Goal: Task Accomplishment & Management: Manage account settings

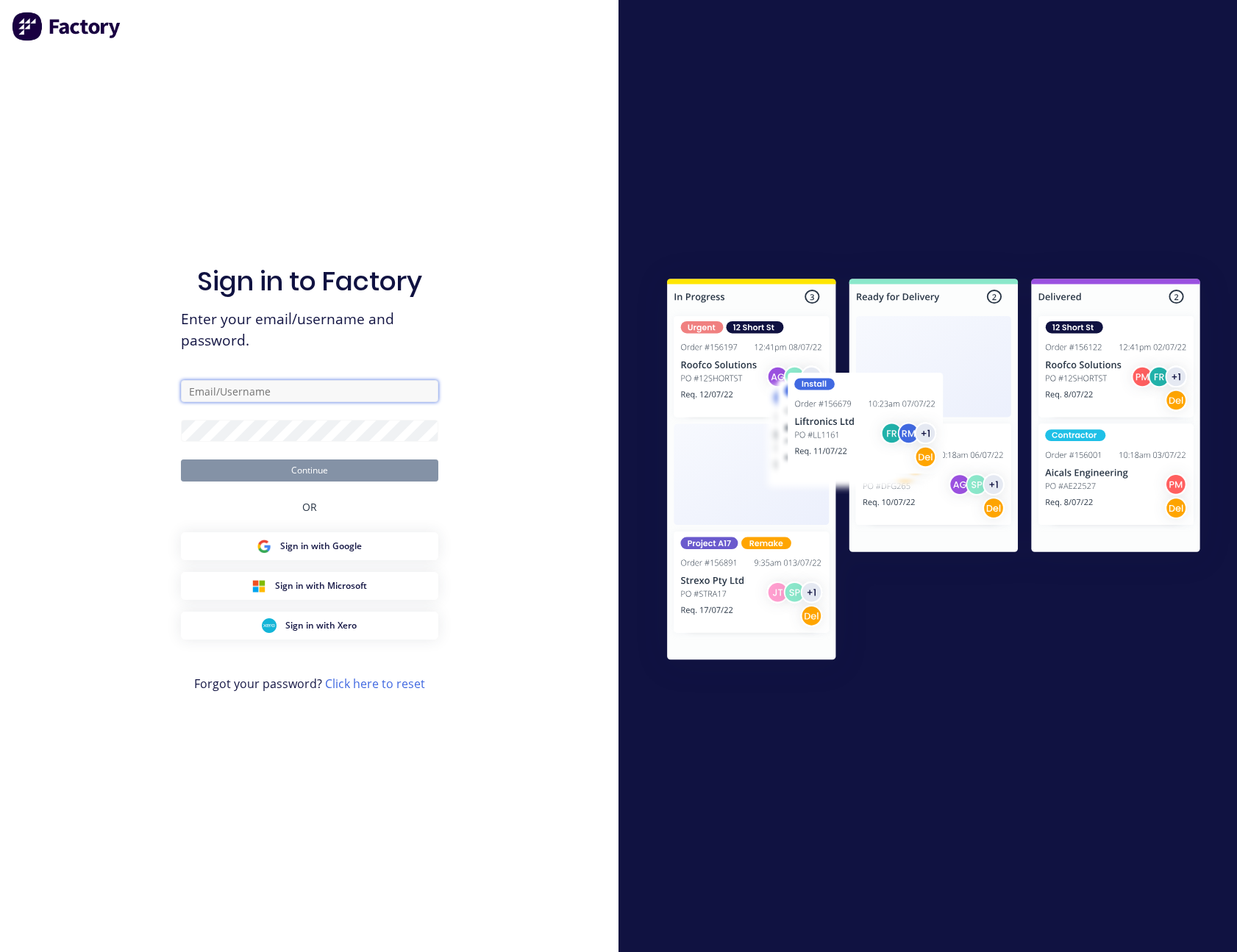
click at [278, 394] on input "text" at bounding box center [309, 391] width 258 height 22
type input "[PERSON_NAME][EMAIL_ADDRESS][PERSON_NAME][DOMAIN_NAME]"
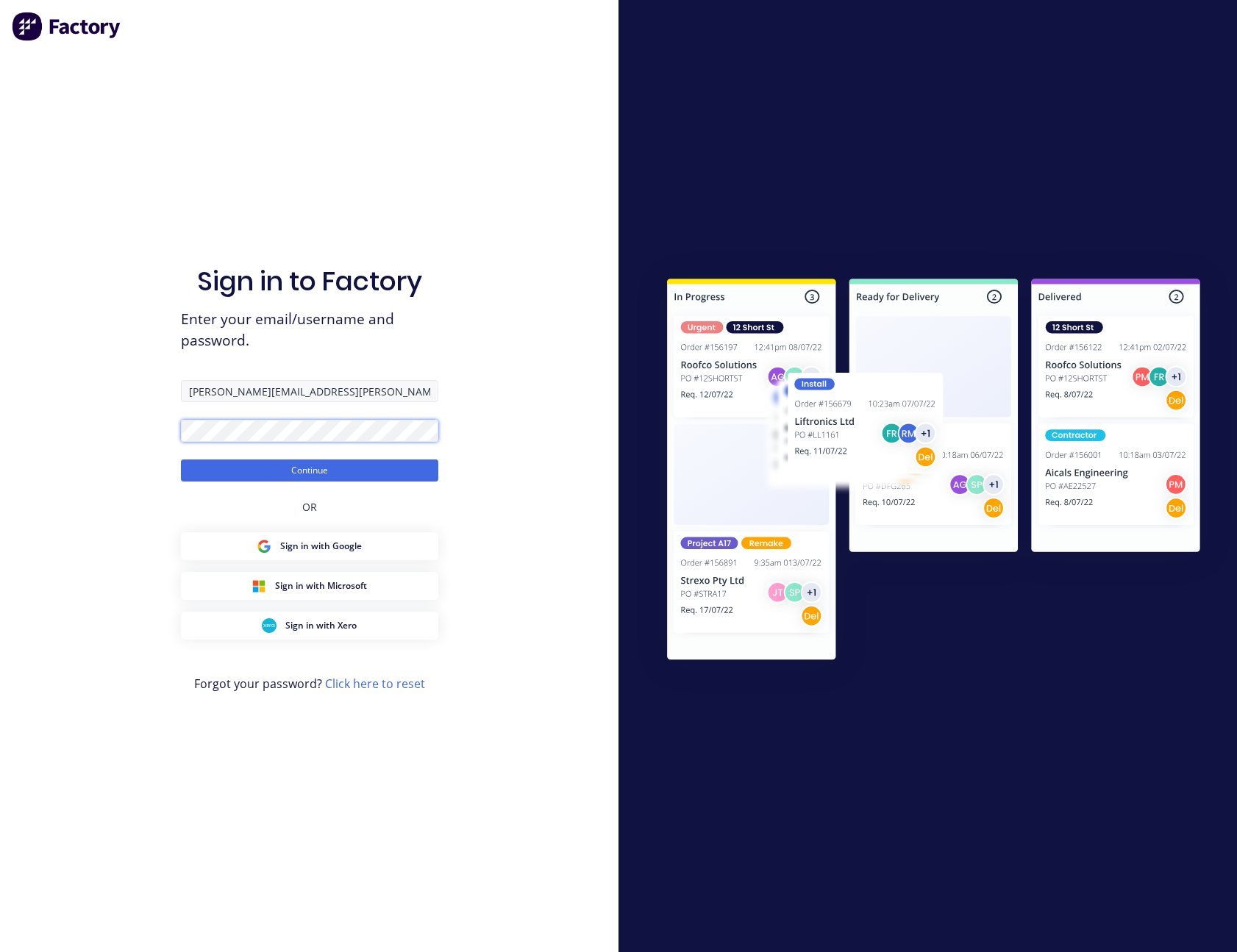
click at [181, 460] on button "Continue" at bounding box center [309, 471] width 258 height 22
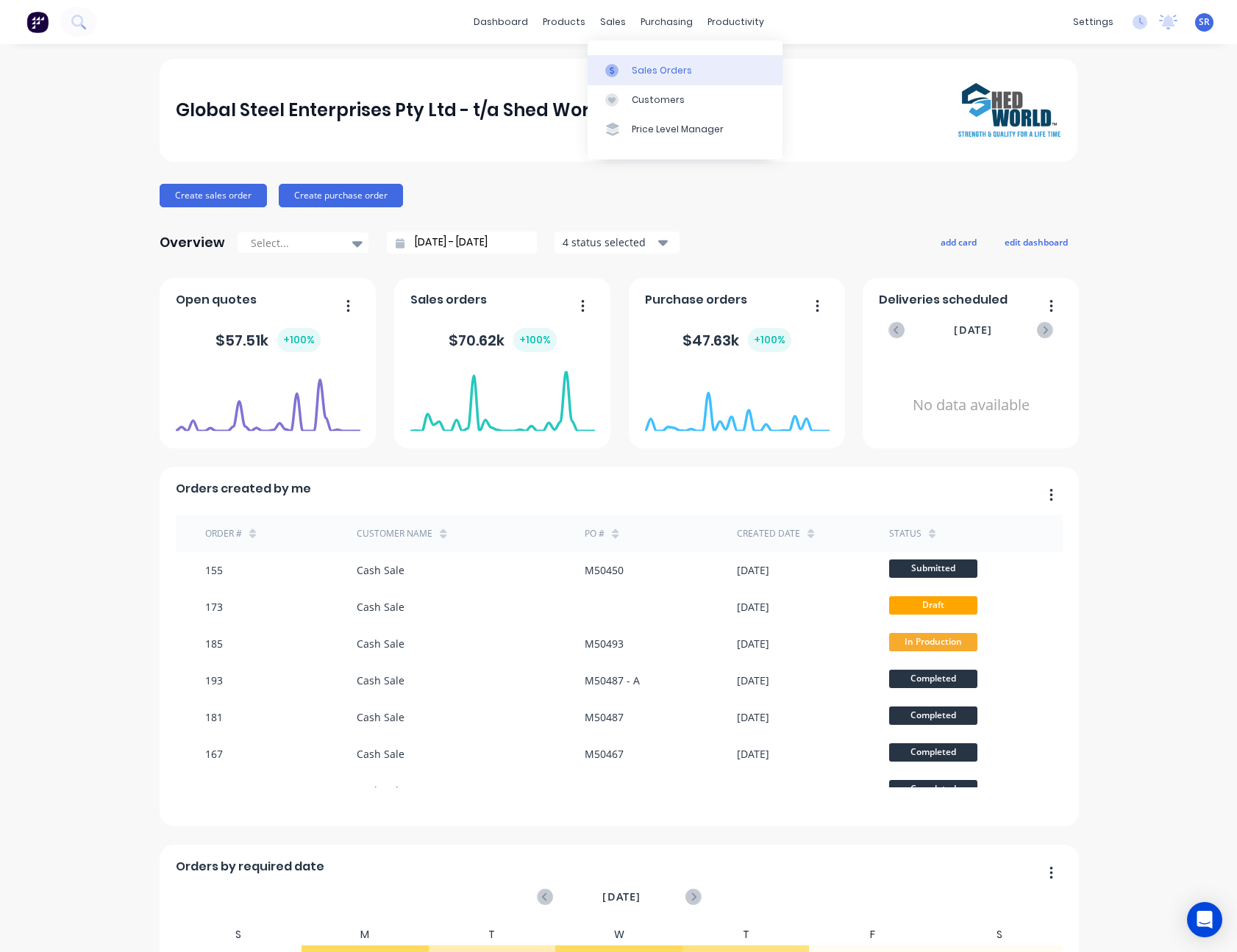
click at [657, 76] on div "Sales Orders" at bounding box center [662, 71] width 60 height 14
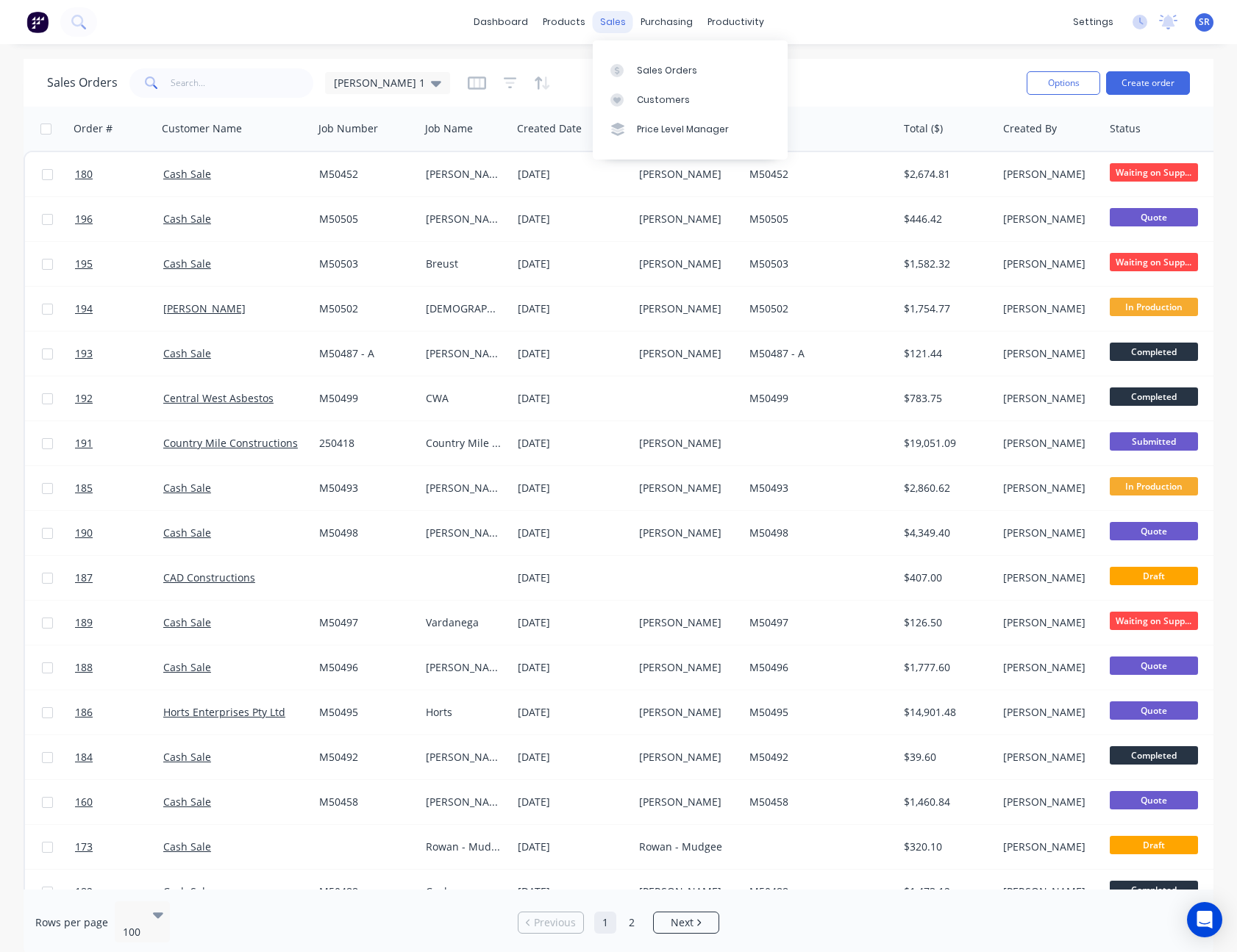
click at [616, 24] on div "sales" at bounding box center [613, 22] width 41 height 22
click at [650, 62] on link "Sales Orders" at bounding box center [690, 69] width 195 height 30
click at [1134, 83] on button "Create order" at bounding box center [1147, 83] width 84 height 24
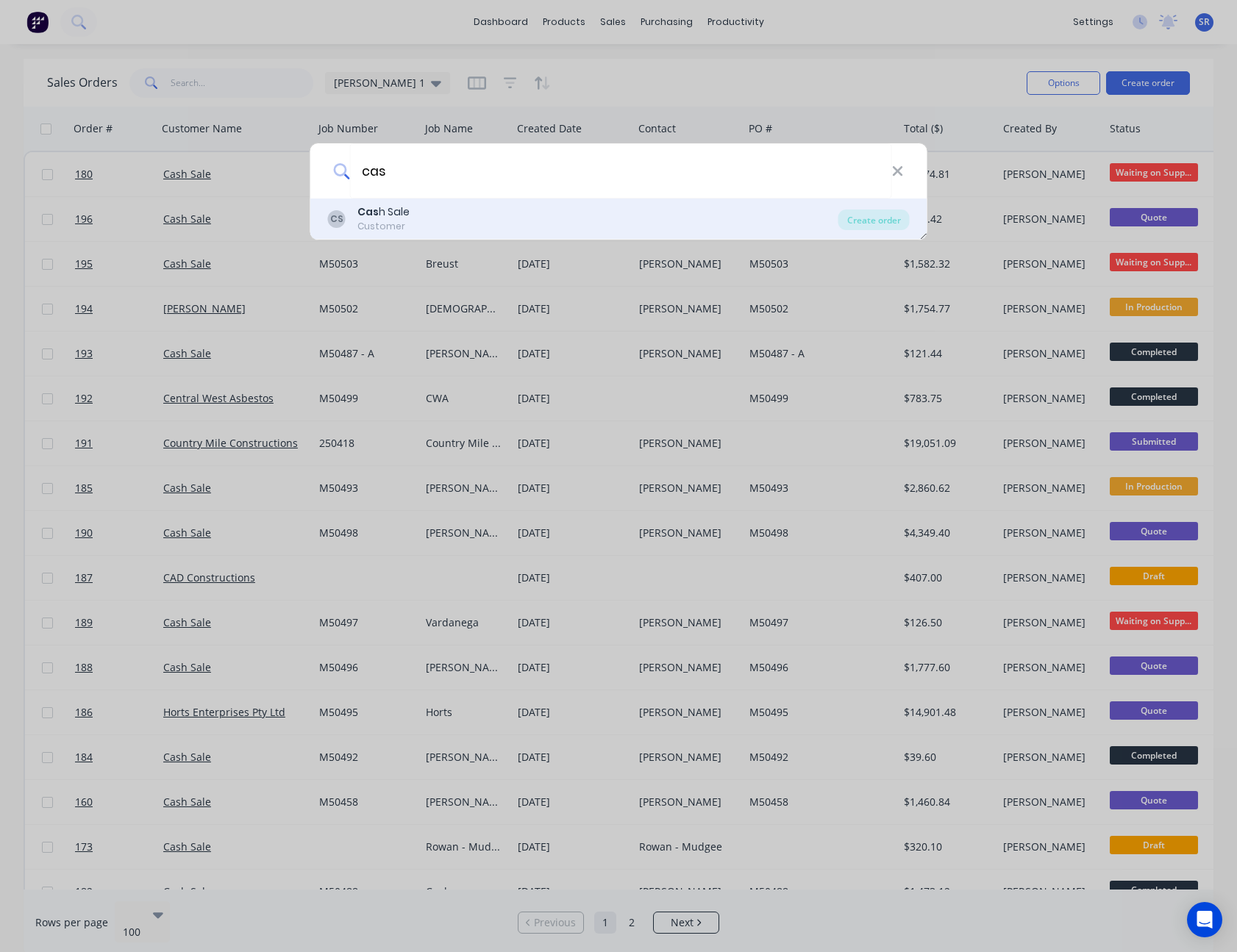
type input "cas"
click at [411, 210] on div "CS Cas h Sale Customer" at bounding box center [583, 219] width 510 height 29
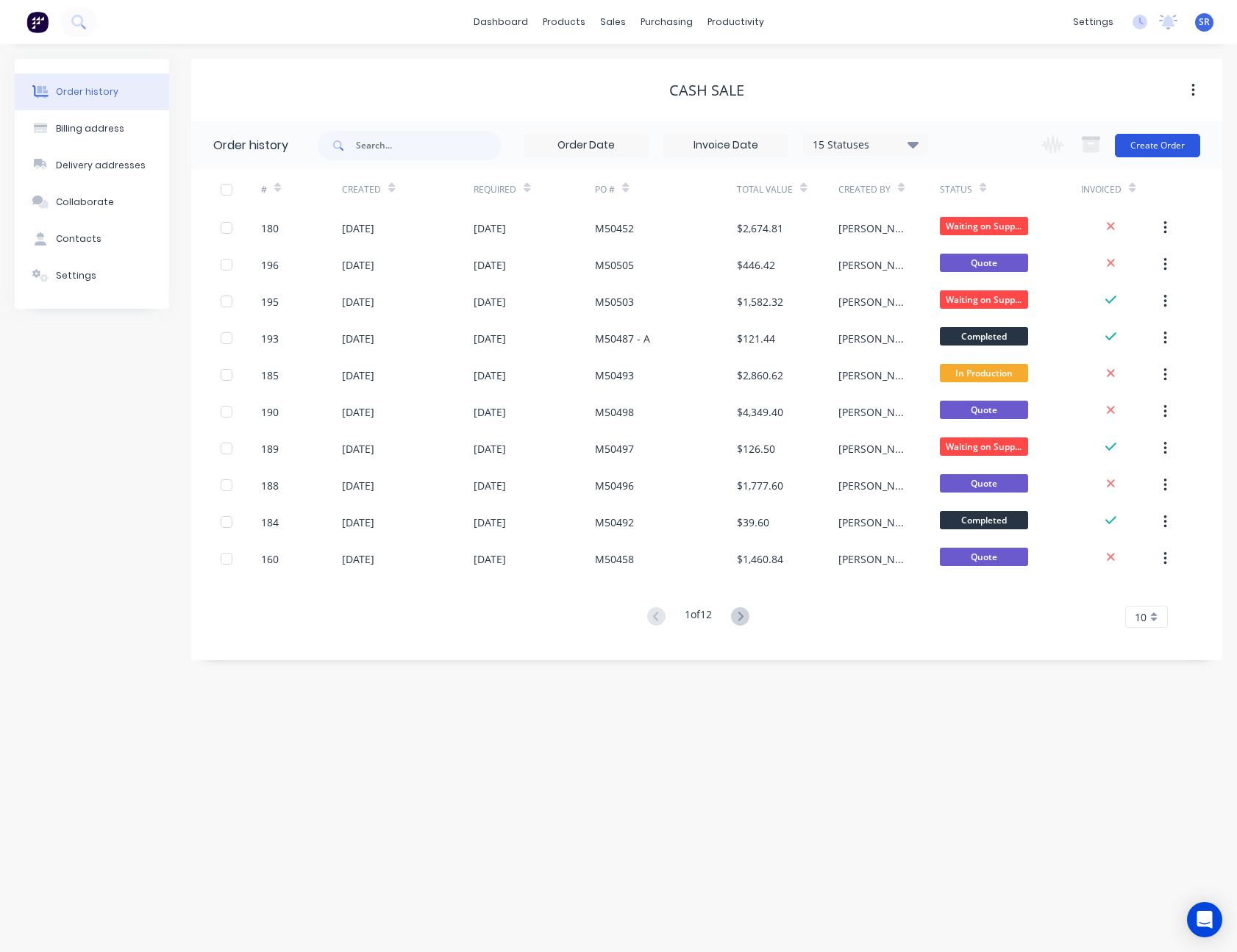
click at [1173, 142] on button "Create Order" at bounding box center [1158, 145] width 85 height 24
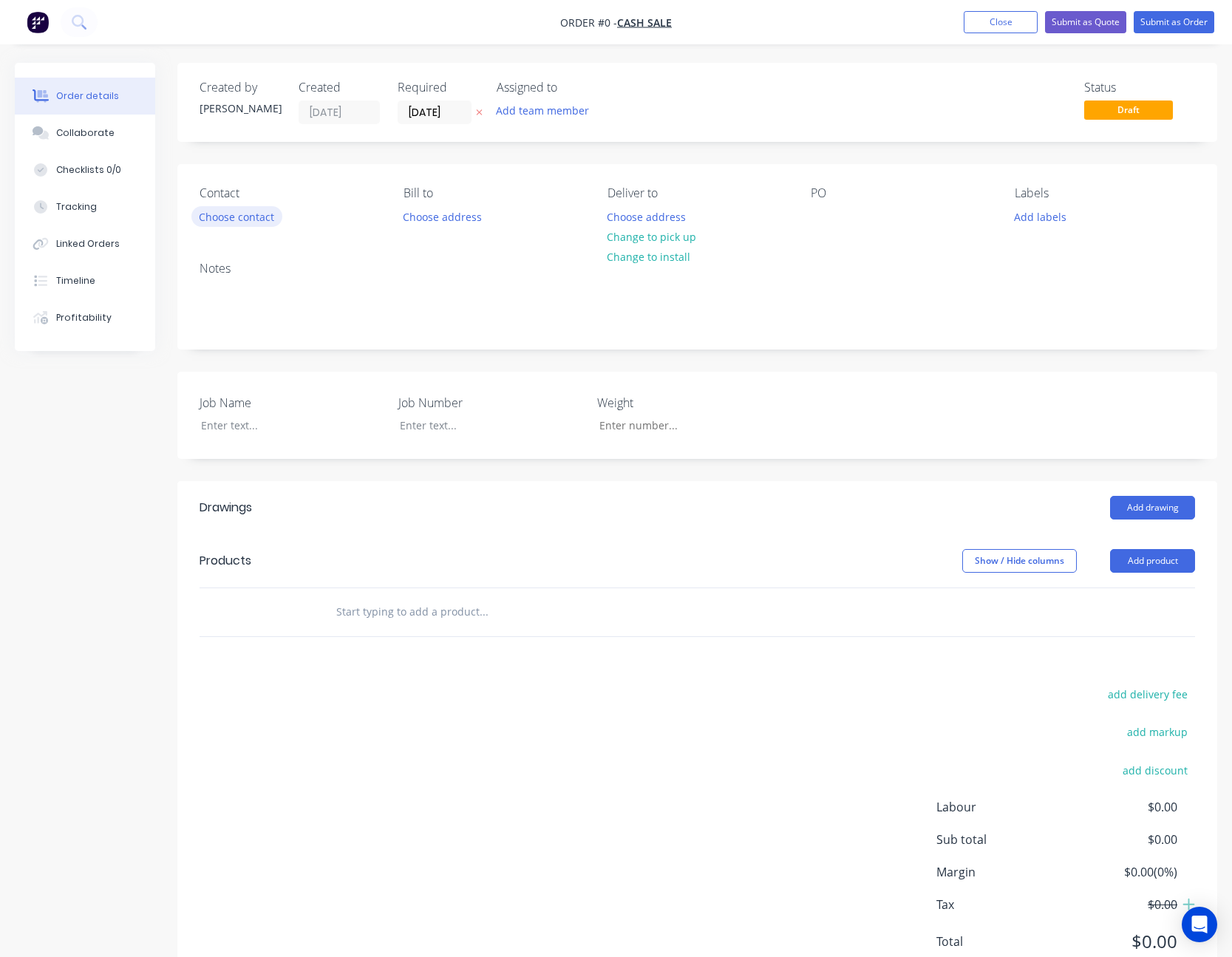
click at [263, 214] on button "Choose contact" at bounding box center [236, 217] width 91 height 20
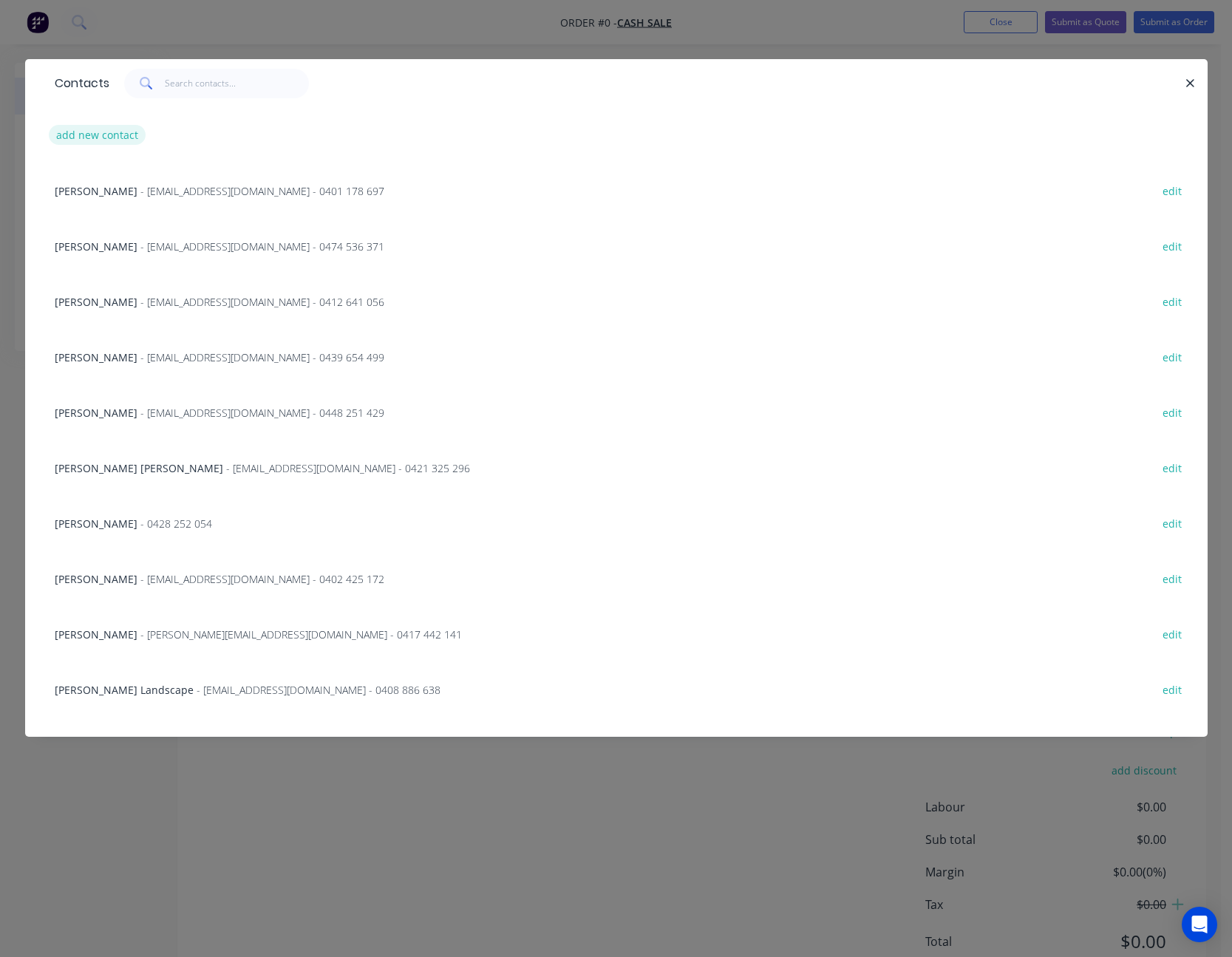
click at [91, 134] on button "add new contact" at bounding box center [97, 135] width 98 height 20
select select "AU"
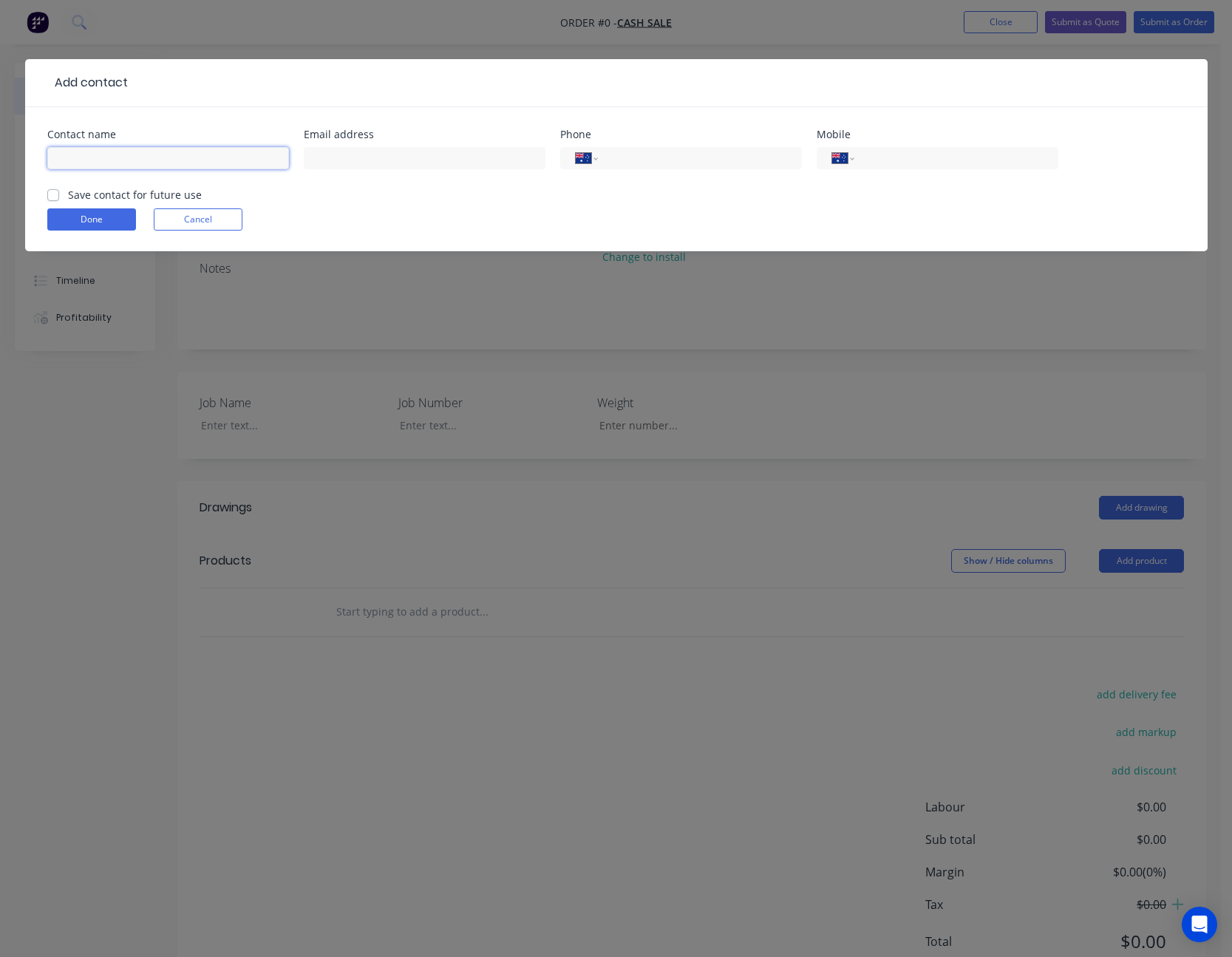
click at [94, 158] on input "text" at bounding box center [168, 158] width 242 height 22
type input "[PERSON_NAME]"
click at [107, 226] on button "Done" at bounding box center [92, 219] width 88 height 22
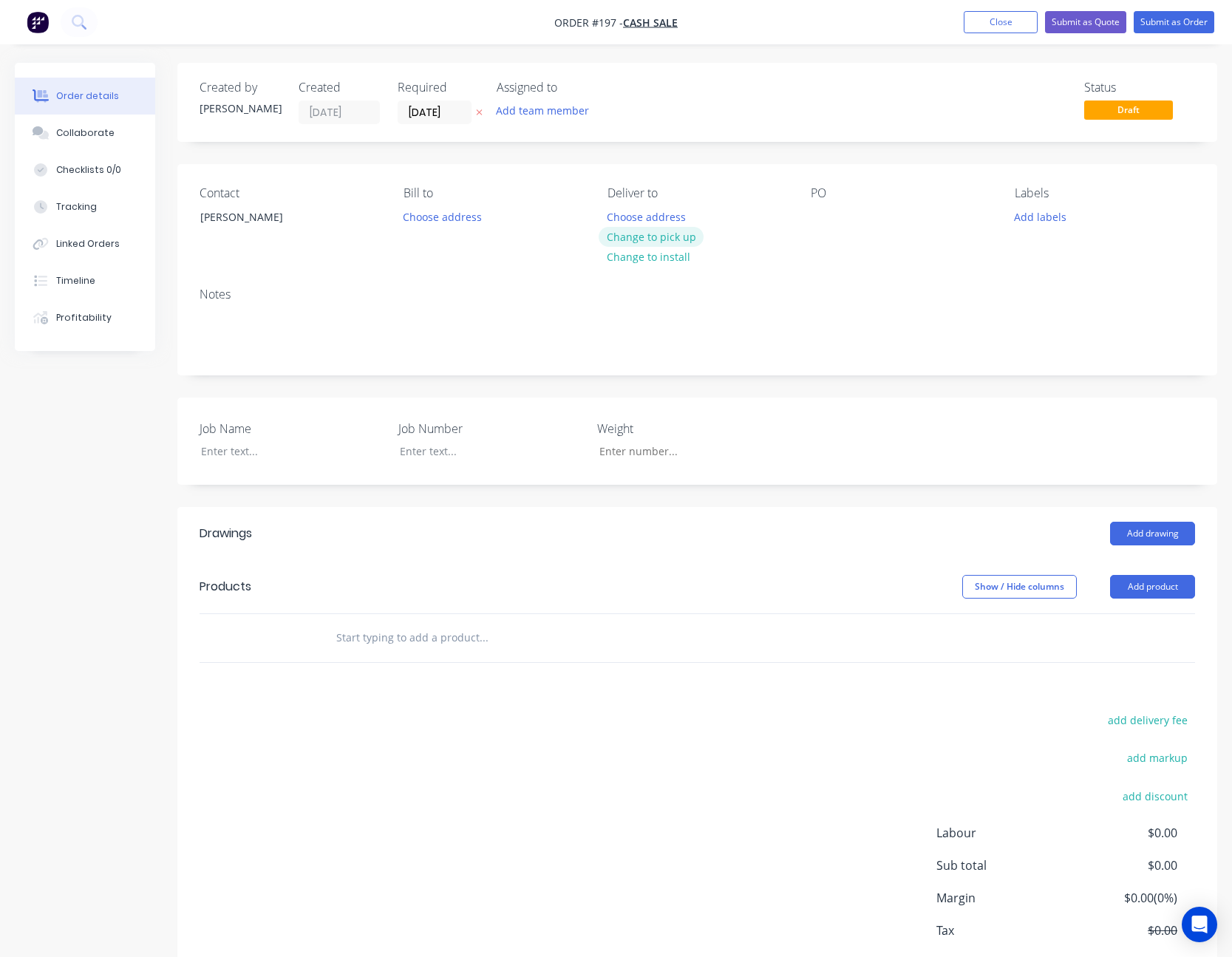
click at [665, 233] on button "Change to pick up" at bounding box center [651, 237] width 105 height 20
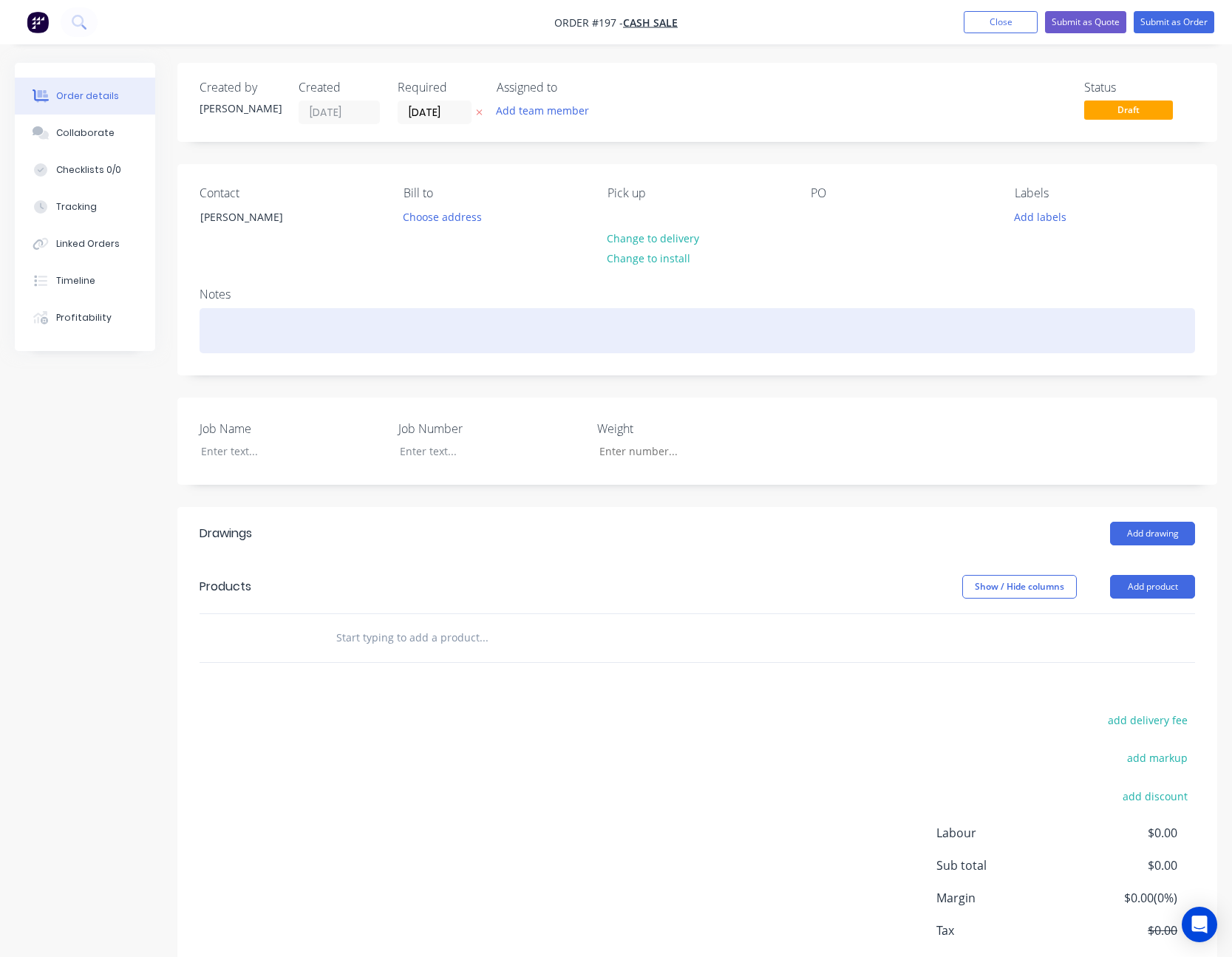
click at [1025, 317] on div at bounding box center [697, 330] width 996 height 45
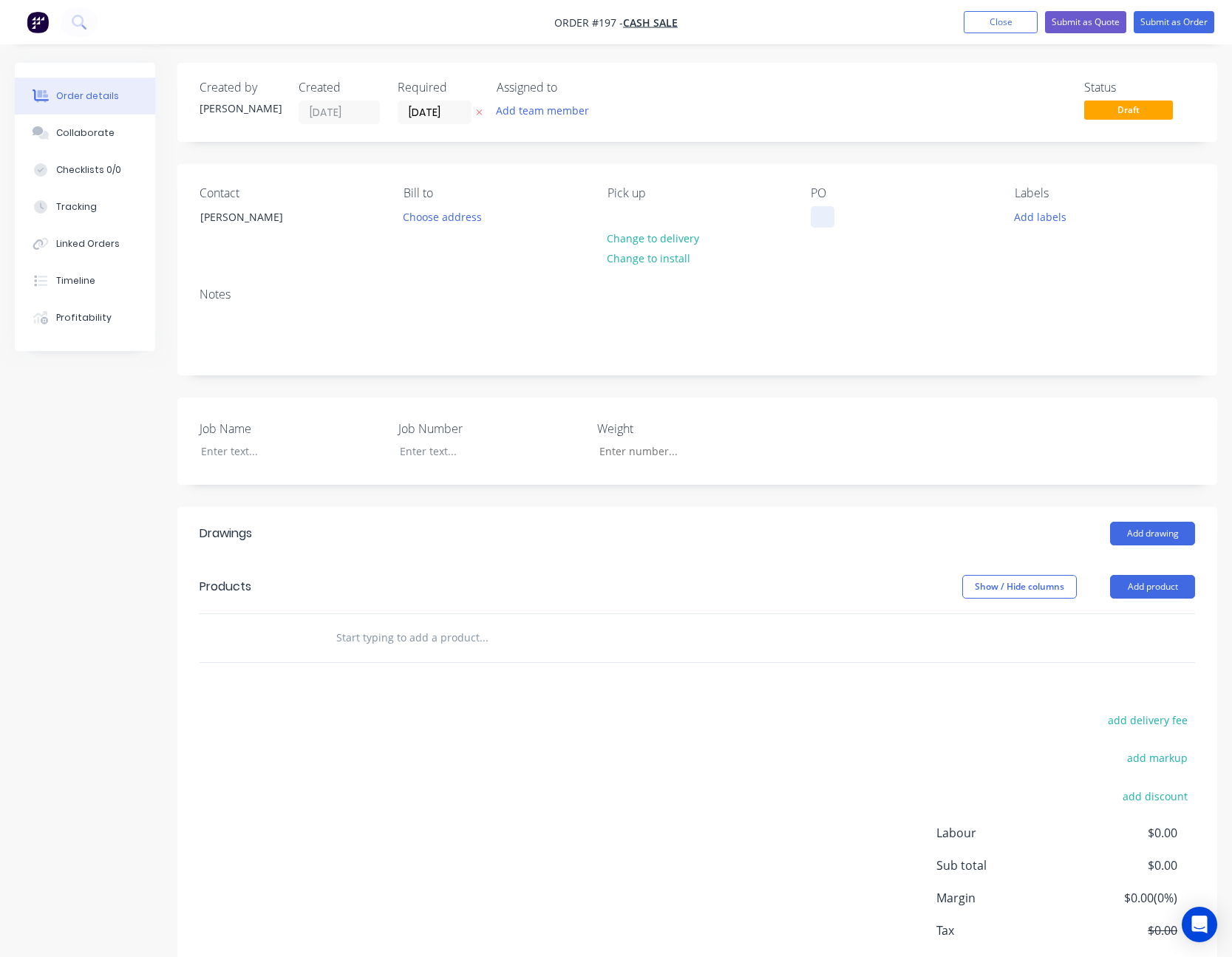
click at [819, 213] on div at bounding box center [823, 217] width 24 height 21
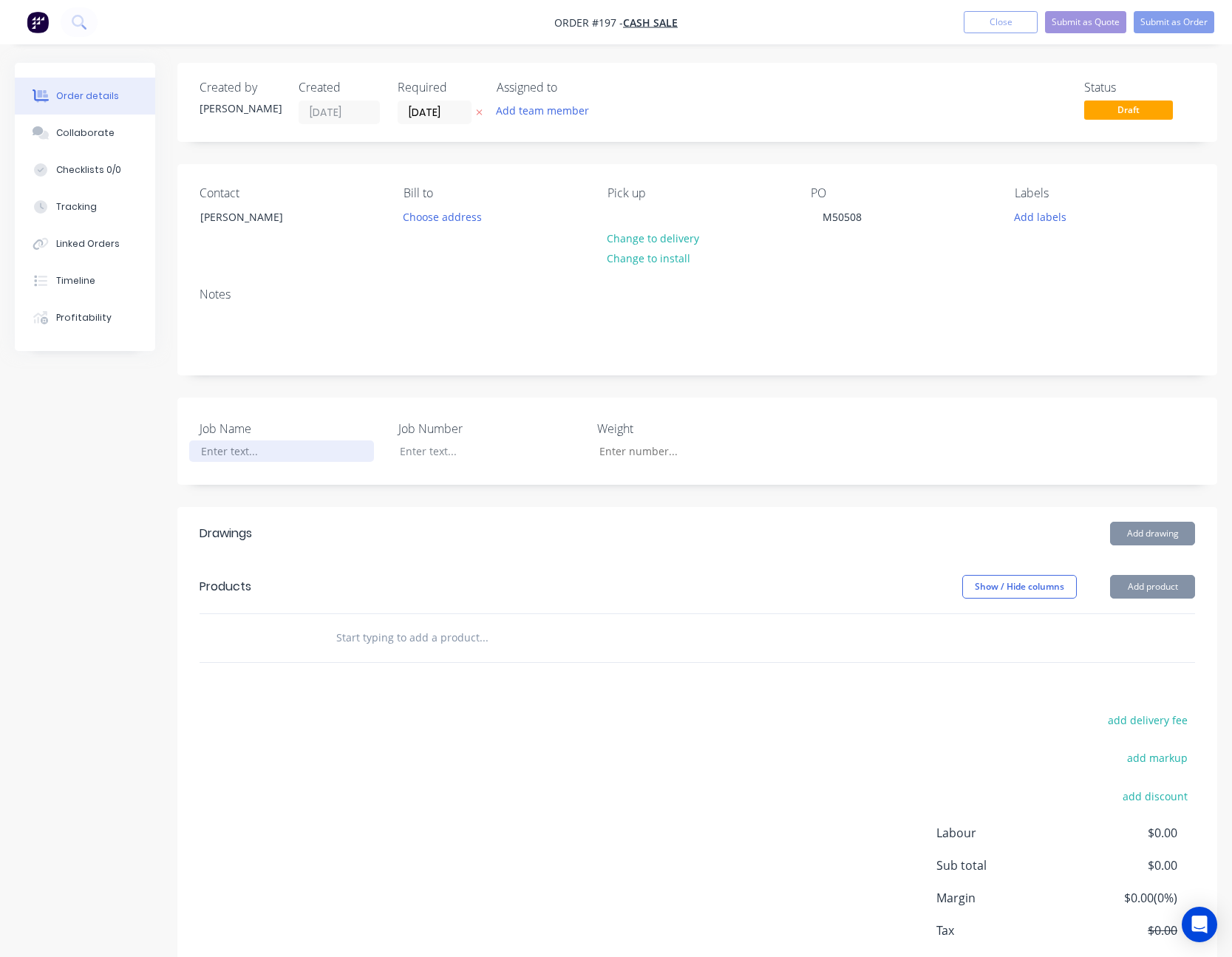
click at [235, 449] on div at bounding box center [282, 451] width 185 height 21
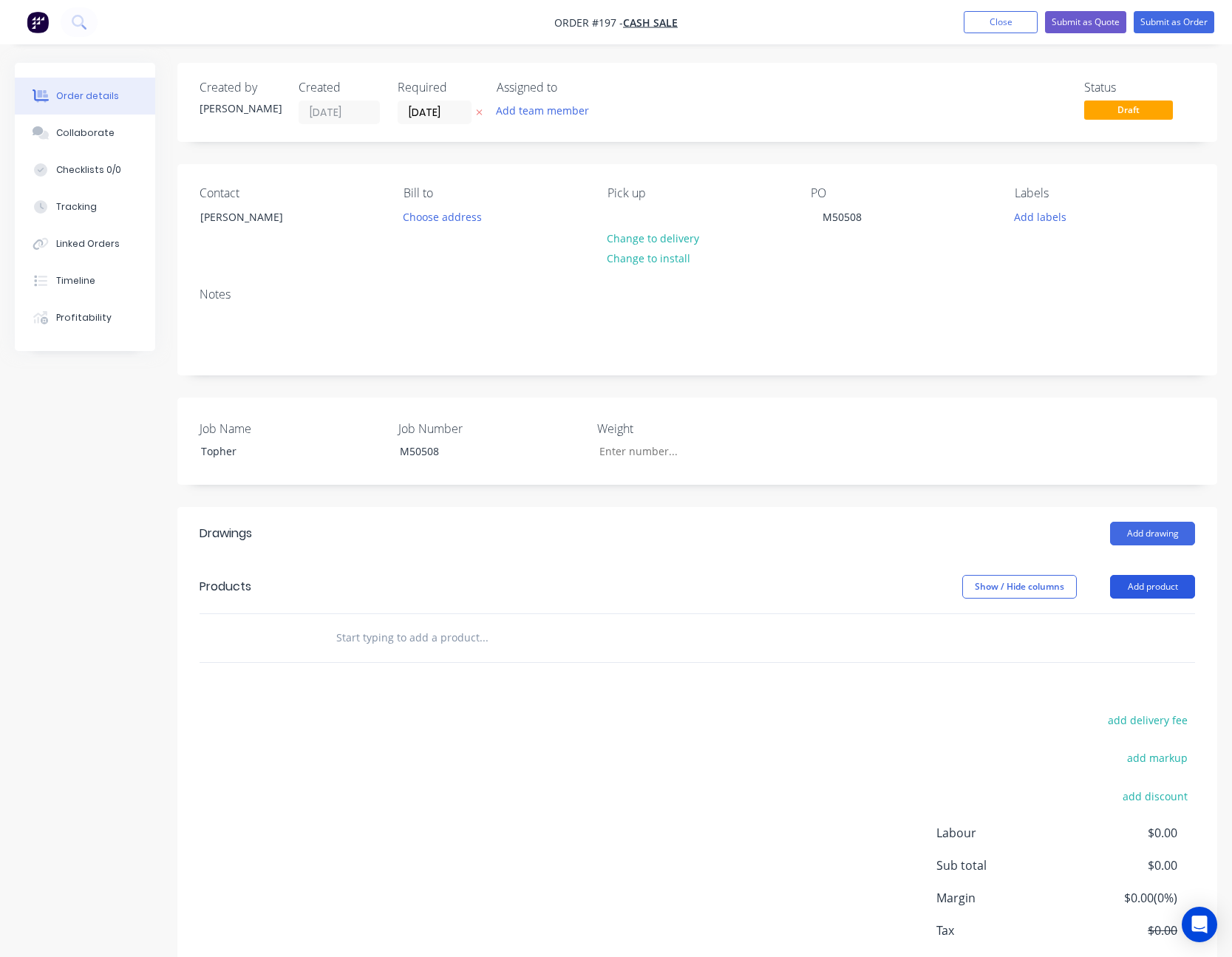
click at [1170, 590] on button "Add product" at bounding box center [1152, 587] width 85 height 24
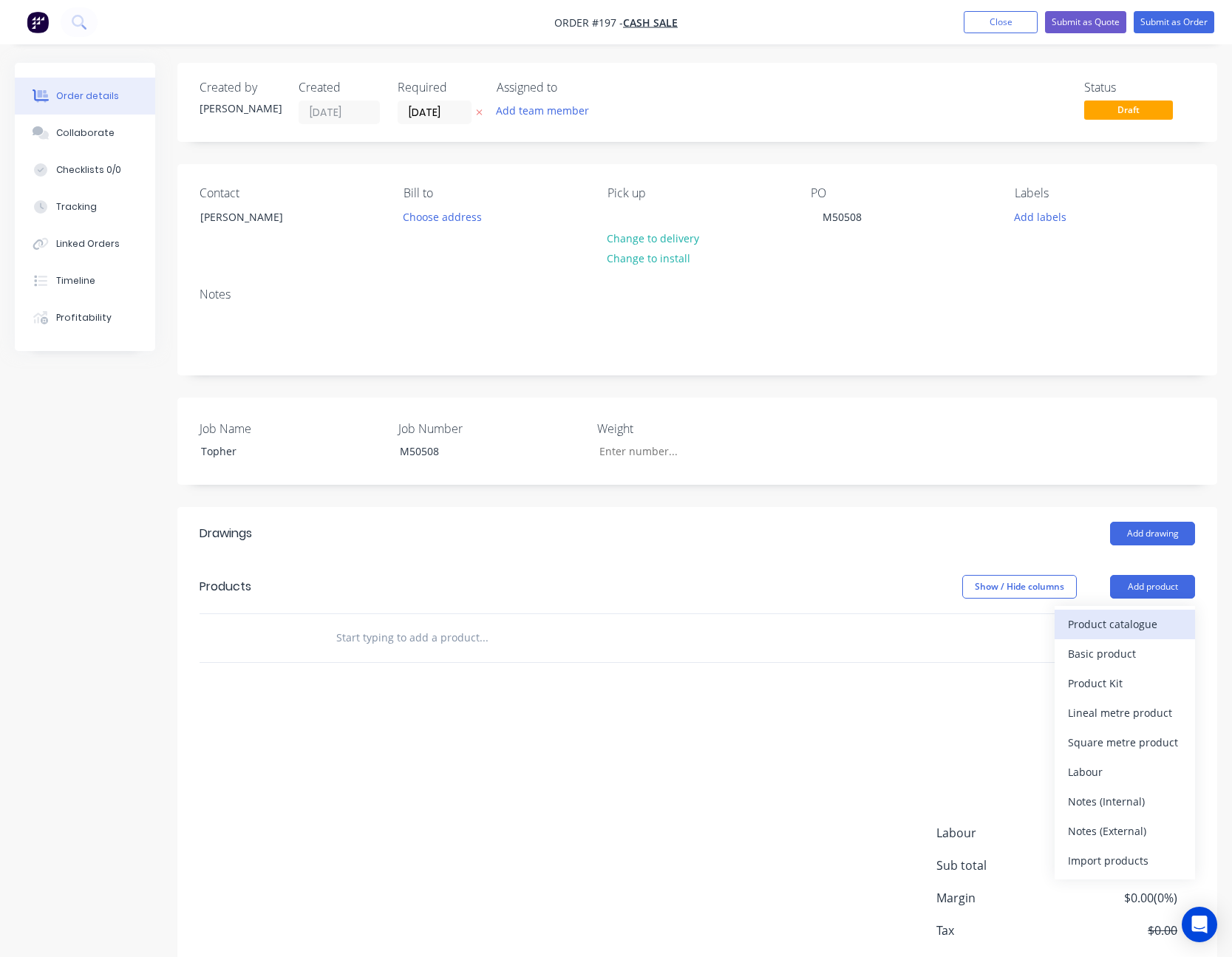
click at [1134, 623] on div "Product catalogue" at bounding box center [1125, 624] width 114 height 21
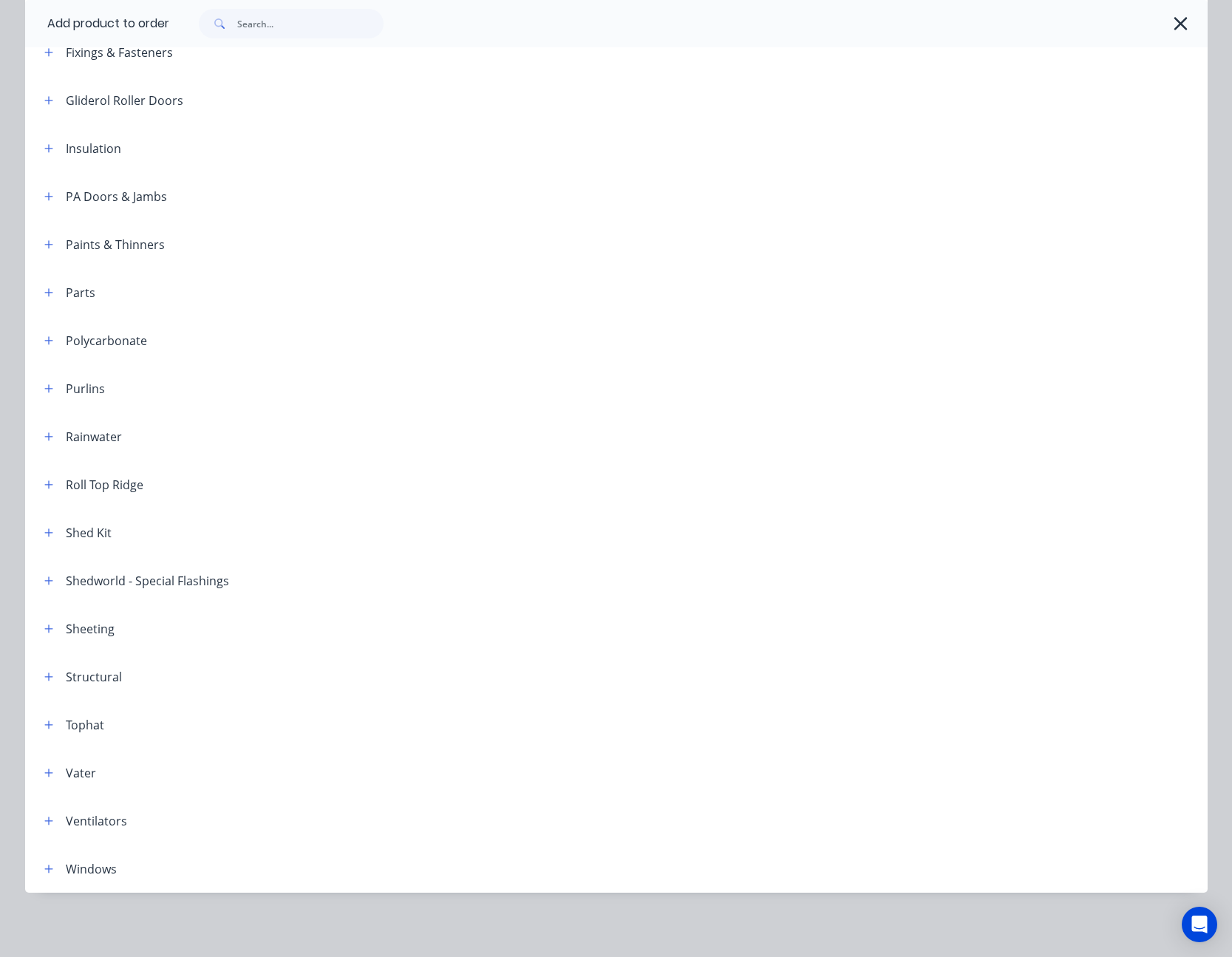
scroll to position [519, 0]
click at [44, 723] on icon "button" at bounding box center [48, 724] width 8 height 10
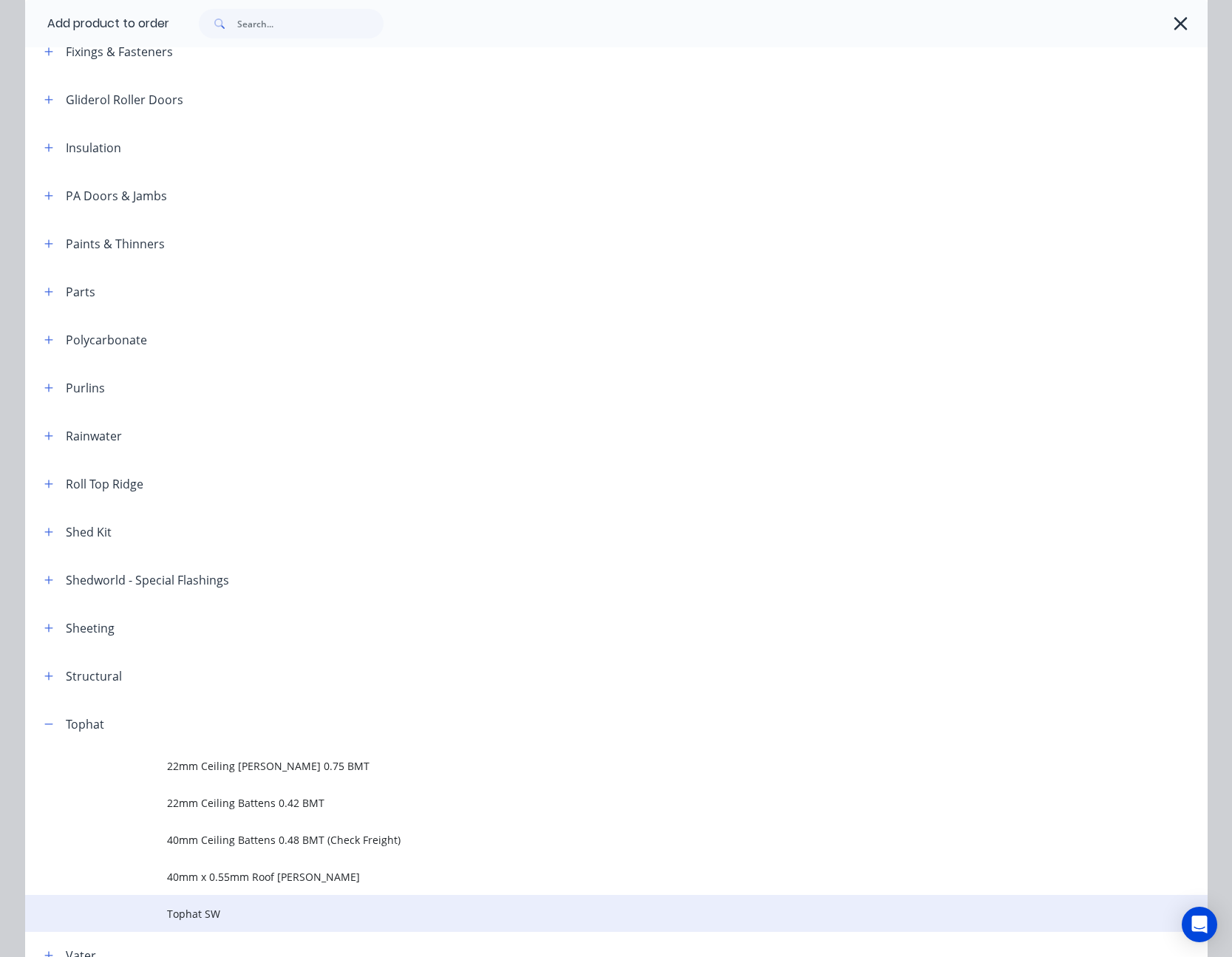
click at [201, 915] on span "Tophat SW" at bounding box center [583, 914] width 832 height 15
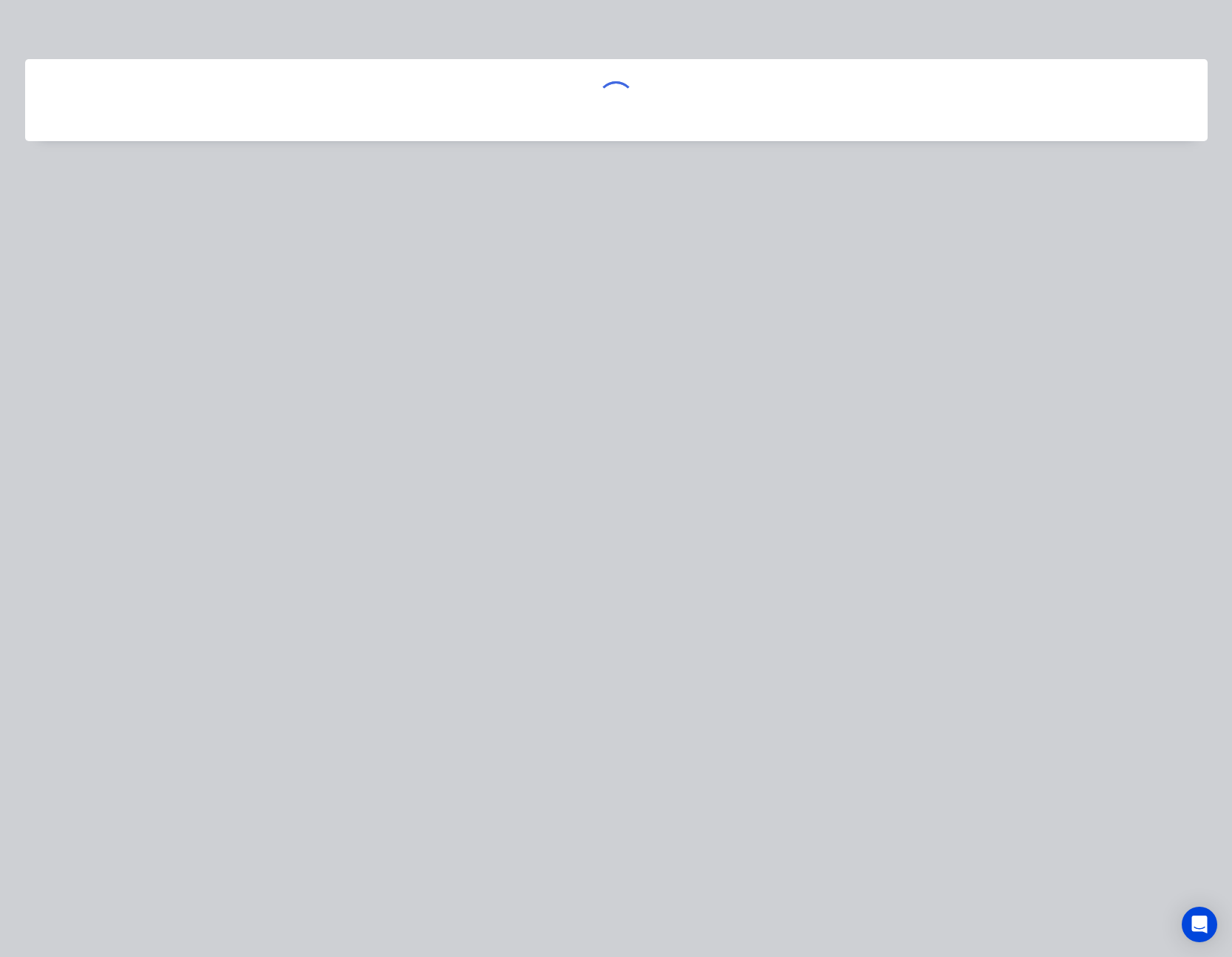
scroll to position [0, 0]
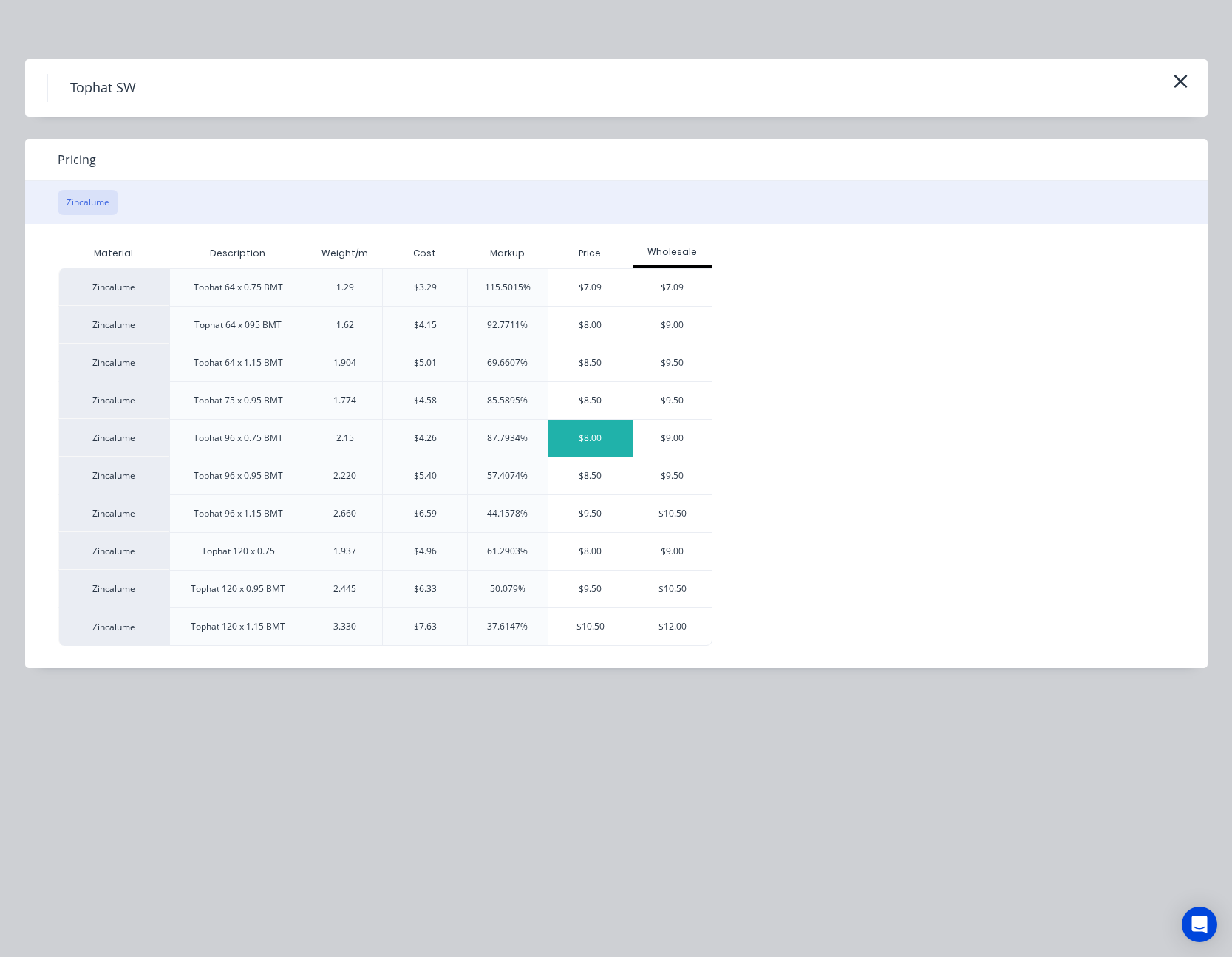
click at [582, 431] on div "$8.00" at bounding box center [590, 438] width 84 height 37
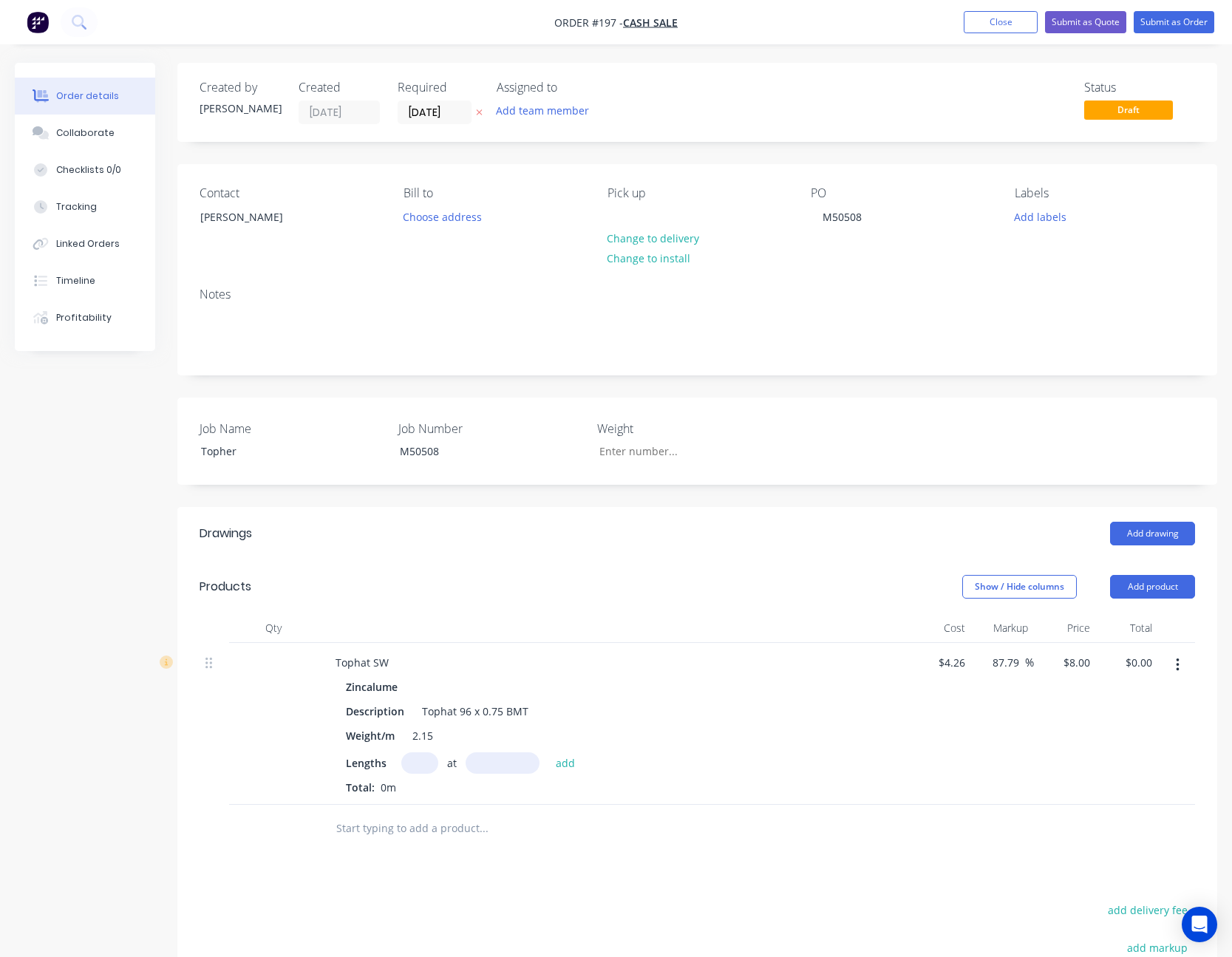
click at [416, 763] on input "text" at bounding box center [420, 763] width 37 height 21
type input "16"
type input "4300"
click at [548, 752] on button "add" at bounding box center [565, 763] width 35 height 20
type input "$550.40"
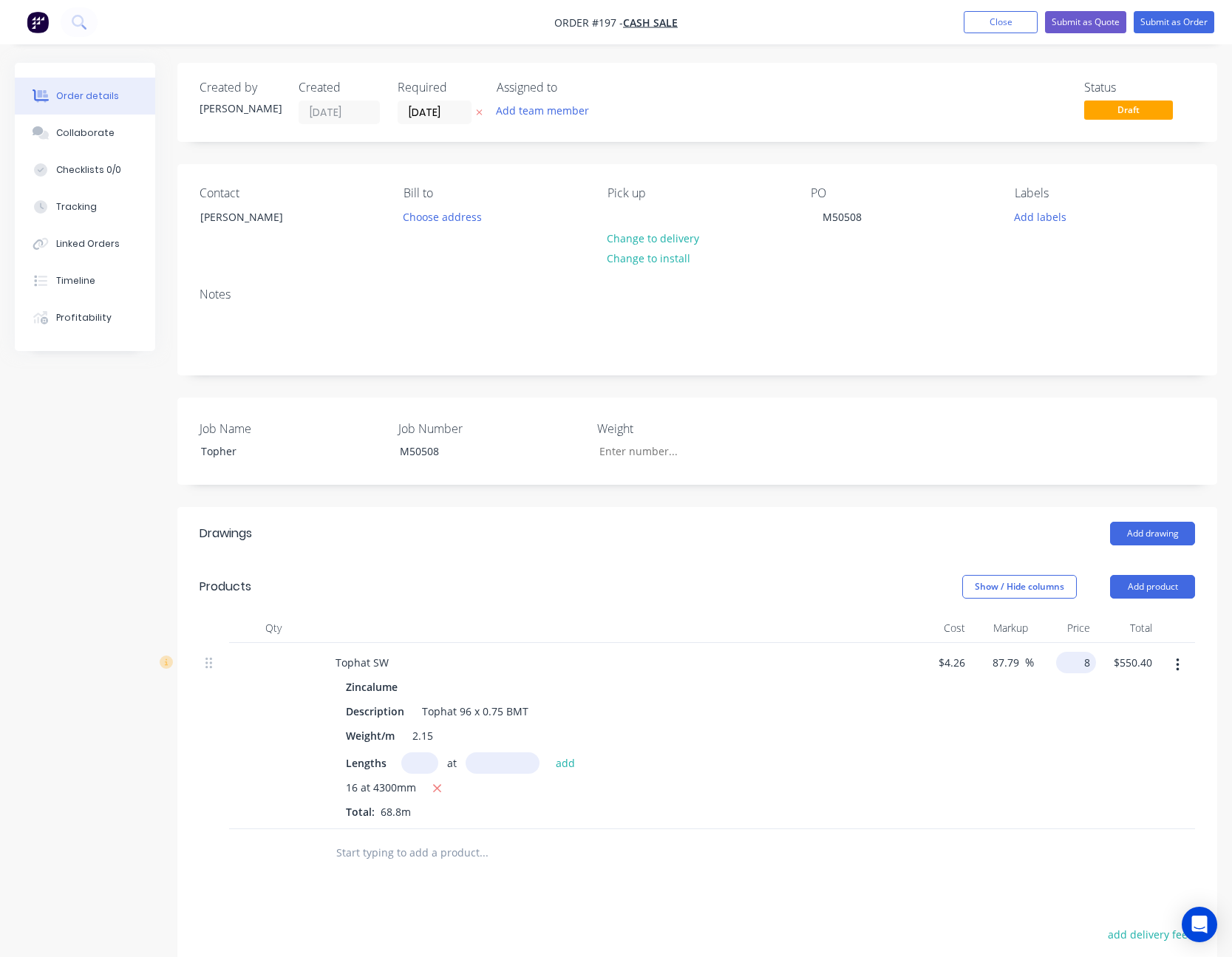
click at [1082, 659] on input "8" at bounding box center [1079, 662] width 34 height 21
type input "5.01"
type input "17.61"
type input "$5.01"
type input "$344.69"
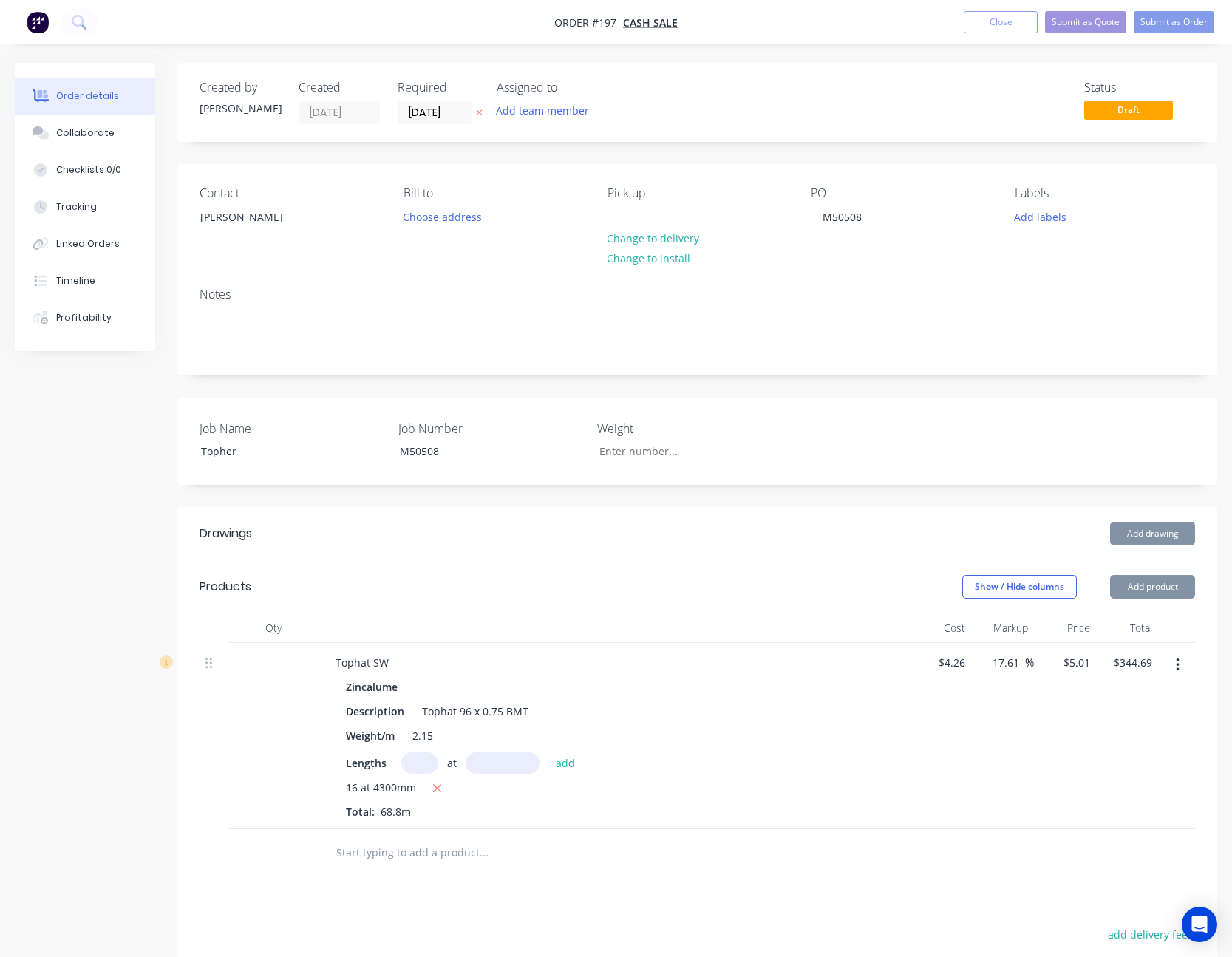
click at [1041, 697] on div "$5.01 $5.01" at bounding box center [1065, 735] width 62 height 186
drag, startPoint x: 706, startPoint y: 646, endPoint x: 456, endPoint y: 554, distance: 266.4
click at [456, 554] on header "Drawings Add drawing" at bounding box center [697, 533] width 1040 height 53
click at [1088, 21] on button "Submit as Quote" at bounding box center [1086, 22] width 82 height 22
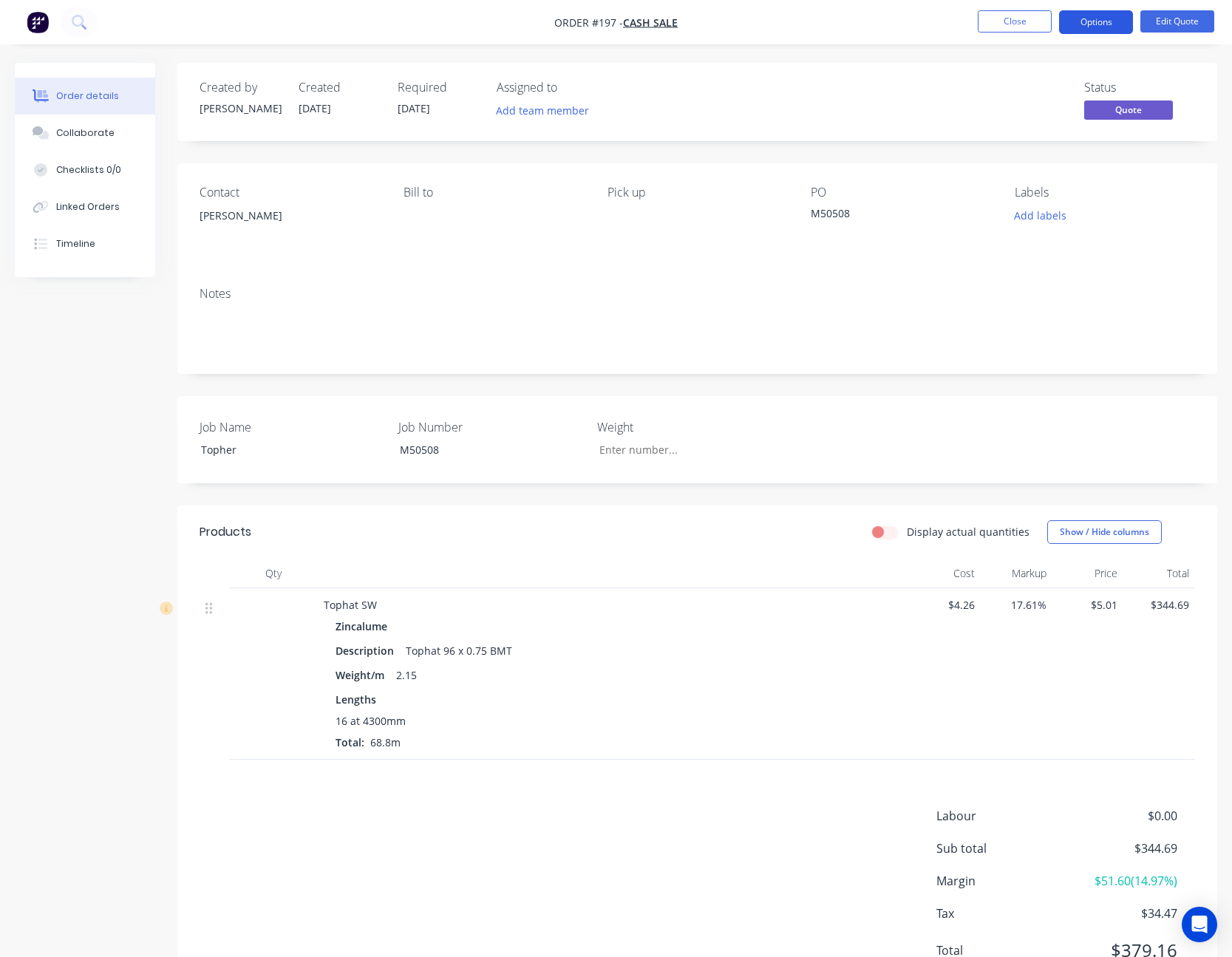
click at [1100, 17] on button "Options" at bounding box center [1095, 22] width 74 height 24
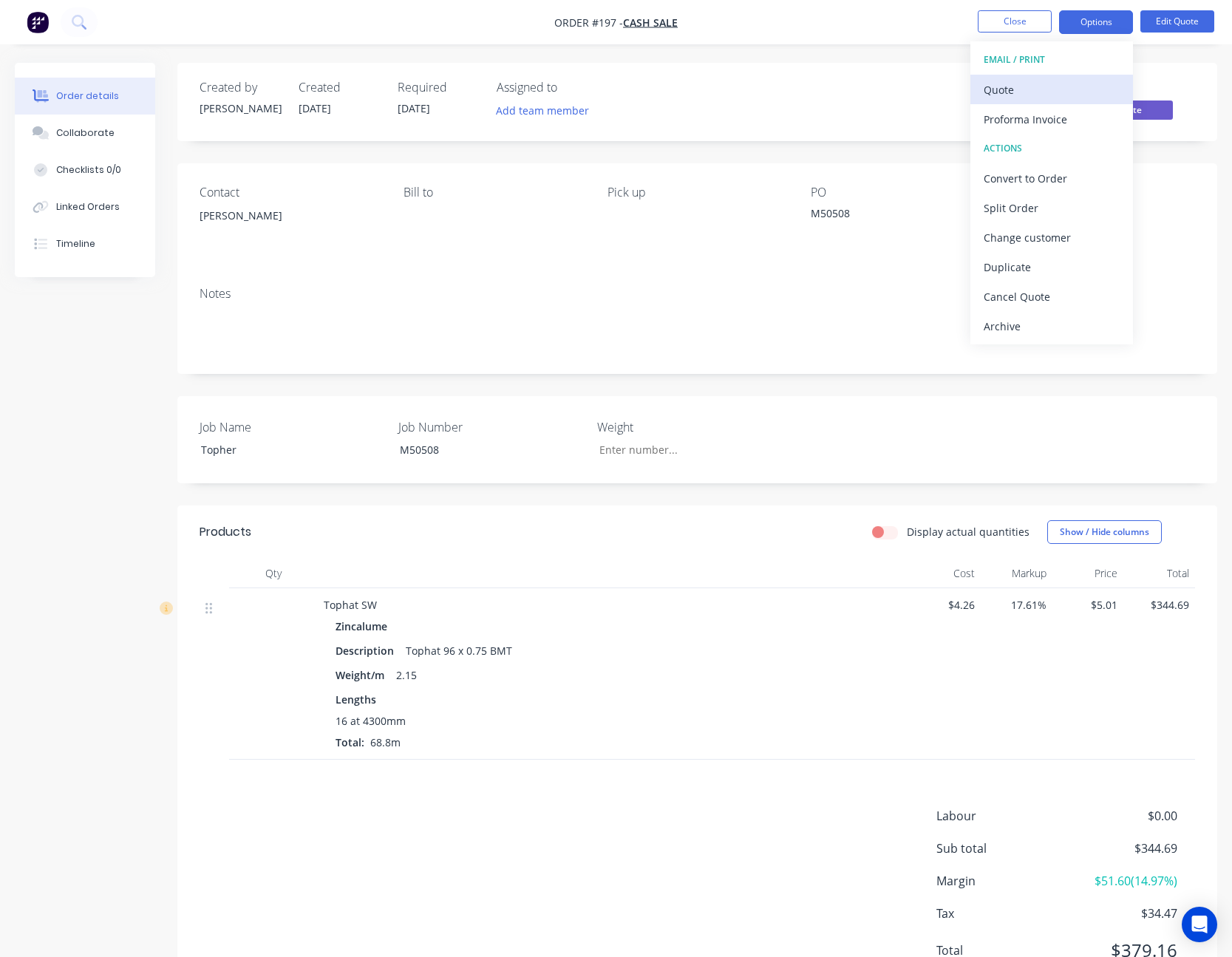
click at [1048, 87] on div "Quote" at bounding box center [1052, 89] width 136 height 21
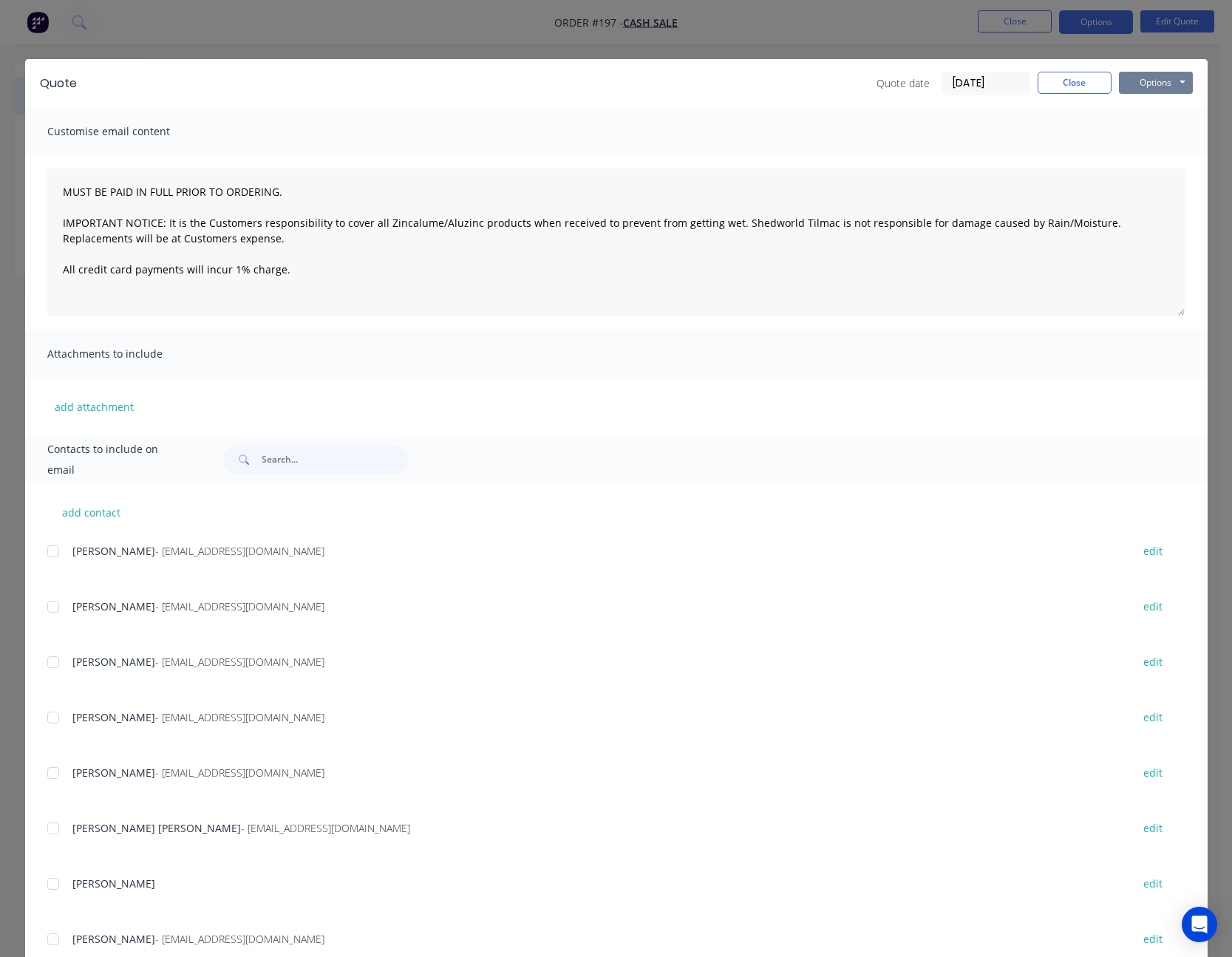
click at [1137, 81] on button "Options" at bounding box center [1156, 82] width 74 height 22
click at [1138, 127] on button "Print" at bounding box center [1166, 133] width 94 height 25
click at [1049, 87] on button "Close" at bounding box center [1074, 82] width 74 height 22
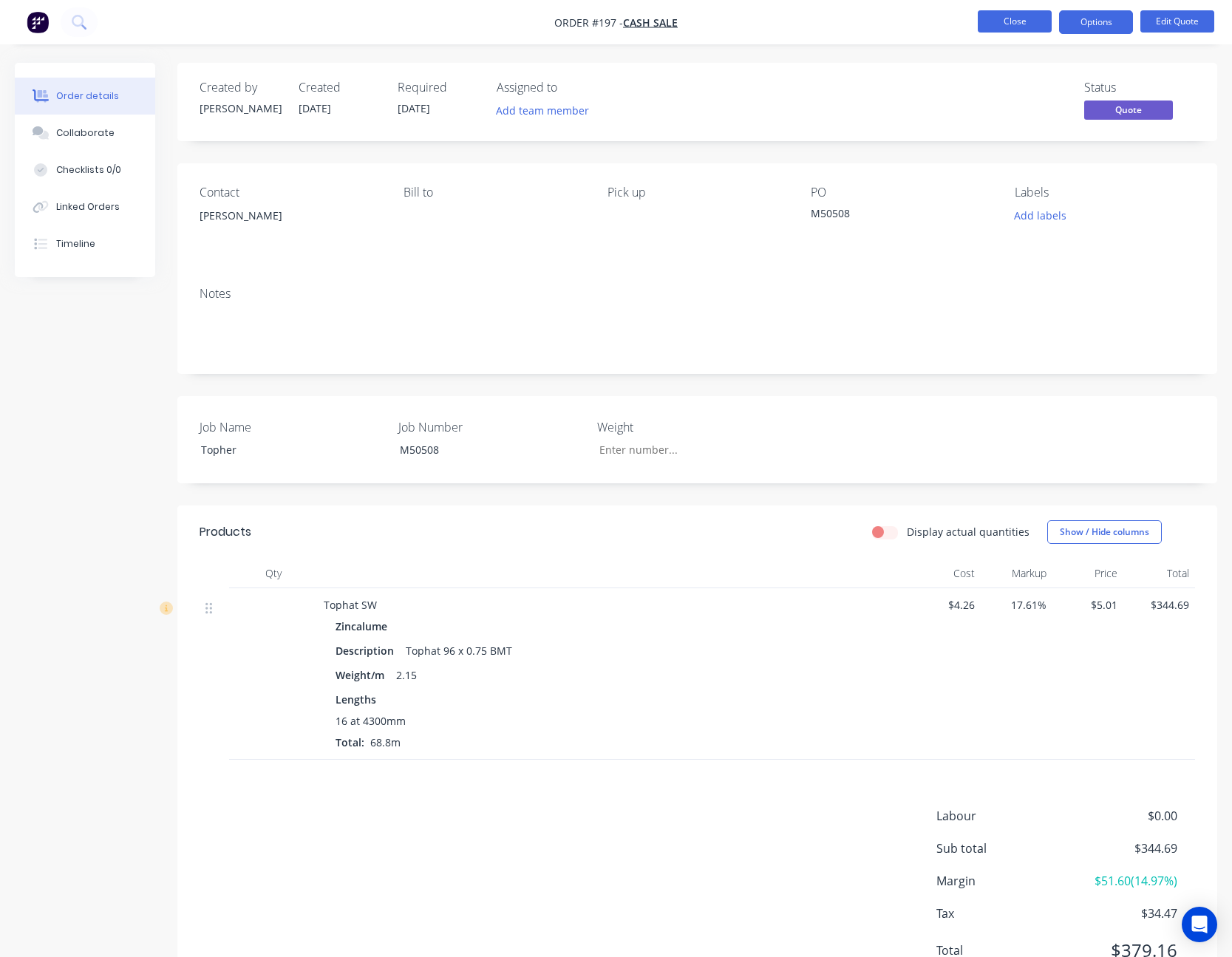
click at [1032, 21] on button "Close" at bounding box center [1015, 21] width 74 height 22
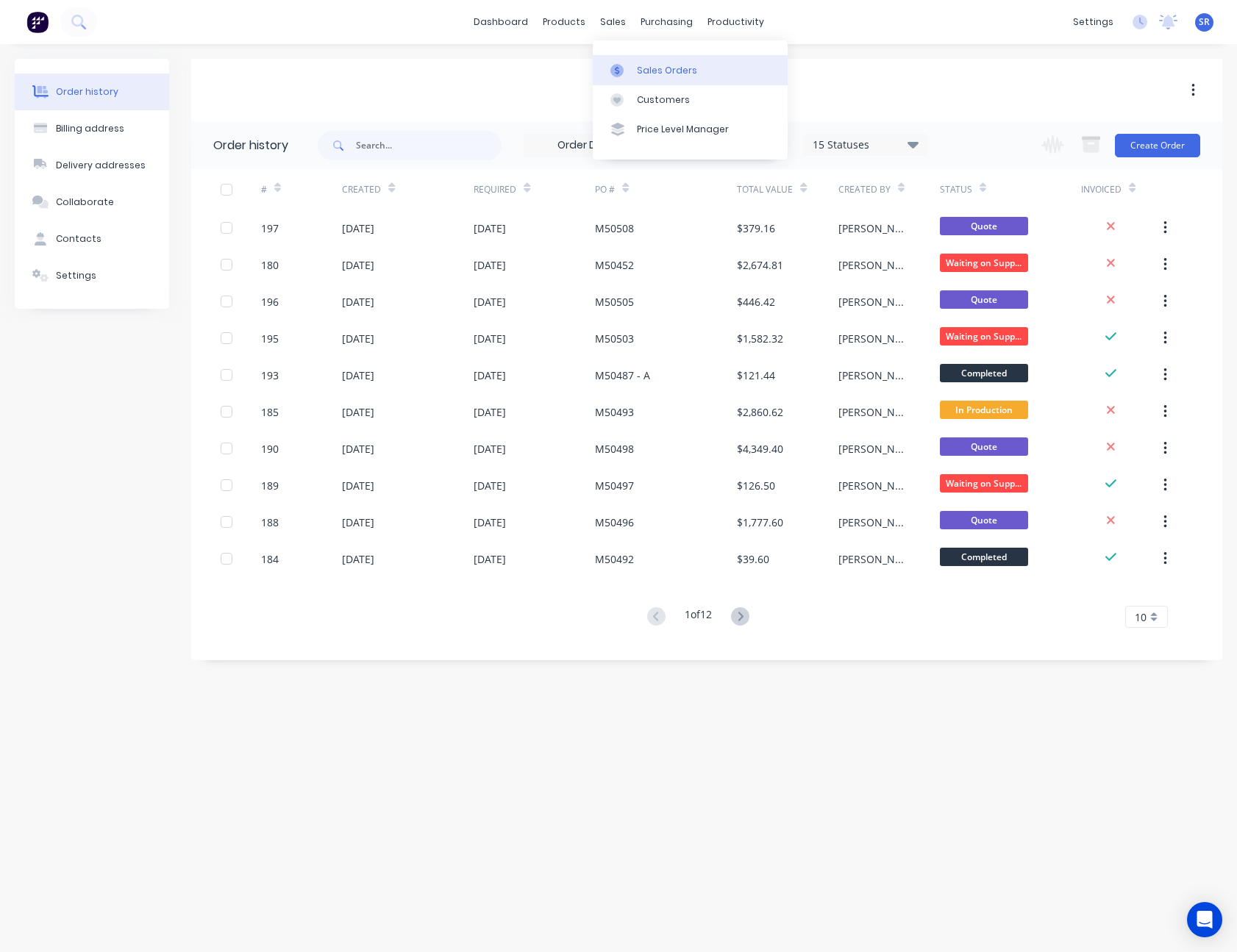
click at [644, 55] on link "Sales Orders" at bounding box center [690, 69] width 195 height 30
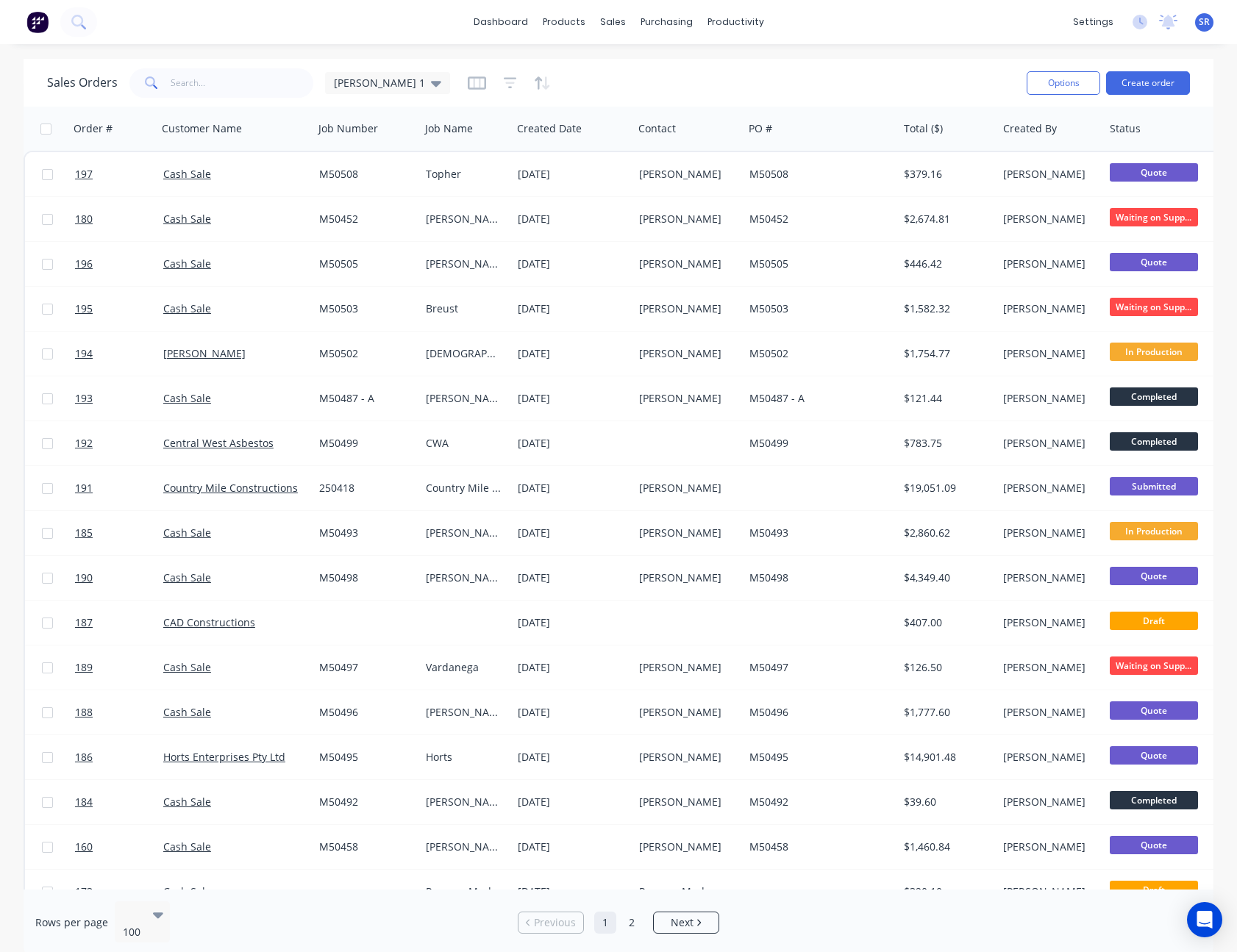
click at [797, 77] on div "Sales Orders [PERSON_NAME] 1" at bounding box center [531, 83] width 968 height 36
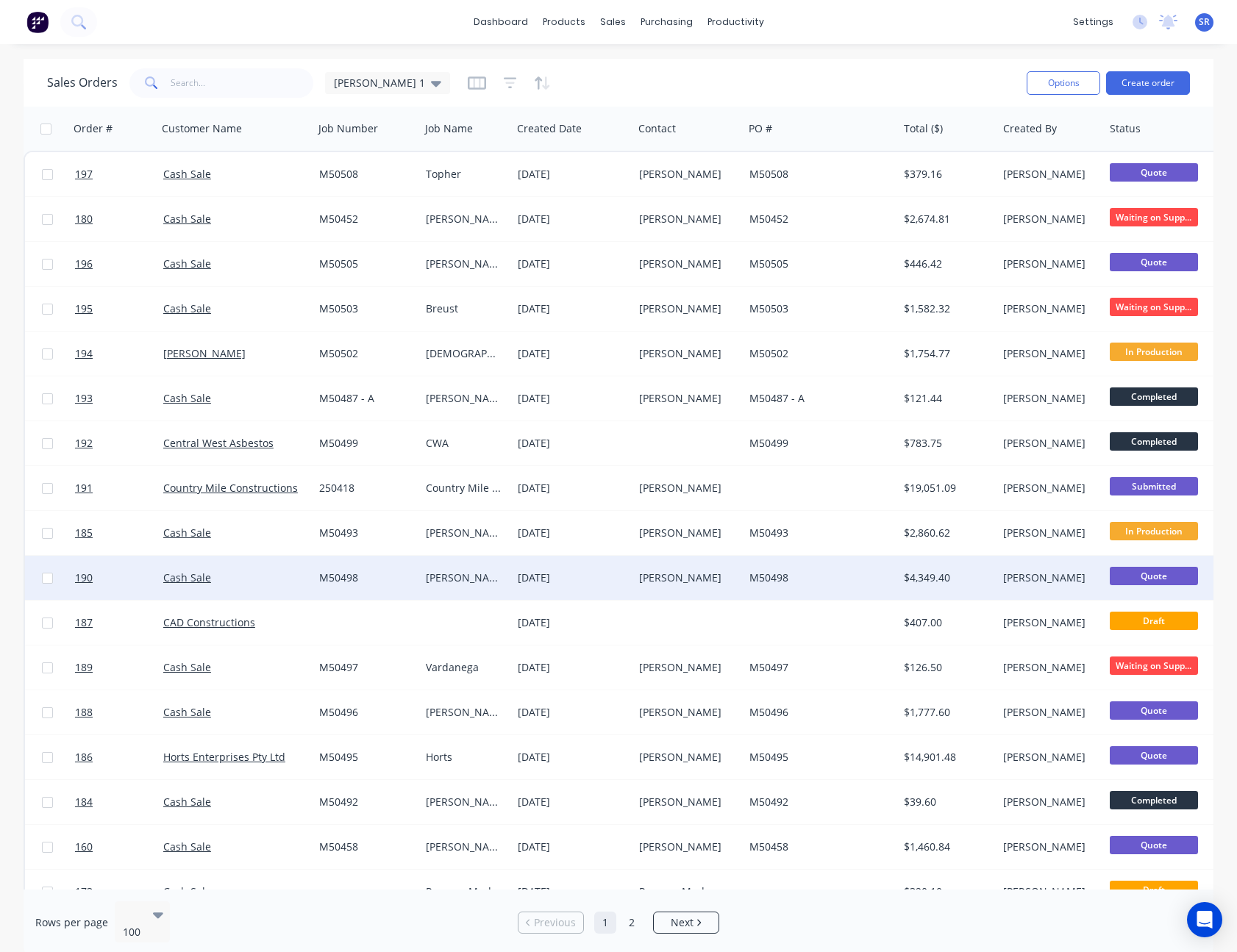
click at [706, 572] on div "[PERSON_NAME]" at bounding box center [685, 578] width 94 height 14
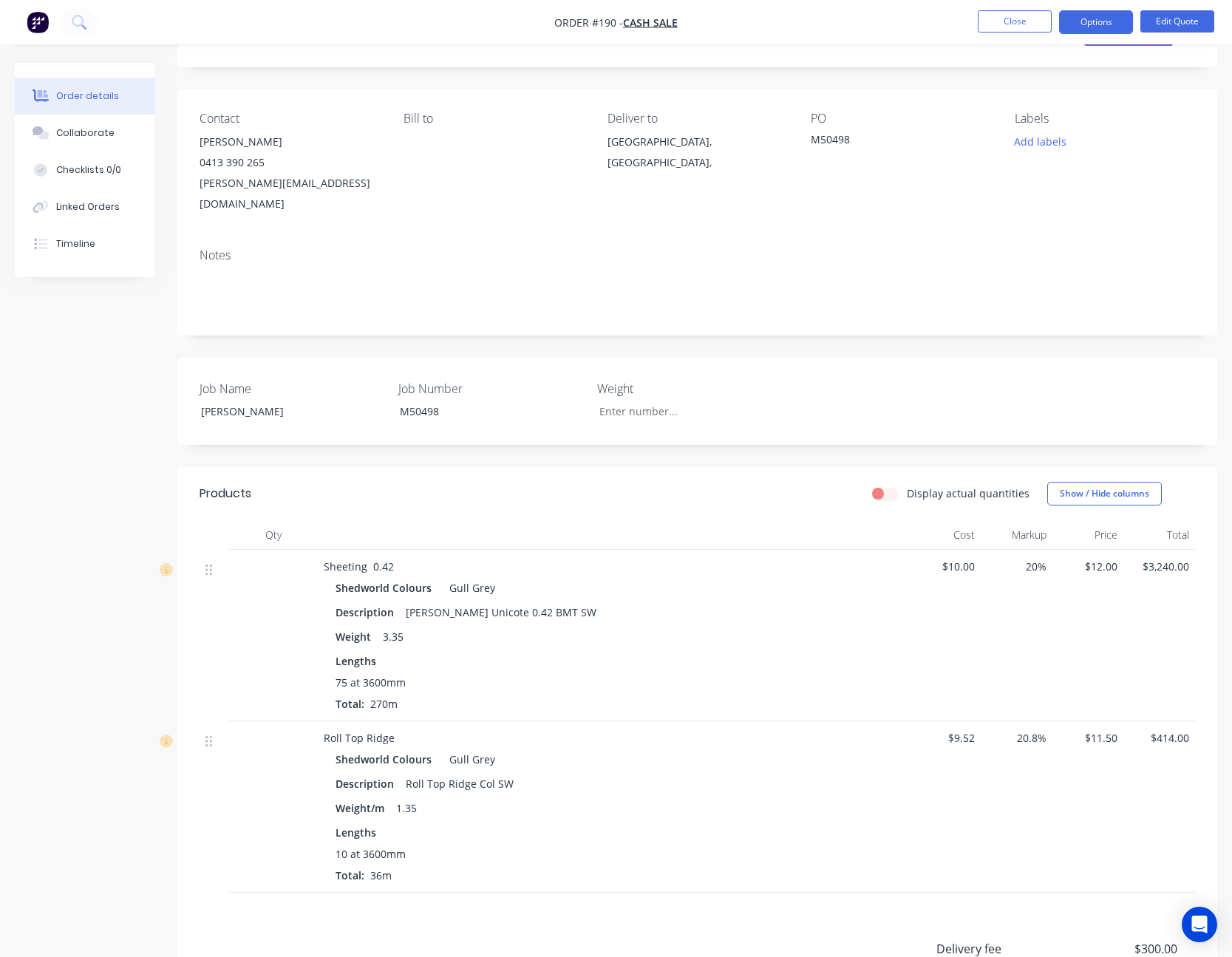
scroll to position [284, 0]
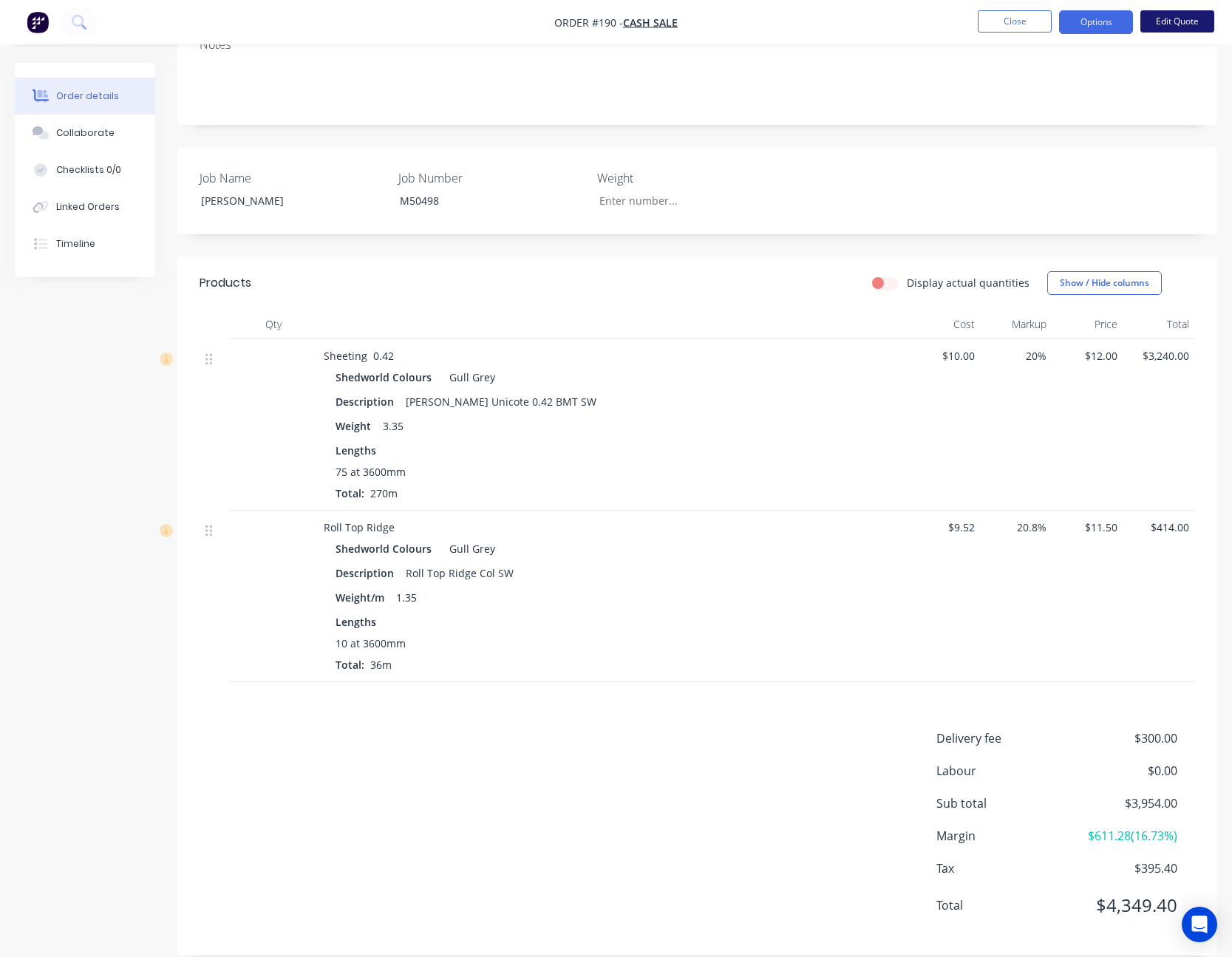
click at [1182, 20] on button "Edit Quote" at bounding box center [1177, 21] width 74 height 22
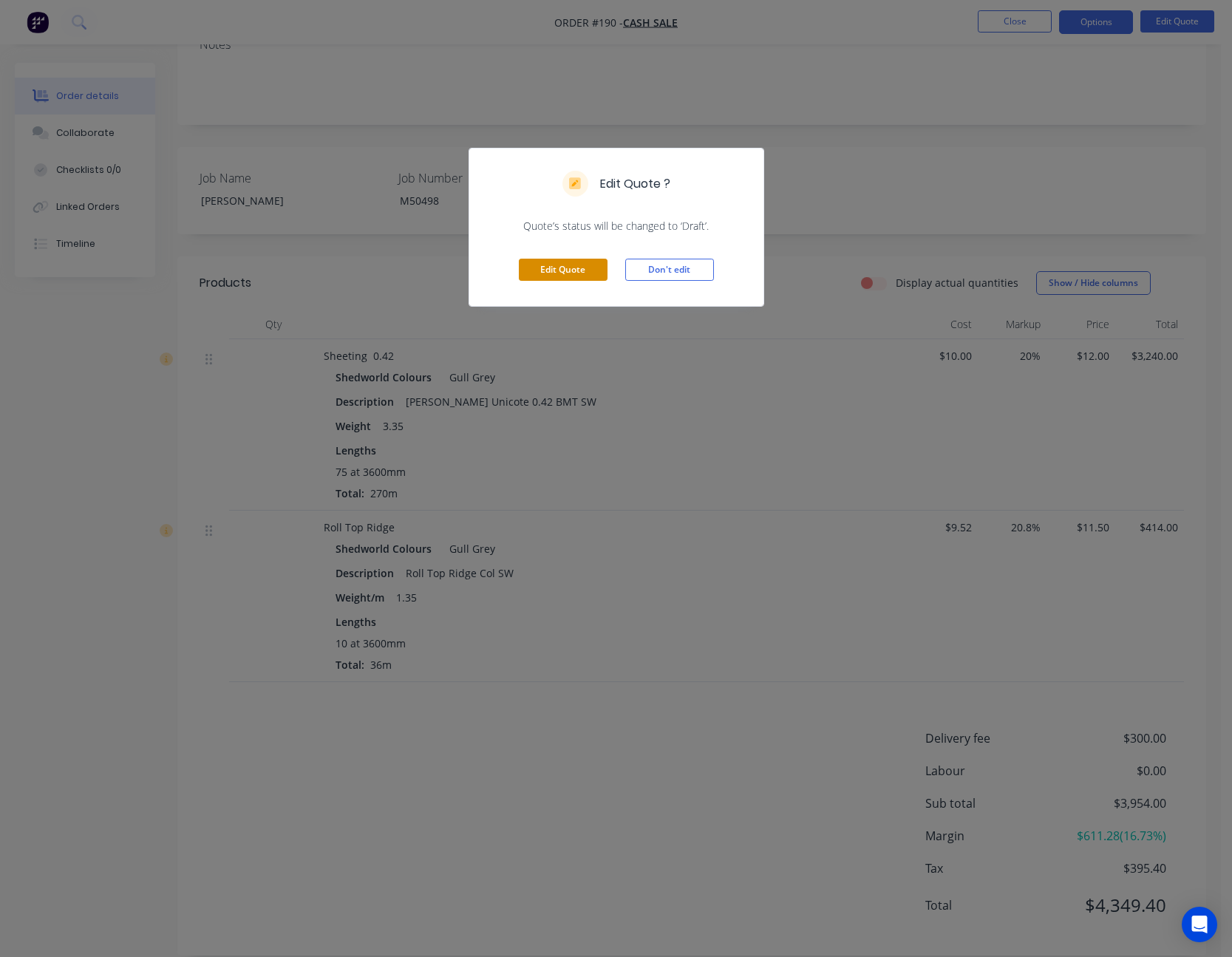
click at [567, 269] on button "Edit Quote" at bounding box center [563, 270] width 88 height 22
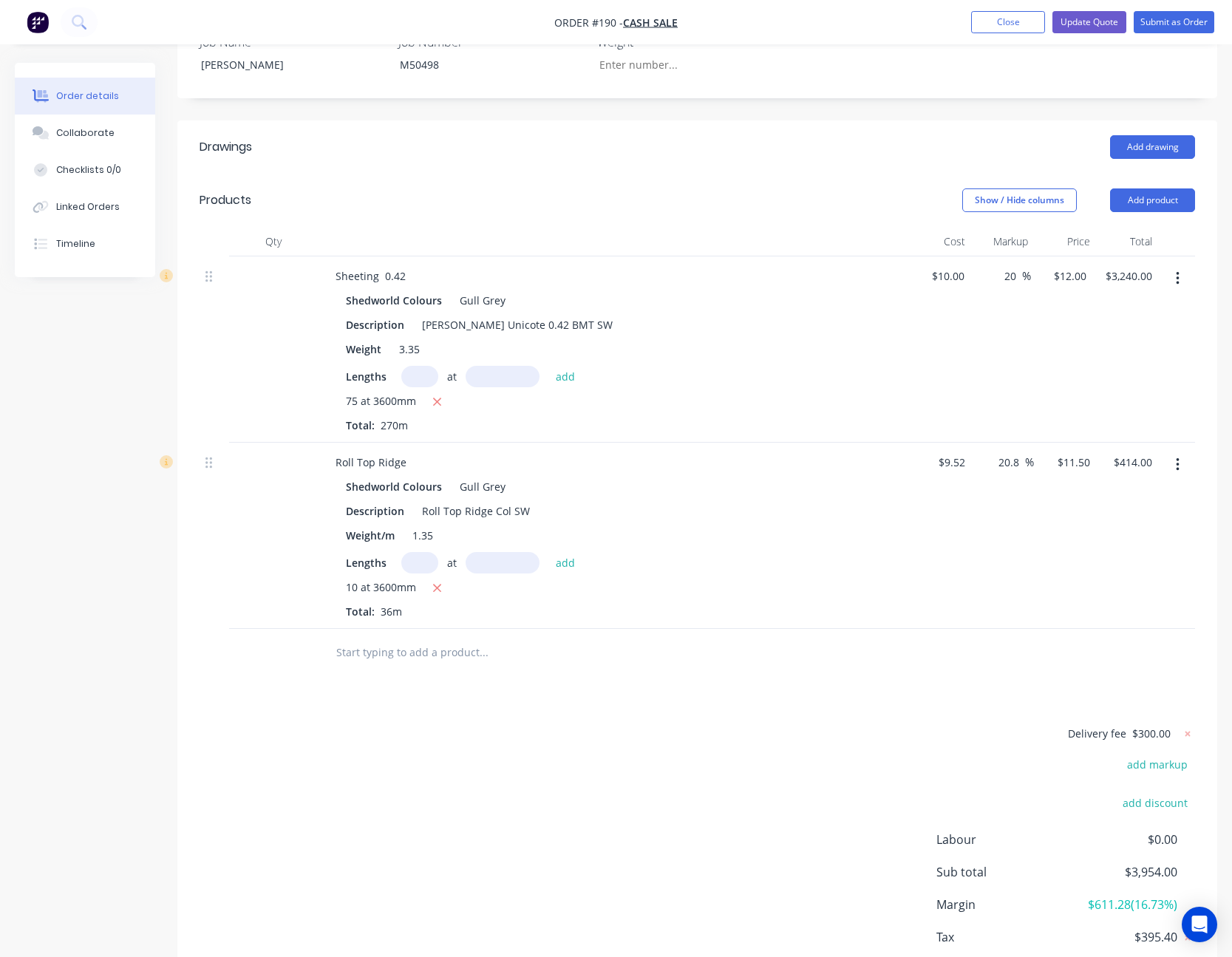
scroll to position [493, 0]
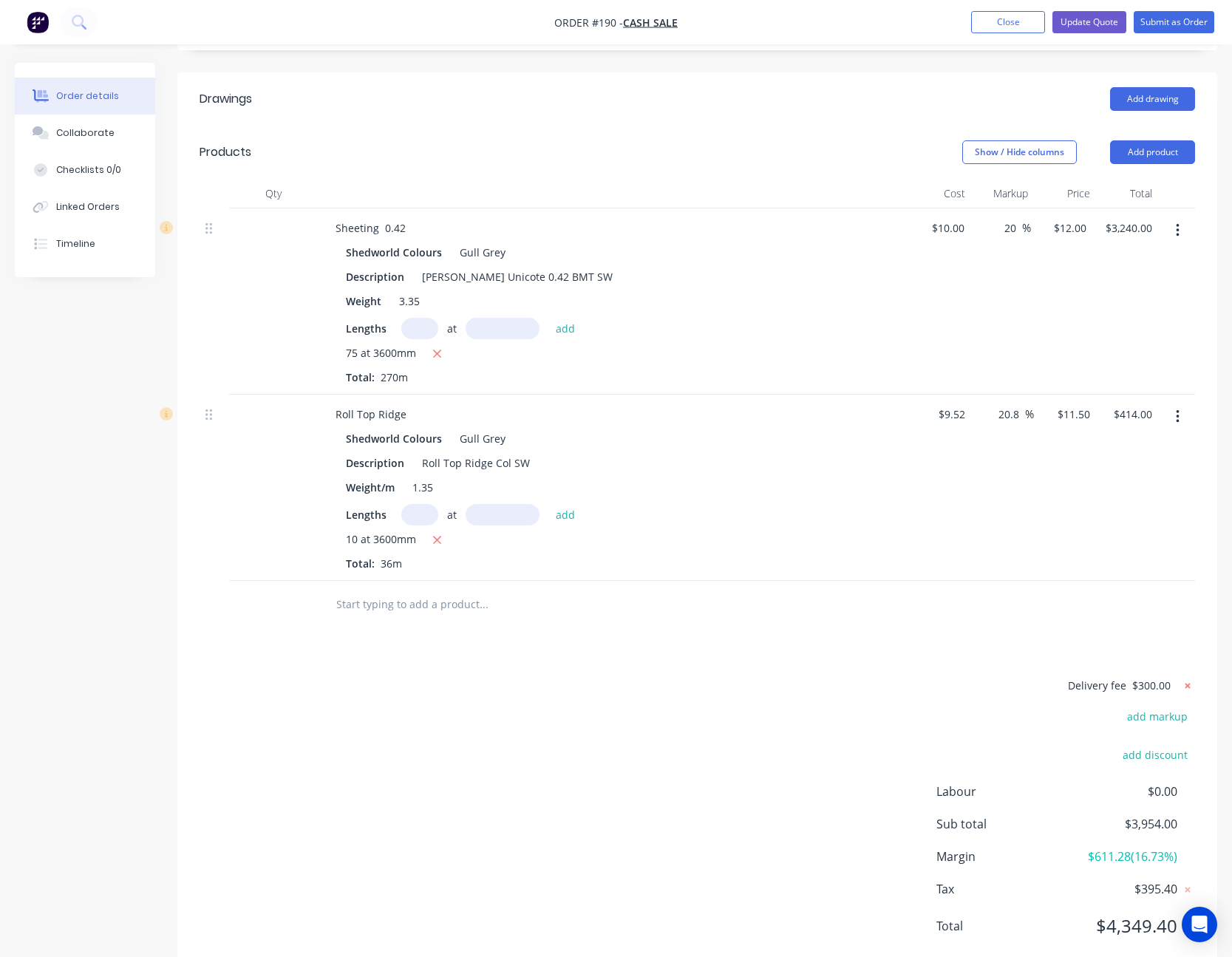
click at [1188, 678] on icon at bounding box center [1187, 685] width 14 height 14
click at [819, 677] on div "add delivery fee add markup add discount Labour $0.00 Sub total $3,654.00 Margi…" at bounding box center [697, 819] width 996 height 285
click at [1085, 403] on input "11.5" at bounding box center [1076, 414] width 40 height 21
type input "11.6"
type input "21.85"
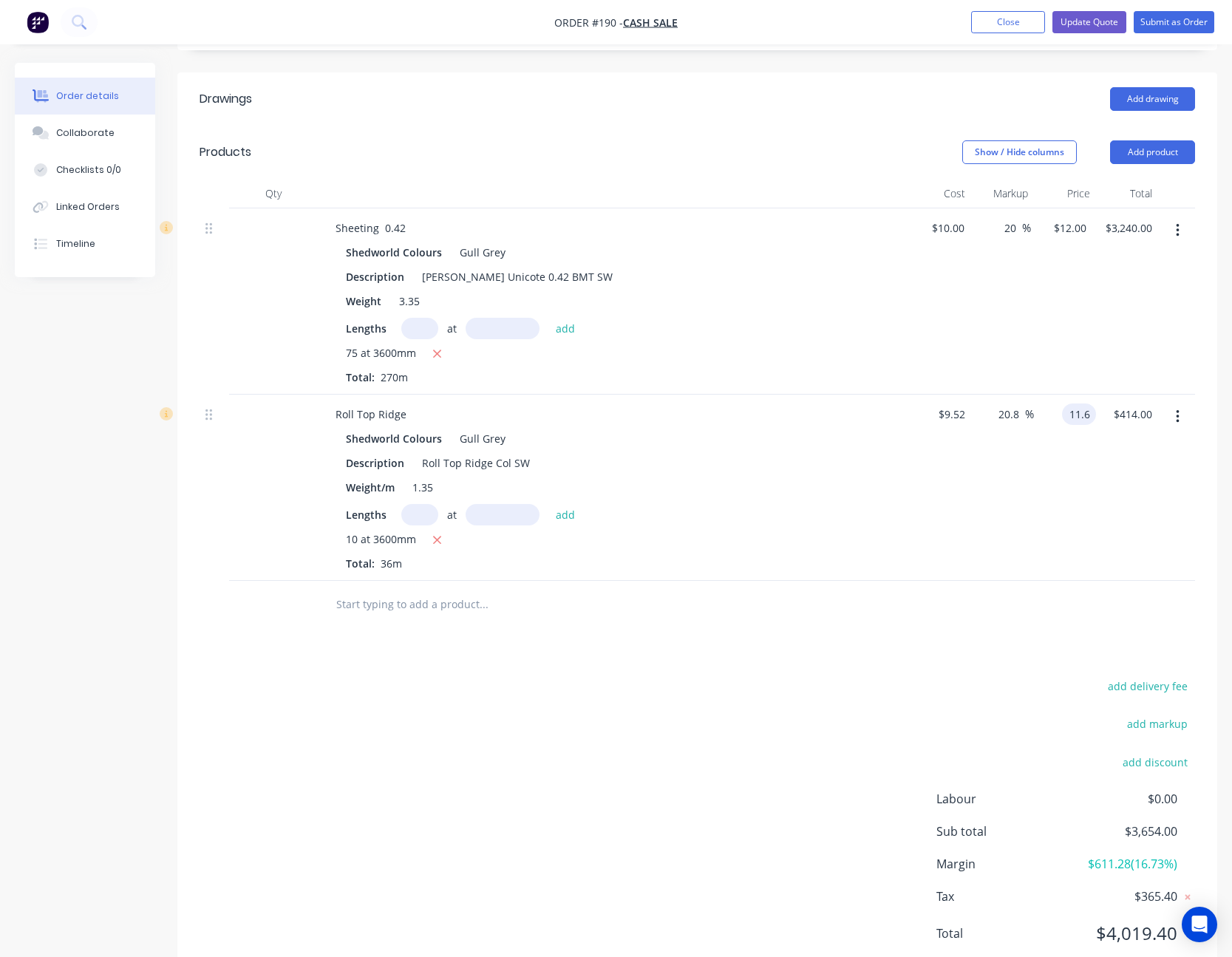
type input "$11.60"
type input "417.60"
type input "11.6"
type input "$417.60"
click at [1081, 403] on input "11.6" at bounding box center [1076, 414] width 40 height 21
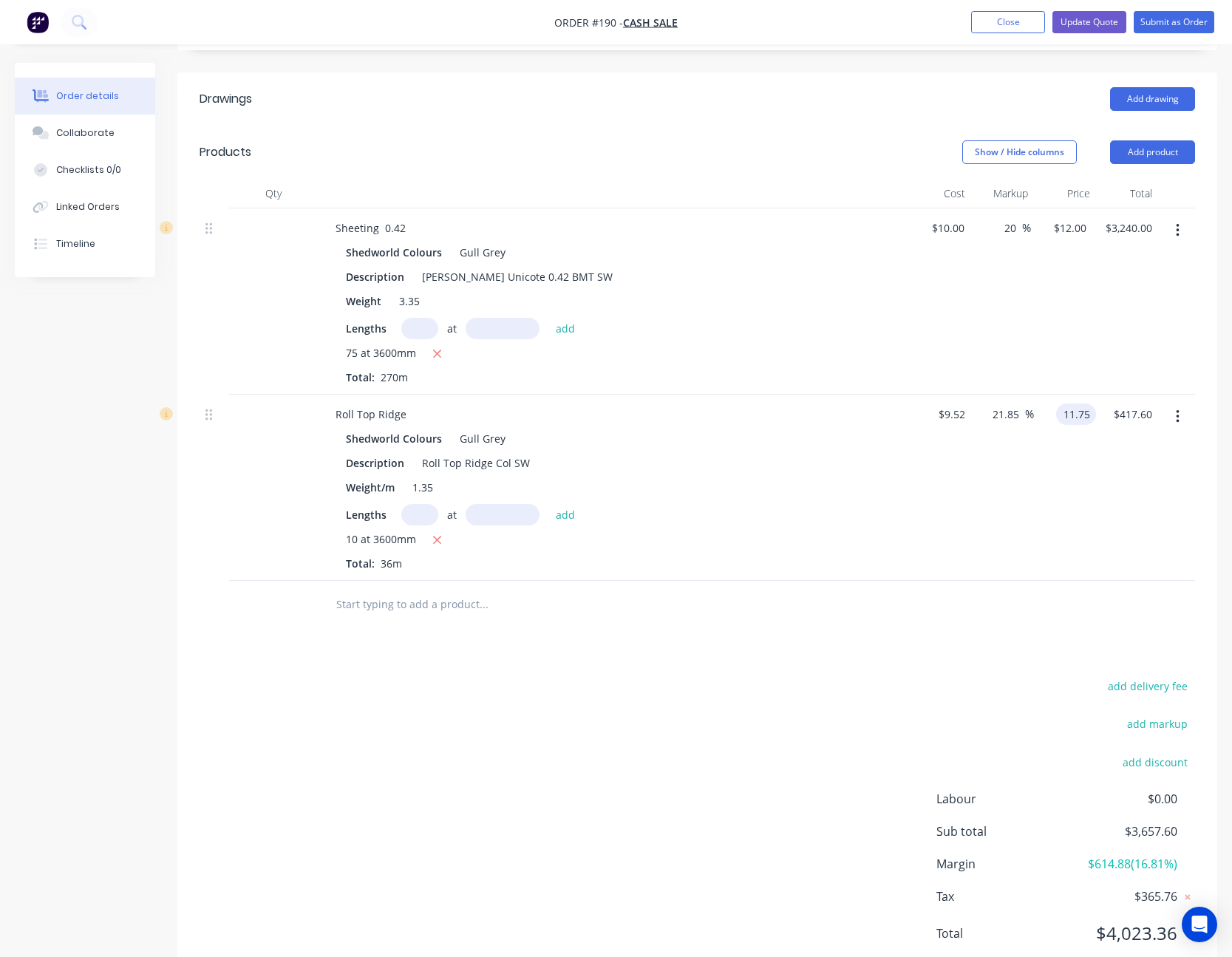
type input "11.75"
type input "23.42"
type input "$11.75"
type input "423.00"
type input "11.75"
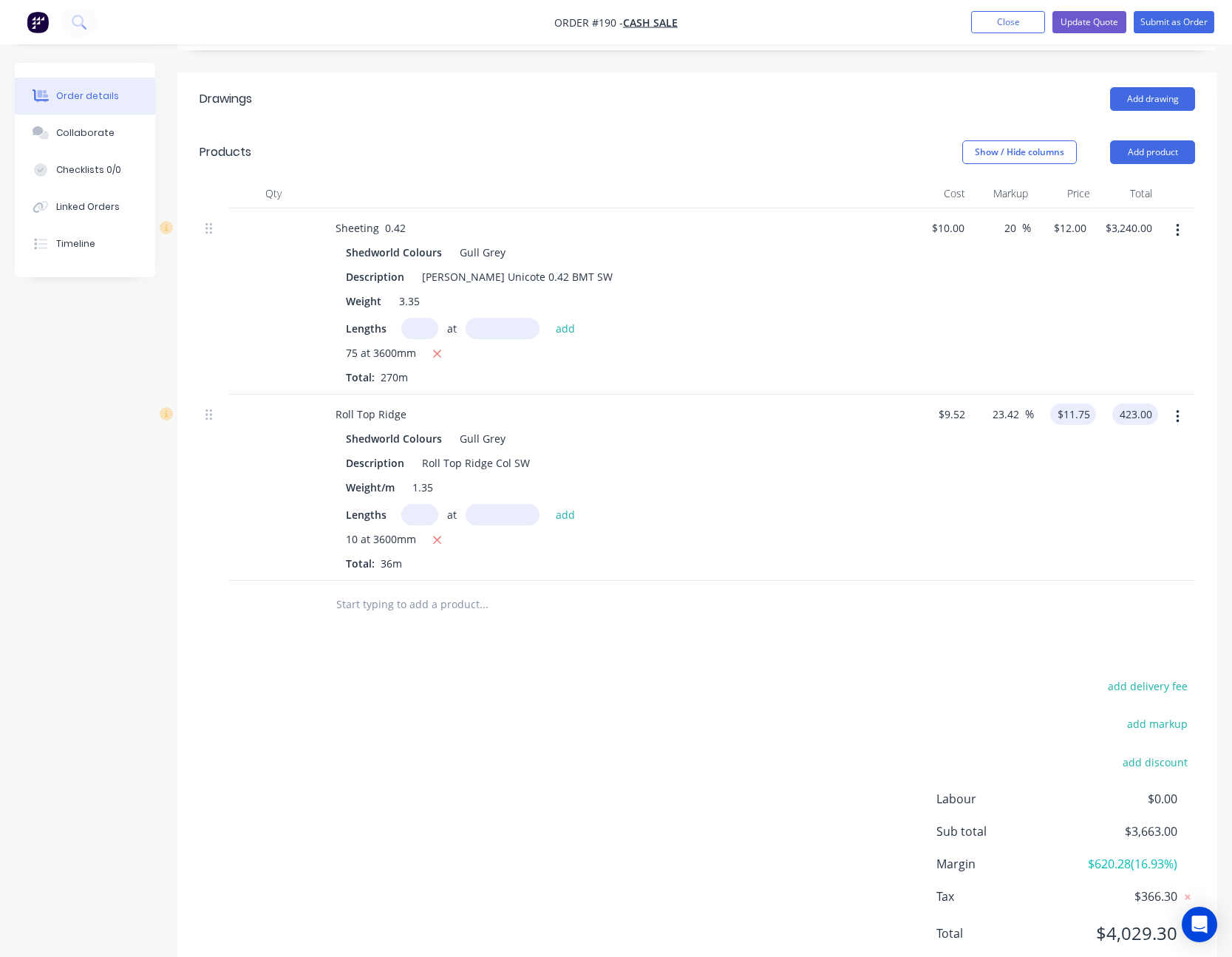
type input "$423.00"
click at [1071, 403] on input "11.75" at bounding box center [1076, 414] width 40 height 21
type input "12"
type input "26.05"
type input "$12.00"
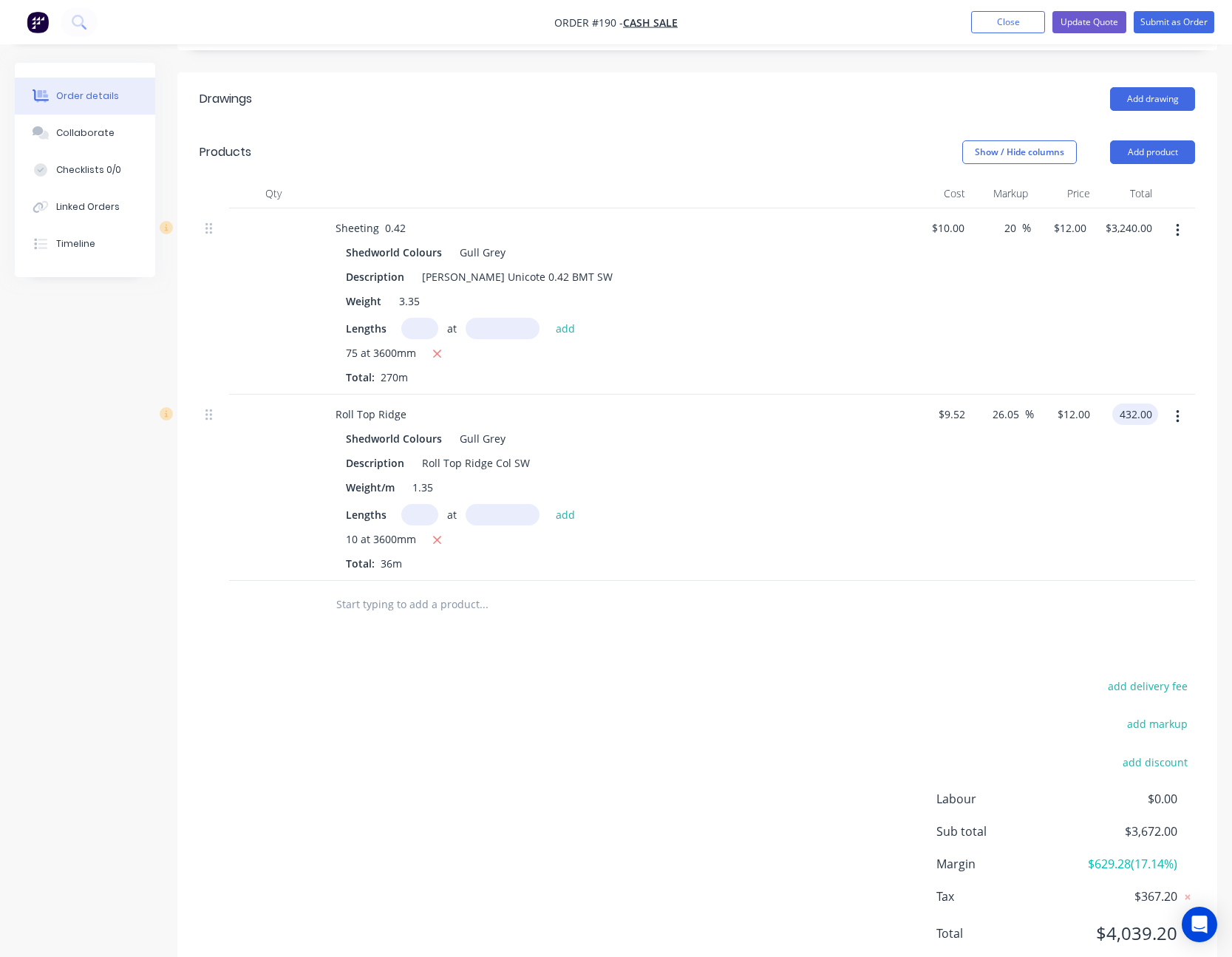
type input "$432.00"
click at [1064, 395] on div "$12.00 $12.00" at bounding box center [1065, 487] width 62 height 186
click at [1076, 403] on input "12" at bounding box center [1076, 414] width 40 height 21
type input "12.25"
type input "28.68"
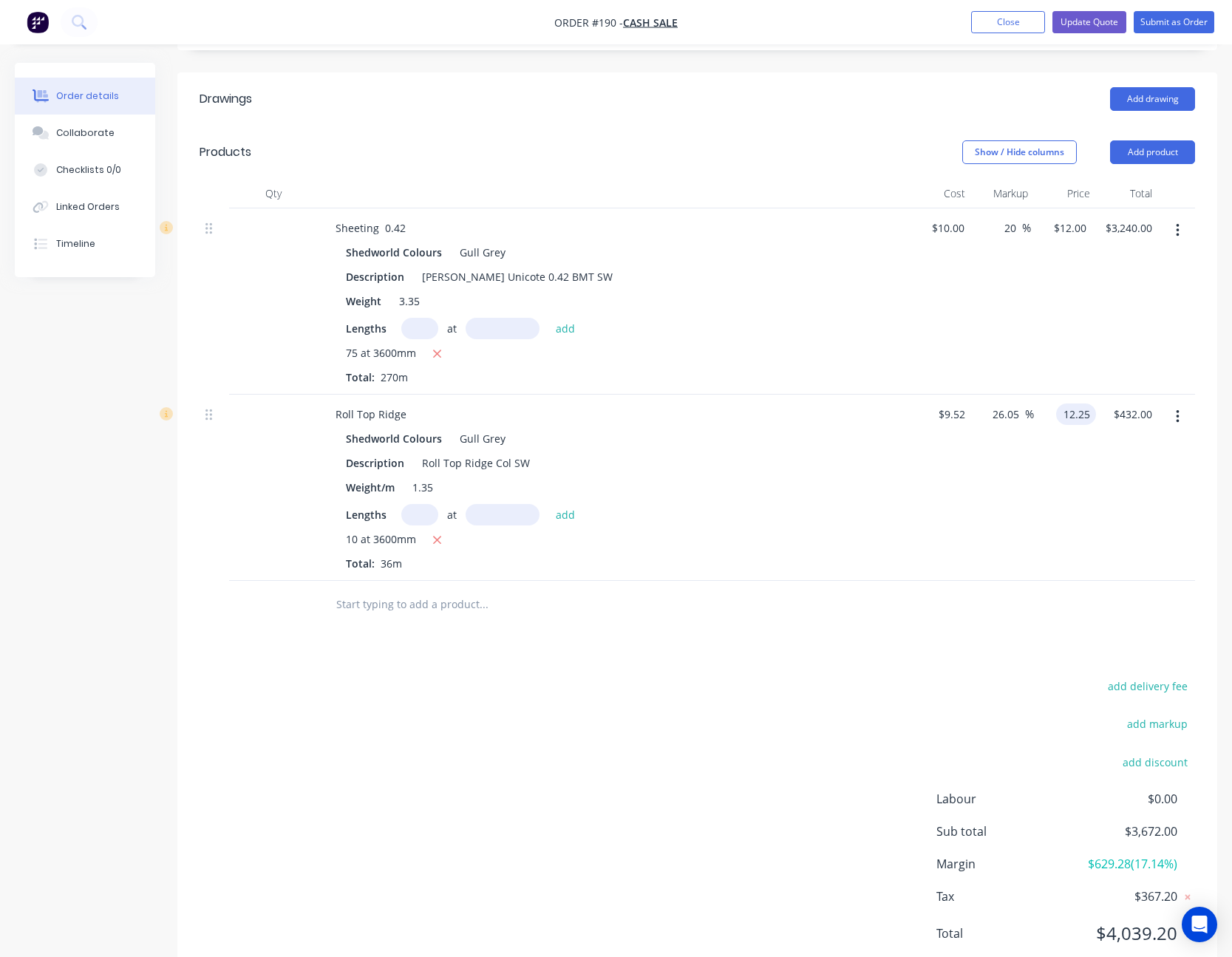
type input "$12.25"
type input "441.00"
type input "12.25"
type input "$441.00"
click at [1069, 403] on input "12.25" at bounding box center [1079, 414] width 34 height 21
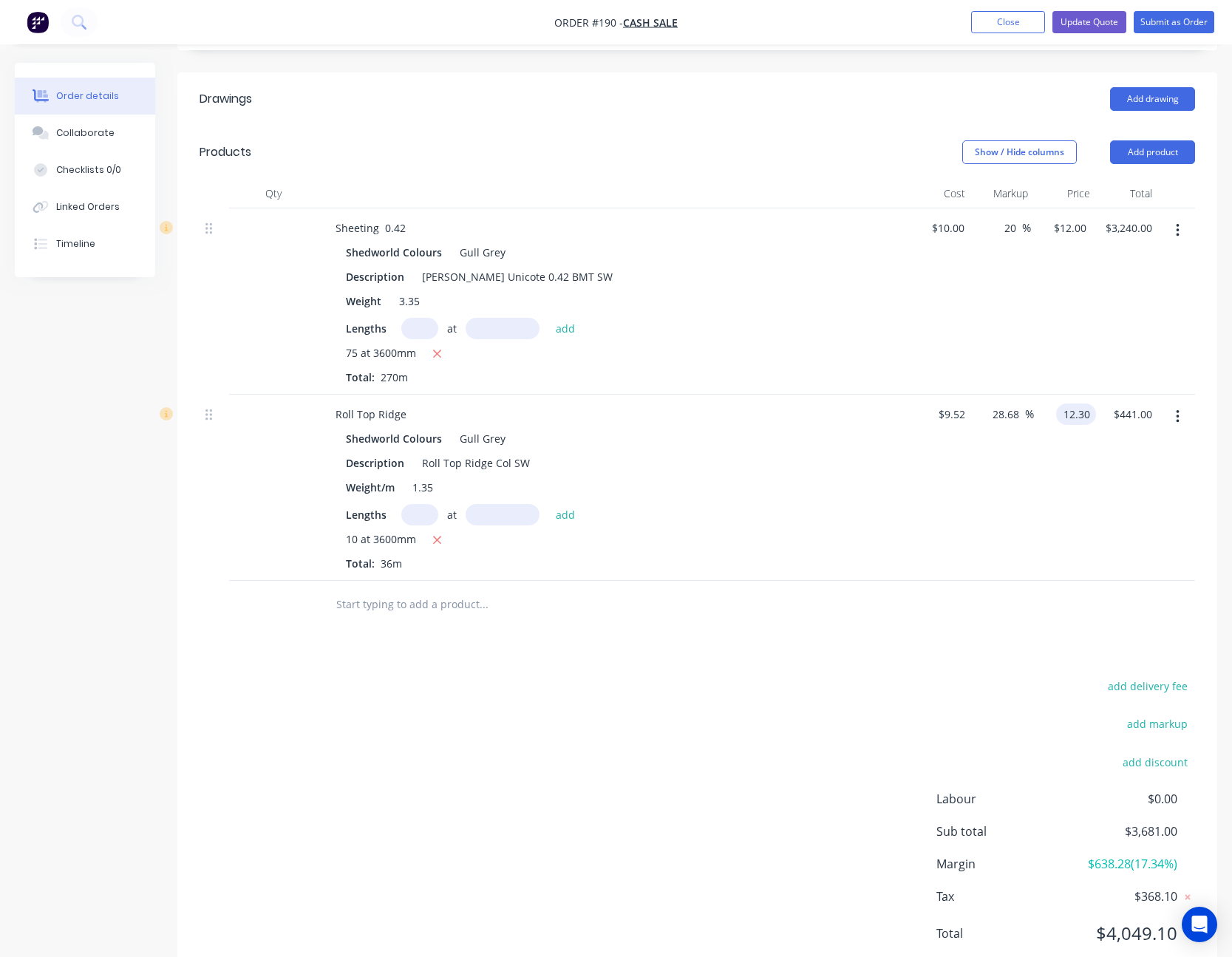
type input "12.30"
type input "29.2"
type input "$12.30"
type input "442.80"
type input "12.3"
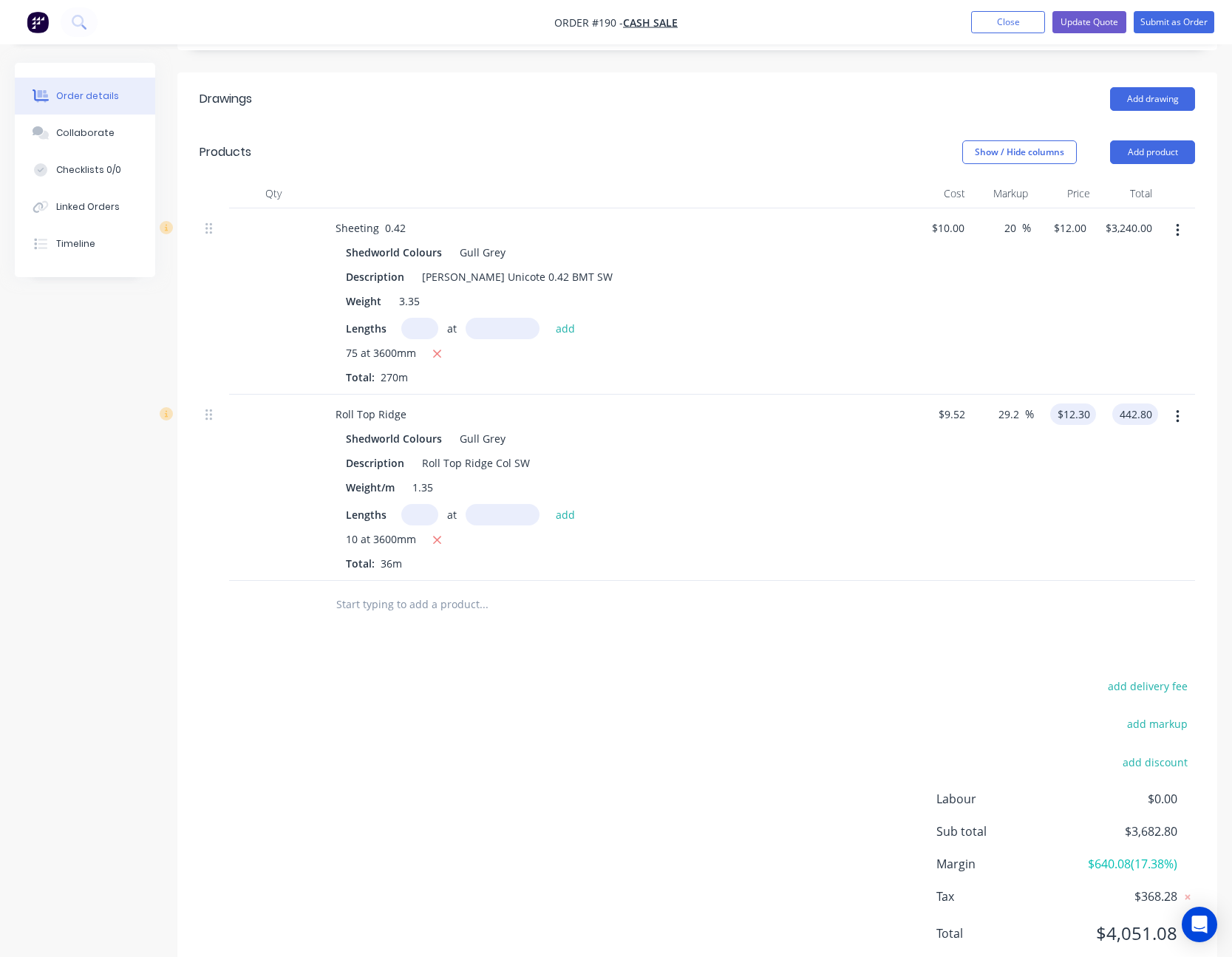
type input "$442.80"
click at [1066, 403] on div "12.3 $12.30" at bounding box center [1073, 414] width 46 height 21
type input "12.35"
type input "29.73"
type input "$12.35"
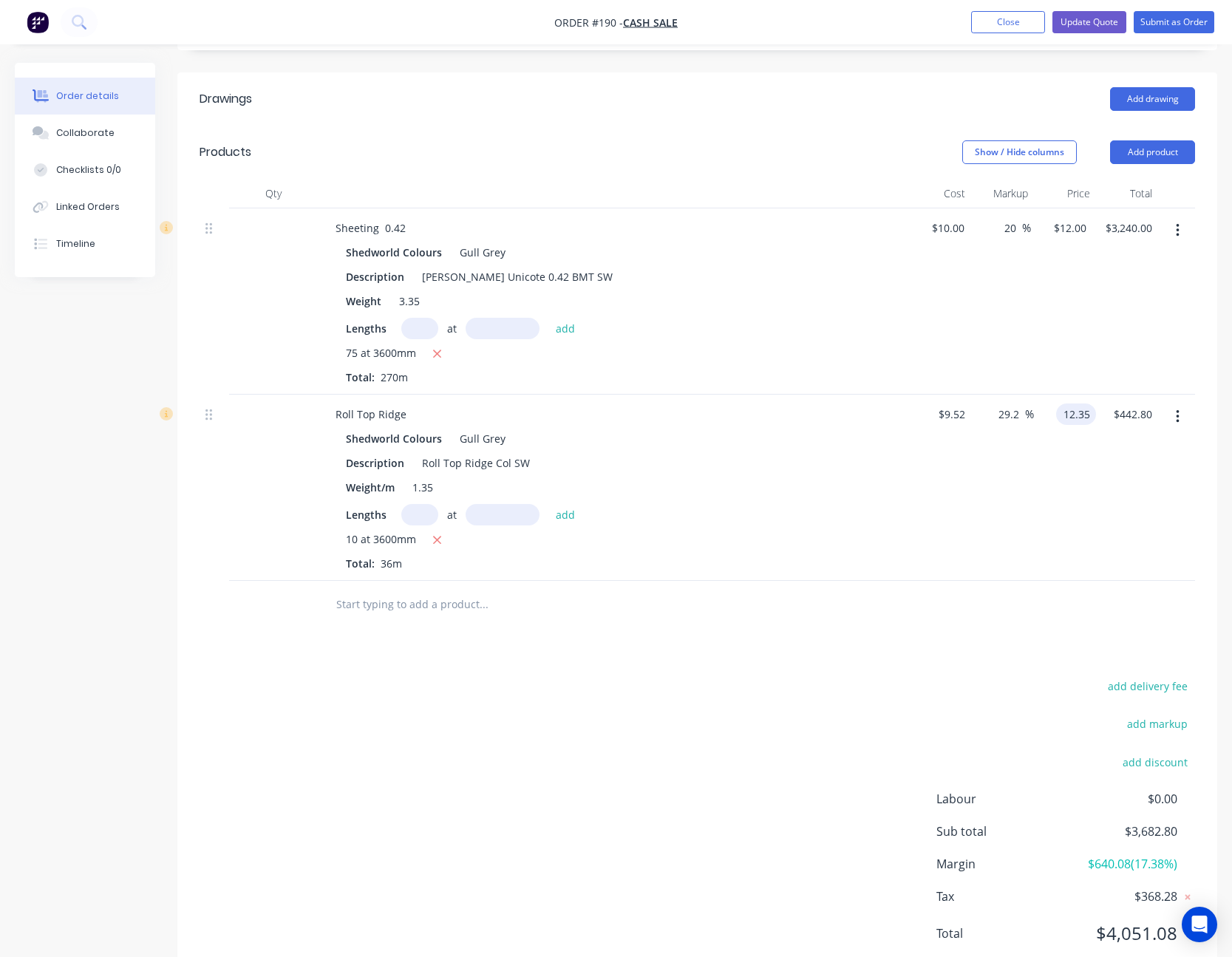
type input "444.60"
type input "12.35"
type input "$444.60"
click at [1083, 403] on input "12.35" at bounding box center [1076, 414] width 40 height 21
type input "12.36"
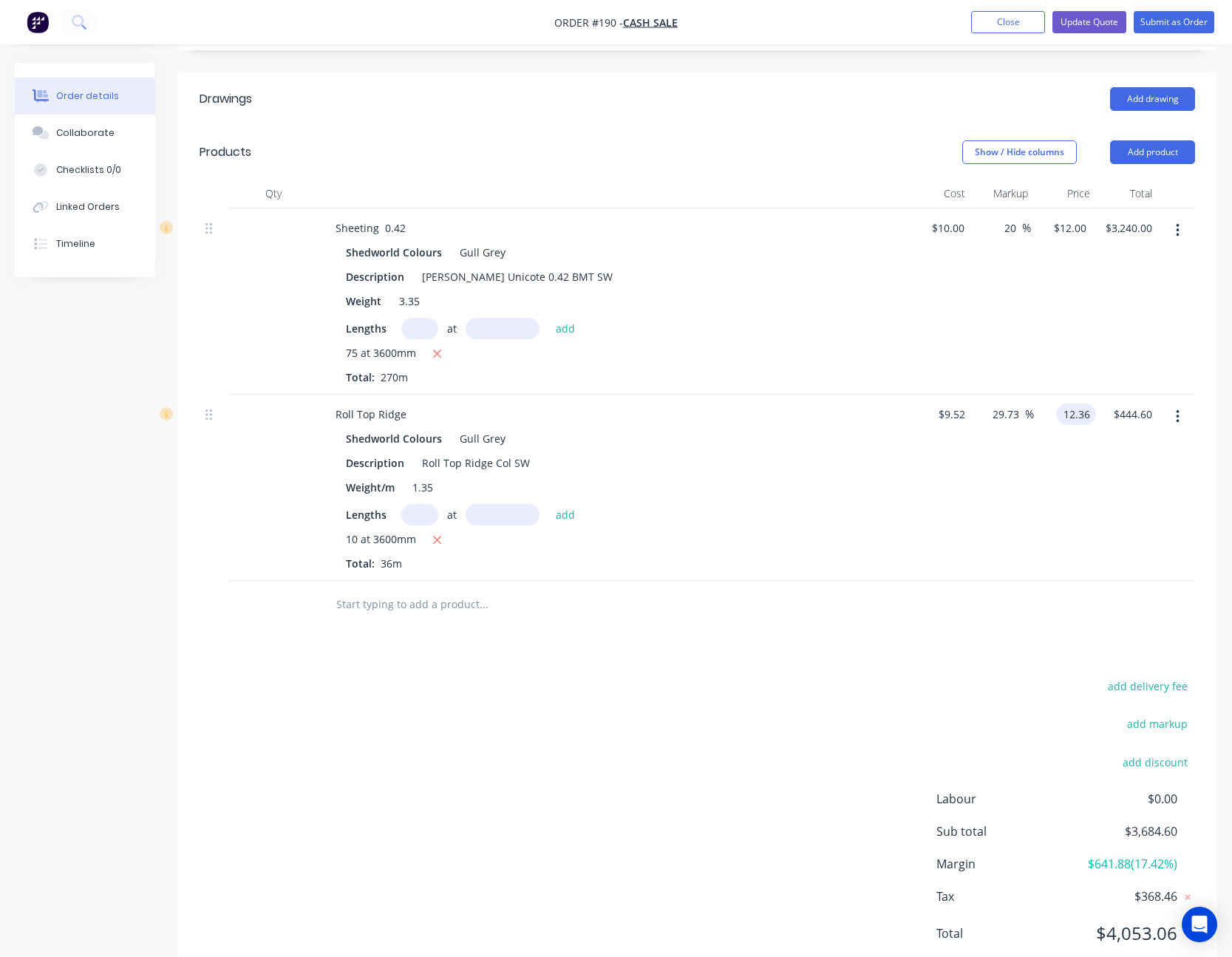
type input "29.83"
type input "$12.36"
type input "444.96"
type input "12.36"
type input "$444.96"
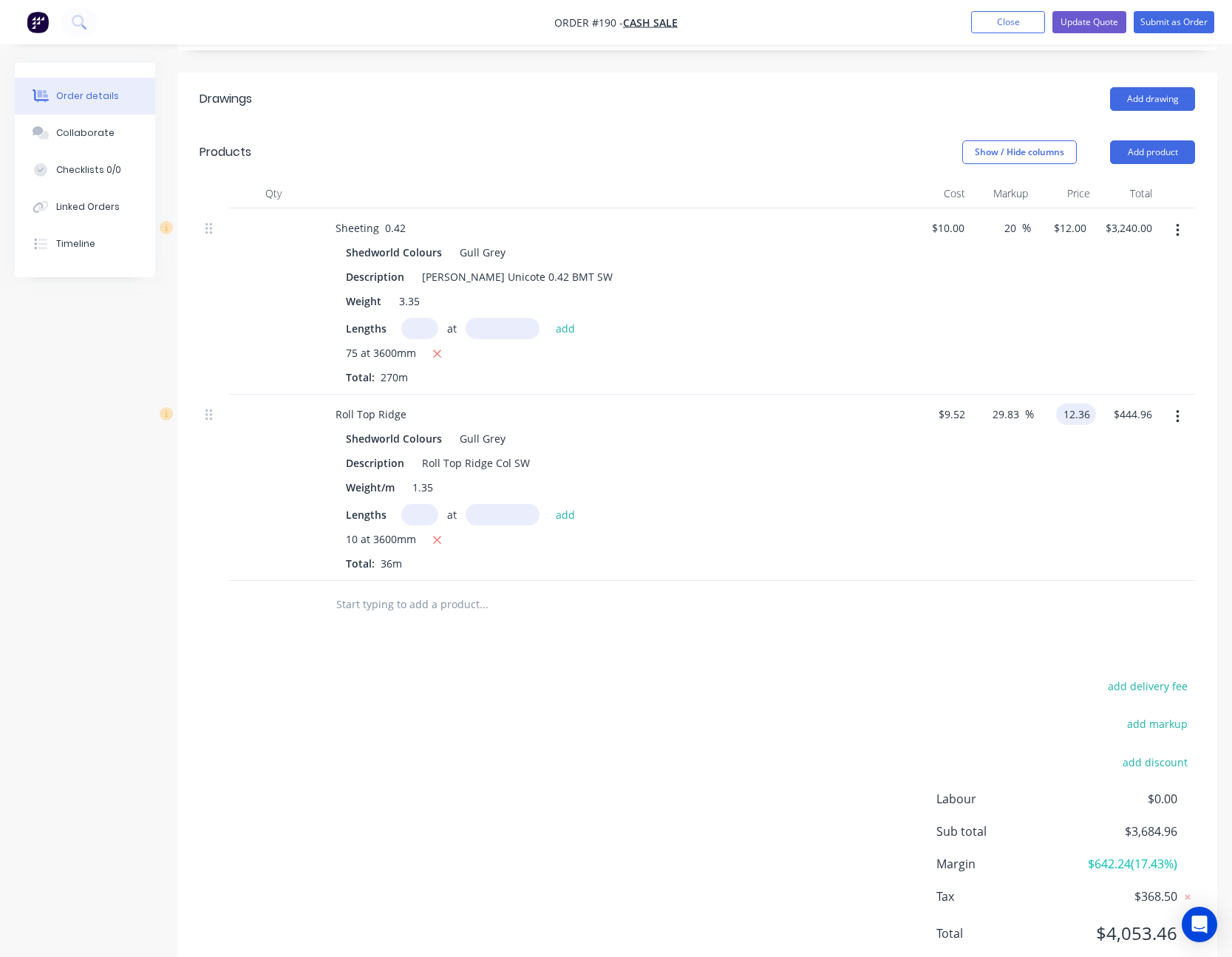
click at [1082, 403] on input "12.36" at bounding box center [1079, 414] width 34 height 21
type input "12.355"
type input "29.78"
type input "$12.355"
type input "444.78"
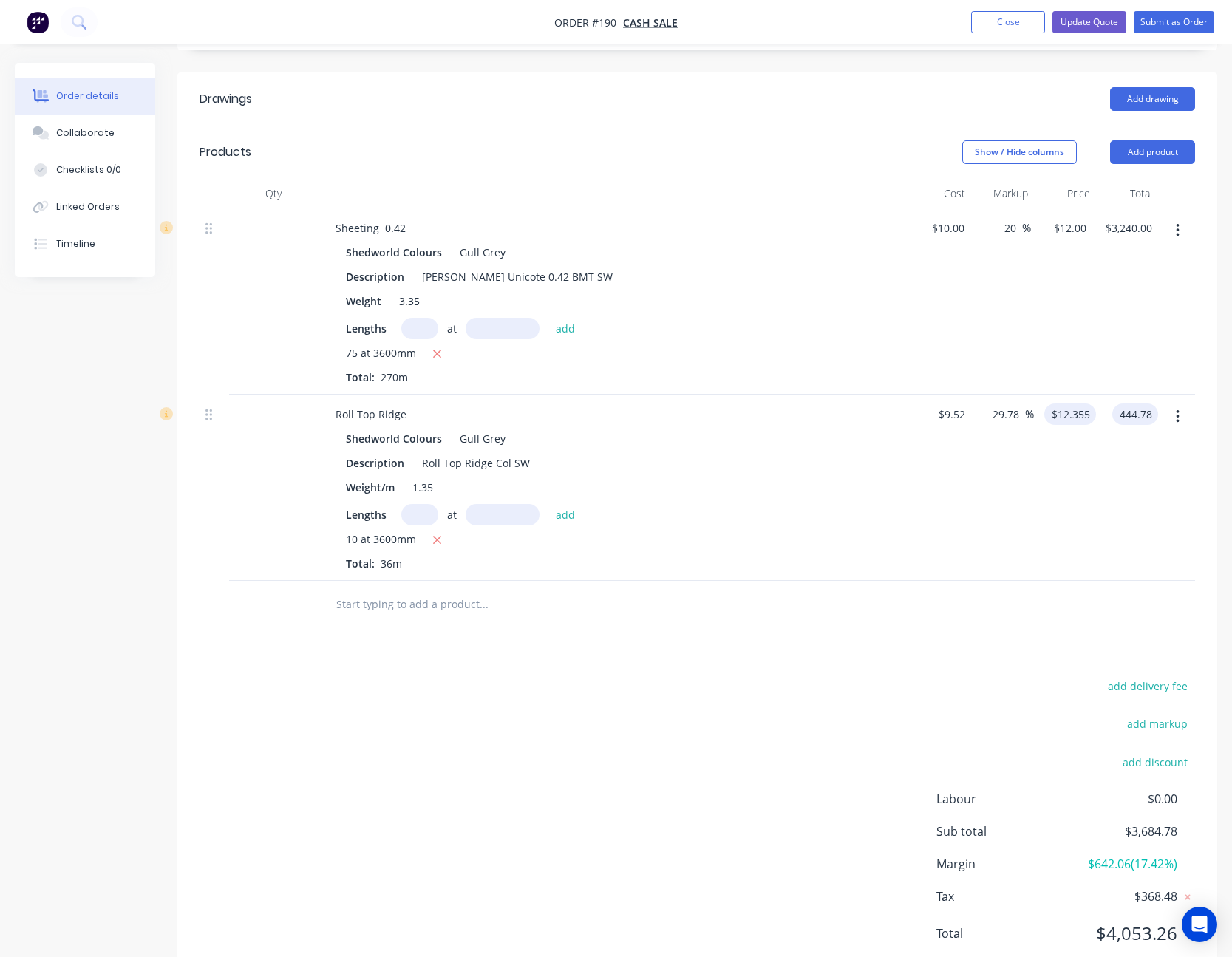
type input "12.355"
type input "$444.78"
click at [1081, 403] on input "12.355" at bounding box center [1076, 414] width 40 height 21
type input "12.358"
type input "29.81"
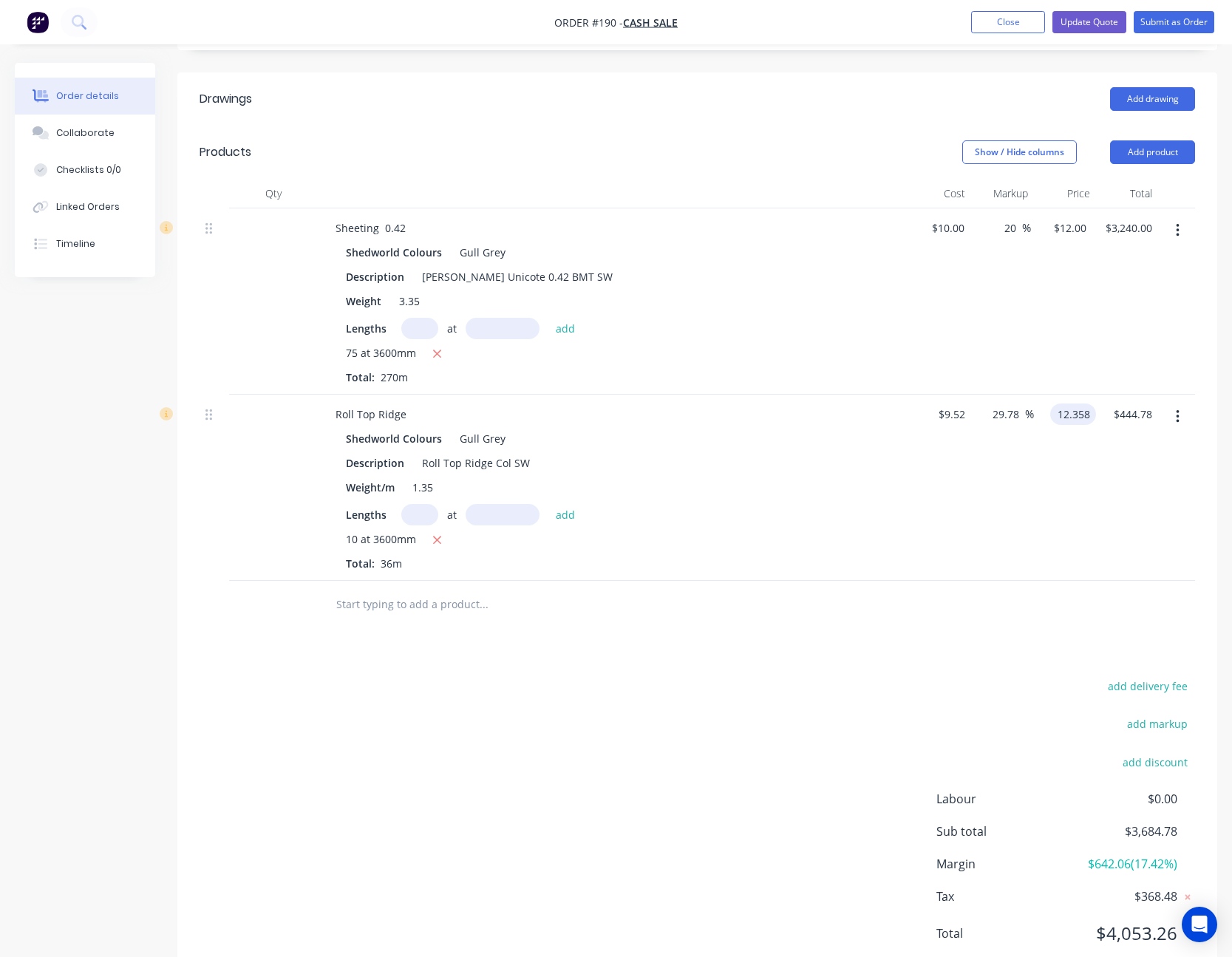
type input "$12.358"
type input "444.89"
type input "12.3581"
type input "$444.89"
click at [1081, 403] on input "12.3581" at bounding box center [1073, 414] width 46 height 21
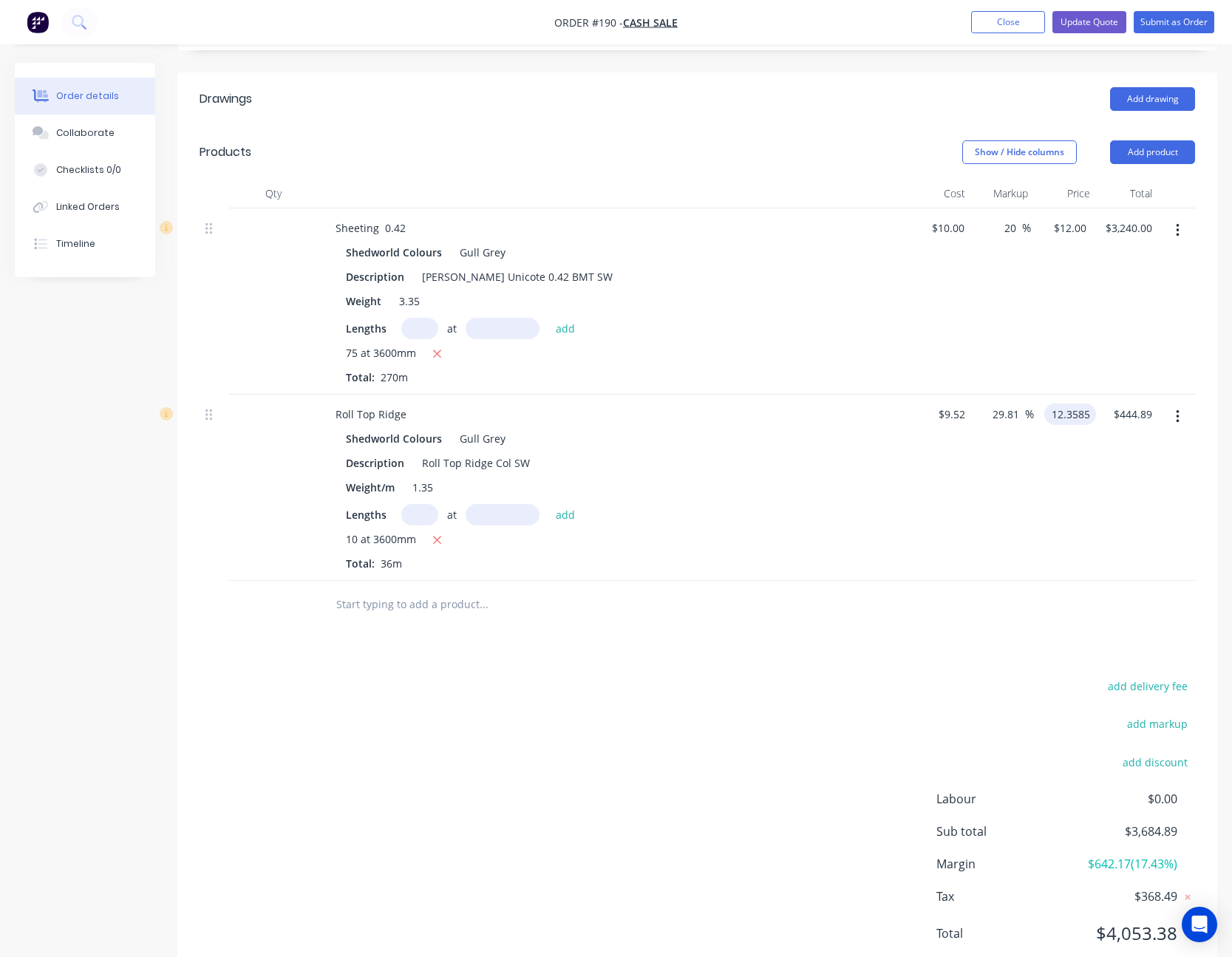
type input "12.3585"
type input "29.82"
type input "$12.3585"
type input "444.91"
type input "12.3586"
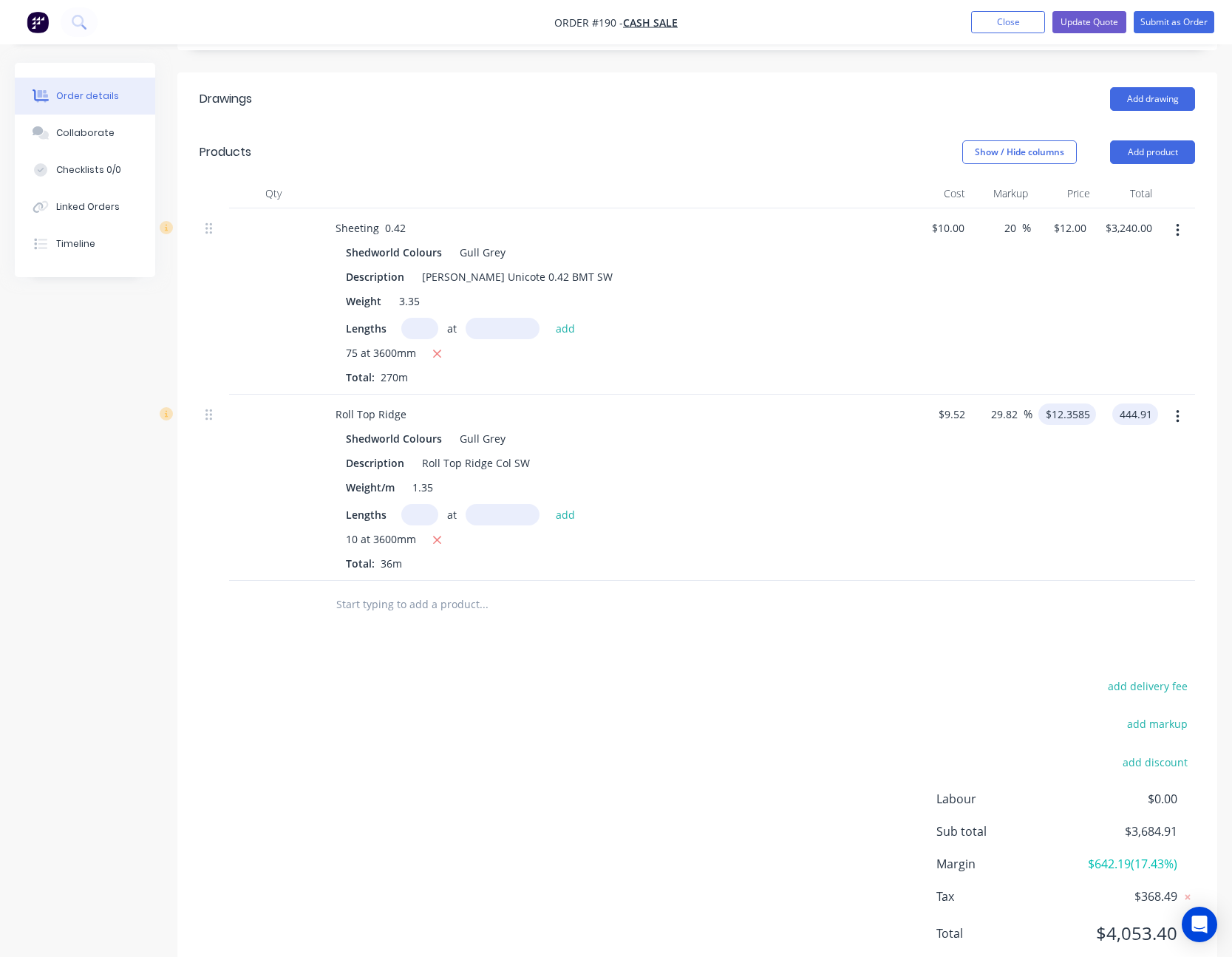
type input "$444.91"
click at [1074, 403] on input "12.3586" at bounding box center [1070, 414] width 52 height 21
type input "$12.359"
type input "444.92"
type input "12.3589"
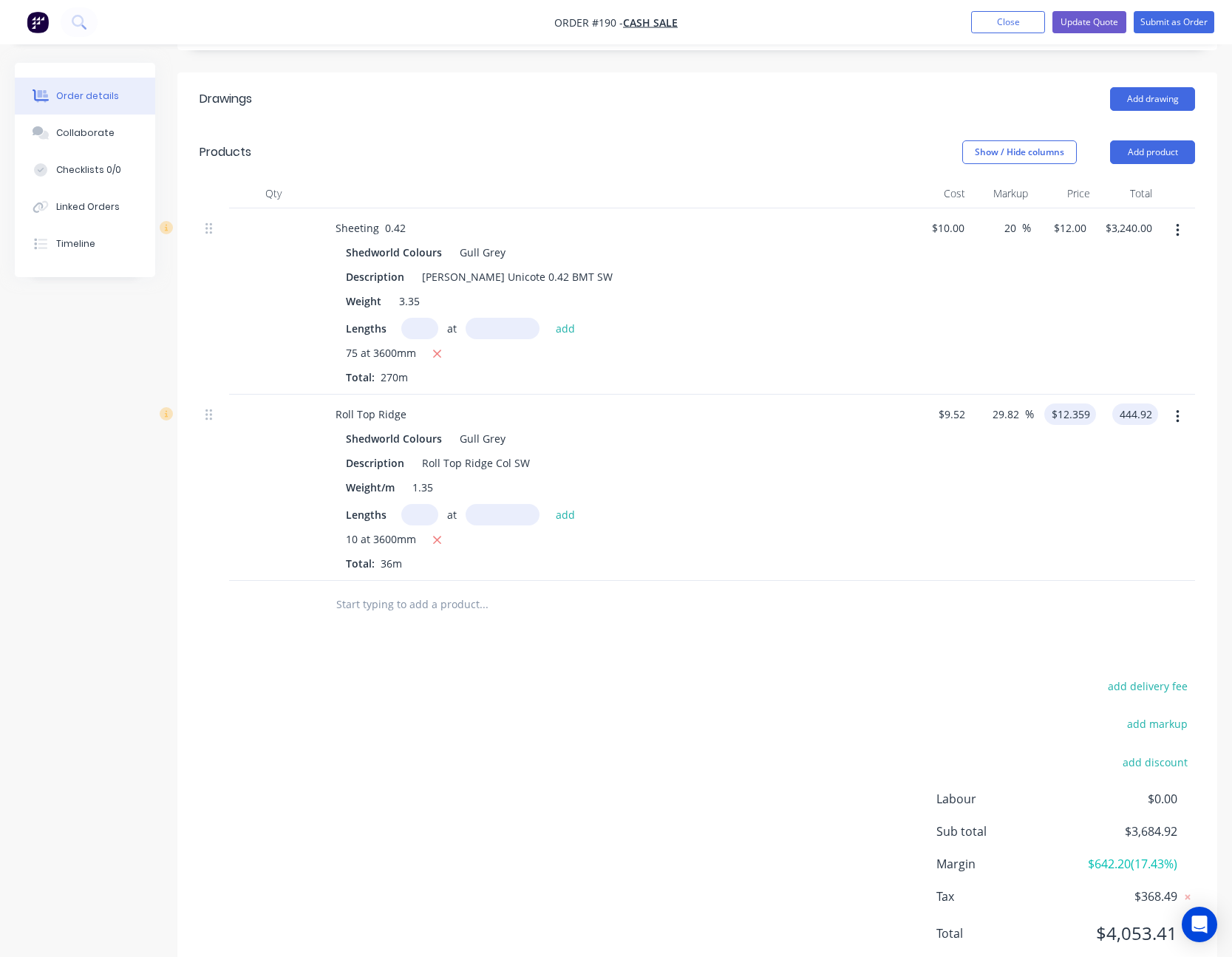
type input "$444.92"
click at [1074, 403] on input "12.3589" at bounding box center [1073, 414] width 46 height 21
type input "12.3594"
type input "29.83"
type input "$12.3594"
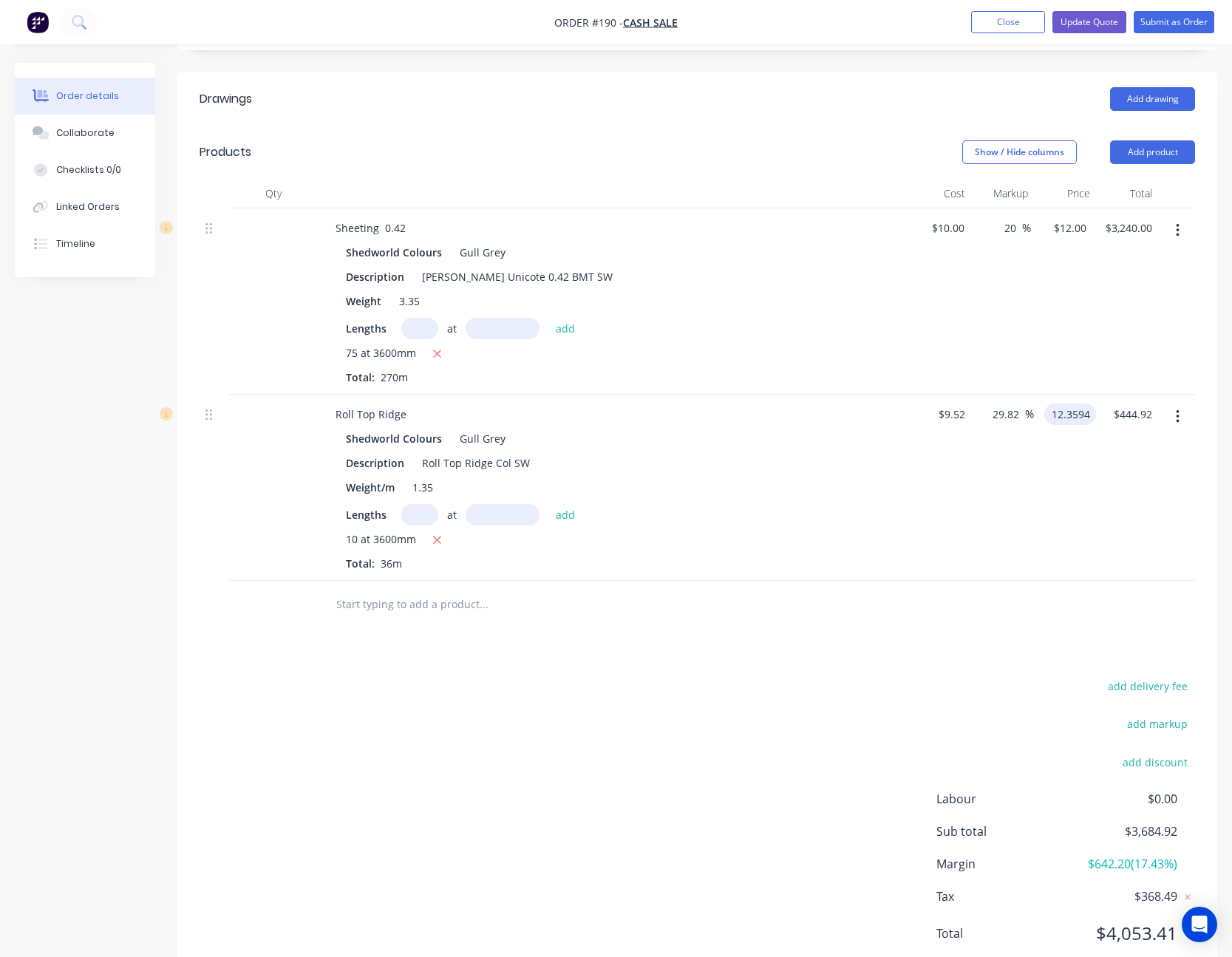
type input "444.94"
type input "12.3594"
type input "$444.94"
click at [1085, 403] on input "12.3594" at bounding box center [1070, 414] width 52 height 21
type input "$12.3595"
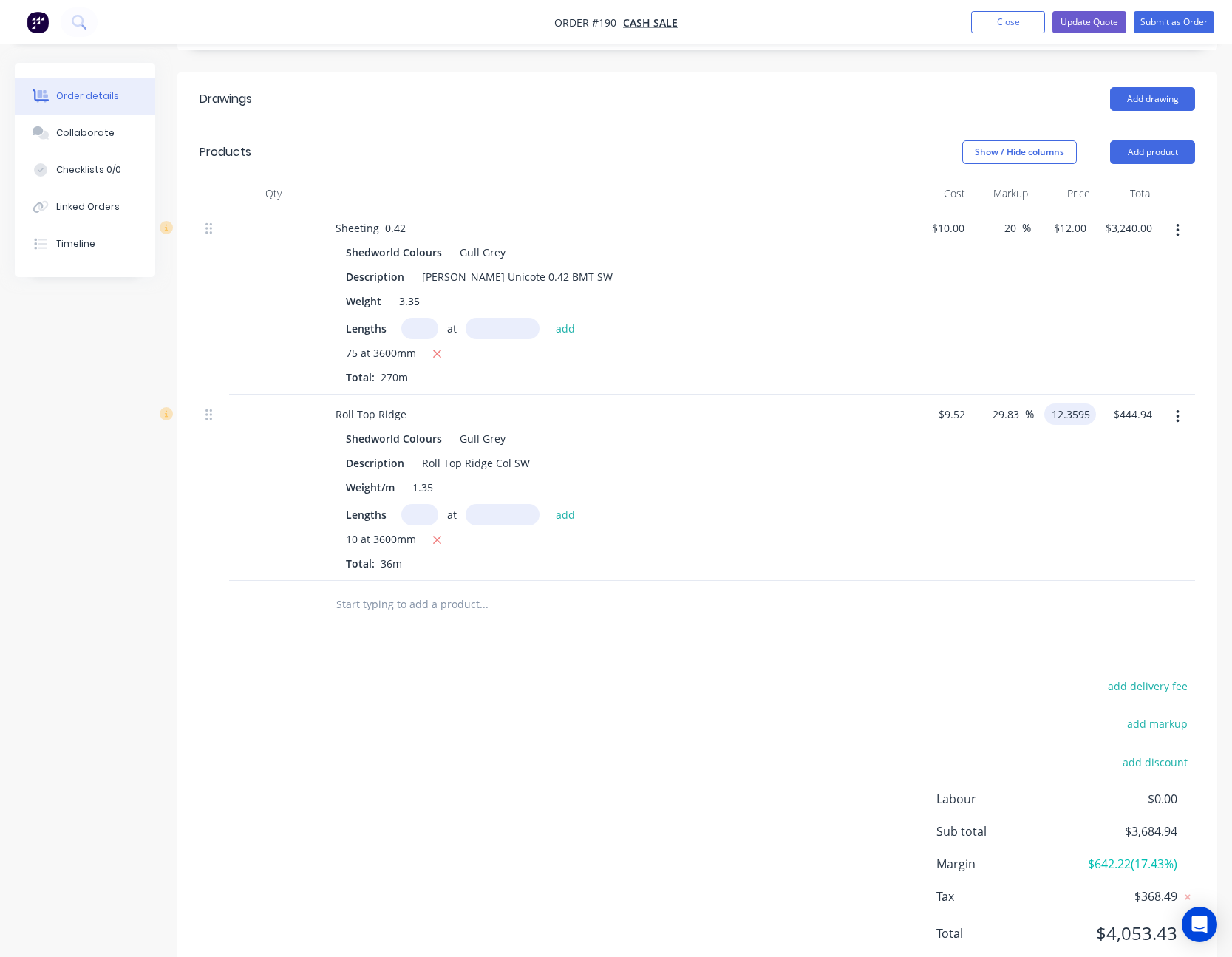
type input "444.94"
type input "12.3594"
type input "$444.94"
click at [1081, 403] on input "12.3594" at bounding box center [1070, 414] width 52 height 21
type input "$12.3596"
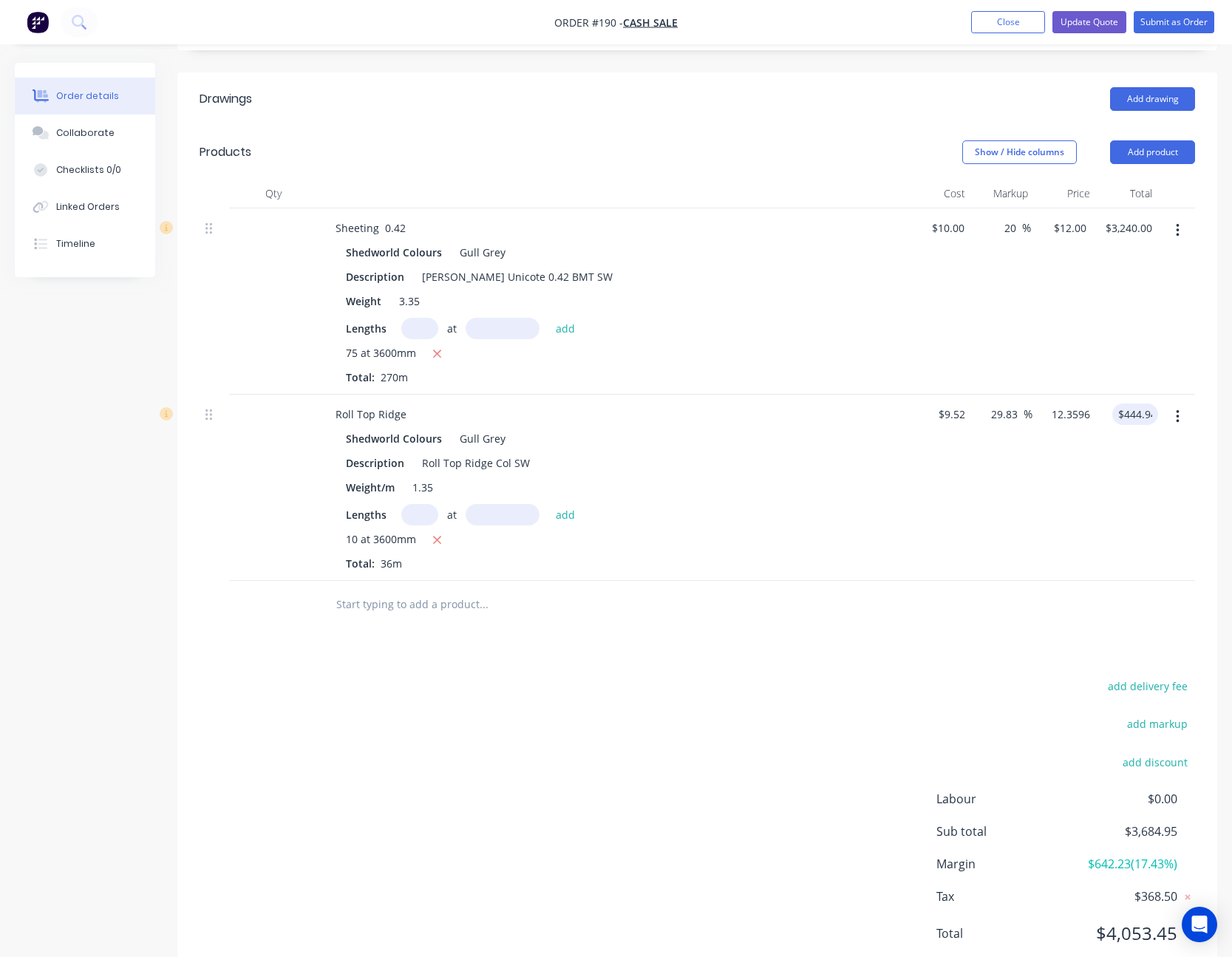
type input "444.95"
type input "12.3597"
type input "$444.95"
click at [1082, 403] on input "12.3597" at bounding box center [1073, 414] width 46 height 21
type input "$12.3596"
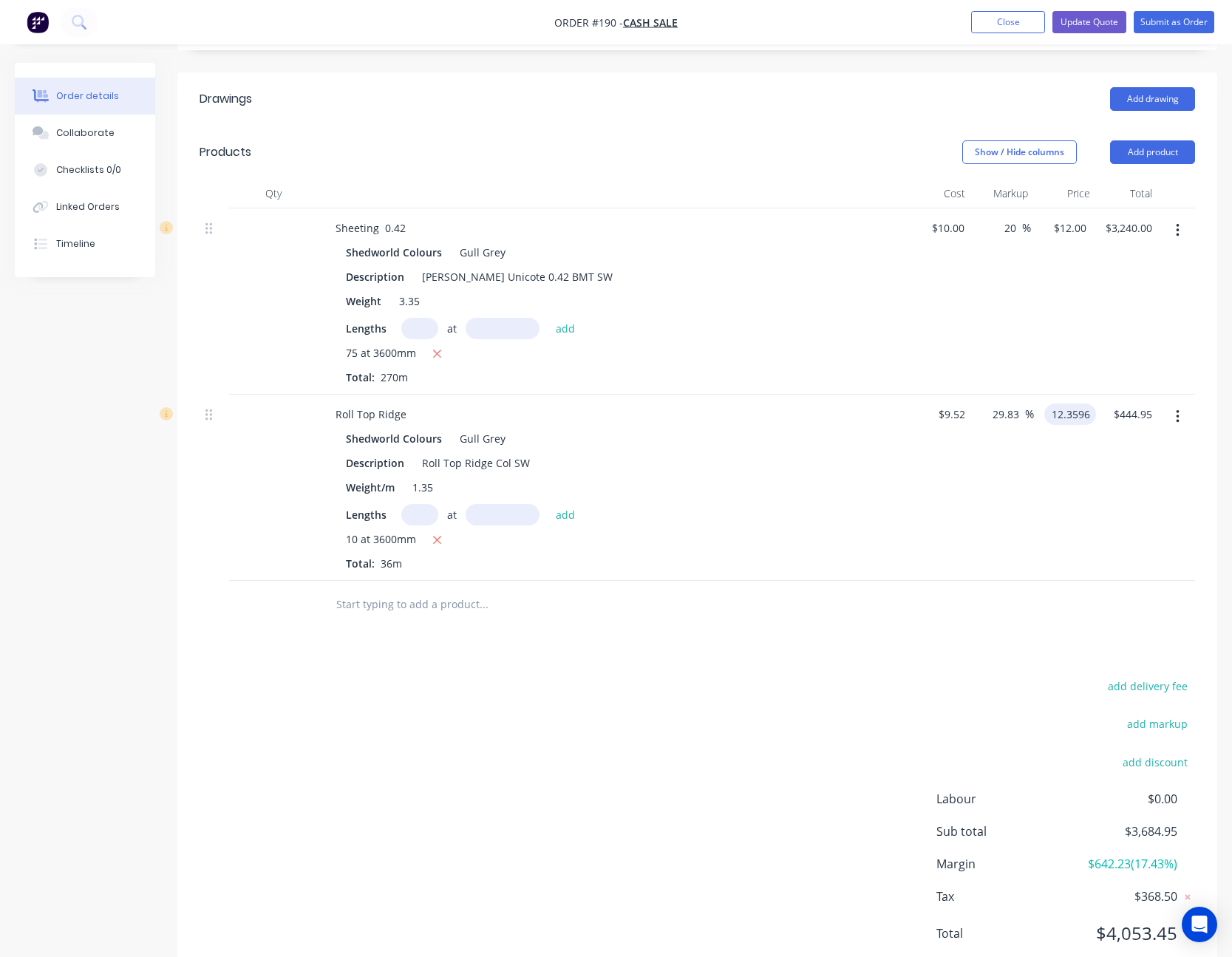
type input "444.95"
type input "12.3597"
type input "$444.95"
click at [1082, 403] on input "12.3597" at bounding box center [1070, 414] width 52 height 21
type input "$12.3594"
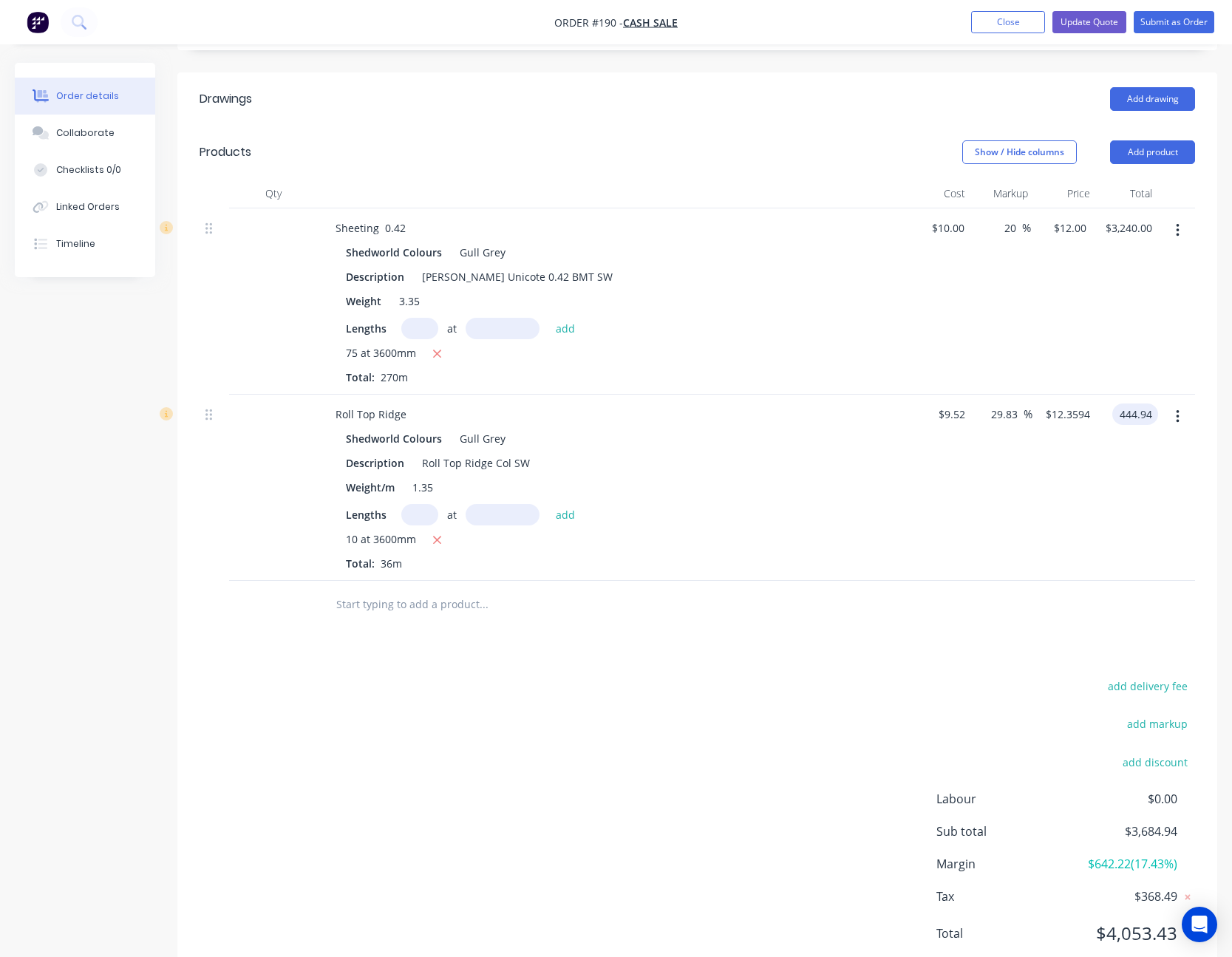
type input "$444.94"
click at [1026, 594] on div "Drawings Add drawing Products Show / Hide columns Add product Qty Cost Markup P…" at bounding box center [697, 527] width 1040 height 911
click at [1110, 25] on button "Update Quote" at bounding box center [1089, 22] width 74 height 22
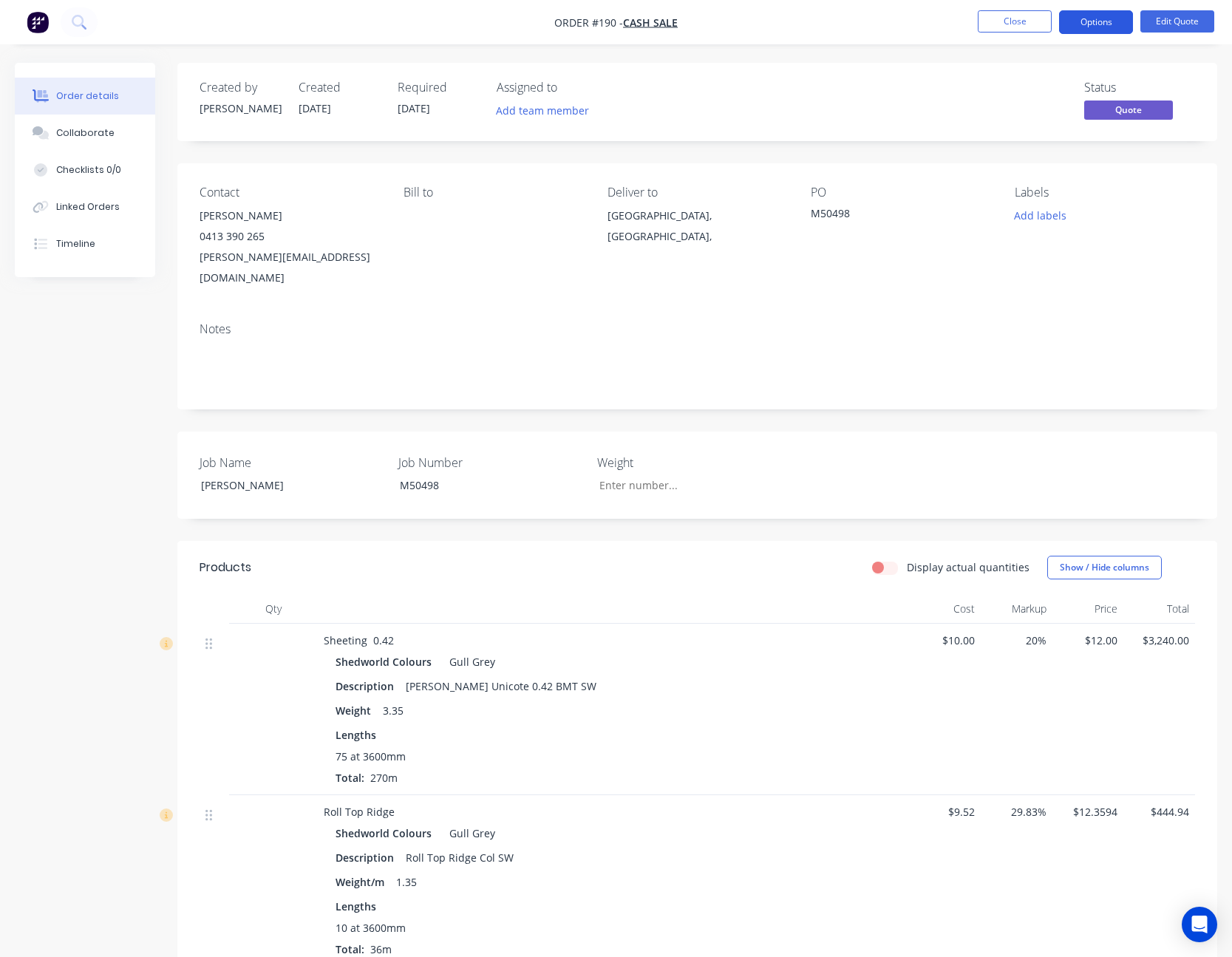
click at [1108, 21] on button "Options" at bounding box center [1095, 22] width 74 height 24
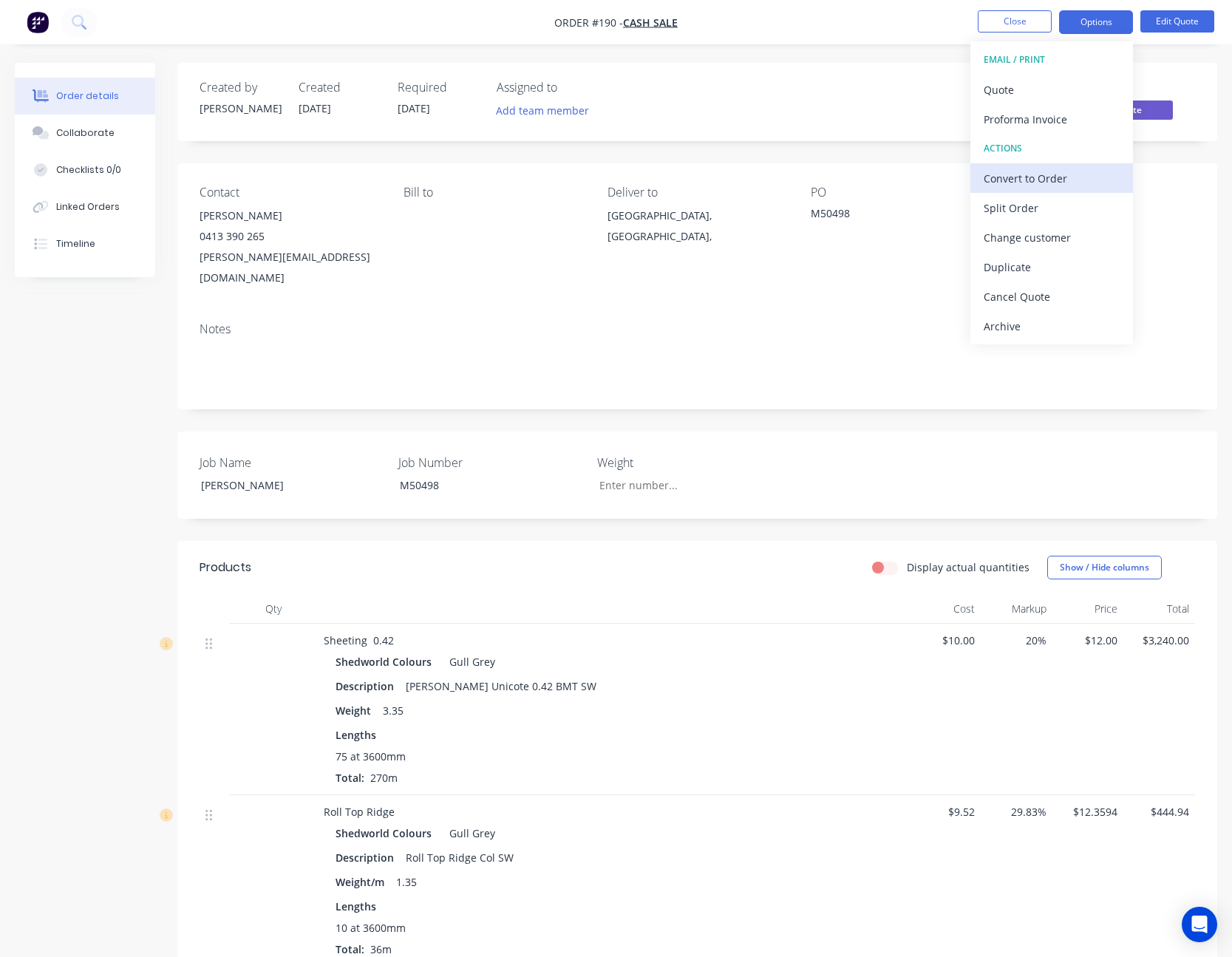
click at [1068, 177] on div "Convert to Order" at bounding box center [1052, 178] width 136 height 21
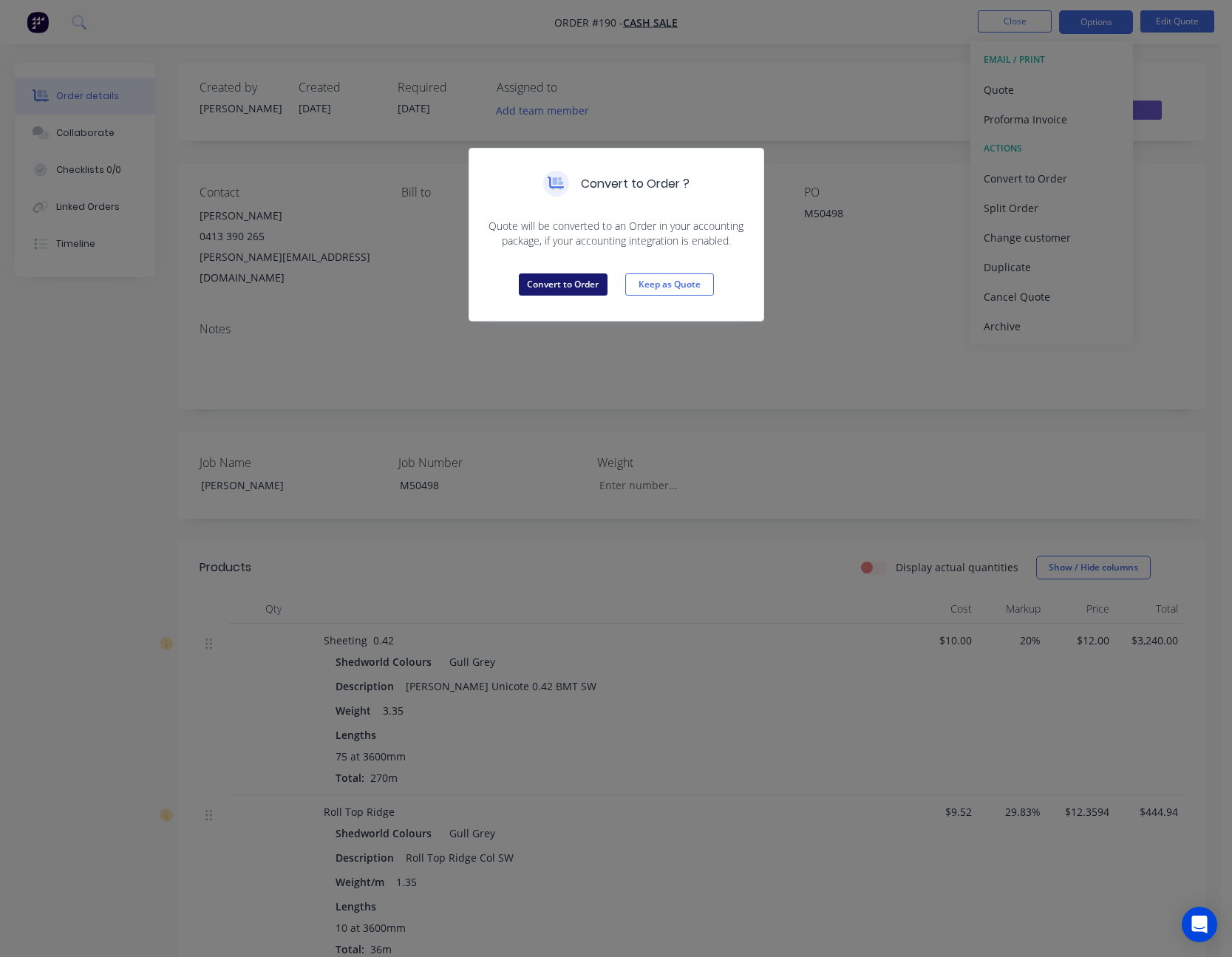
click at [553, 282] on button "Convert to Order" at bounding box center [563, 284] width 88 height 22
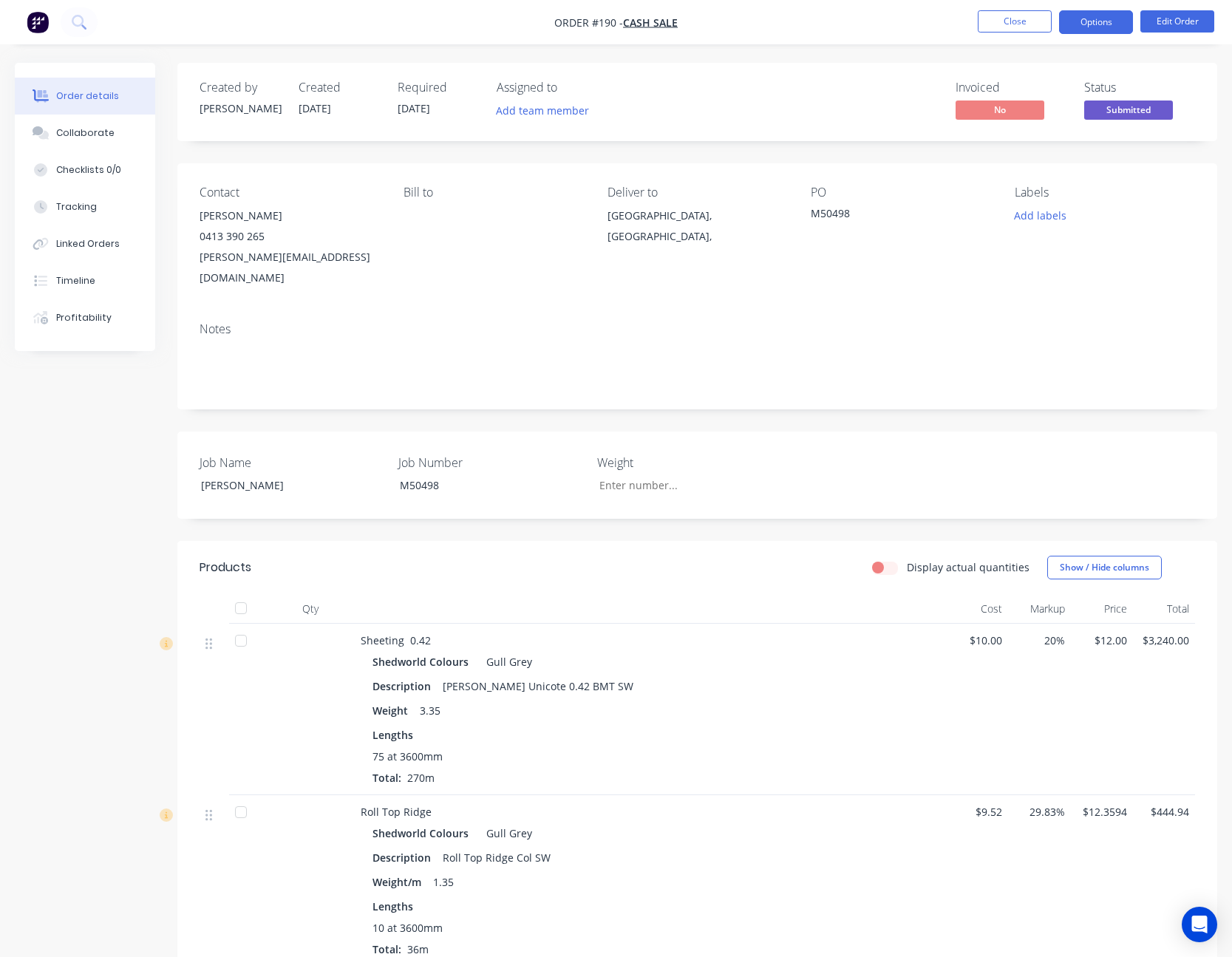
click at [1099, 24] on button "Options" at bounding box center [1095, 22] width 74 height 24
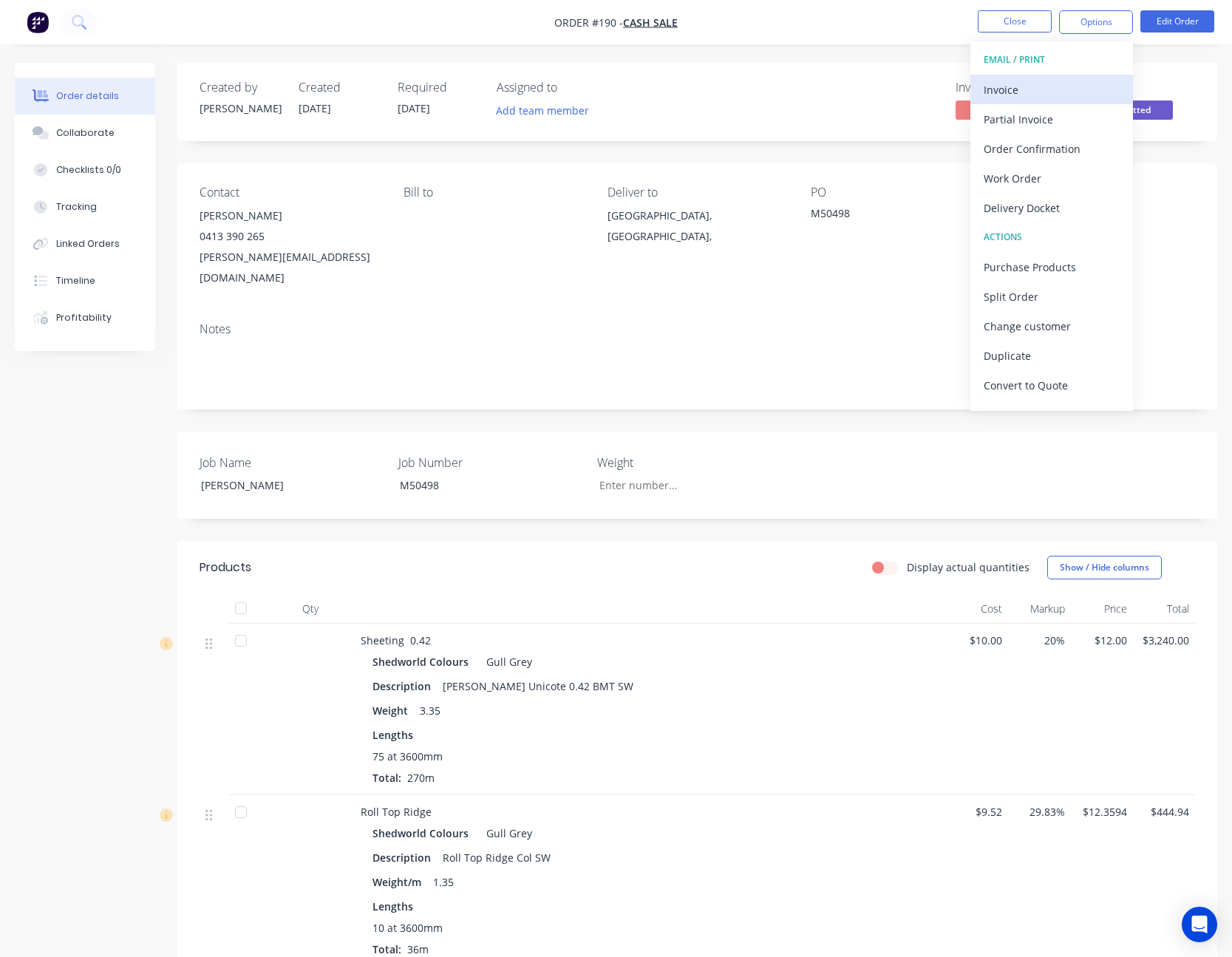
click at [1074, 90] on div "Invoice" at bounding box center [1052, 89] width 136 height 21
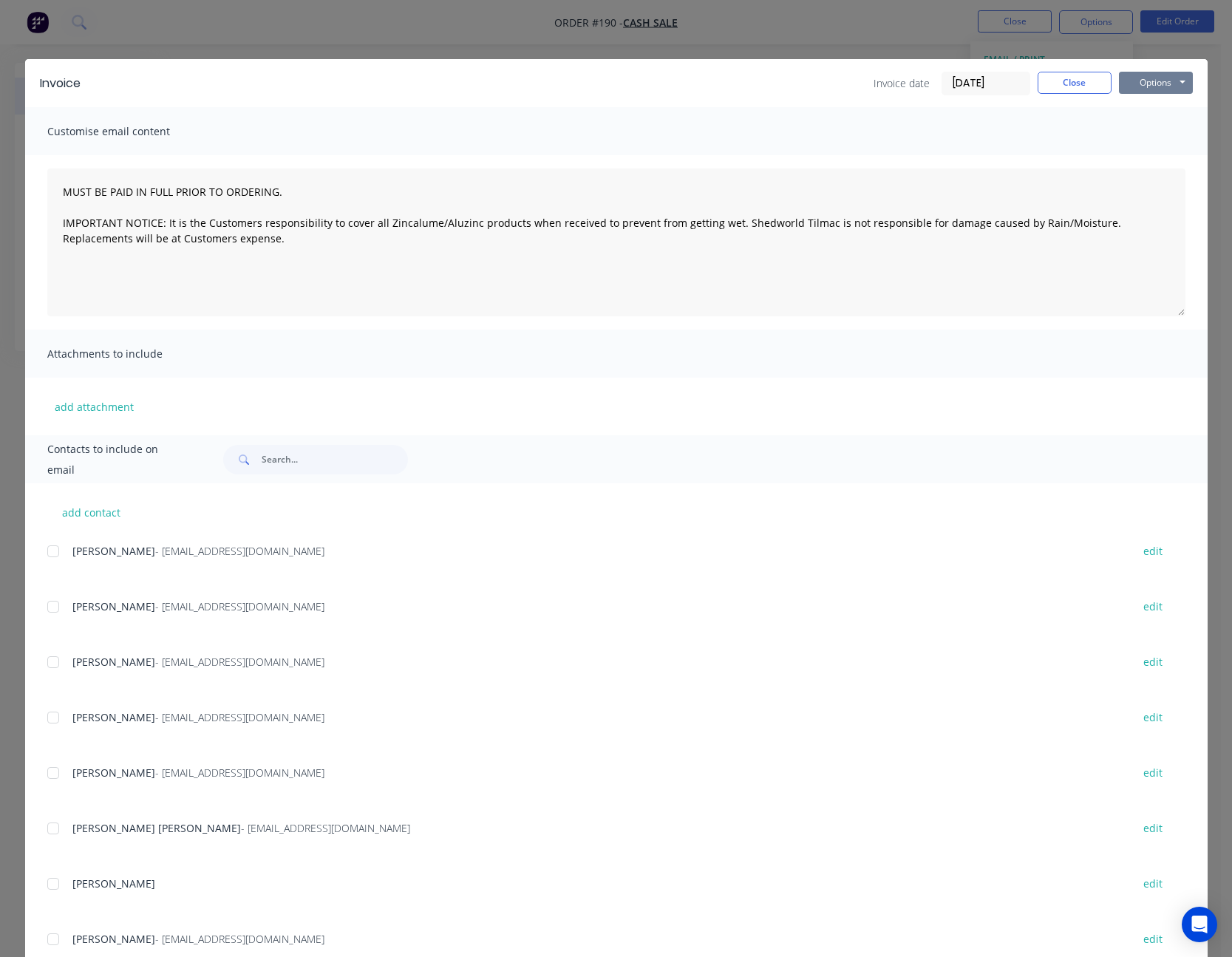
click at [1148, 87] on button "Options" at bounding box center [1156, 82] width 74 height 22
click at [1148, 127] on button "Print" at bounding box center [1166, 133] width 94 height 25
click at [1077, 86] on button "Close" at bounding box center [1074, 82] width 74 height 22
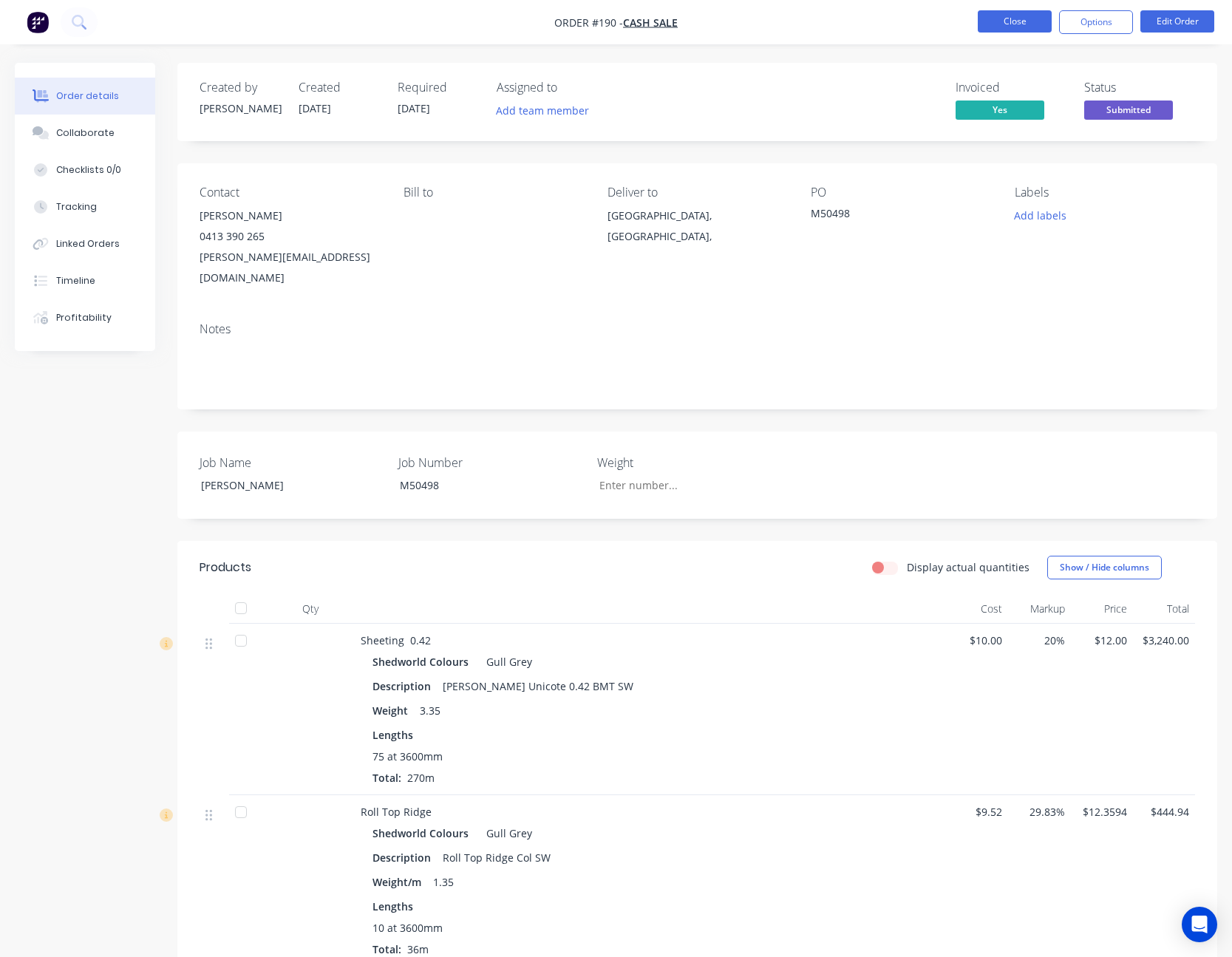
click at [987, 22] on button "Close" at bounding box center [1015, 21] width 74 height 22
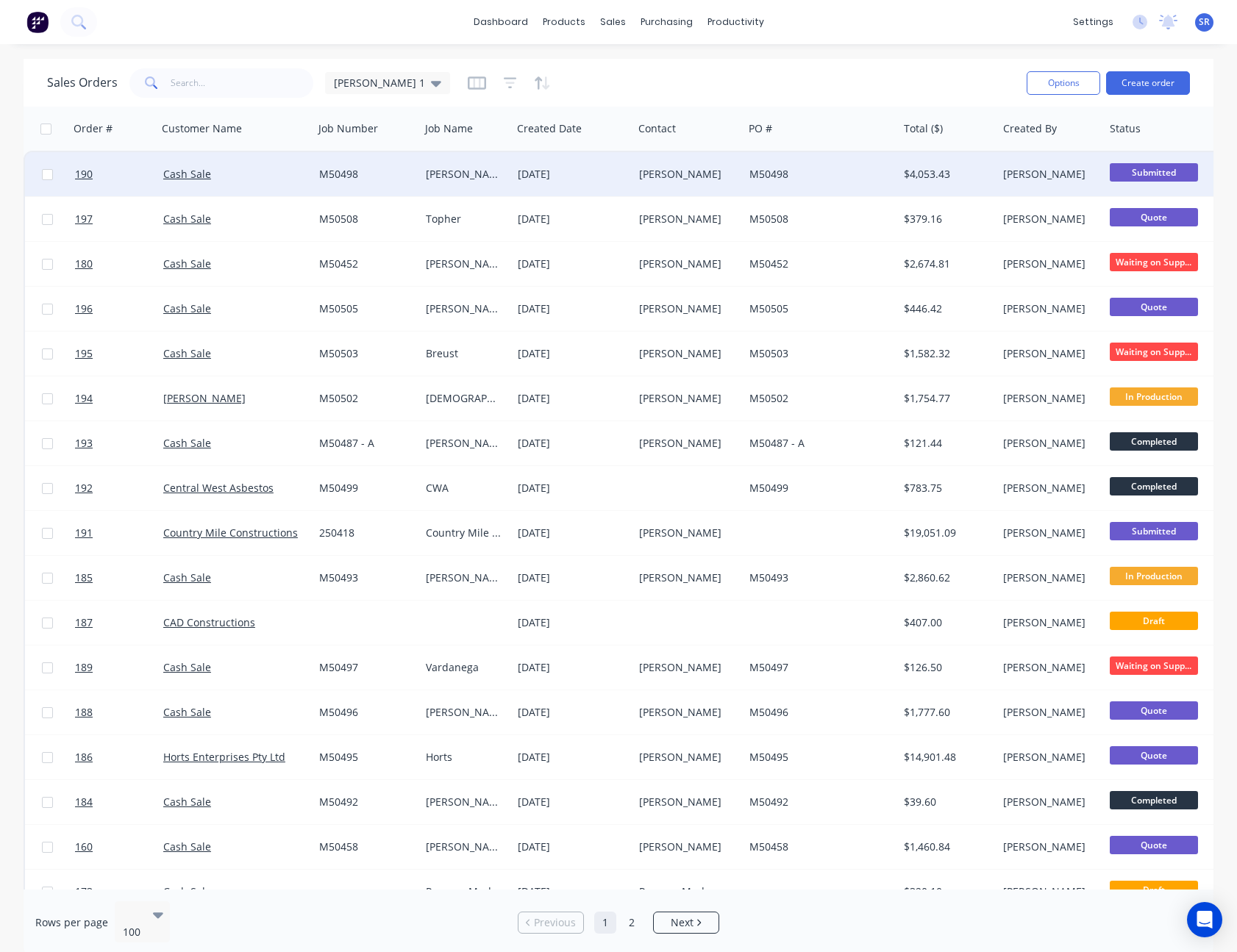
click at [808, 172] on div "M50498" at bounding box center [817, 174] width 136 height 14
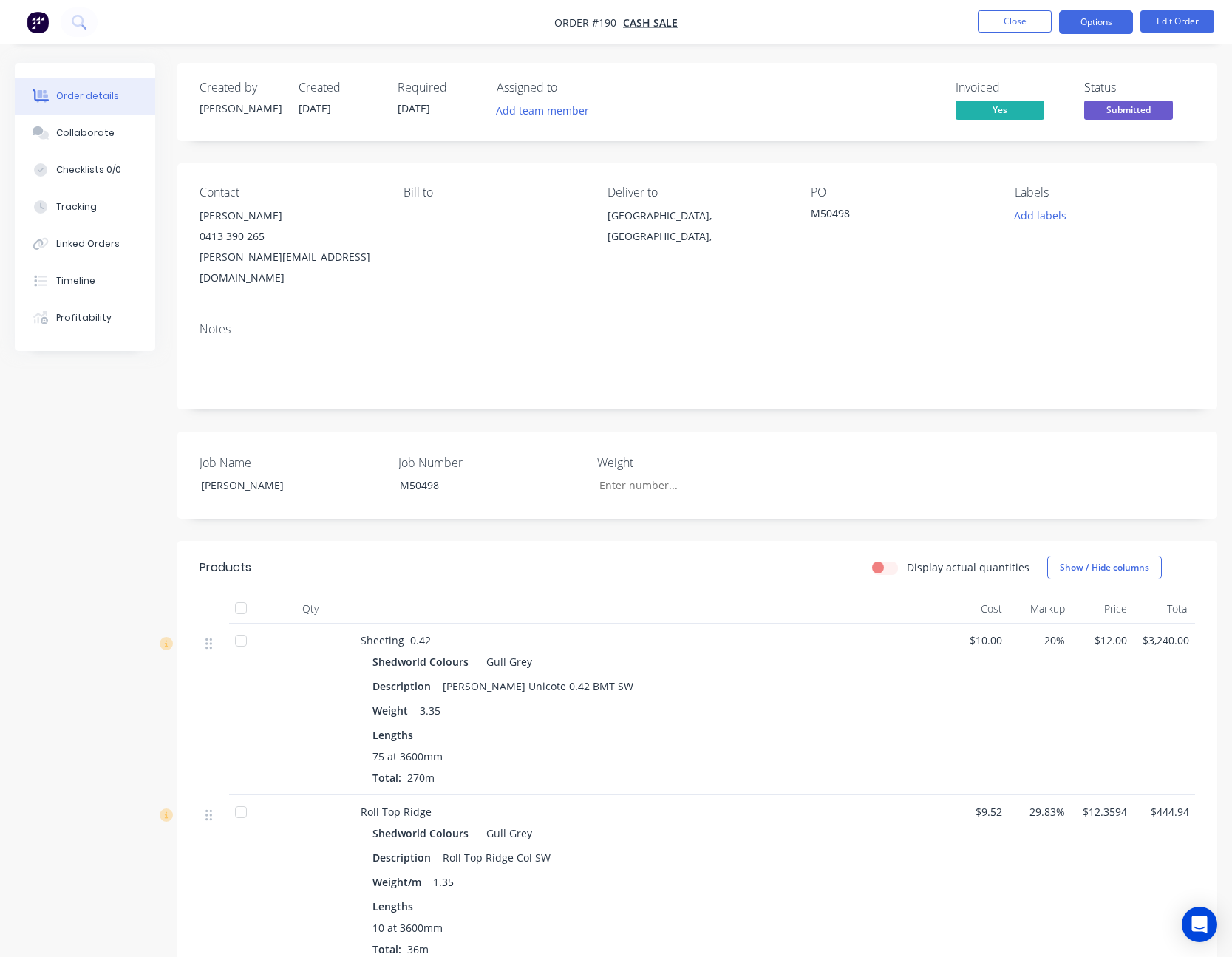
click at [1111, 20] on button "Options" at bounding box center [1095, 22] width 74 height 24
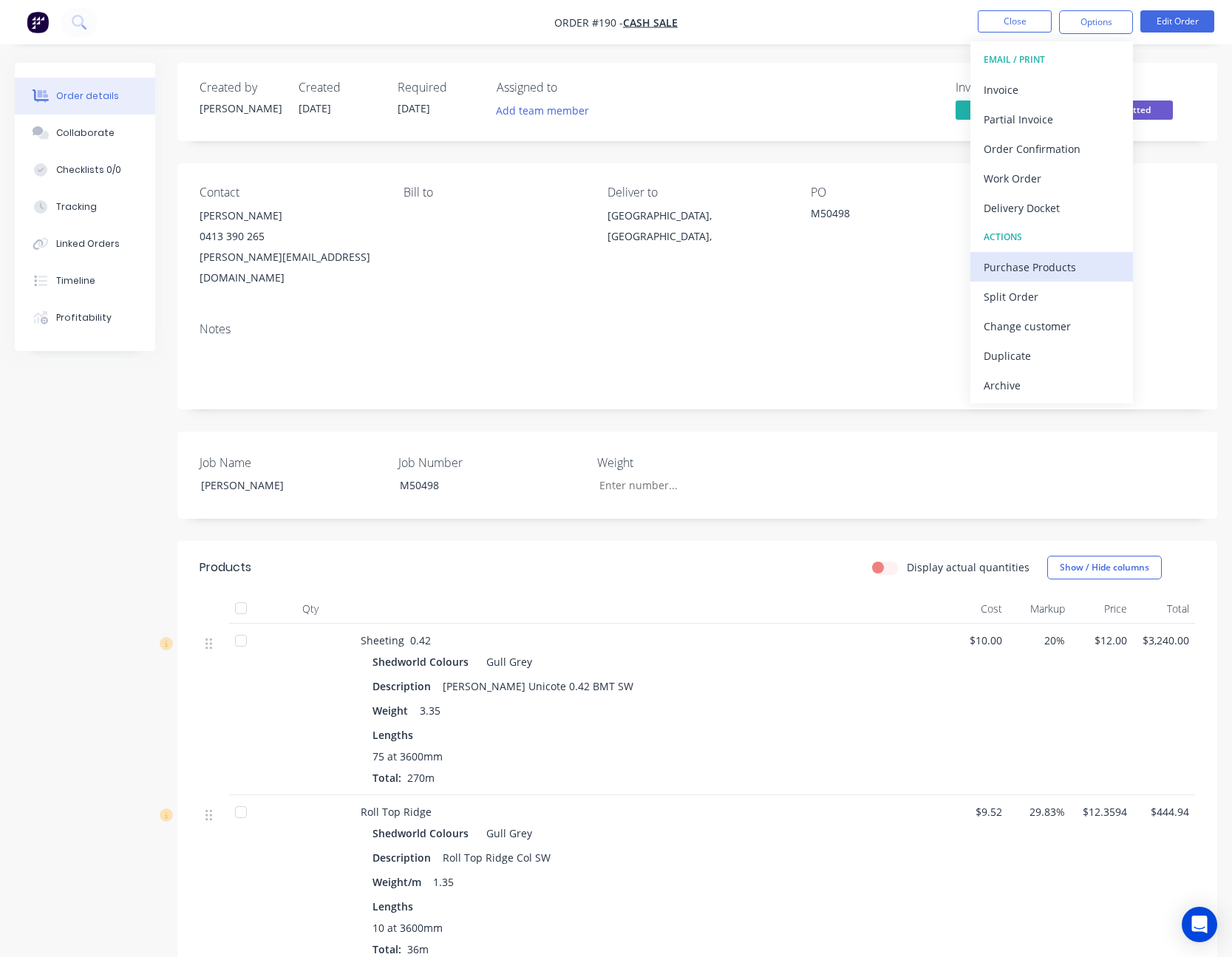
click at [1071, 260] on div "Purchase Products" at bounding box center [1052, 267] width 136 height 21
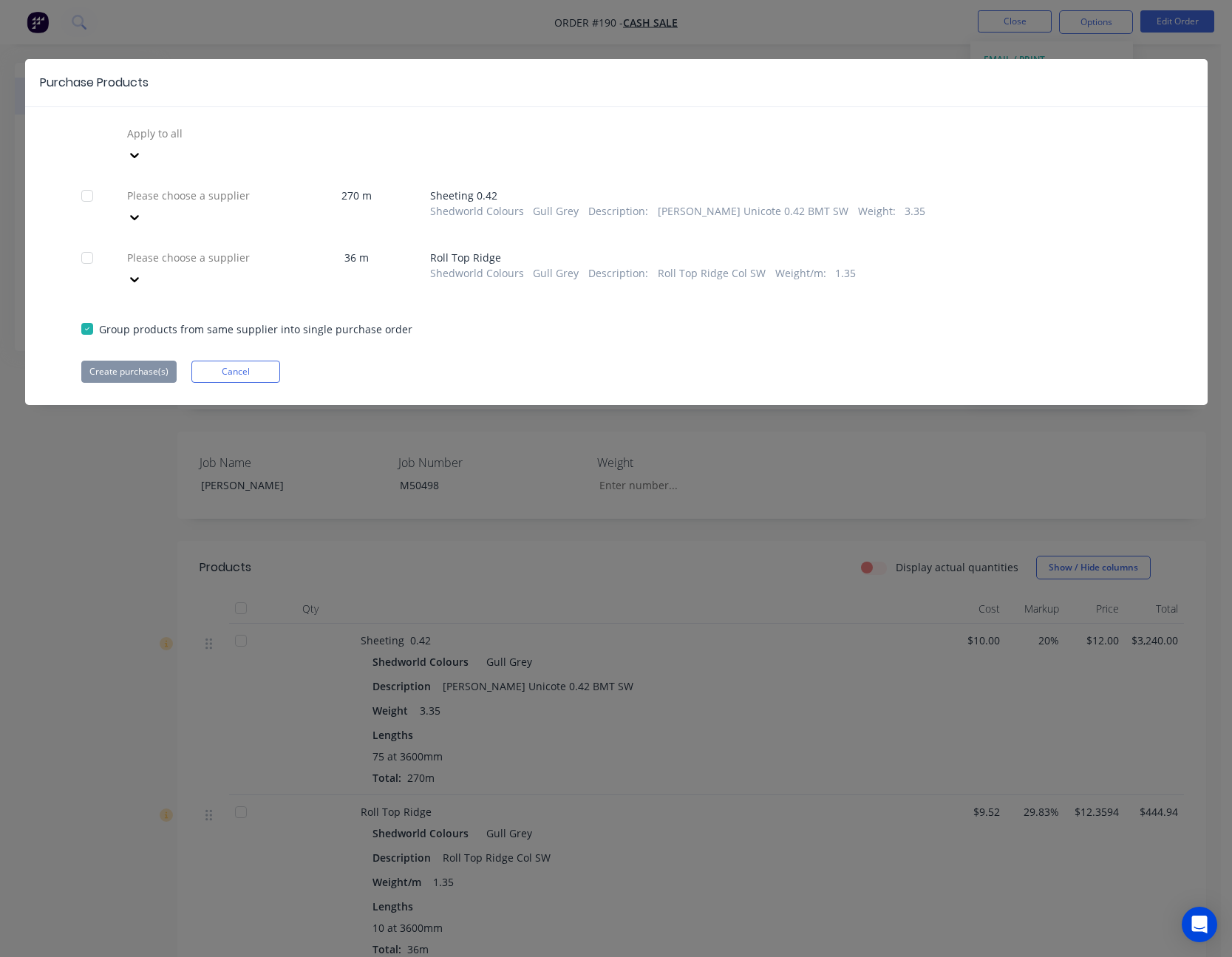
click at [148, 205] on div at bounding box center [134, 217] width 26 height 24
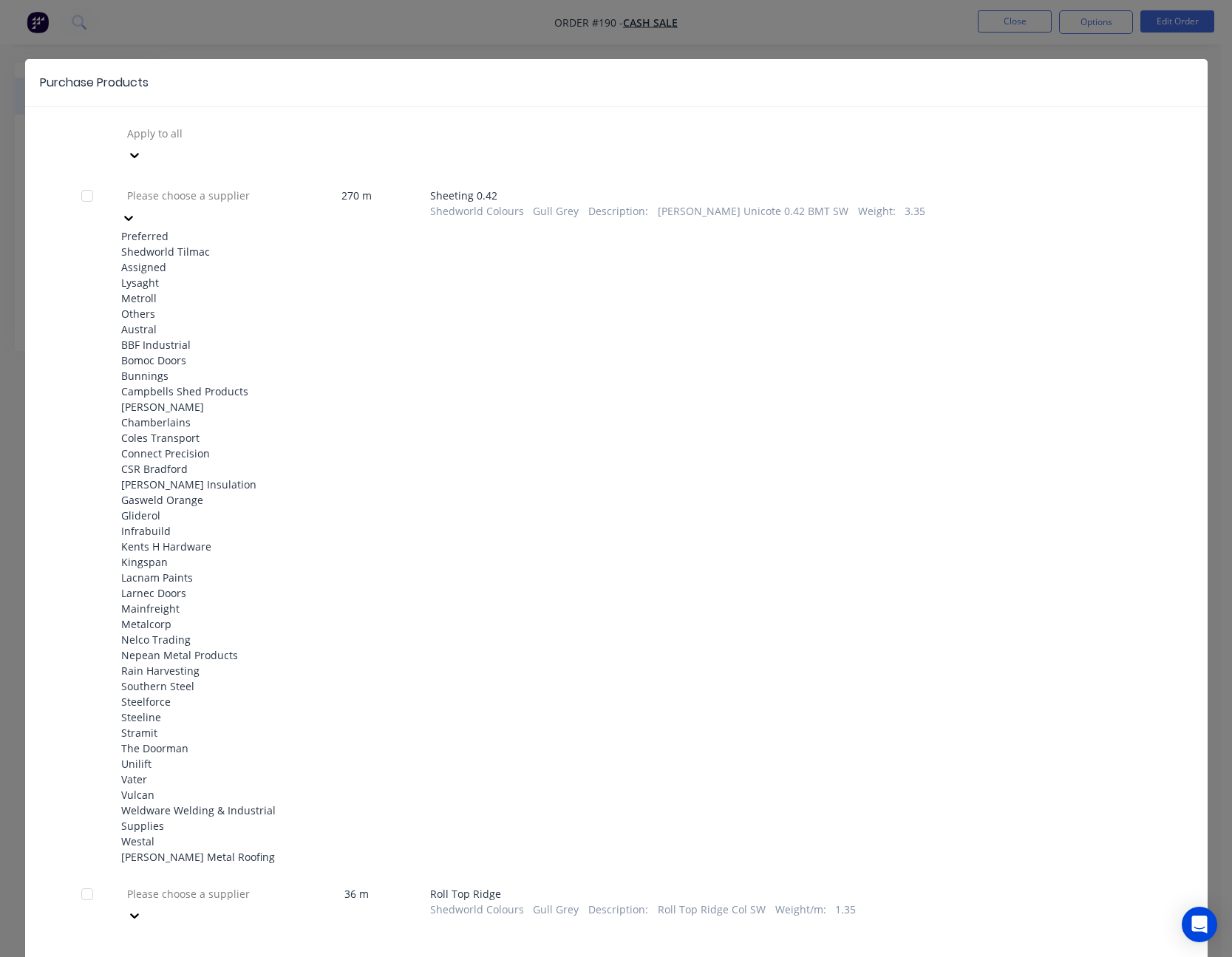
click at [243, 244] on div "Shedworld Tilmac" at bounding box center [203, 251] width 163 height 15
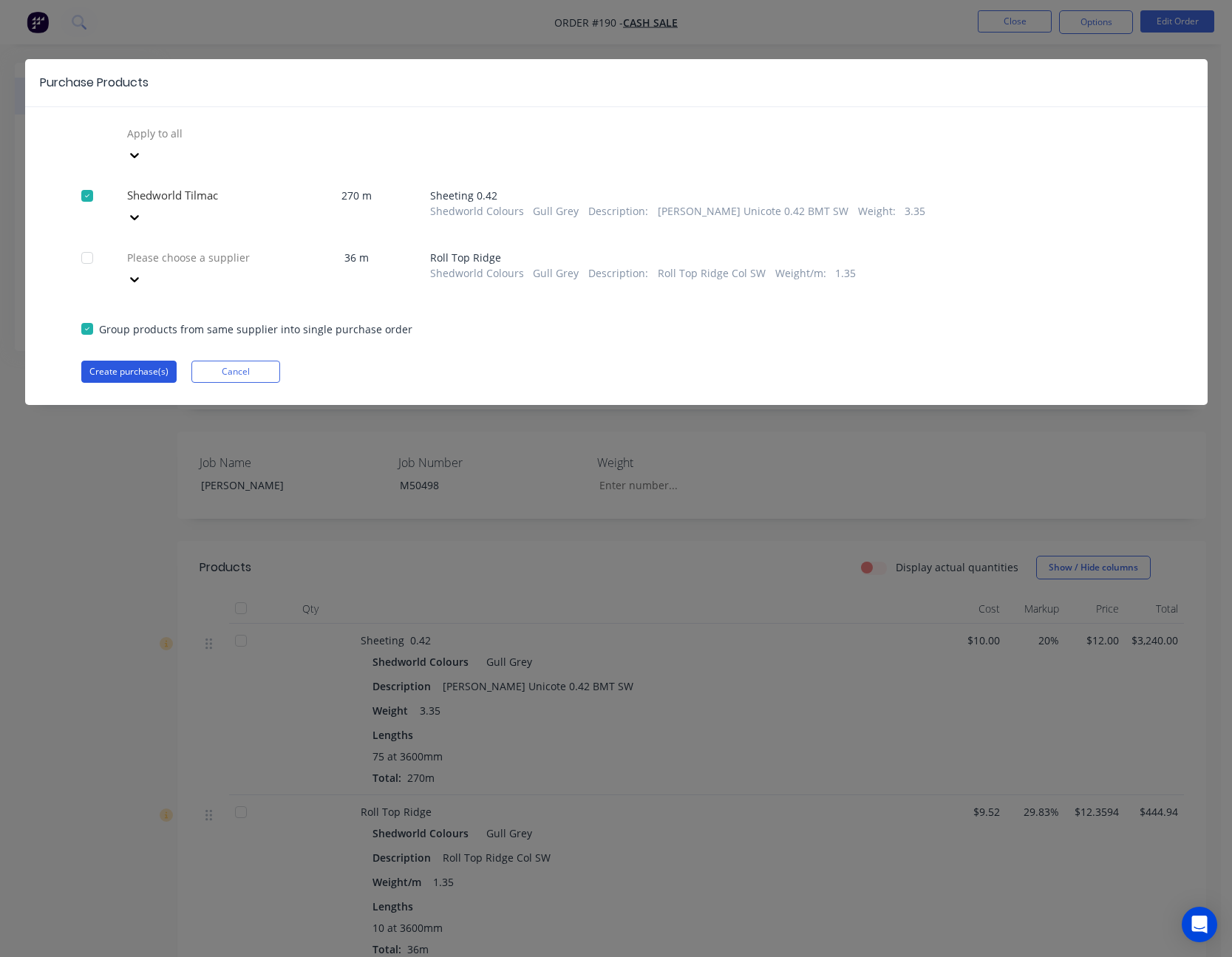
click at [125, 361] on button "Create purchase(s)" at bounding box center [129, 372] width 95 height 22
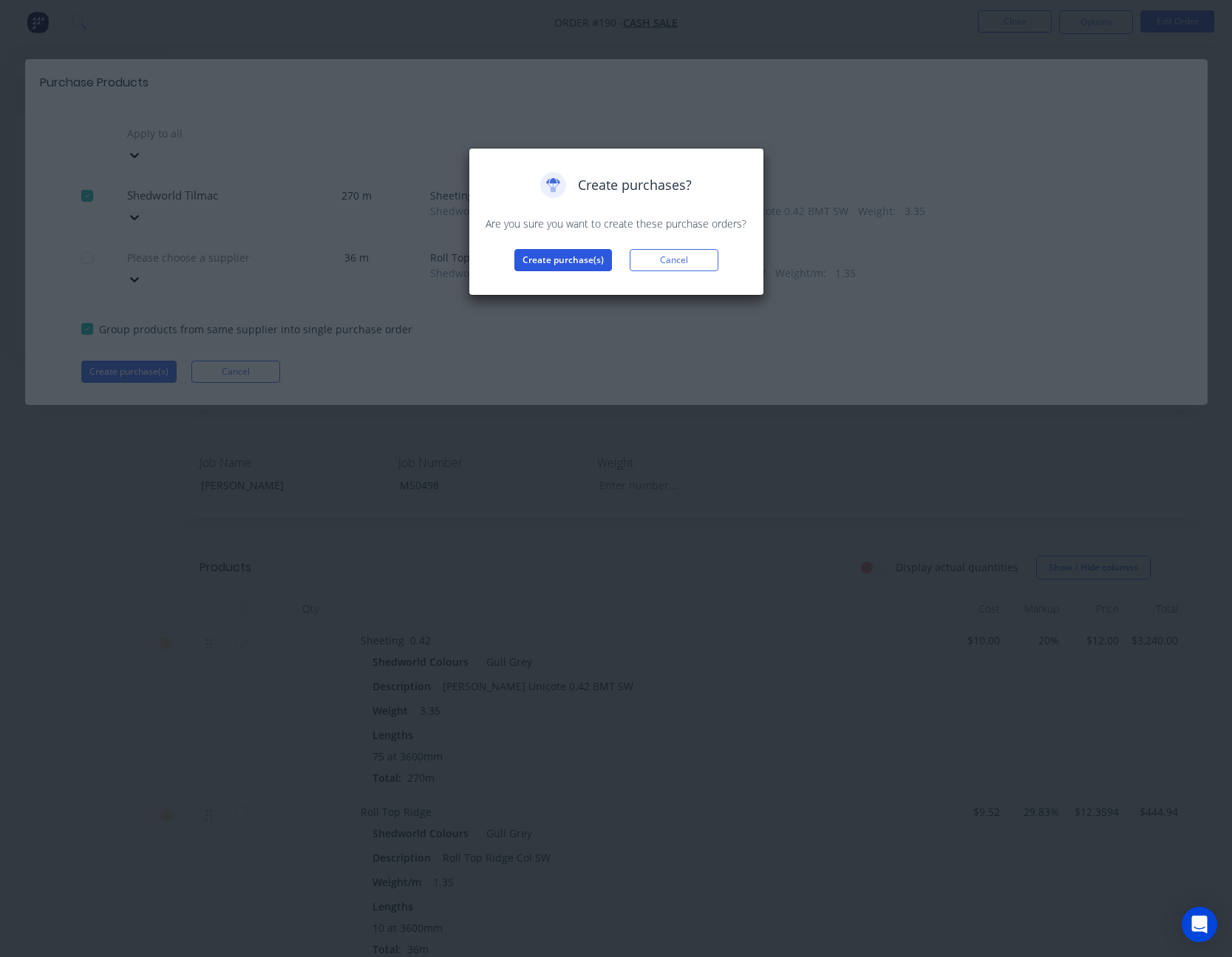
click at [582, 256] on button "Create purchase(s)" at bounding box center [563, 260] width 98 height 22
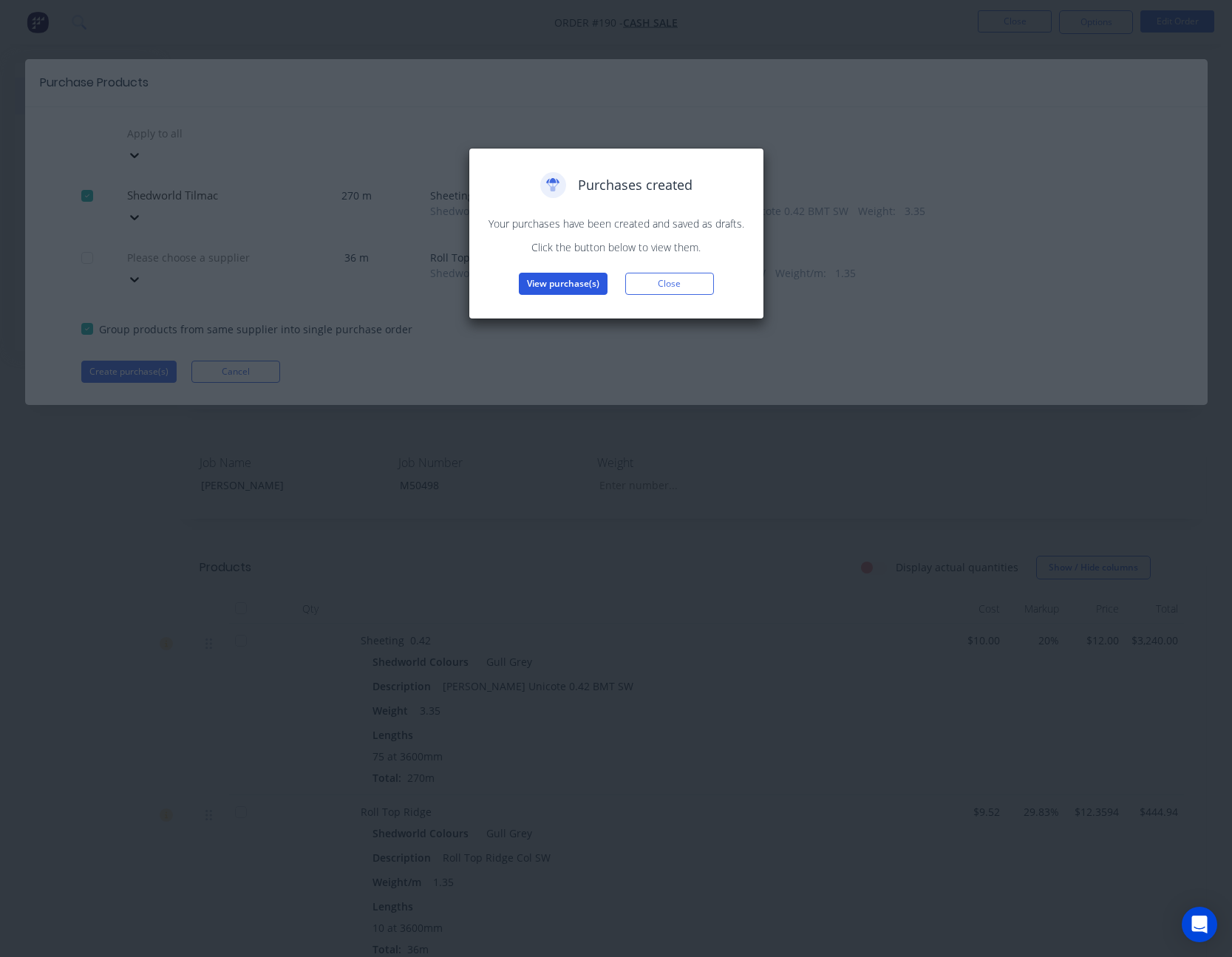
click at [568, 288] on button "View purchase(s)" at bounding box center [563, 284] width 88 height 22
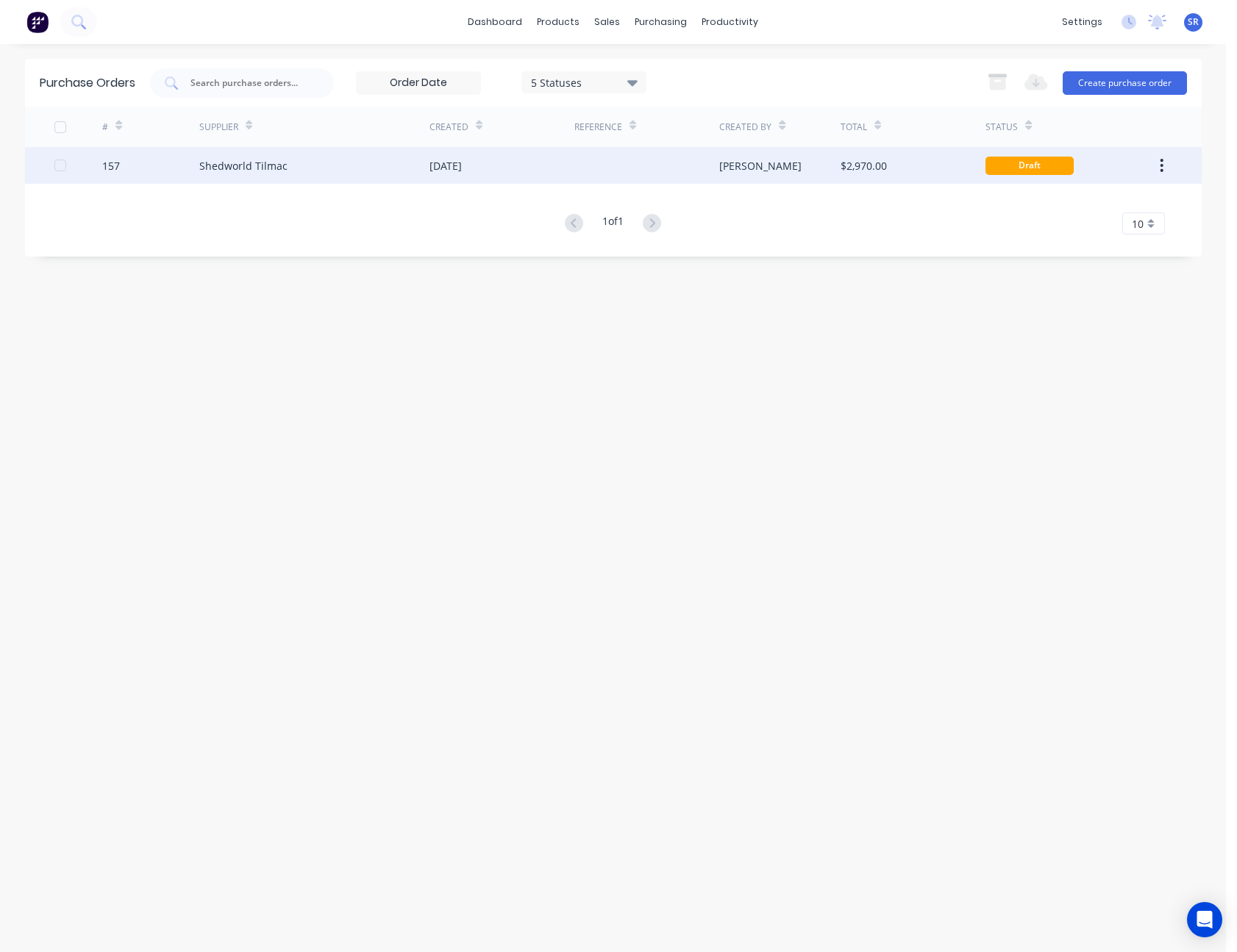
click at [605, 173] on div at bounding box center [646, 166] width 144 height 37
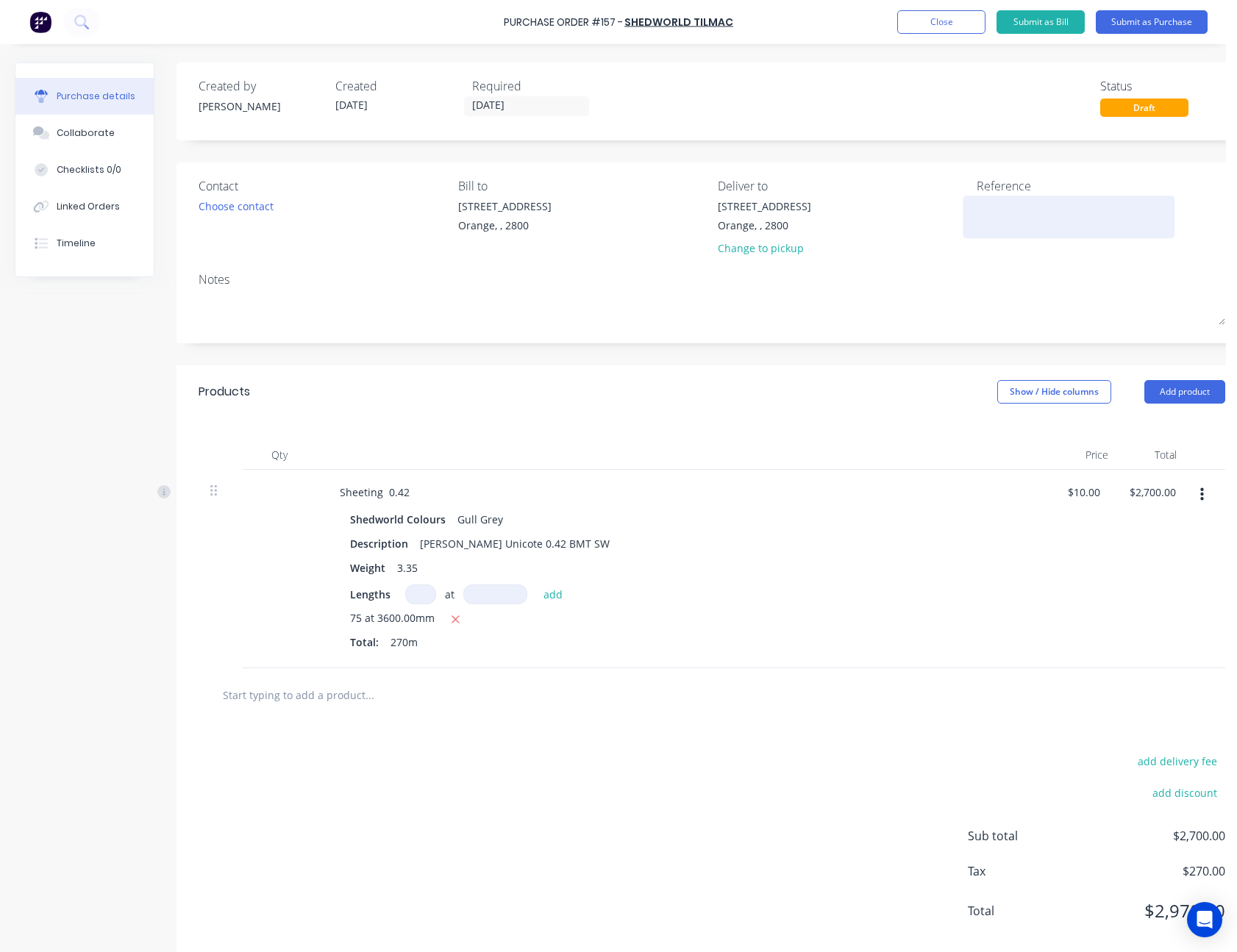
click at [1012, 202] on textarea at bounding box center [1069, 215] width 184 height 33
type textarea "[PERSON_NAME] - M50498"
click at [1136, 22] on button "Submit as Purchase" at bounding box center [1152, 22] width 112 height 24
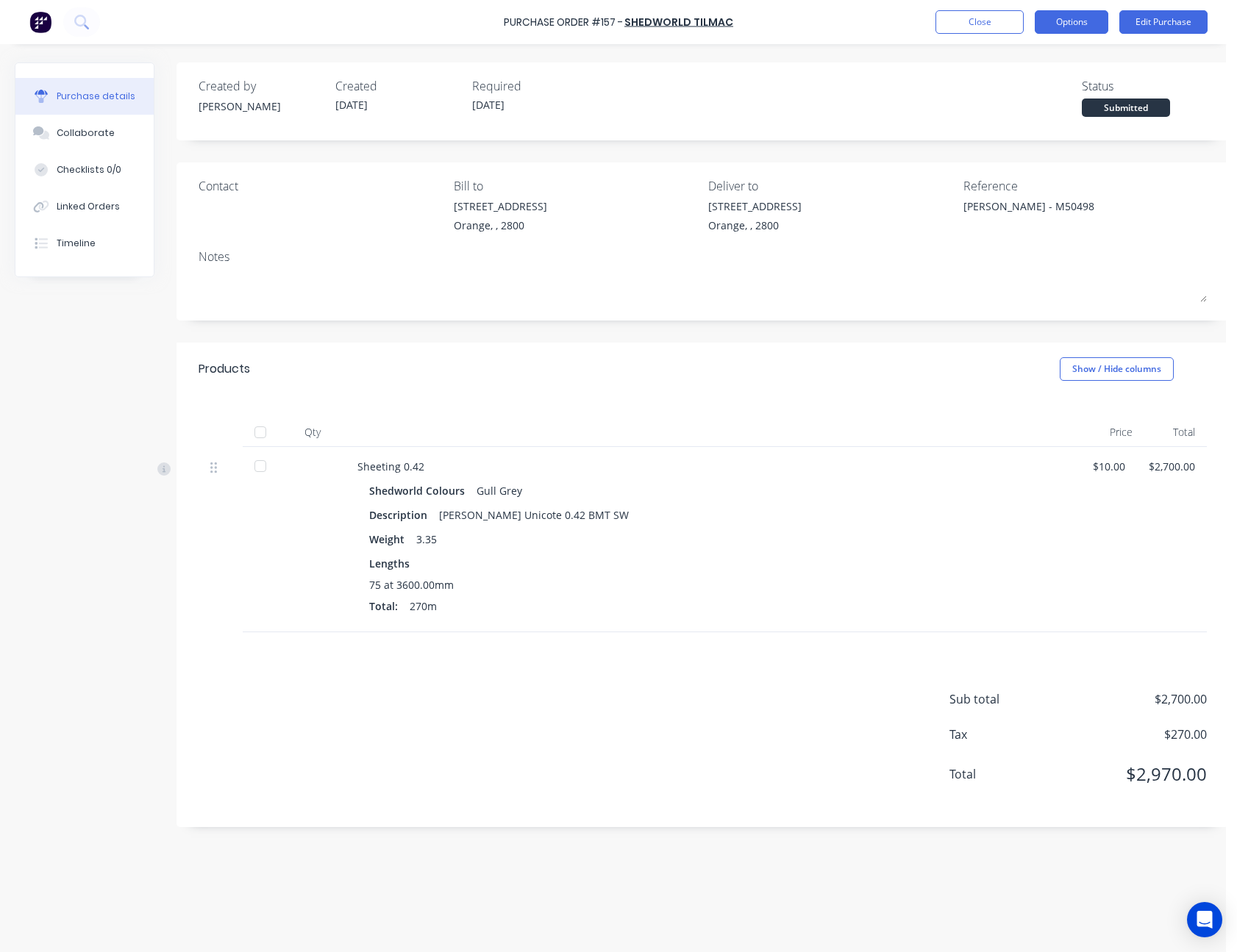
click at [1082, 21] on button "Options" at bounding box center [1071, 22] width 74 height 24
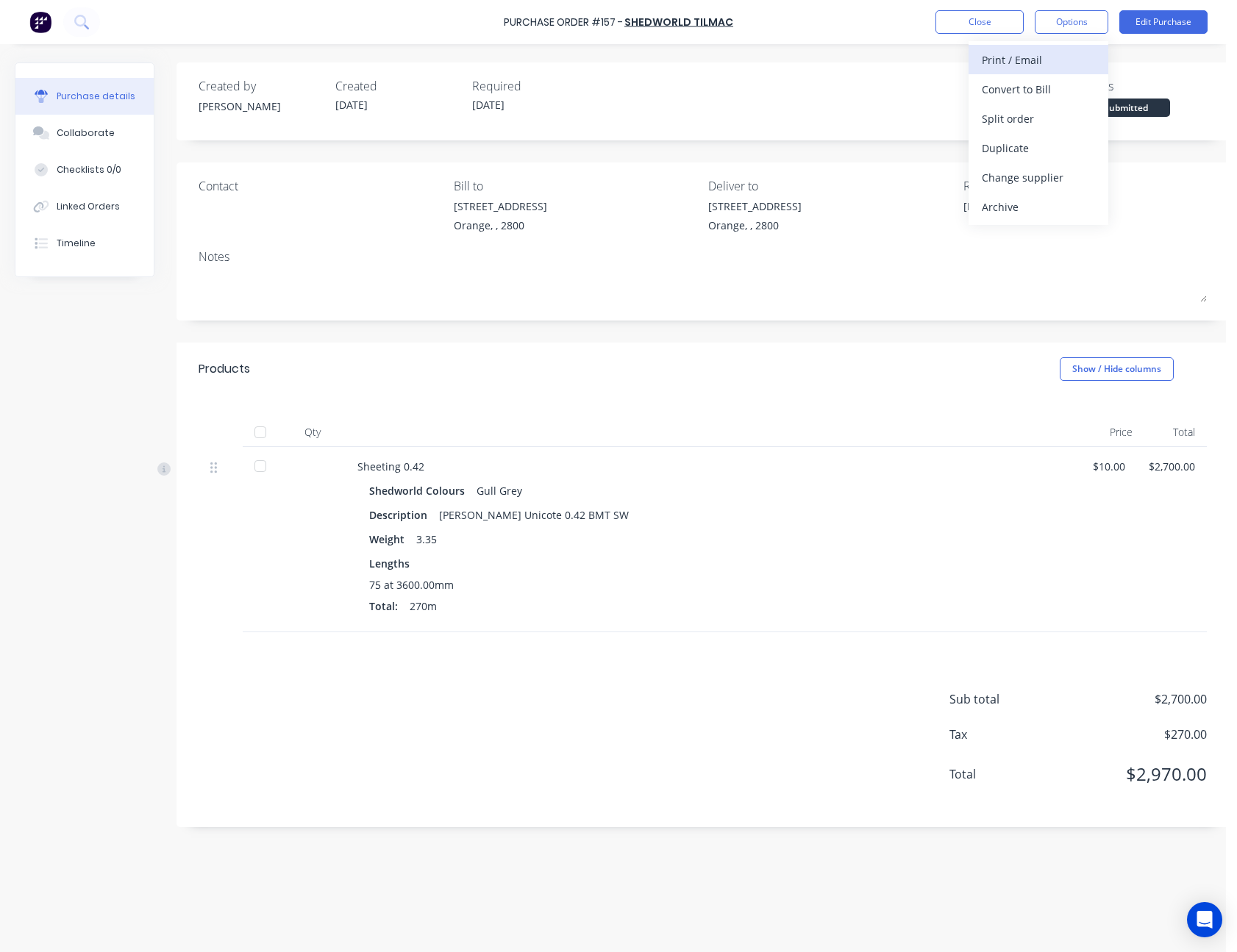
click at [1065, 49] on div "Print / Email" at bounding box center [1038, 59] width 113 height 21
click at [1052, 109] on div "Without pricing" at bounding box center [1038, 118] width 113 height 21
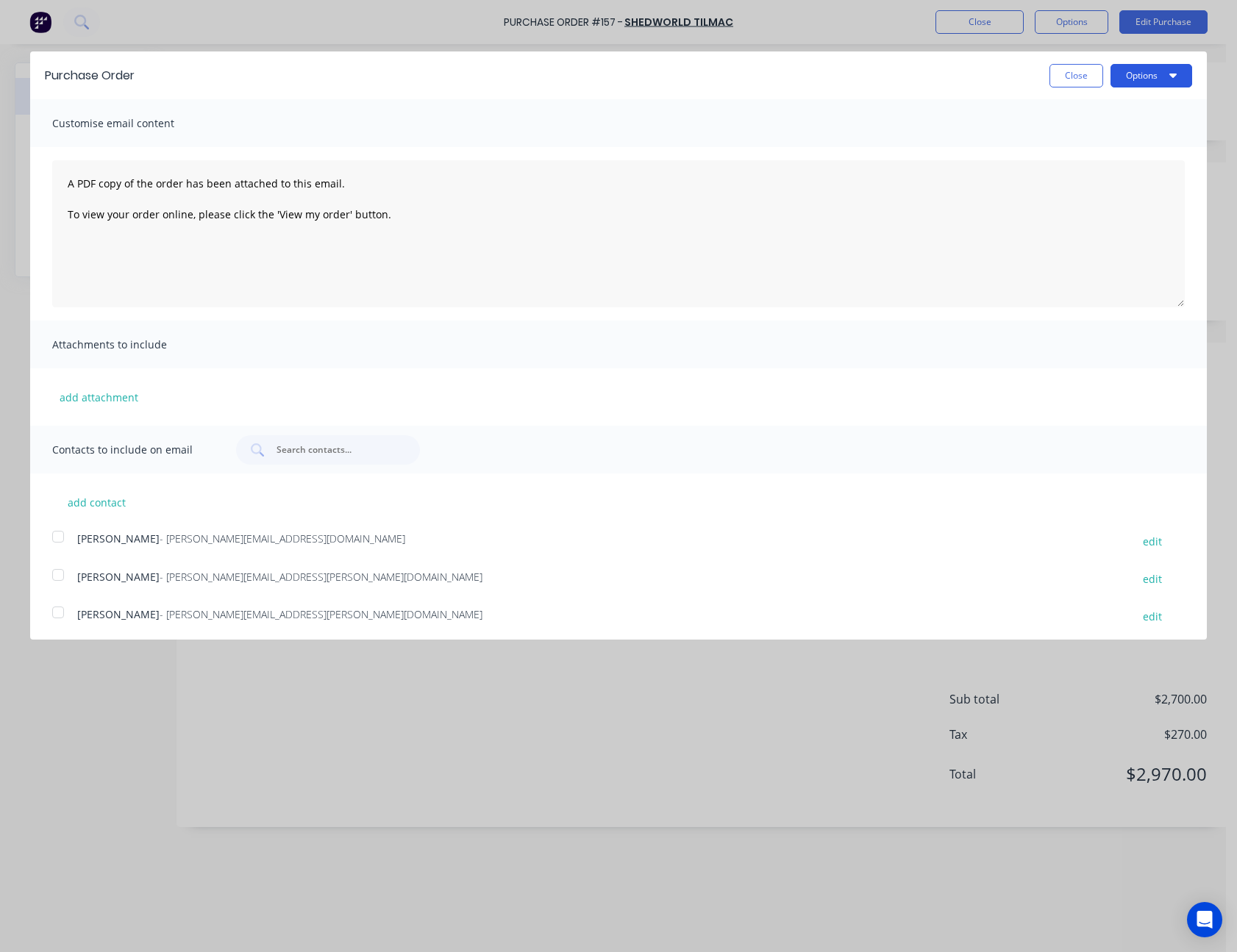
click at [1138, 72] on button "Options" at bounding box center [1151, 76] width 82 height 24
click at [1124, 101] on button "Print" at bounding box center [1122, 113] width 139 height 30
click at [1114, 107] on div "Print" at bounding box center [1122, 112] width 113 height 21
click at [1076, 81] on button "Close" at bounding box center [1076, 76] width 54 height 24
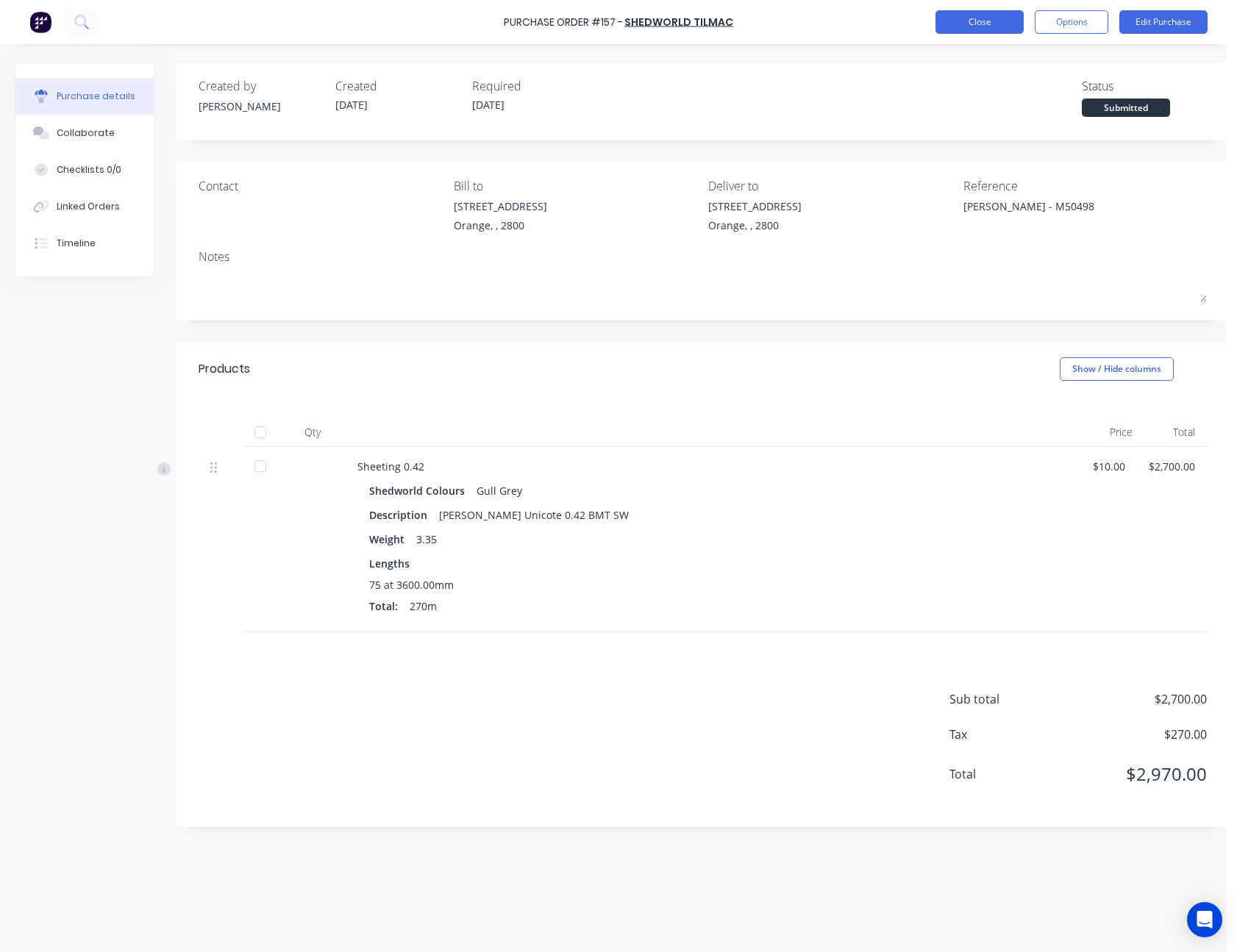
click at [947, 20] on button "Close" at bounding box center [979, 22] width 88 height 24
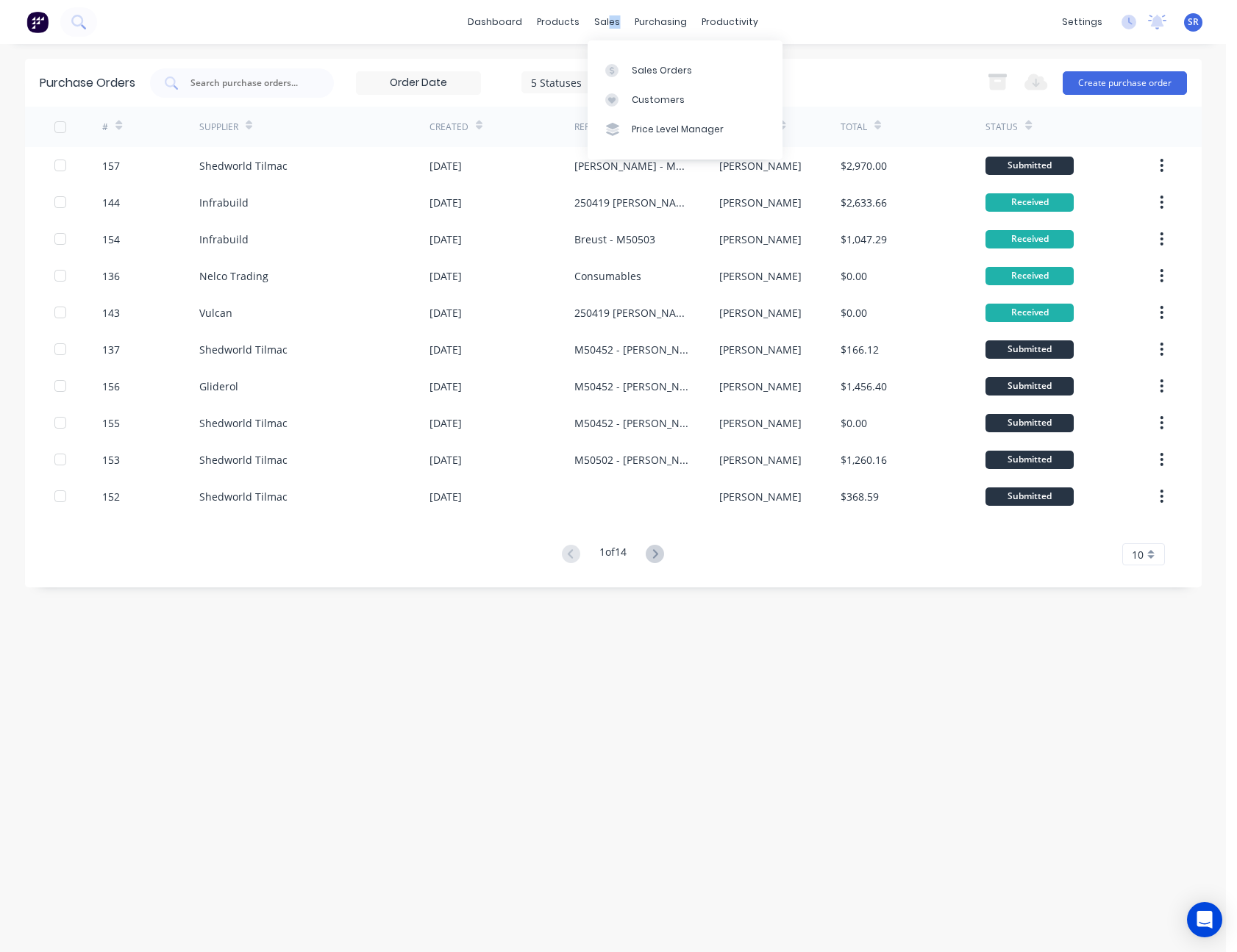
drag, startPoint x: 609, startPoint y: 20, endPoint x: 622, endPoint y: 32, distance: 17.7
click at [621, 31] on div "sales" at bounding box center [608, 22] width 41 height 22
click at [650, 64] on div "Sales Orders" at bounding box center [662, 71] width 60 height 14
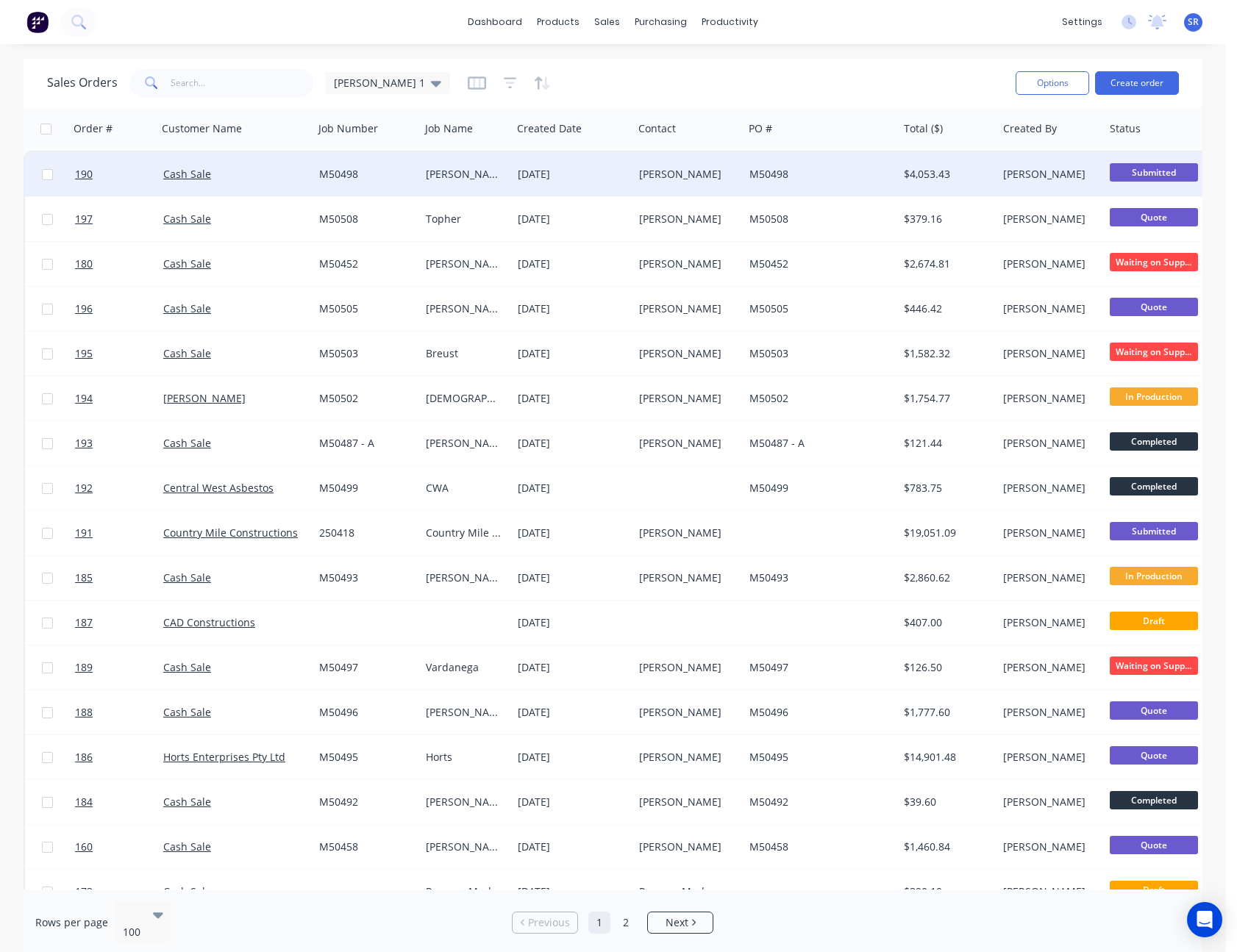
click at [694, 161] on div "[PERSON_NAME]" at bounding box center [689, 174] width 111 height 44
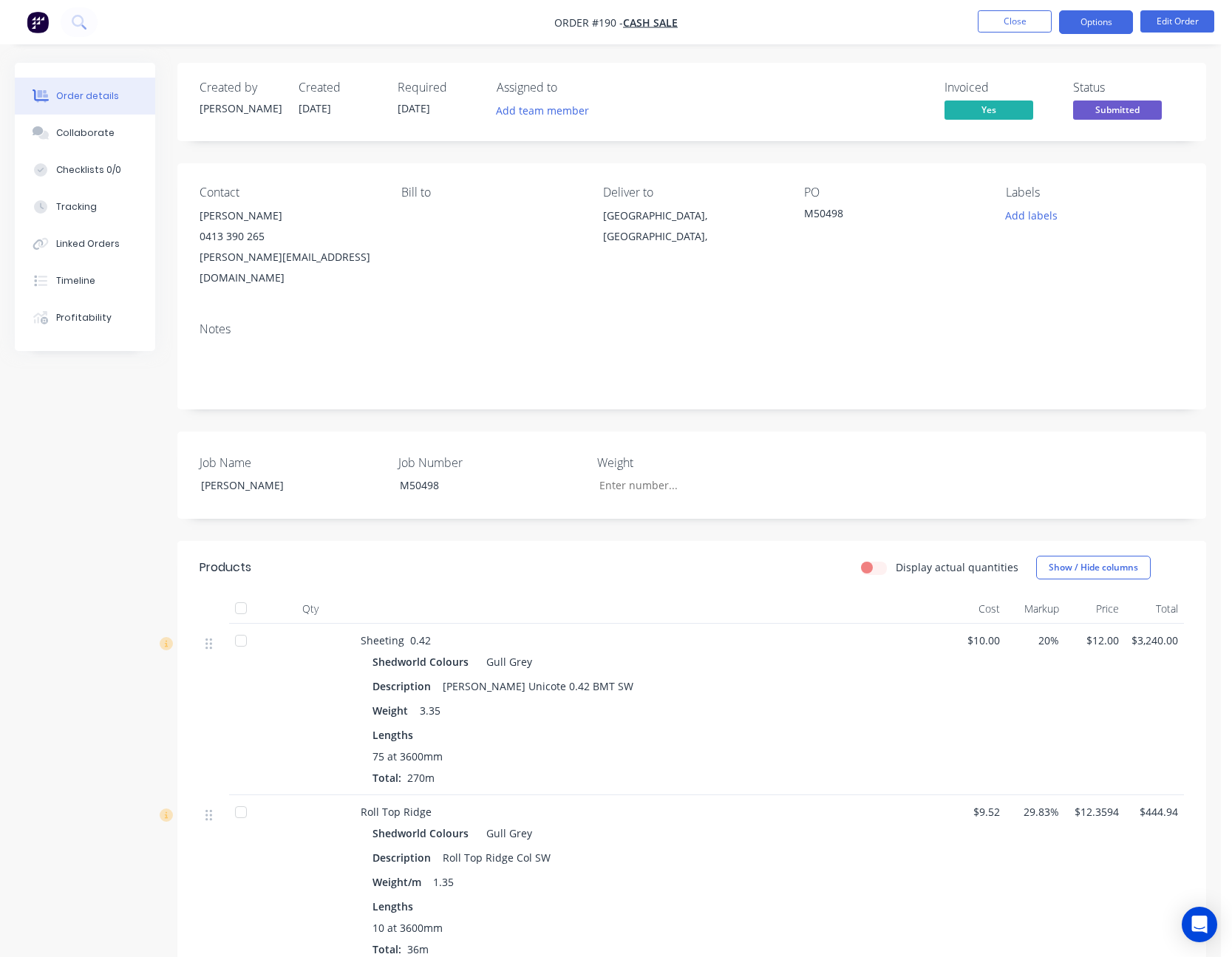
click at [1113, 19] on button "Options" at bounding box center [1095, 22] width 74 height 24
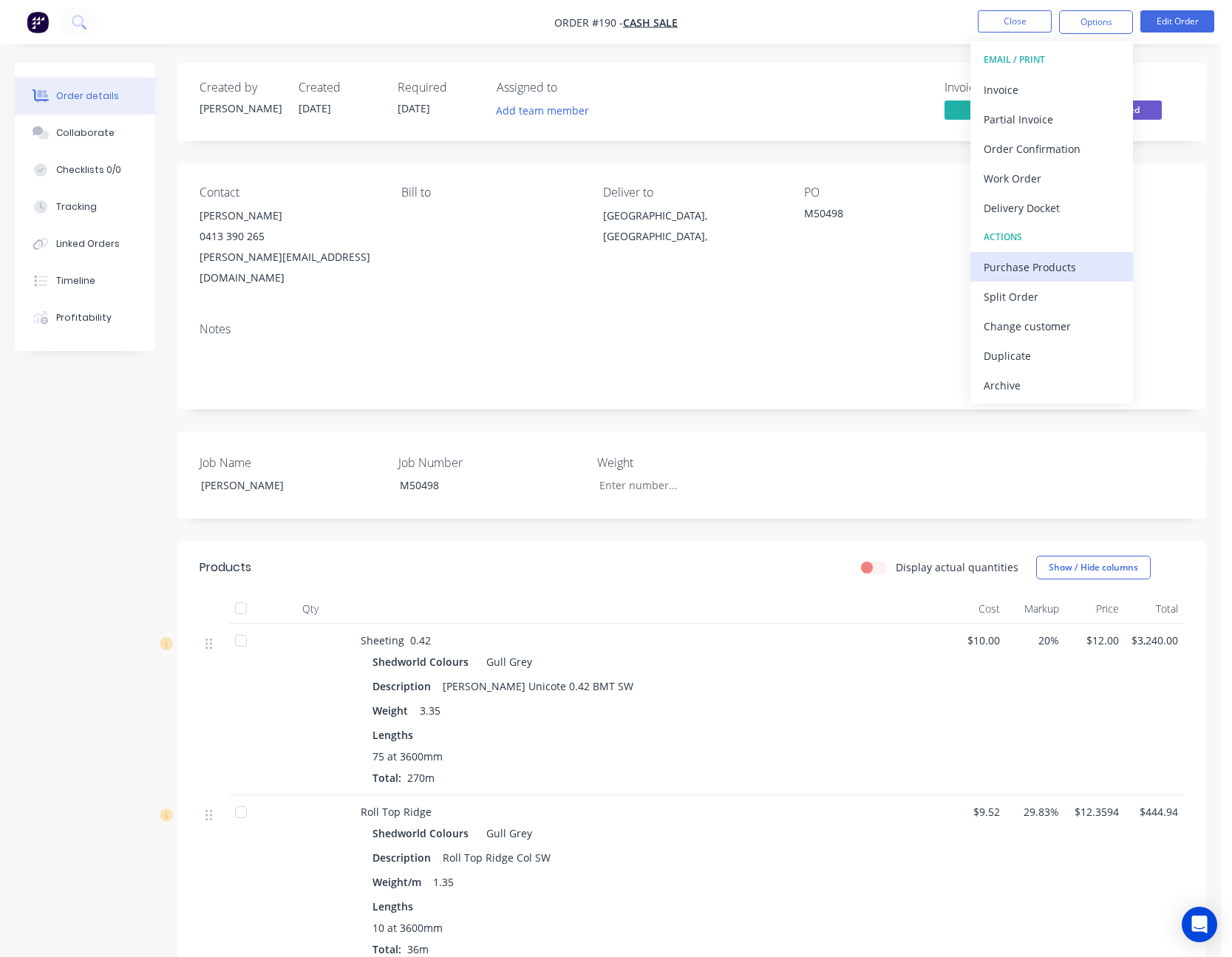
click at [1057, 266] on div "Purchase Products" at bounding box center [1052, 267] width 136 height 21
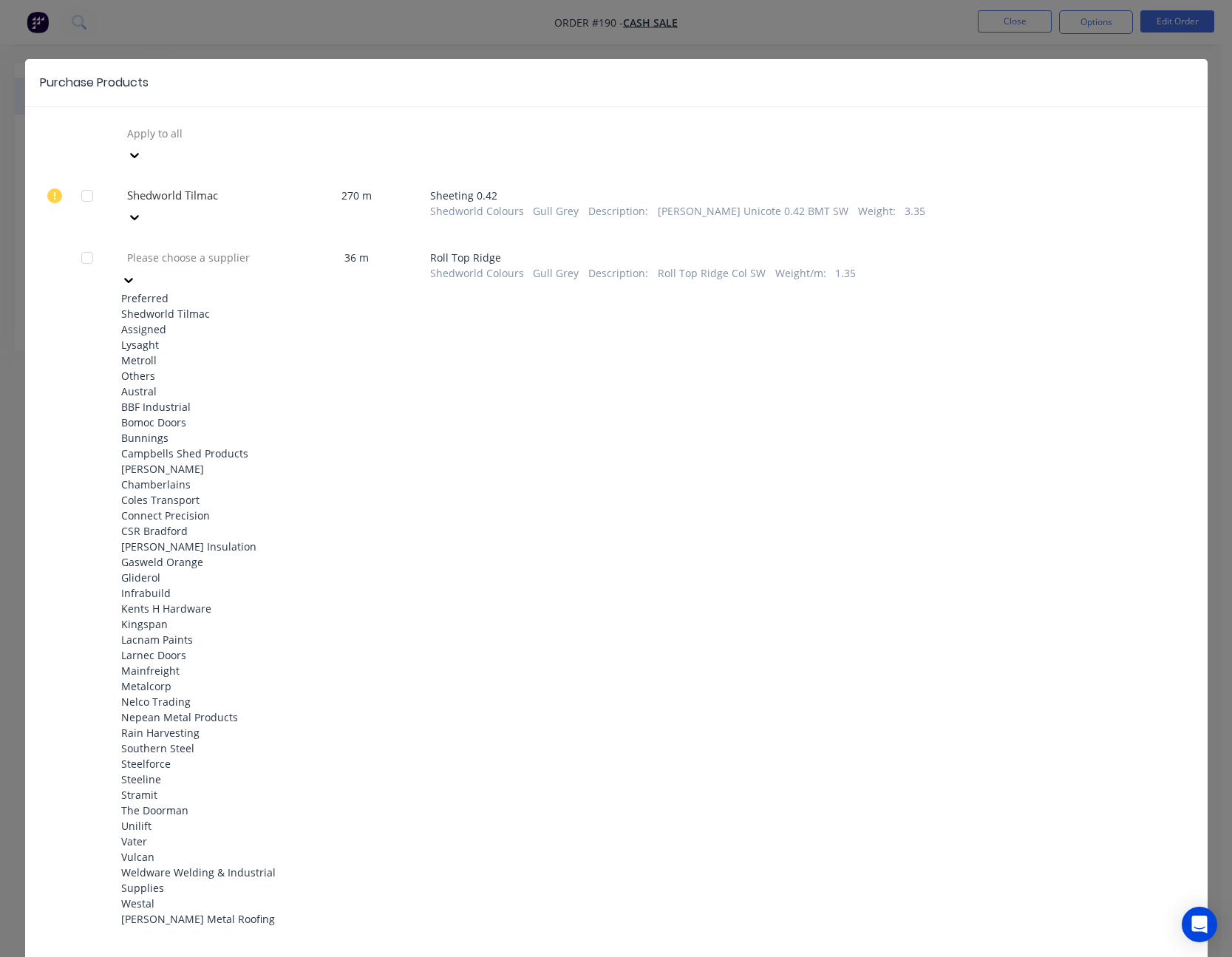
click at [136, 273] on icon at bounding box center [128, 279] width 14 height 14
click at [234, 306] on div "Shedworld Tilmac" at bounding box center [203, 313] width 163 height 15
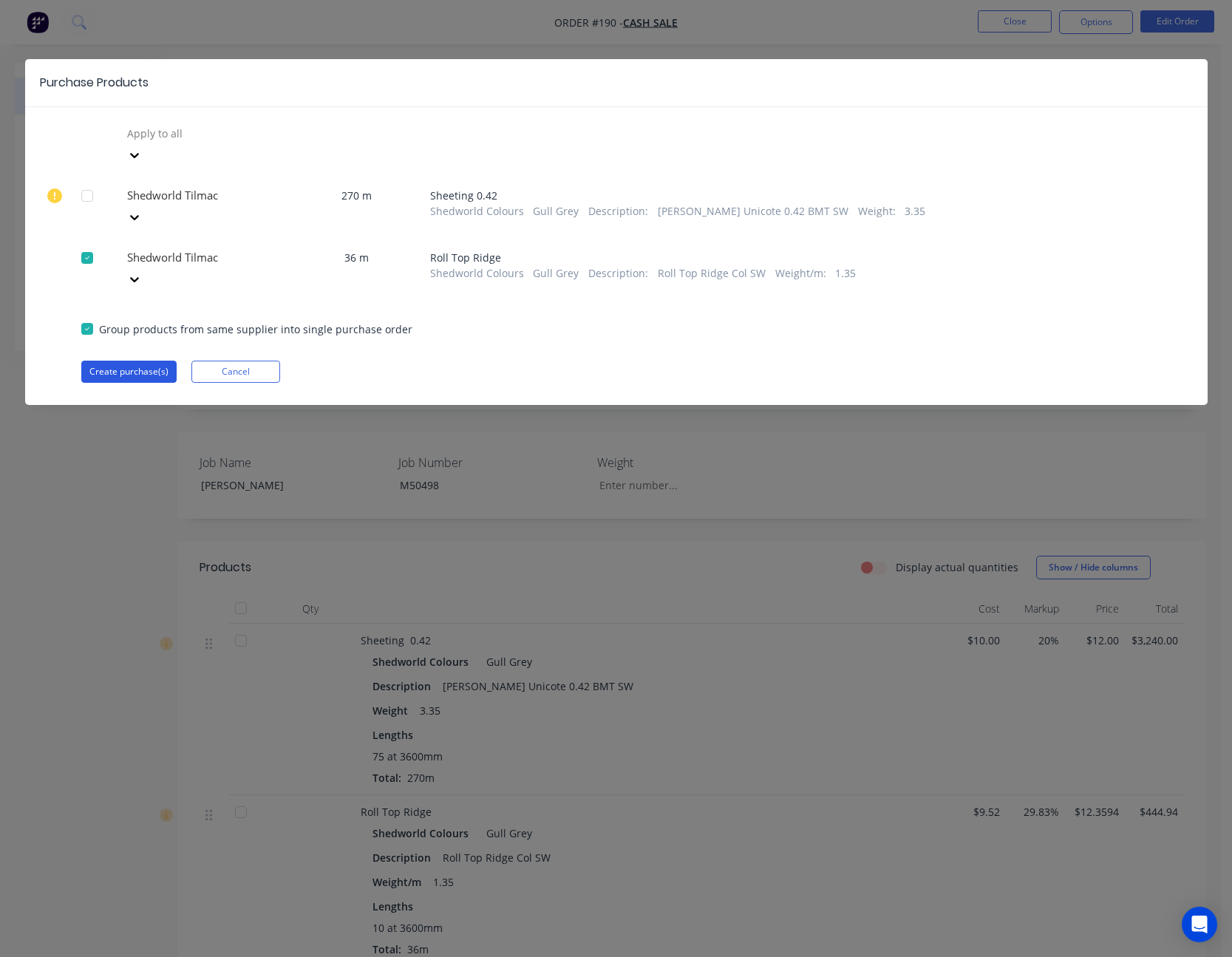
click at [142, 361] on button "Create purchase(s)" at bounding box center [129, 372] width 95 height 22
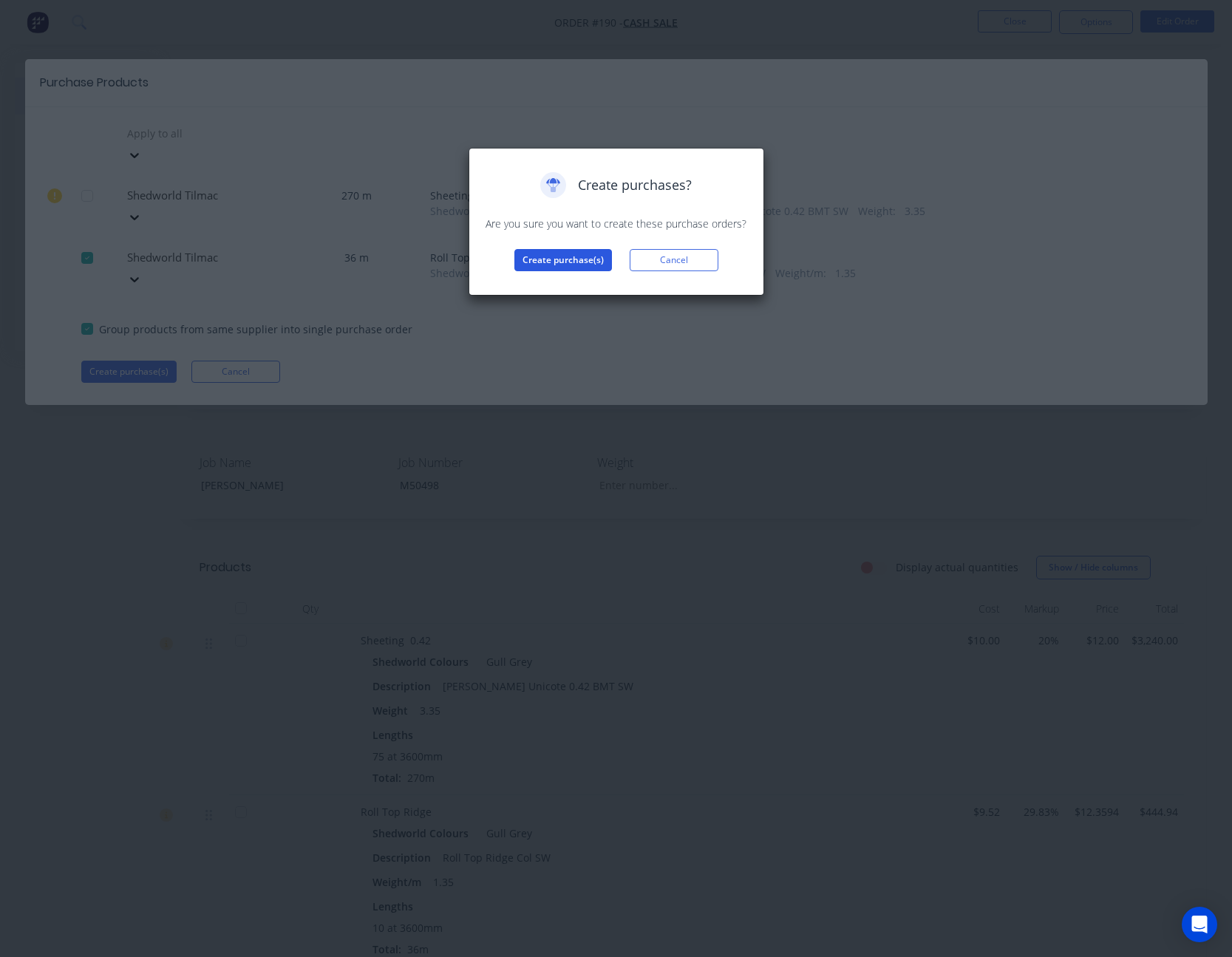
click at [588, 260] on button "Create purchase(s)" at bounding box center [563, 260] width 98 height 22
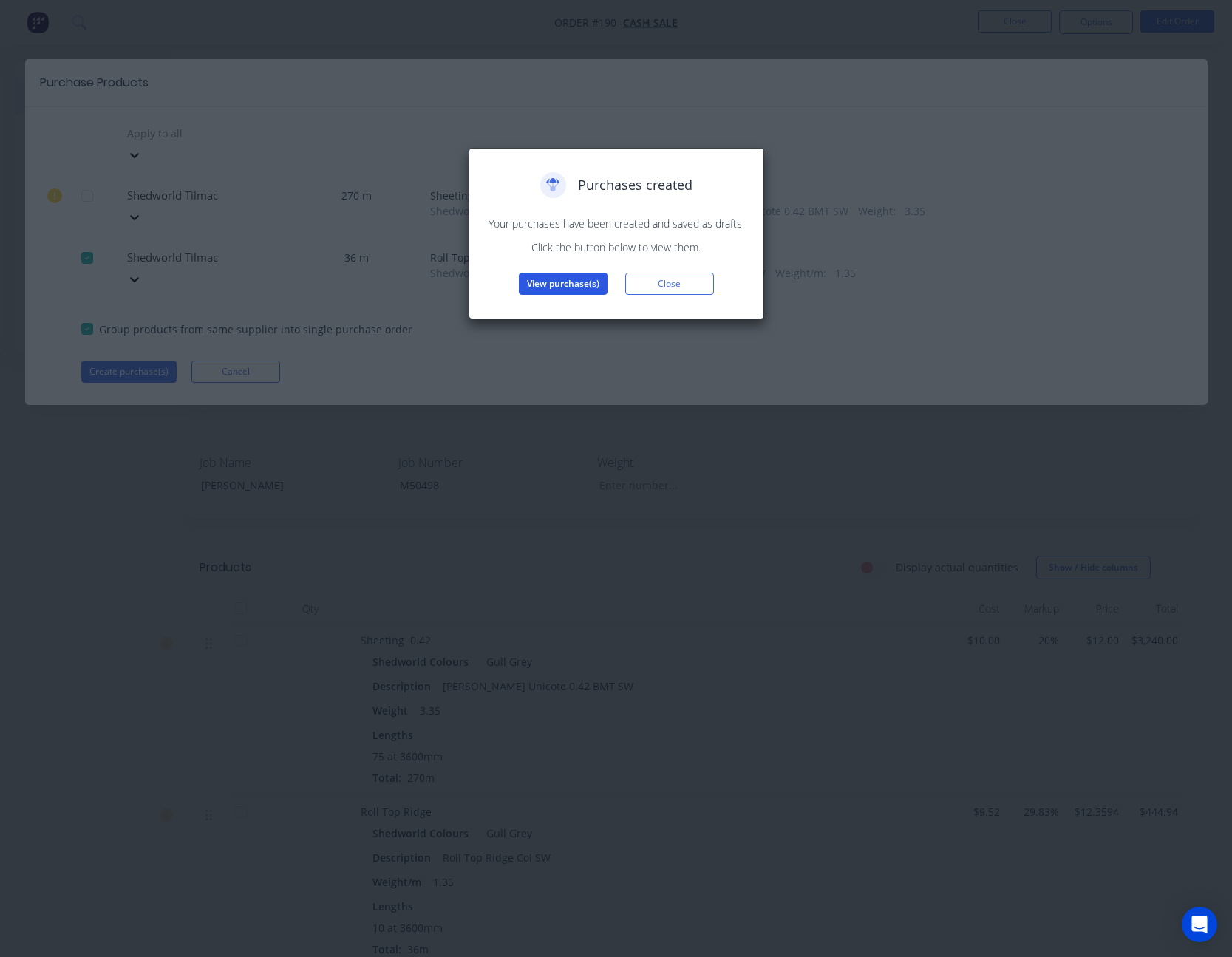
click at [571, 279] on button "View purchase(s)" at bounding box center [563, 284] width 88 height 22
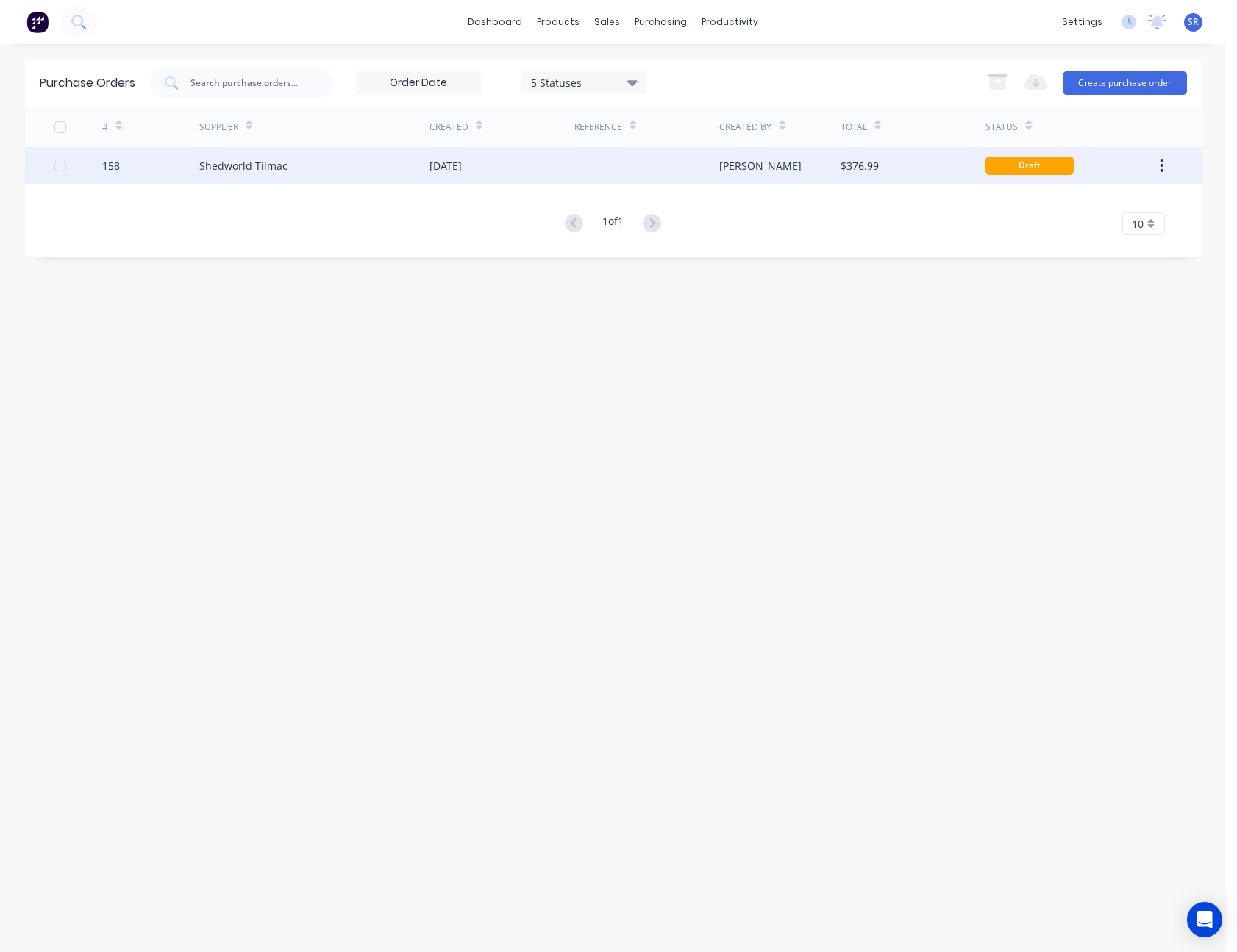
click at [632, 165] on div at bounding box center [646, 166] width 144 height 37
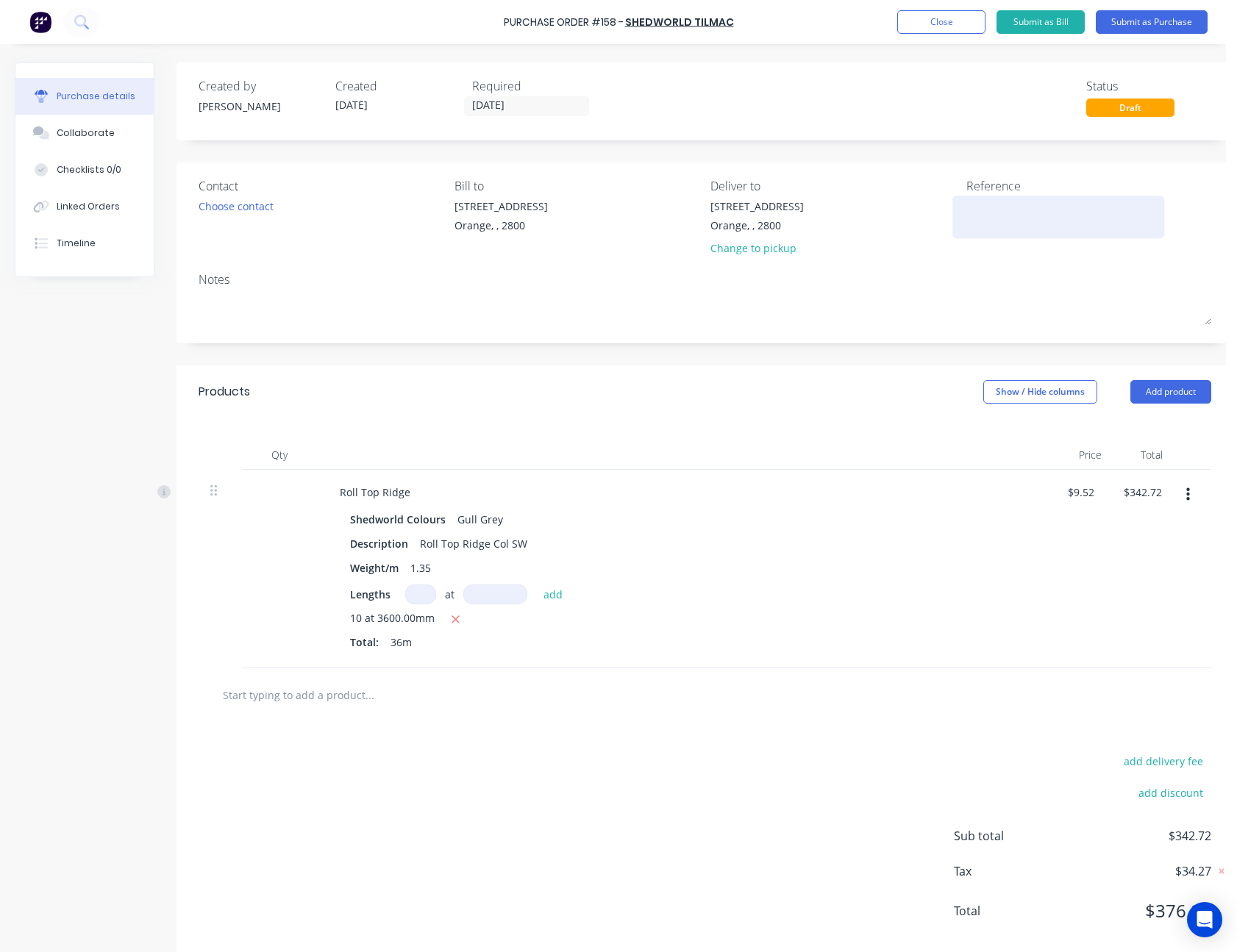
click at [1004, 213] on textarea at bounding box center [1059, 215] width 184 height 33
type textarea "[PERSON_NAME] - M50498"
click at [993, 287] on div "Notes" at bounding box center [705, 279] width 1013 height 18
click at [1172, 26] on button "Submit as Purchase" at bounding box center [1152, 22] width 112 height 24
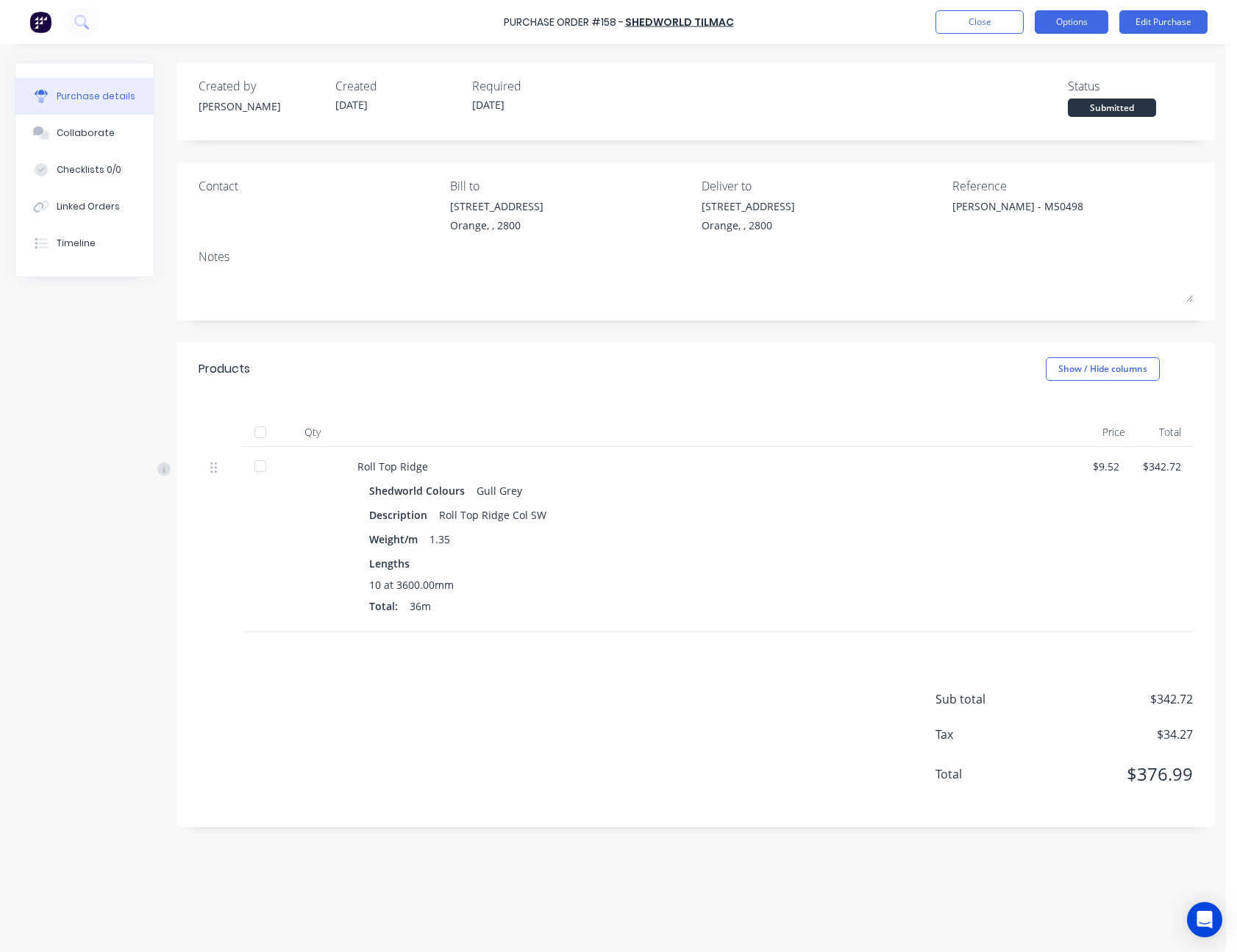
click at [1083, 23] on button "Options" at bounding box center [1071, 22] width 74 height 24
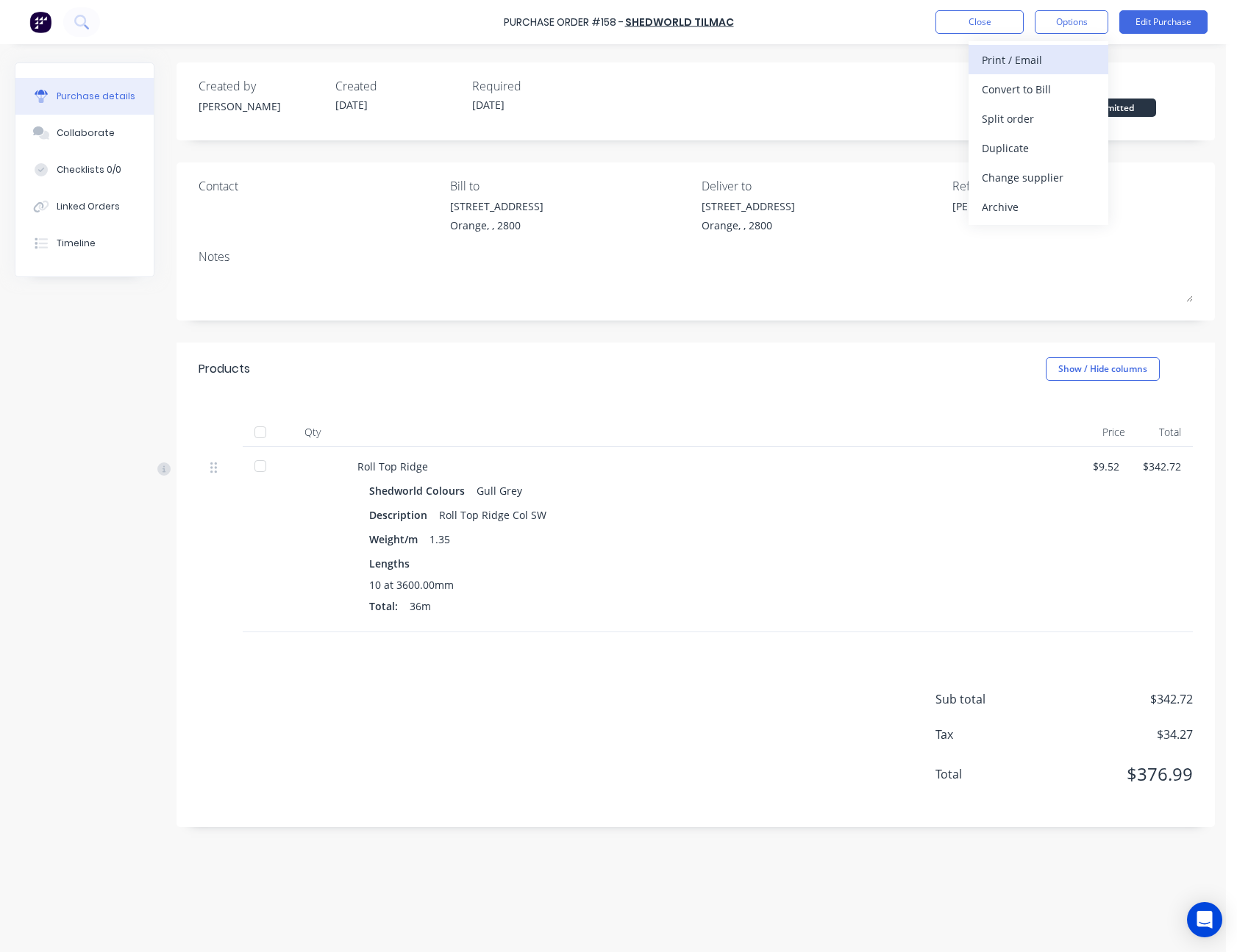
click at [1062, 66] on div "Print / Email" at bounding box center [1038, 59] width 113 height 21
click at [1056, 121] on div "Without pricing" at bounding box center [1038, 118] width 113 height 21
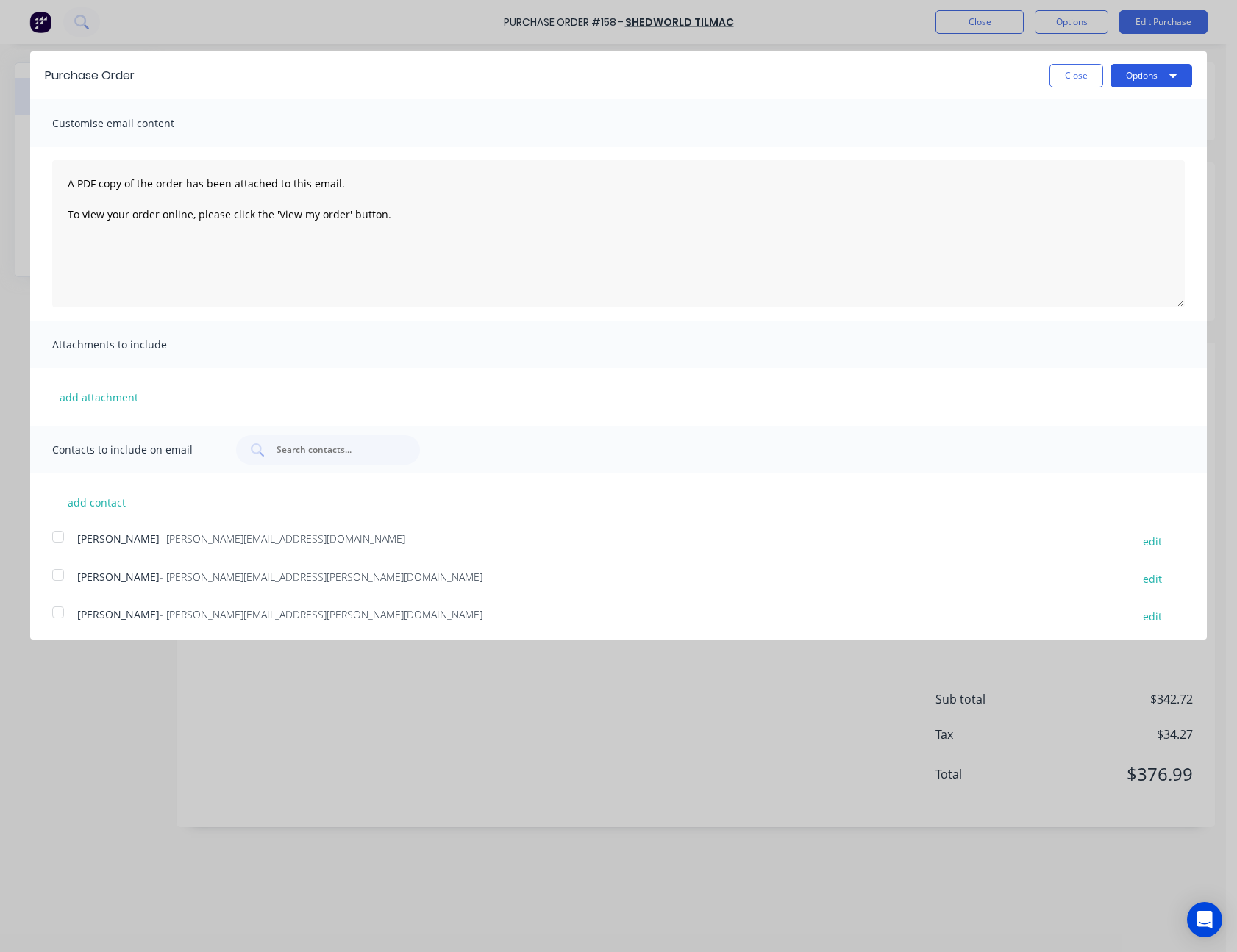
click at [1131, 80] on button "Options" at bounding box center [1151, 76] width 82 height 24
click at [1118, 108] on div "Print" at bounding box center [1122, 112] width 113 height 21
click at [1057, 74] on button "Close" at bounding box center [1076, 76] width 54 height 24
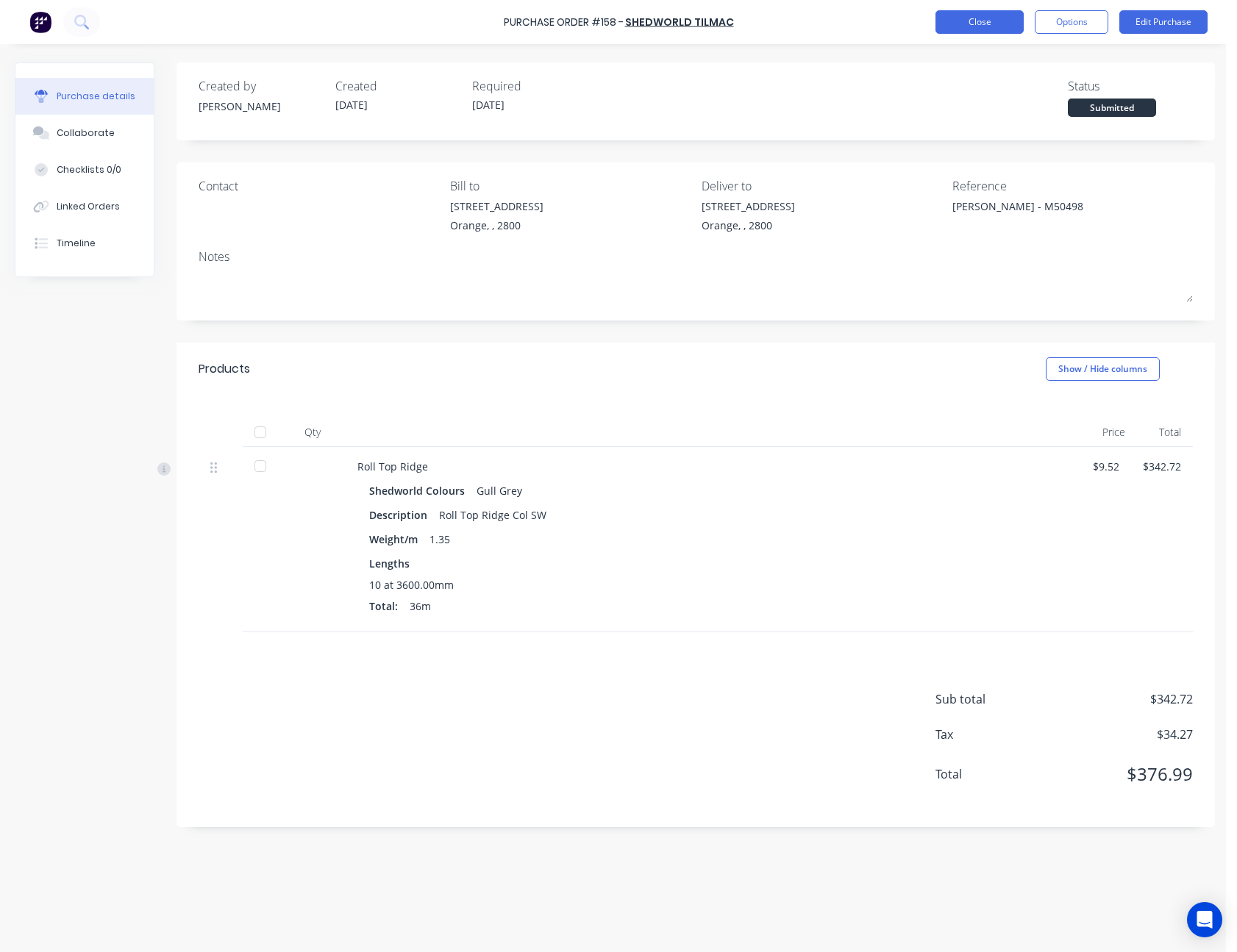
click at [991, 14] on button "Close" at bounding box center [979, 22] width 88 height 24
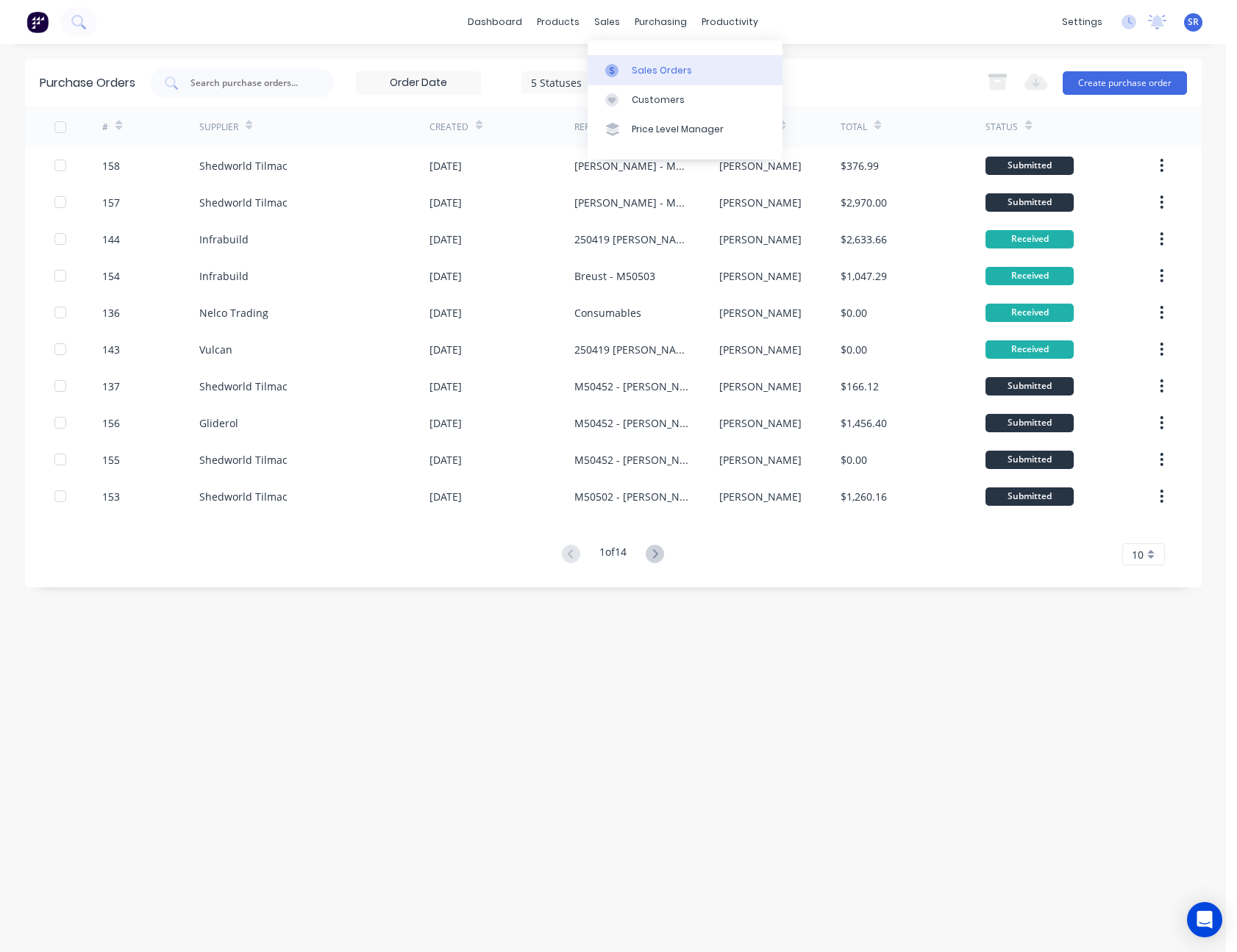
click at [640, 66] on div "Sales Orders" at bounding box center [662, 71] width 60 height 14
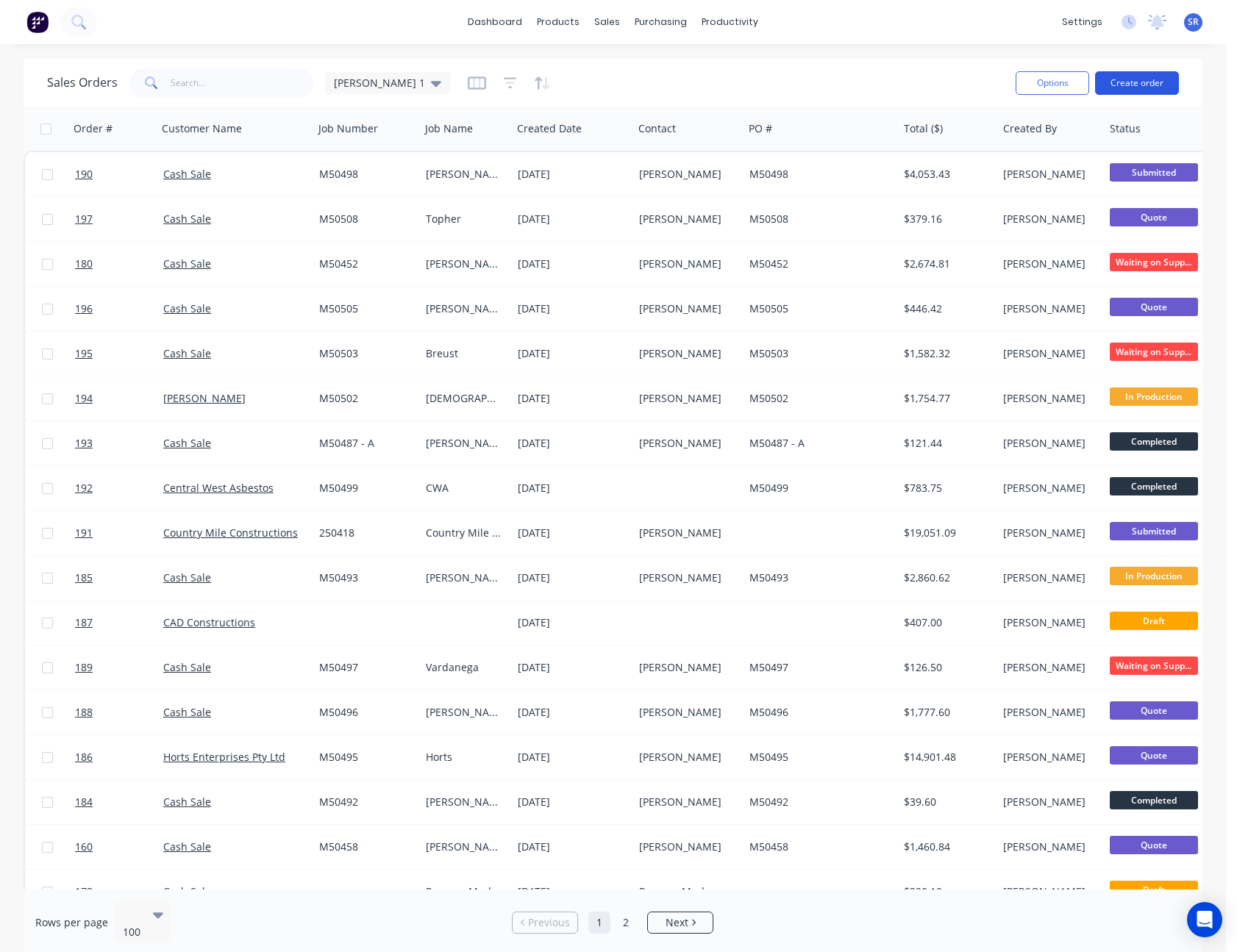
click at [1140, 86] on button "Create order" at bounding box center [1136, 83] width 84 height 24
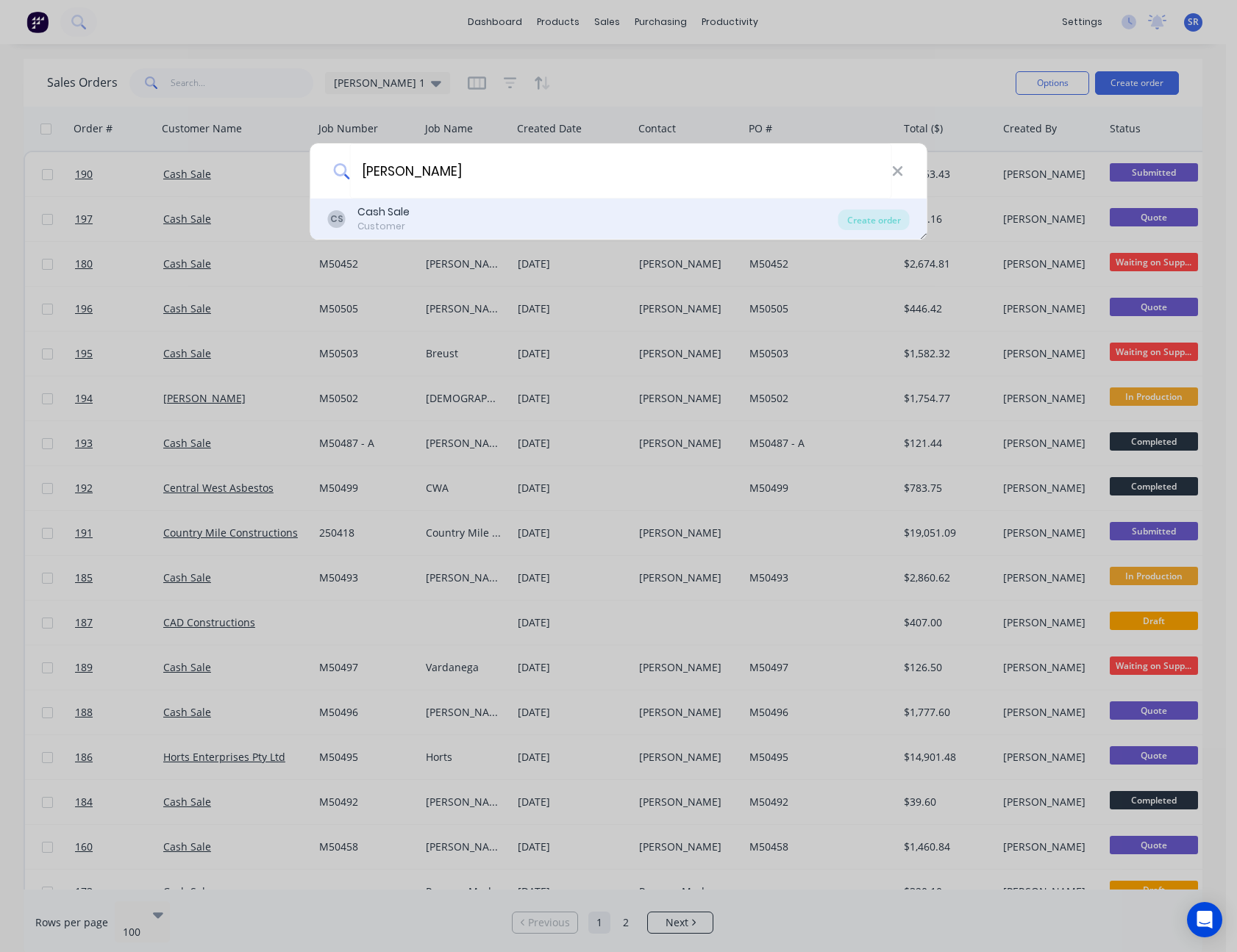
type input "[PERSON_NAME]"
click at [457, 231] on div "CS Cash Sale Customer" at bounding box center [583, 219] width 510 height 29
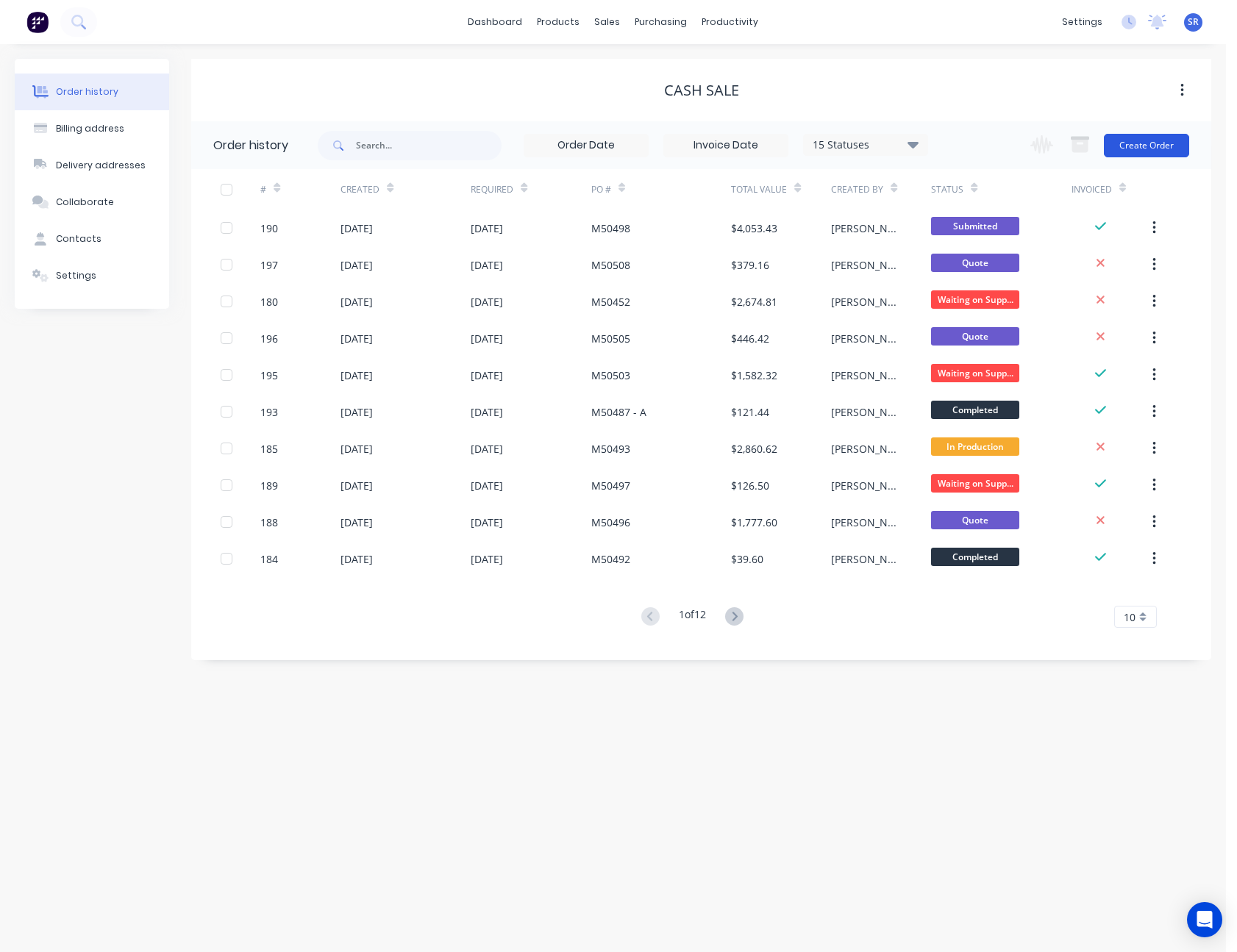
click at [1150, 139] on button "Create Order" at bounding box center [1147, 145] width 85 height 24
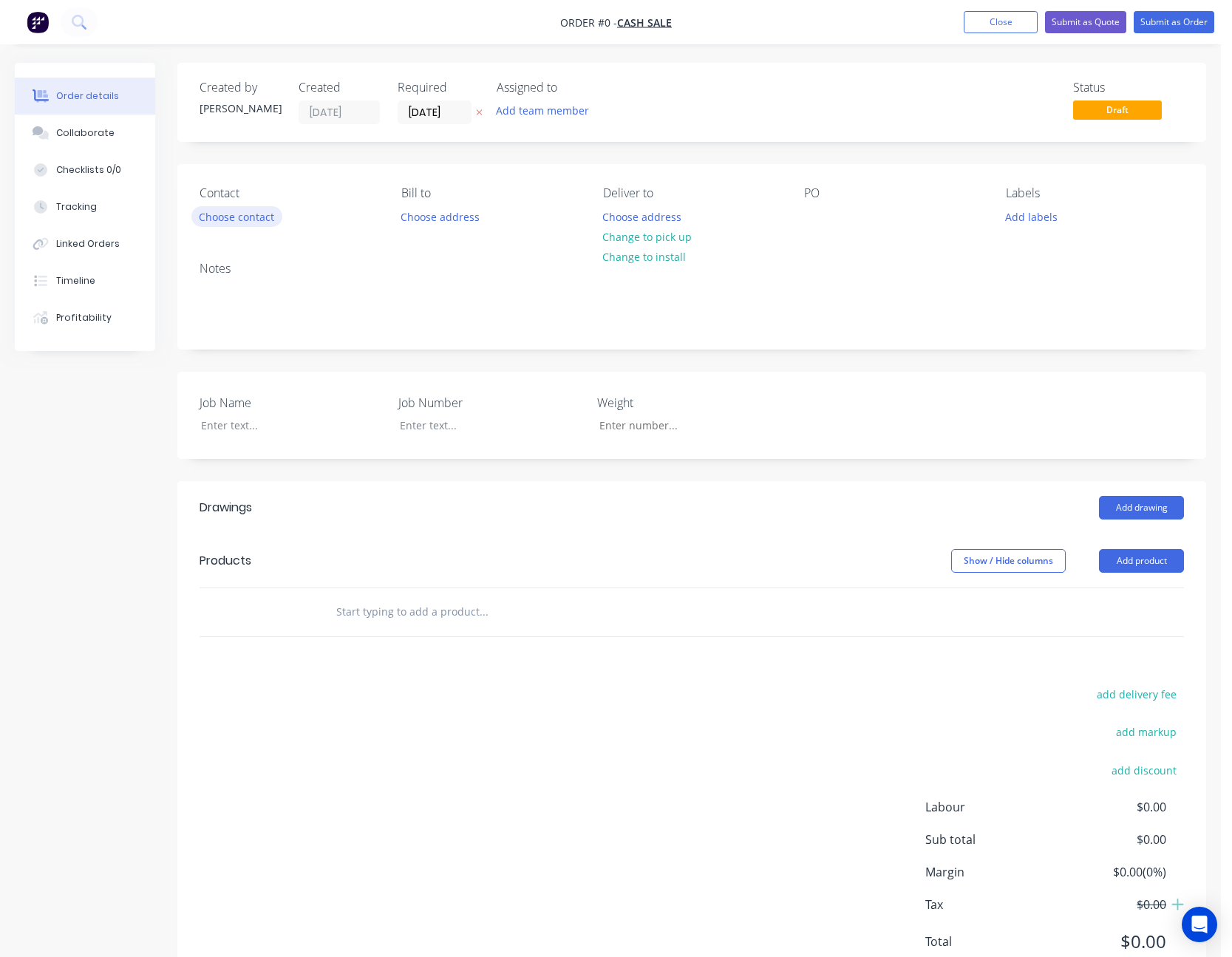
click at [247, 216] on button "Choose contact" at bounding box center [236, 217] width 91 height 20
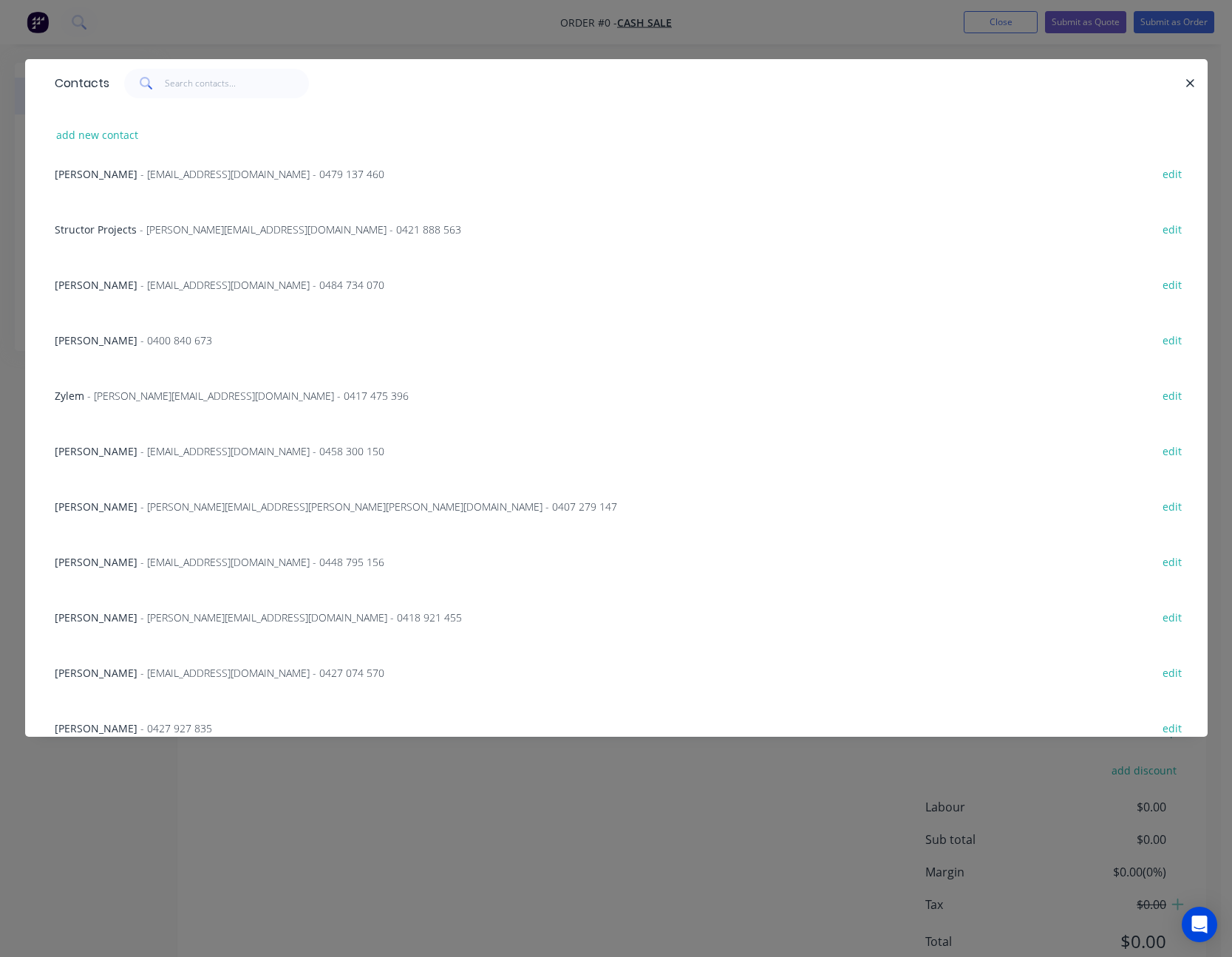
scroll to position [1089, 0]
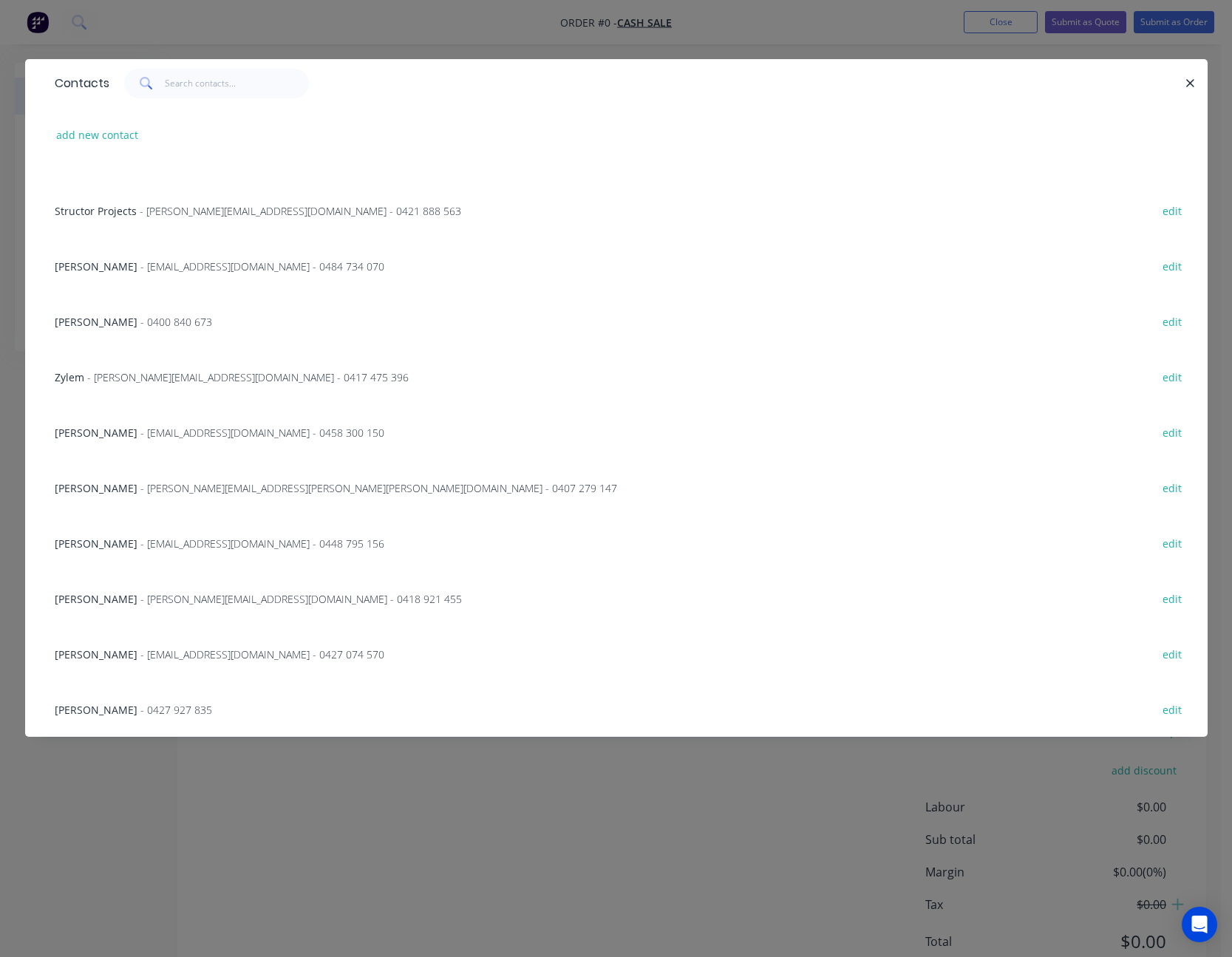
click at [174, 656] on span "- [EMAIL_ADDRESS][DOMAIN_NAME] - 0427 074 570" at bounding box center [262, 655] width 244 height 14
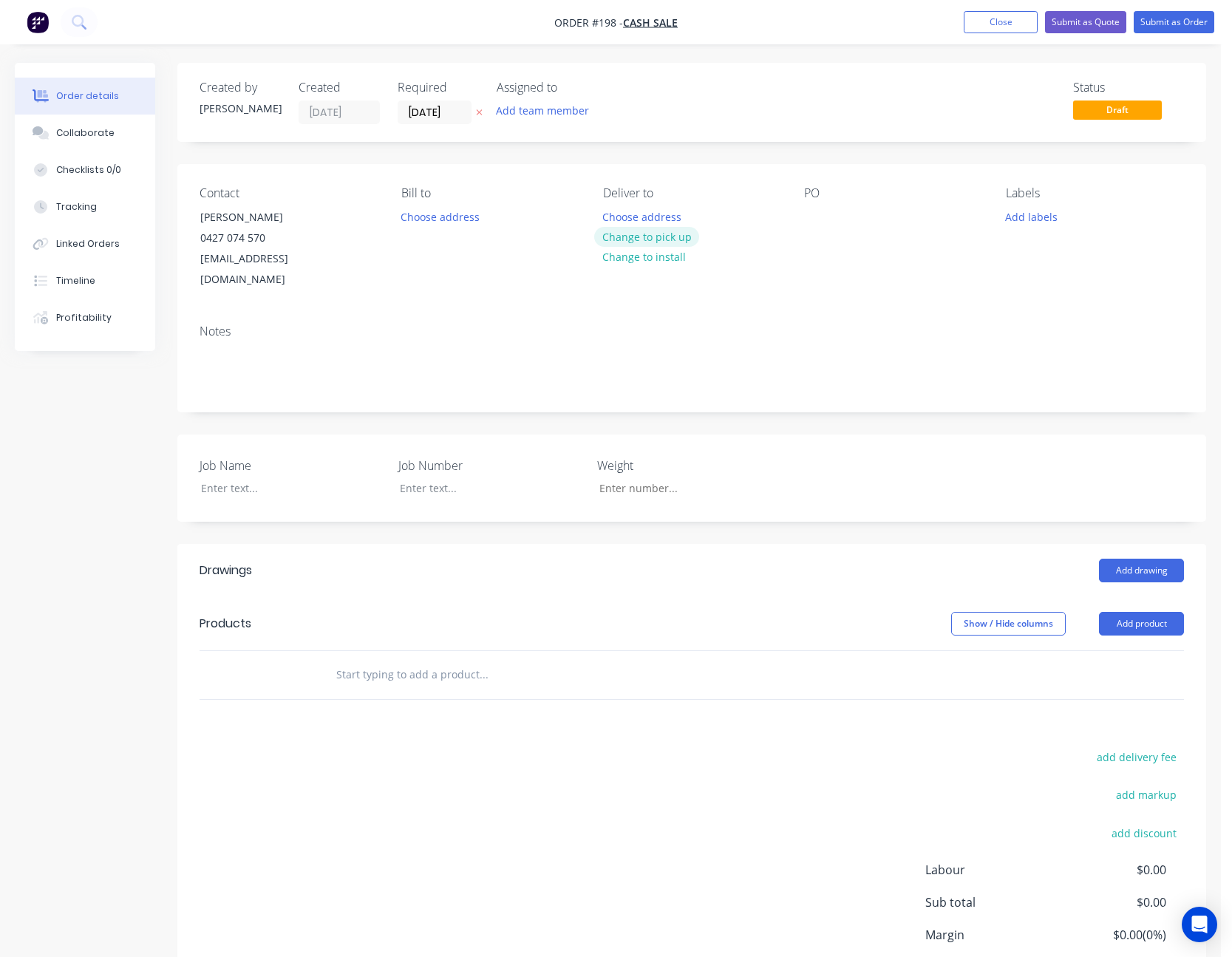
click at [662, 241] on button "Change to pick up" at bounding box center [647, 237] width 105 height 20
click at [820, 217] on div at bounding box center [816, 217] width 24 height 21
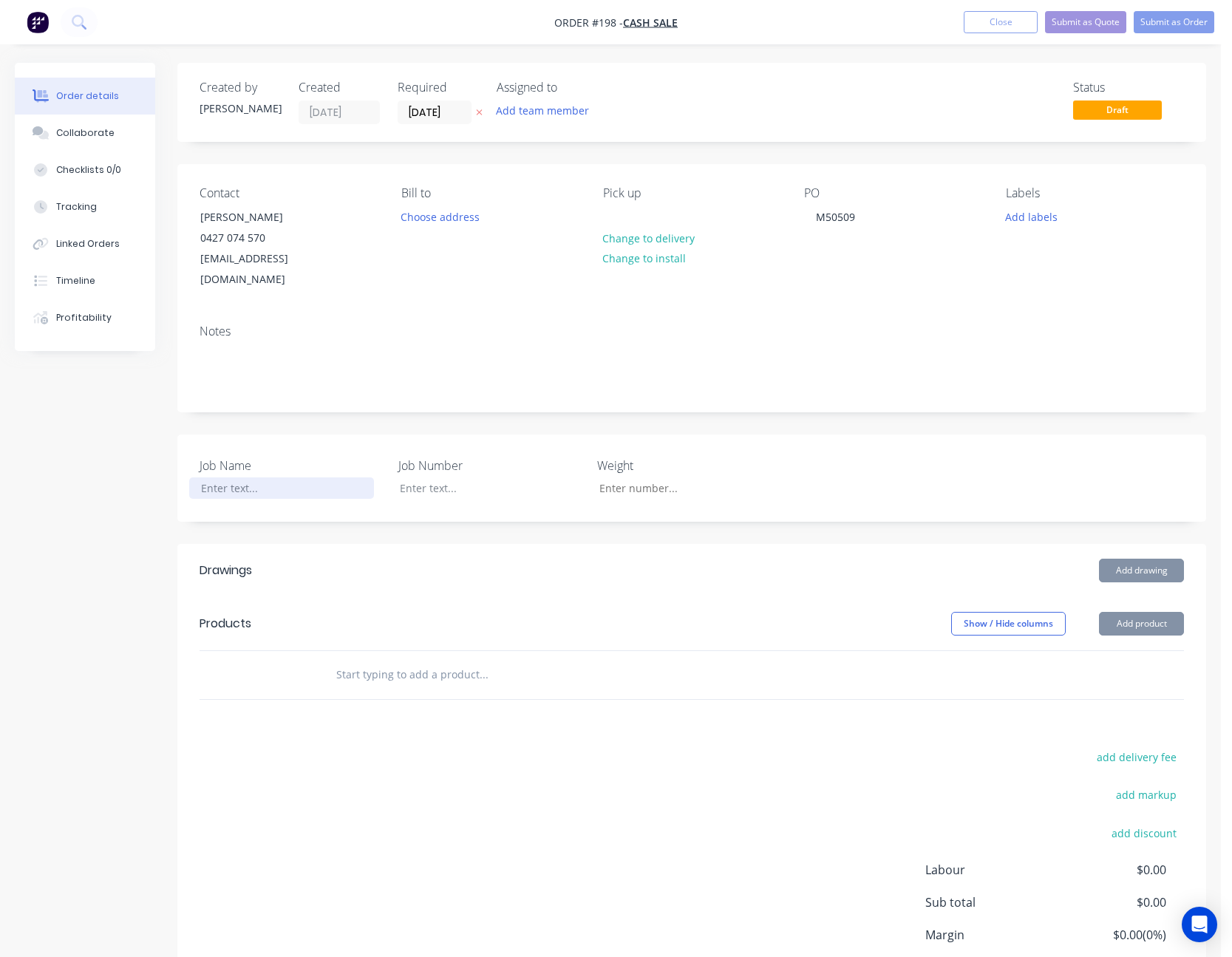
click at [232, 477] on div at bounding box center [282, 487] width 185 height 21
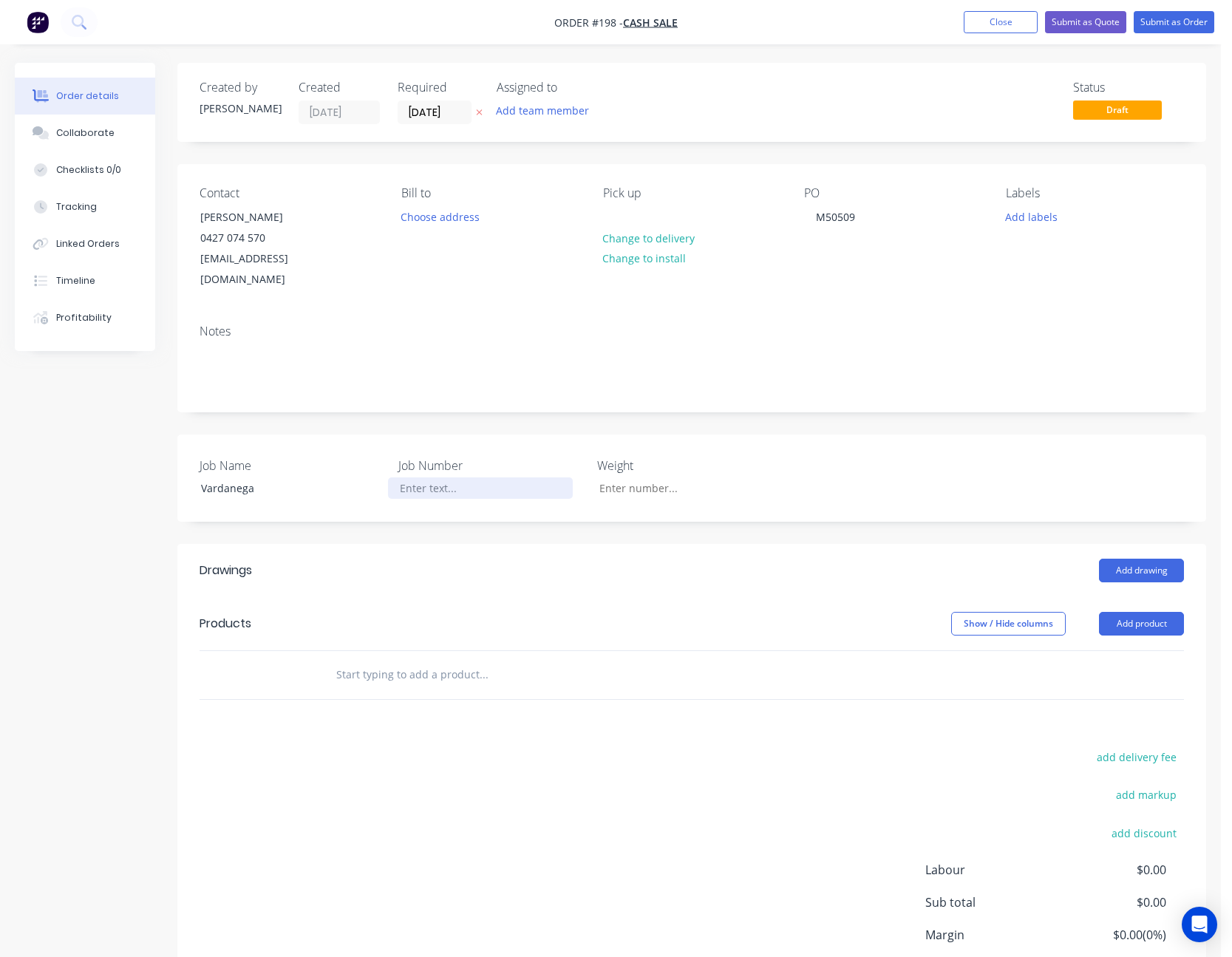
click at [454, 477] on div at bounding box center [481, 487] width 185 height 21
click at [1030, 262] on div "Labels Add labels" at bounding box center [1095, 238] width 178 height 104
click at [1155, 612] on button "Add product" at bounding box center [1141, 624] width 85 height 24
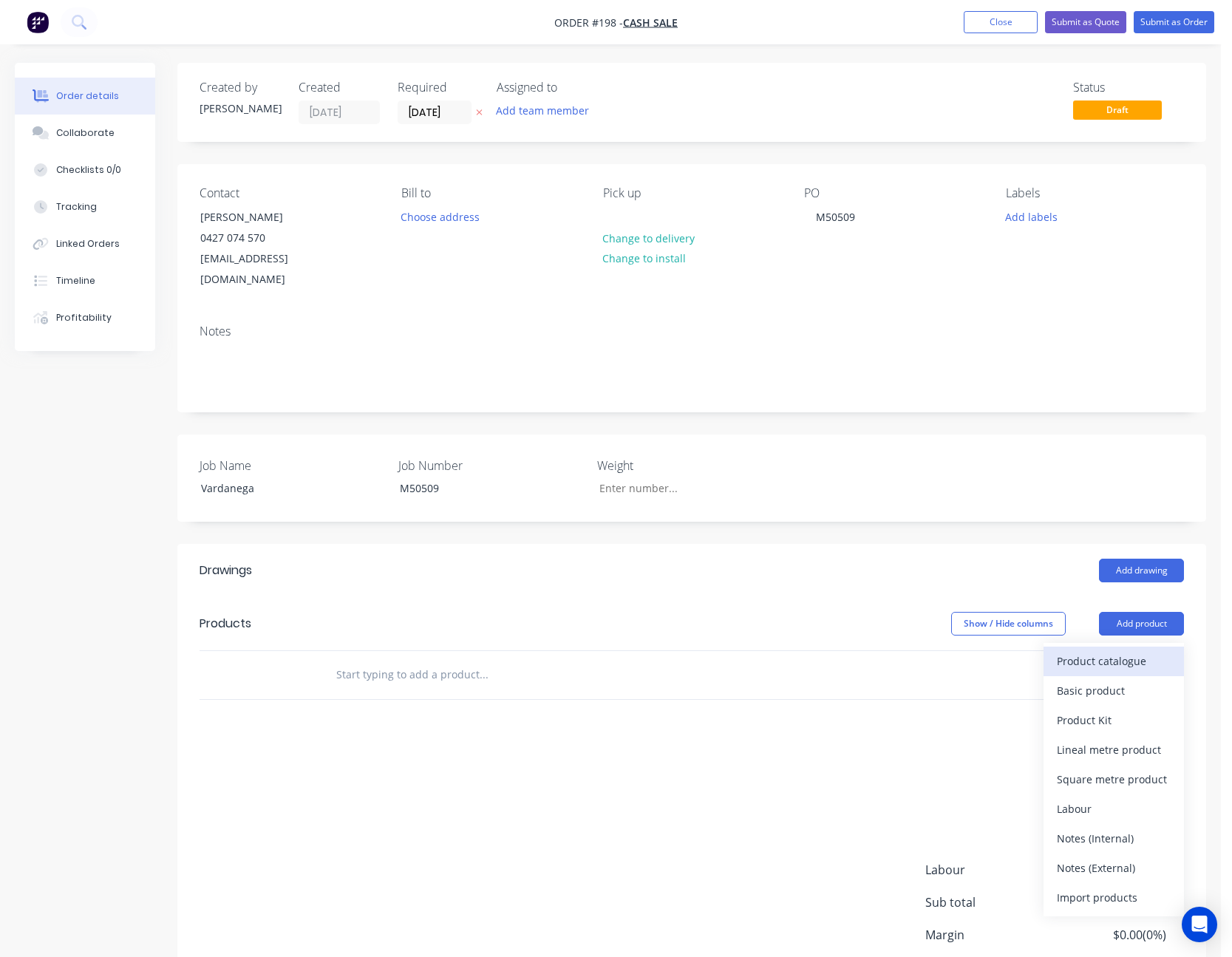
click at [1145, 650] on div "Product catalogue" at bounding box center [1114, 661] width 114 height 21
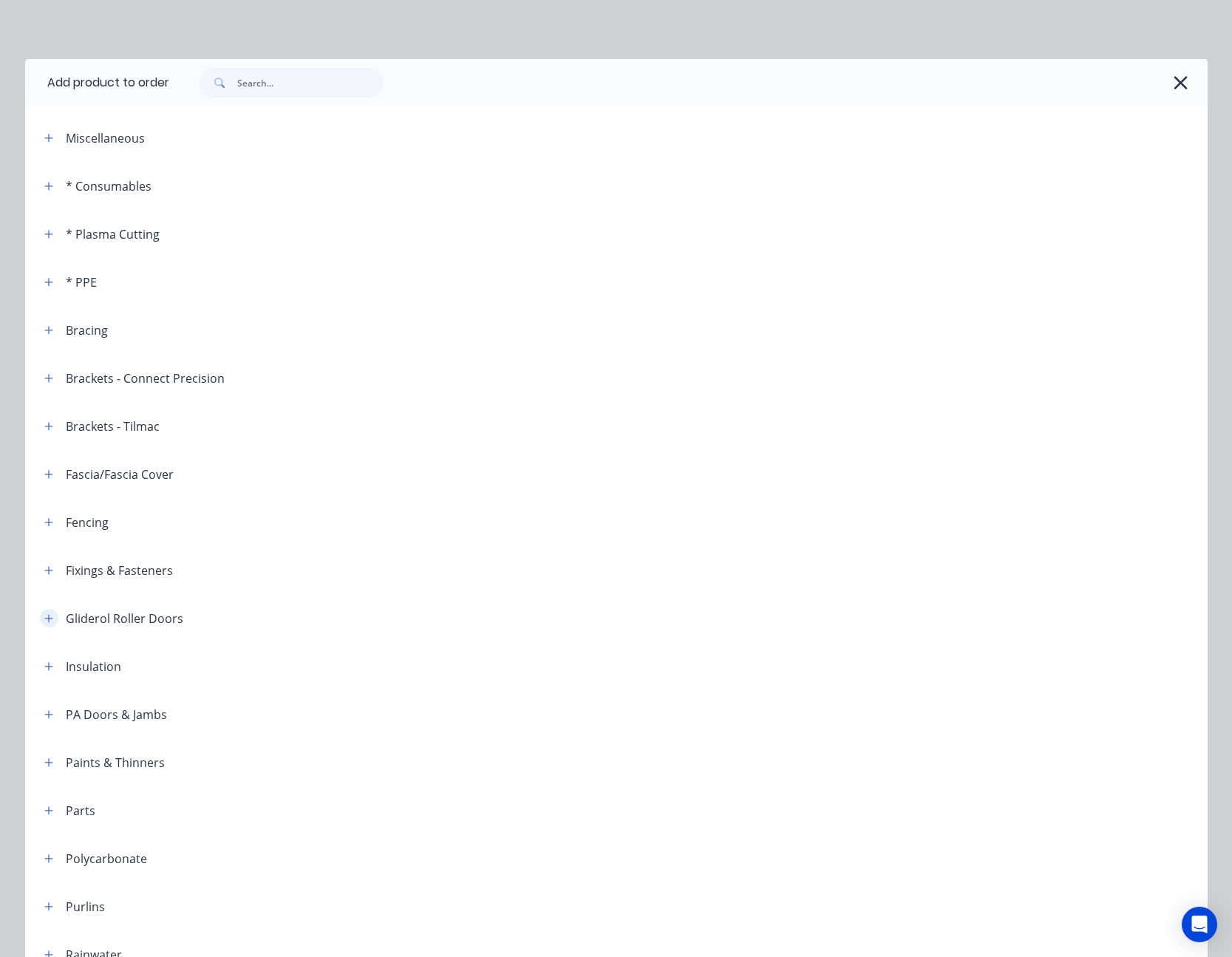
click at [44, 615] on icon "button" at bounding box center [48, 619] width 8 height 10
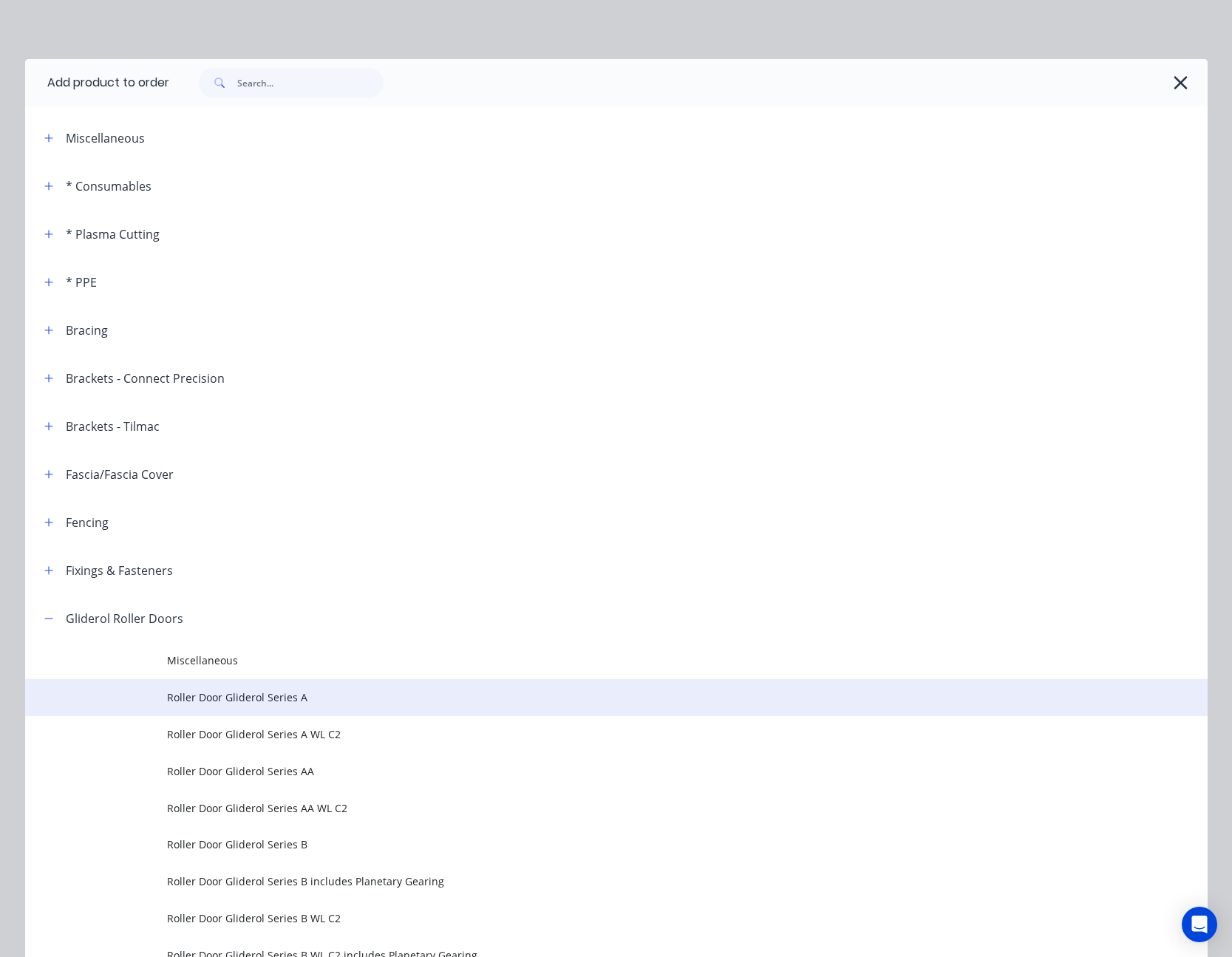
click at [240, 690] on span "Roller Door Gliderol Series A" at bounding box center [583, 697] width 832 height 15
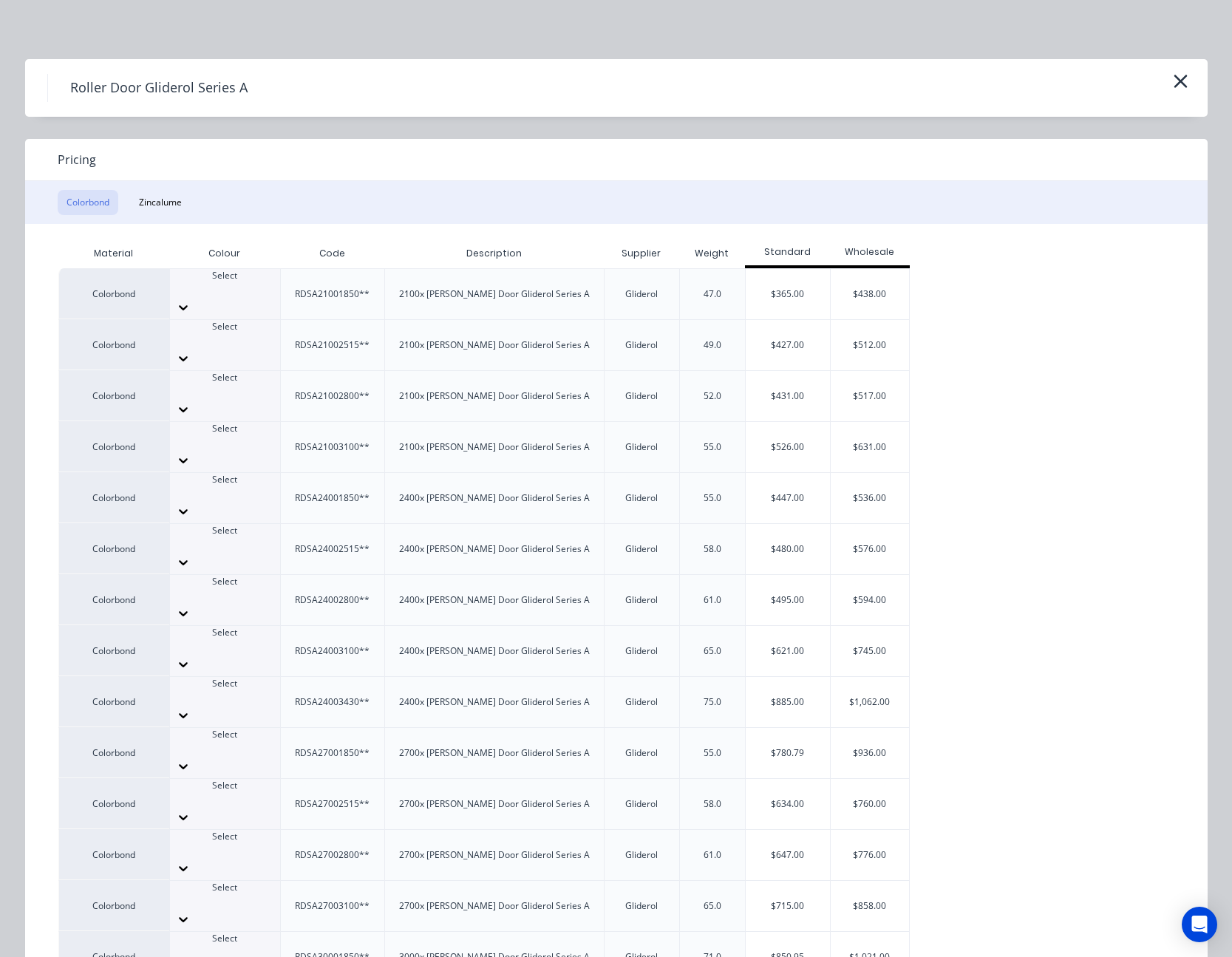
scroll to position [120, 0]
click at [175, 205] on button "Zincalume" at bounding box center [160, 203] width 60 height 25
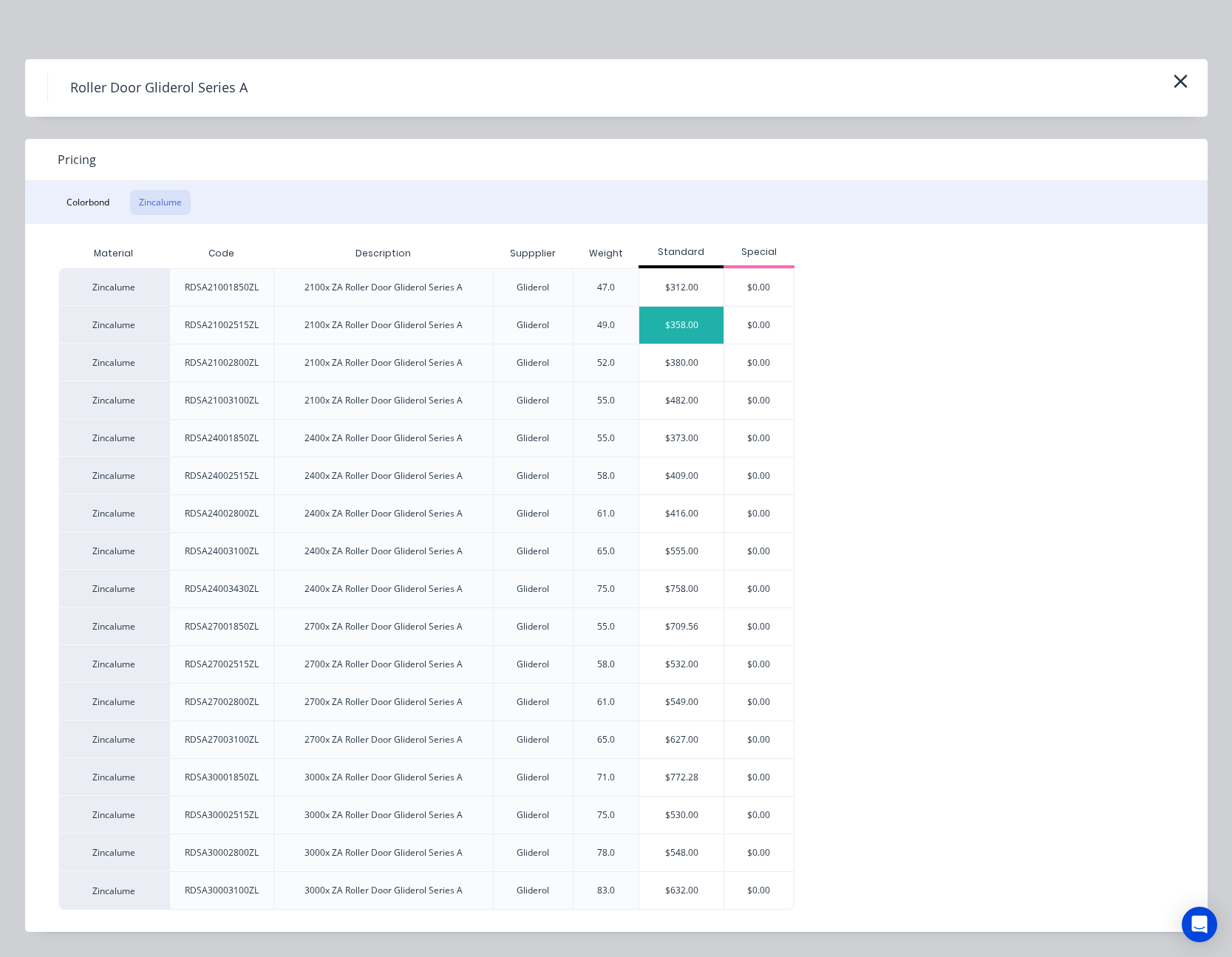
click at [694, 325] on div "$358.00" at bounding box center [681, 325] width 84 height 37
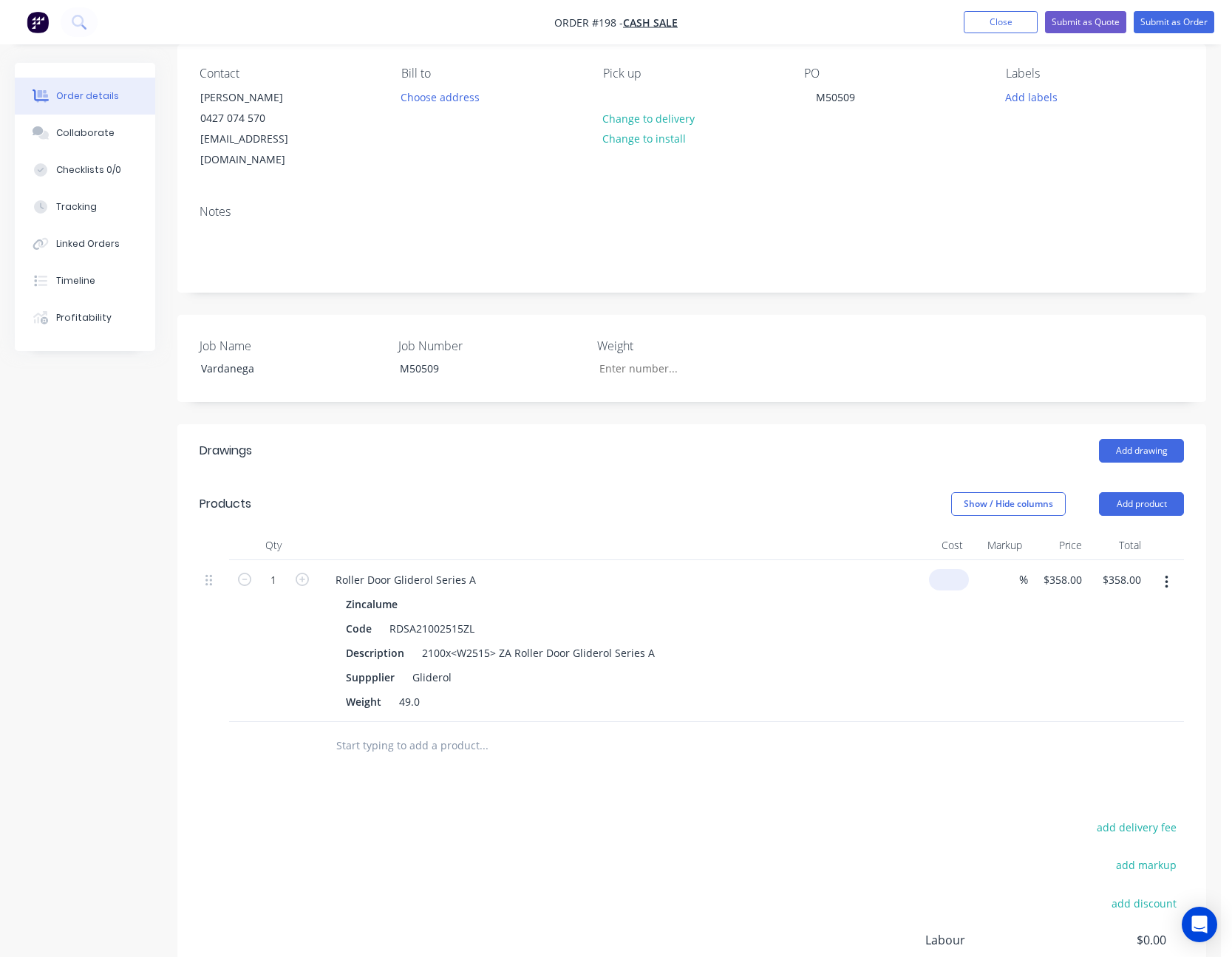
click at [965, 569] on input at bounding box center [952, 579] width 34 height 21
type input "$464.00"
type input "20"
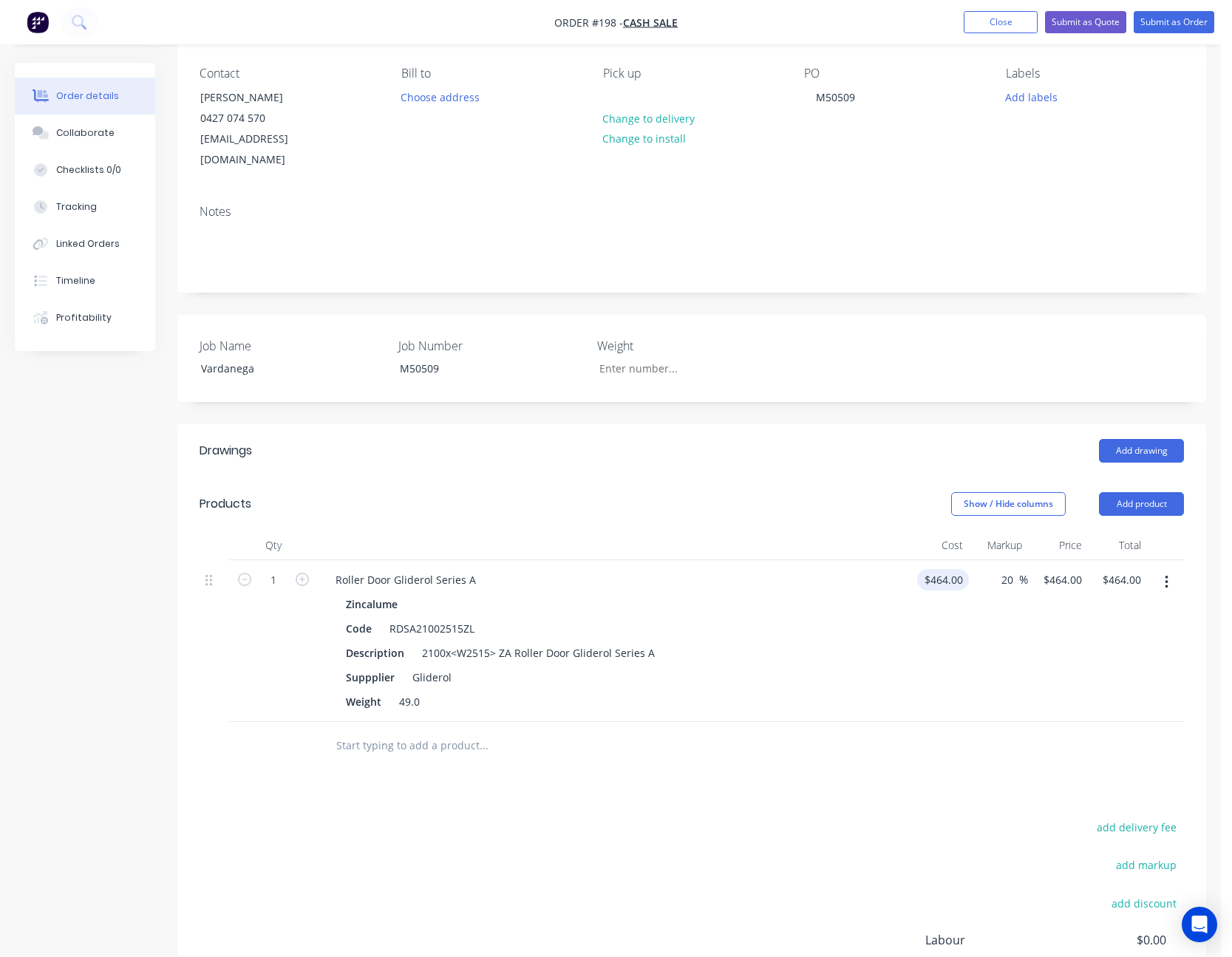
type input "556.8"
type input "$556.80"
click at [996, 569] on div "20 20 %" at bounding box center [1011, 579] width 34 height 21
type input "25"
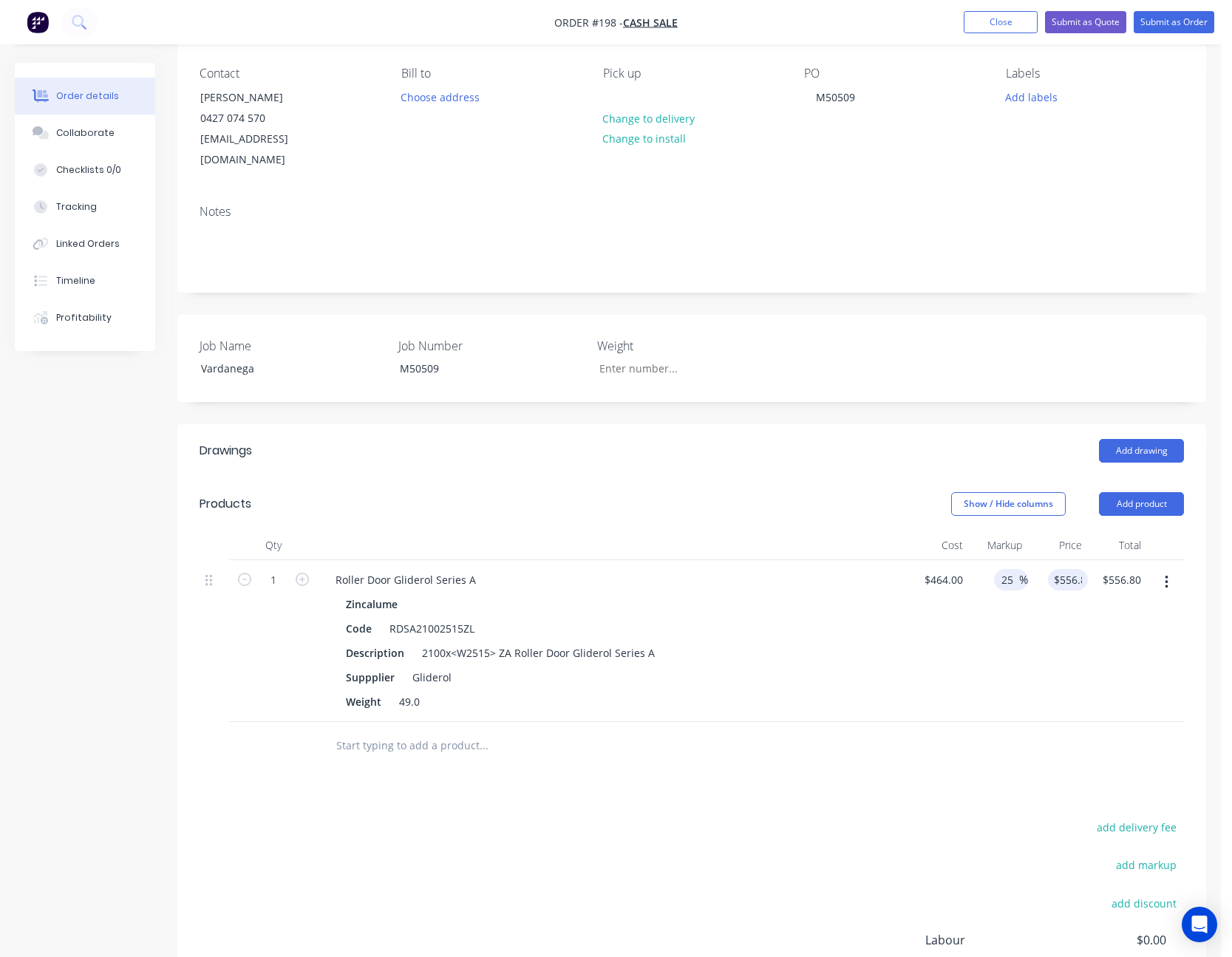
type input "580"
type input "$580.00"
click at [1150, 493] on button "Add product" at bounding box center [1141, 504] width 85 height 24
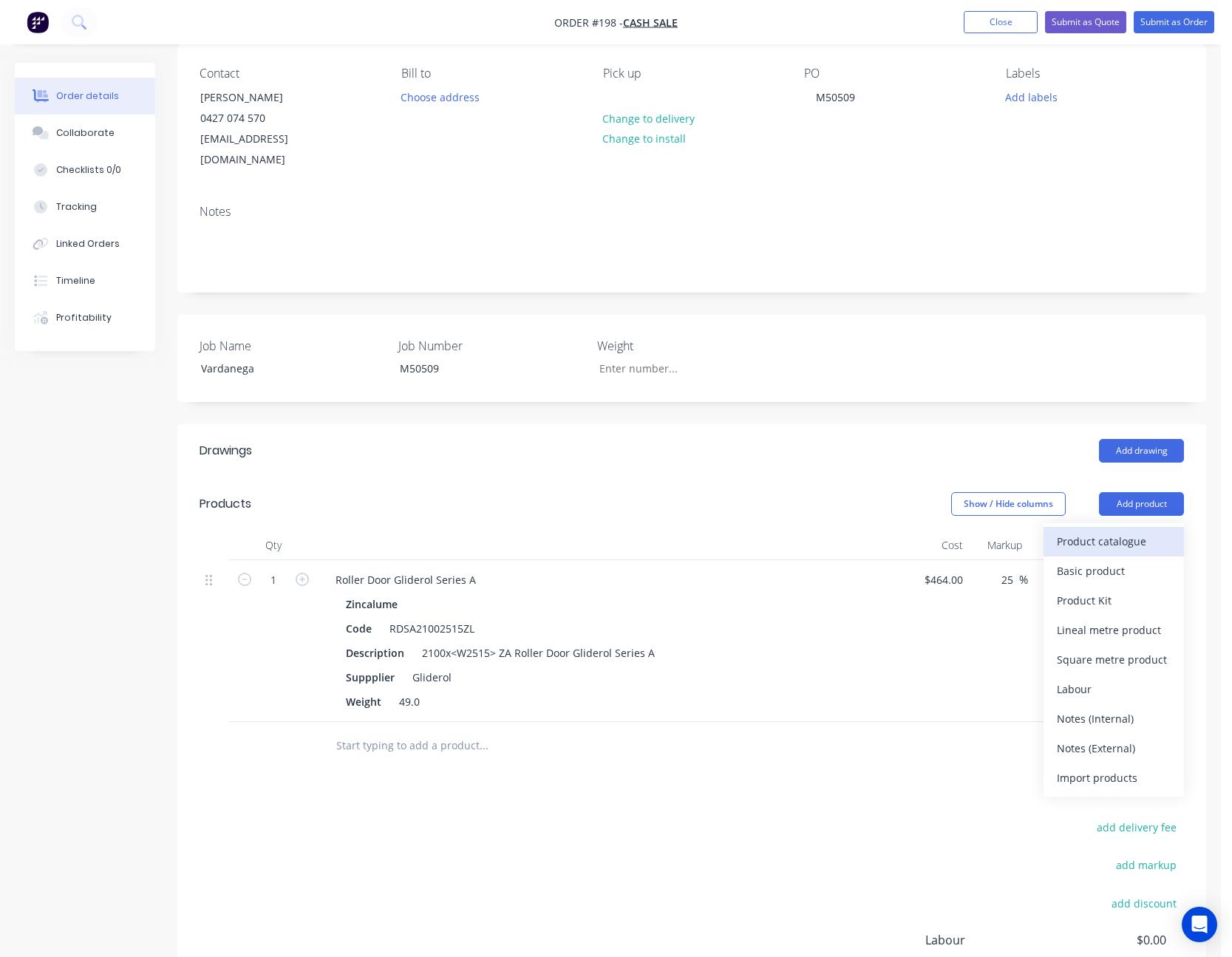
click at [1133, 531] on div "Product catalogue" at bounding box center [1114, 541] width 114 height 21
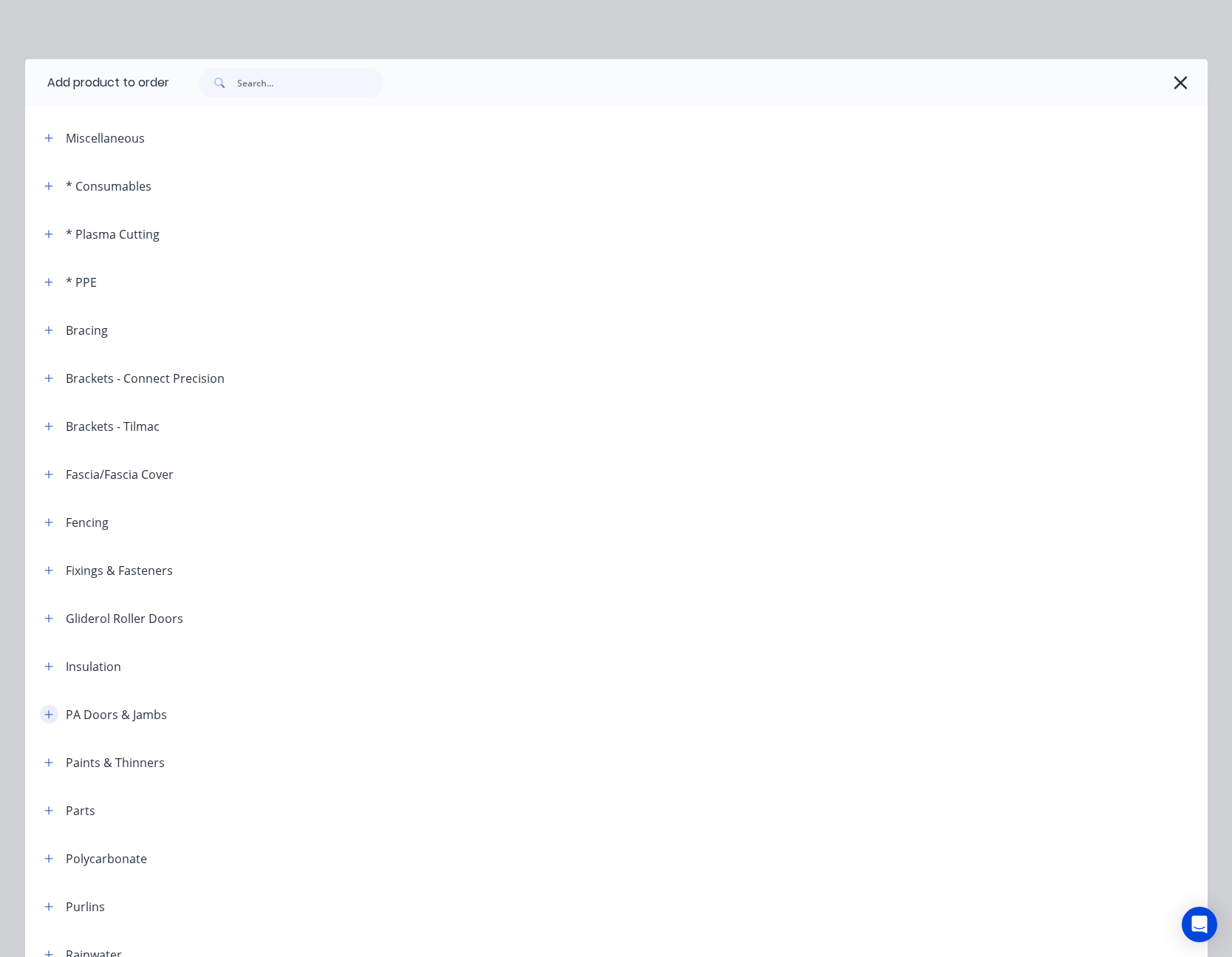
click at [44, 712] on icon "button" at bounding box center [48, 715] width 8 height 8
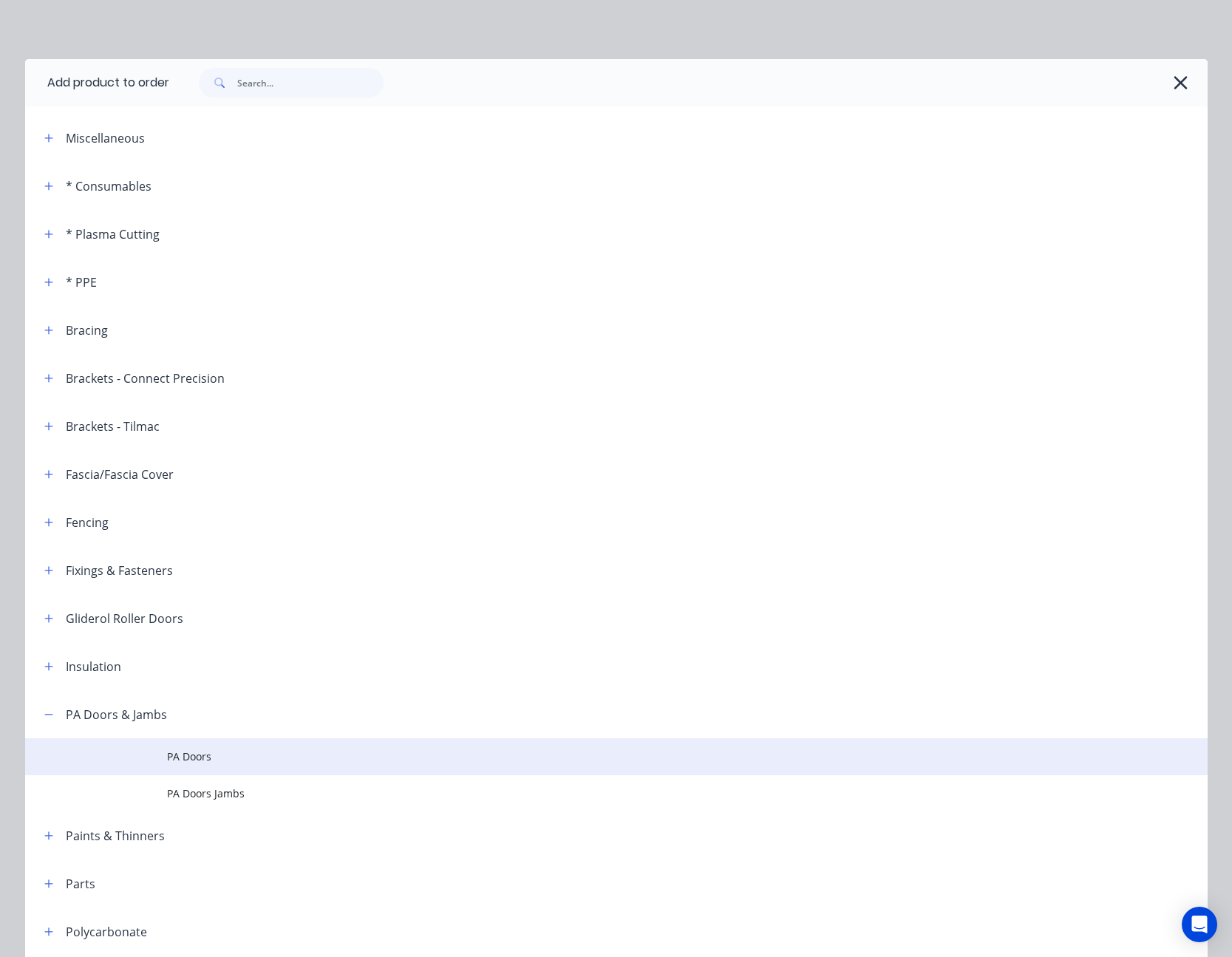
click at [182, 748] on td "PA Doors" at bounding box center [688, 757] width 1041 height 37
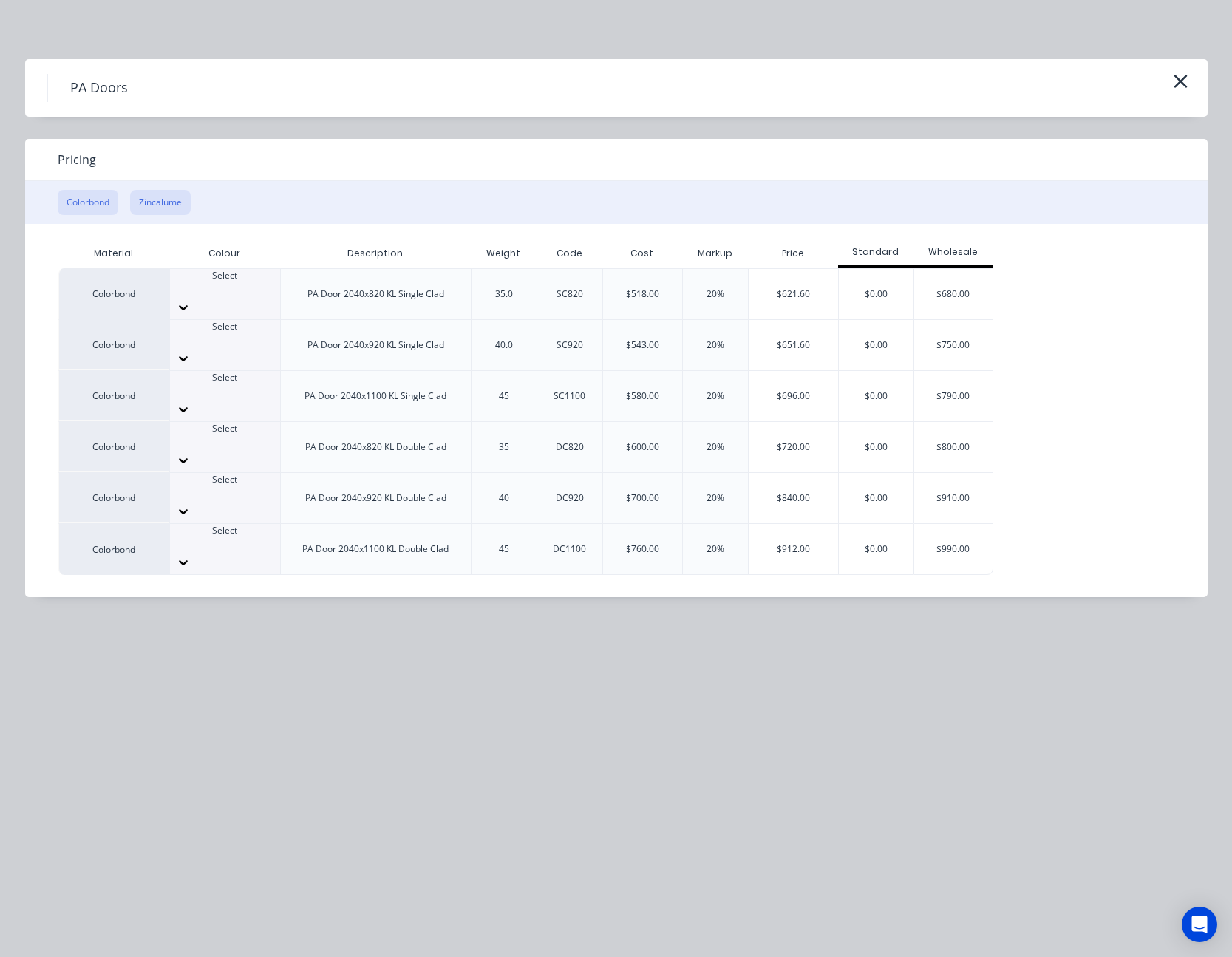
click at [155, 194] on button "Zincalume" at bounding box center [160, 203] width 60 height 25
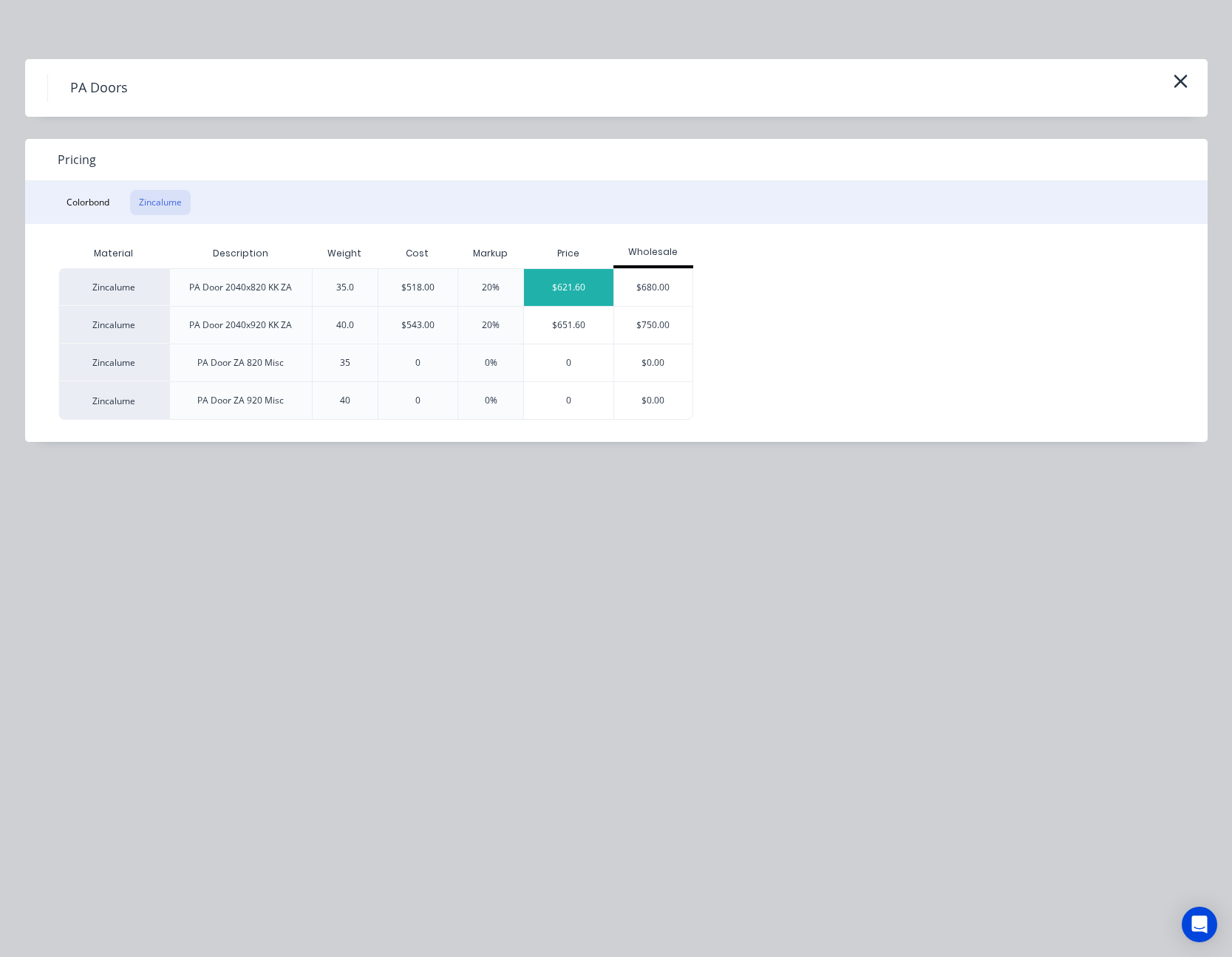
click at [597, 287] on div "$621.60" at bounding box center [568, 288] width 89 height 37
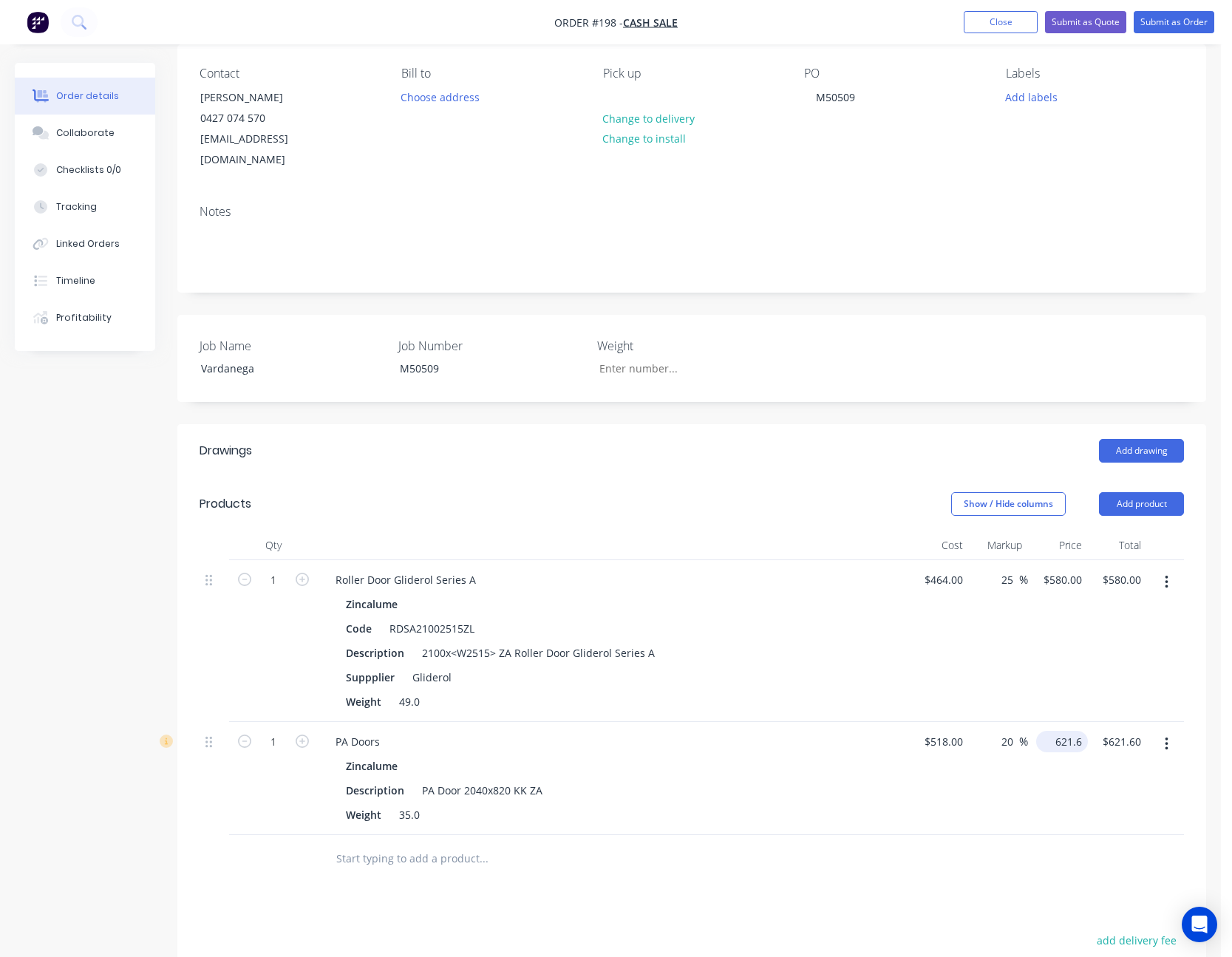
click at [1083, 731] on input "621.6" at bounding box center [1065, 741] width 46 height 21
type input "650"
type input "25.48"
type input "$650.00"
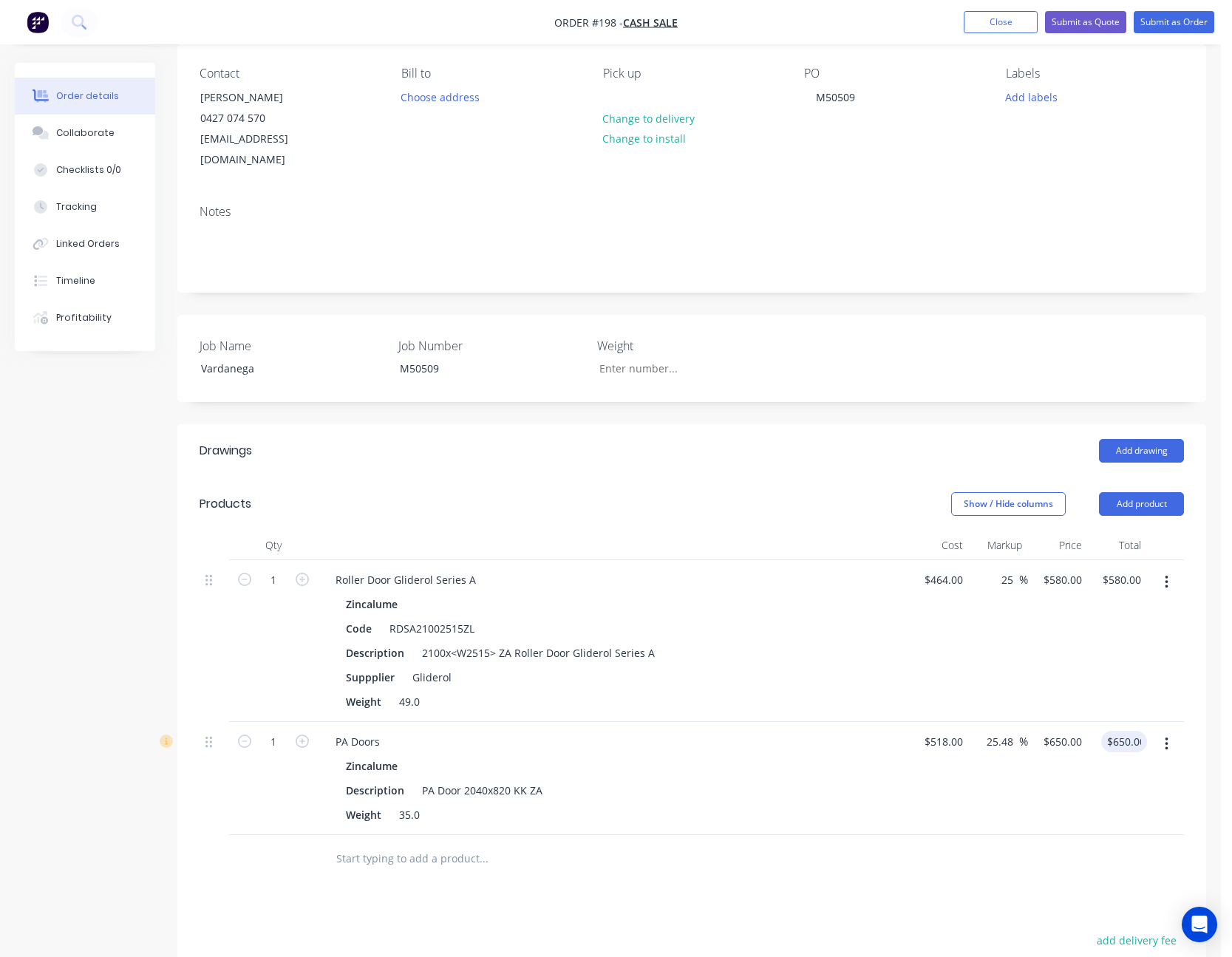
click at [1112, 807] on div "$650.00 650.00" at bounding box center [1117, 778] width 60 height 113
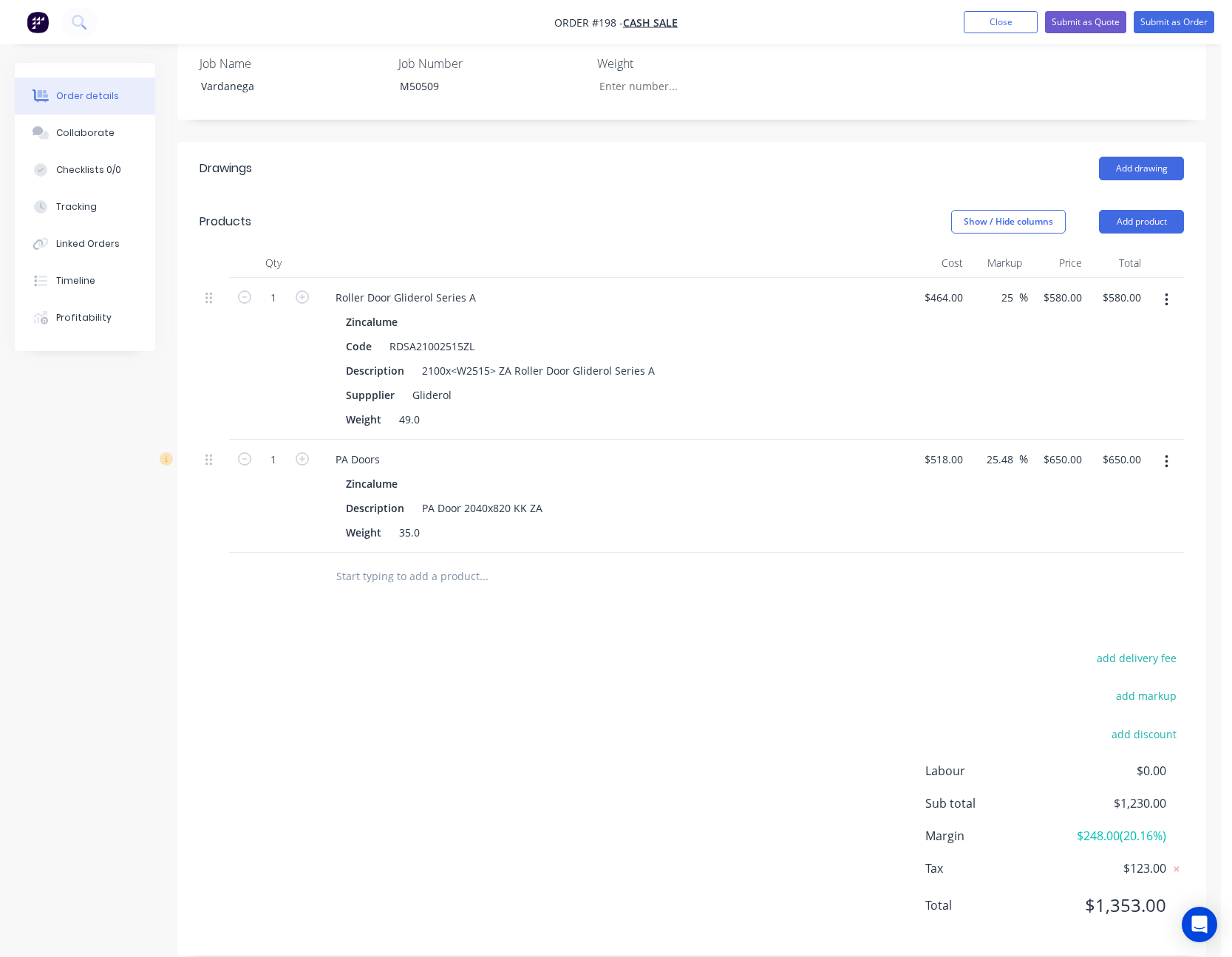
scroll to position [180, 0]
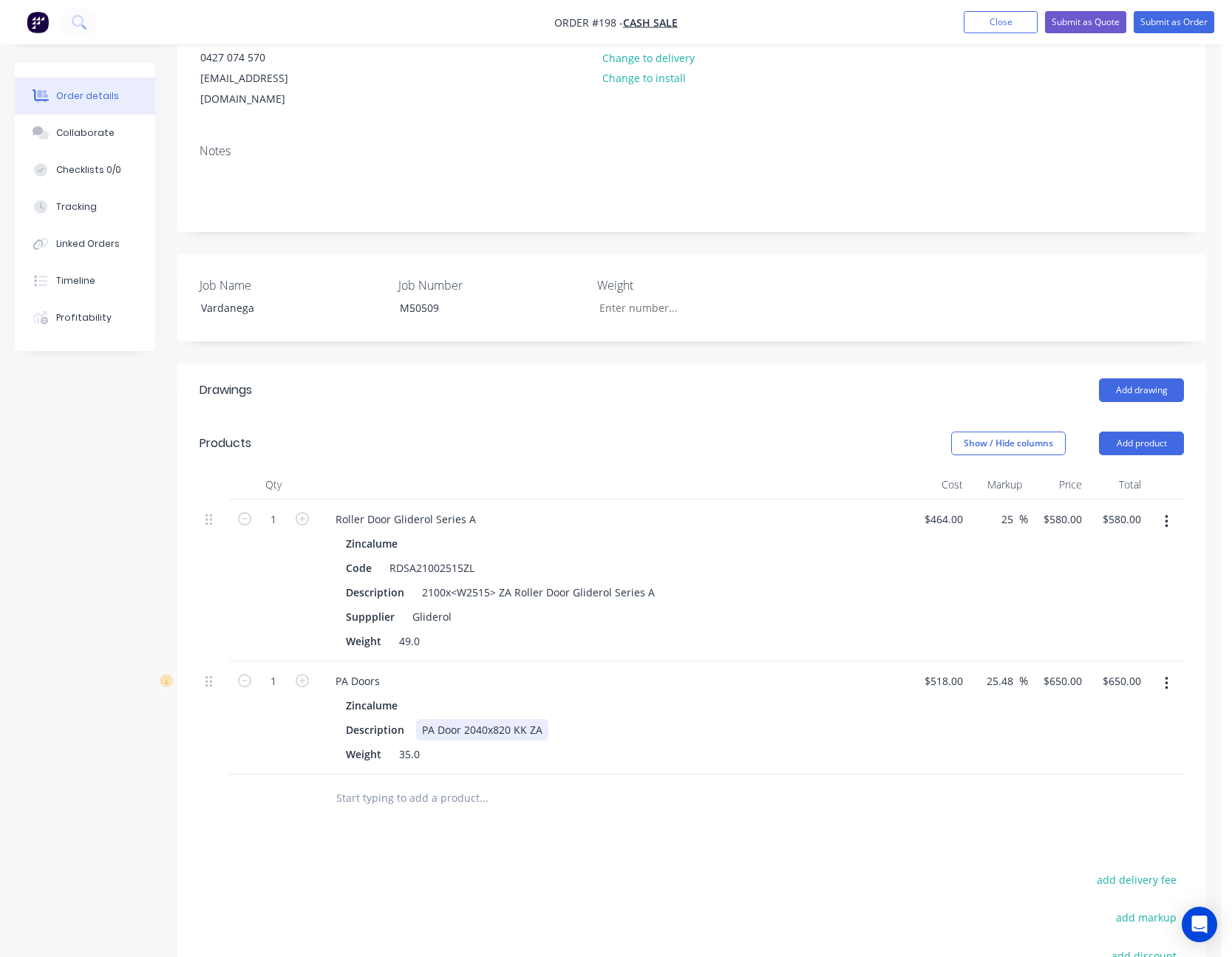
click at [542, 719] on div "PA Door 2040x820 KK ZA" at bounding box center [482, 729] width 132 height 21
click at [704, 827] on div "Drawings Add drawing Products Show / Hide columns Add product Qty Cost Markup P…" at bounding box center [692, 770] width 1029 height 813
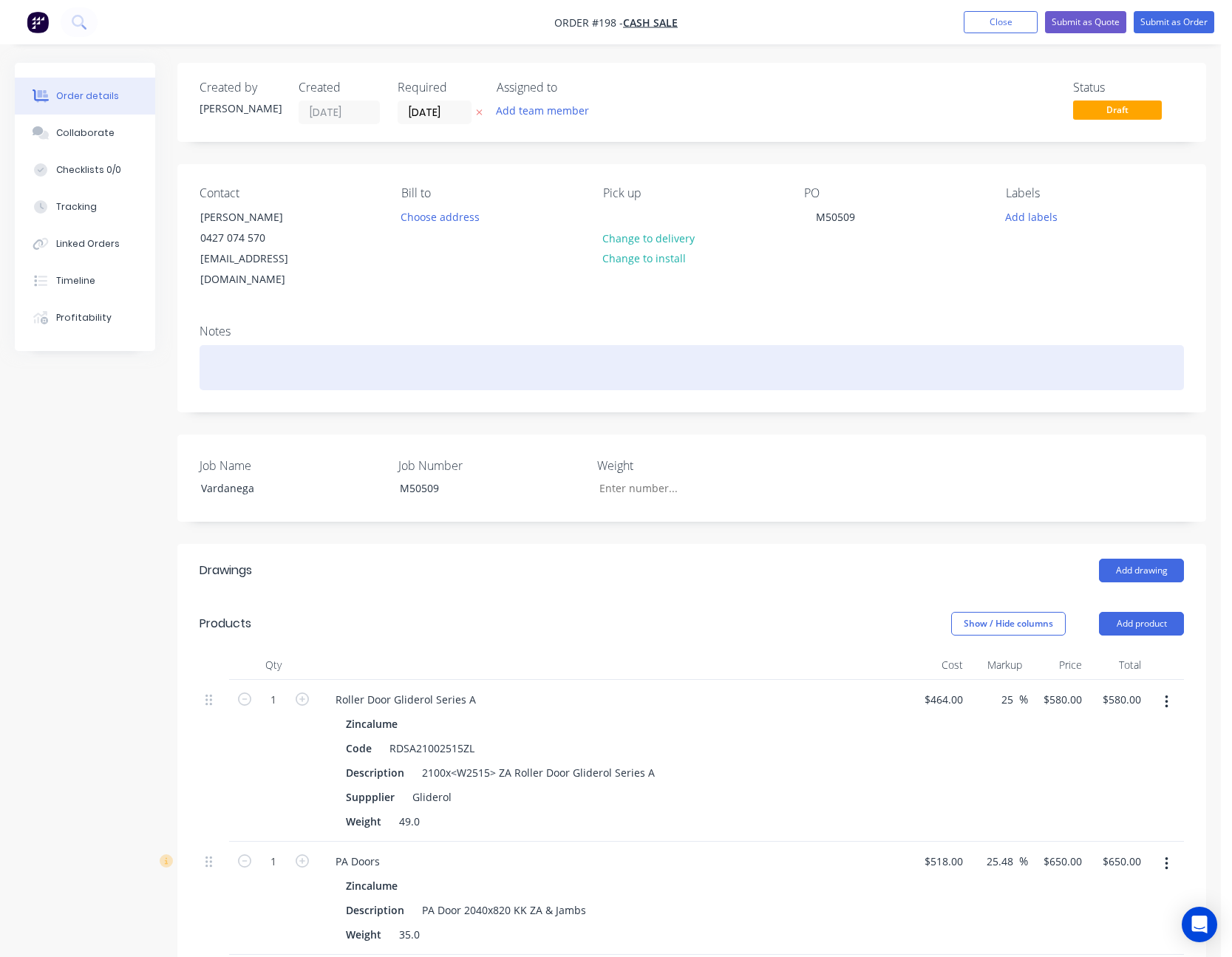
drag, startPoint x: 920, startPoint y: 313, endPoint x: 802, endPoint y: 324, distance: 118.5
click at [802, 324] on div "Notes" at bounding box center [692, 362] width 1029 height 99
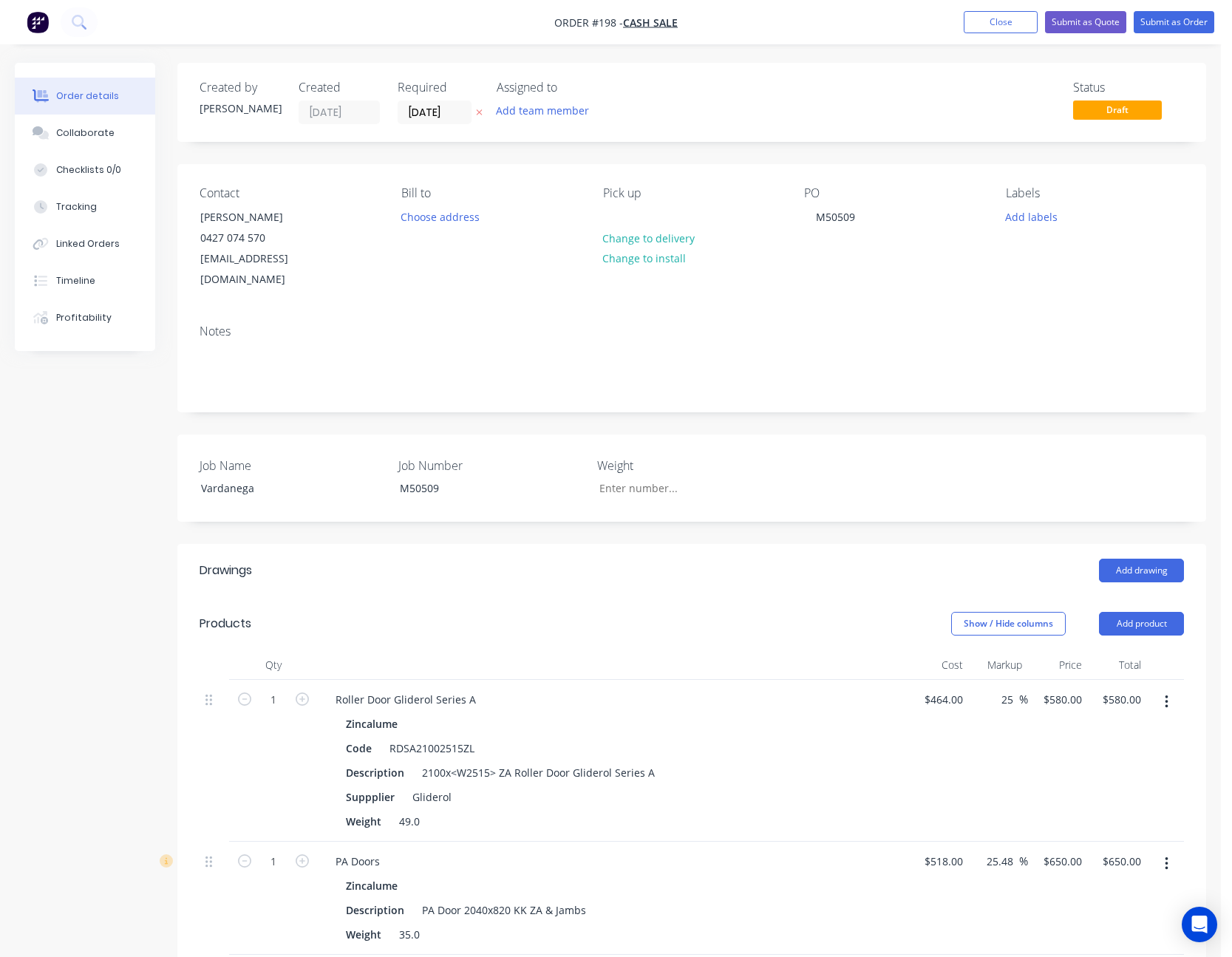
click at [819, 312] on div "Notes" at bounding box center [692, 362] width 1029 height 99
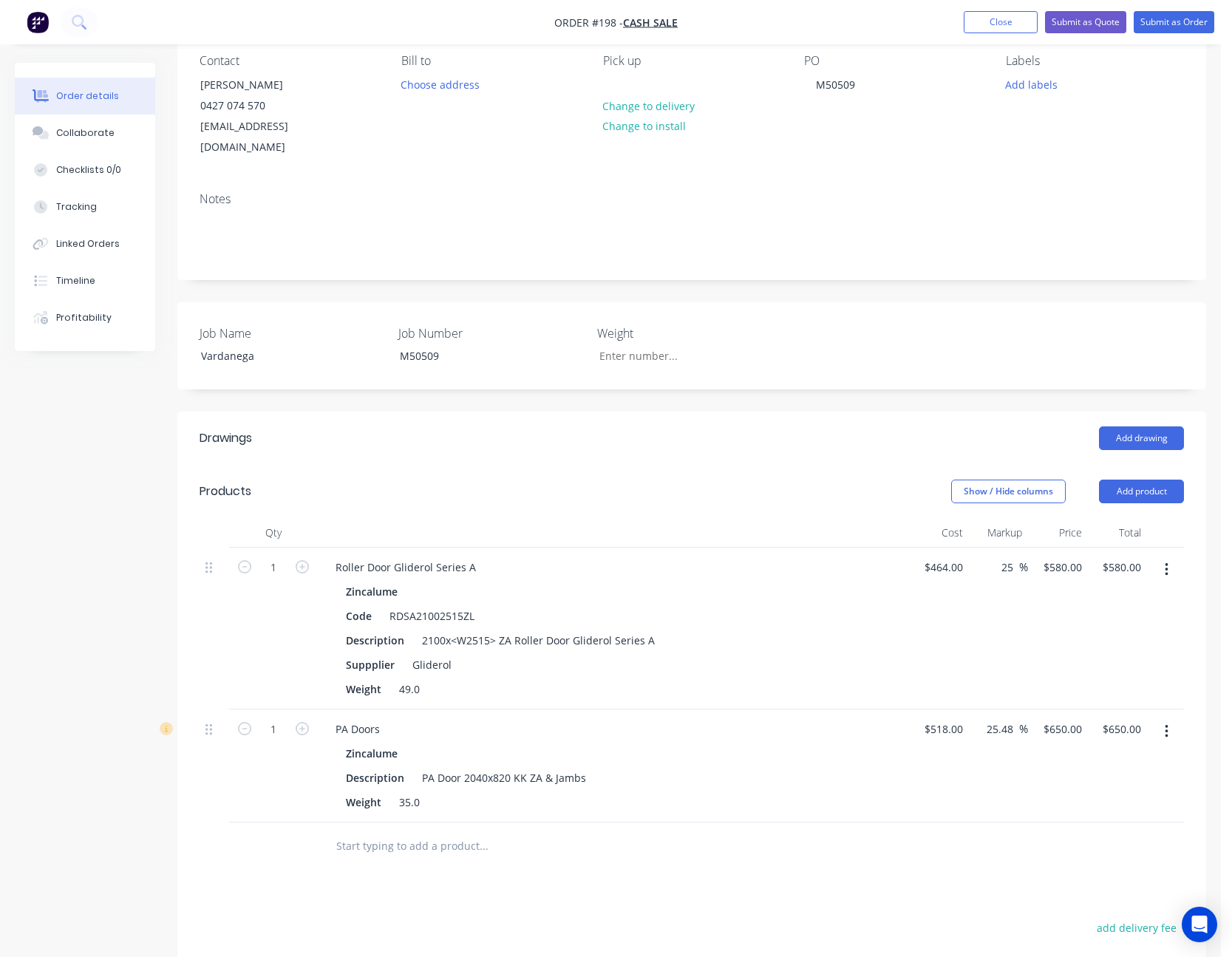
scroll to position [106, 0]
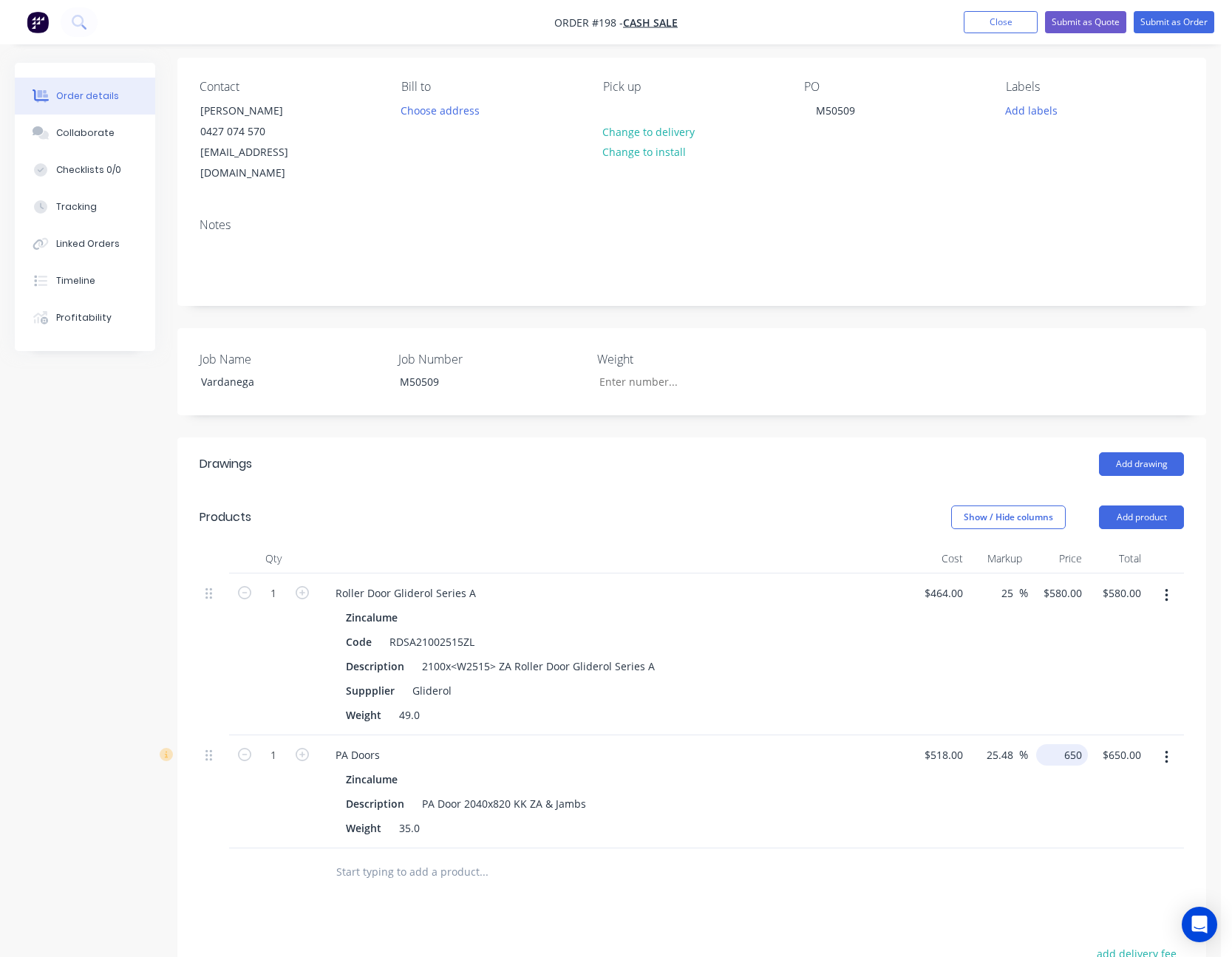
click at [1056, 735] on div "650 $650.00" at bounding box center [1058, 791] width 60 height 113
type input "620"
type input "19.69"
type input "$620.00"
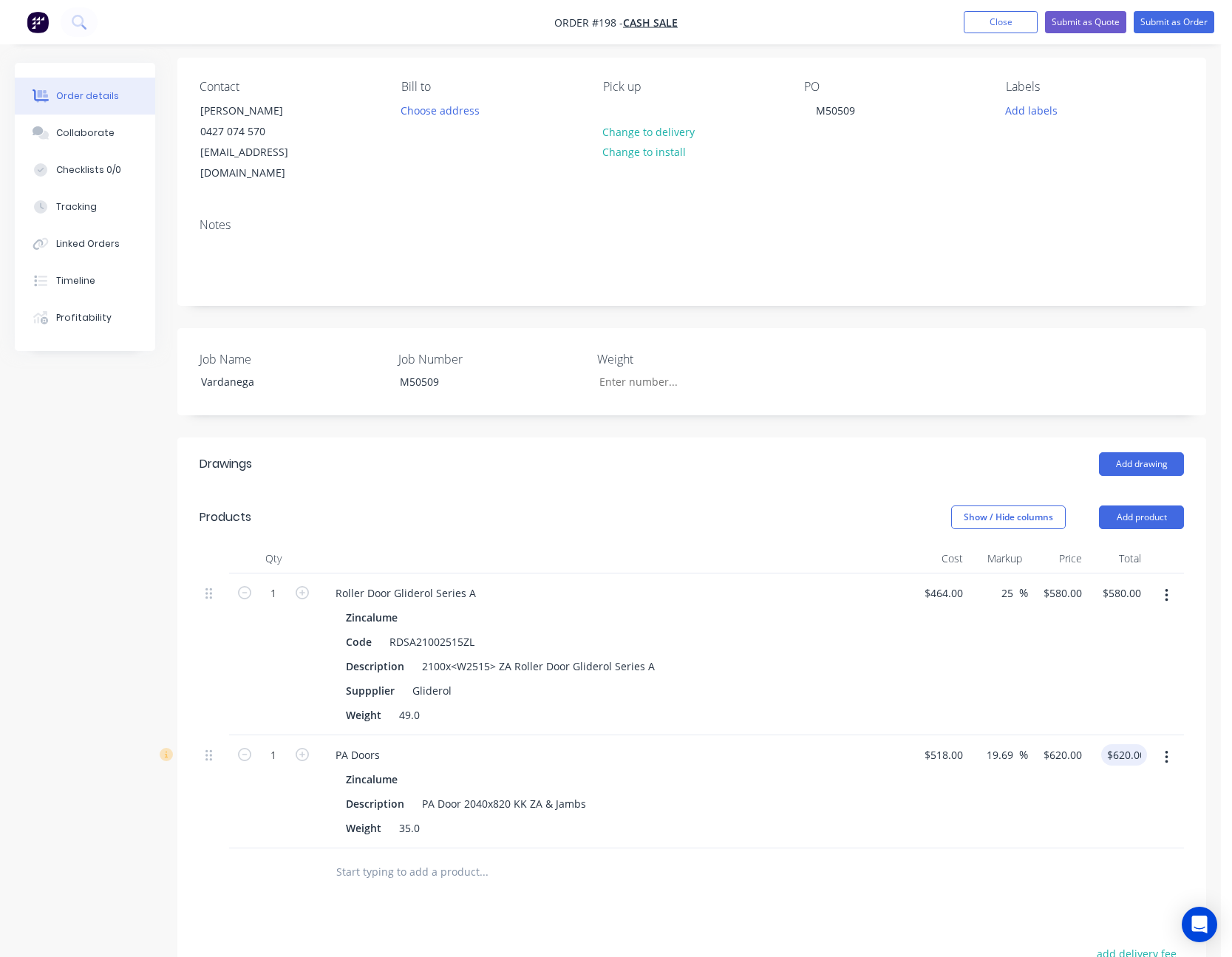
click at [1131, 772] on div "$620.00 620.00" at bounding box center [1117, 791] width 60 height 113
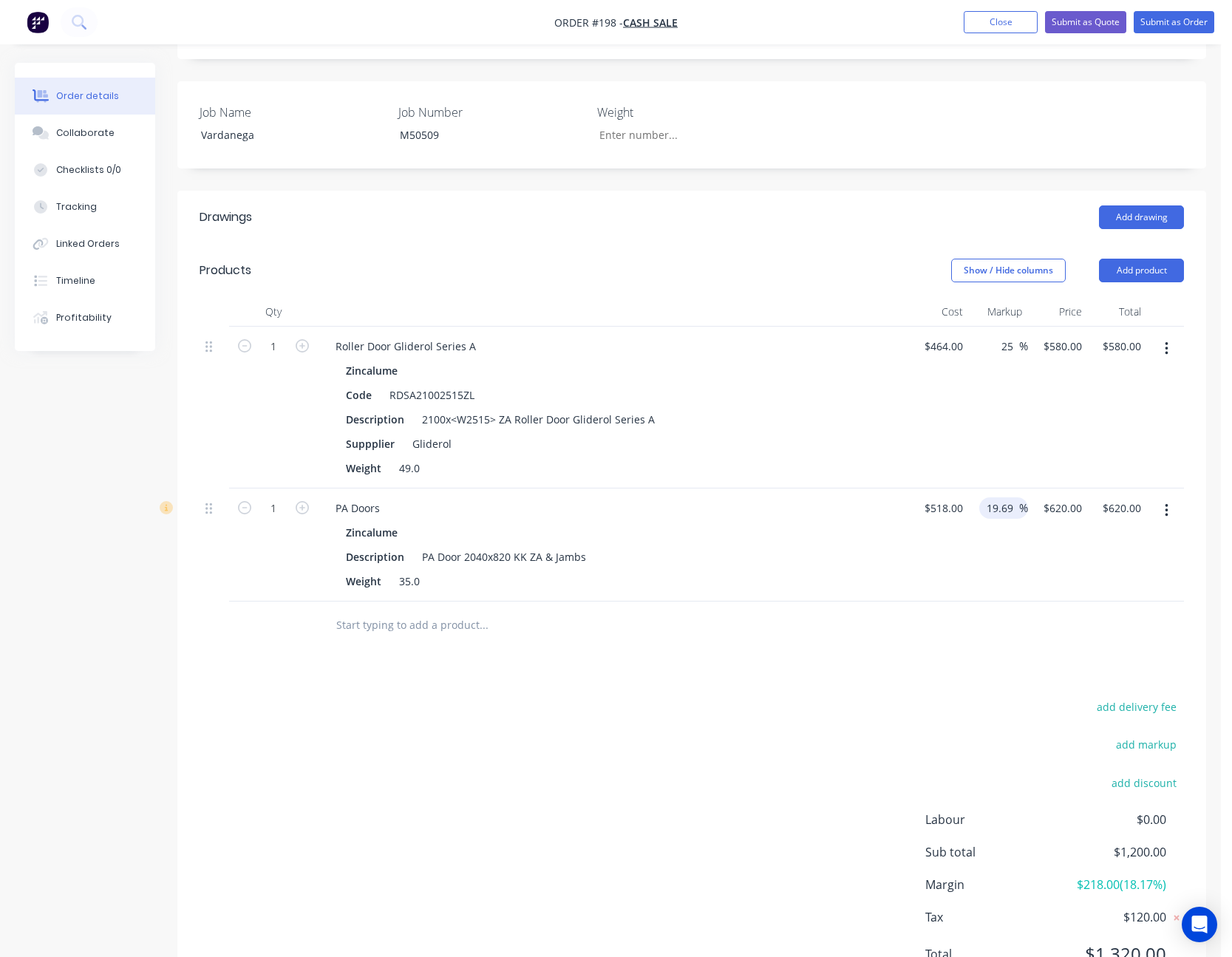
scroll to position [403, 0]
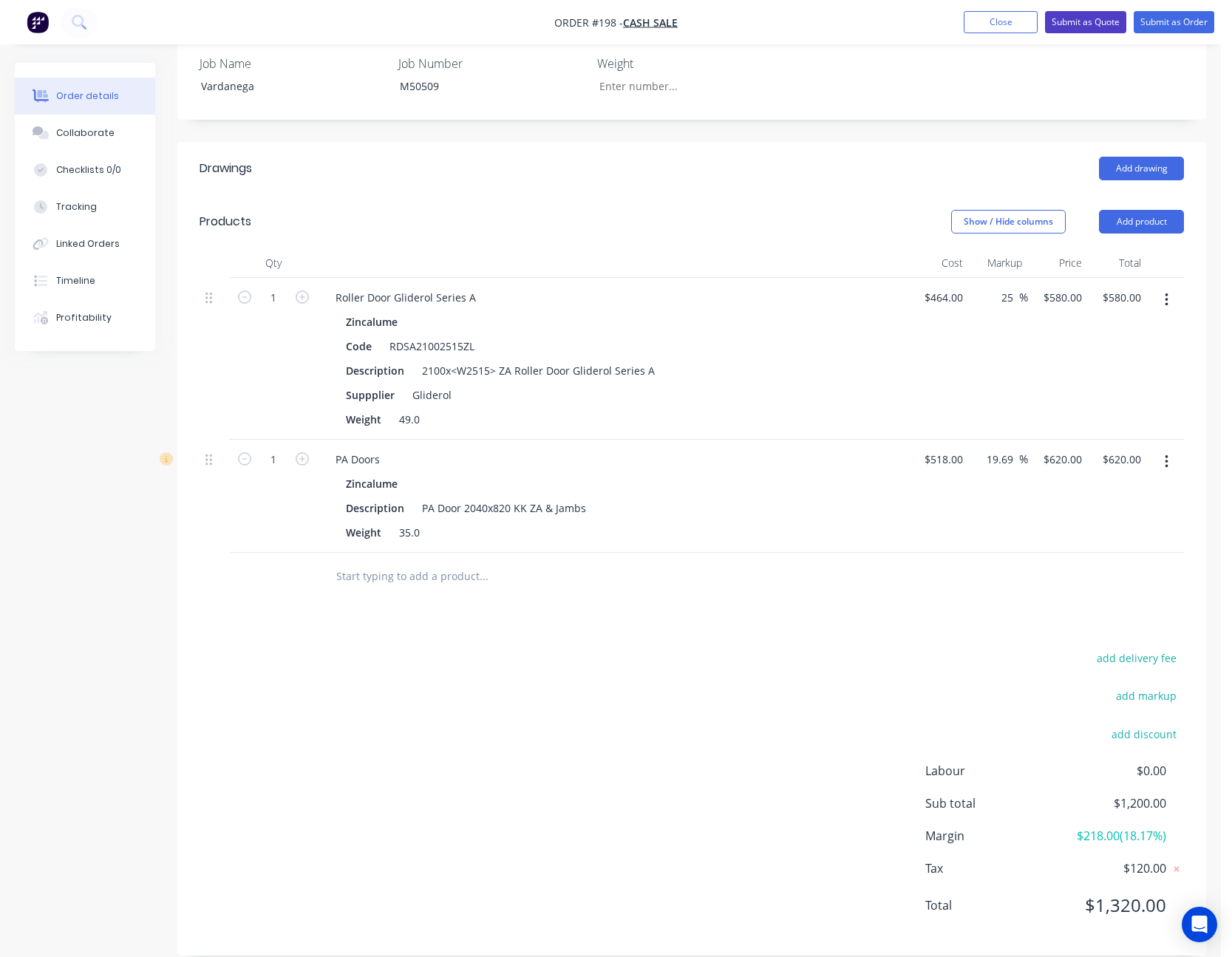
click at [1099, 23] on button "Submit as Quote" at bounding box center [1086, 22] width 82 height 22
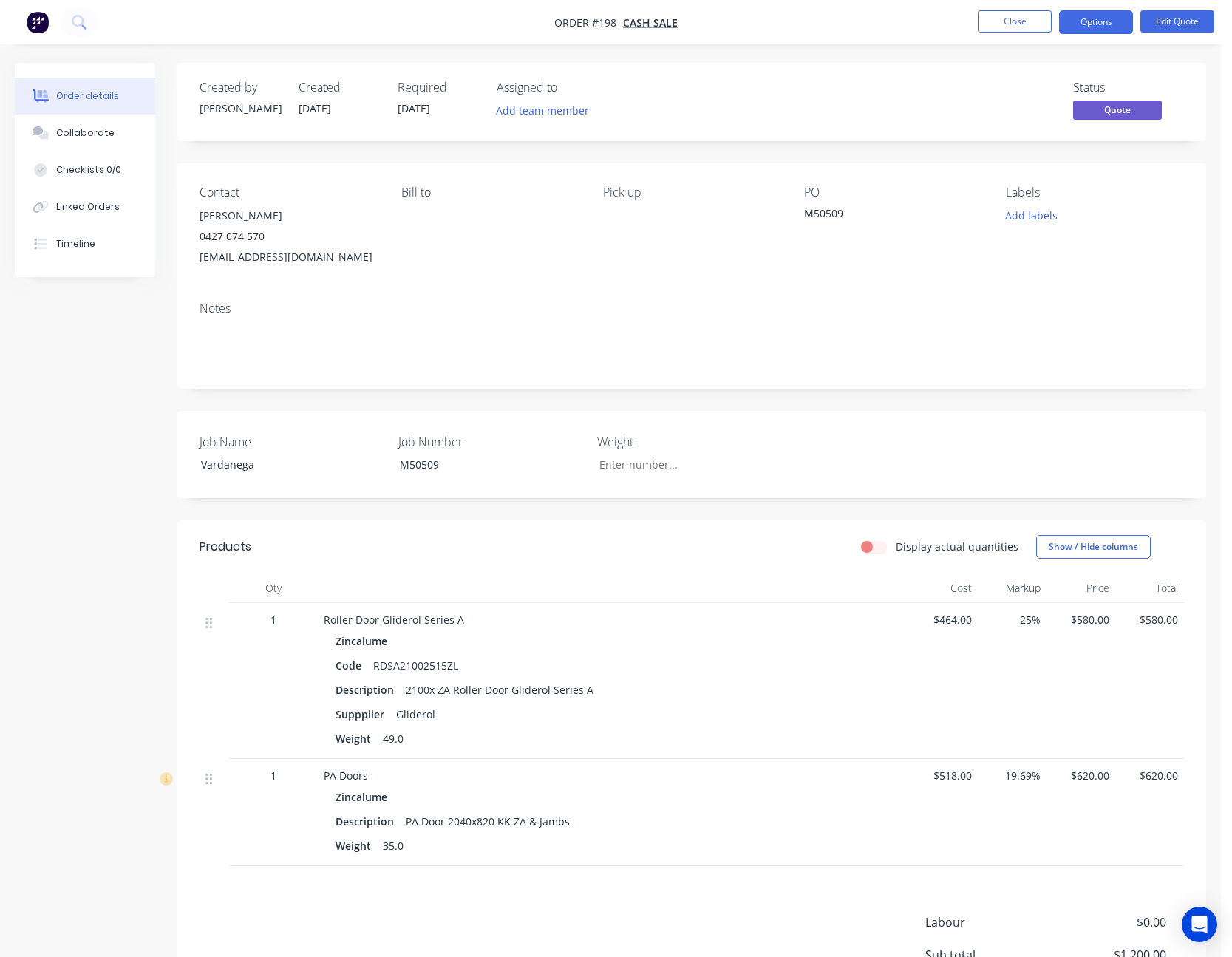
click at [1099, 23] on button "Options" at bounding box center [1095, 22] width 74 height 24
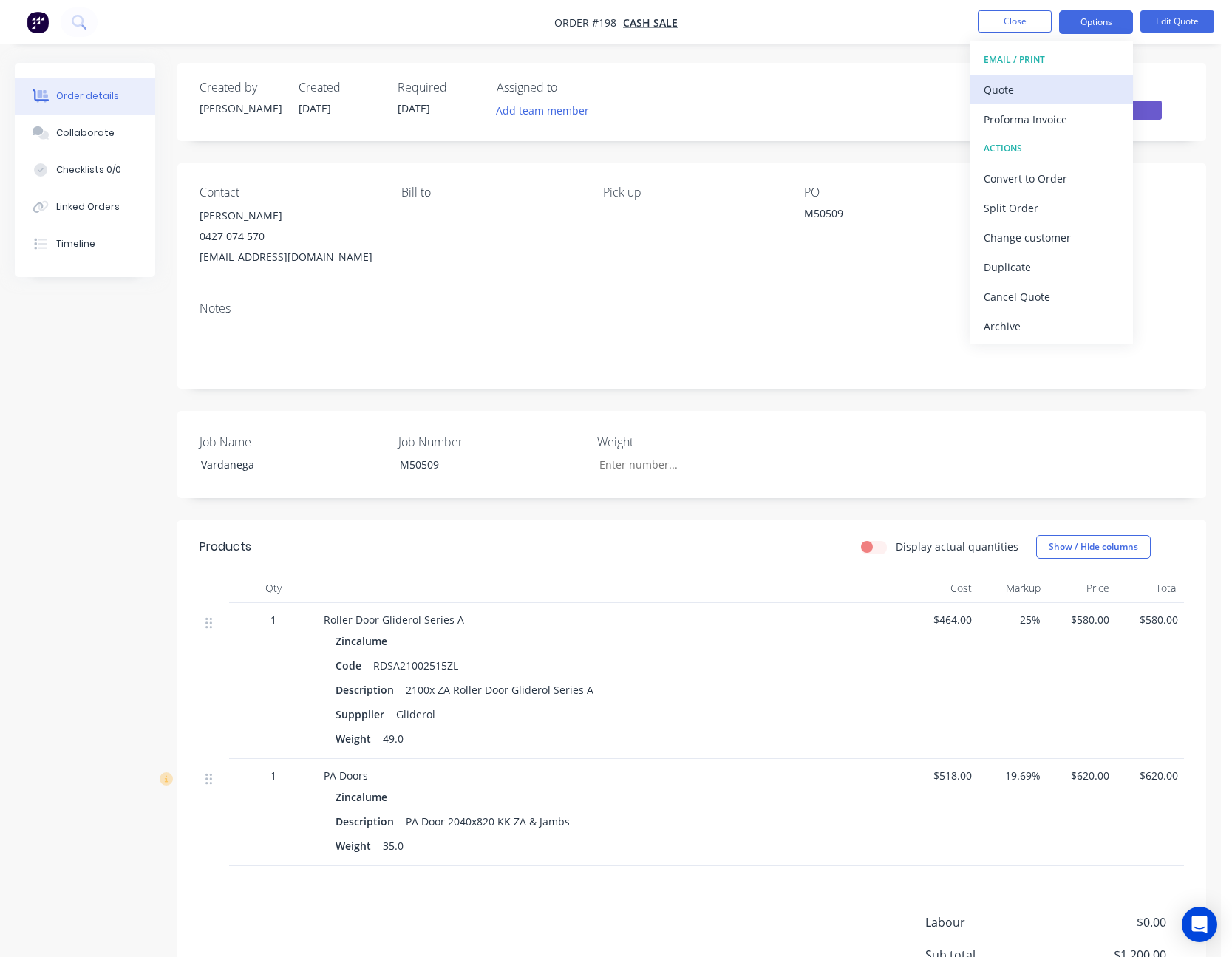
click at [1064, 88] on div "Quote" at bounding box center [1052, 89] width 136 height 21
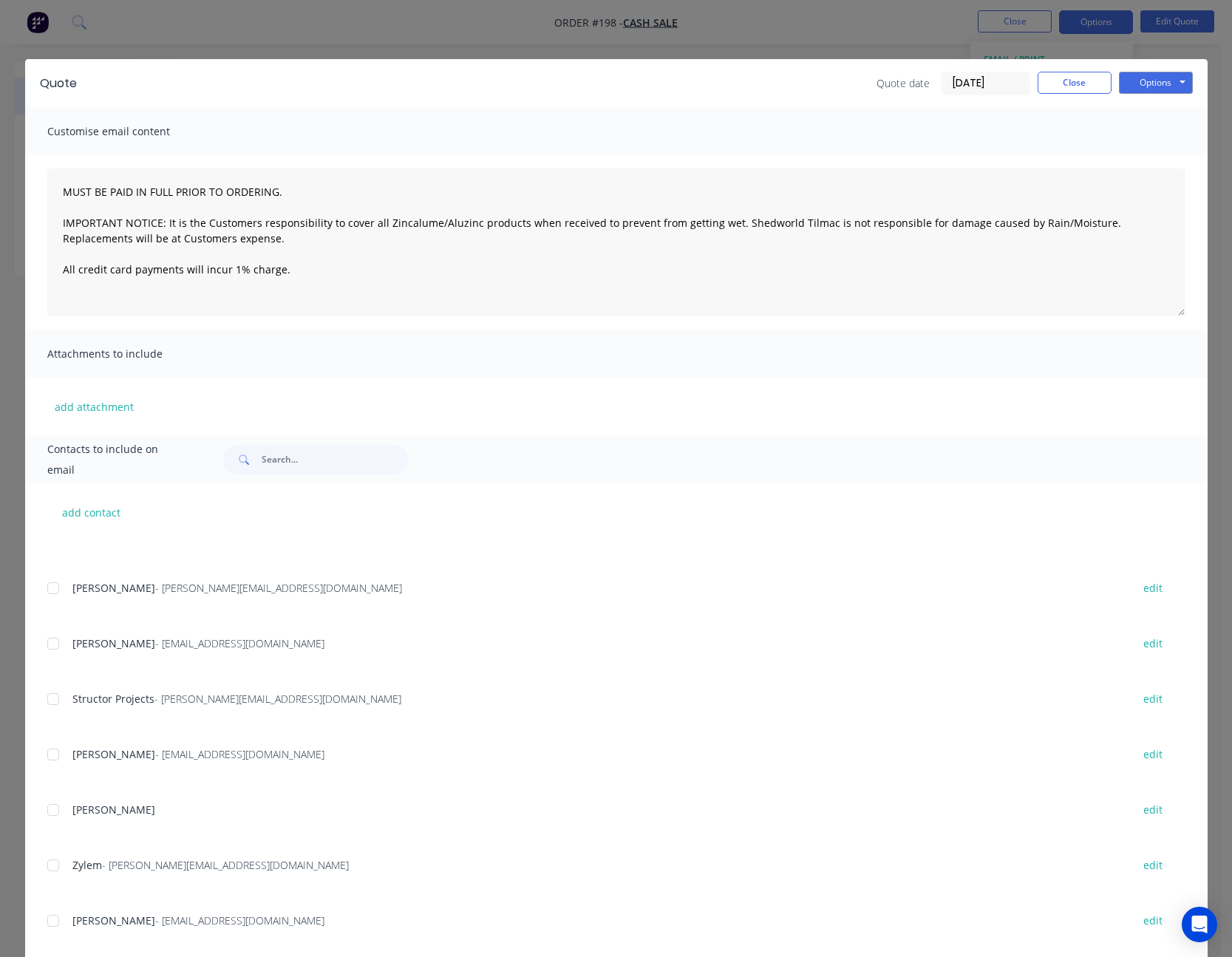
scroll to position [1185, 0]
click at [47, 916] on div at bounding box center [53, 919] width 30 height 30
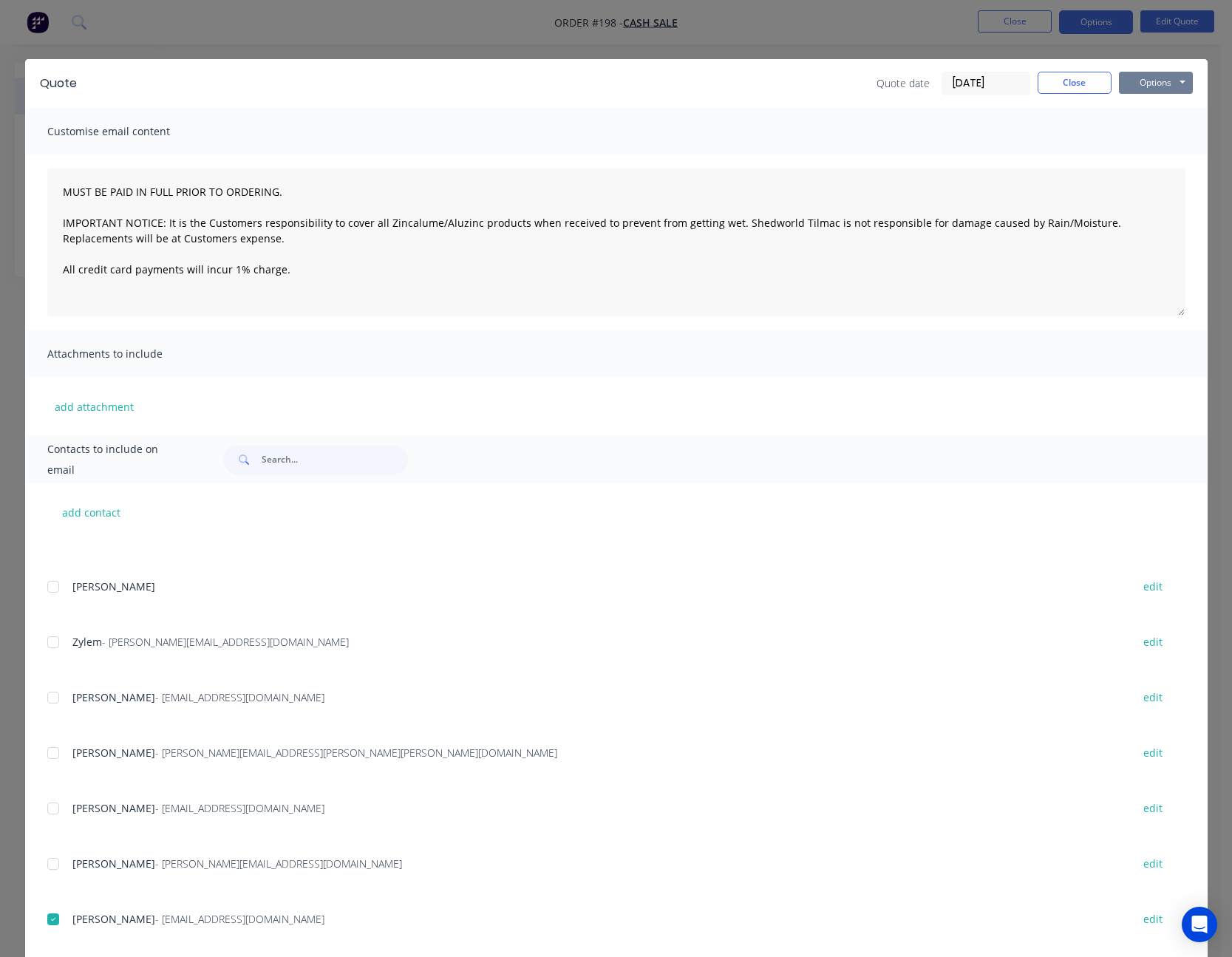
click at [1148, 78] on button "Options" at bounding box center [1156, 82] width 74 height 22
click at [1148, 149] on button "Email" at bounding box center [1166, 157] width 94 height 25
click at [1153, 84] on button "Options" at bounding box center [1156, 82] width 74 height 22
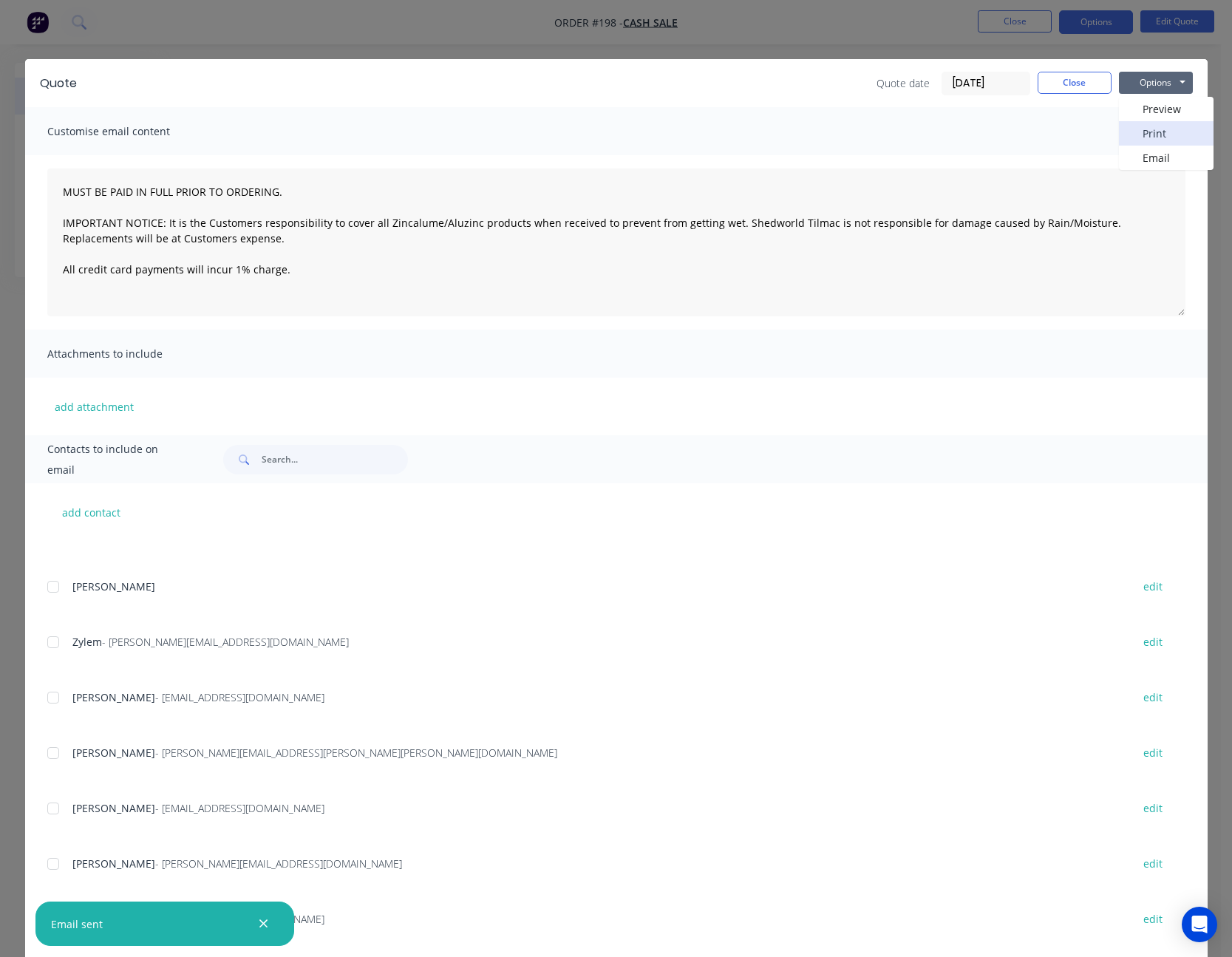
click at [1151, 140] on button "Print" at bounding box center [1166, 133] width 94 height 25
click at [1070, 90] on button "Close" at bounding box center [1074, 82] width 74 height 22
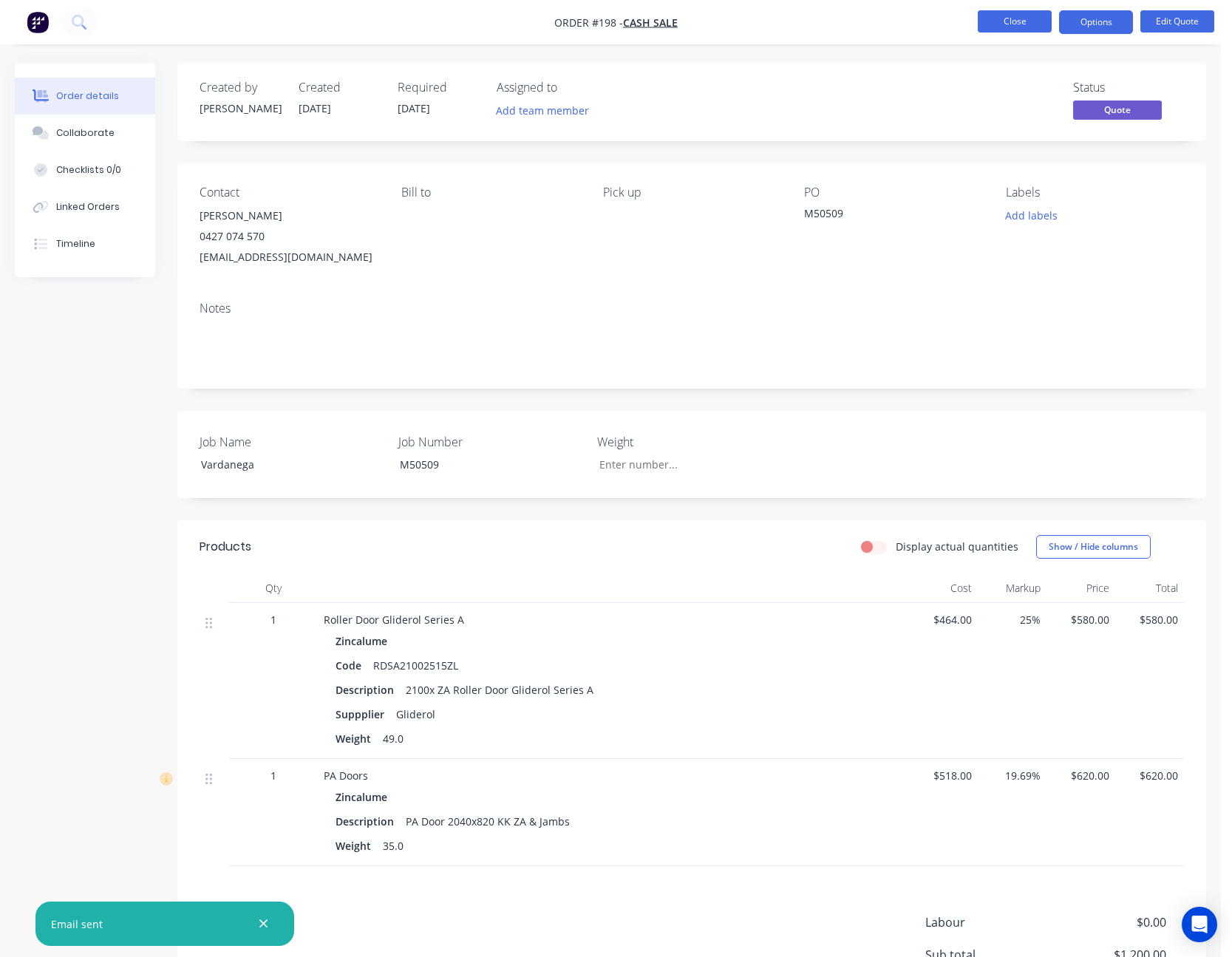
click at [1042, 20] on button "Close" at bounding box center [1015, 21] width 74 height 22
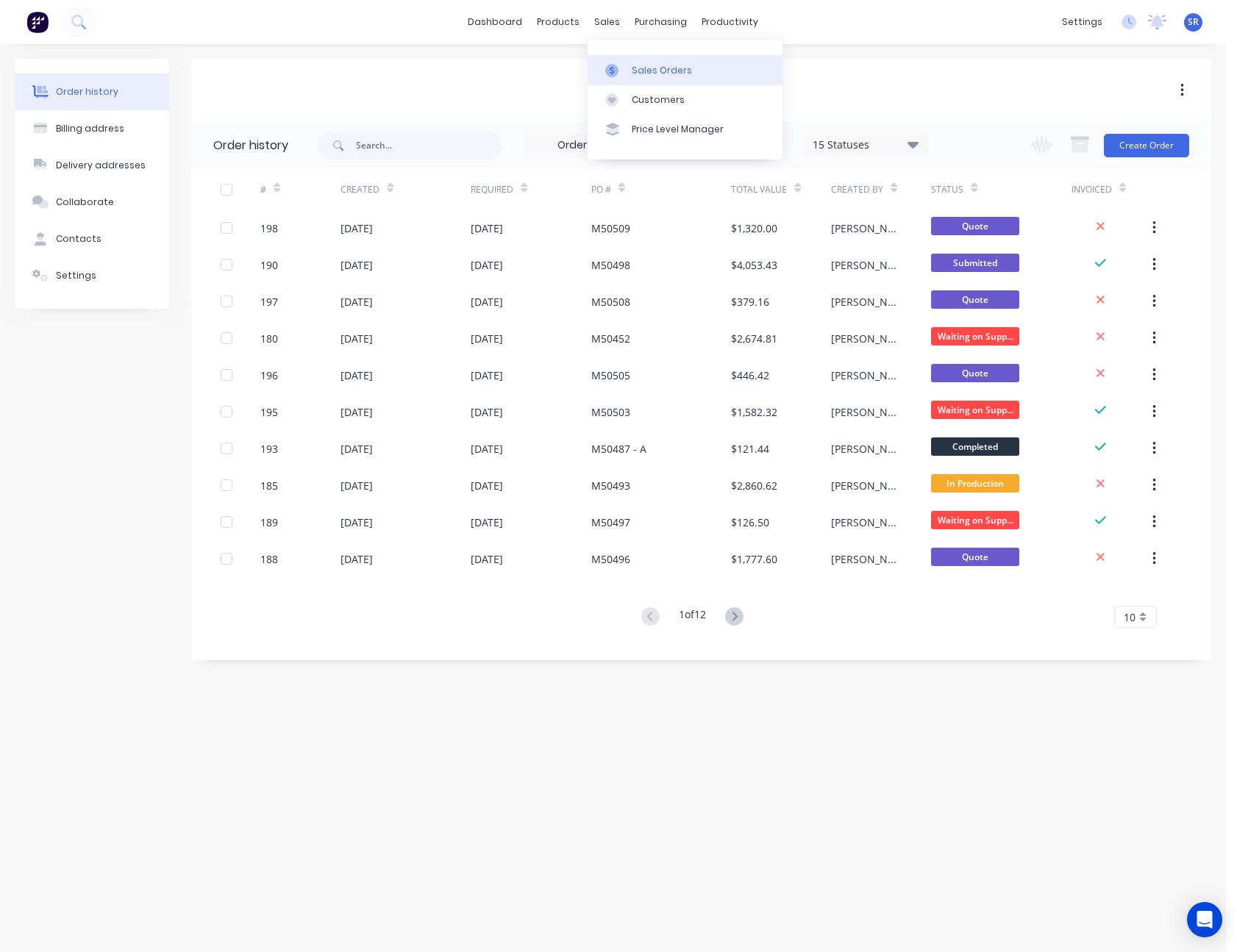
click at [629, 62] on link "Sales Orders" at bounding box center [685, 69] width 195 height 30
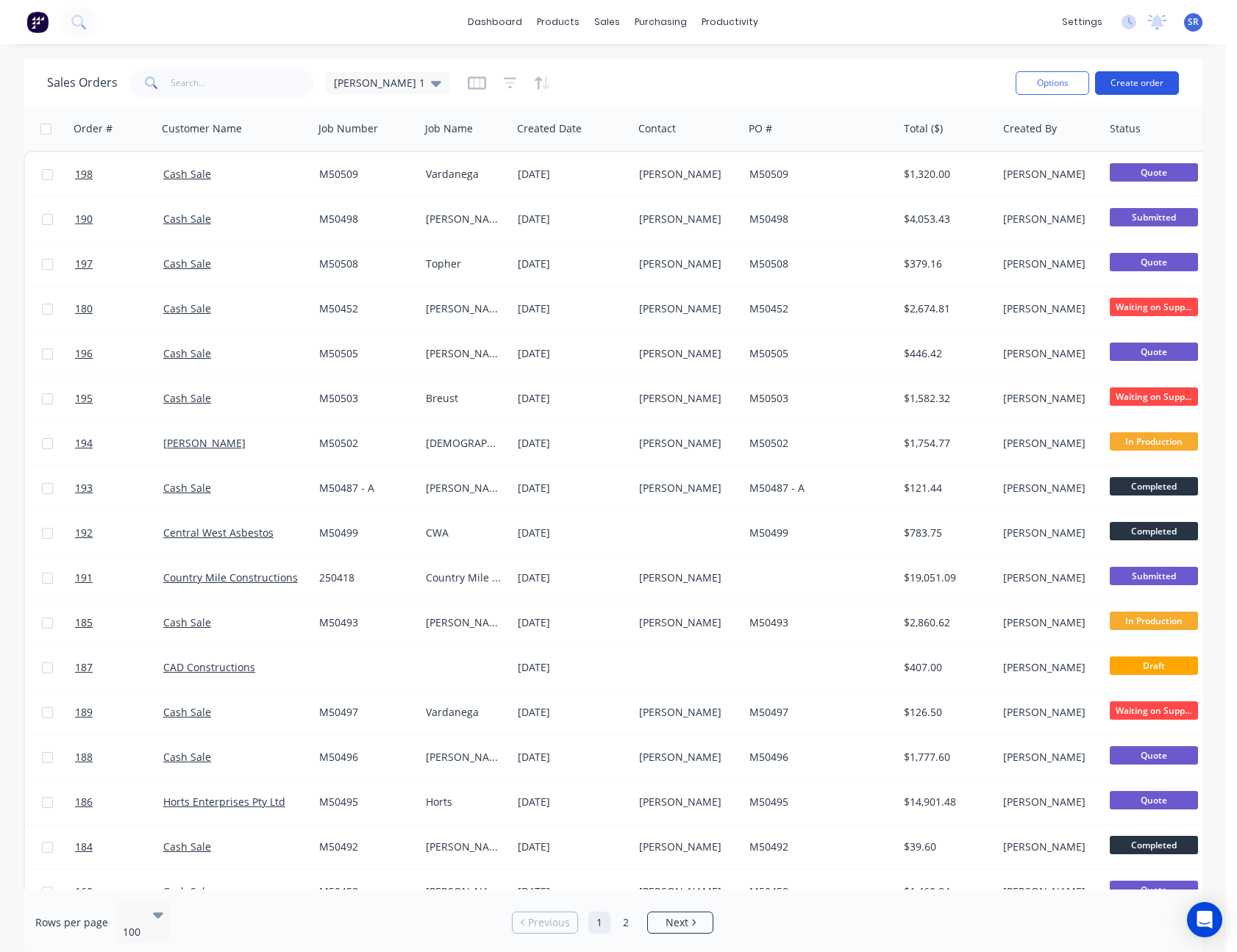
click at [1139, 86] on button "Create order" at bounding box center [1136, 83] width 84 height 24
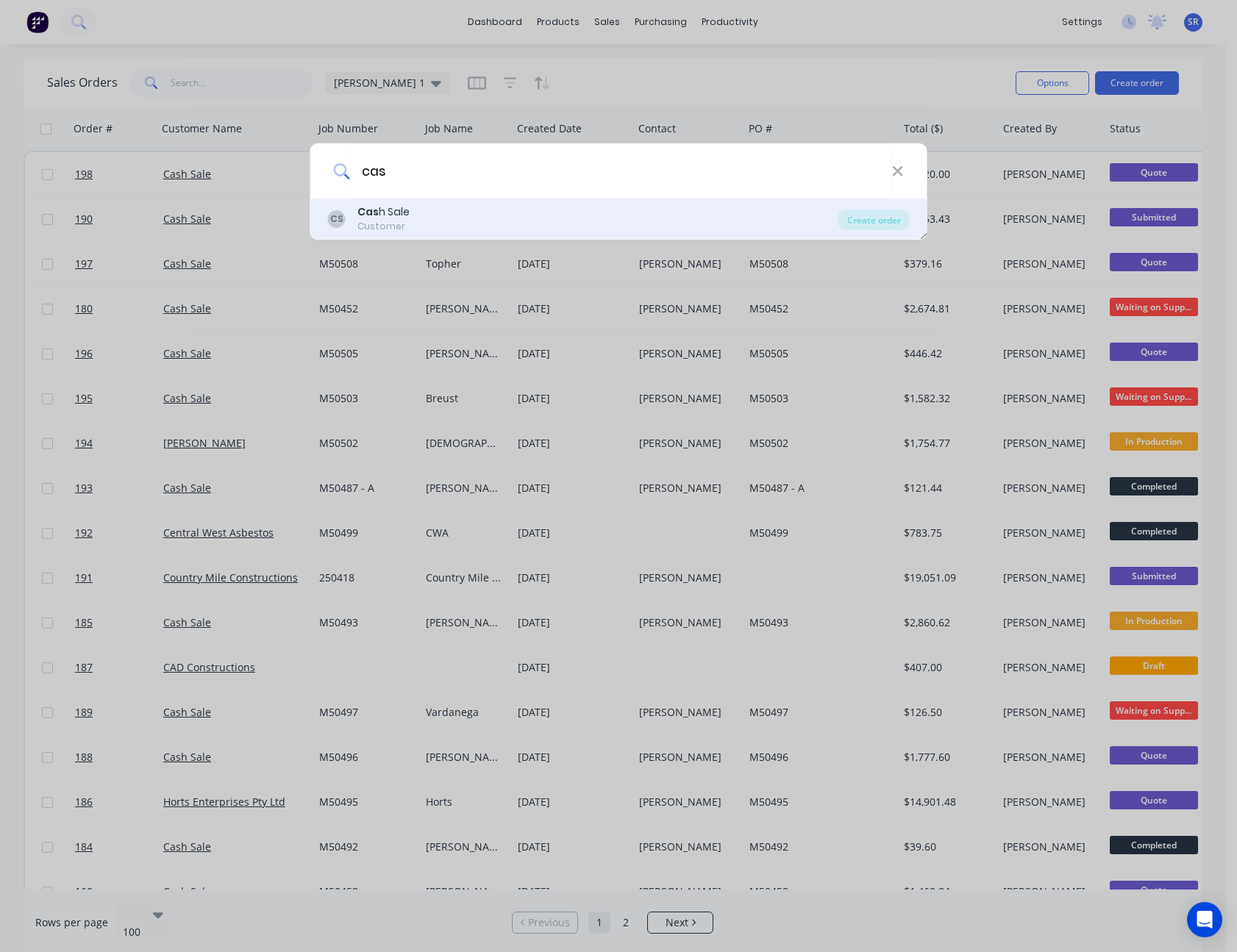
type input "cas"
click at [403, 213] on div "Cas h Sale" at bounding box center [384, 212] width 52 height 15
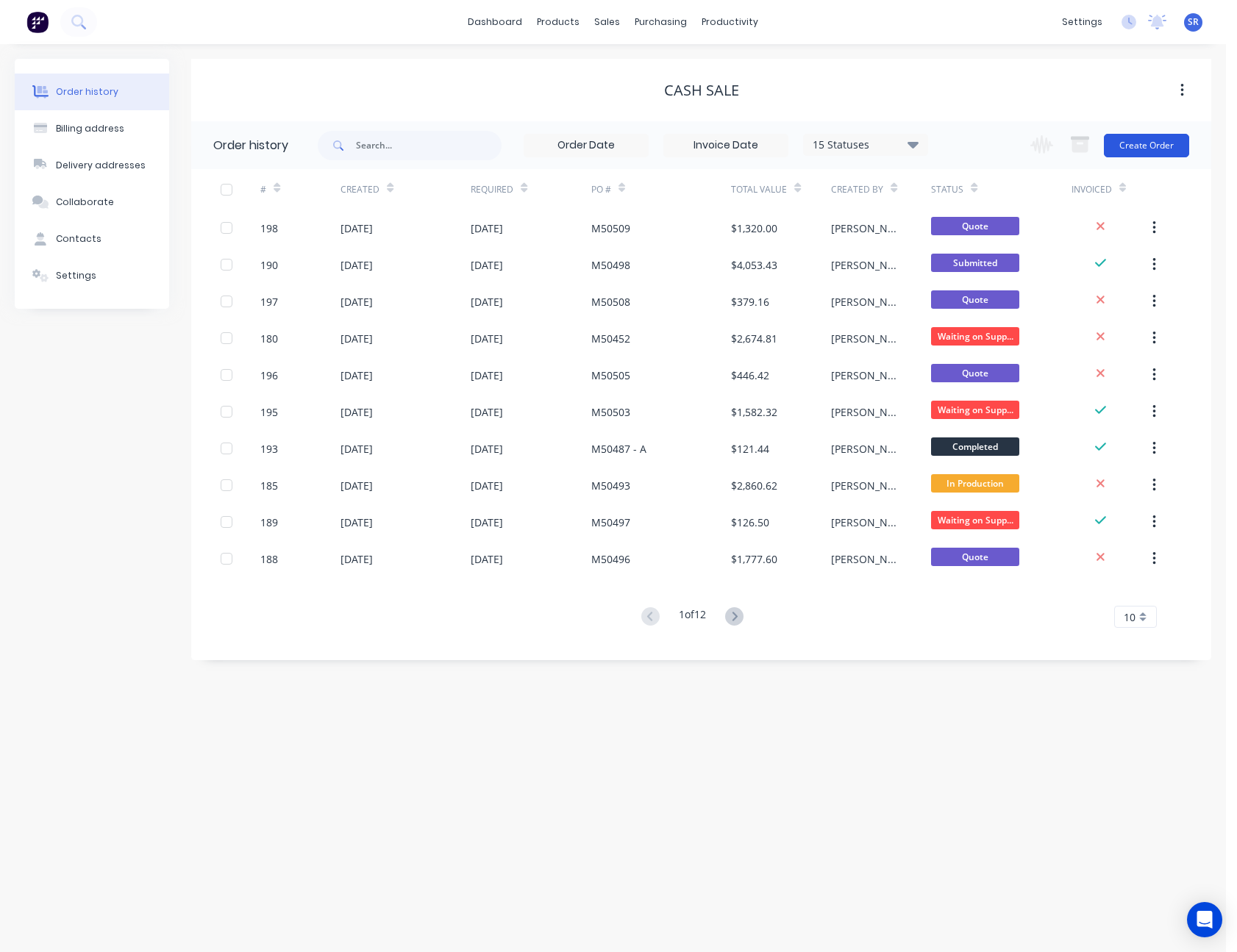
click at [1155, 147] on button "Create Order" at bounding box center [1147, 145] width 85 height 24
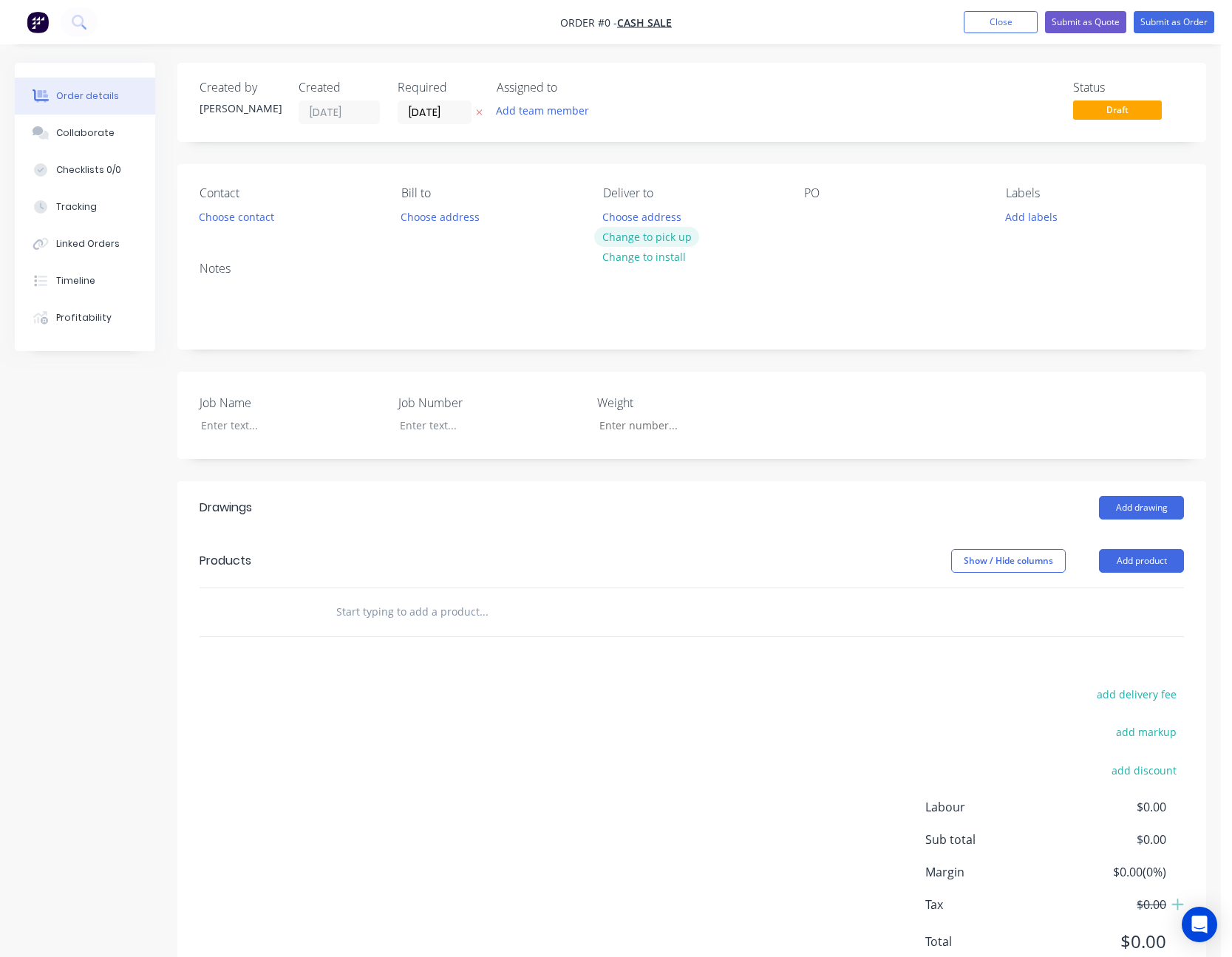
click at [644, 239] on button "Change to pick up" at bounding box center [647, 237] width 105 height 20
click at [1156, 564] on button "Add product" at bounding box center [1141, 561] width 85 height 24
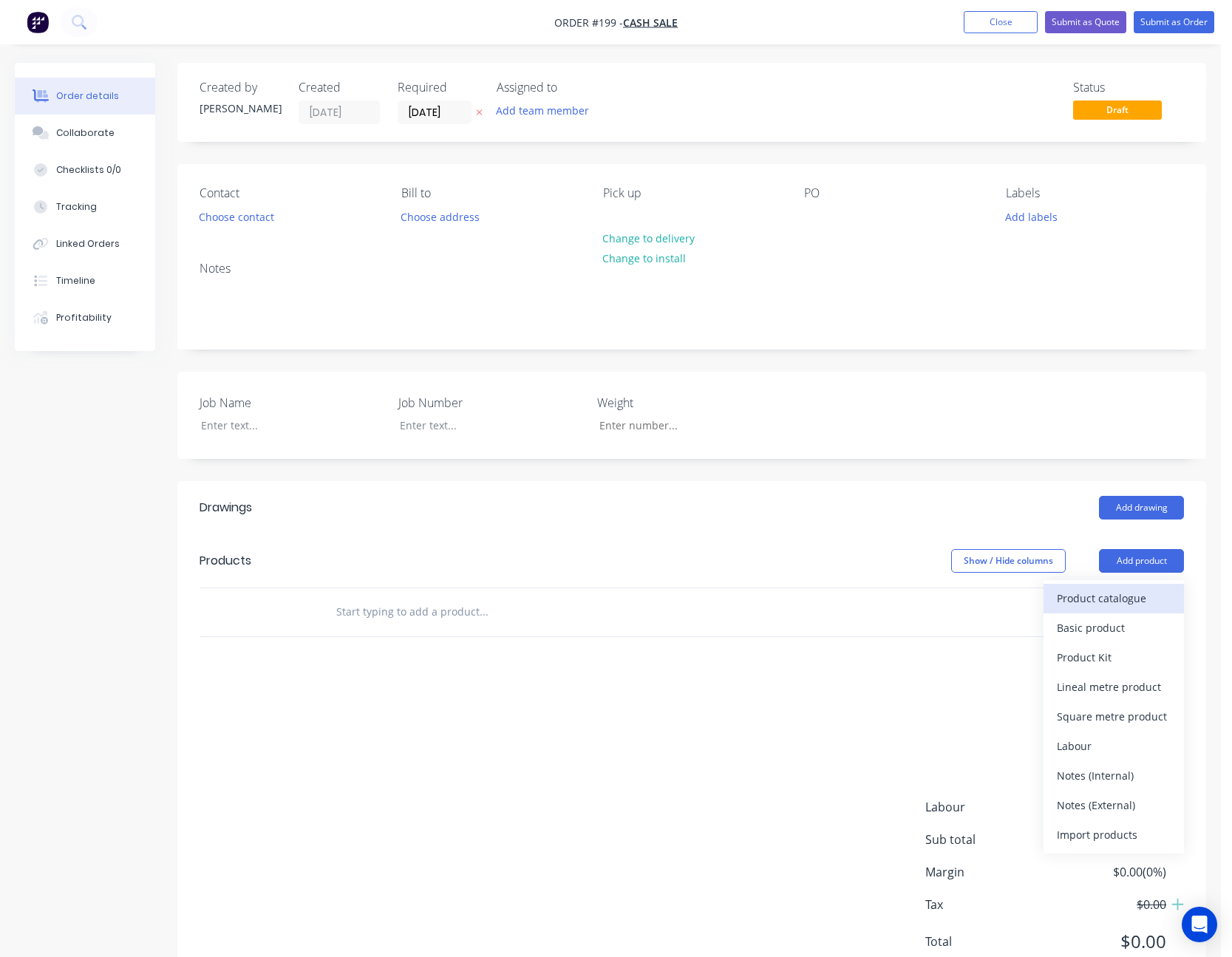
click at [1134, 600] on div "Product catalogue" at bounding box center [1114, 598] width 114 height 21
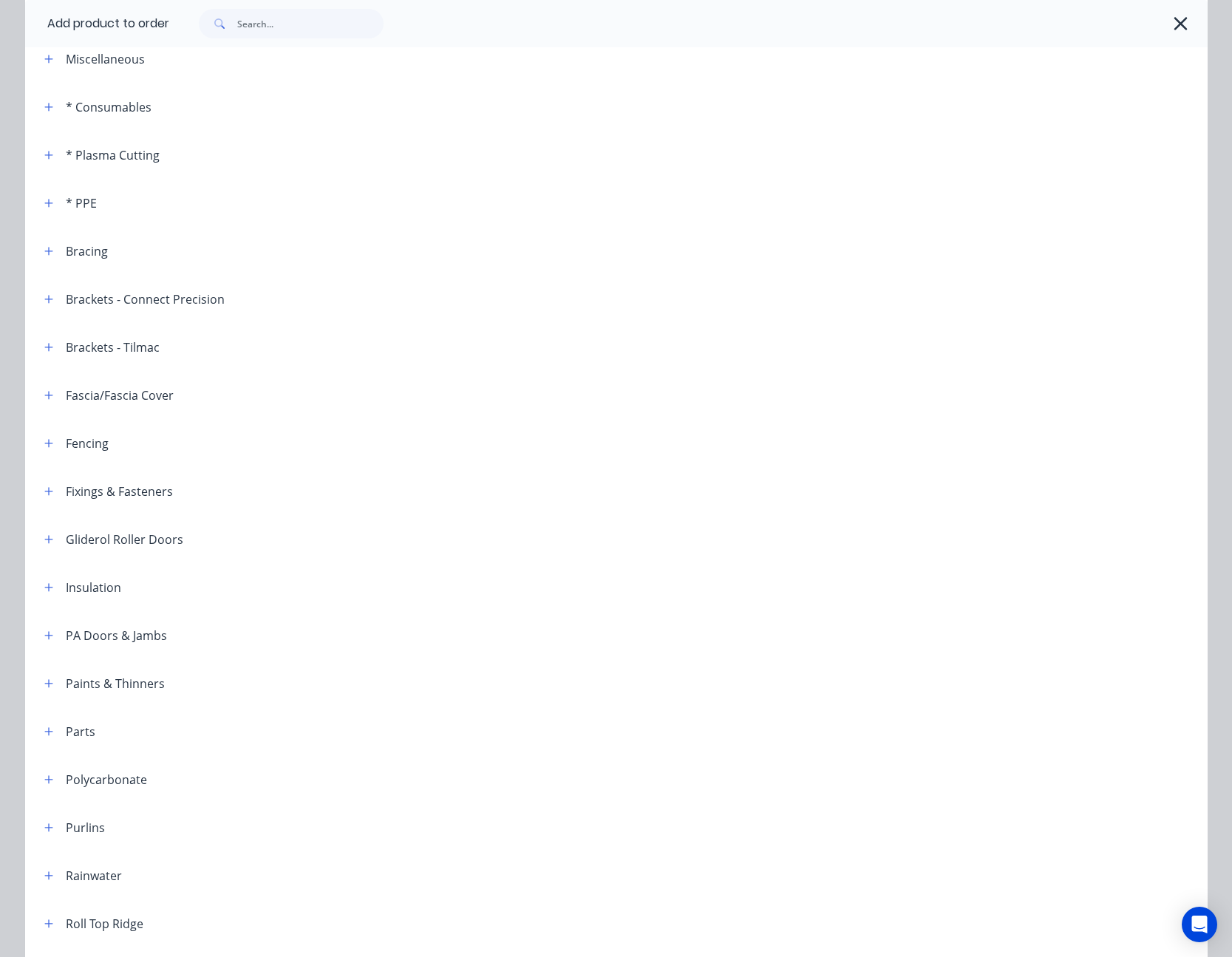
scroll to position [222, 0]
click at [44, 297] on icon "button" at bounding box center [48, 301] width 8 height 10
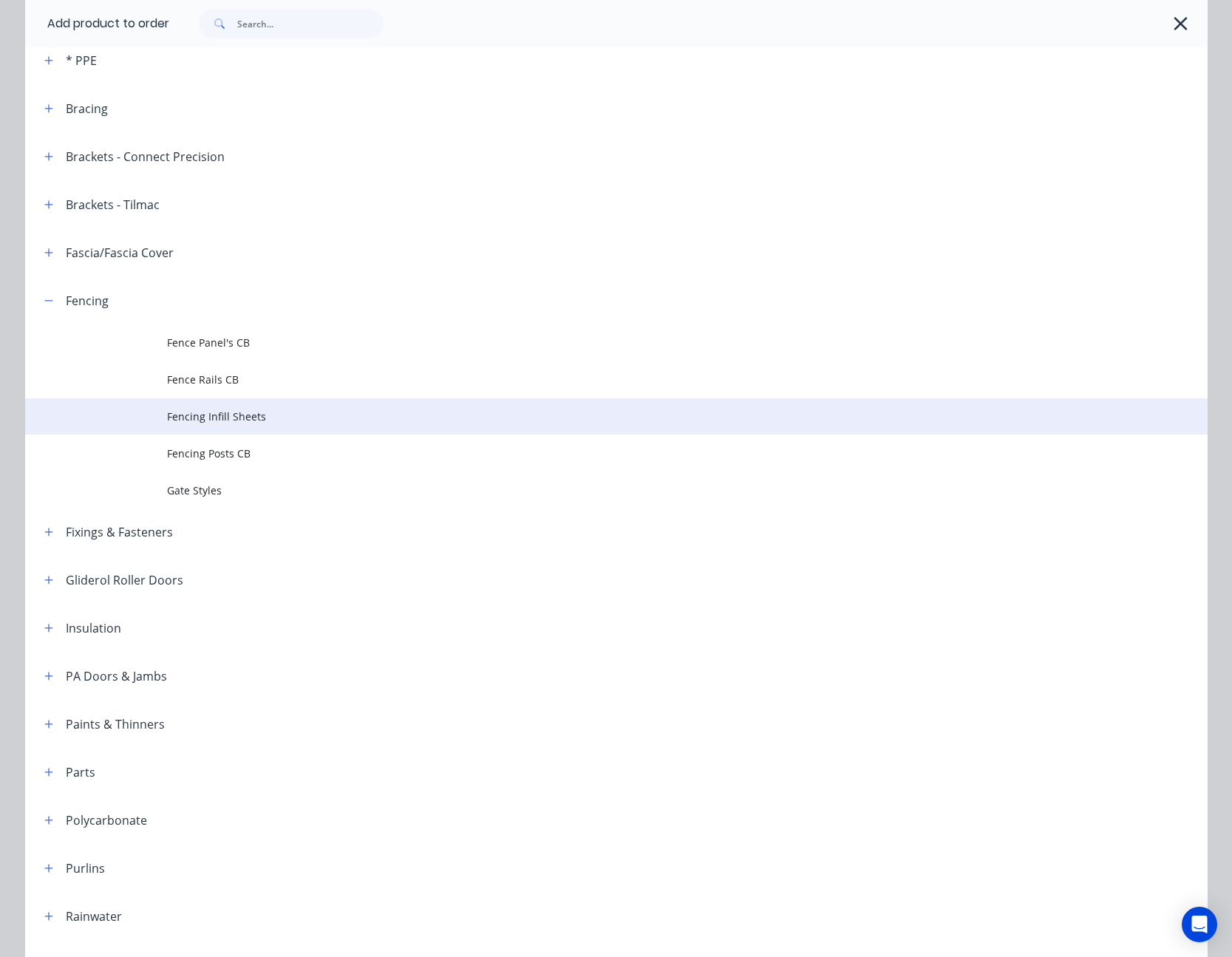
click at [219, 414] on span "Fencing Infill Sheets" at bounding box center [583, 416] width 832 height 15
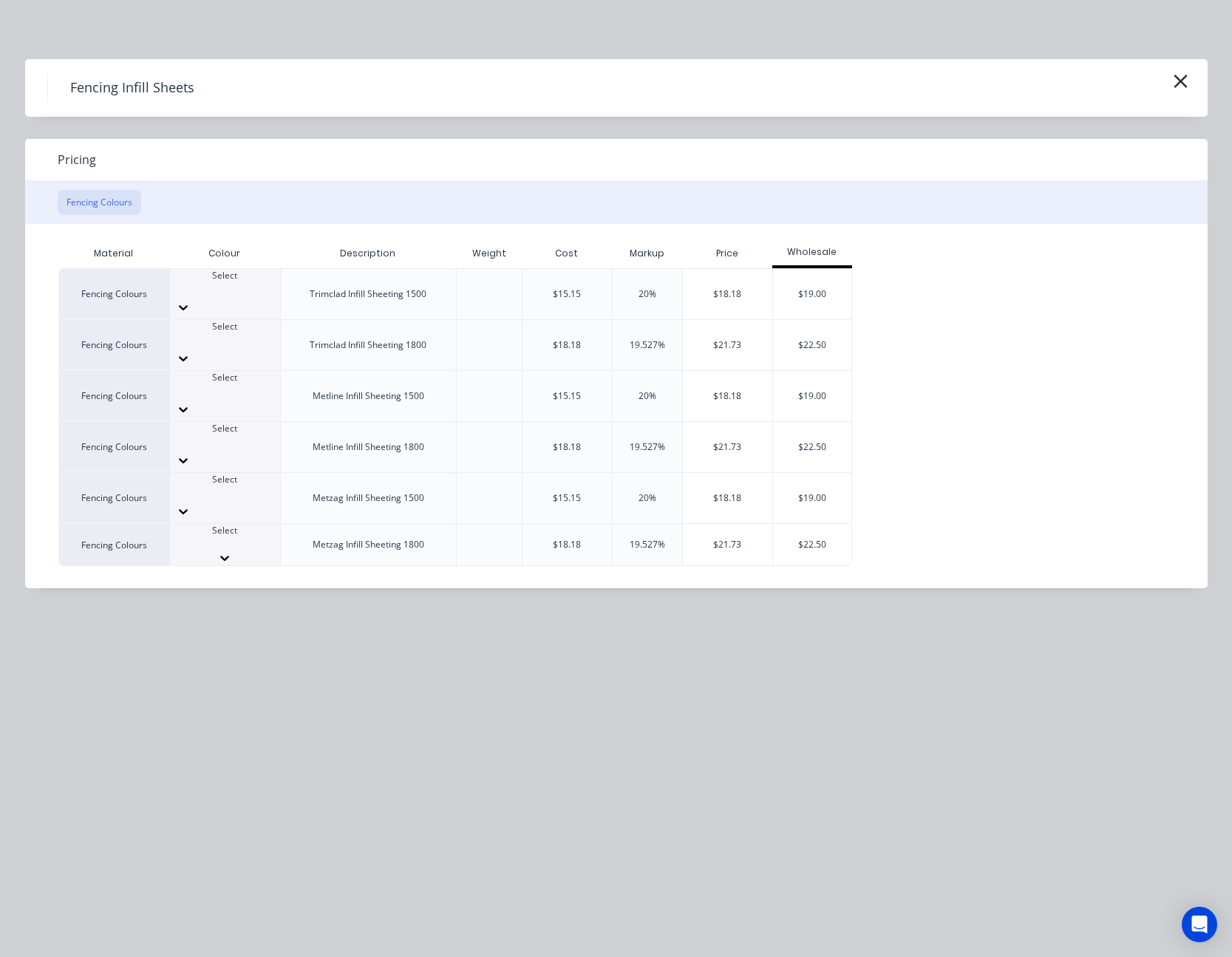
click at [232, 551] on icon at bounding box center [224, 558] width 14 height 14
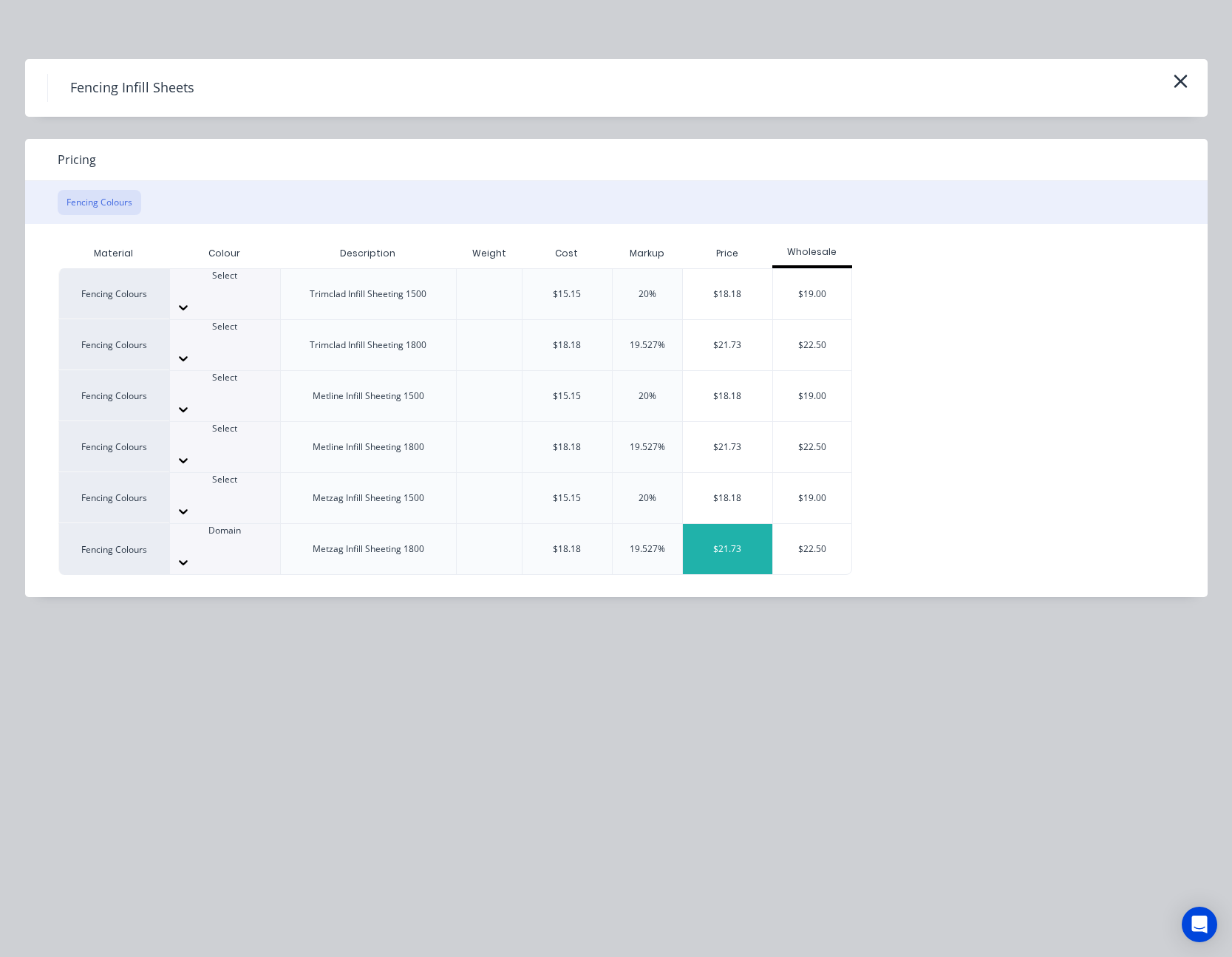
click at [724, 524] on div "$21.73" at bounding box center [727, 549] width 89 height 50
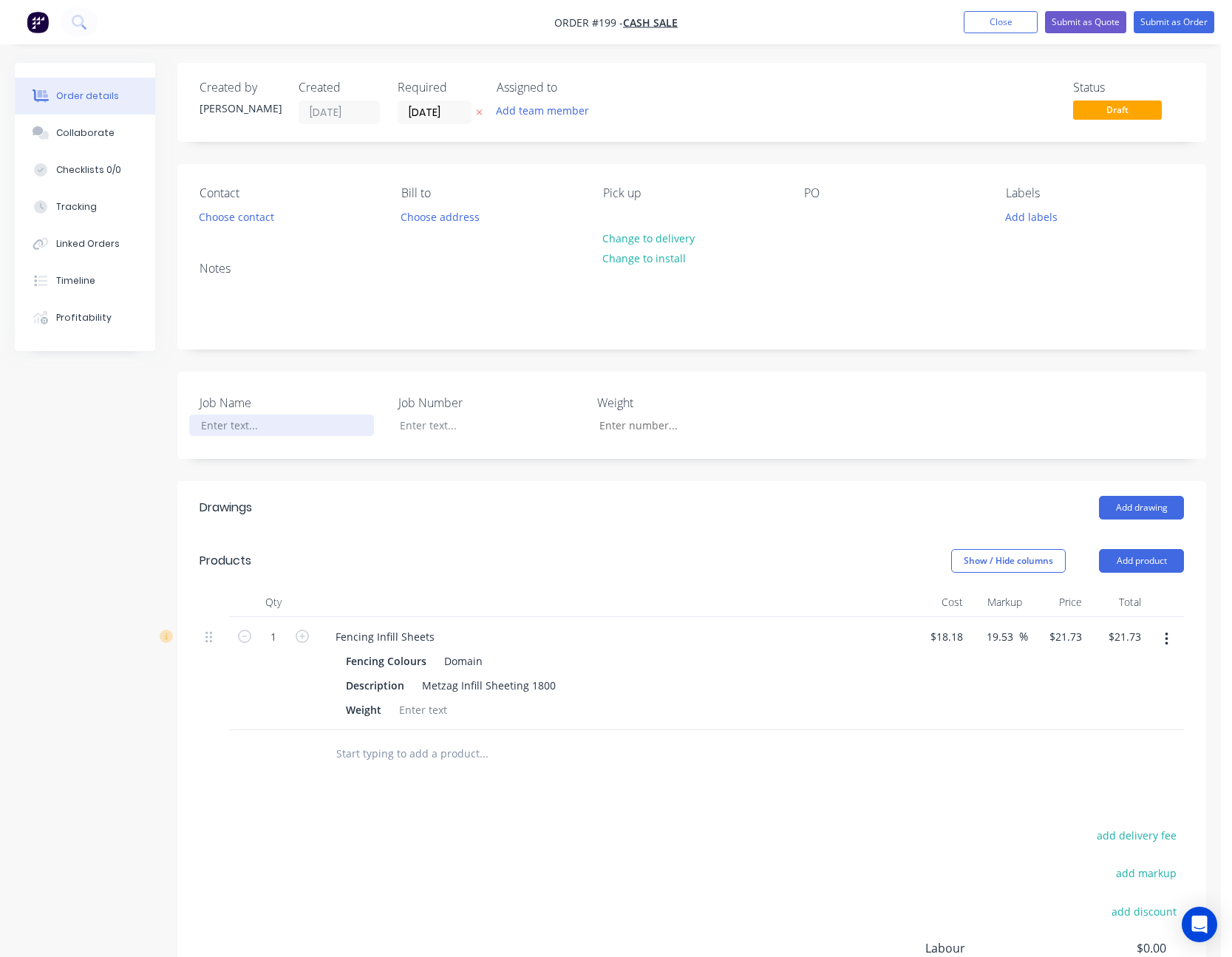
click at [217, 423] on div at bounding box center [282, 425] width 185 height 21
click at [976, 281] on div "Notes" at bounding box center [692, 299] width 1029 height 99
click at [981, 262] on div "Notes" at bounding box center [692, 268] width 985 height 14
click at [1003, 640] on input "19.53" at bounding box center [1002, 636] width 34 height 21
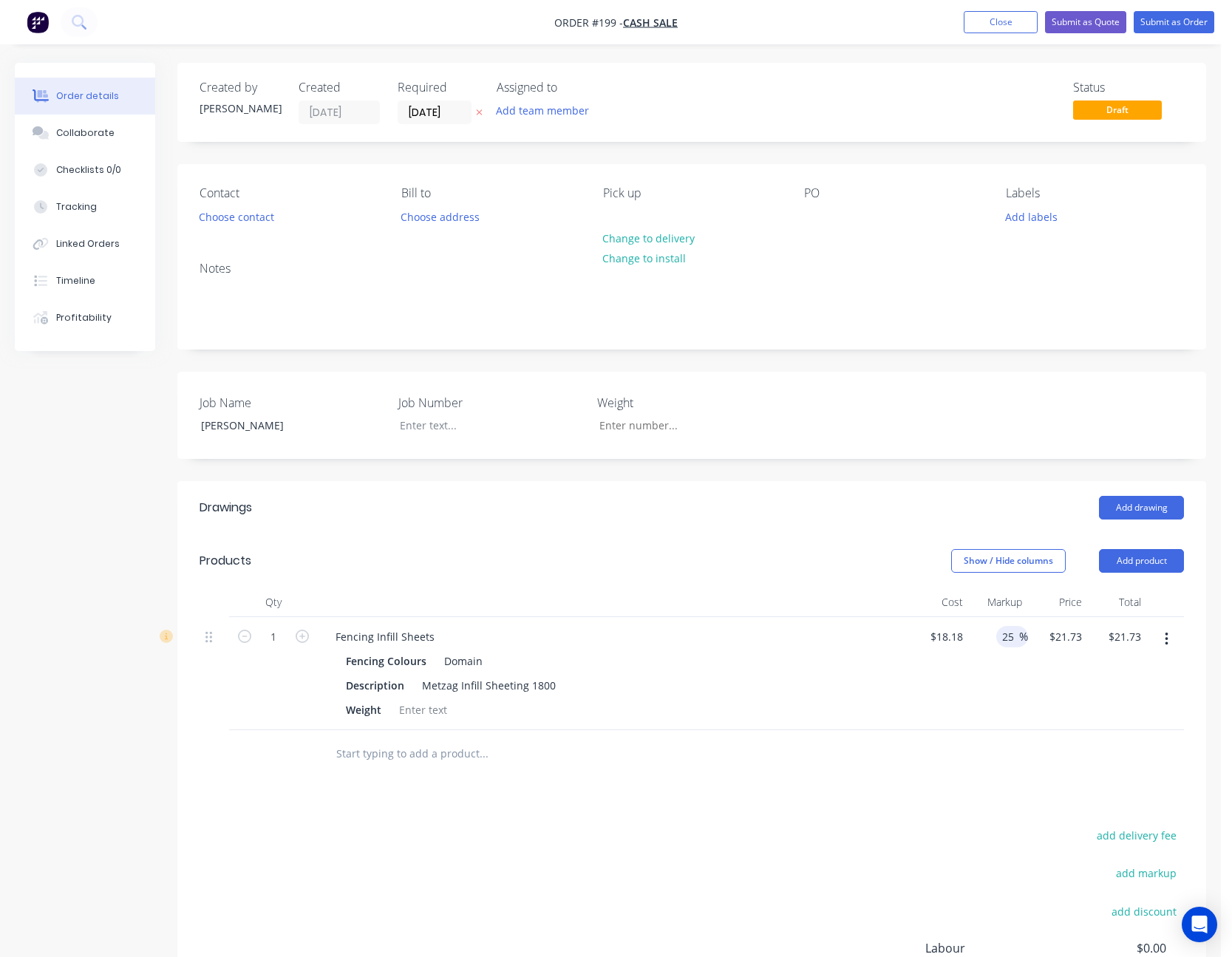
type input "25"
type input "22.725"
type input "$22.73"
type input "23.50"
type input "29.26"
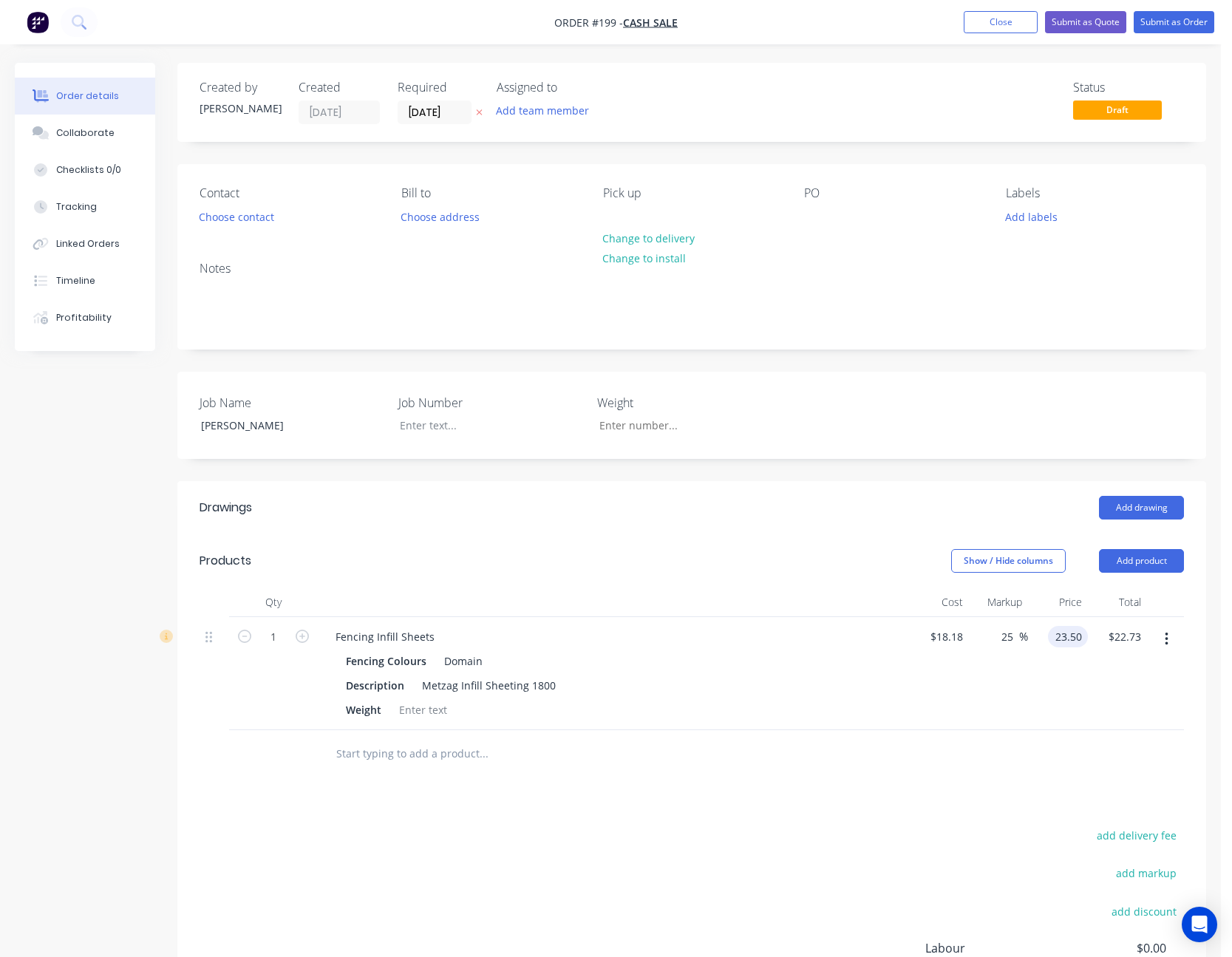
type input "$23.50"
click at [690, 850] on div "add delivery fee add markup add discount Labour $0.00 Sub total $23.50 Margin $…" at bounding box center [692, 968] width 985 height 285
click at [1015, 554] on button "Show / Hide columns" at bounding box center [1008, 561] width 115 height 24
click at [980, 606] on span at bounding box center [975, 609] width 13 height 13
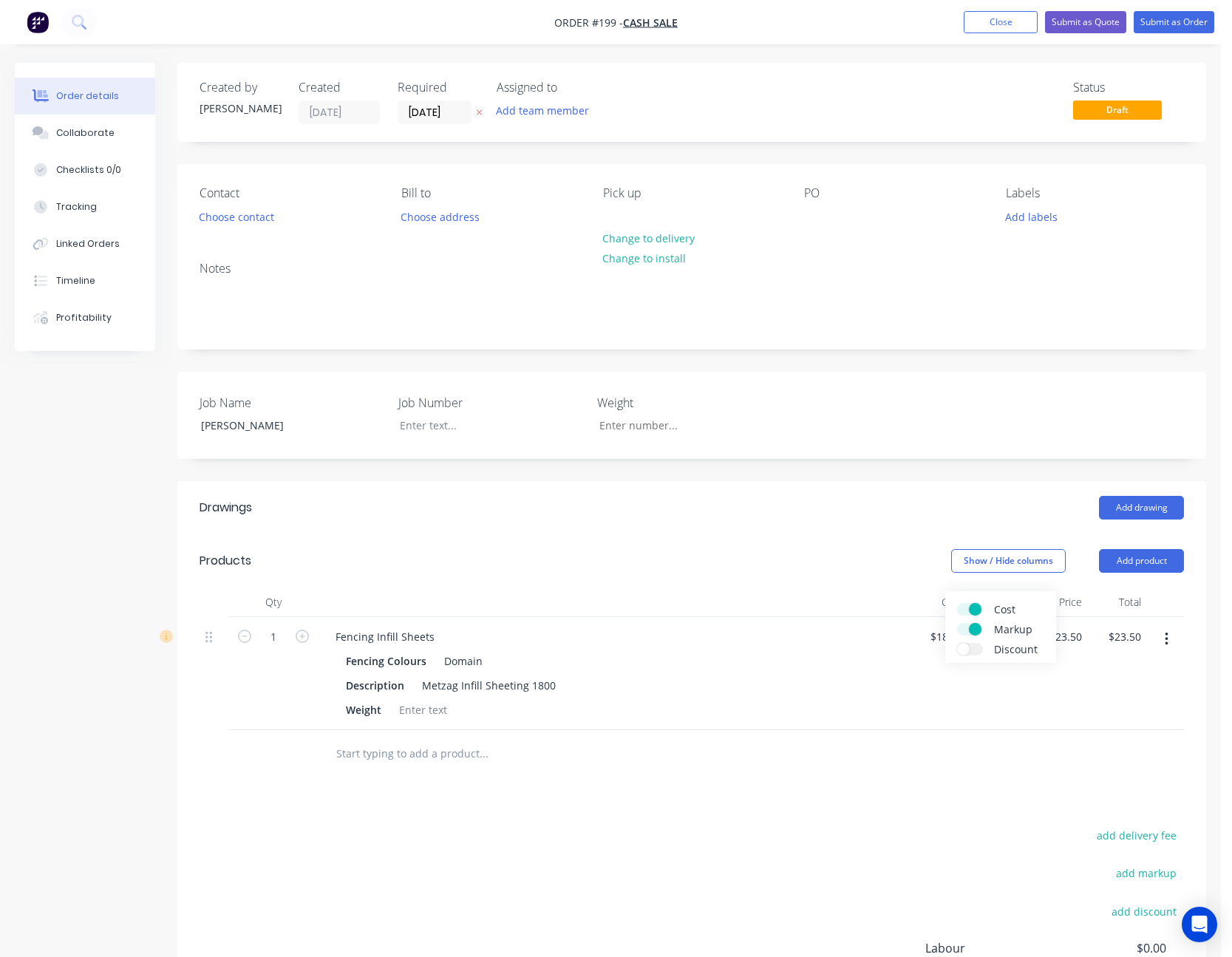
click at [957, 603] on input "Cost" at bounding box center [957, 603] width 0 height 0
click at [971, 631] on span at bounding box center [975, 629] width 13 height 13
click at [957, 623] on input "Markup" at bounding box center [957, 623] width 0 height 0
click at [987, 774] on div at bounding box center [692, 754] width 985 height 48
click at [260, 219] on button "Choose contact" at bounding box center [236, 217] width 91 height 20
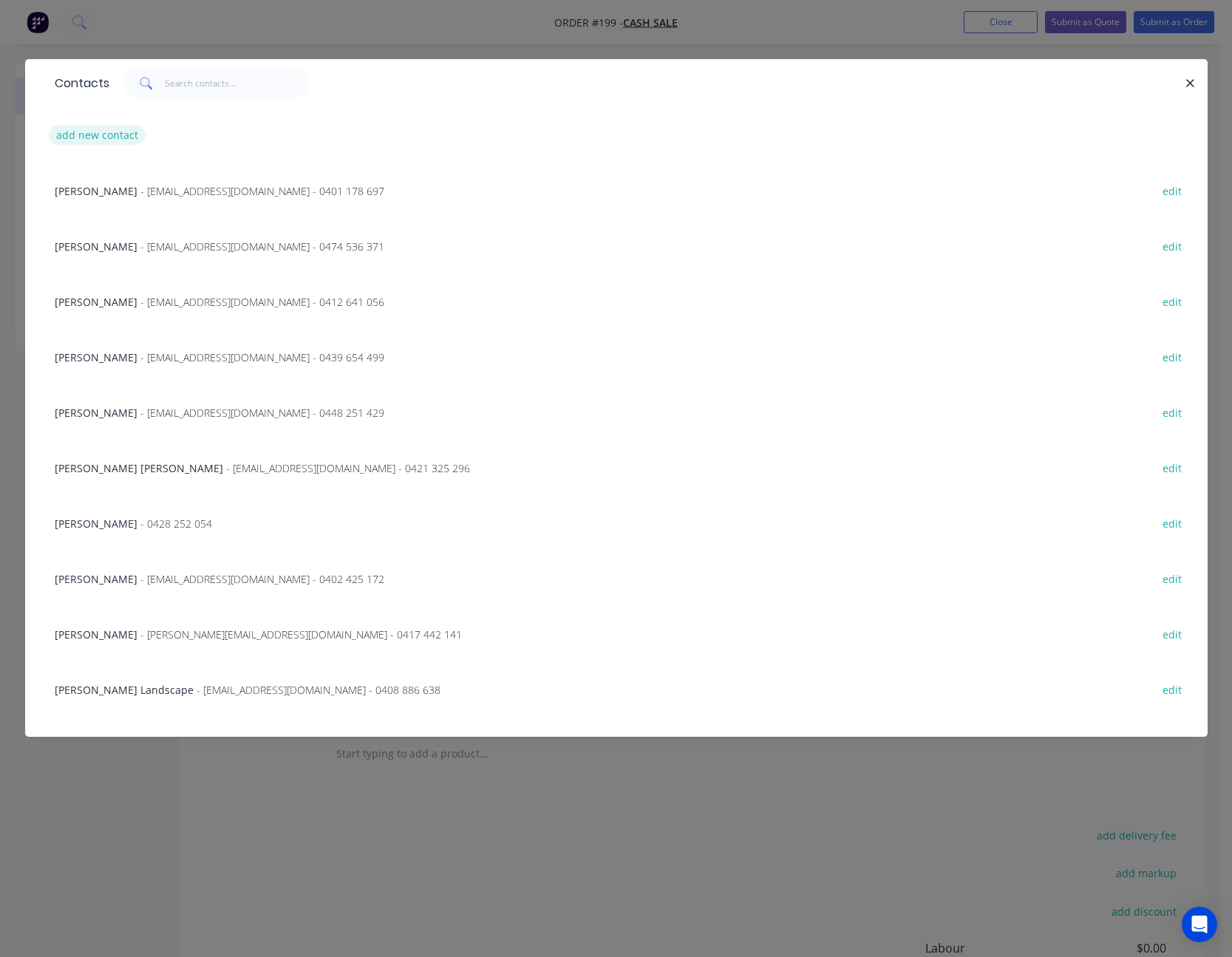
click at [110, 127] on button "add new contact" at bounding box center [97, 135] width 98 height 20
select select "AU"
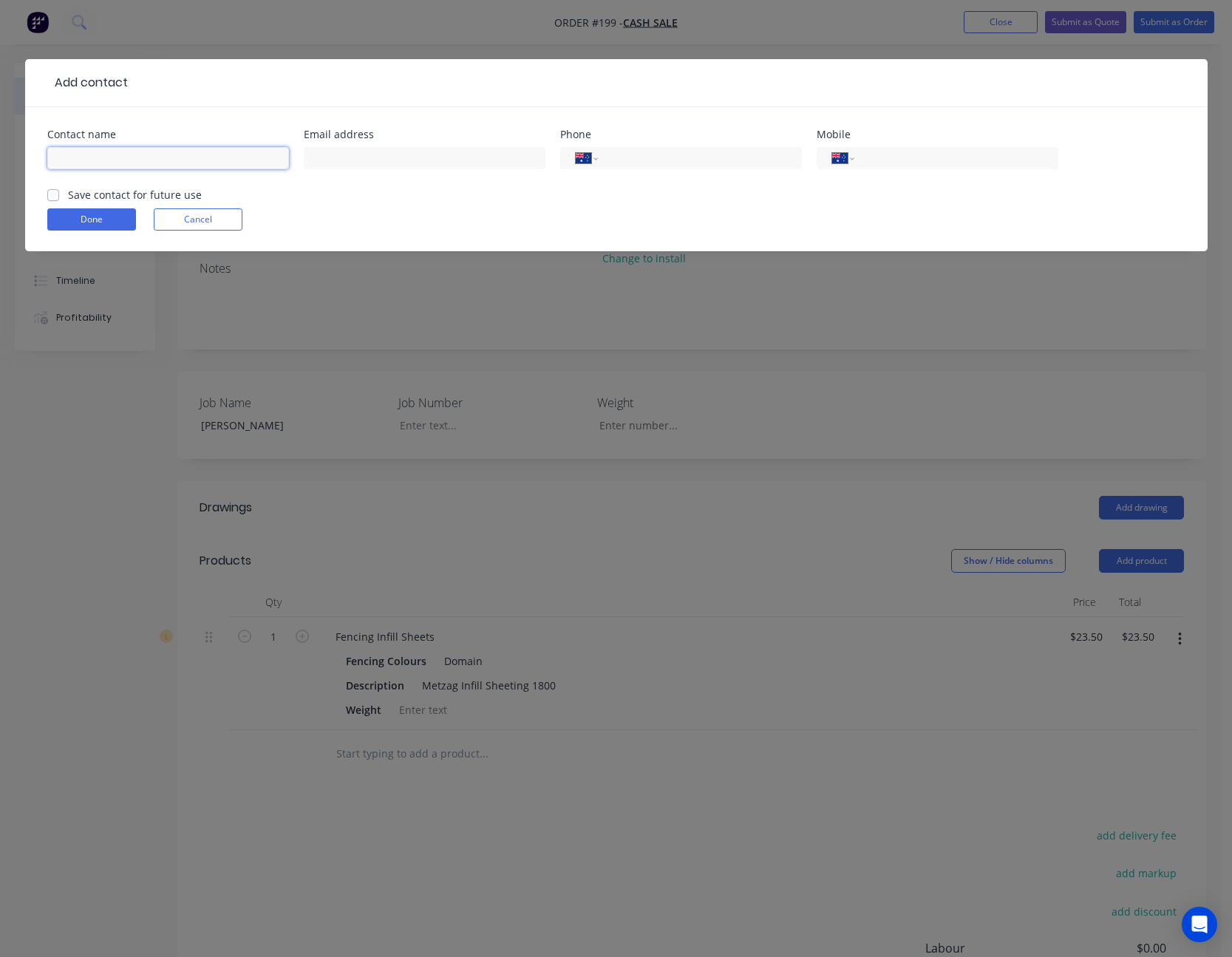
click at [104, 159] on input "text" at bounding box center [168, 158] width 242 height 22
type input "[PERSON_NAME]"
click at [907, 159] on input "tel" at bounding box center [953, 159] width 177 height 17
type input "0421 727 665"
click at [114, 225] on button "Done" at bounding box center [92, 219] width 88 height 22
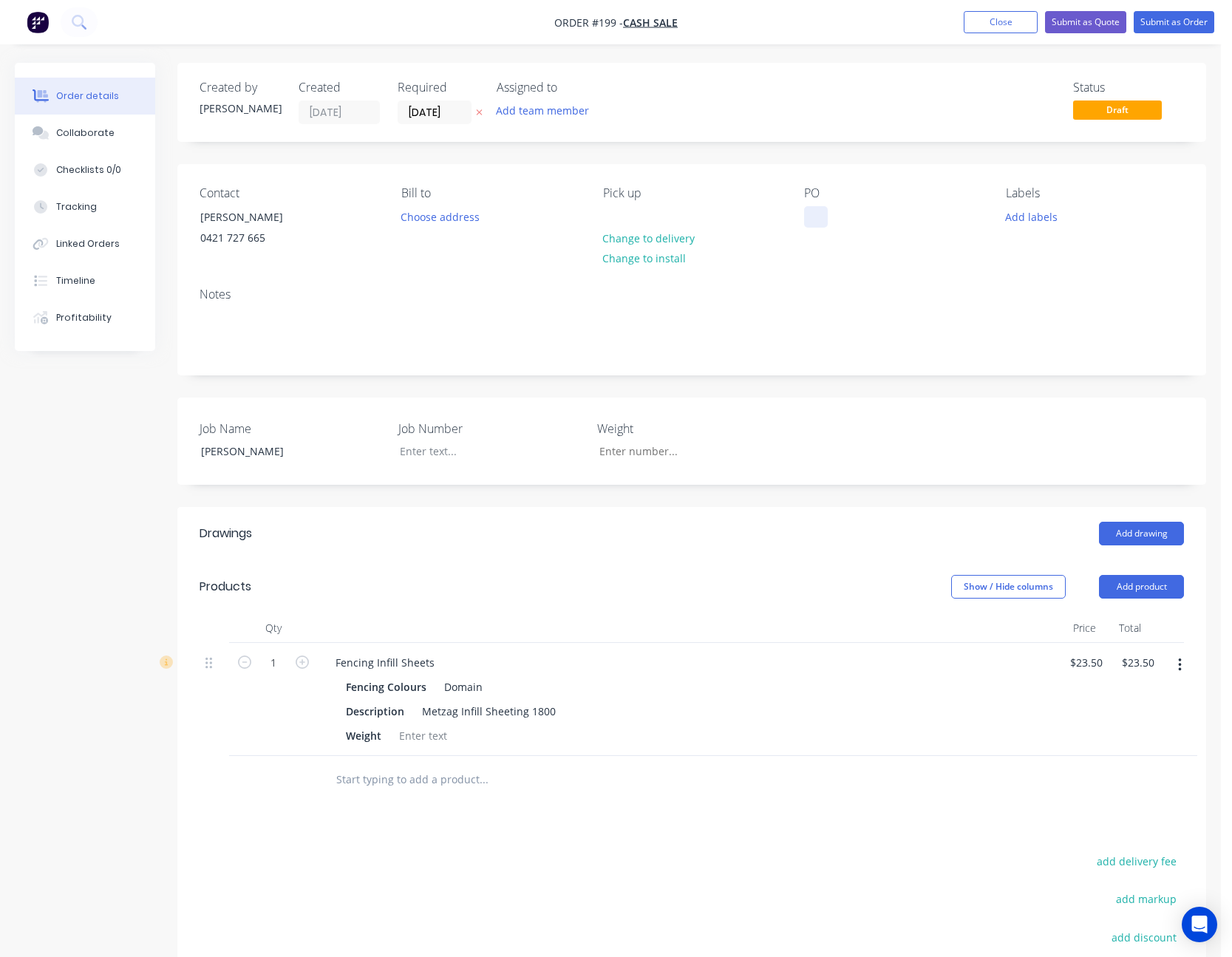
click at [814, 218] on div at bounding box center [816, 217] width 24 height 21
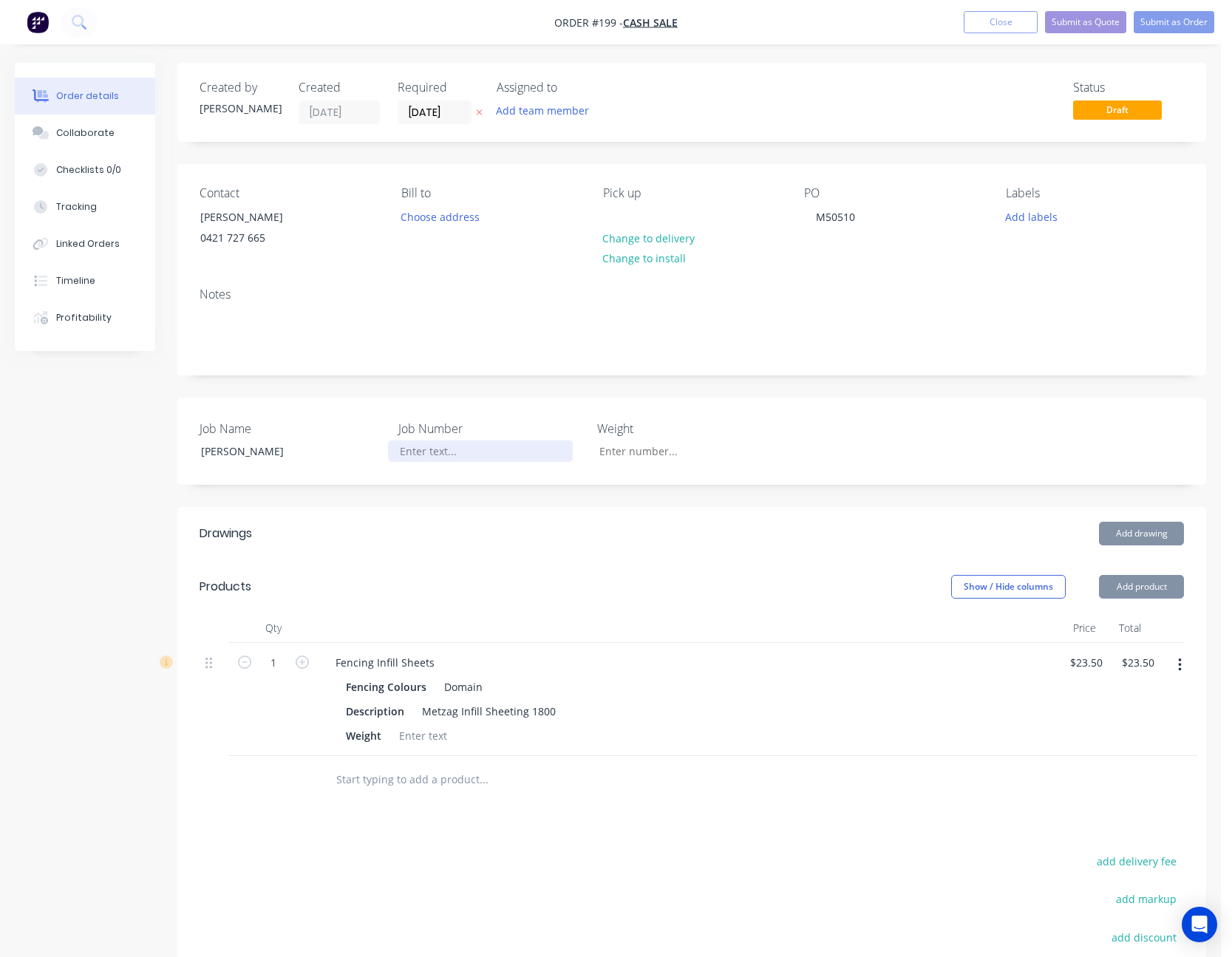
click at [408, 452] on div at bounding box center [481, 451] width 185 height 21
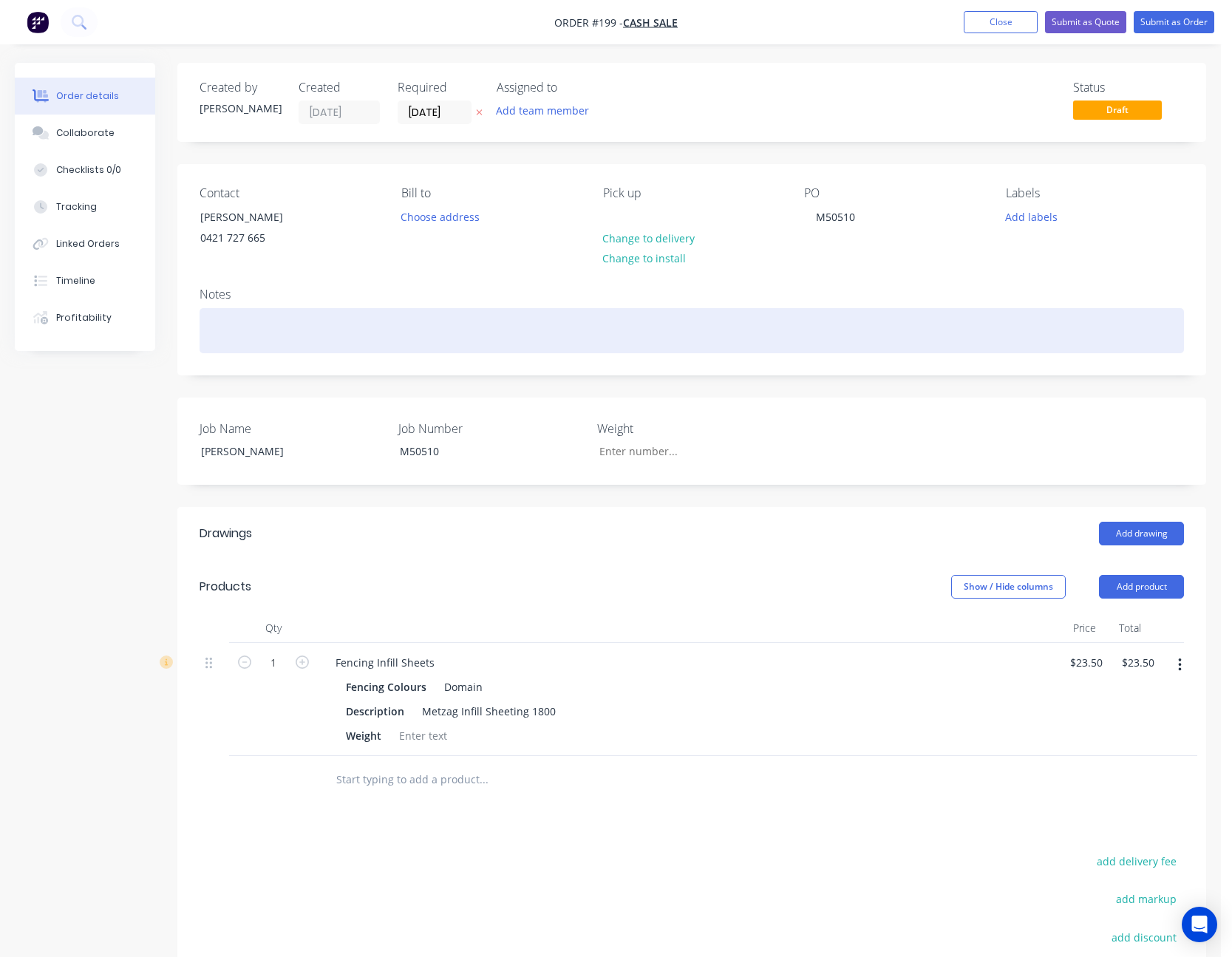
click at [851, 345] on div at bounding box center [692, 330] width 985 height 45
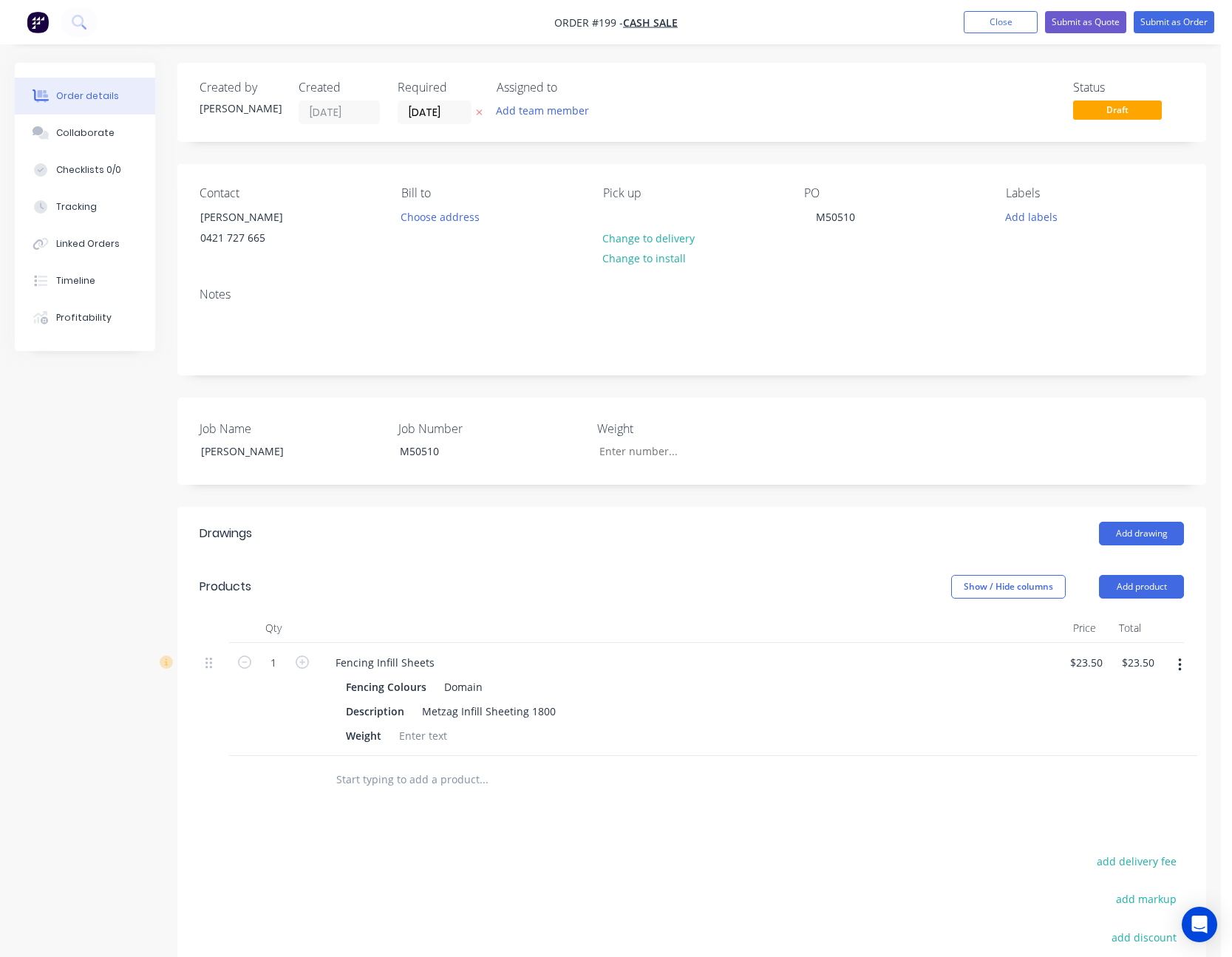
click at [916, 274] on div "Contact [PERSON_NAME] [PHONE_NUMBER] Bill to Choose address Pick up Change to d…" at bounding box center [692, 219] width 1029 height 111
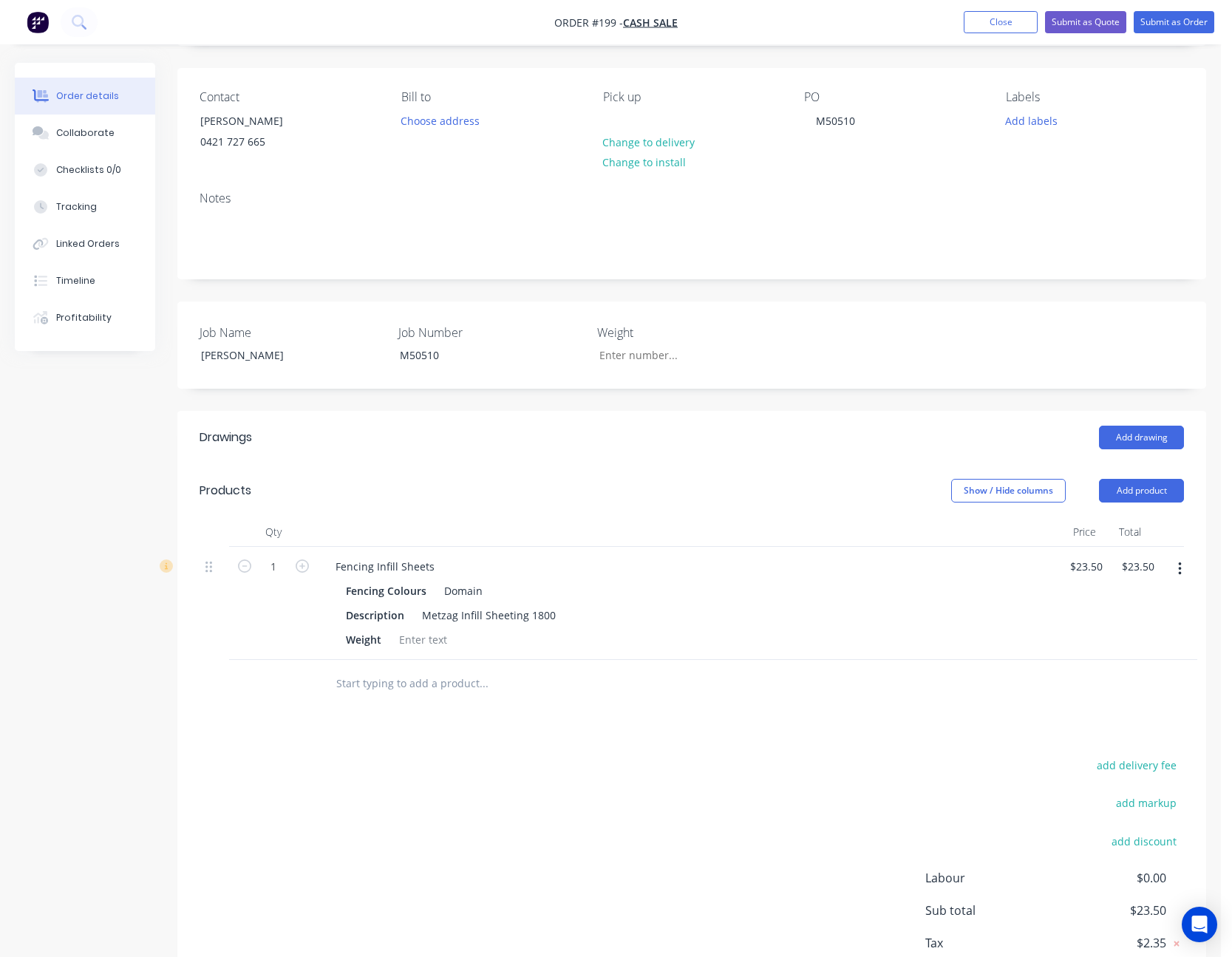
scroll to position [191, 0]
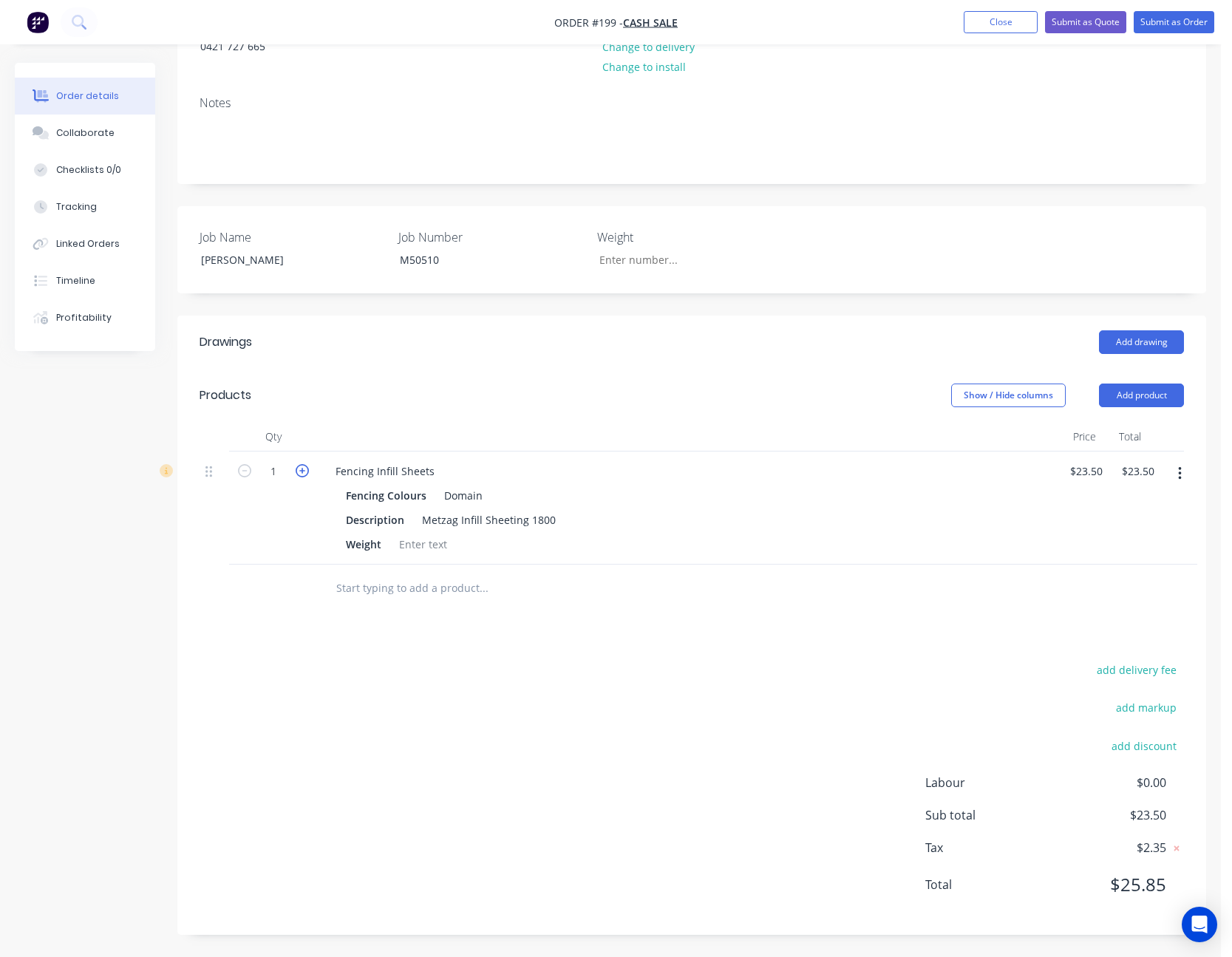
click at [303, 473] on icon "button" at bounding box center [302, 471] width 14 height 14
type input "2"
type input "$47.00"
click at [303, 473] on icon "button" at bounding box center [302, 471] width 14 height 14
type input "3"
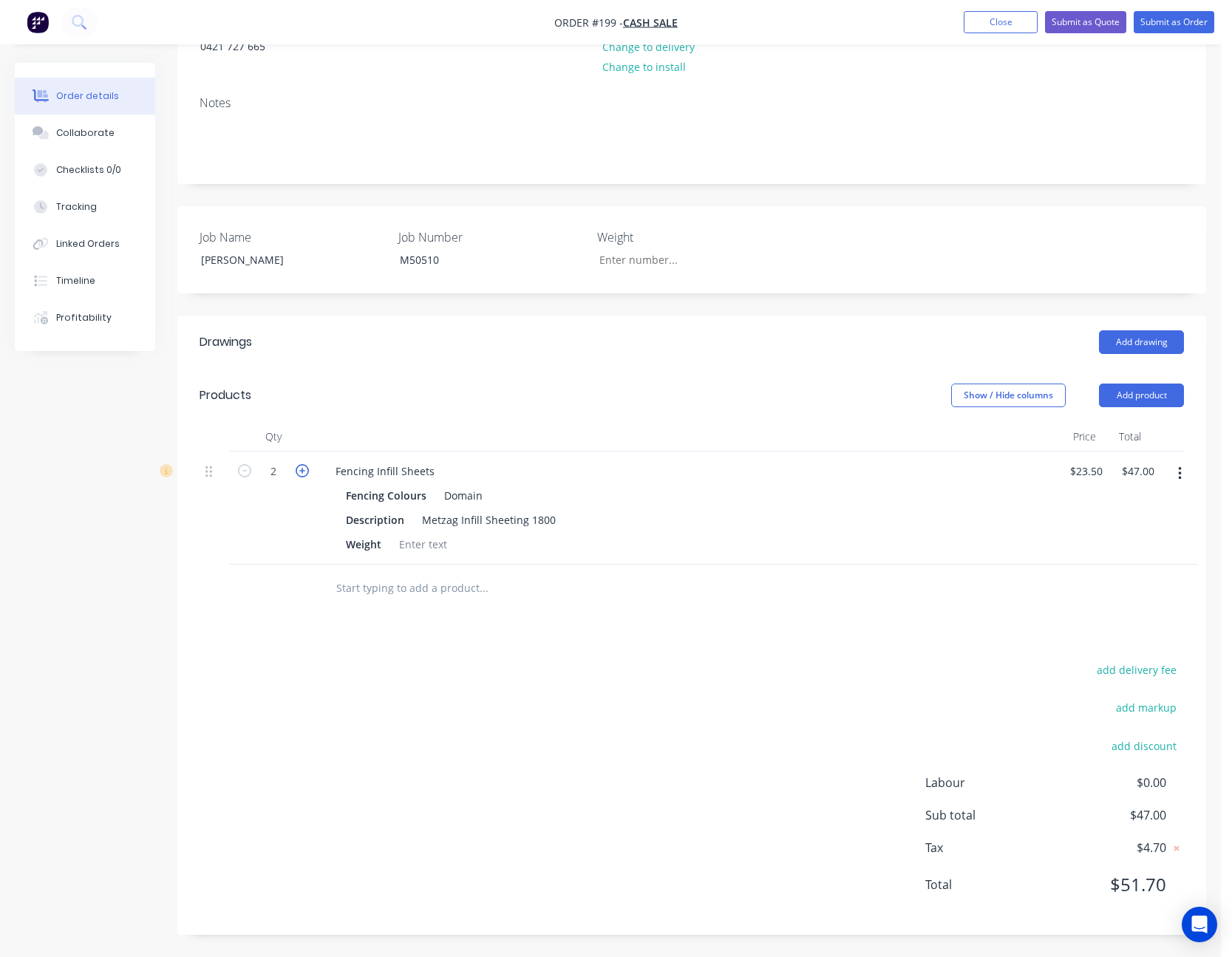
type input "$70.50"
click at [1099, 19] on button "Submit as Quote" at bounding box center [1086, 22] width 82 height 22
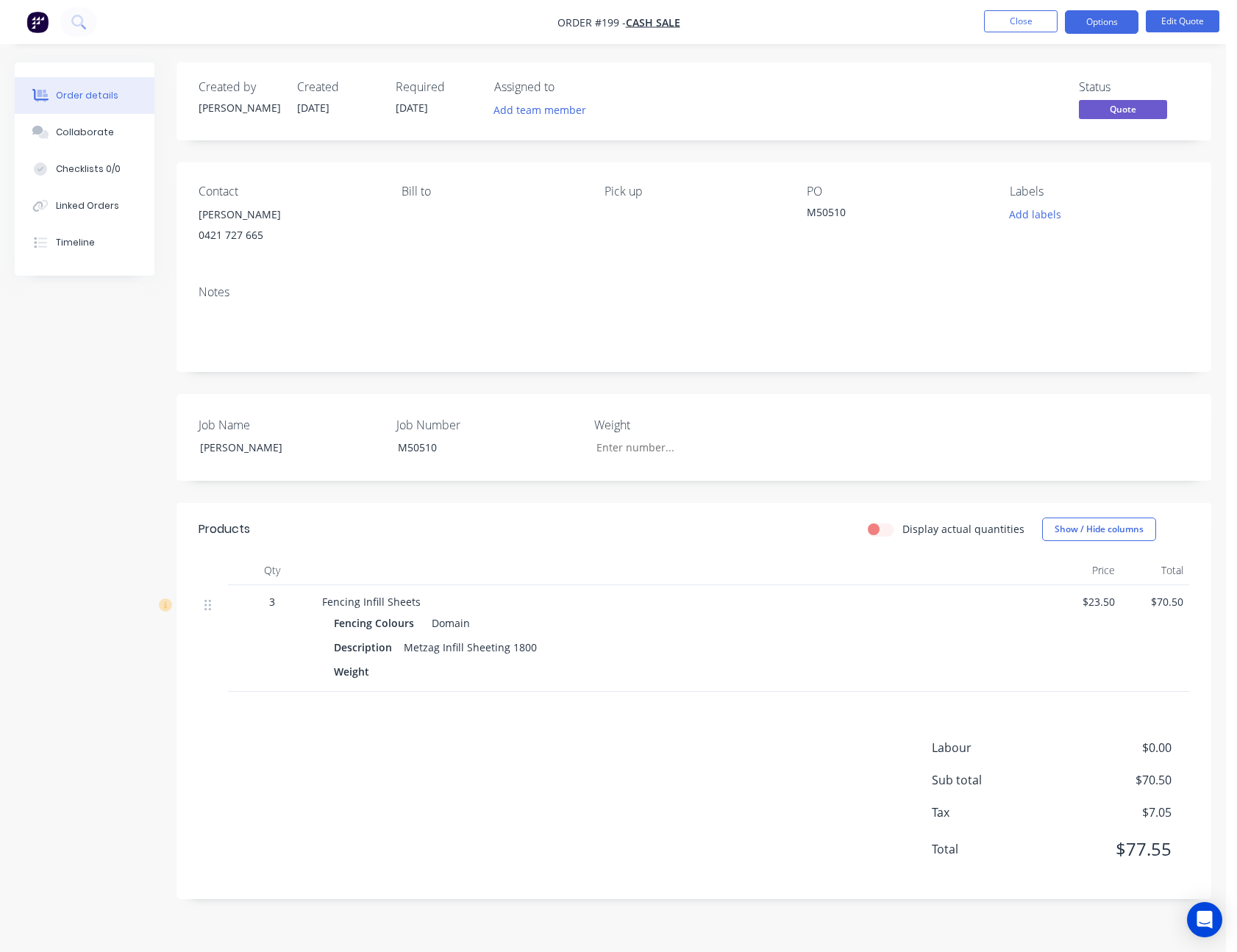
click at [1093, 19] on button "Options" at bounding box center [1101, 22] width 74 height 24
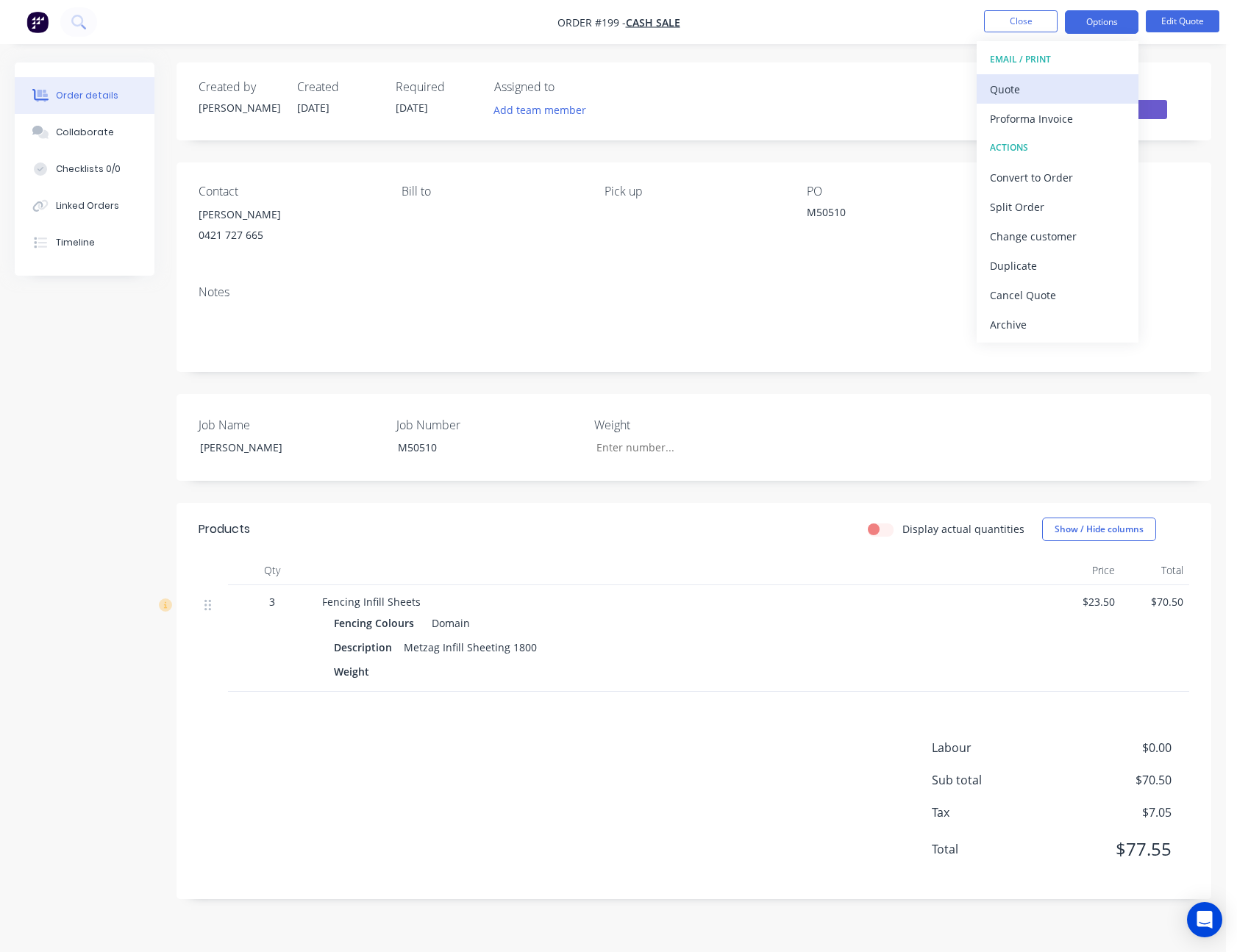
click at [1055, 74] on button "Quote" at bounding box center [1058, 89] width 162 height 30
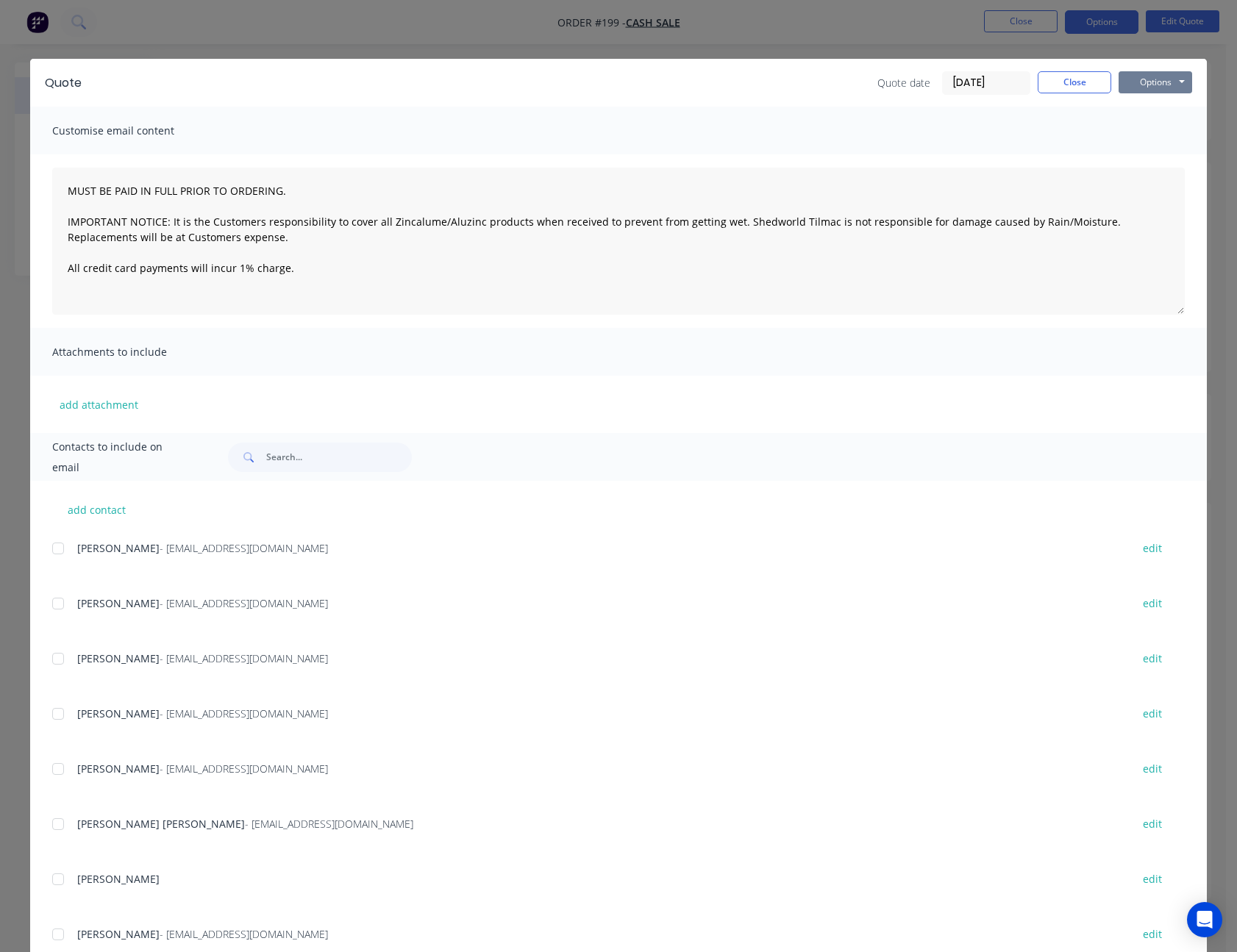
click at [1145, 82] on button "Options" at bounding box center [1155, 82] width 74 height 22
click at [1147, 124] on button "Print" at bounding box center [1165, 133] width 94 height 24
click at [1076, 77] on button "Close" at bounding box center [1074, 82] width 74 height 22
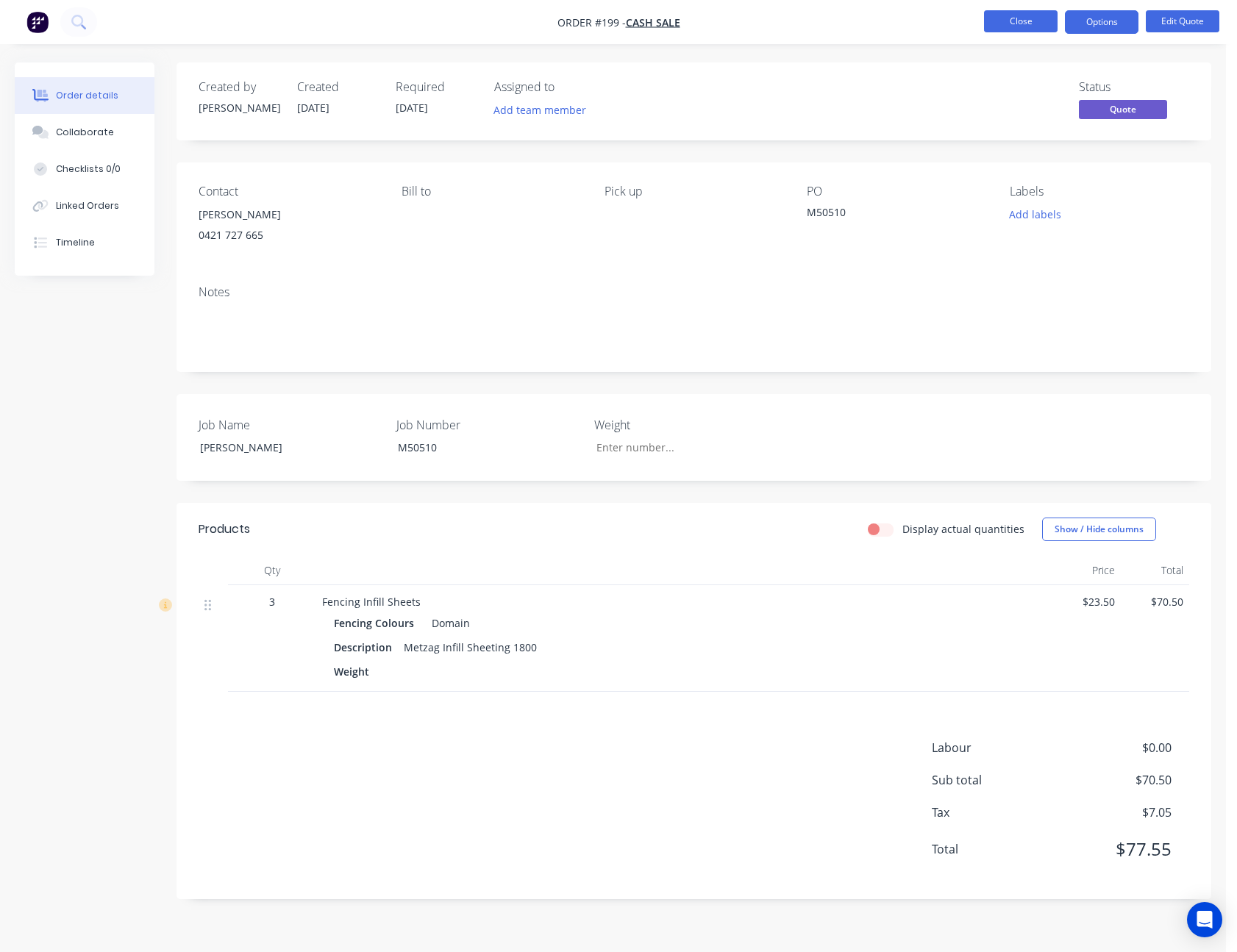
click at [1012, 20] on button "Close" at bounding box center [1021, 21] width 74 height 22
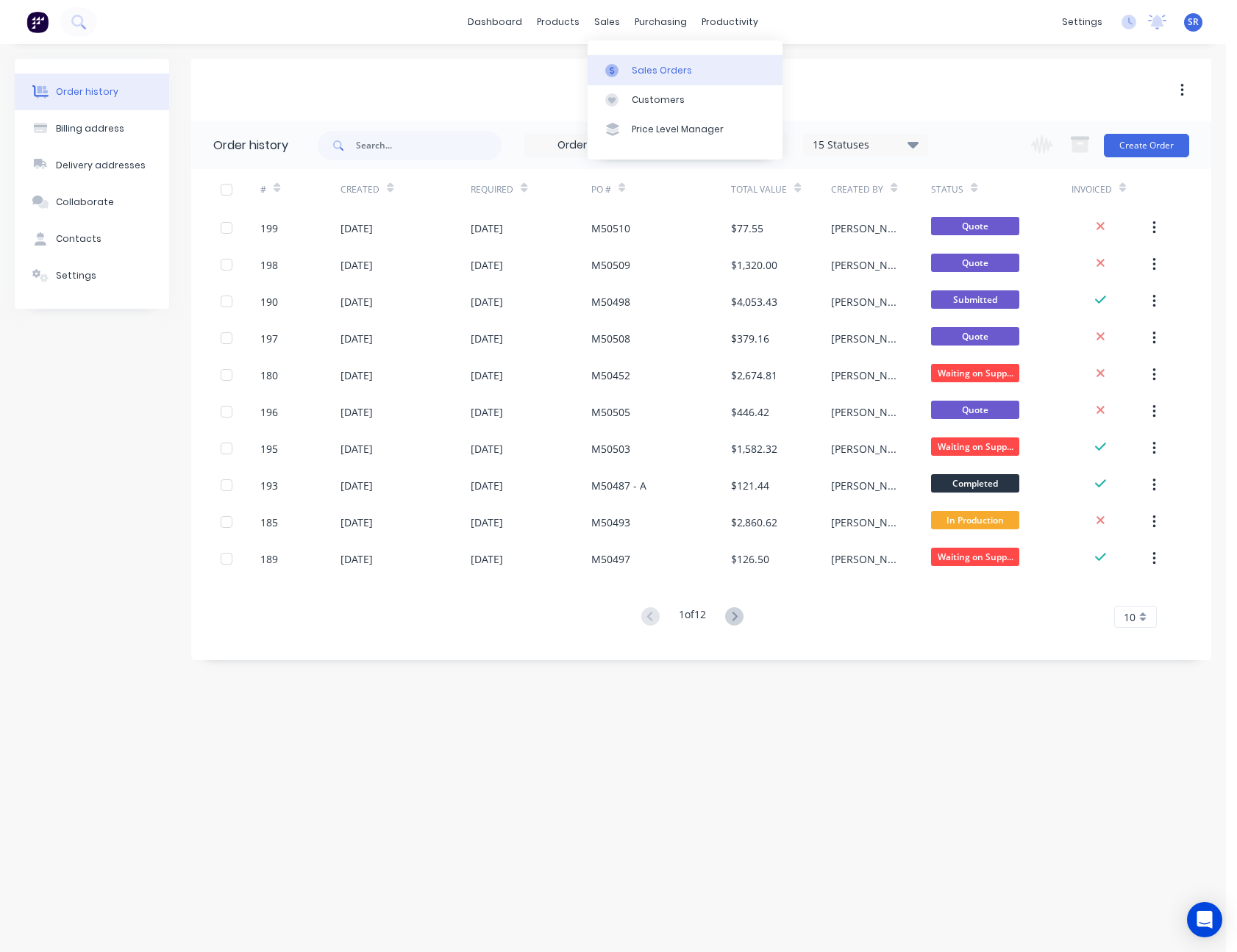
click at [651, 71] on div "Sales Orders" at bounding box center [662, 71] width 60 height 14
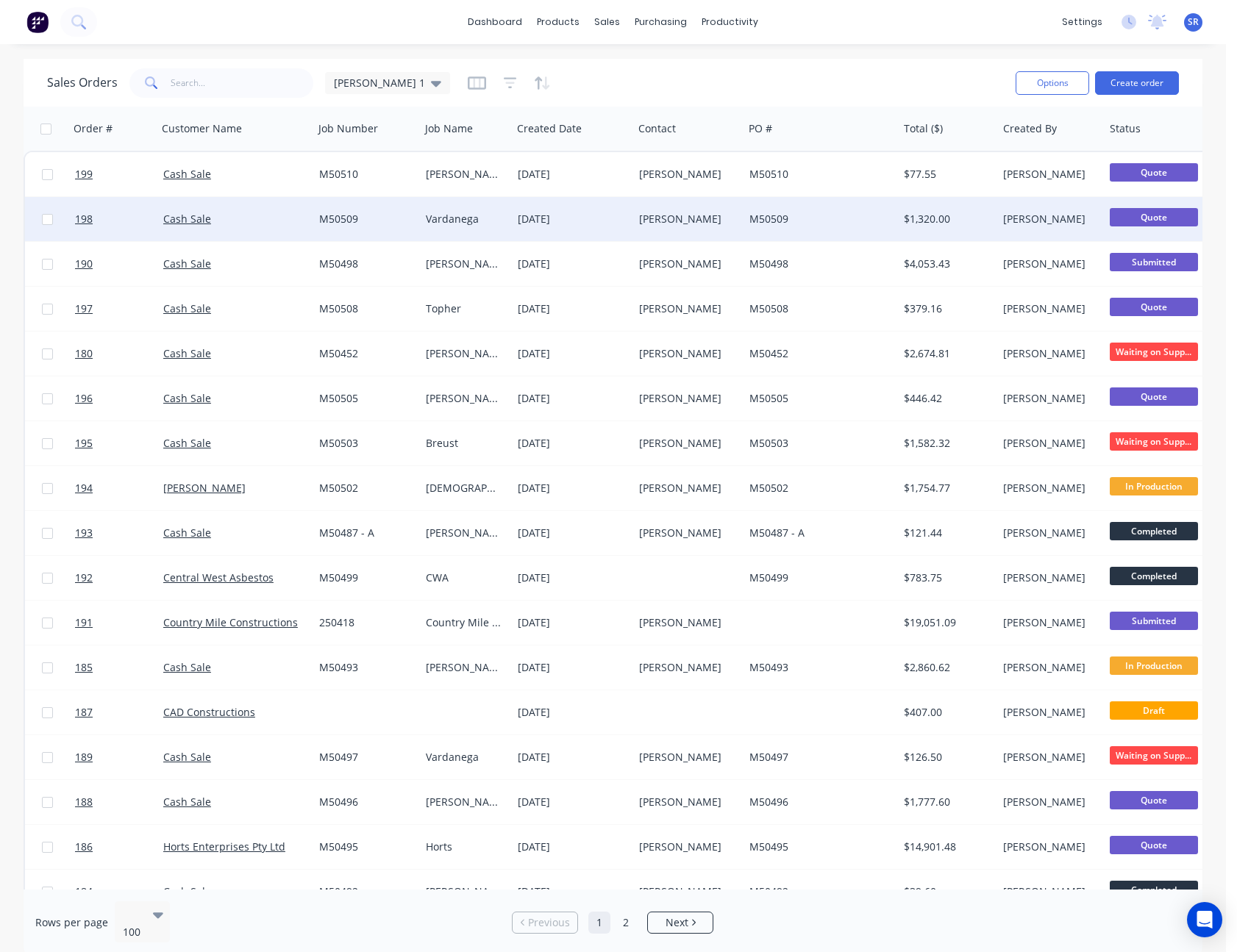
click at [826, 216] on div "M50509" at bounding box center [817, 219] width 136 height 14
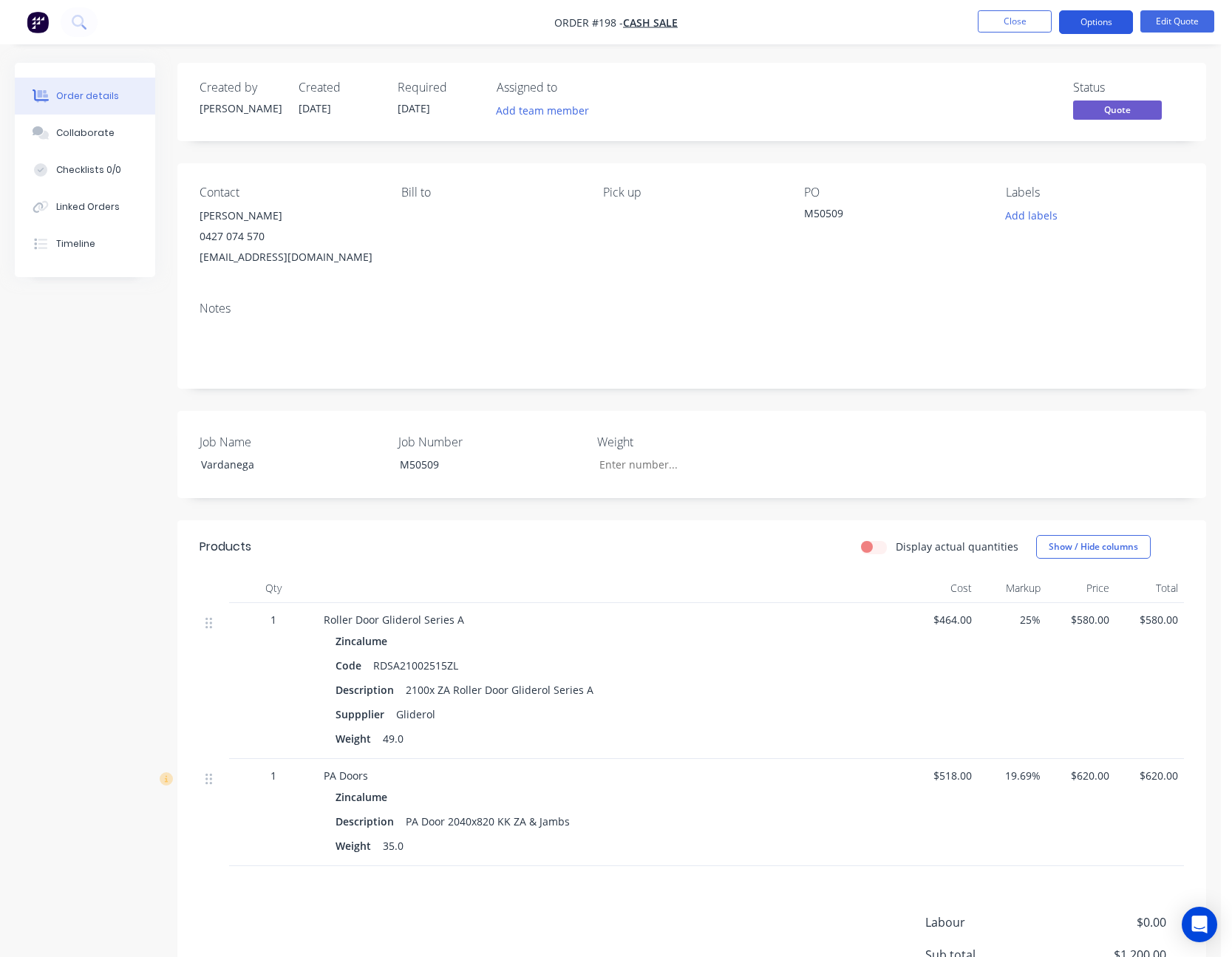
click at [1103, 25] on button "Options" at bounding box center [1095, 22] width 74 height 24
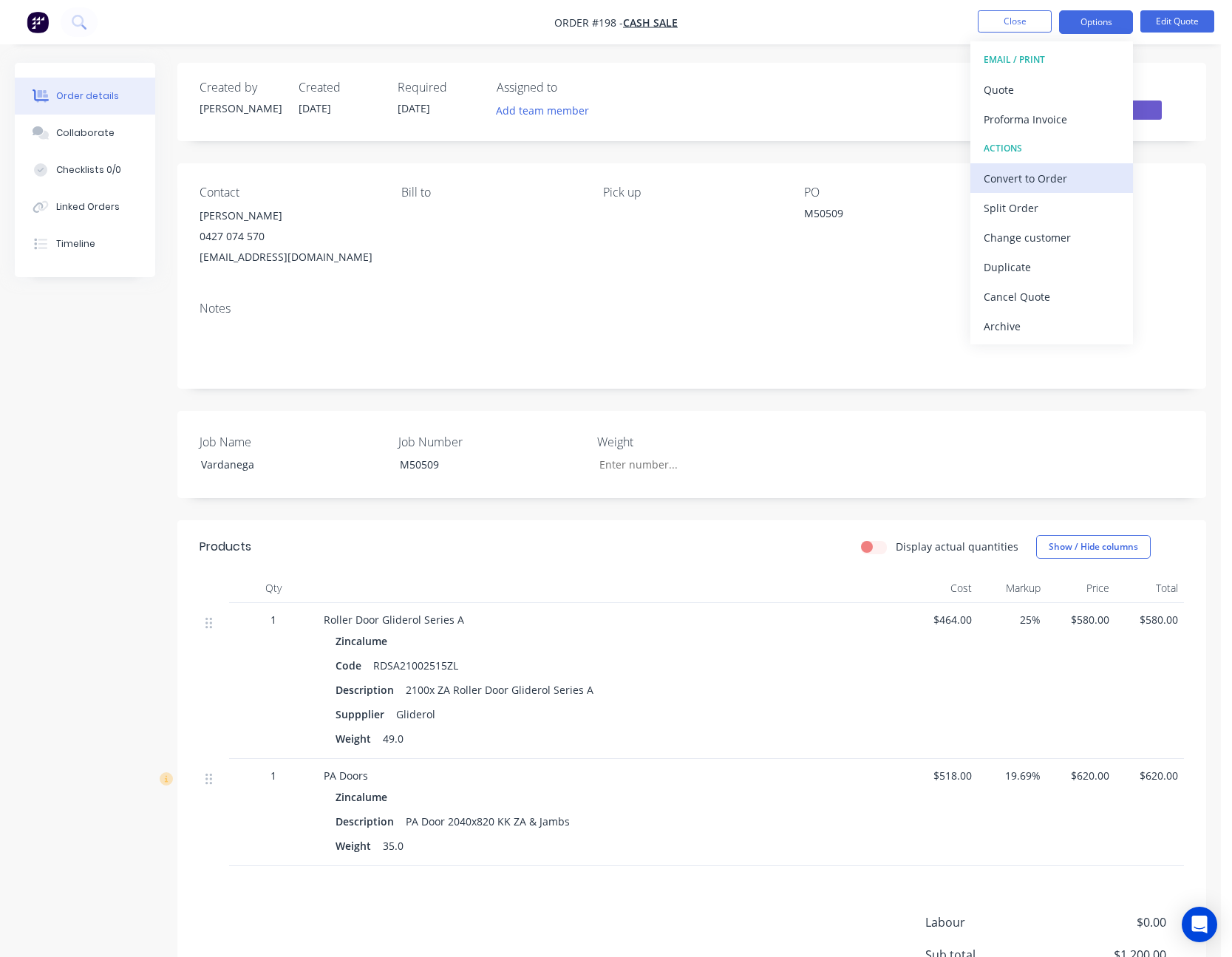
click at [1086, 169] on div "Convert to Order" at bounding box center [1052, 178] width 136 height 21
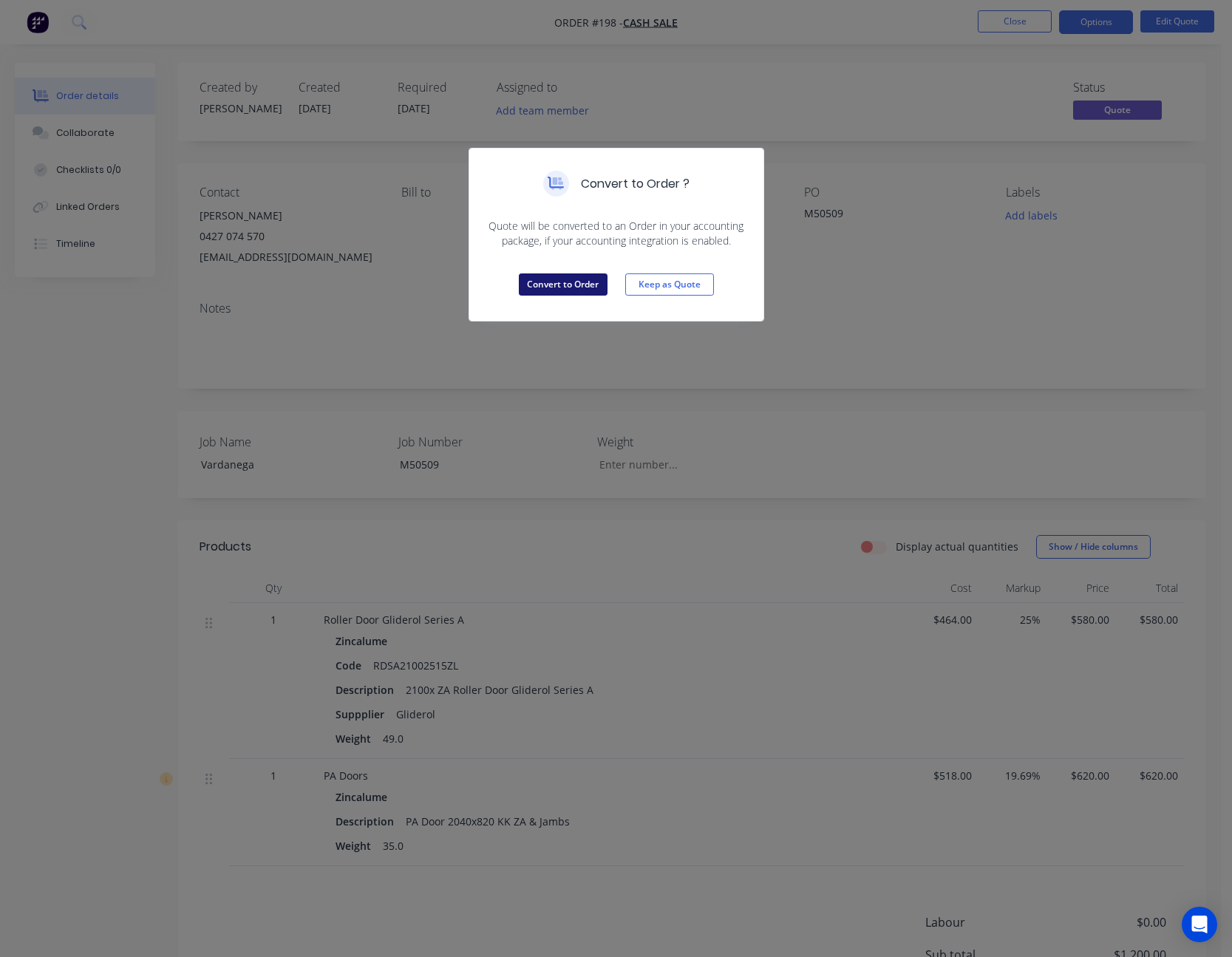
click at [571, 284] on button "Convert to Order" at bounding box center [563, 284] width 88 height 22
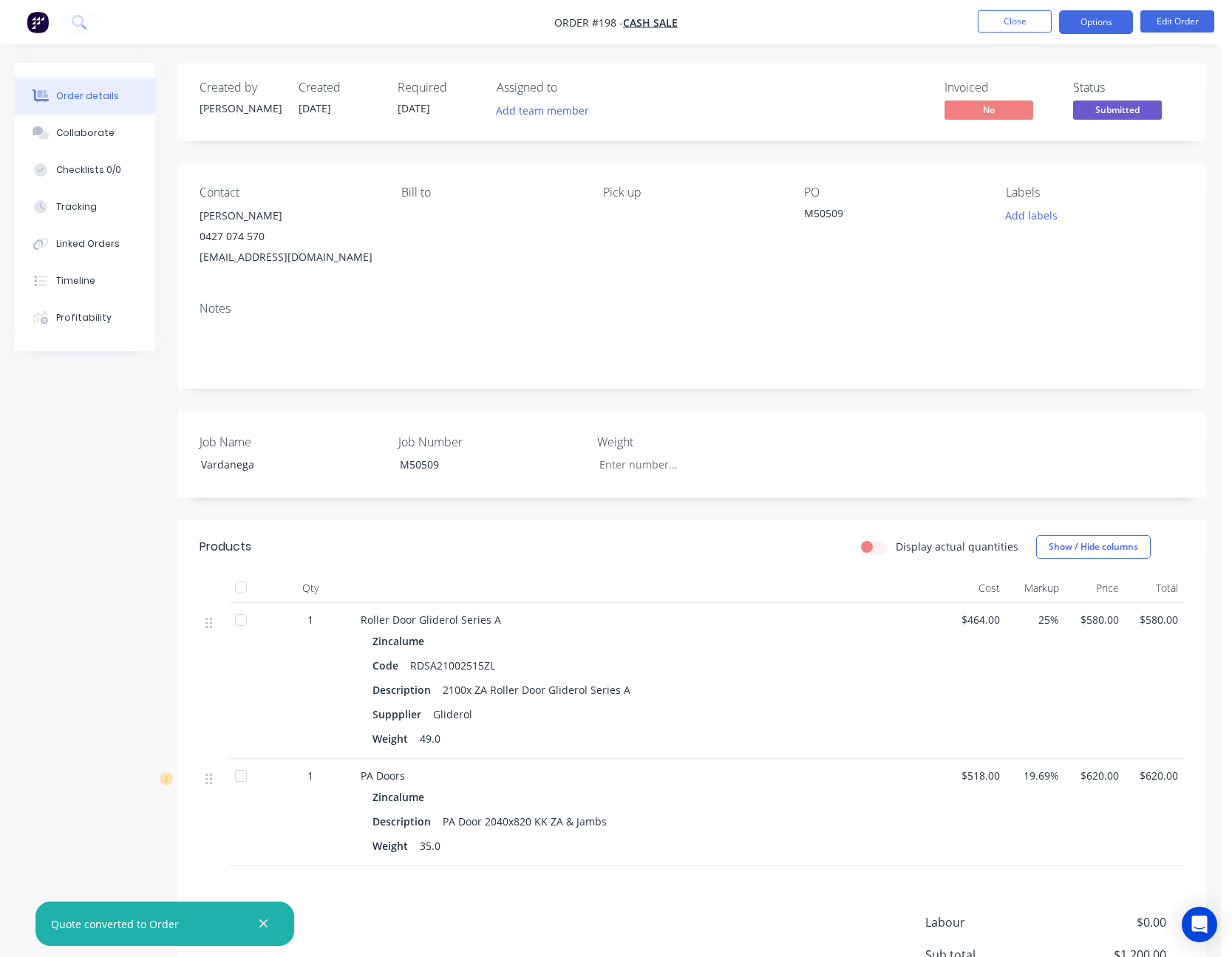
click at [1086, 25] on button "Options" at bounding box center [1095, 22] width 74 height 24
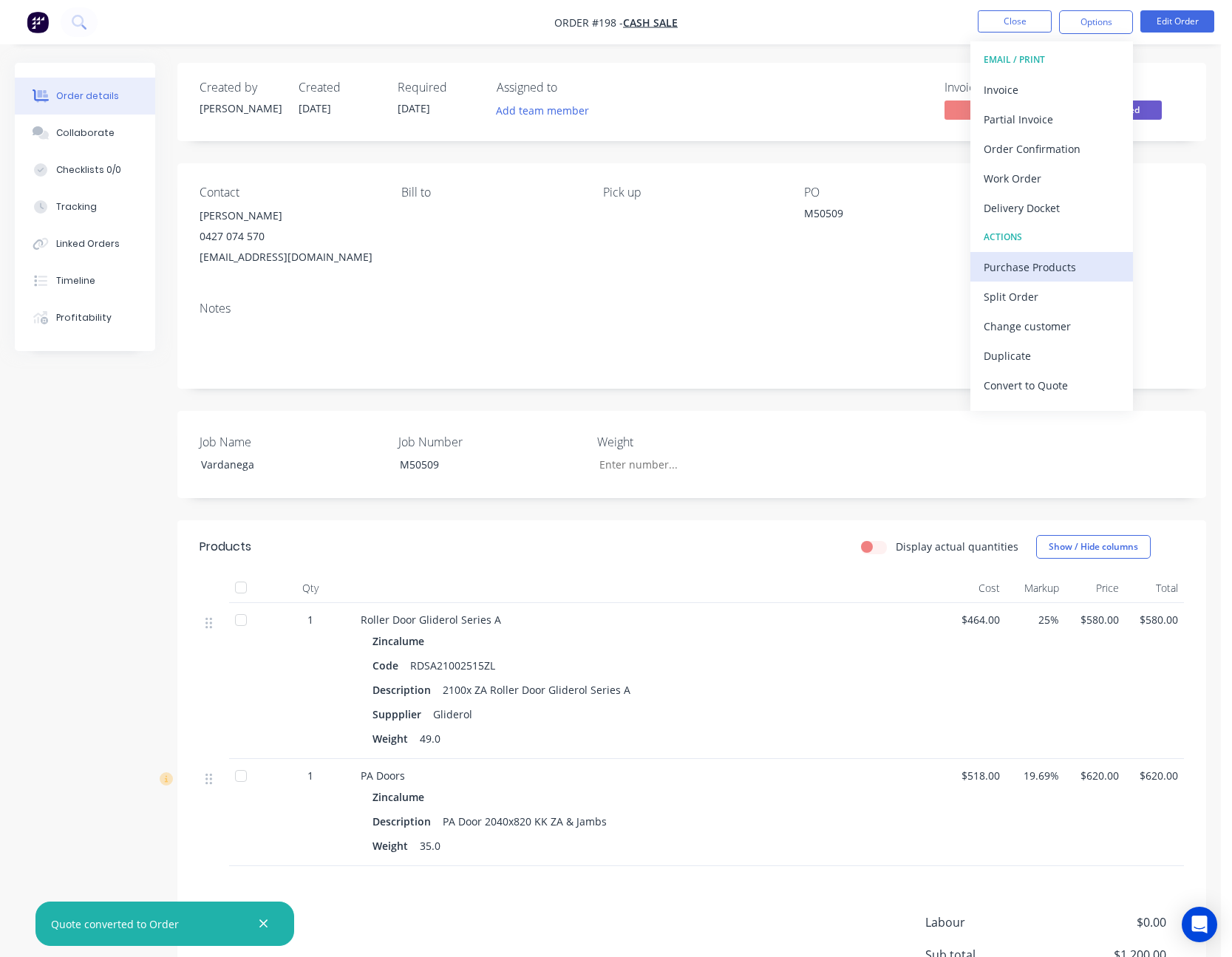
click at [1056, 262] on div "Purchase Products" at bounding box center [1052, 267] width 136 height 21
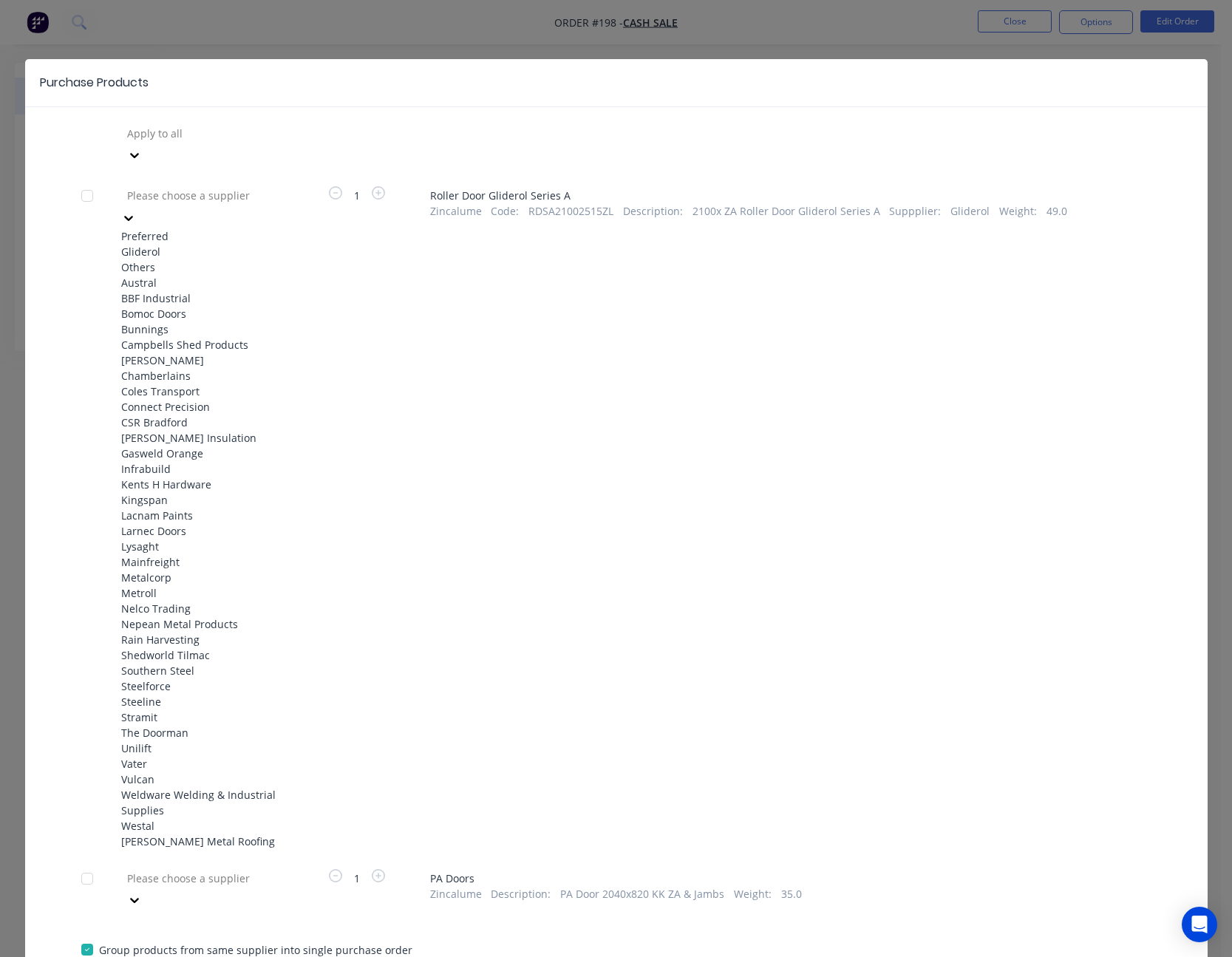
click at [133, 216] on icon at bounding box center [128, 218] width 8 height 5
click at [260, 244] on div "Gliderol" at bounding box center [203, 251] width 163 height 15
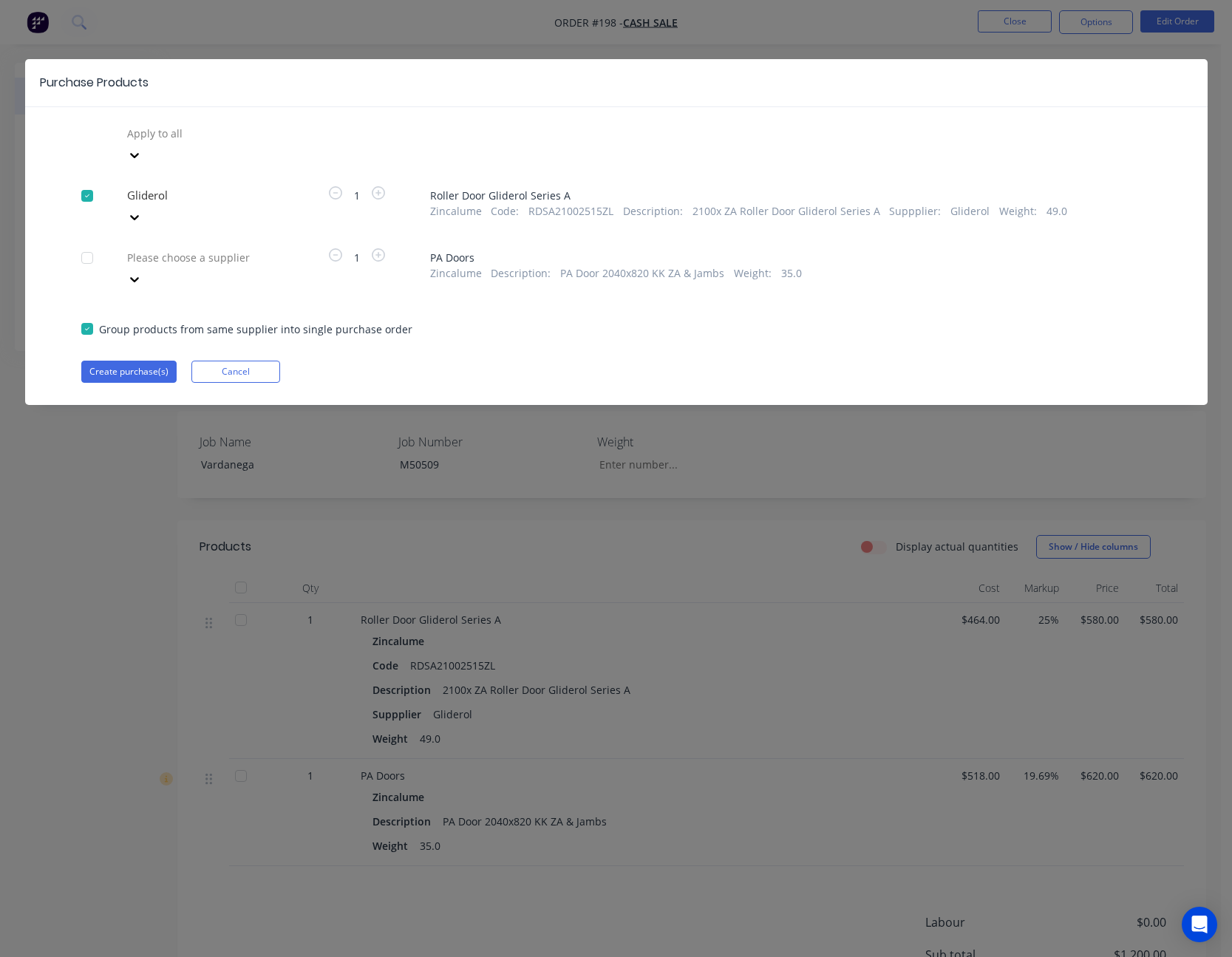
click at [139, 277] on icon at bounding box center [134, 279] width 8 height 5
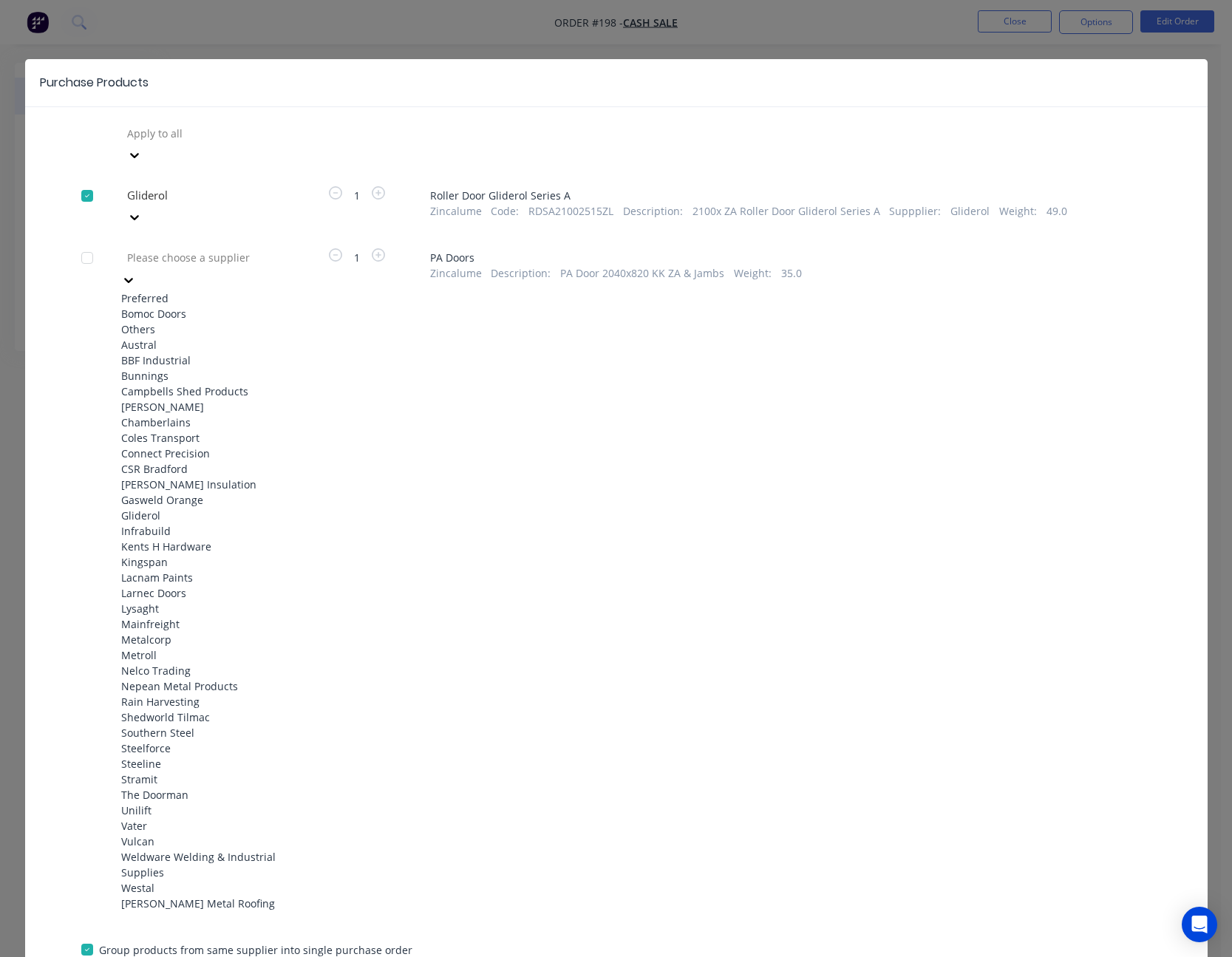
scroll to position [591, 0]
click at [193, 710] on div "Shedworld Tilmac" at bounding box center [203, 718] width 163 height 15
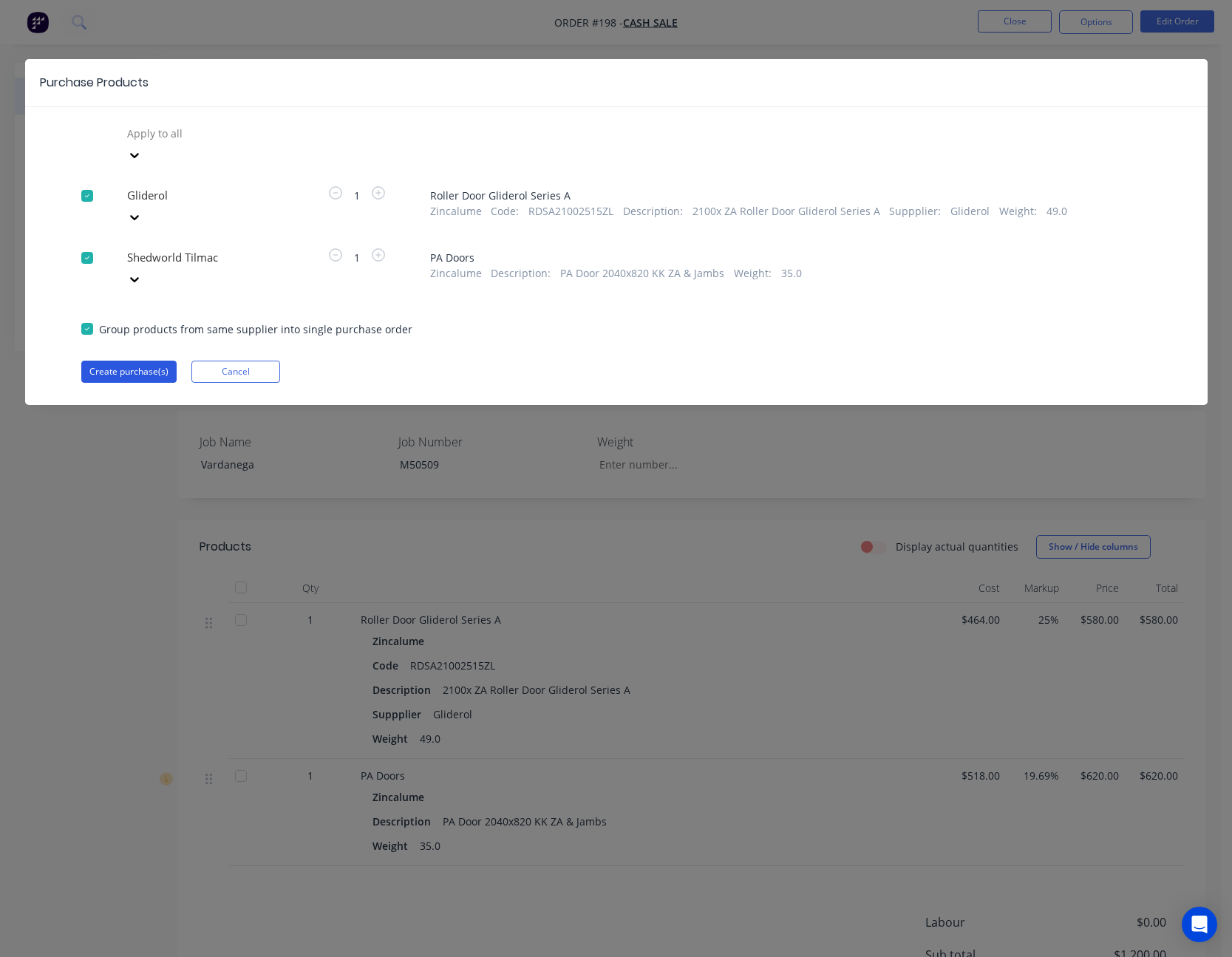
click at [140, 361] on button "Create purchase(s)" at bounding box center [129, 372] width 95 height 22
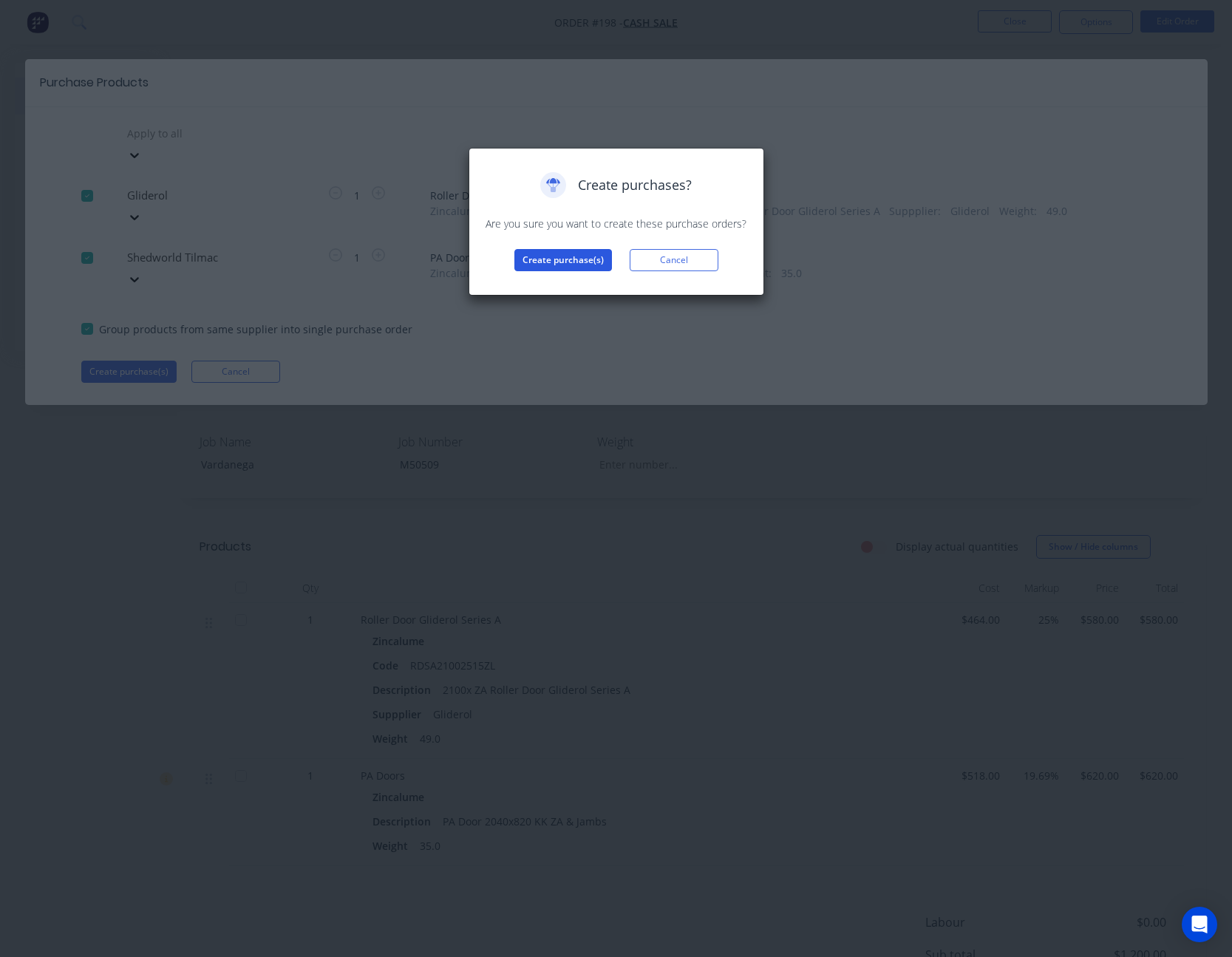
click at [545, 258] on button "Create purchase(s)" at bounding box center [563, 260] width 98 height 22
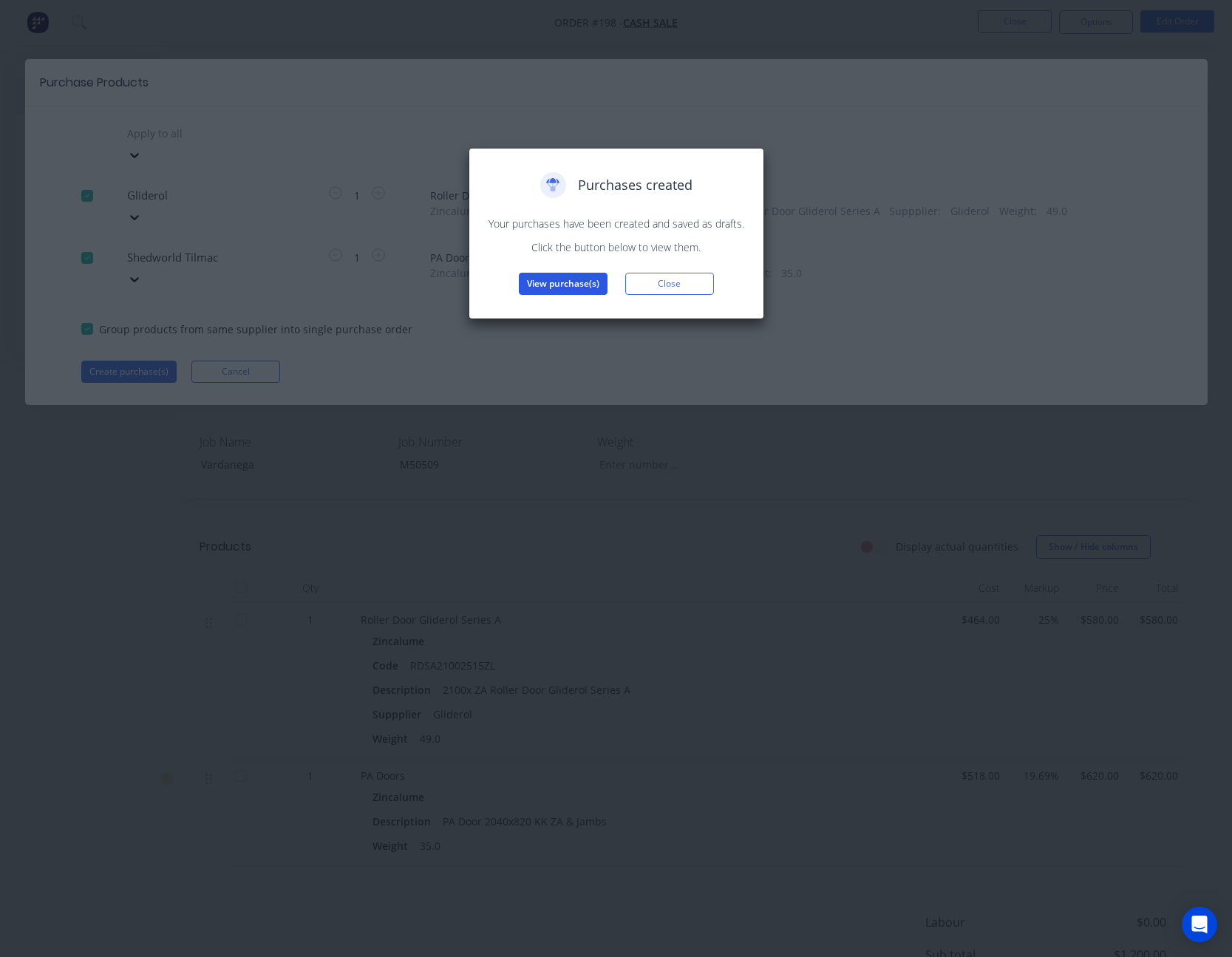
click at [552, 289] on button "View purchase(s)" at bounding box center [563, 284] width 88 height 22
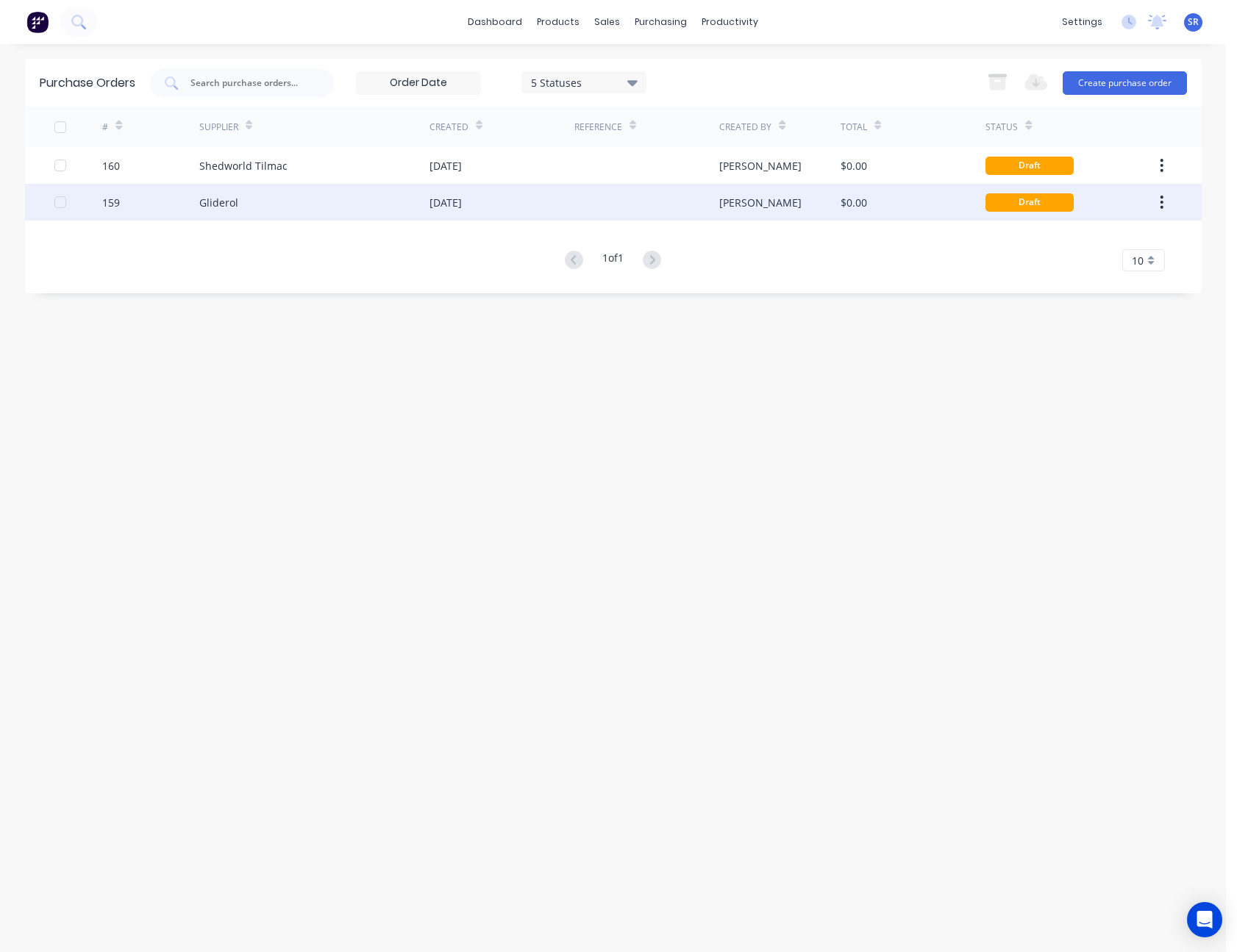
click at [666, 192] on div at bounding box center [646, 203] width 144 height 37
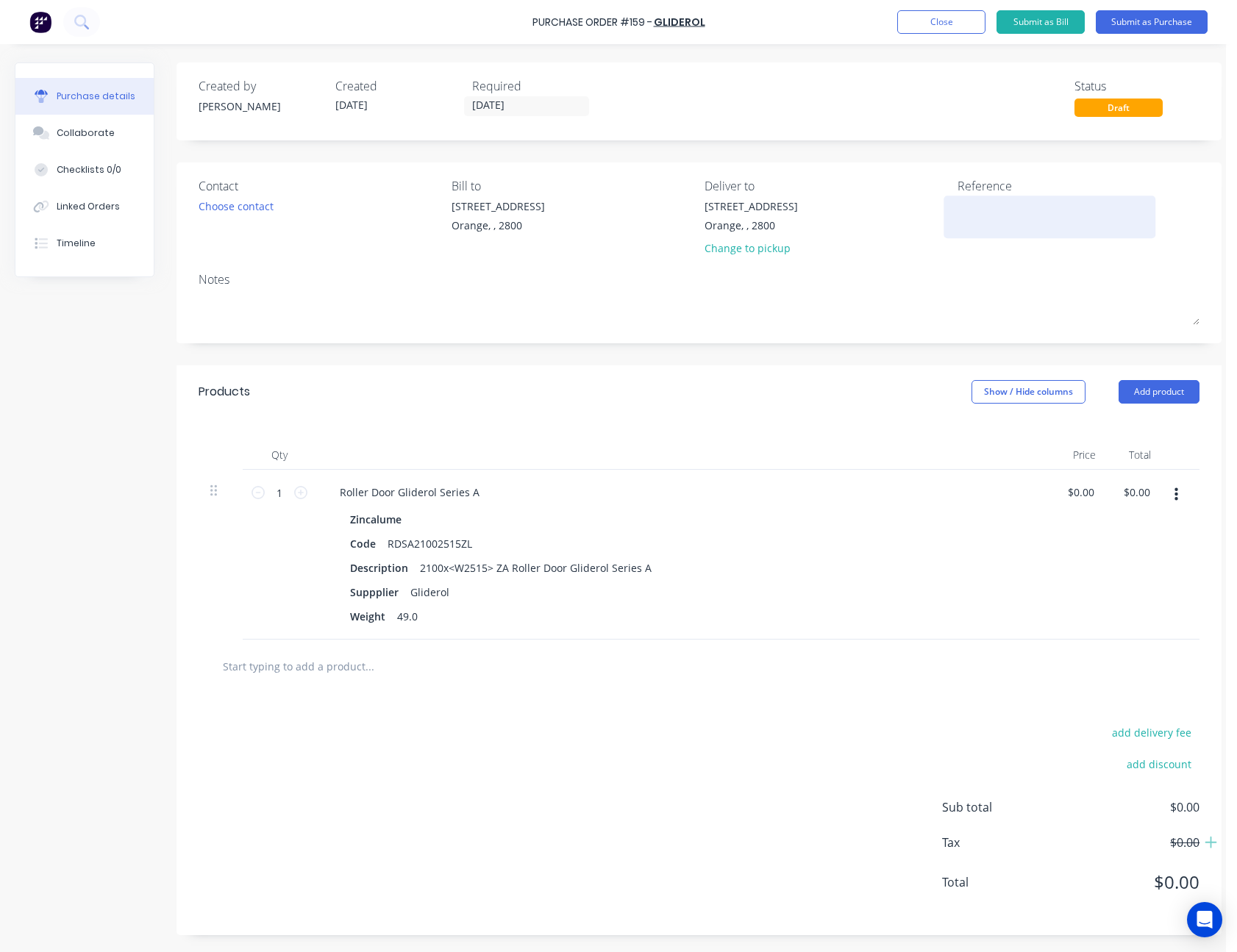
click at [987, 204] on textarea at bounding box center [1049, 215] width 184 height 33
type textarea "Varganega - M50509"
click at [960, 258] on div "Reference Varganega - M50509" at bounding box center [1078, 220] width 242 height 86
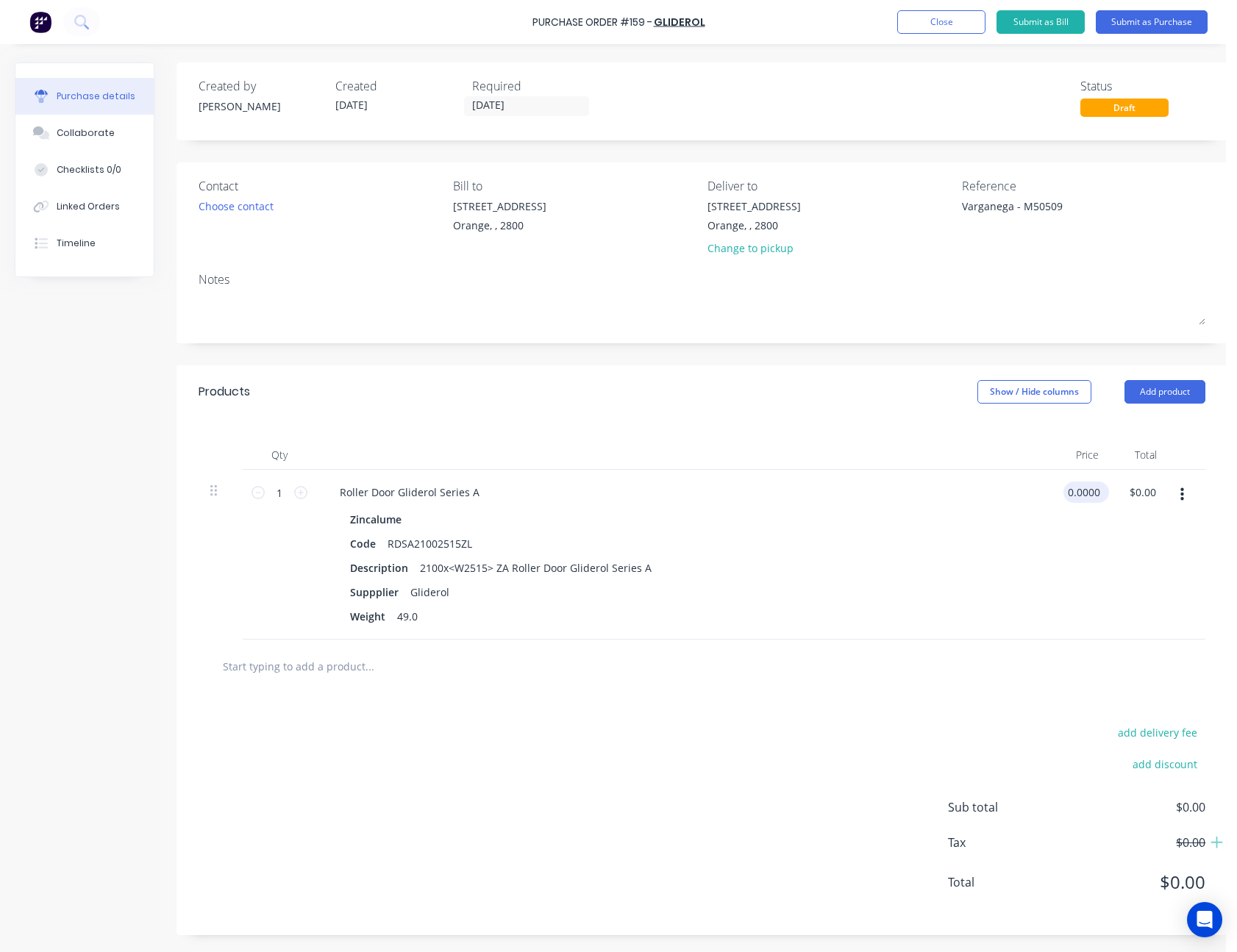
click at [1080, 495] on input "0.0000" at bounding box center [1083, 492] width 40 height 21
type input "$464.00"
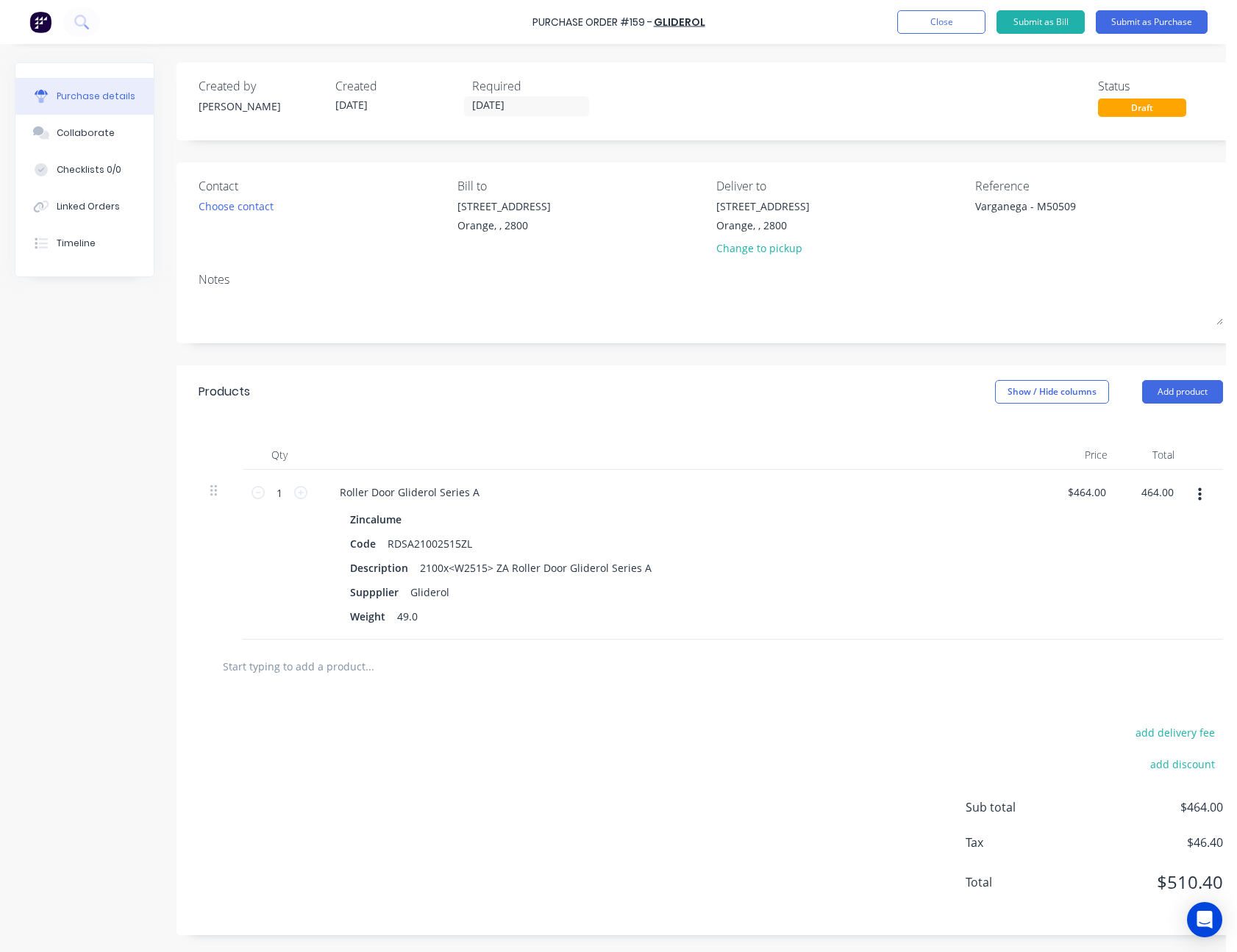
type input "$464.00"
click at [1084, 598] on div "$464.00 $464.00" at bounding box center [1086, 554] width 68 height 170
click at [1158, 24] on button "Submit as Purchase" at bounding box center [1152, 22] width 112 height 24
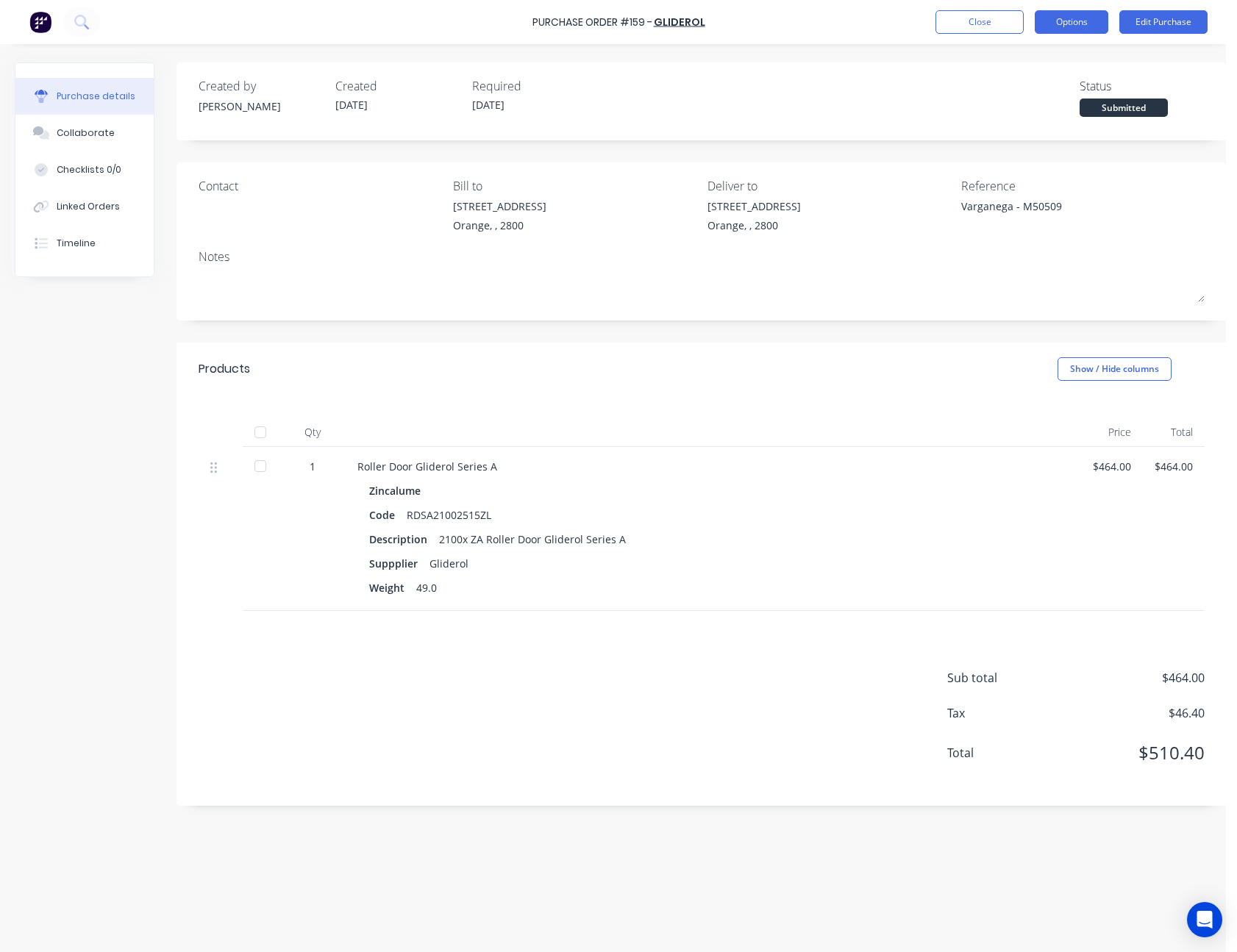
click at [1076, 22] on button "Options" at bounding box center [1071, 22] width 74 height 24
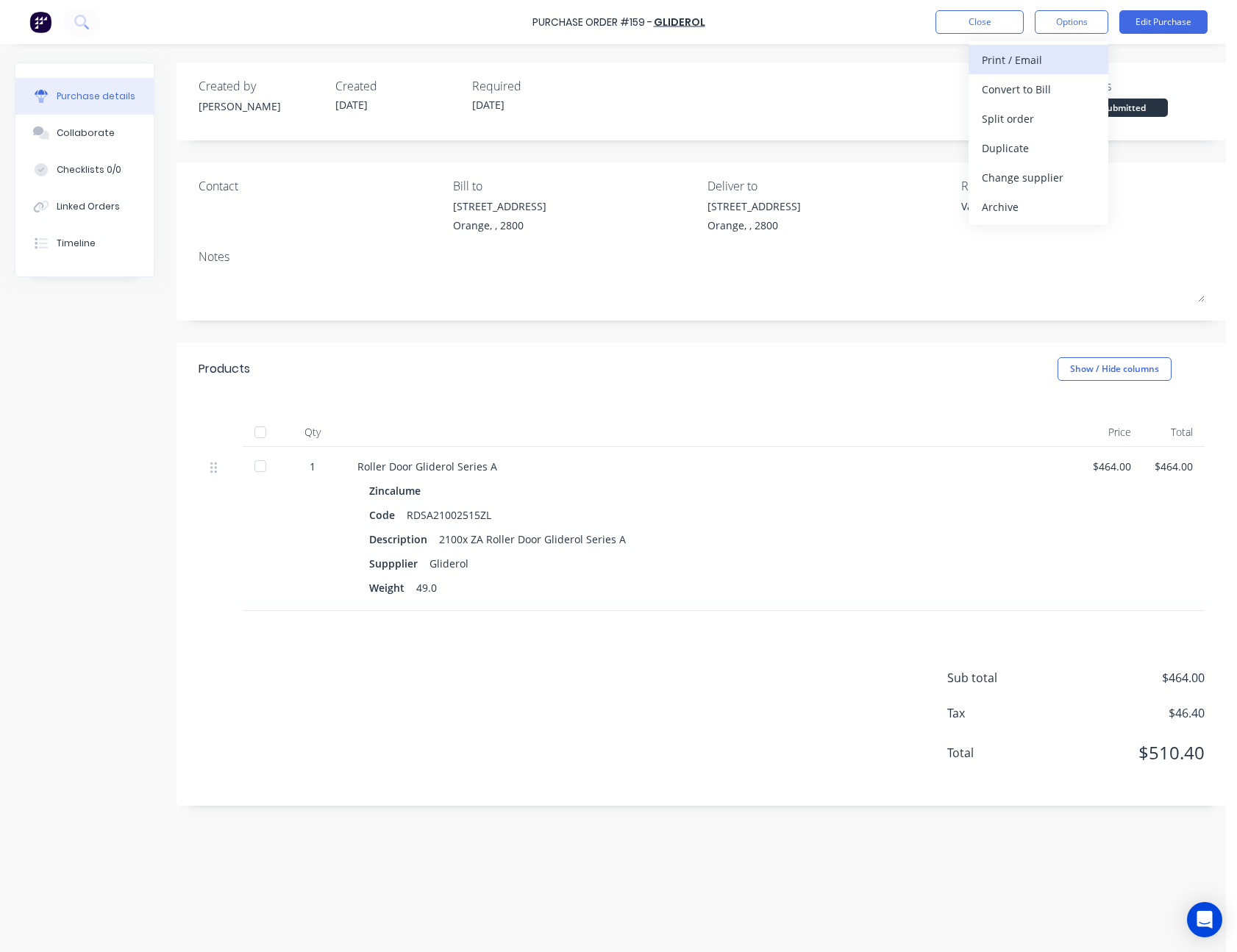
click at [1054, 61] on div "Print / Email" at bounding box center [1038, 59] width 113 height 21
click at [1054, 88] on div "With pricing" at bounding box center [1038, 89] width 113 height 21
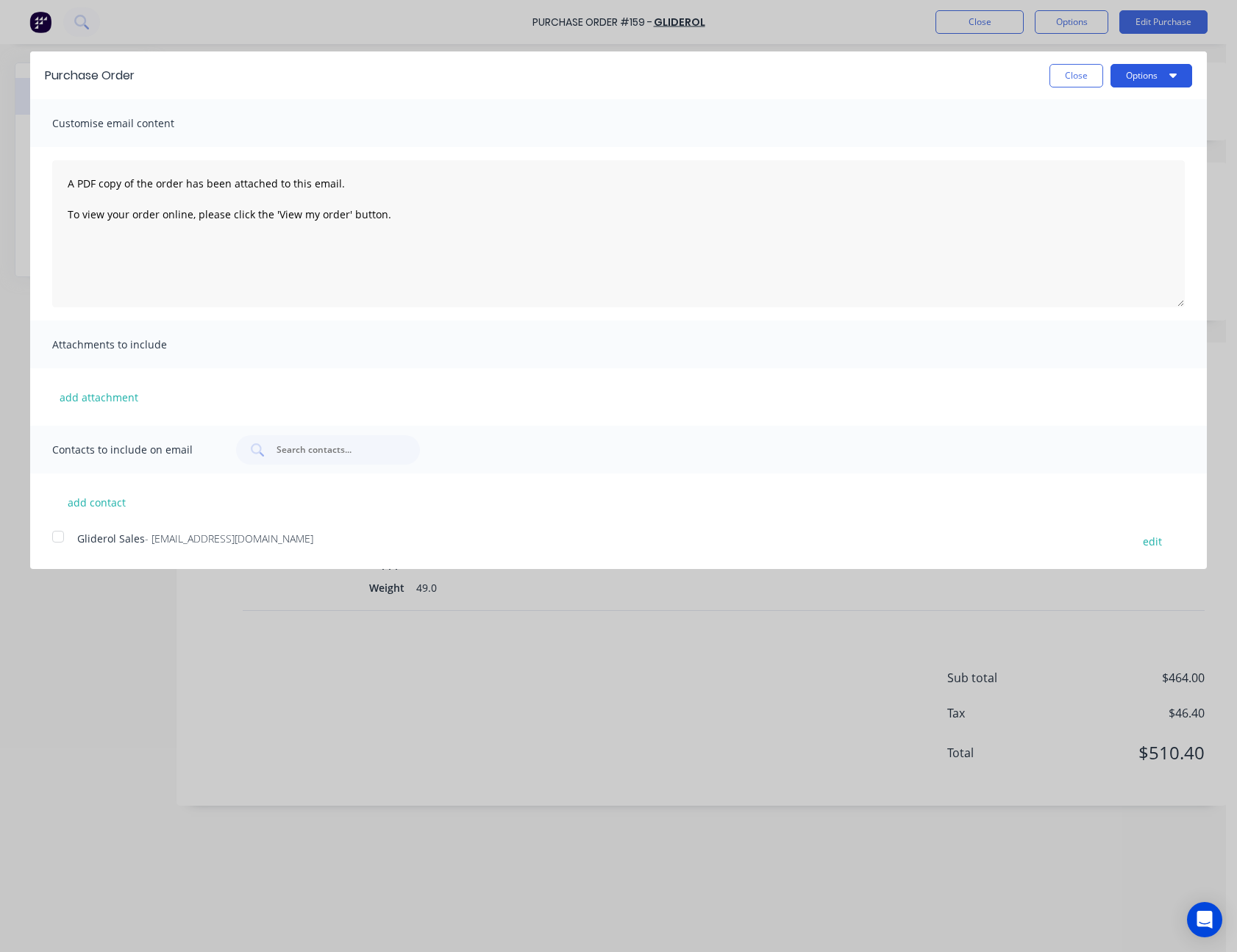
click at [1132, 71] on button "Options" at bounding box center [1151, 76] width 82 height 24
click at [1133, 105] on div "Print" at bounding box center [1122, 112] width 113 height 21
click at [1067, 72] on button "Close" at bounding box center [1076, 76] width 54 height 24
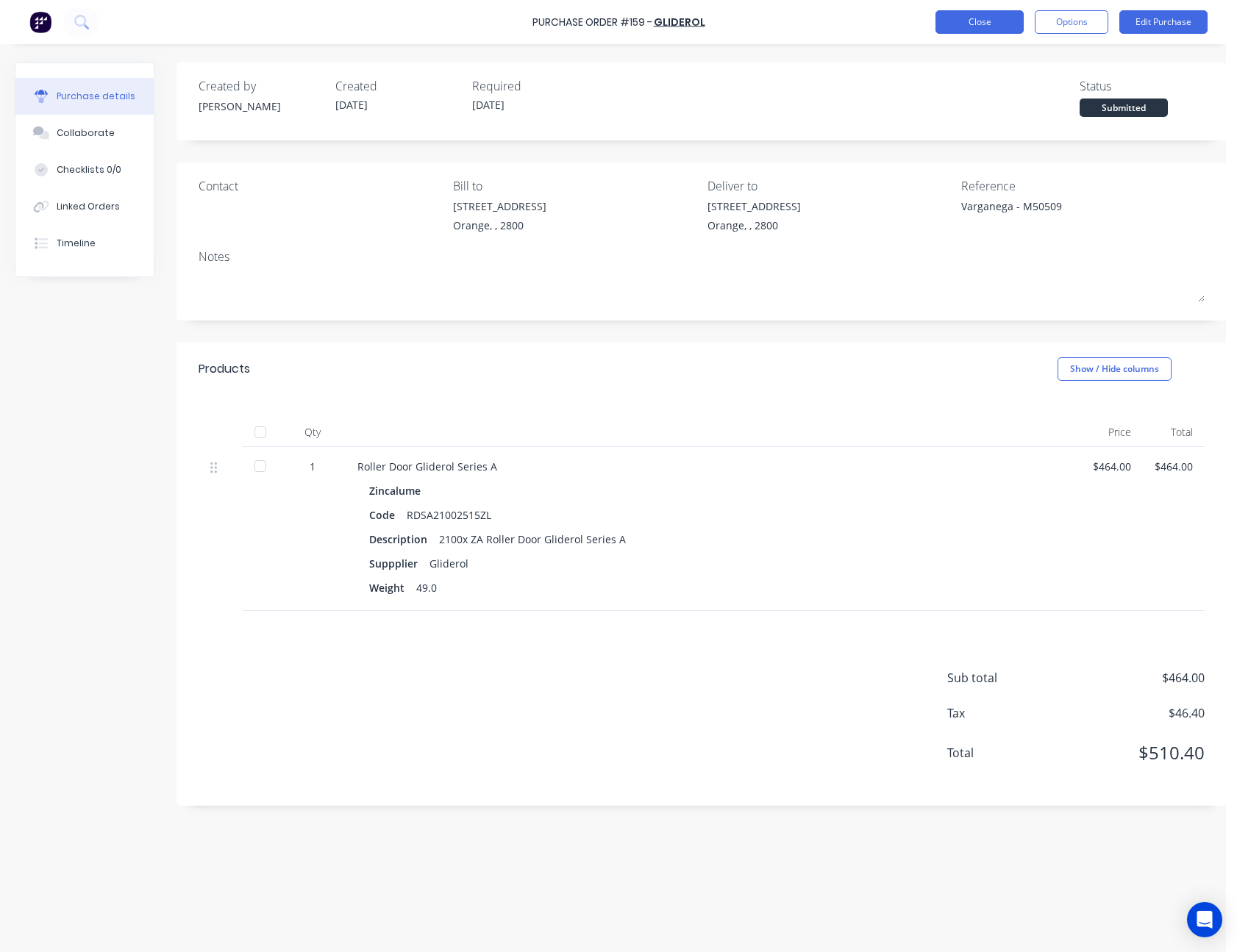
click at [1001, 19] on button "Close" at bounding box center [979, 22] width 88 height 24
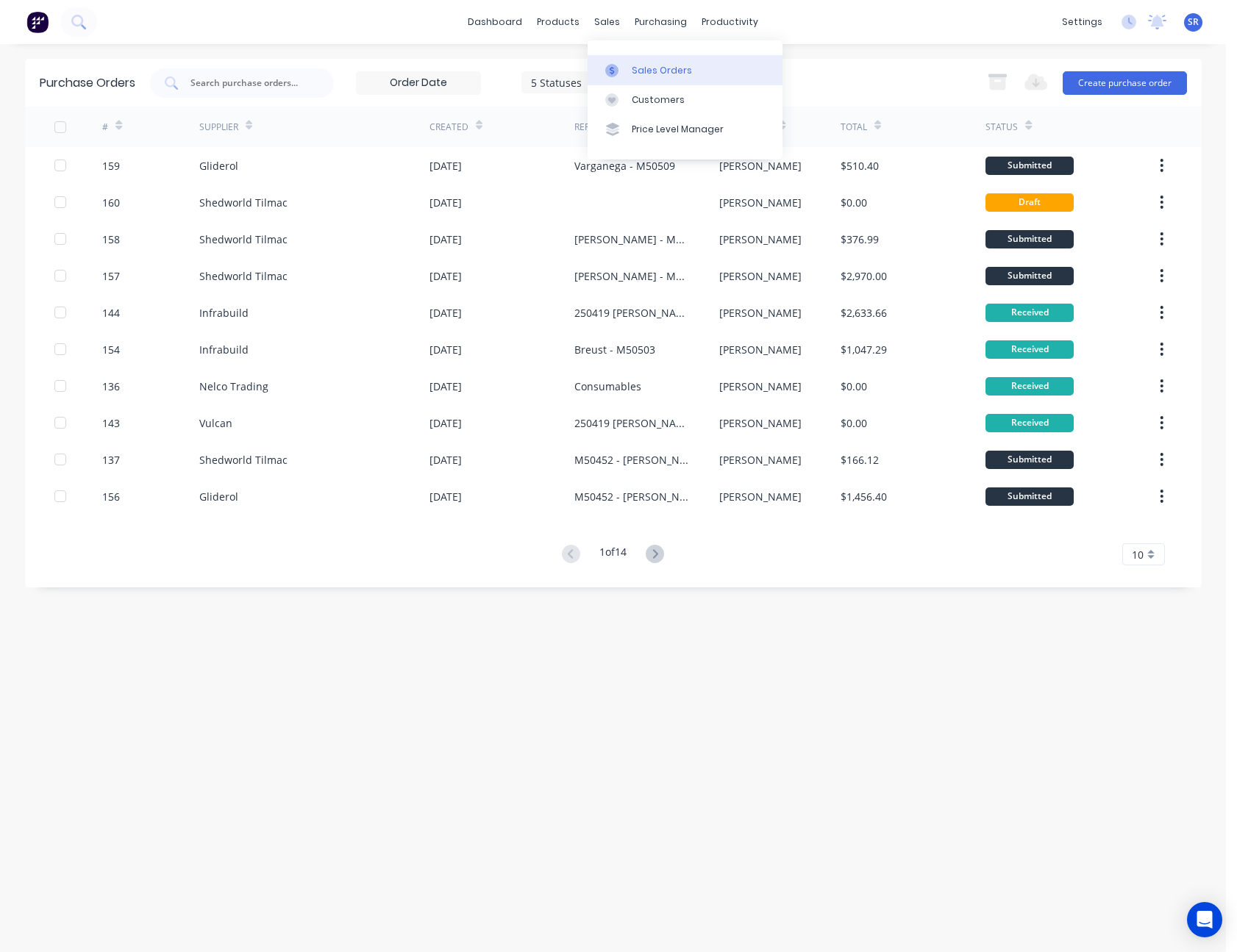
click at [637, 70] on div "Sales Orders" at bounding box center [662, 71] width 60 height 14
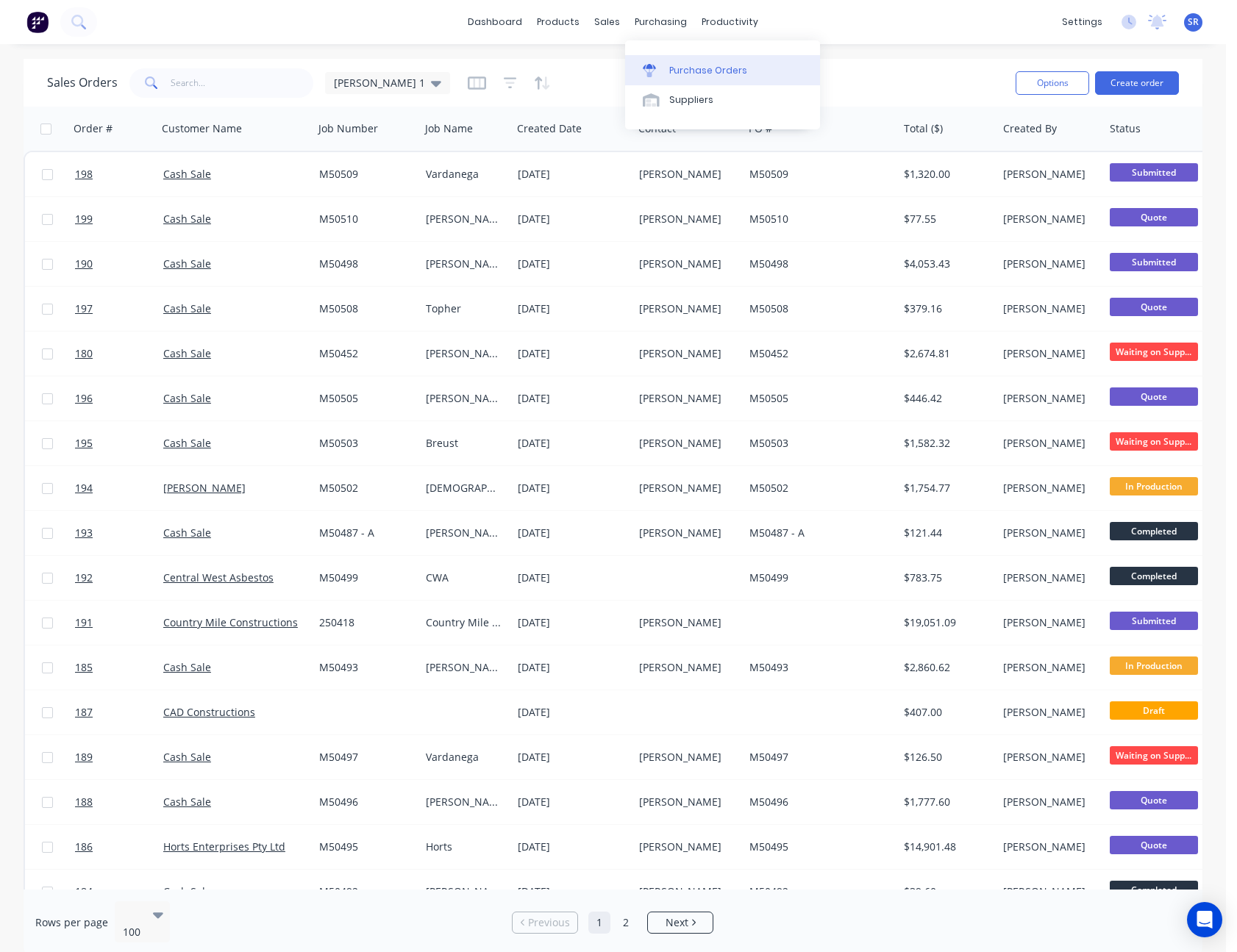
click at [683, 67] on div "Purchase Orders" at bounding box center [708, 71] width 78 height 14
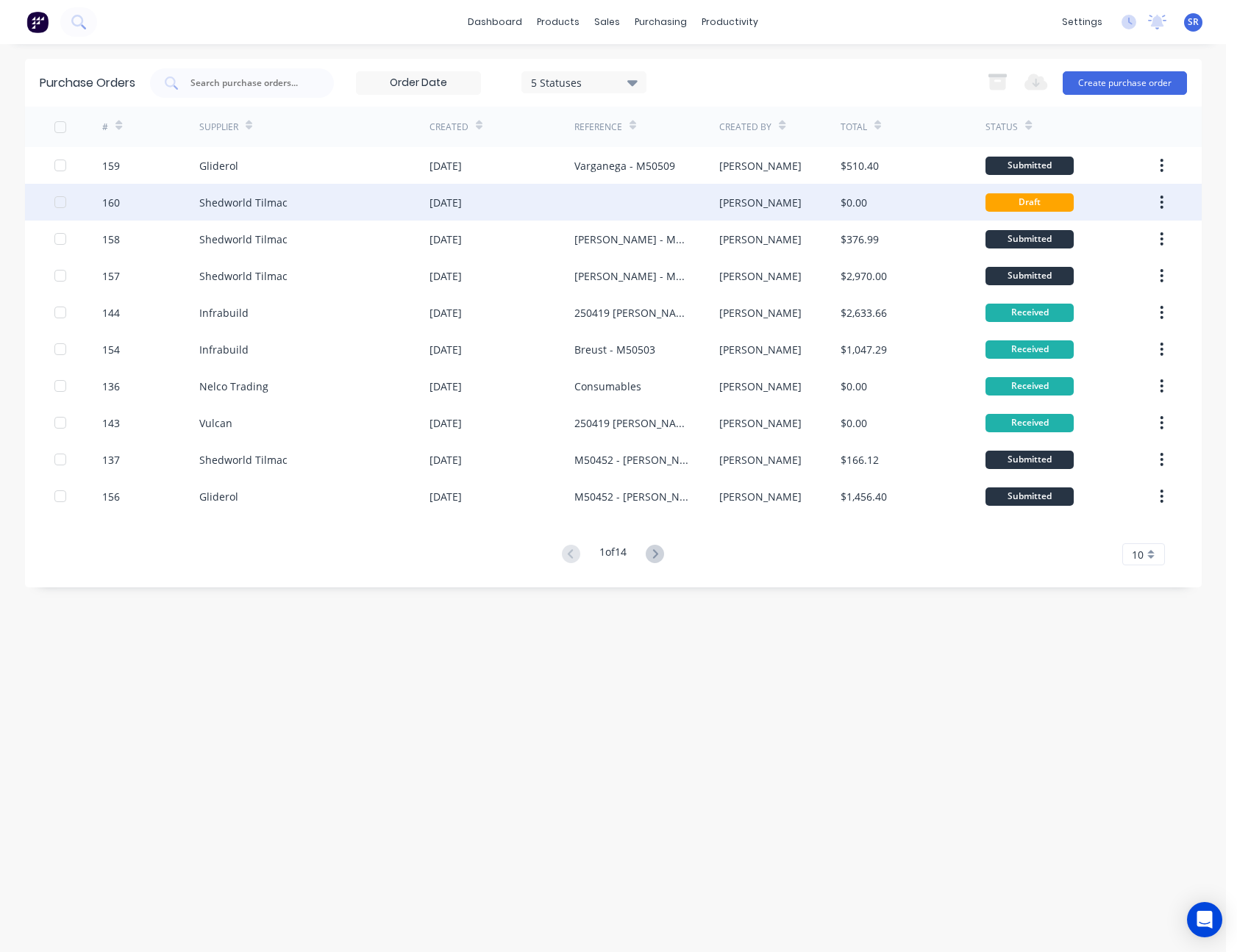
click at [646, 195] on div at bounding box center [646, 203] width 144 height 37
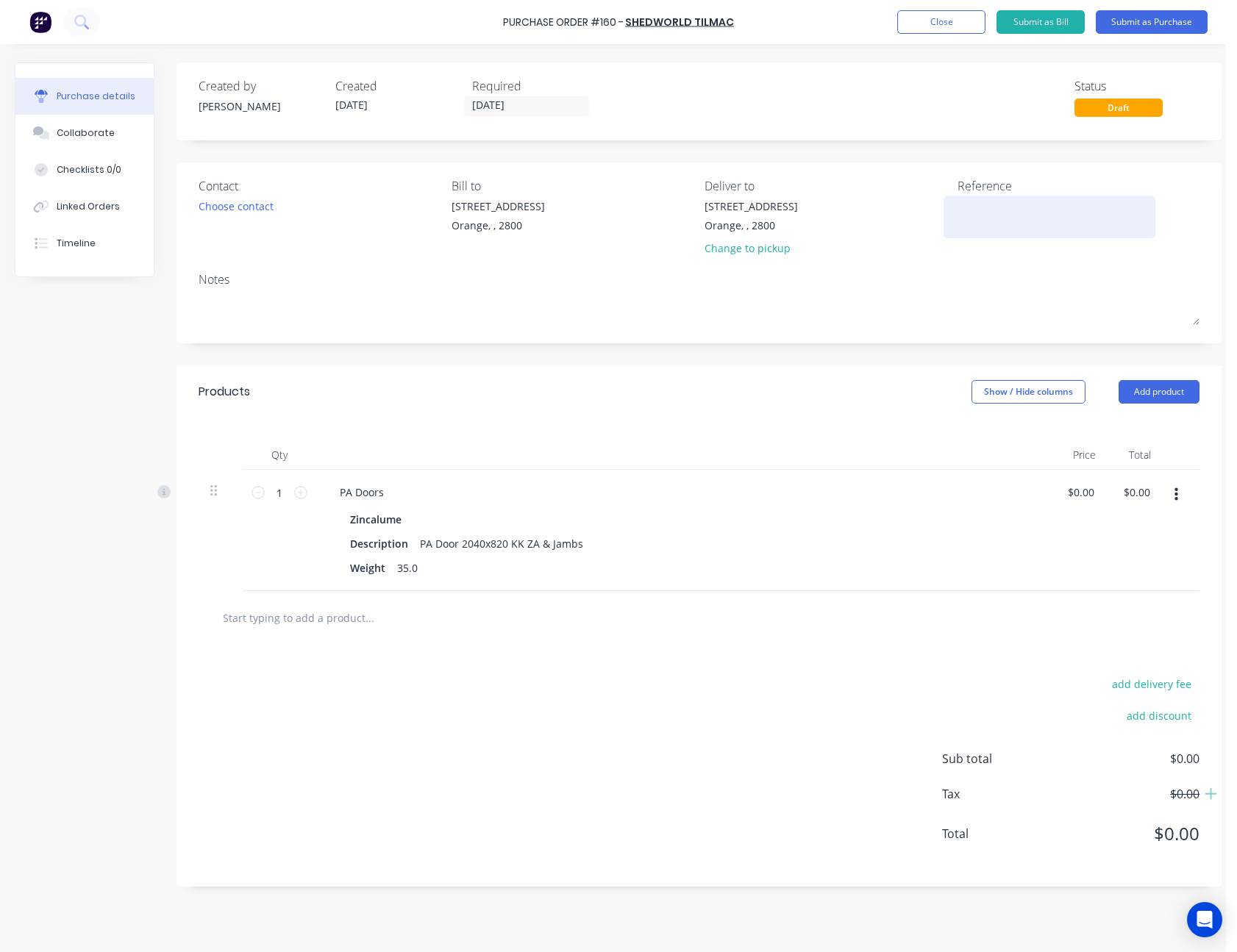
click at [992, 213] on textarea at bounding box center [1049, 215] width 184 height 33
click at [1032, 204] on textarea "Vardanega" at bounding box center [1049, 215] width 184 height 33
type textarea "Vardanega - M50509"
click at [1071, 285] on div "Notes" at bounding box center [699, 279] width 1001 height 18
click at [1160, 24] on button "Submit as Purchase" at bounding box center [1152, 22] width 112 height 24
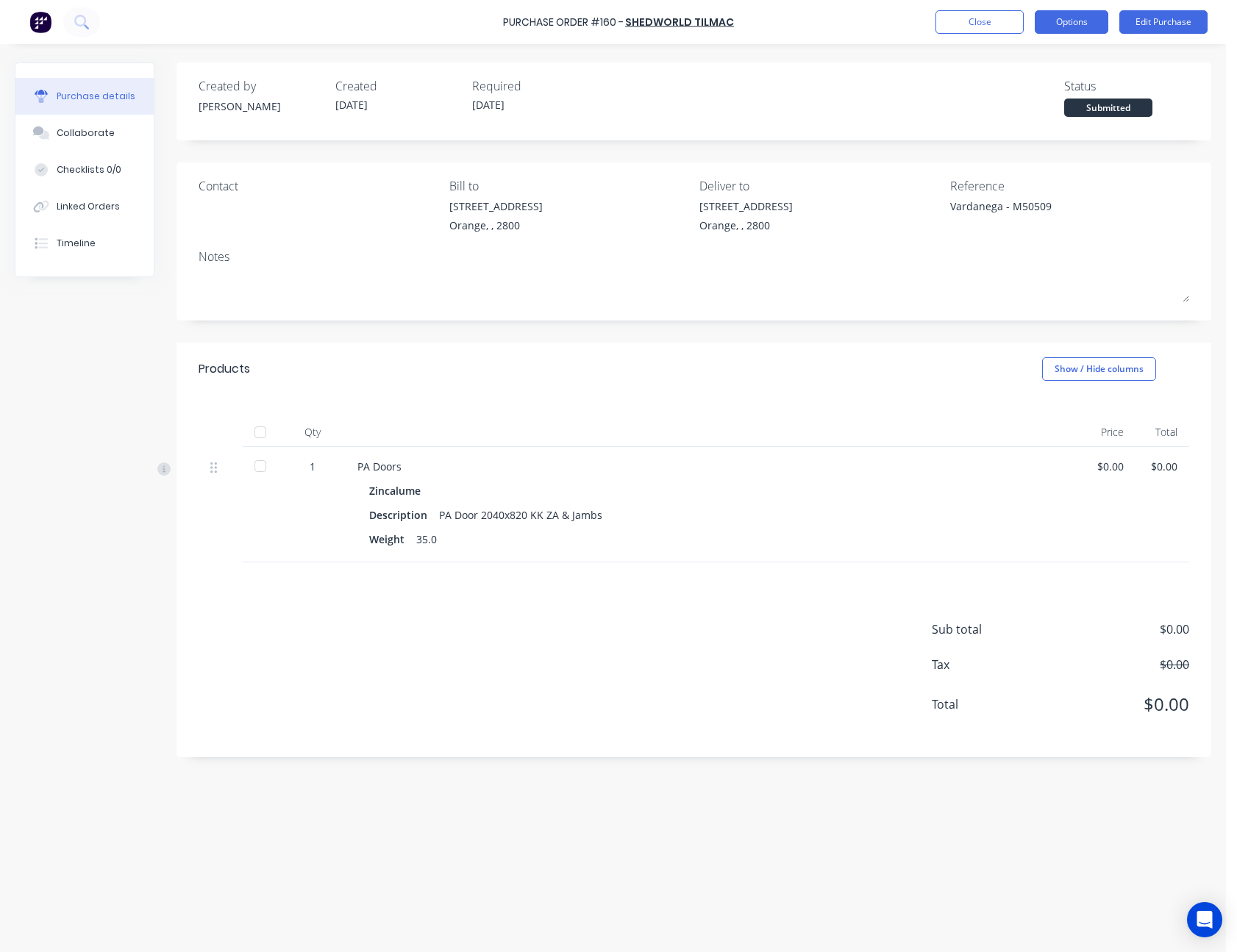
click at [1071, 24] on button "Options" at bounding box center [1071, 22] width 74 height 24
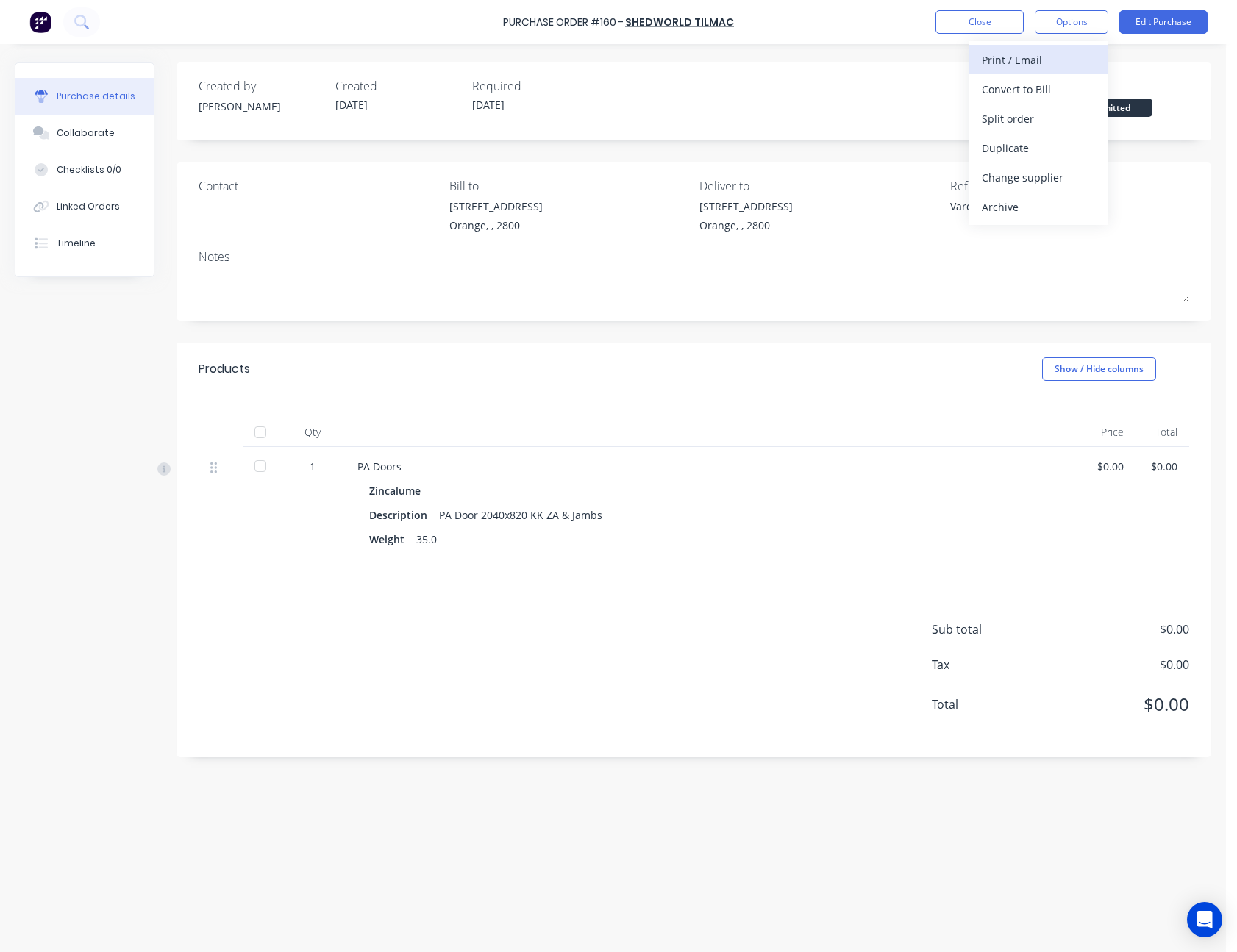
click at [1065, 53] on div "Print / Email" at bounding box center [1038, 59] width 113 height 21
click at [1065, 114] on div "Without pricing" at bounding box center [1038, 118] width 113 height 21
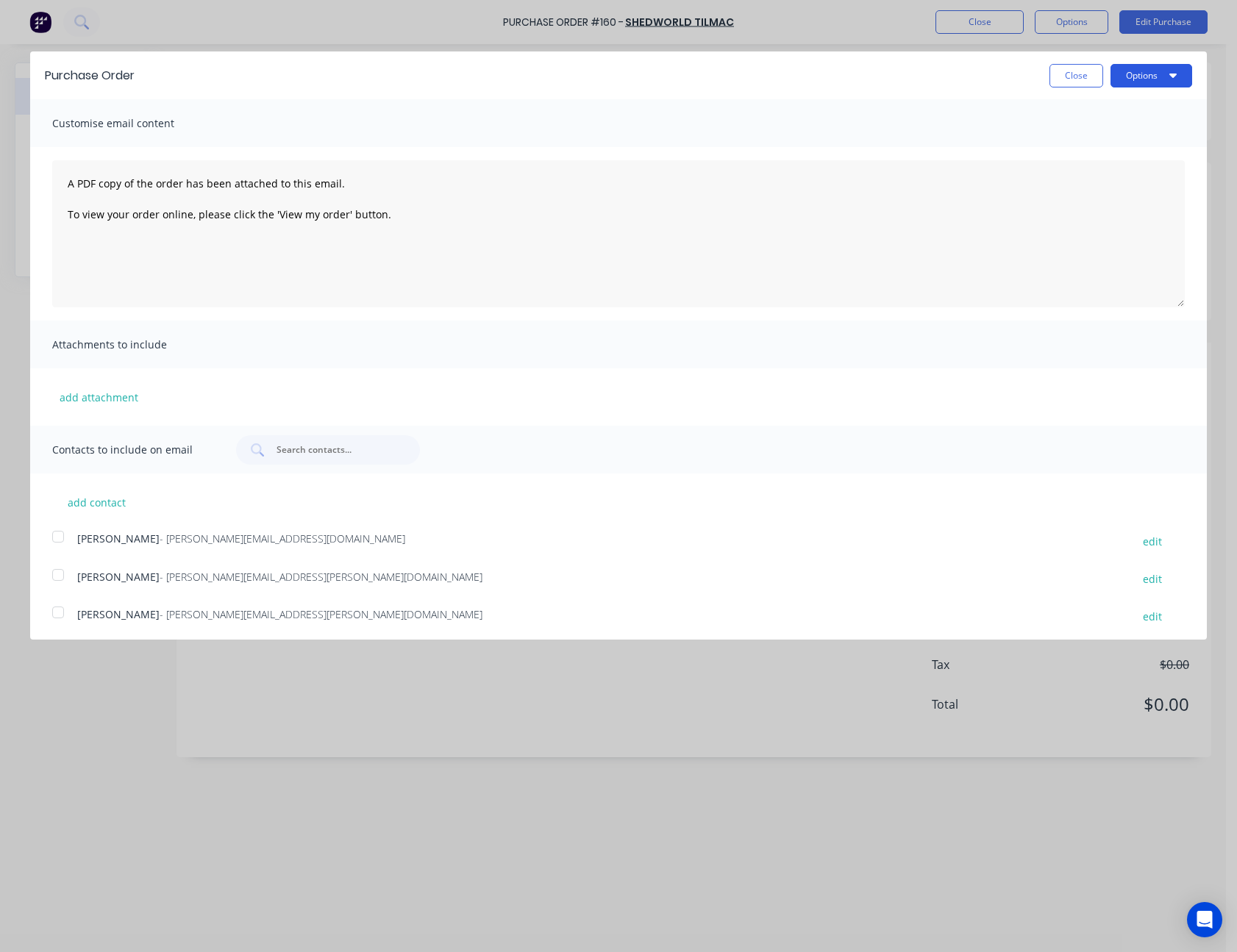
click at [1121, 77] on button "Options" at bounding box center [1151, 76] width 82 height 24
click at [1117, 101] on button "Print" at bounding box center [1122, 113] width 139 height 30
click at [1049, 77] on button "Close" at bounding box center [1076, 76] width 54 height 24
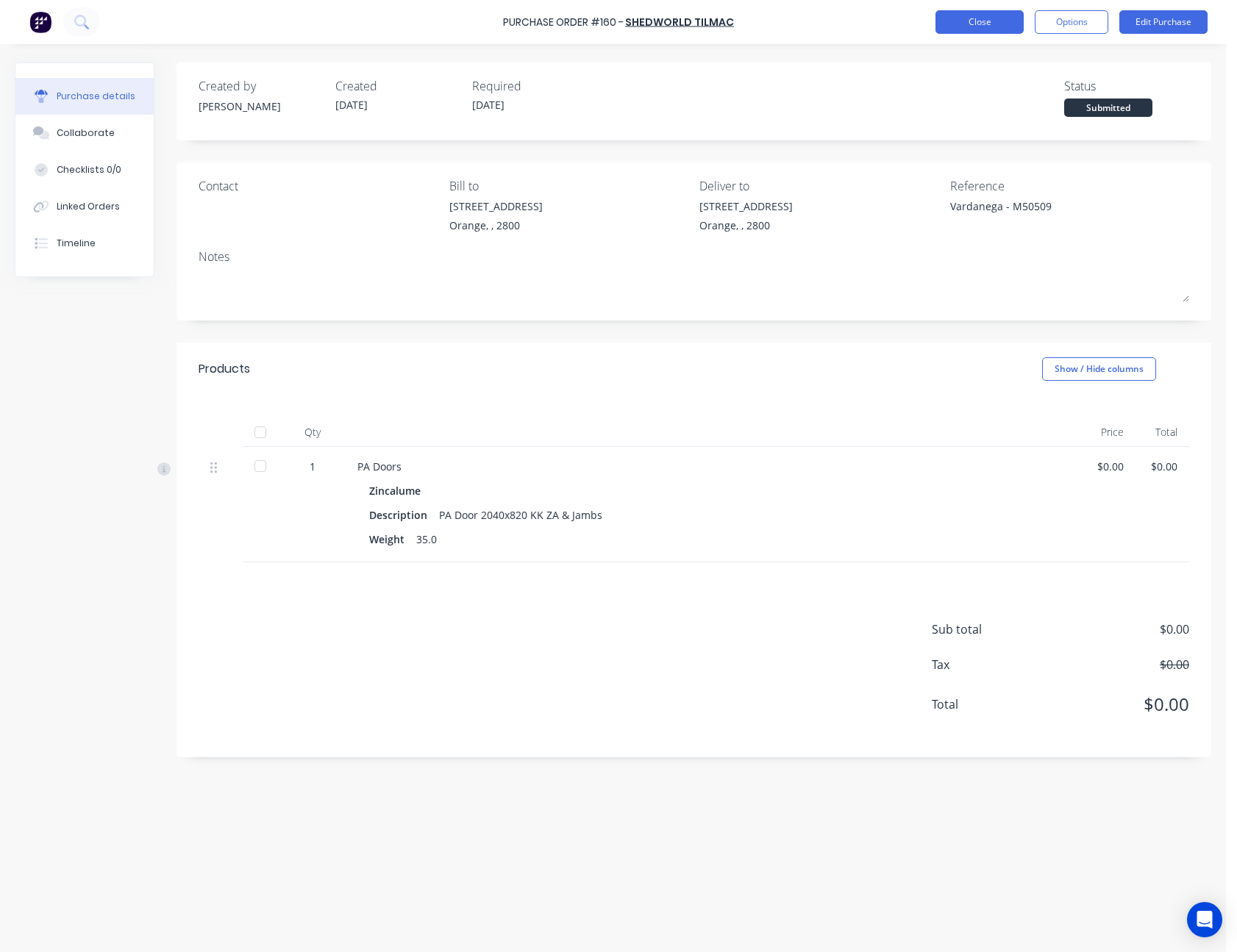
click at [1001, 29] on button "Close" at bounding box center [979, 22] width 88 height 24
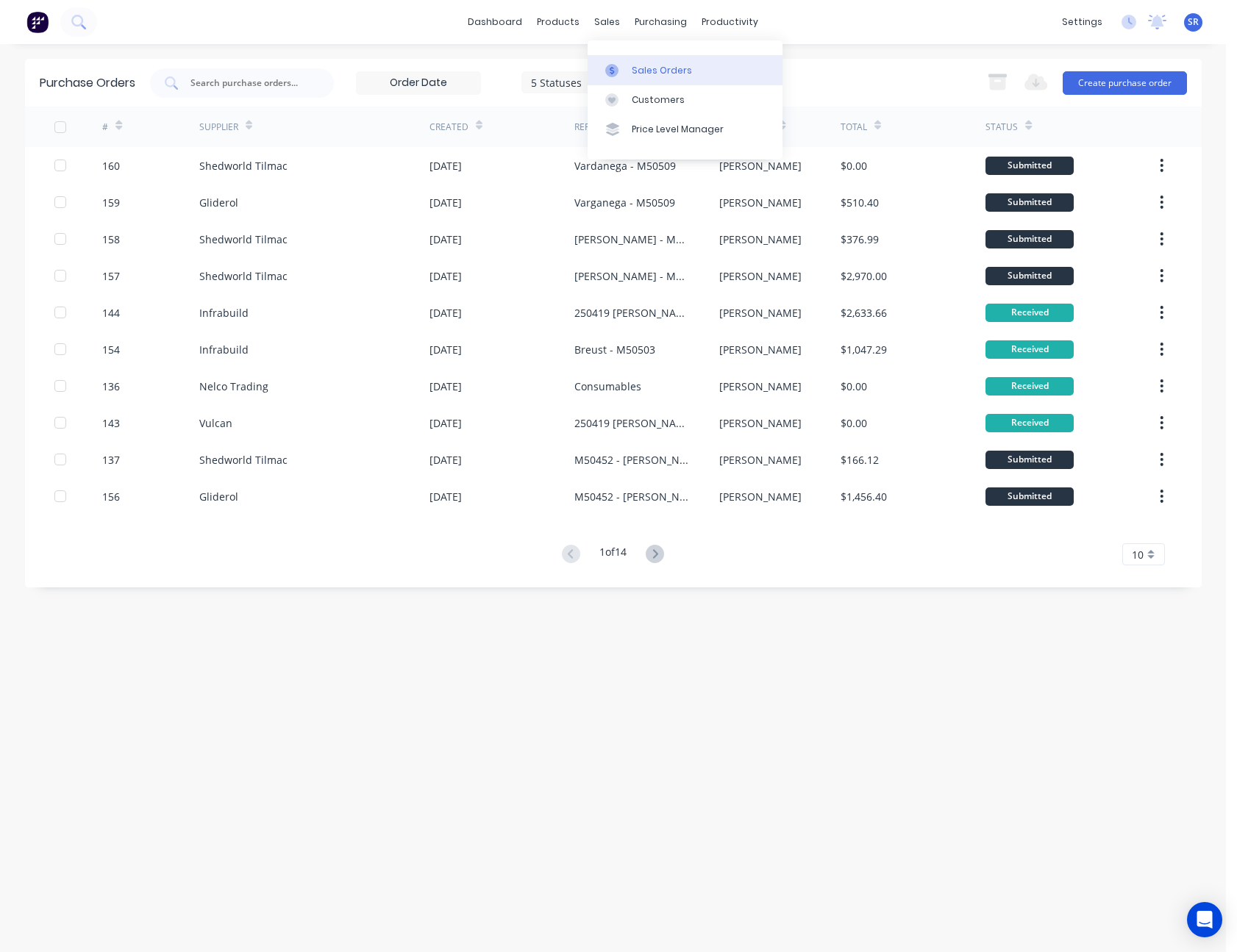
click at [630, 60] on link "Sales Orders" at bounding box center [685, 69] width 195 height 30
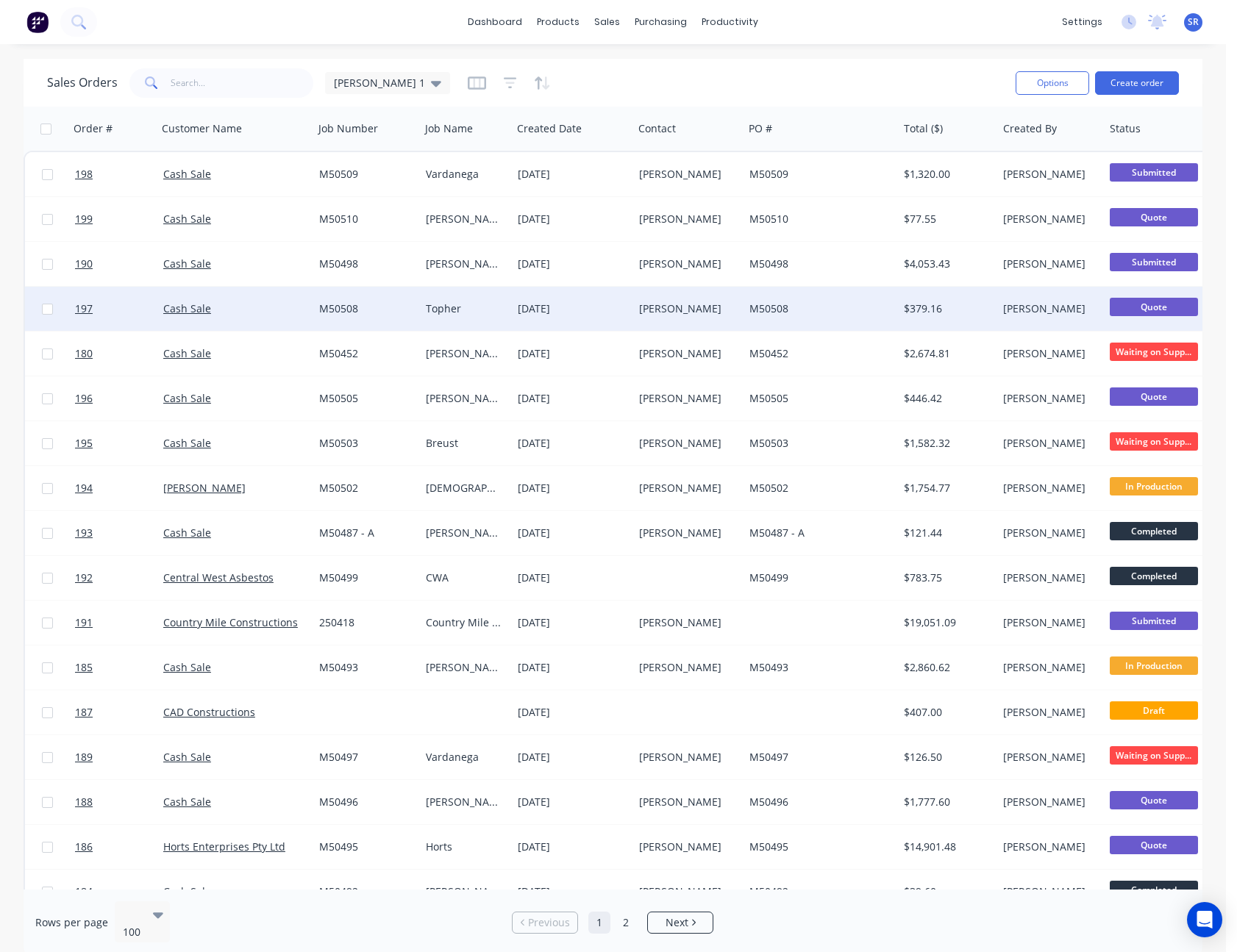
click at [704, 314] on div "[PERSON_NAME]" at bounding box center [685, 308] width 94 height 14
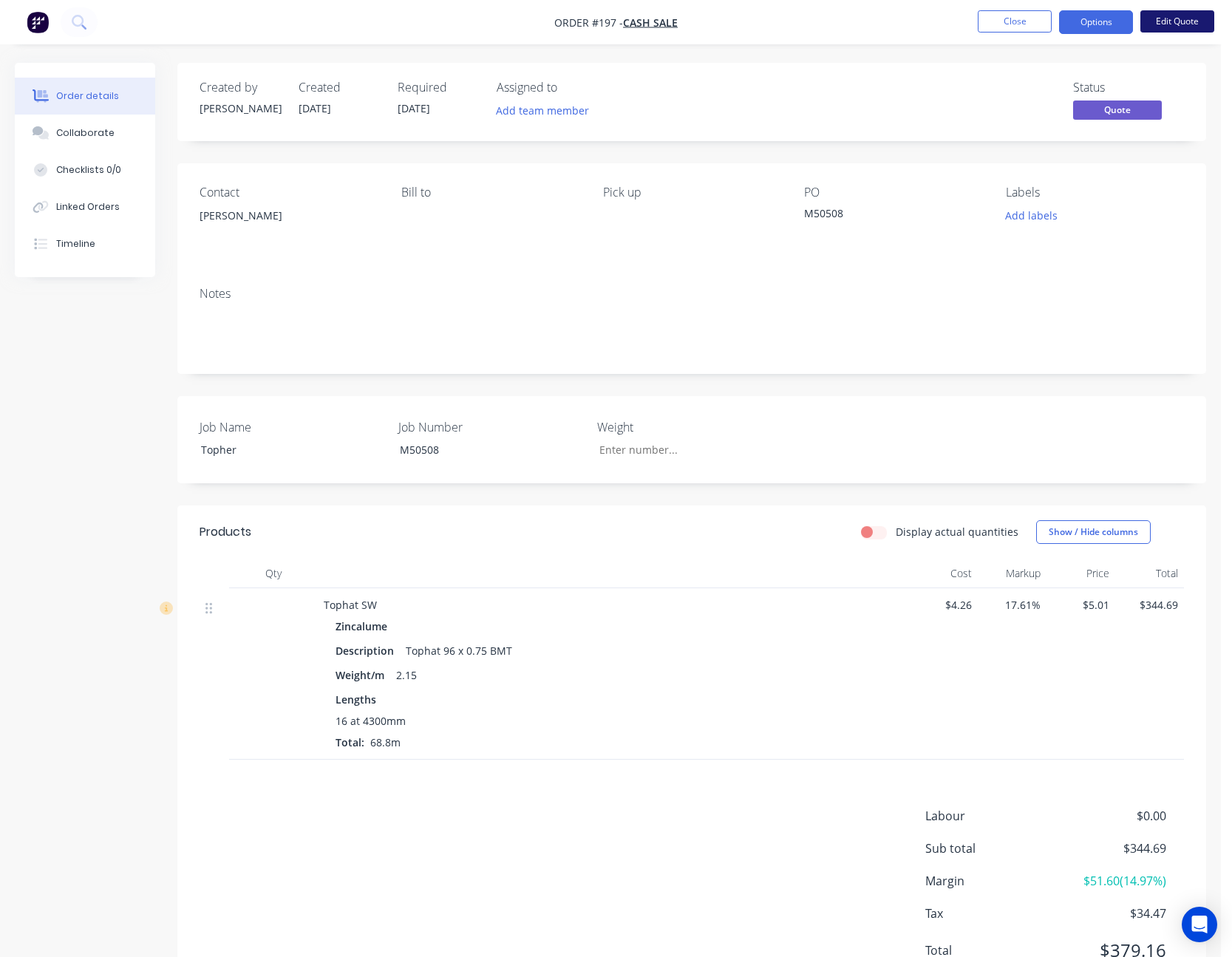
click at [1195, 31] on button "Edit Quote" at bounding box center [1177, 21] width 74 height 22
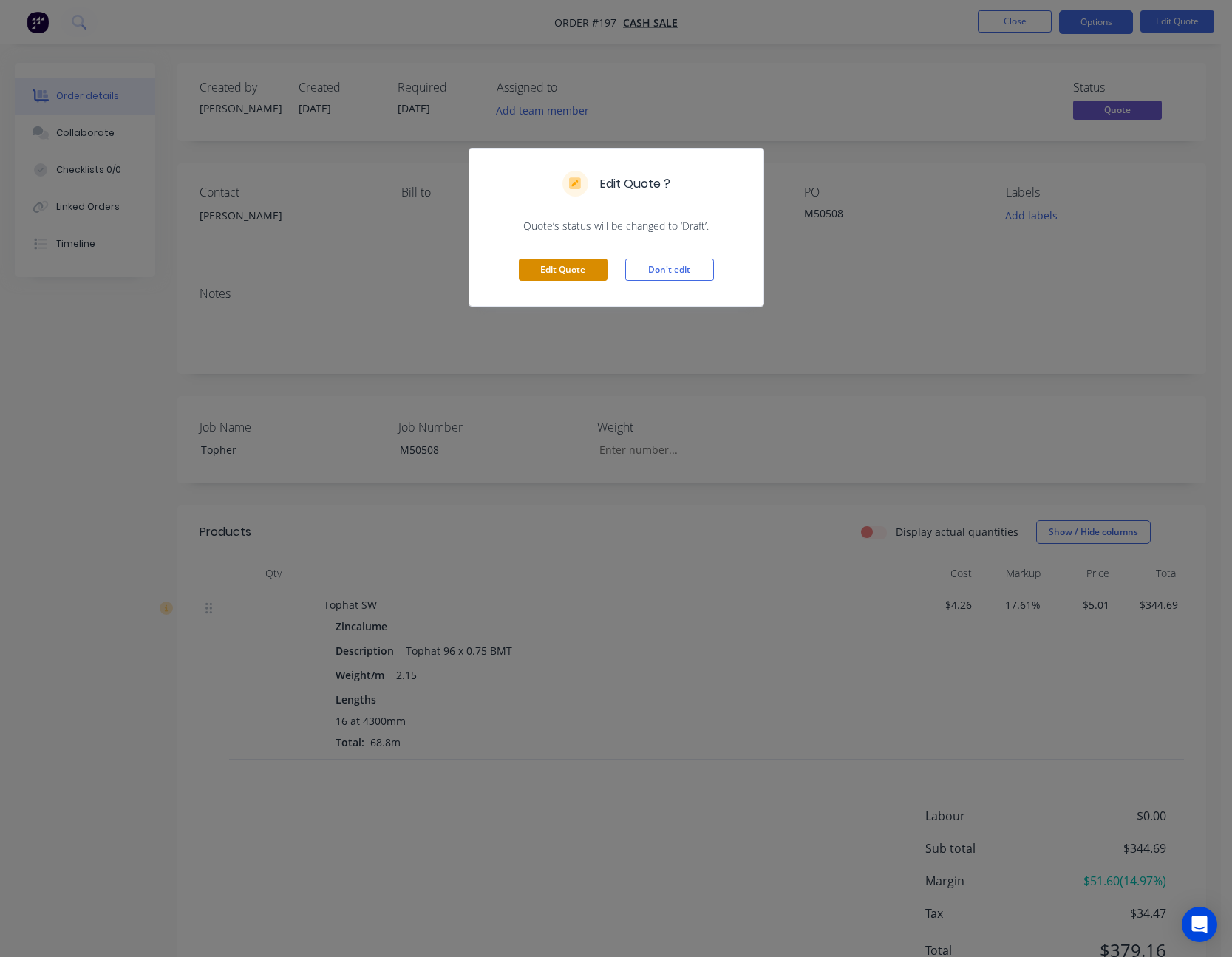
click at [583, 264] on button "Edit Quote" at bounding box center [563, 270] width 88 height 22
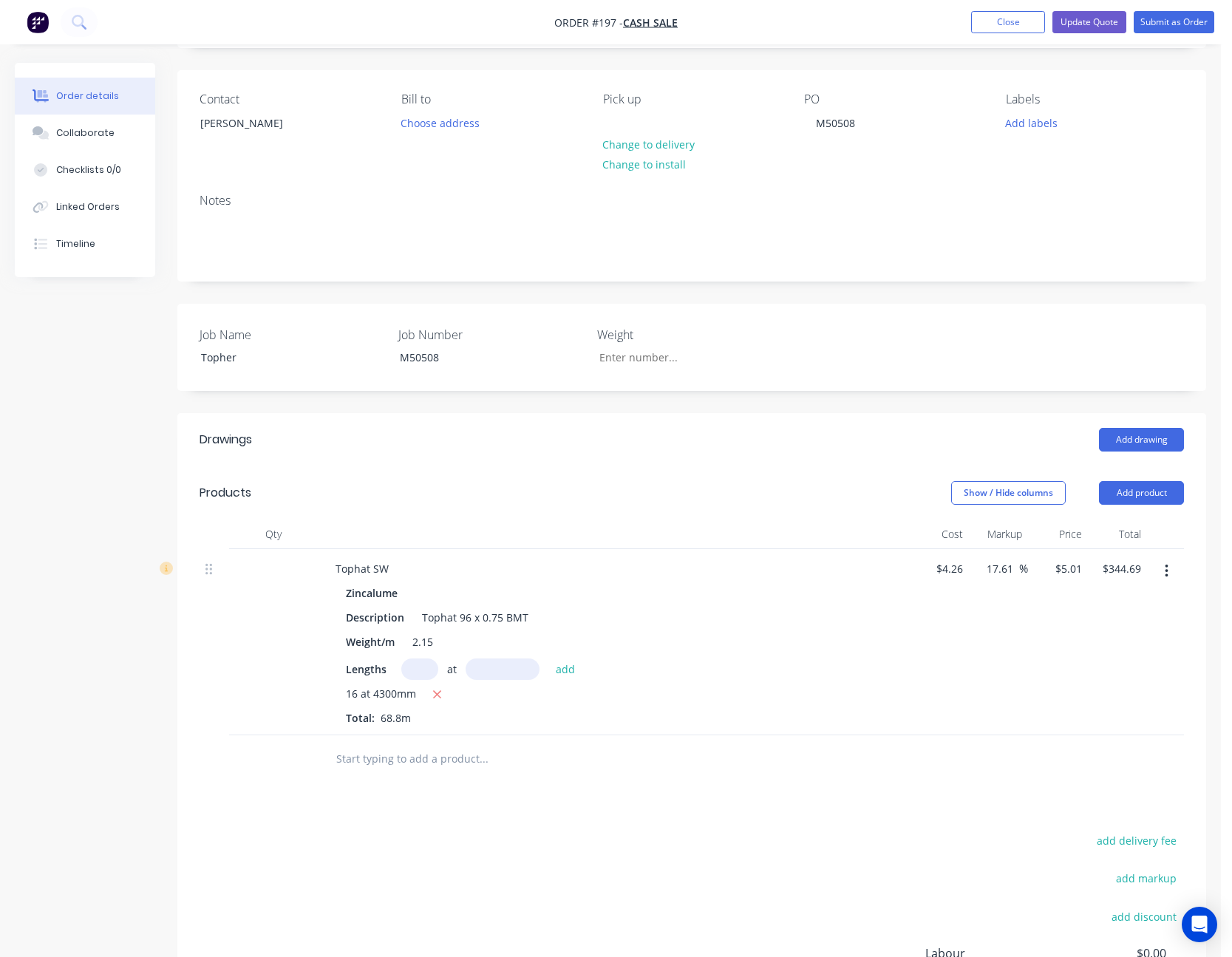
scroll to position [148, 0]
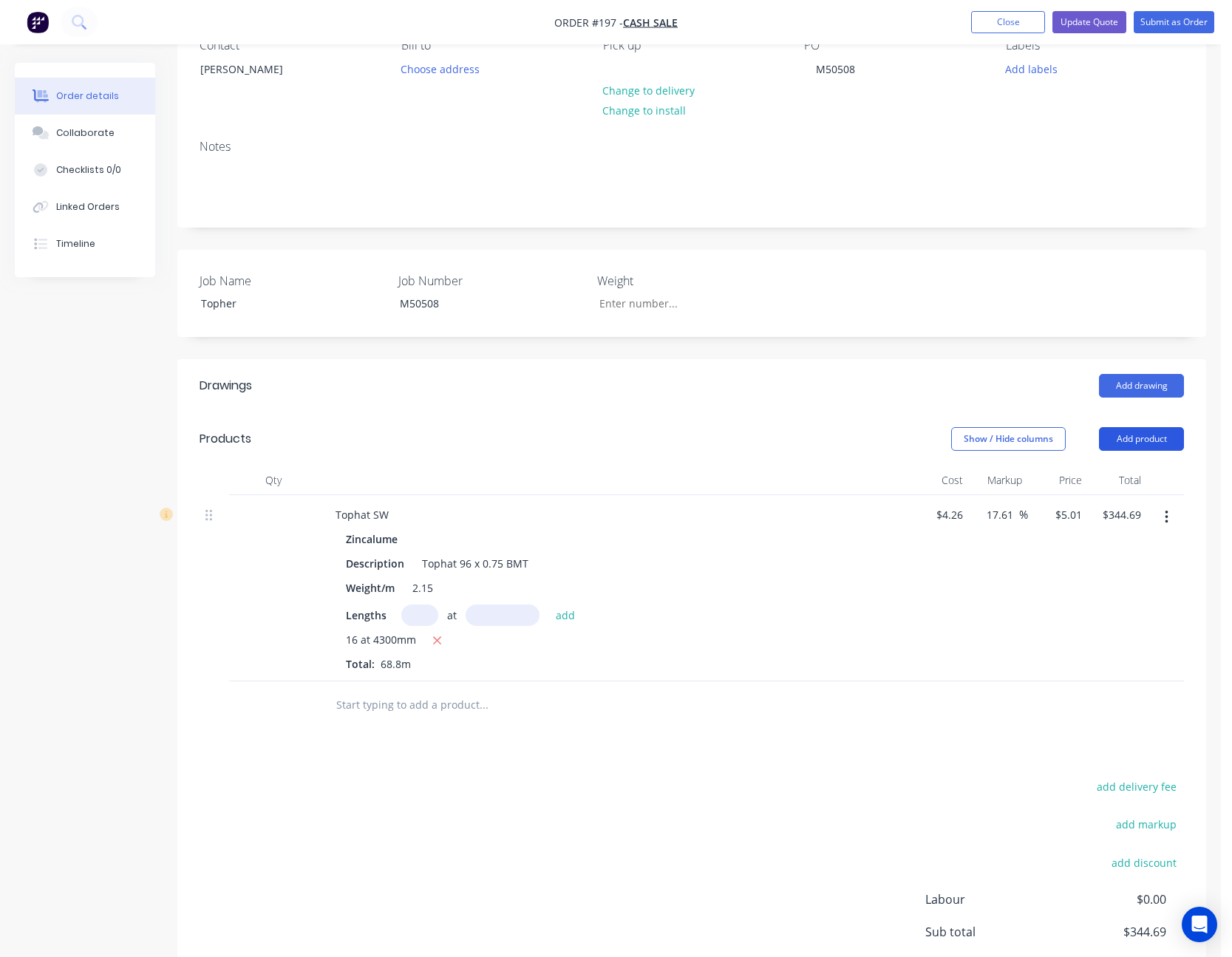
click at [1150, 439] on button "Add product" at bounding box center [1141, 439] width 85 height 24
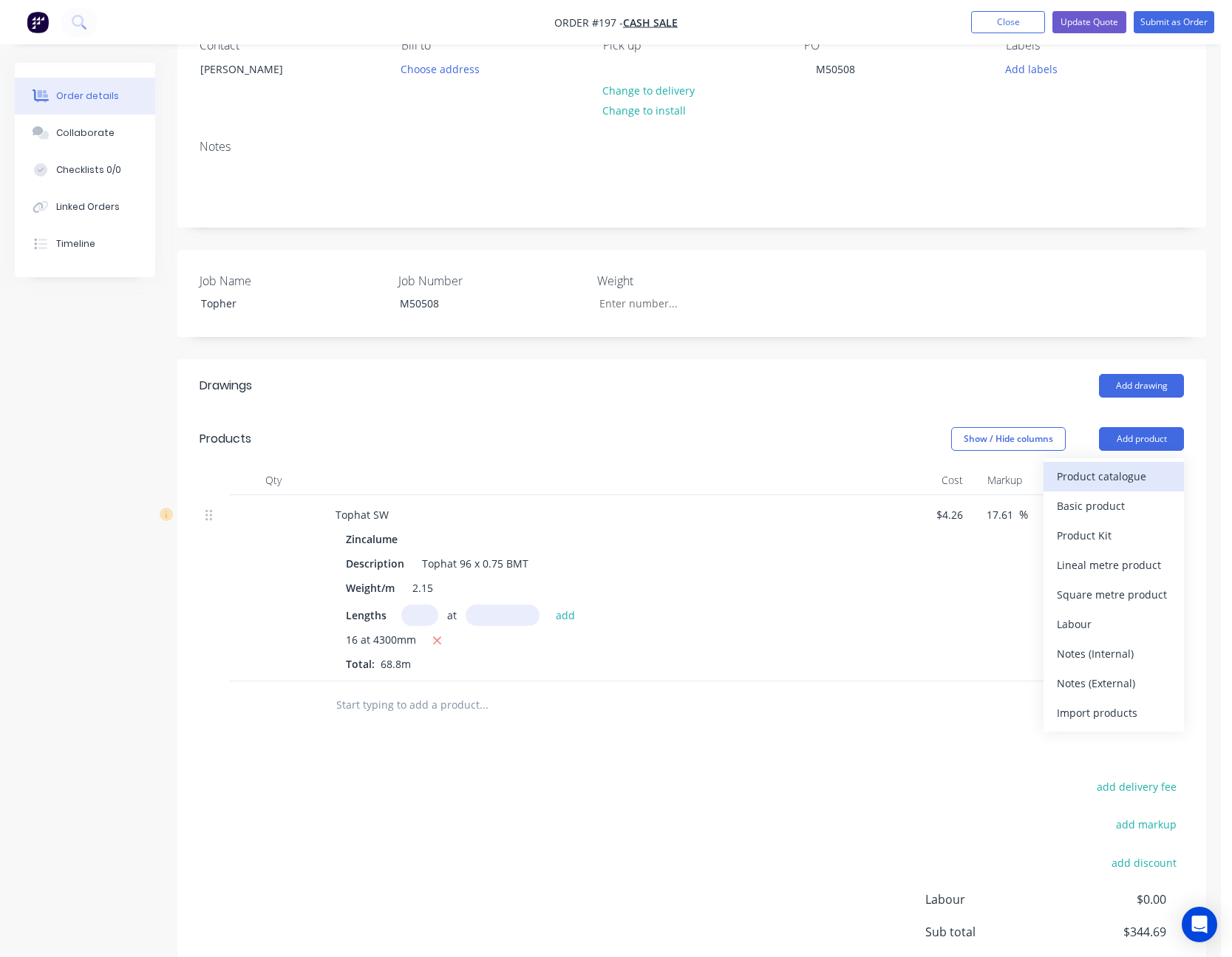
click at [1122, 481] on div "Product catalogue" at bounding box center [1114, 476] width 114 height 21
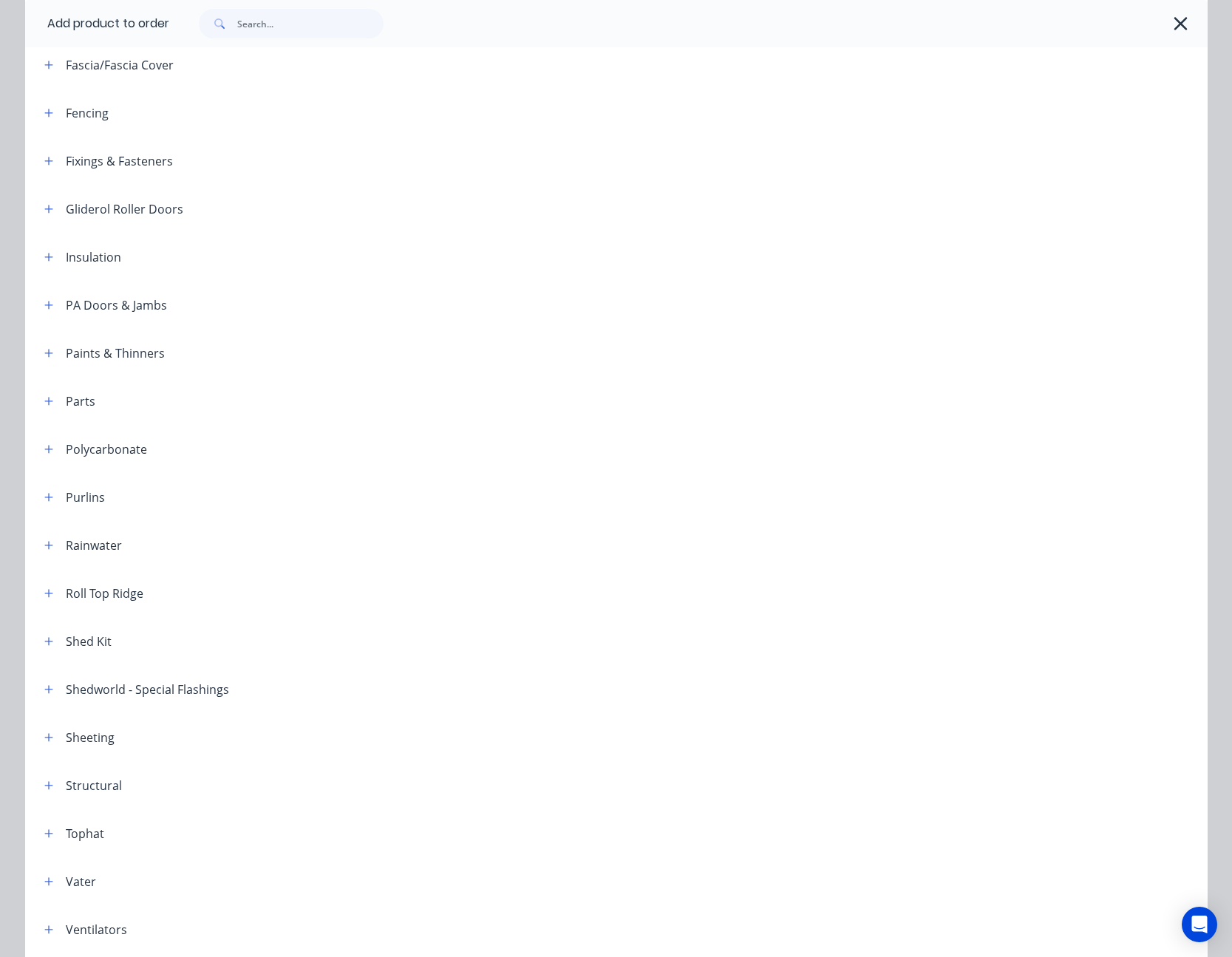
scroll to position [519, 0]
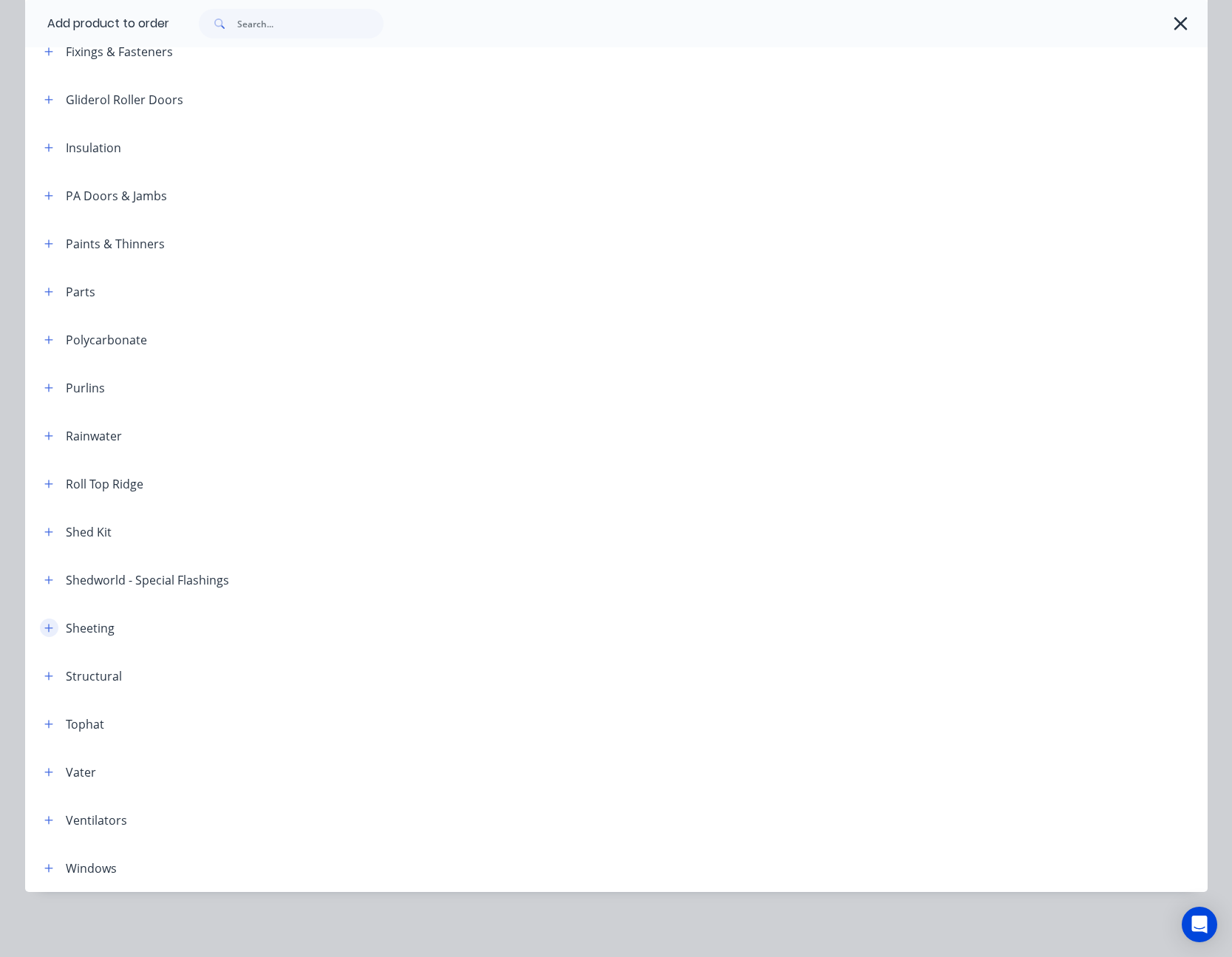
click at [44, 623] on icon "button" at bounding box center [48, 628] width 8 height 10
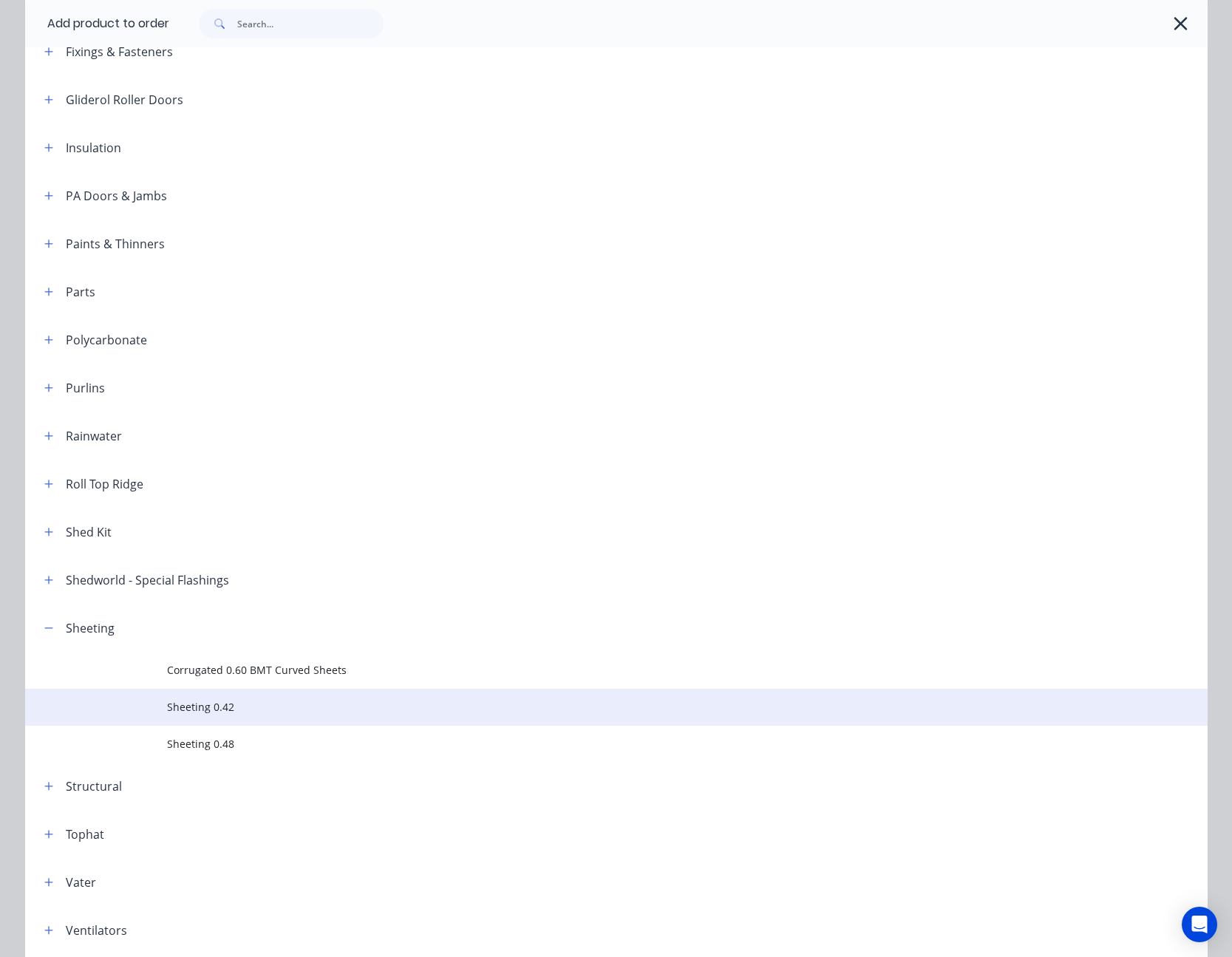
click at [212, 709] on span "Sheeting 0.42" at bounding box center [583, 706] width 832 height 15
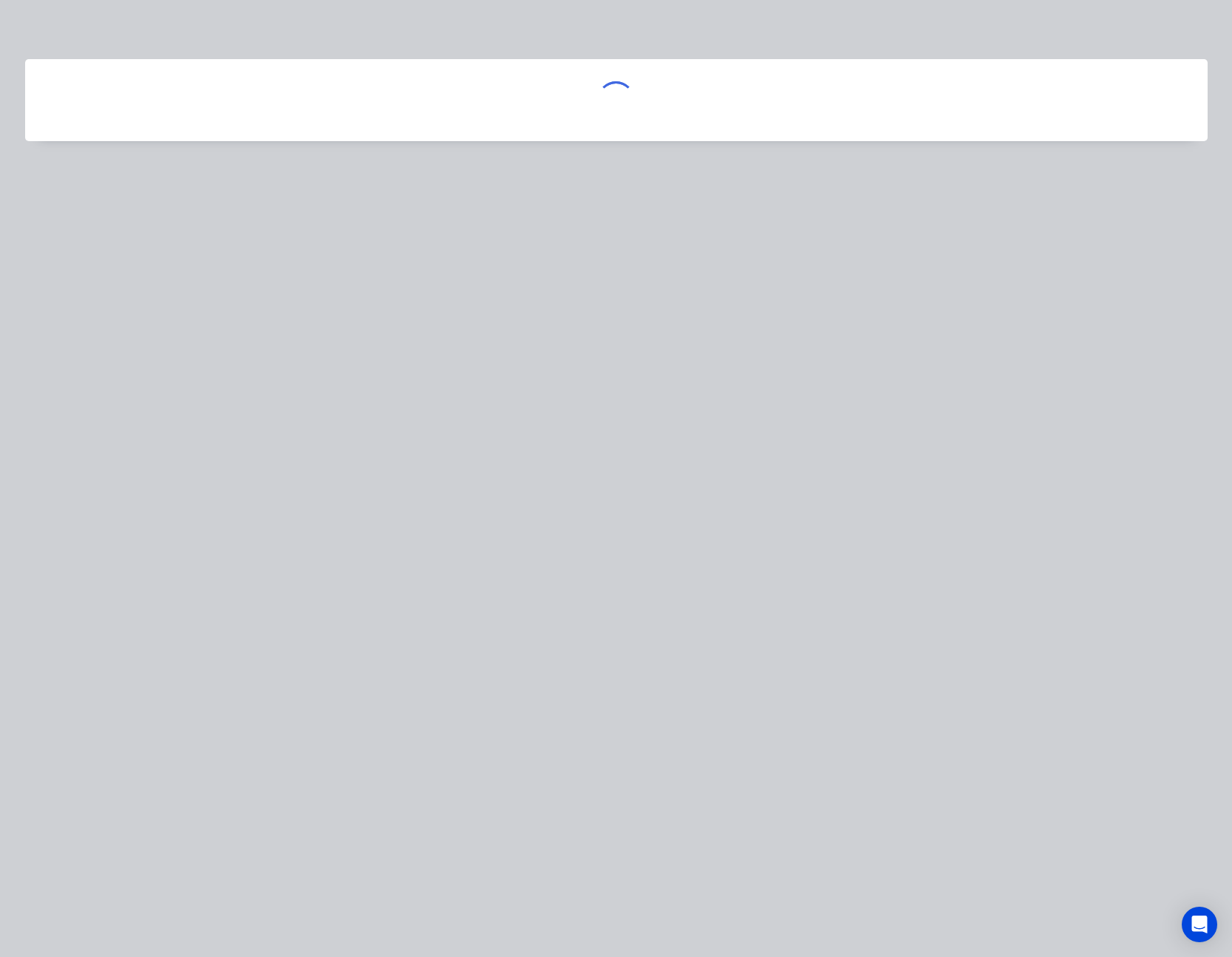
scroll to position [0, 0]
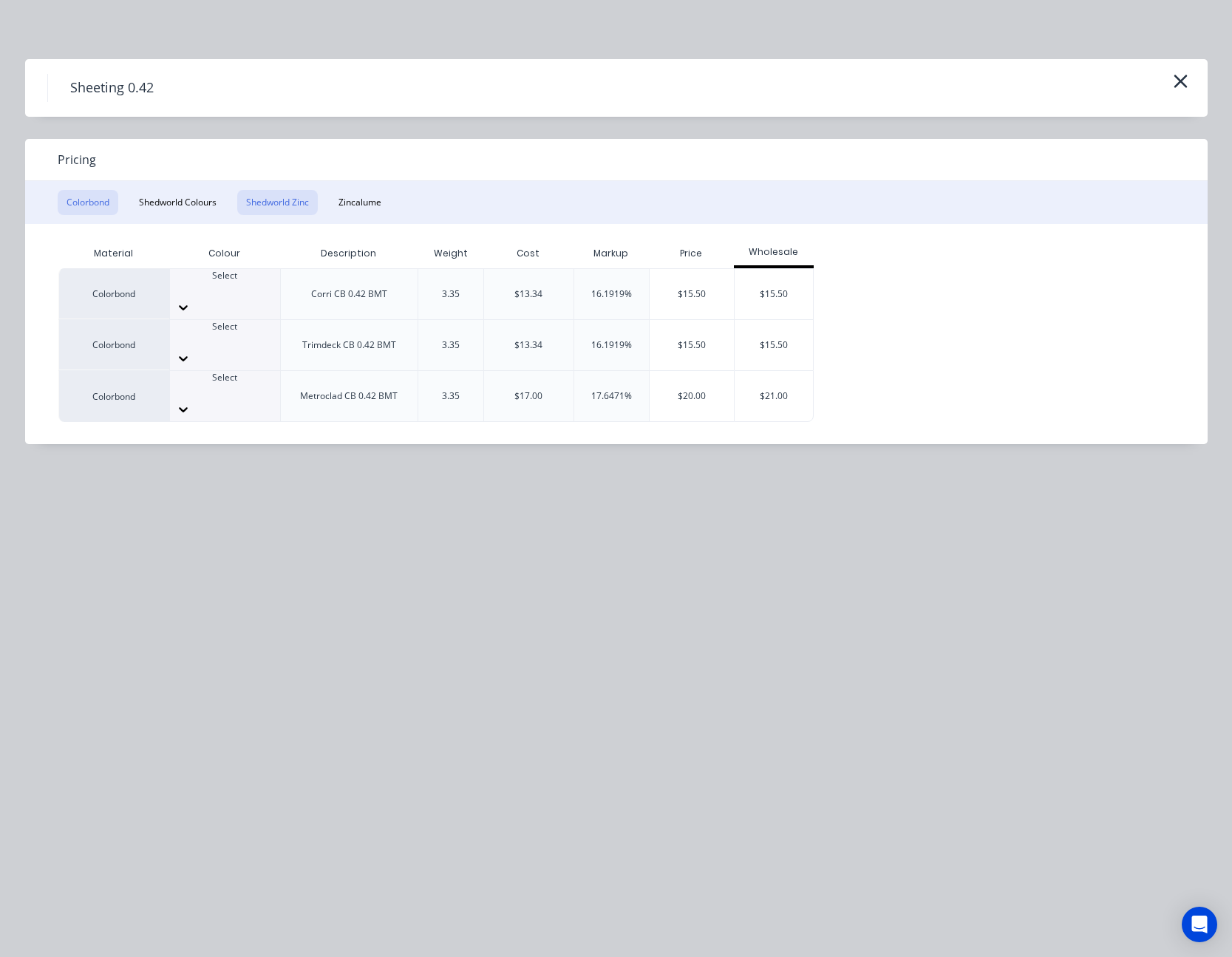
click at [273, 197] on button "Shedworld Zinc" at bounding box center [277, 203] width 81 height 25
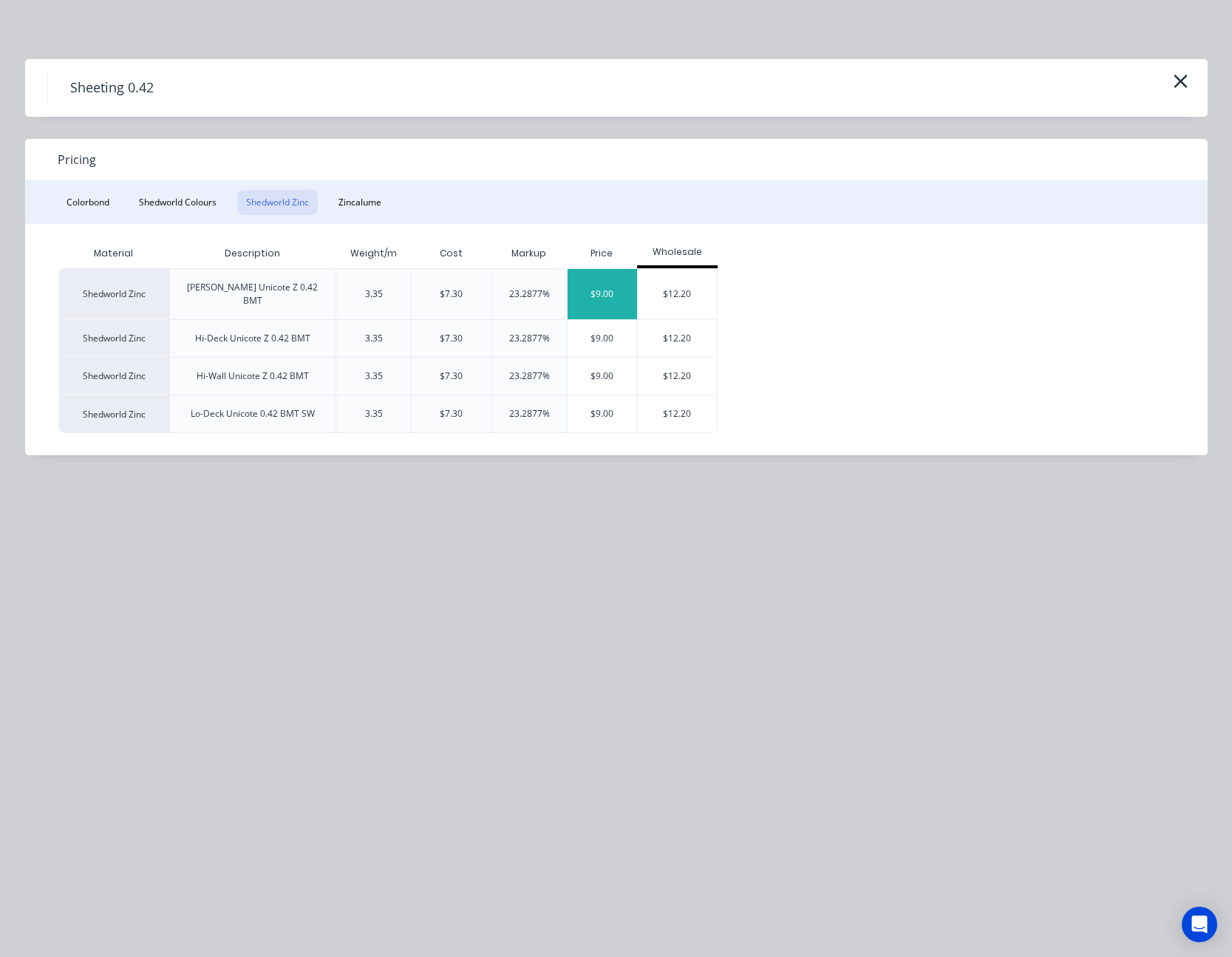
click at [614, 283] on div "$9.00" at bounding box center [603, 294] width 70 height 50
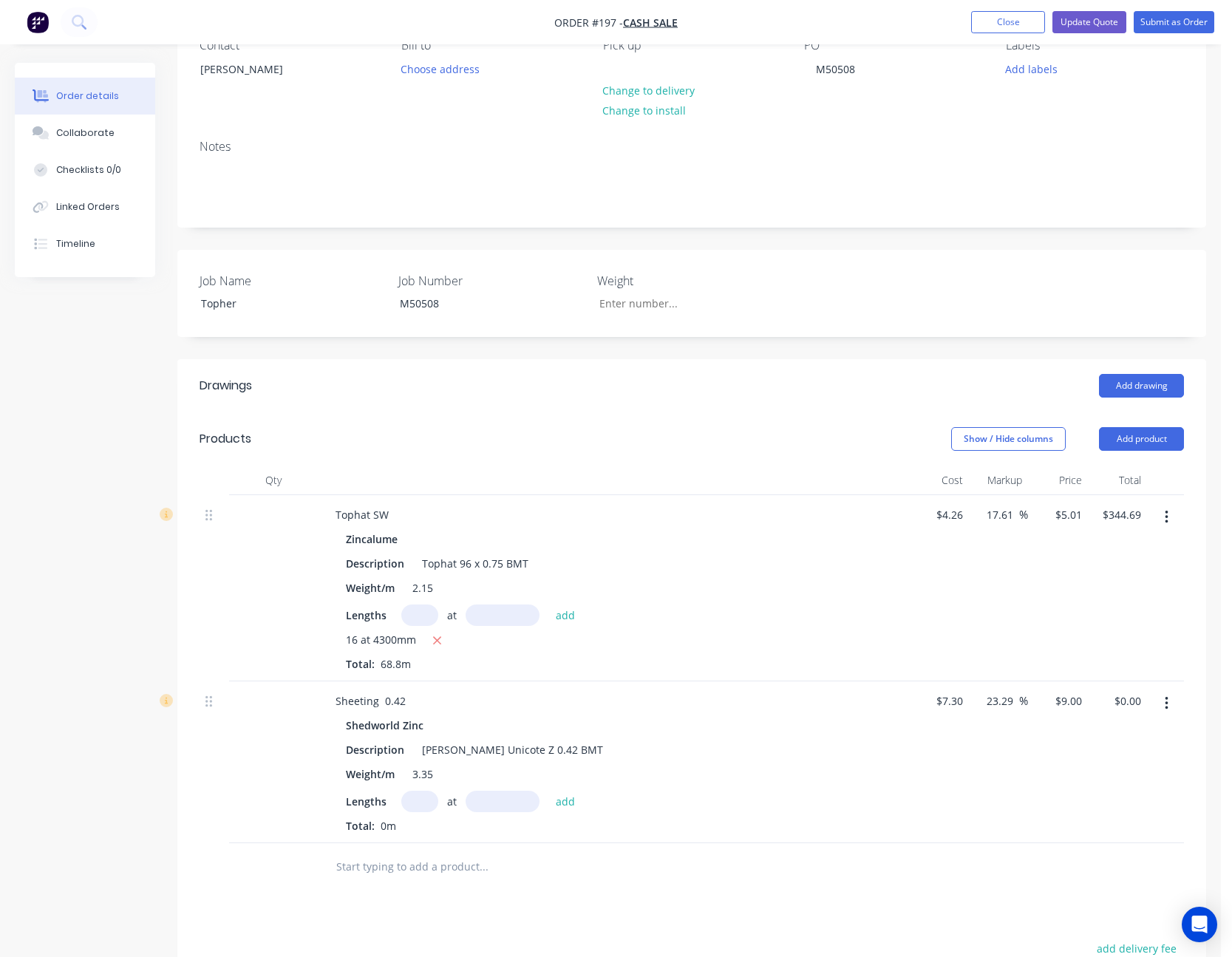
click at [427, 802] on input "text" at bounding box center [420, 801] width 37 height 21
type input "11"
type input "7100"
click at [548, 791] on button "add" at bounding box center [565, 801] width 35 height 20
type input "$702.90"
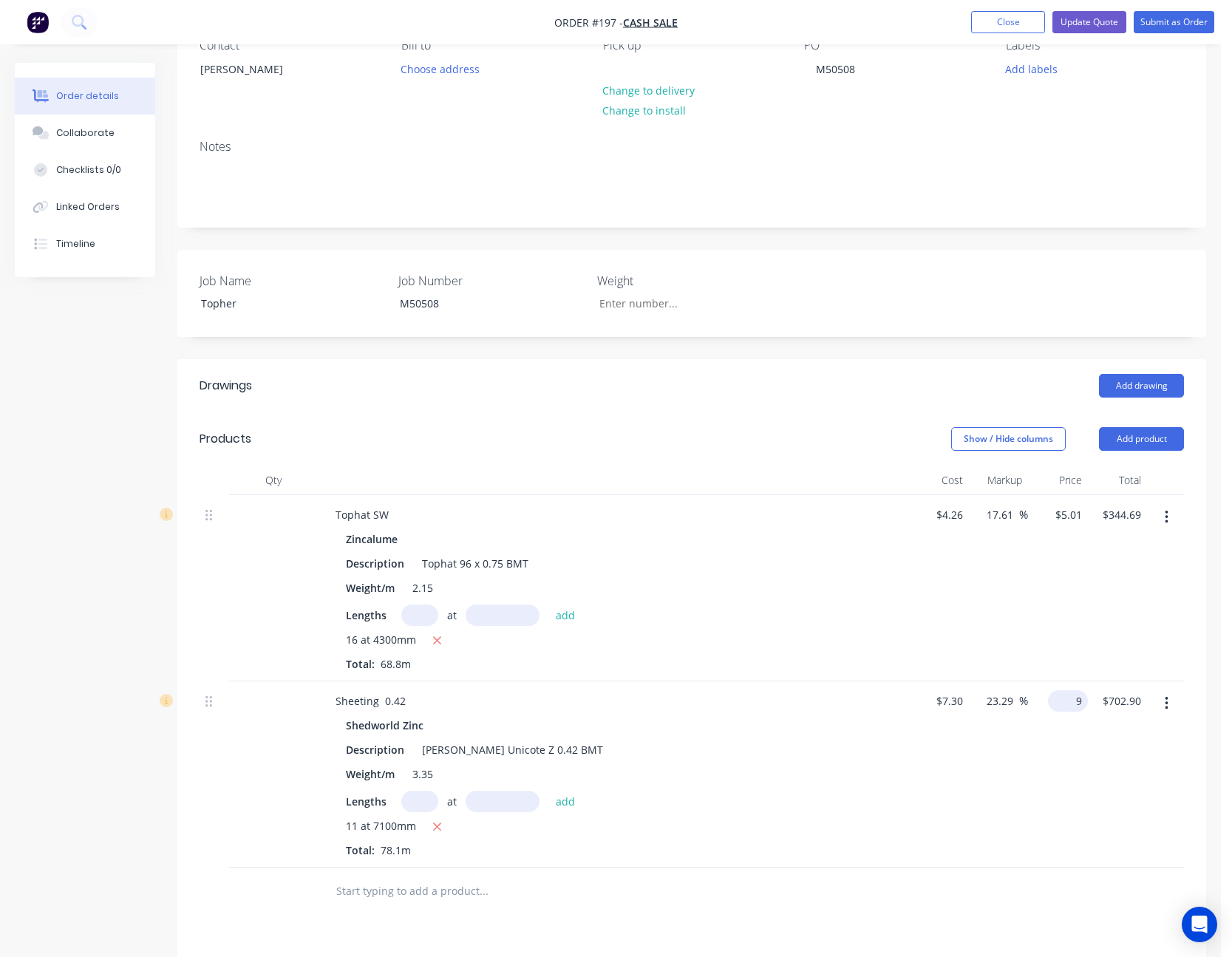
click at [1070, 702] on div "9 $9.00" at bounding box center [1067, 701] width 40 height 21
type input "8"
type input "9.59"
type input "$8.00"
type input "$624.80"
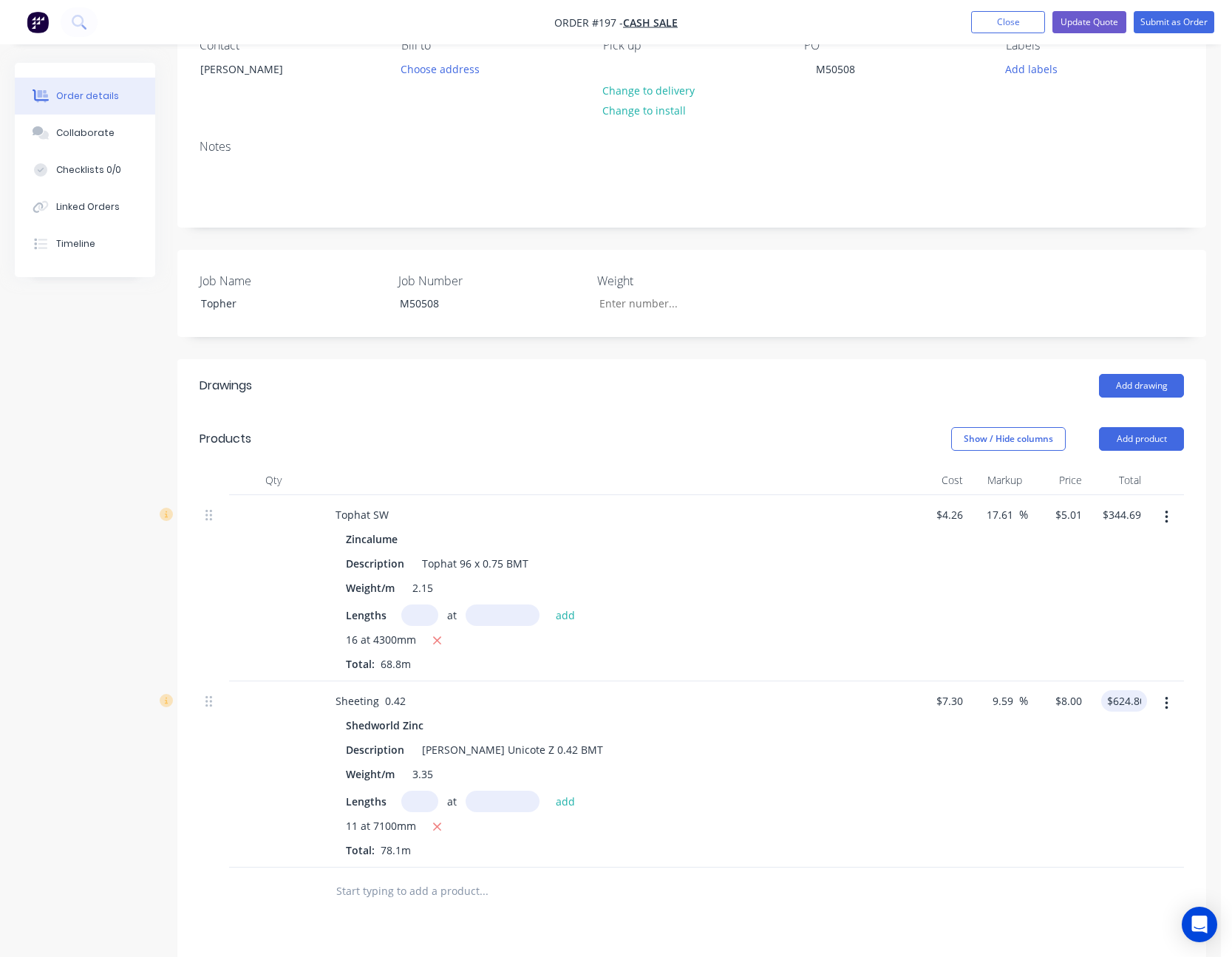
click at [1010, 768] on div "9.59 9.59 %" at bounding box center [999, 774] width 60 height 186
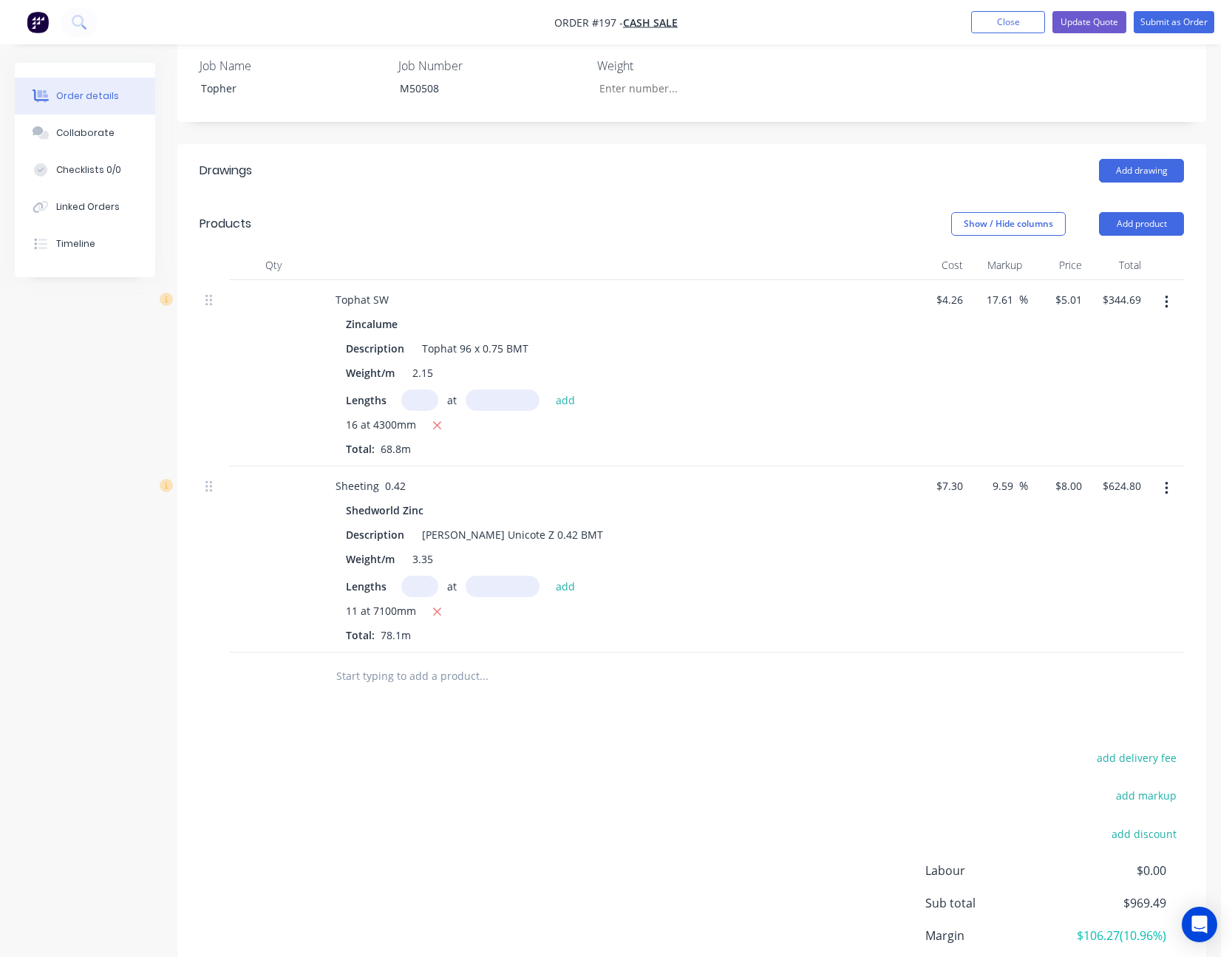
scroll to position [369, 0]
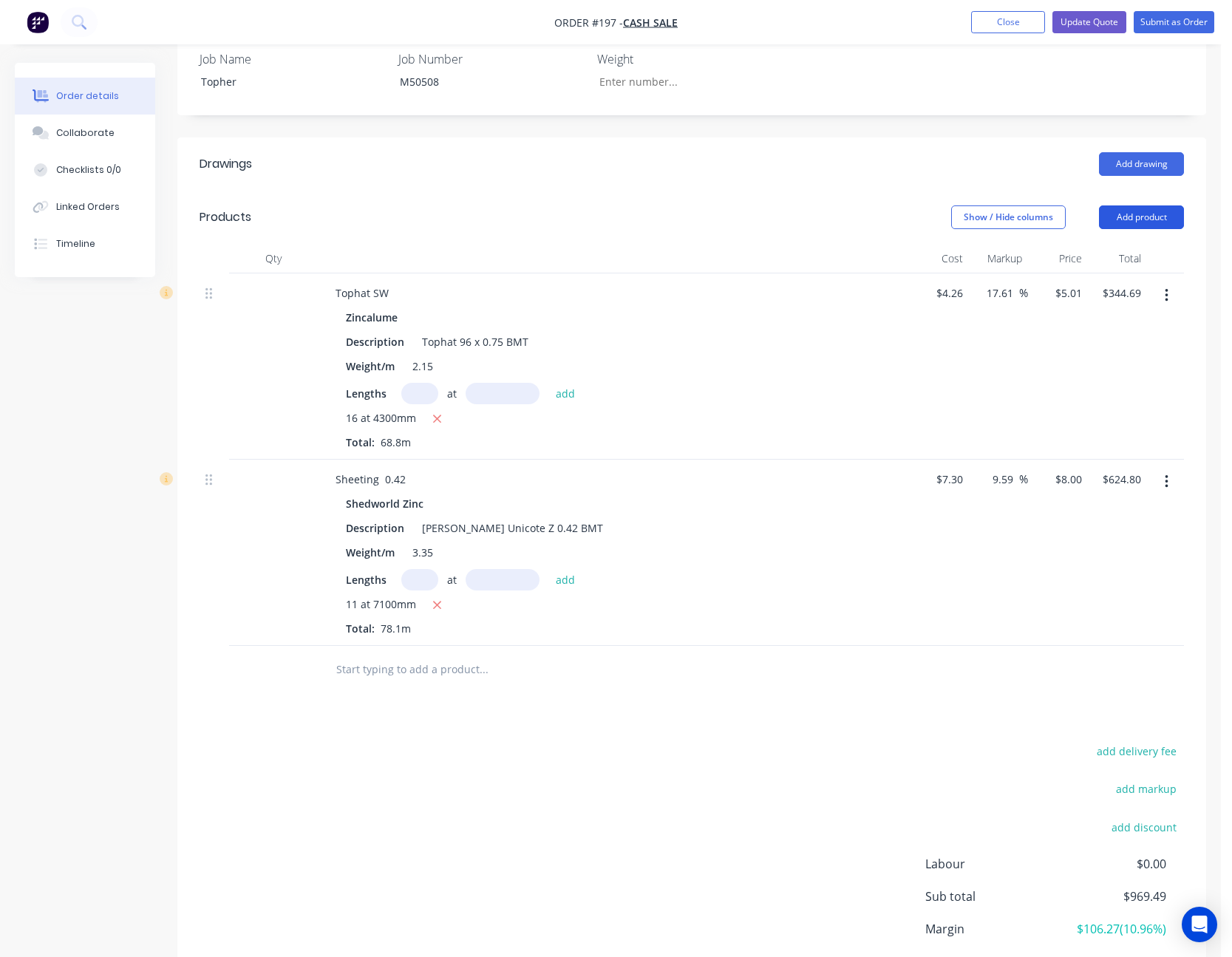
click at [1156, 223] on button "Add product" at bounding box center [1141, 217] width 85 height 24
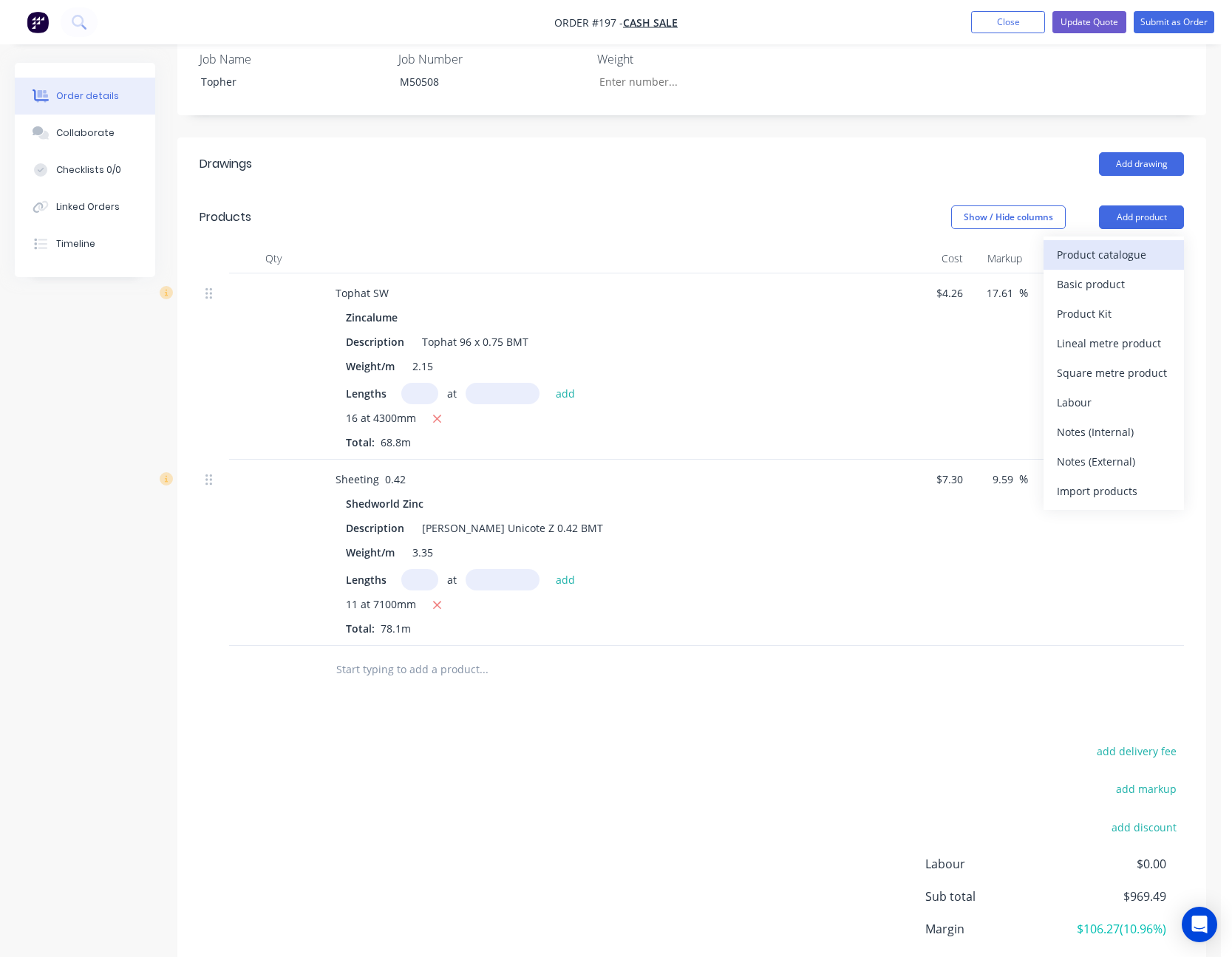
click at [1136, 255] on div "Product catalogue" at bounding box center [1114, 254] width 114 height 21
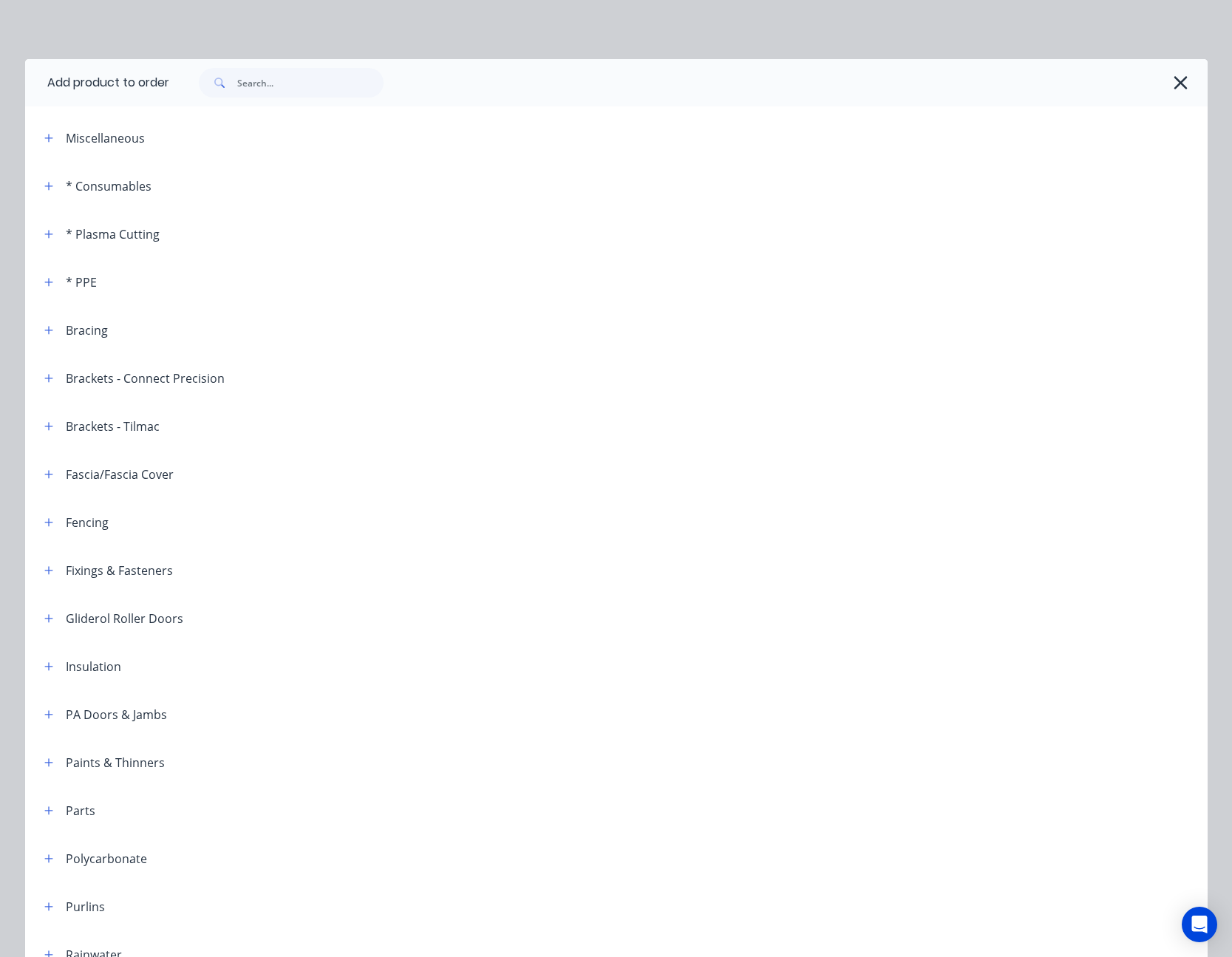
scroll to position [296, 0]
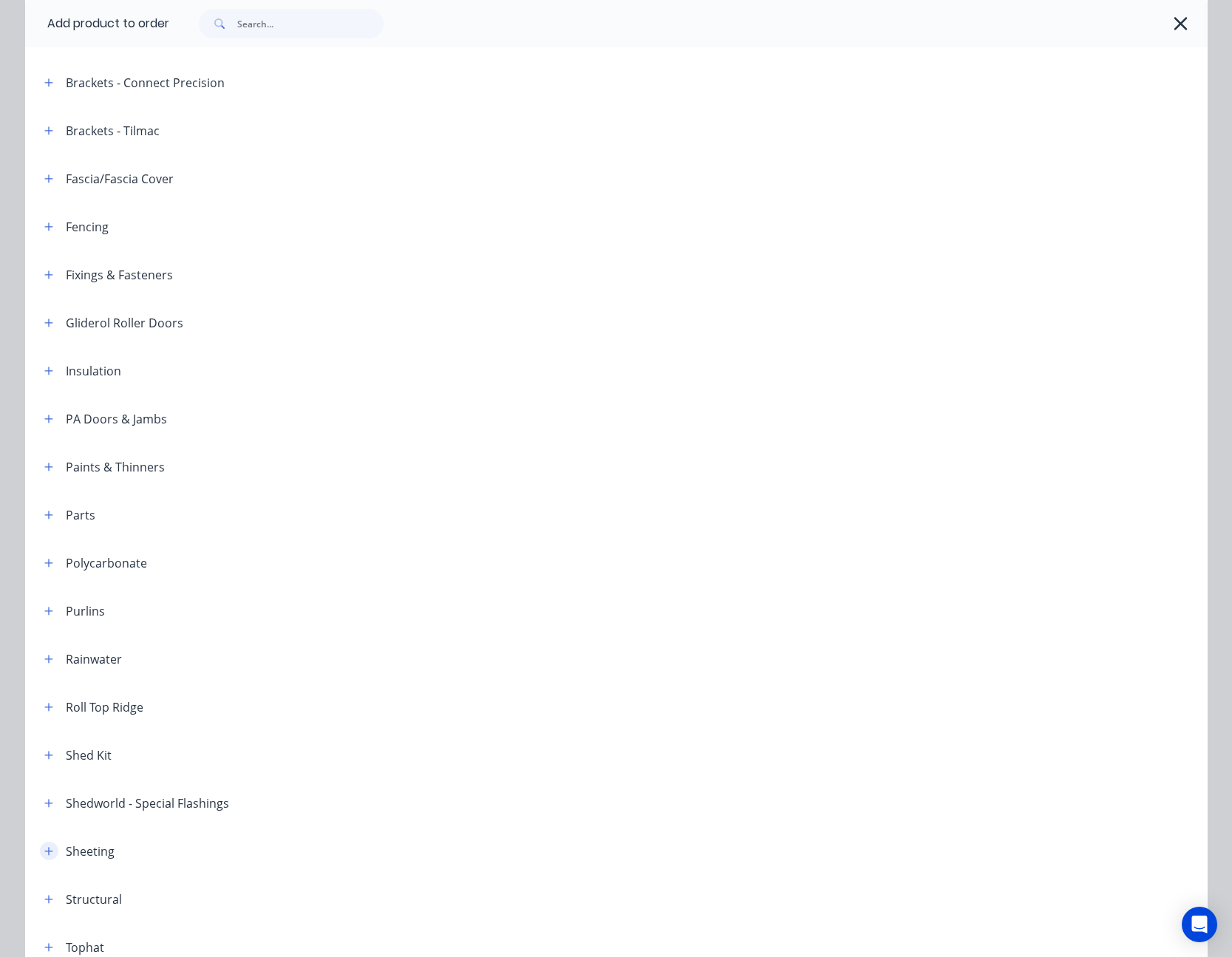
click at [44, 852] on icon "button" at bounding box center [48, 852] width 8 height 10
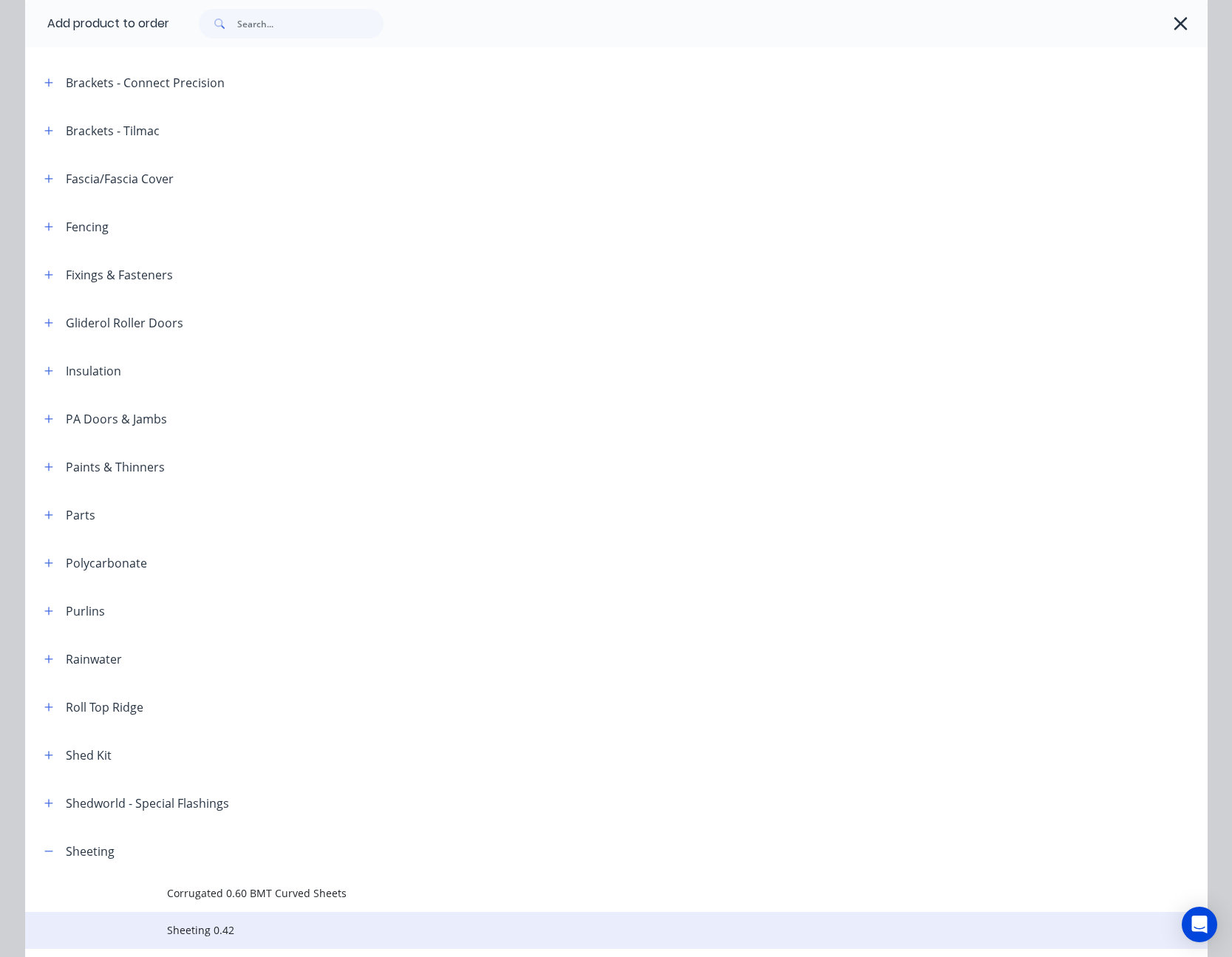
click at [179, 933] on span "Sheeting 0.42" at bounding box center [583, 930] width 832 height 15
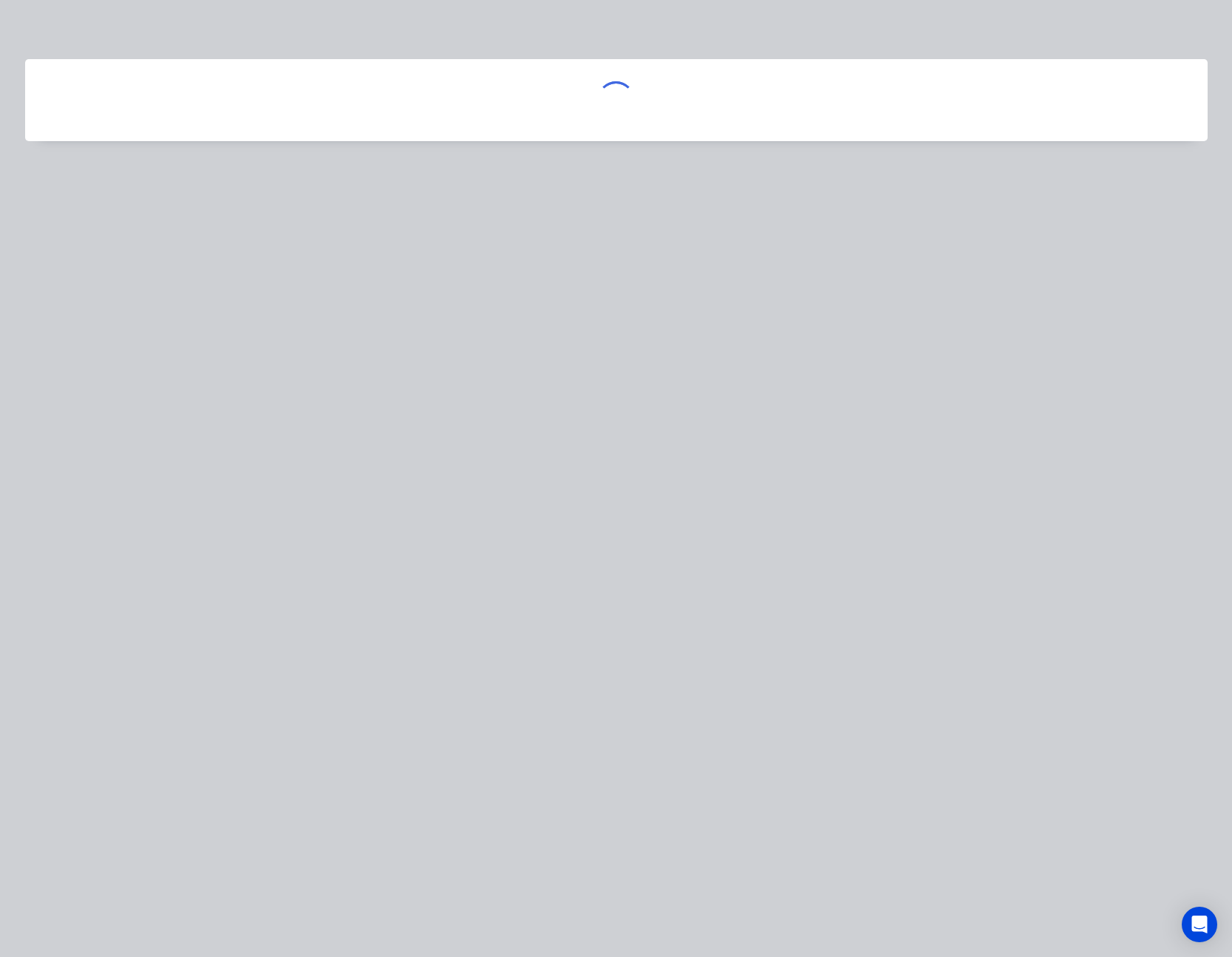
scroll to position [0, 0]
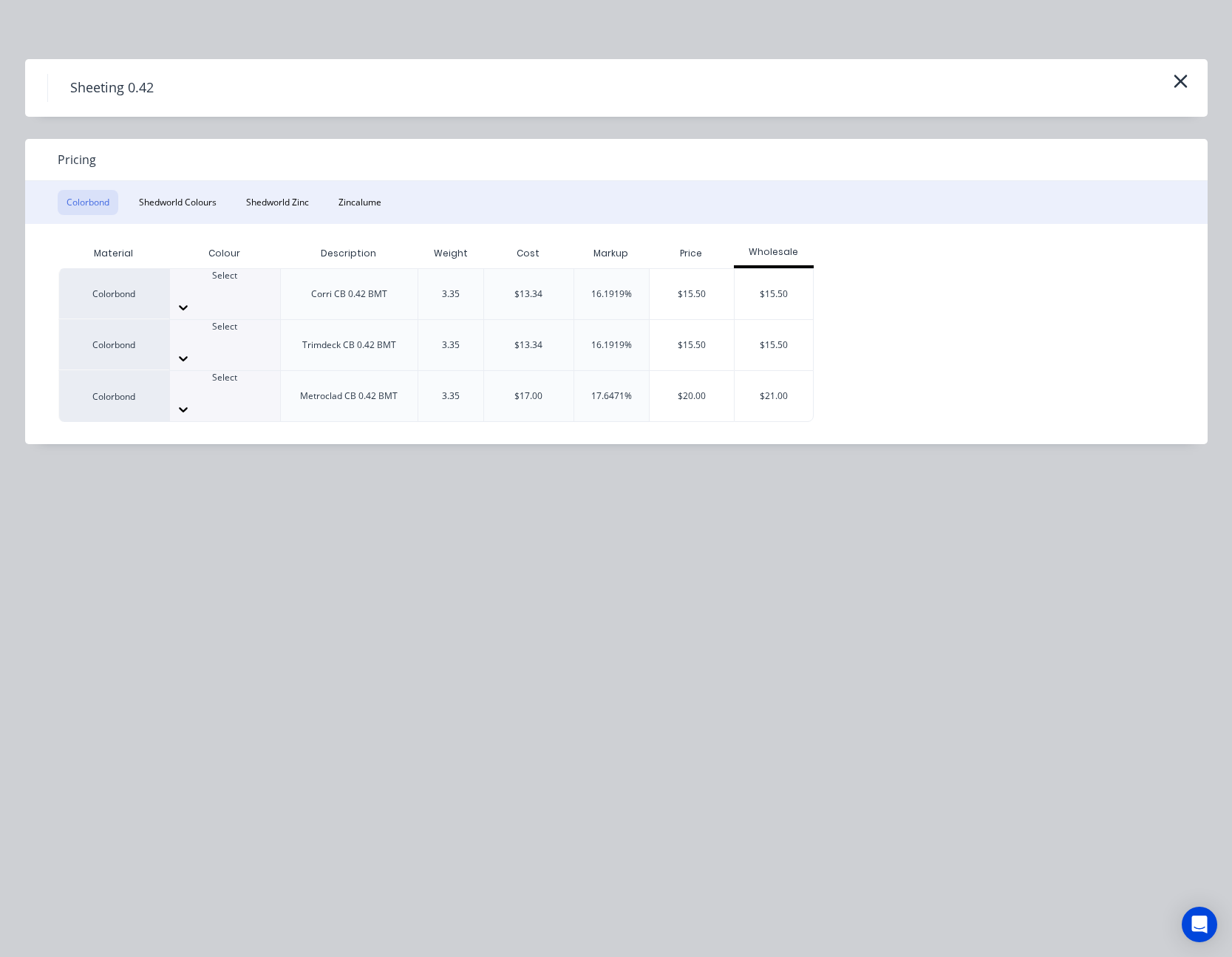
click at [191, 300] on icon at bounding box center [183, 307] width 14 height 14
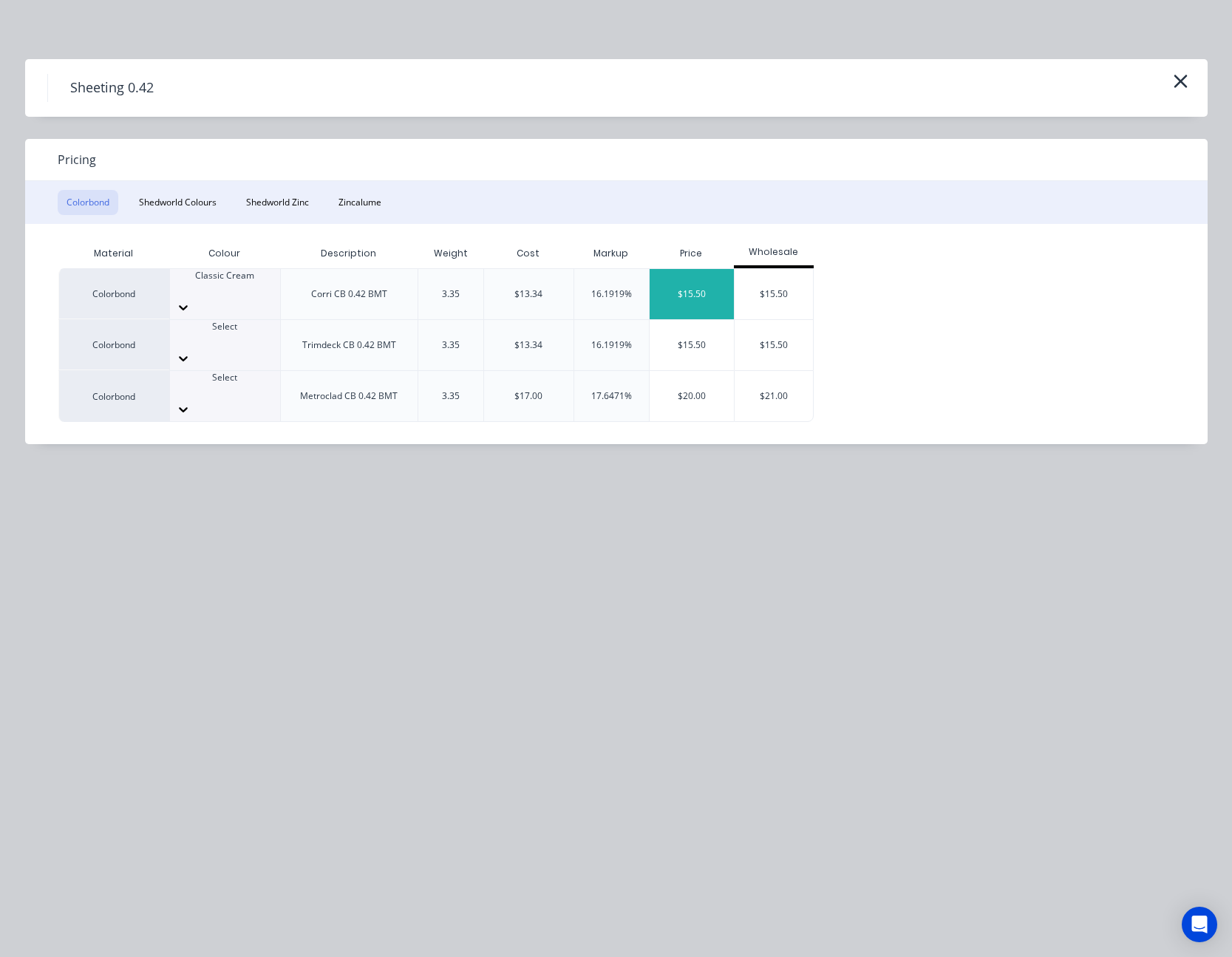
click at [684, 286] on div "$15.50" at bounding box center [691, 294] width 84 height 50
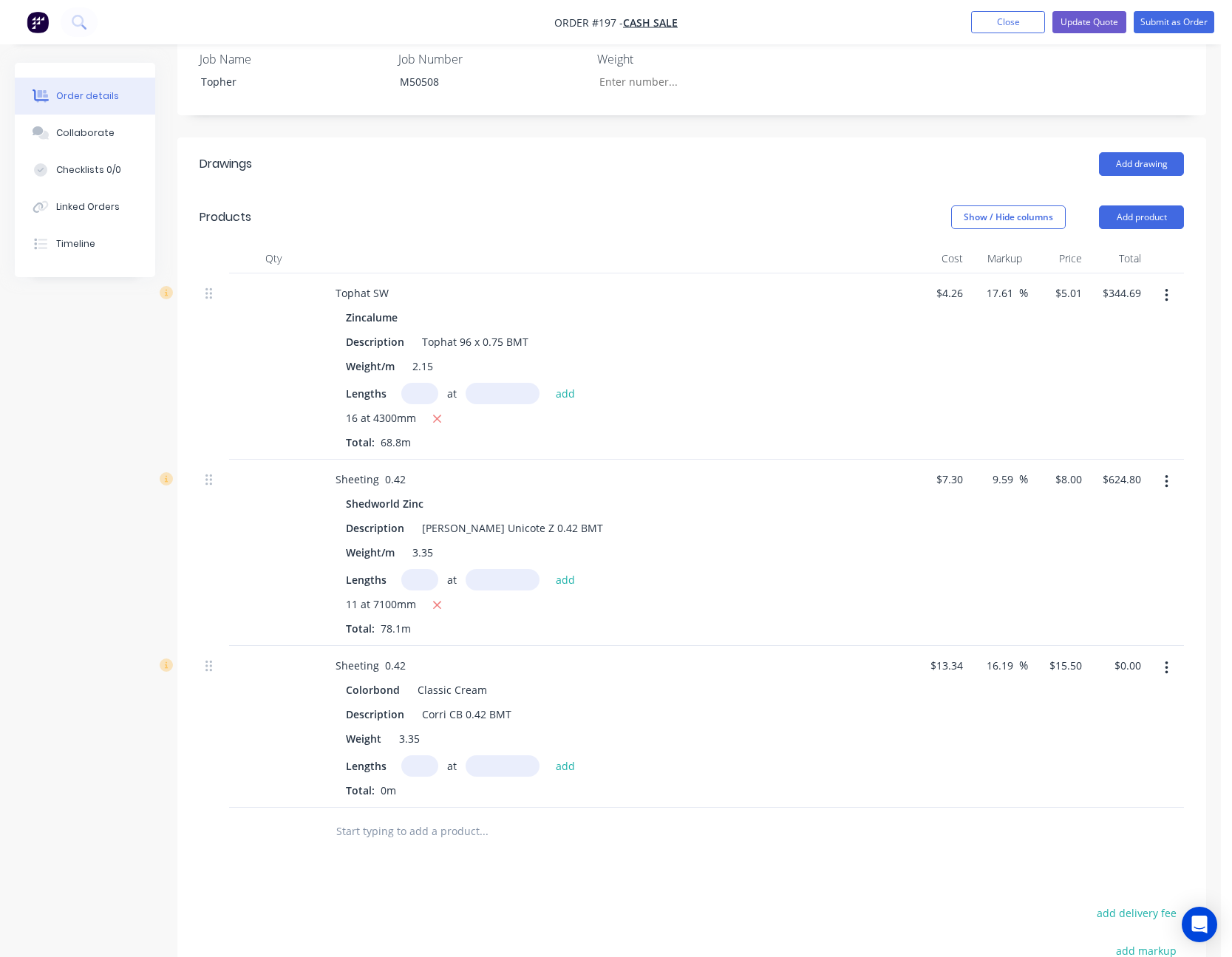
click at [427, 768] on input "text" at bounding box center [420, 766] width 37 height 21
type input "11"
type input "7100"
click at [548, 756] on button "add" at bounding box center [565, 766] width 35 height 20
type input "$1,210.55"
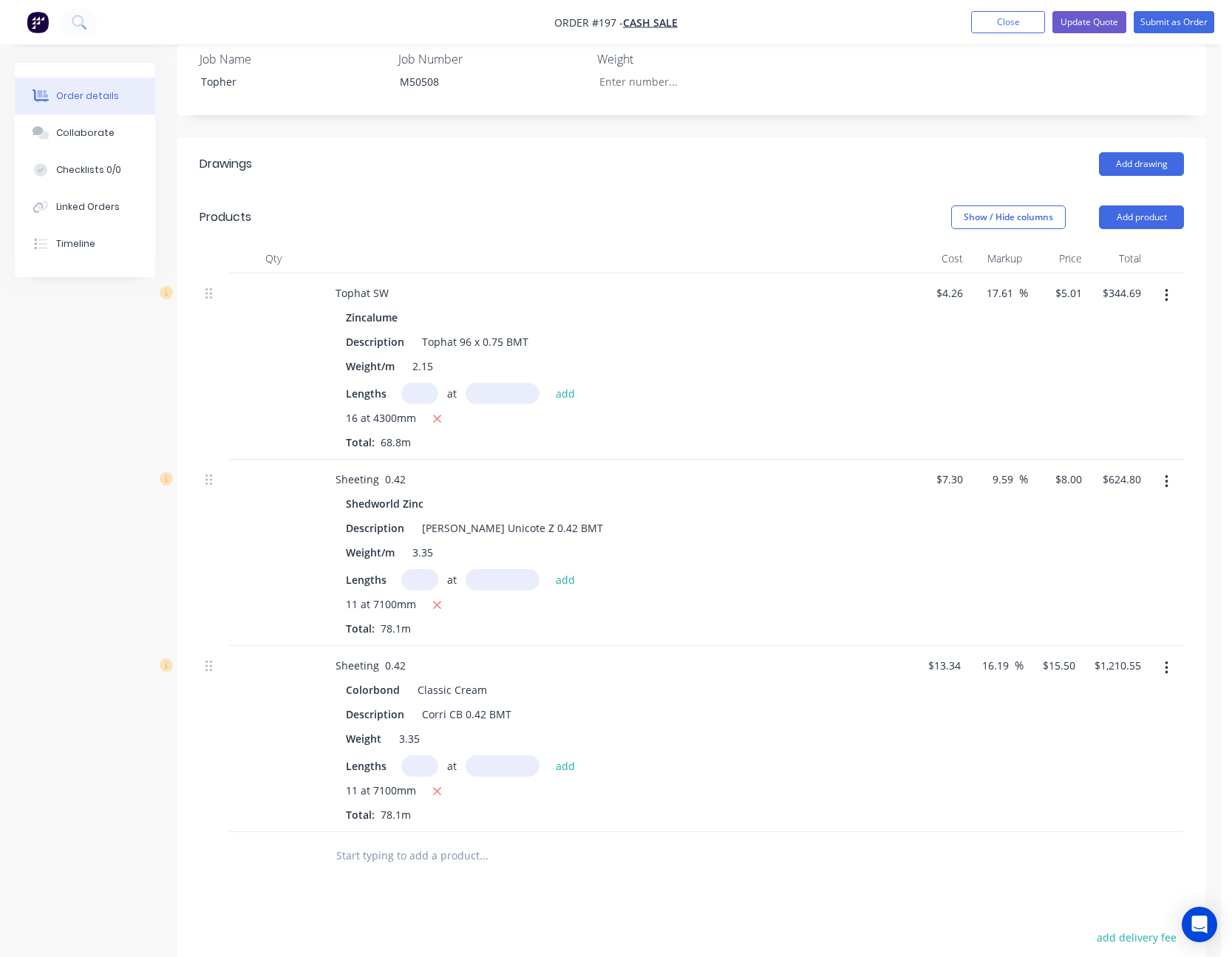
click at [1021, 832] on div at bounding box center [692, 856] width 985 height 48
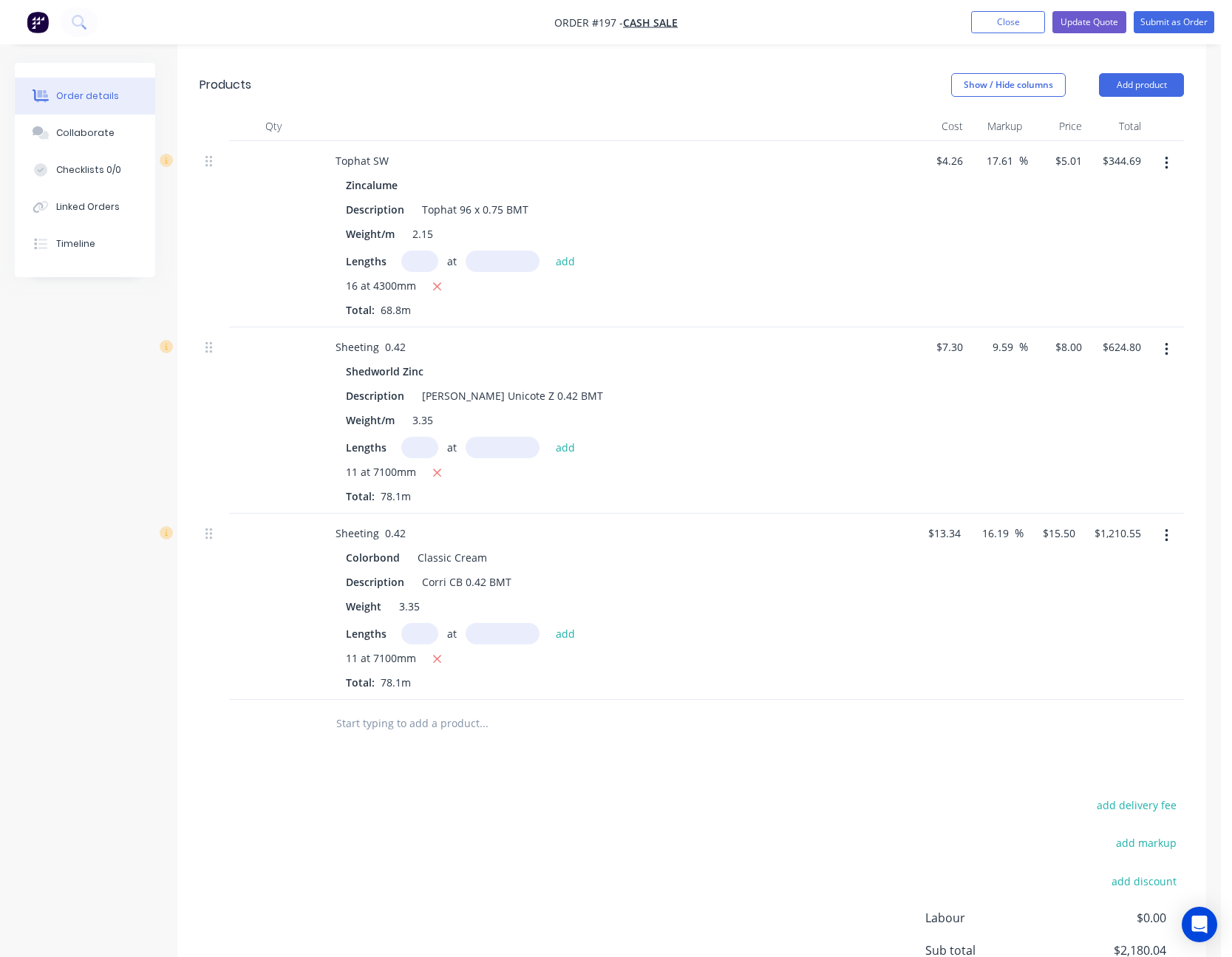
scroll to position [591, 0]
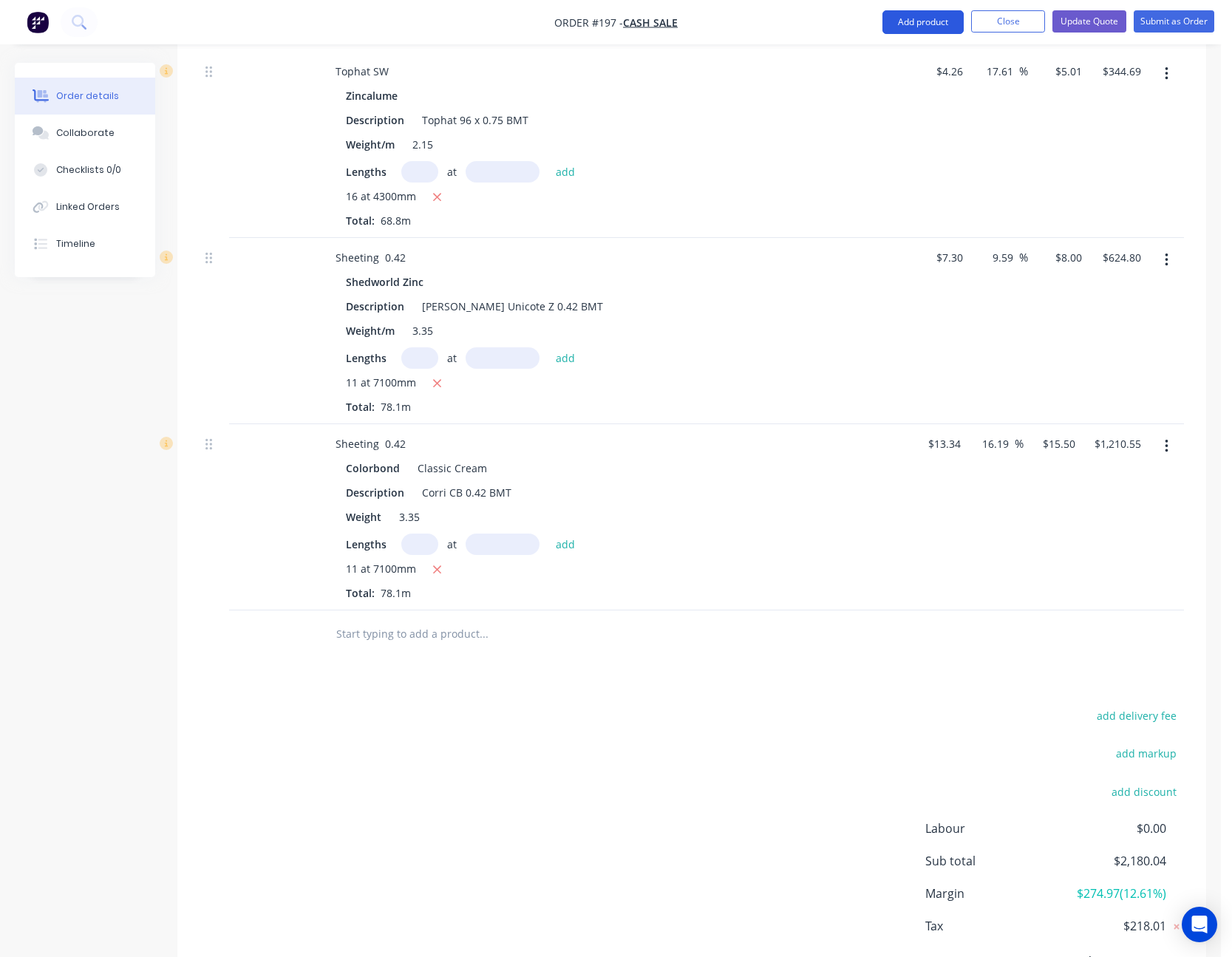
click at [922, 20] on button "Add product" at bounding box center [923, 22] width 82 height 24
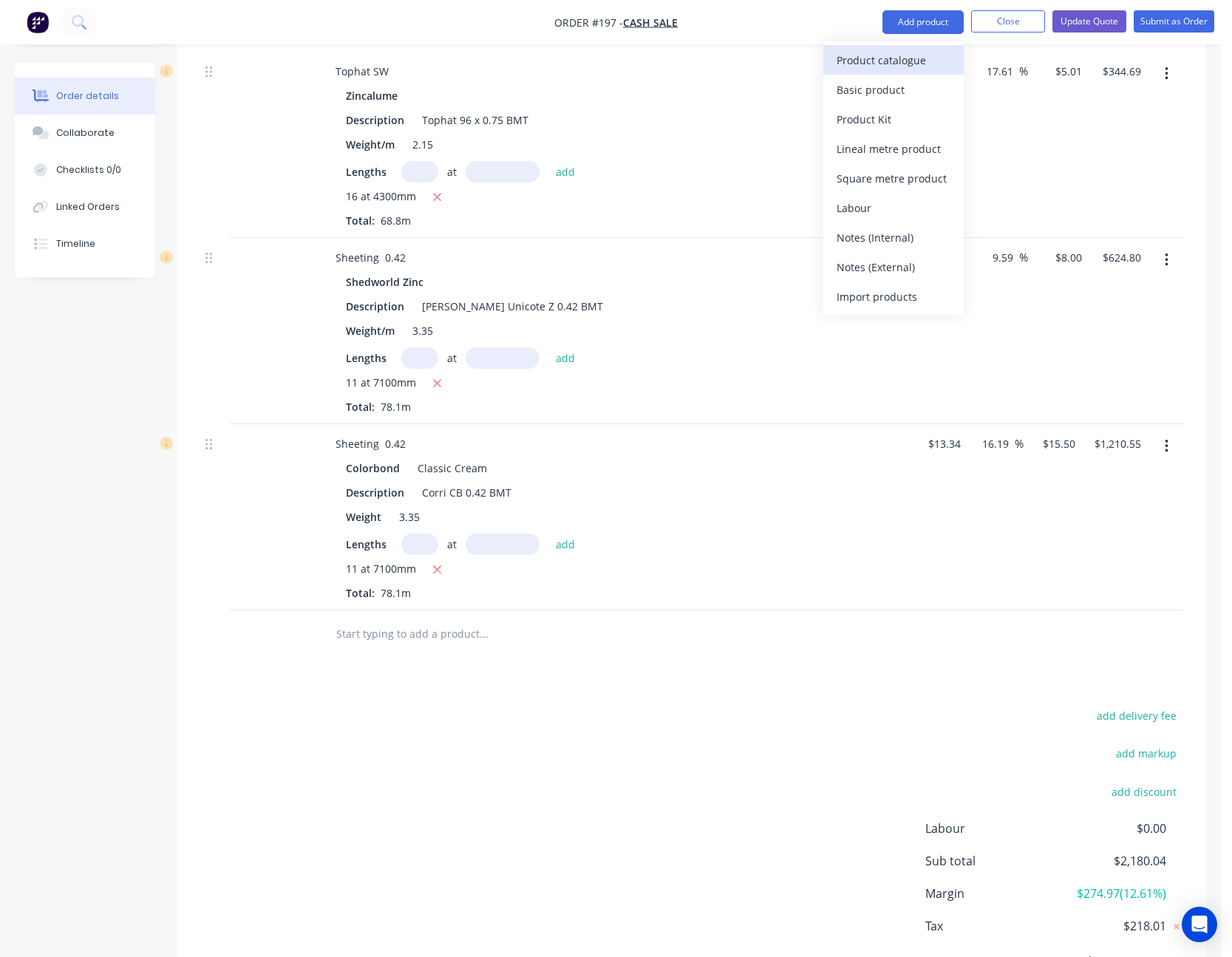
click at [911, 53] on div "Product catalogue" at bounding box center [893, 59] width 114 height 21
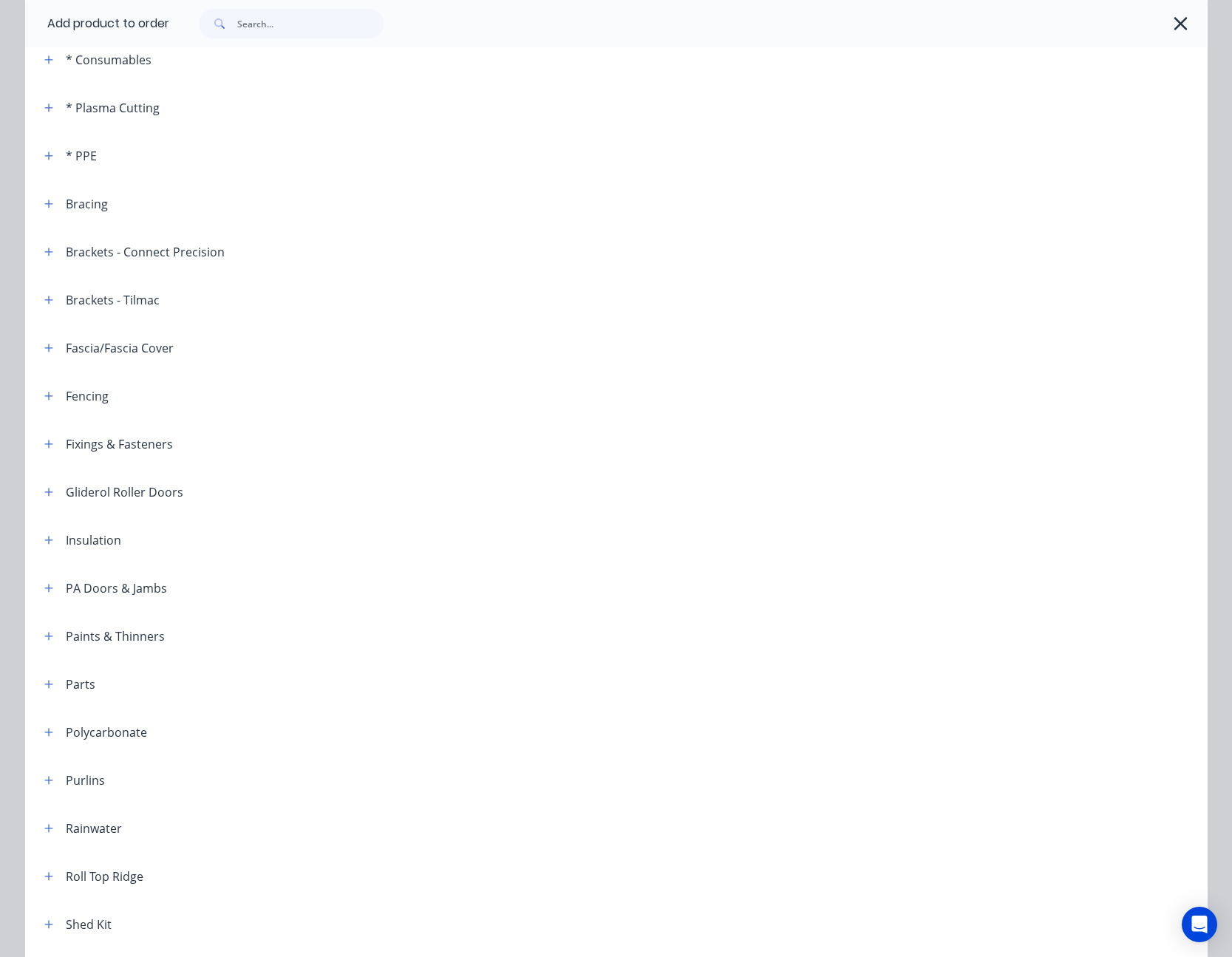
scroll to position [222, 0]
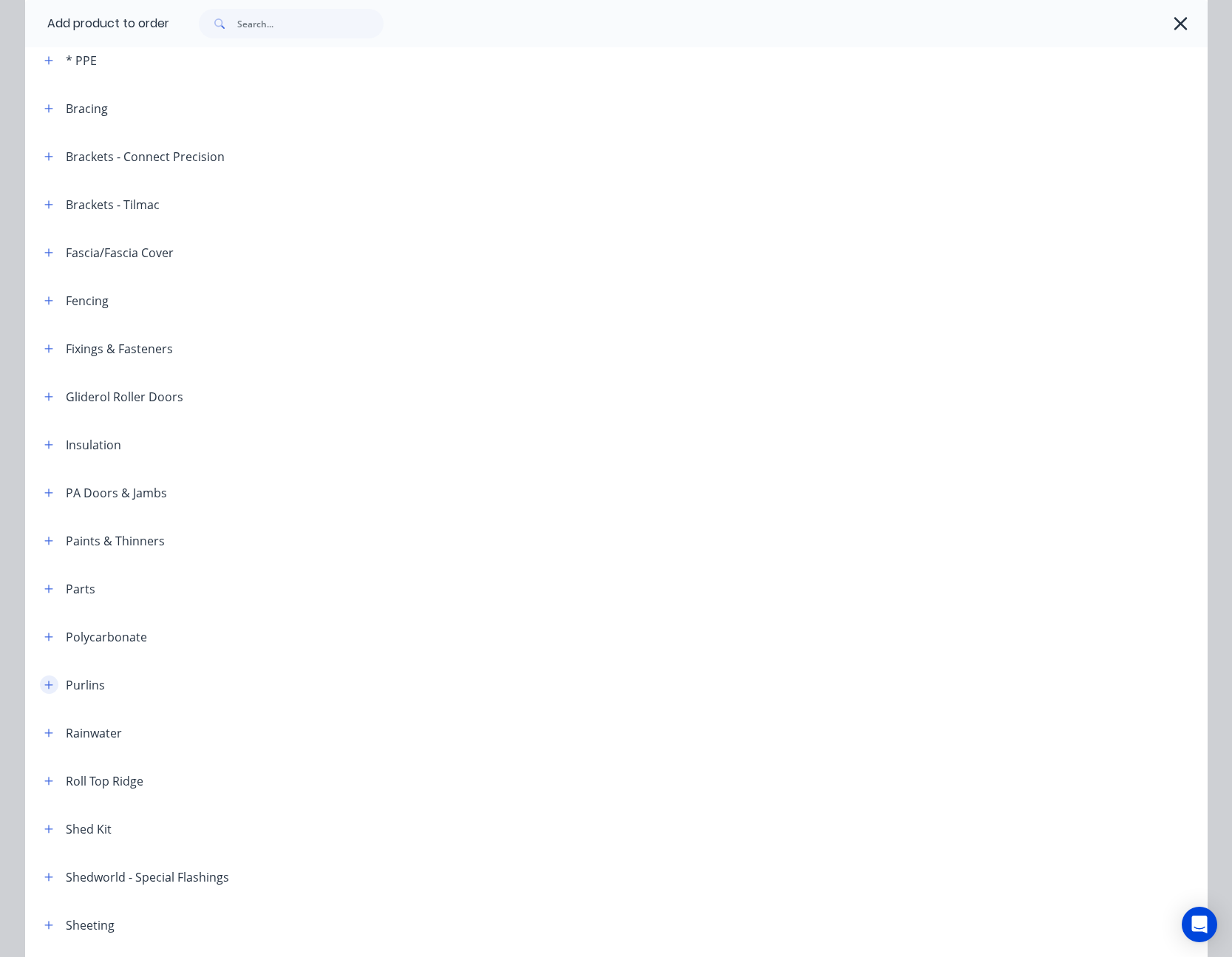
click at [40, 682] on button "button" at bounding box center [49, 685] width 19 height 19
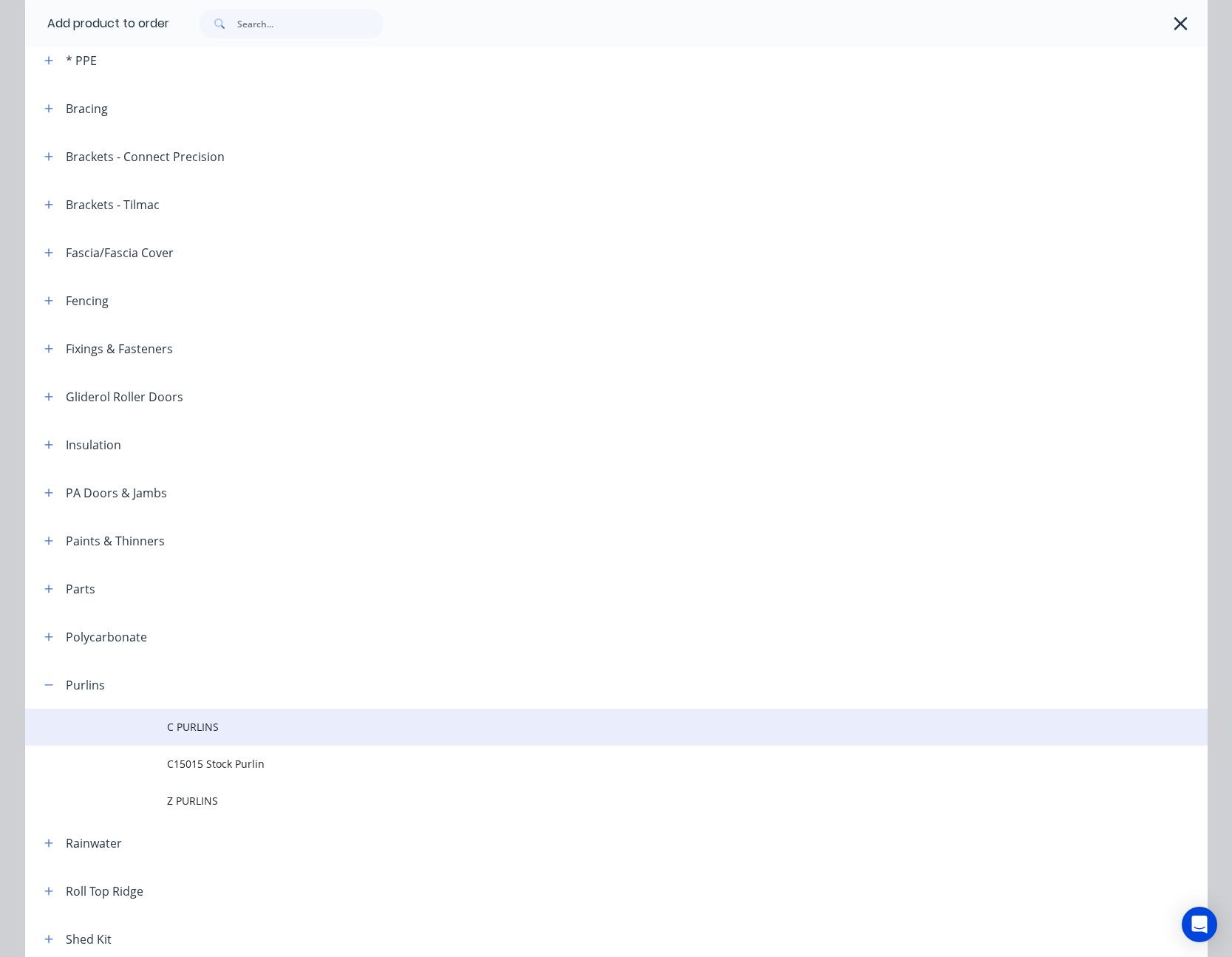
click at [180, 721] on span "C PURLINS" at bounding box center [583, 727] width 832 height 15
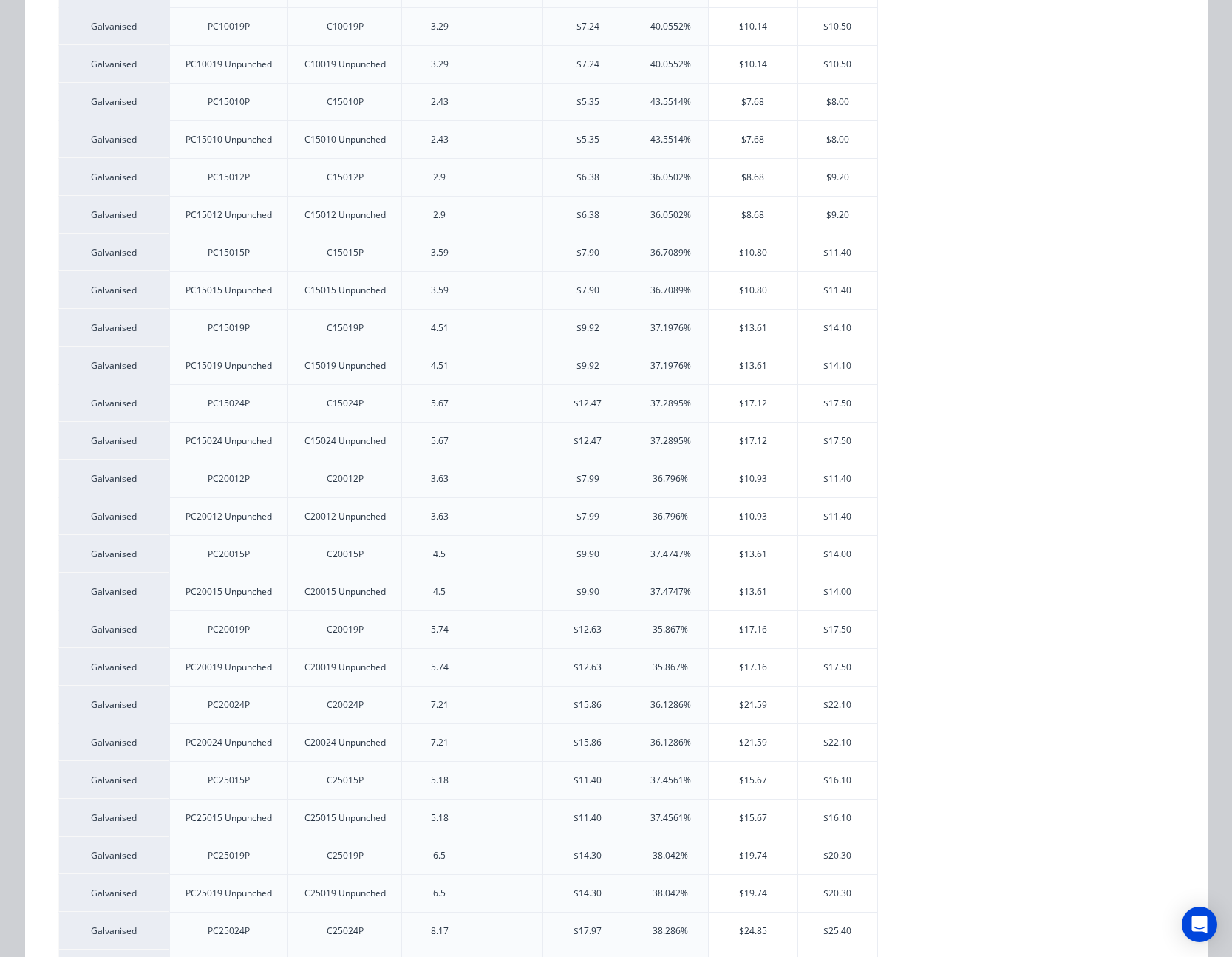
scroll to position [591, 0]
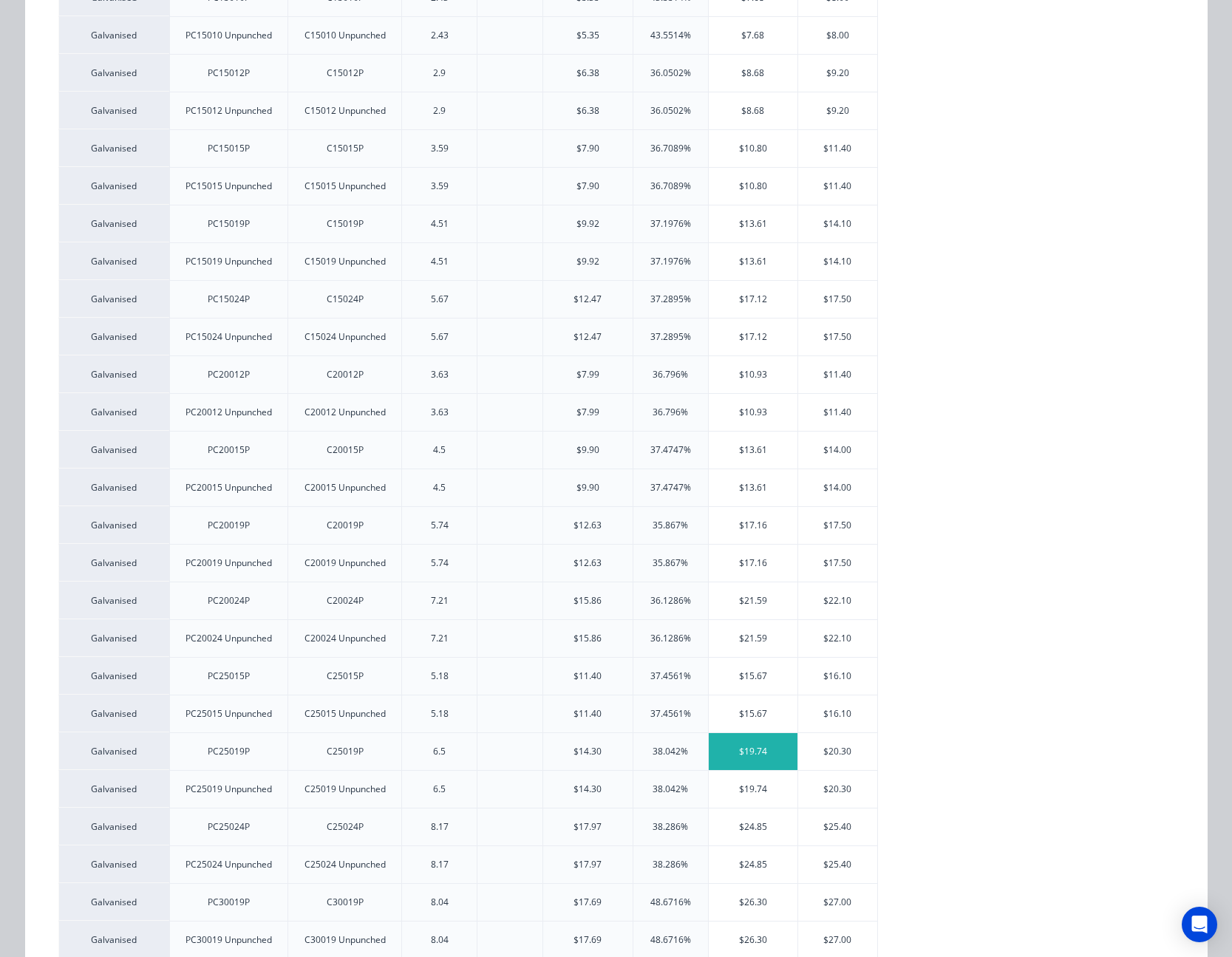
click at [750, 749] on div "$19.74" at bounding box center [753, 752] width 89 height 37
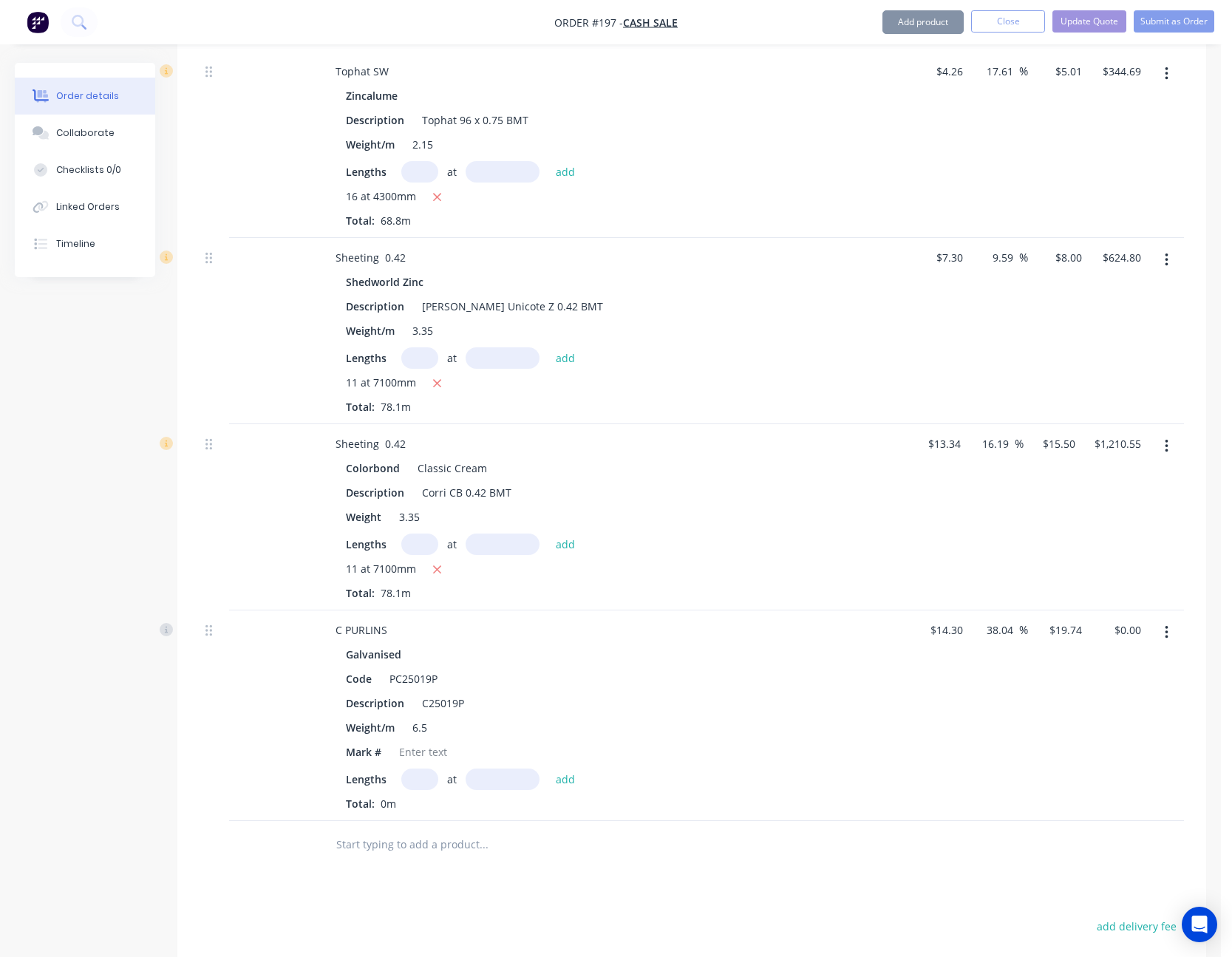
click at [426, 780] on input "text" at bounding box center [420, 779] width 37 height 21
type input "3"
type input "7000"
click at [548, 768] on button "add" at bounding box center [565, 779] width 35 height 20
type input "$414.54"
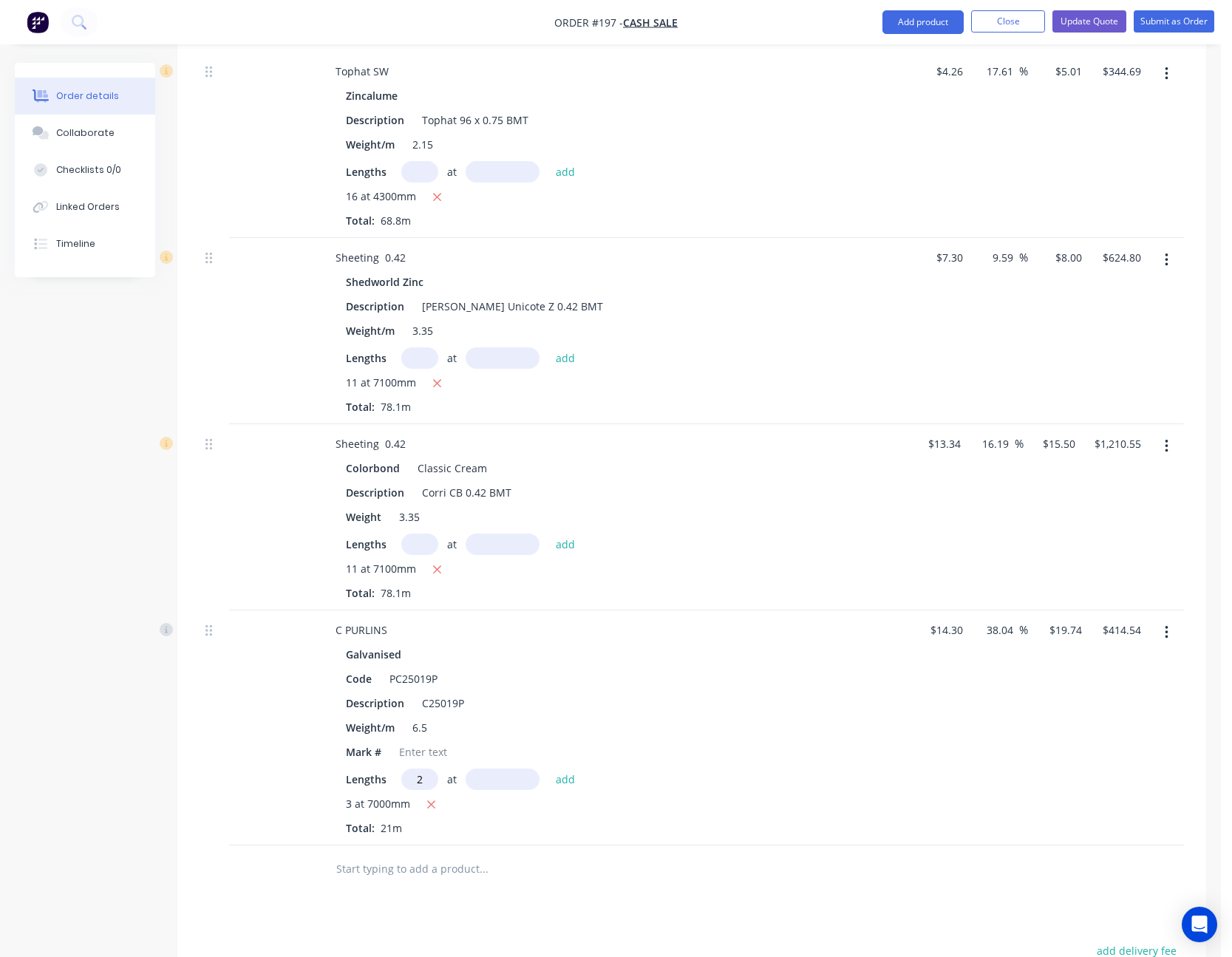
type input "2"
type input "4100"
click at [548, 768] on button "add" at bounding box center [565, 779] width 35 height 20
type input "$576.41"
click at [1010, 638] on input "38.04" at bounding box center [1002, 629] width 34 height 21
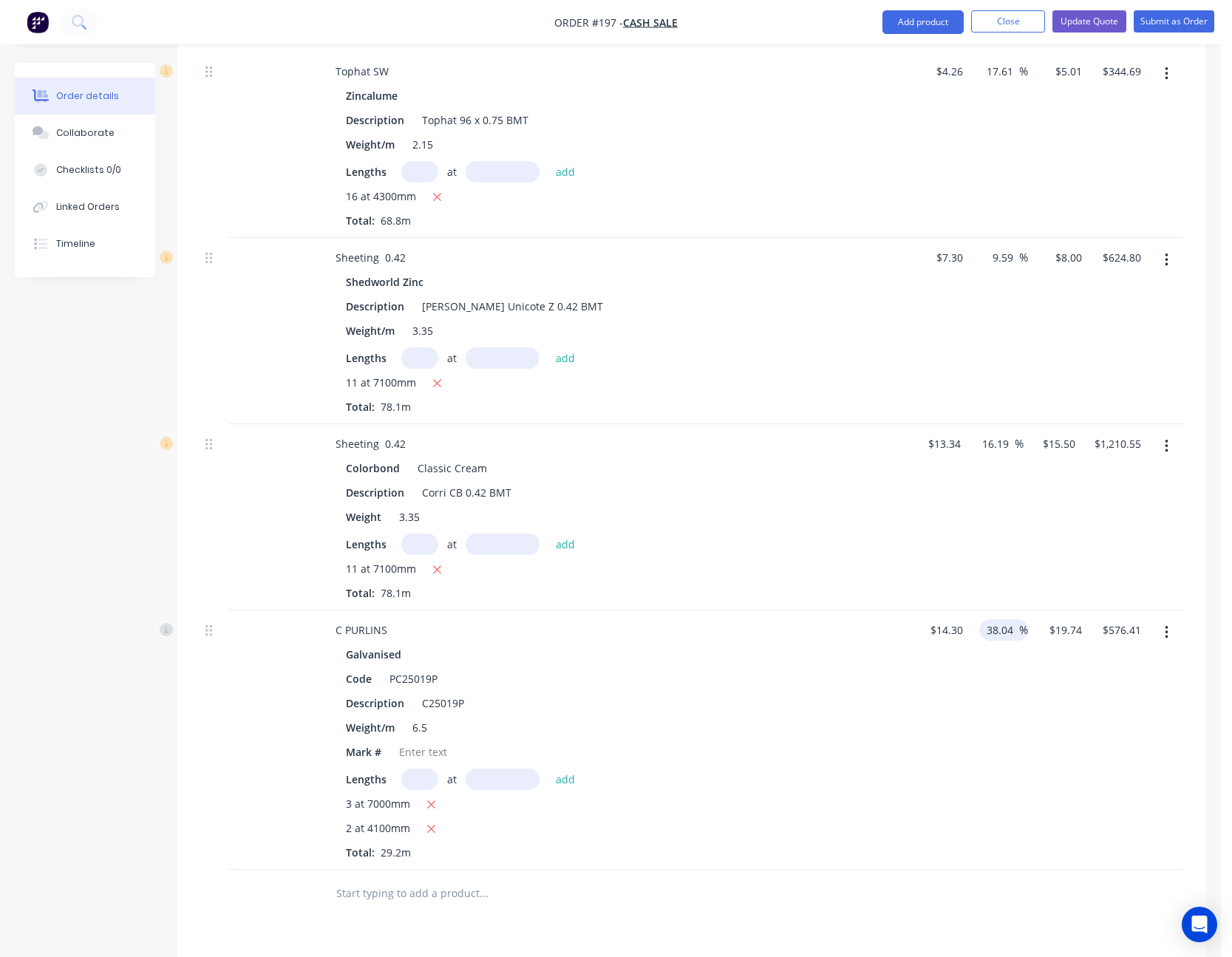
click at [1010, 638] on input "38.04" at bounding box center [1002, 629] width 34 height 21
type input "30"
type input "18.59"
type input "$542.83"
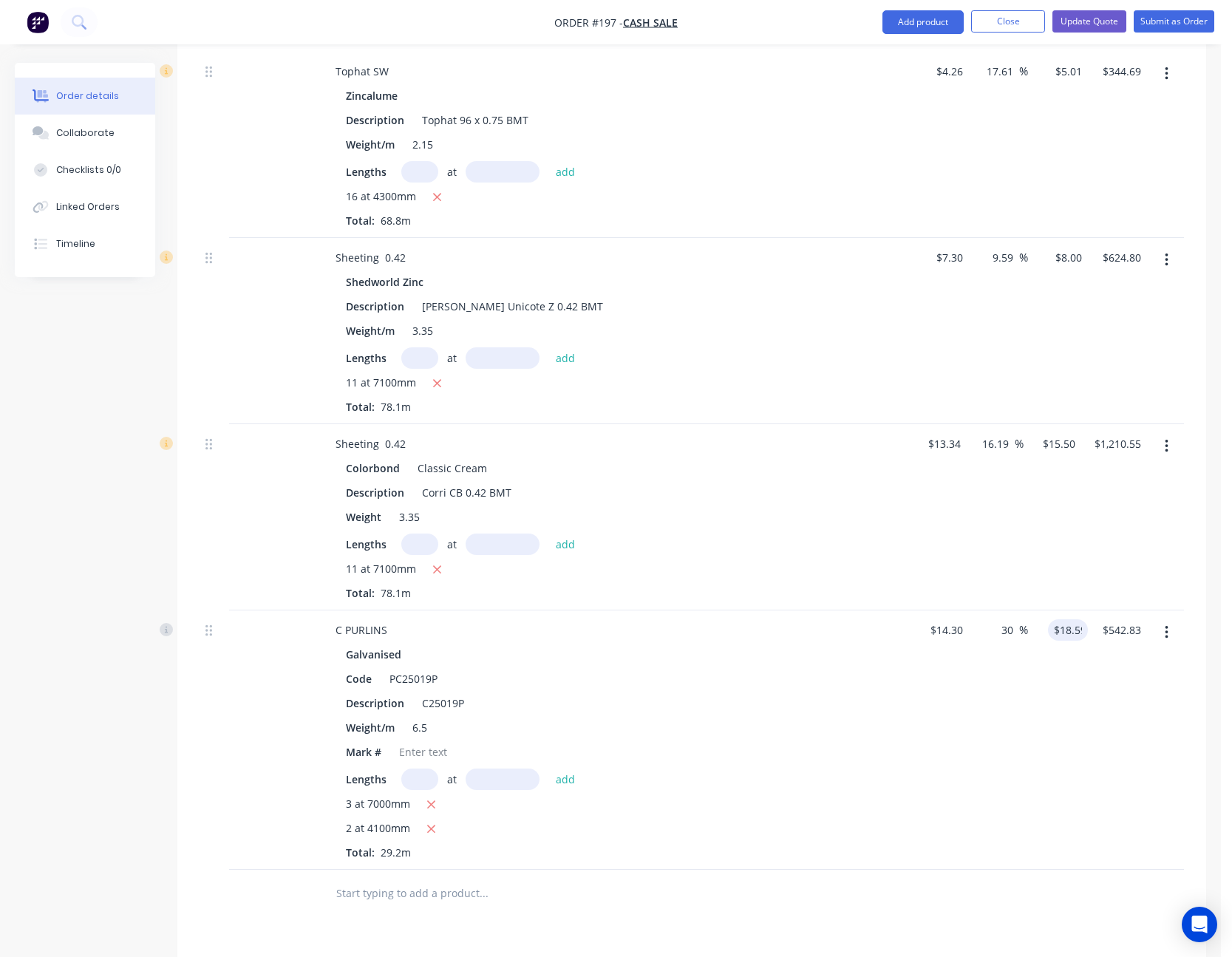
click at [1029, 699] on div "$18.59 18.59" at bounding box center [1058, 740] width 60 height 260
click at [1067, 631] on input "18.59" at bounding box center [1067, 629] width 40 height 21
type input "17"
type input "18.88"
type input "$17.00"
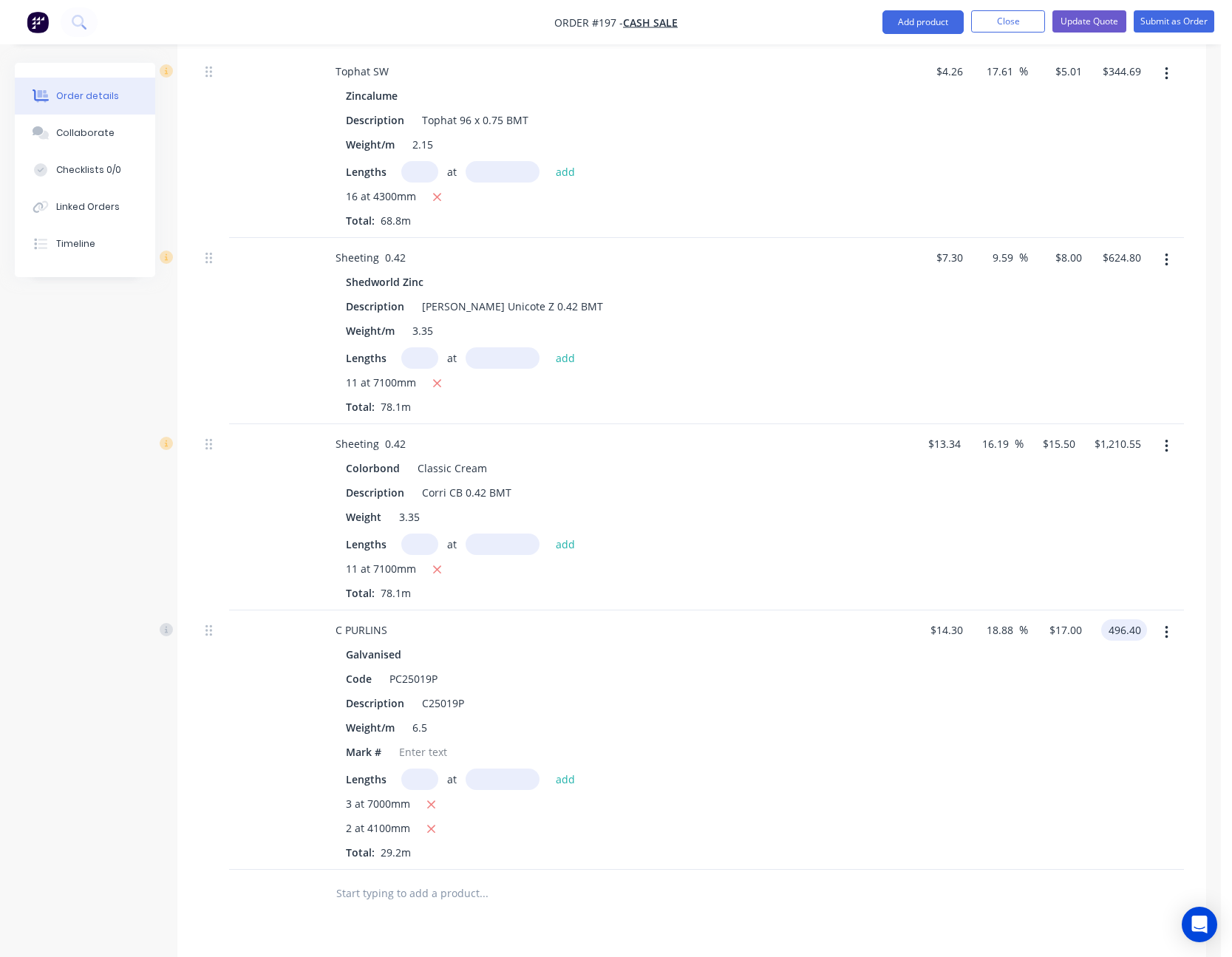
type input "$496.40"
click at [1015, 722] on div "18.88 18.88 %" at bounding box center [999, 740] width 60 height 260
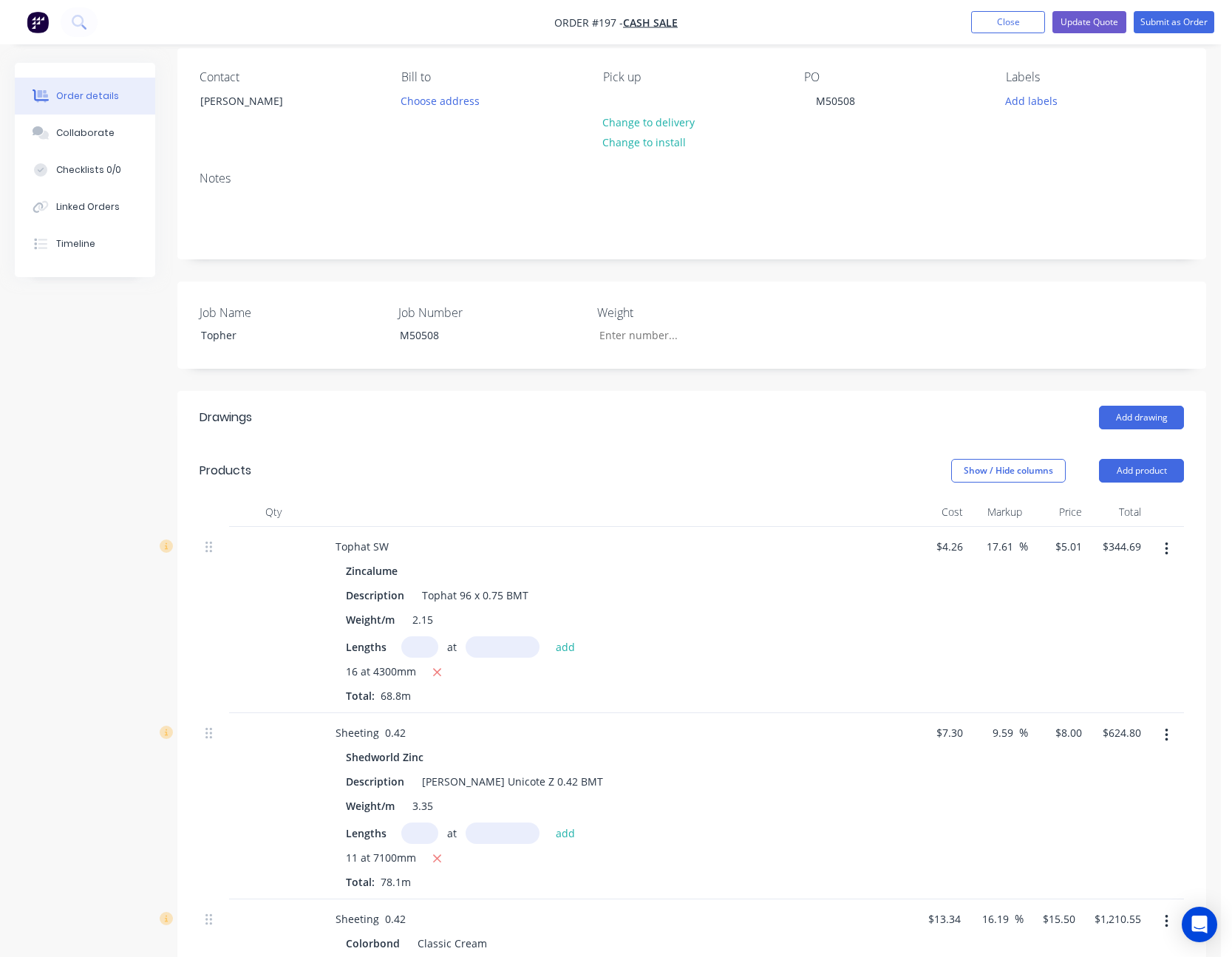
scroll to position [412, 0]
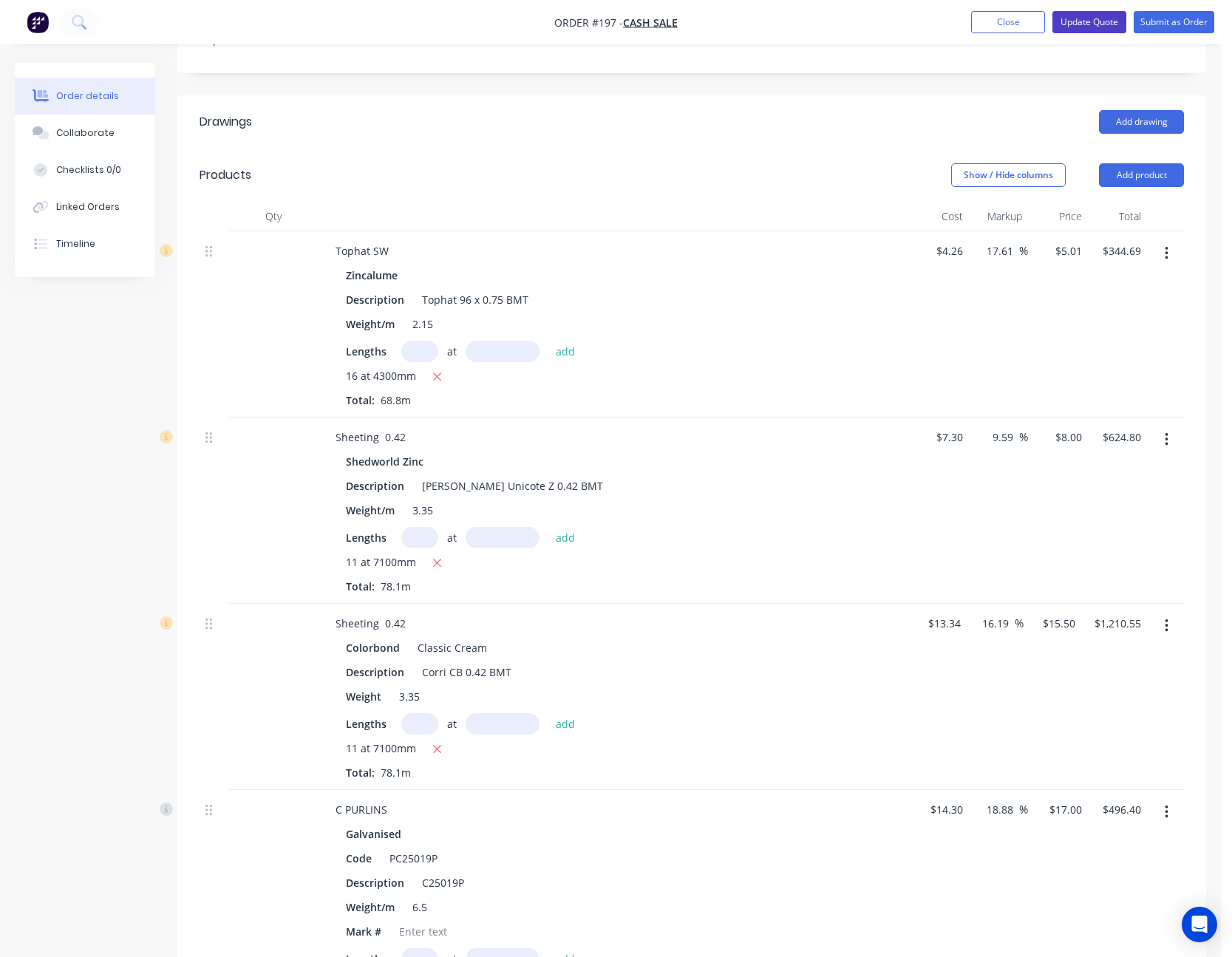
click at [1105, 22] on button "Update Quote" at bounding box center [1089, 22] width 74 height 22
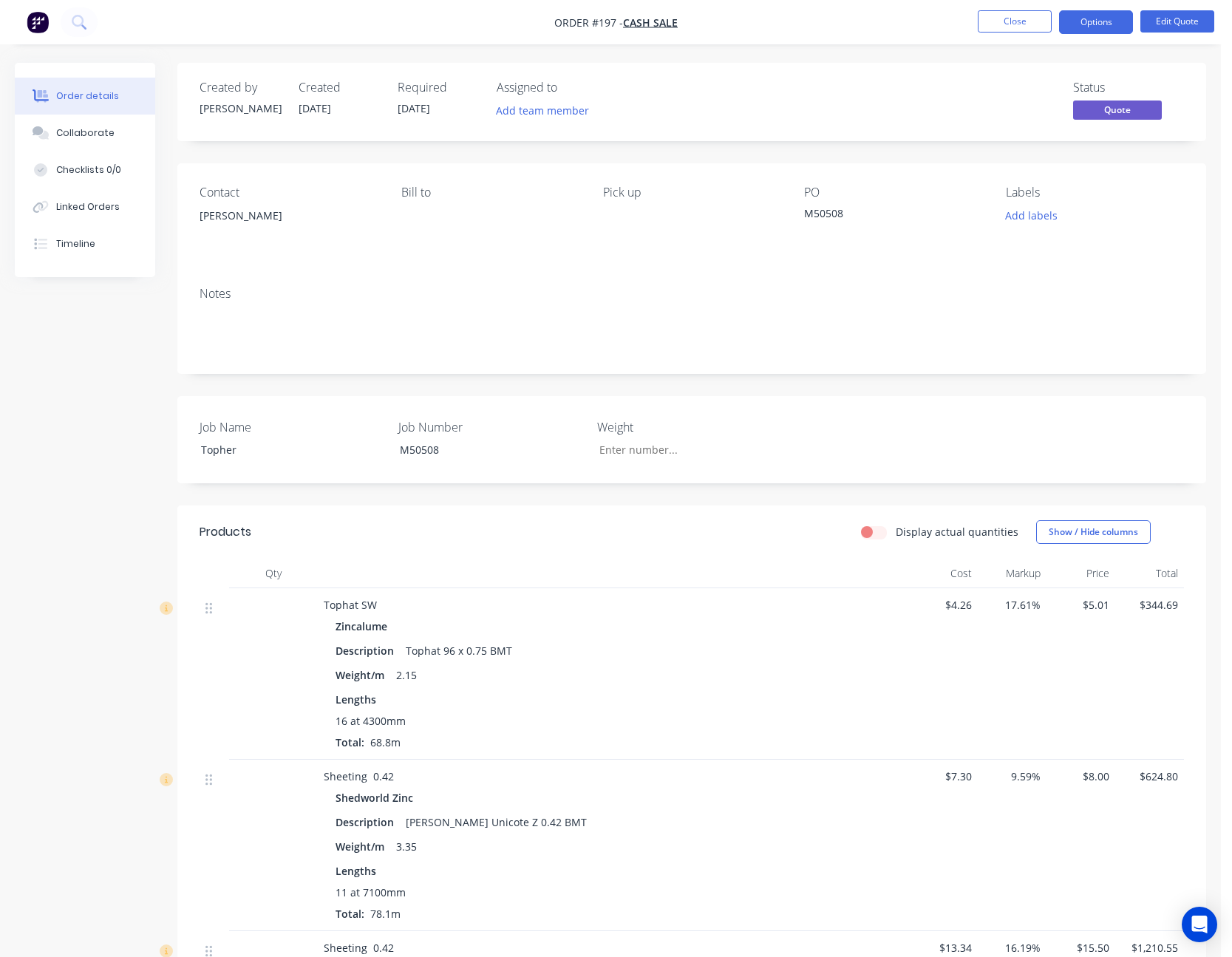
click at [1105, 22] on button "Options" at bounding box center [1095, 22] width 74 height 24
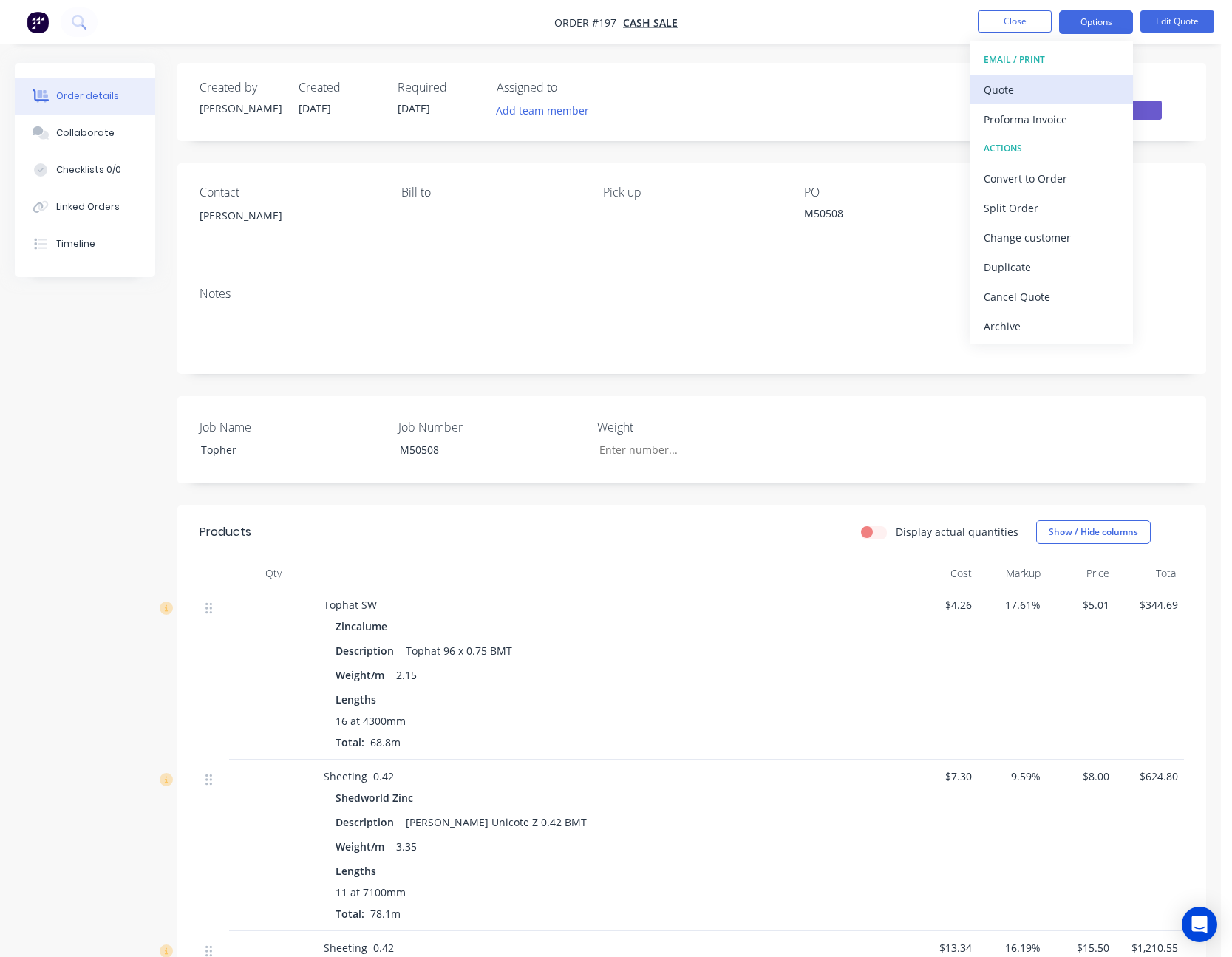
click at [1070, 91] on div "Quote" at bounding box center [1052, 89] width 136 height 21
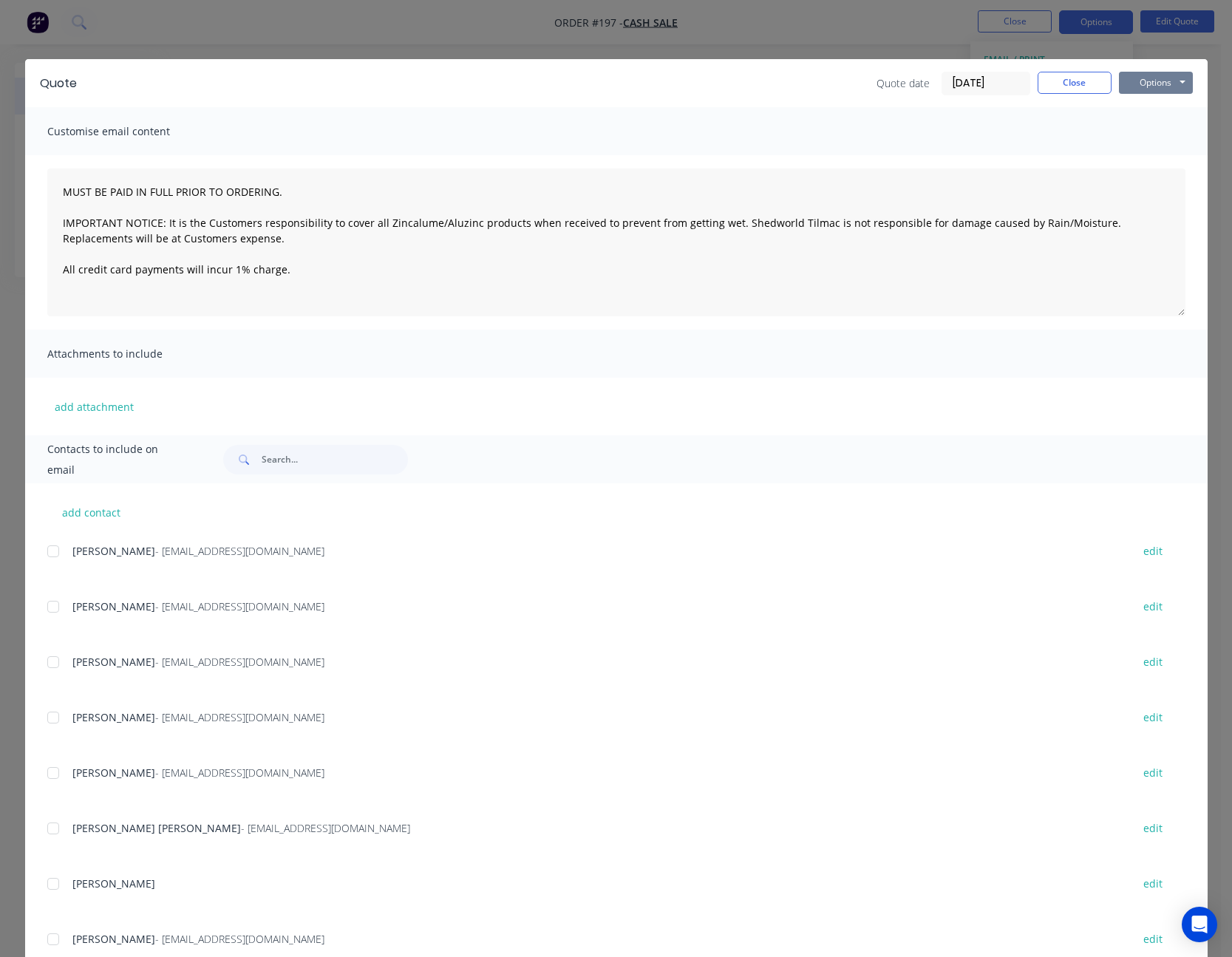
click at [1154, 80] on button "Options" at bounding box center [1156, 82] width 74 height 22
click at [1154, 123] on button "Print" at bounding box center [1166, 133] width 94 height 25
click at [1093, 84] on button "Close" at bounding box center [1074, 82] width 74 height 22
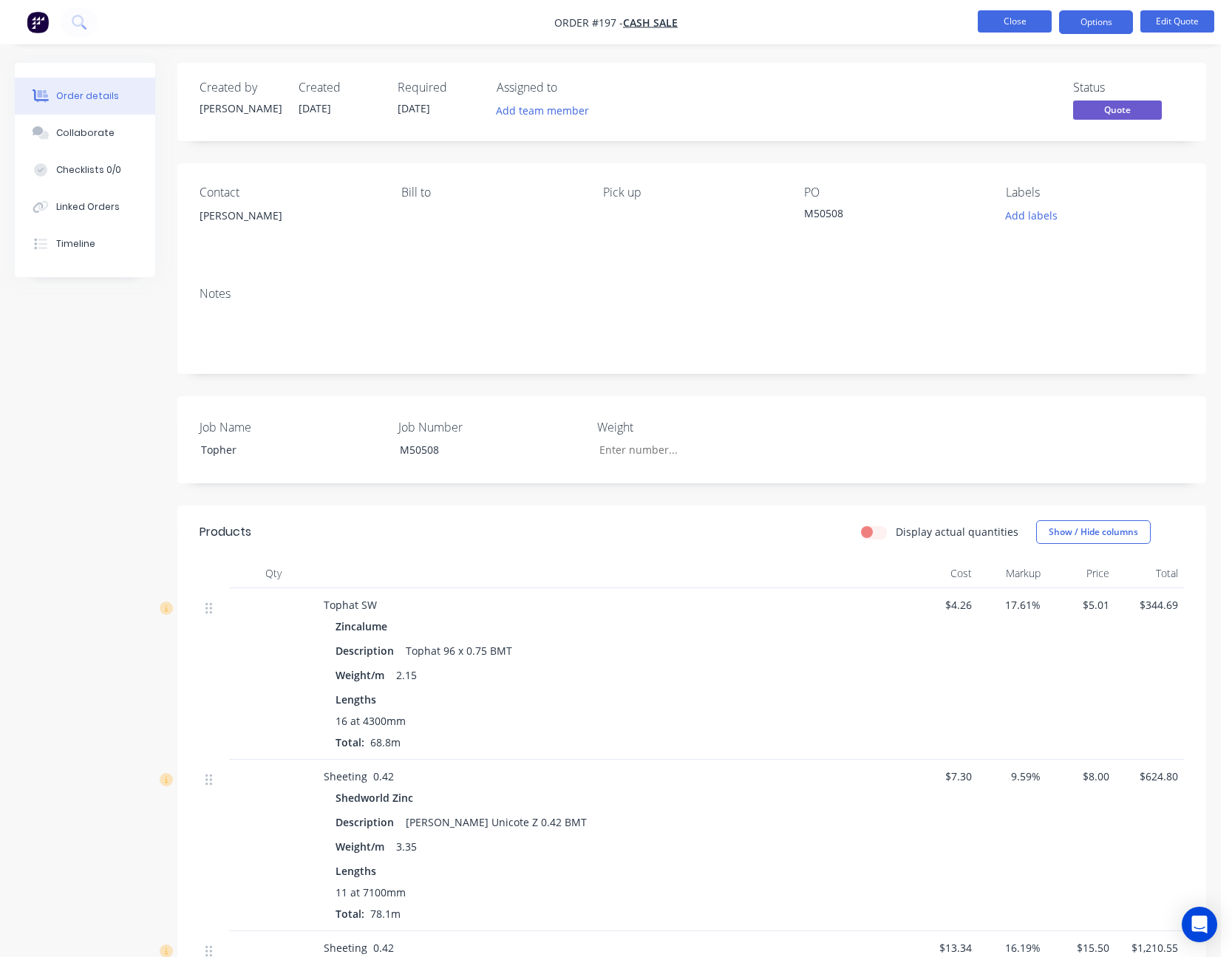
click at [1009, 23] on button "Close" at bounding box center [1015, 21] width 74 height 22
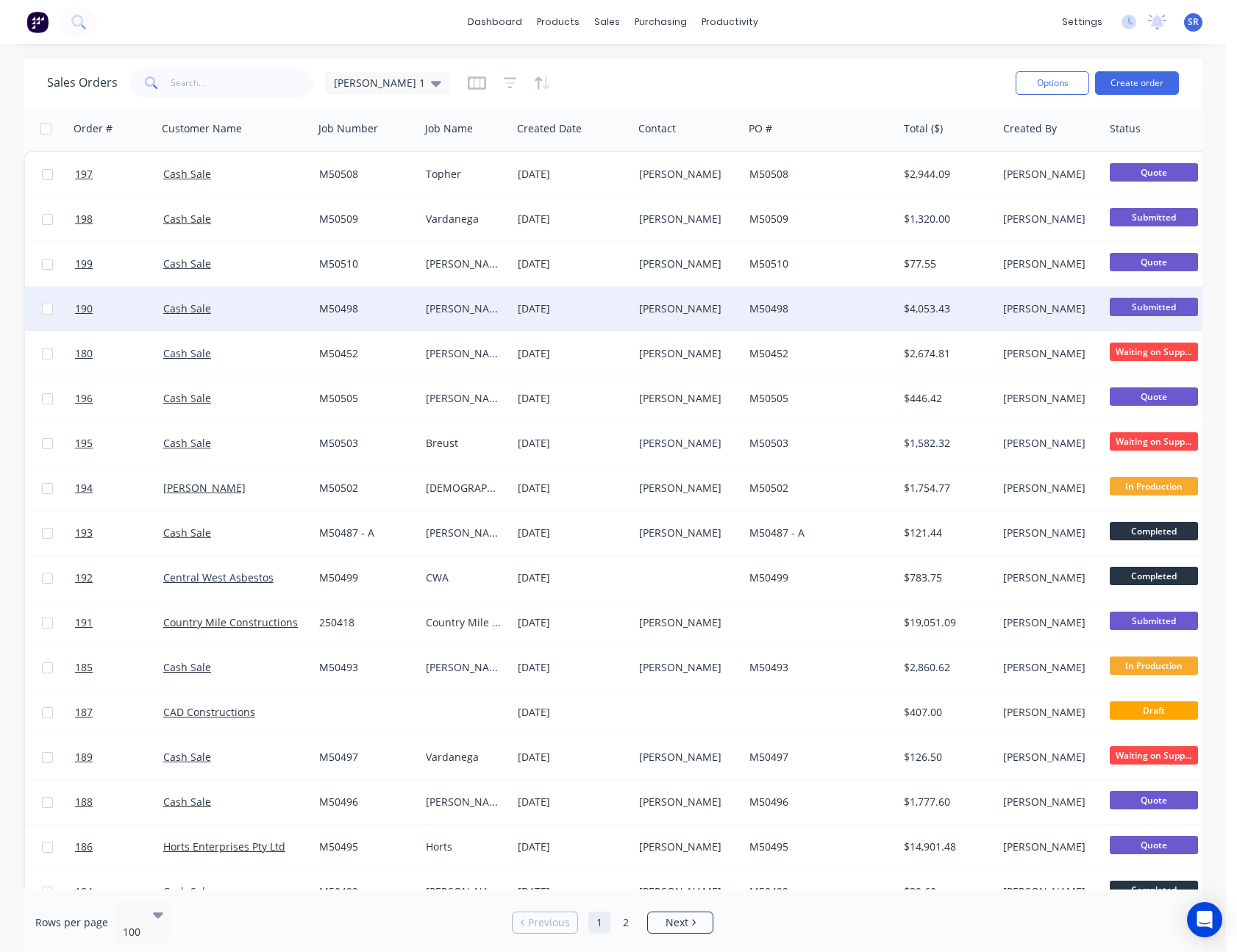
click at [686, 302] on div "[PERSON_NAME]" at bounding box center [685, 308] width 94 height 14
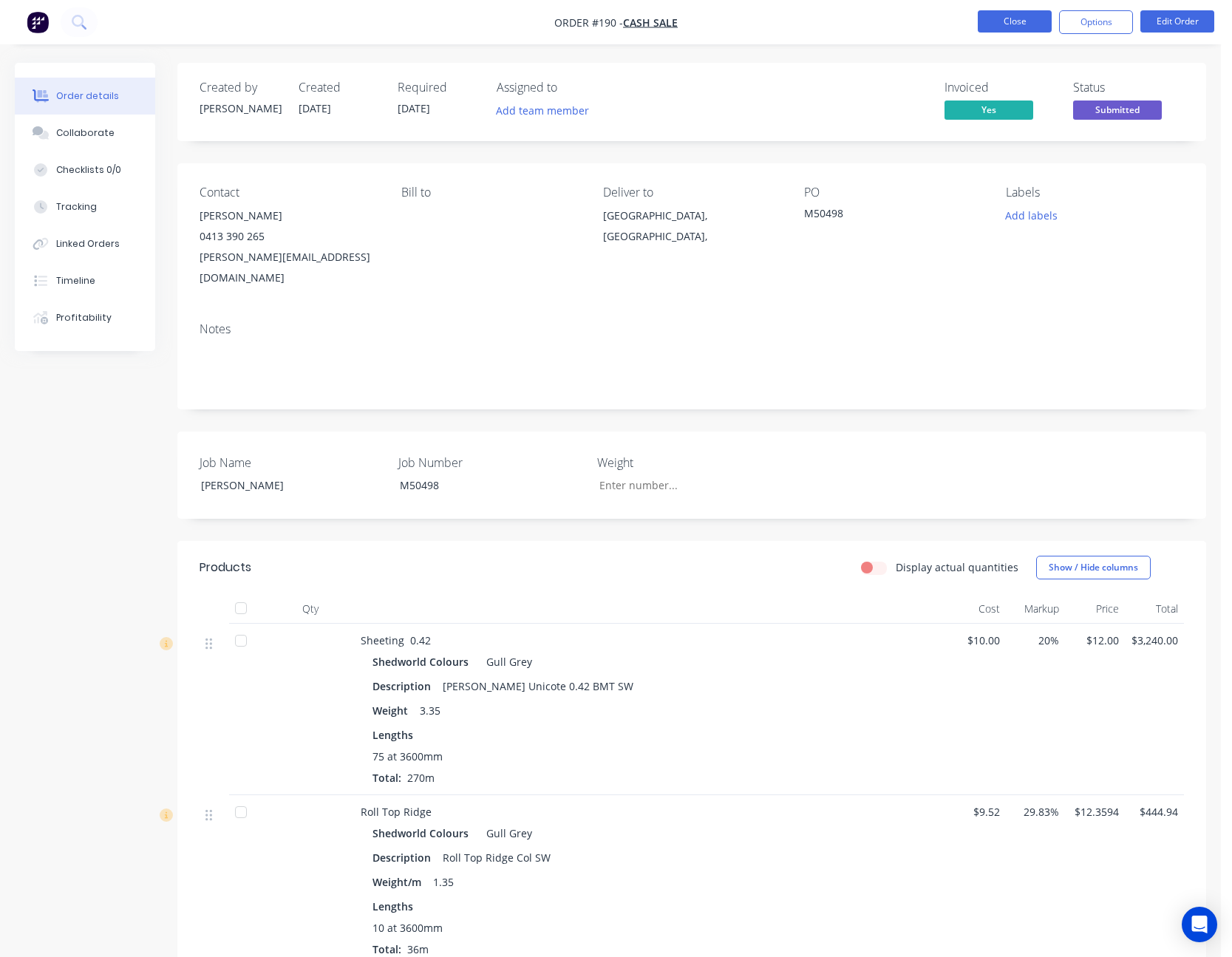
click at [1015, 24] on button "Close" at bounding box center [1015, 21] width 74 height 22
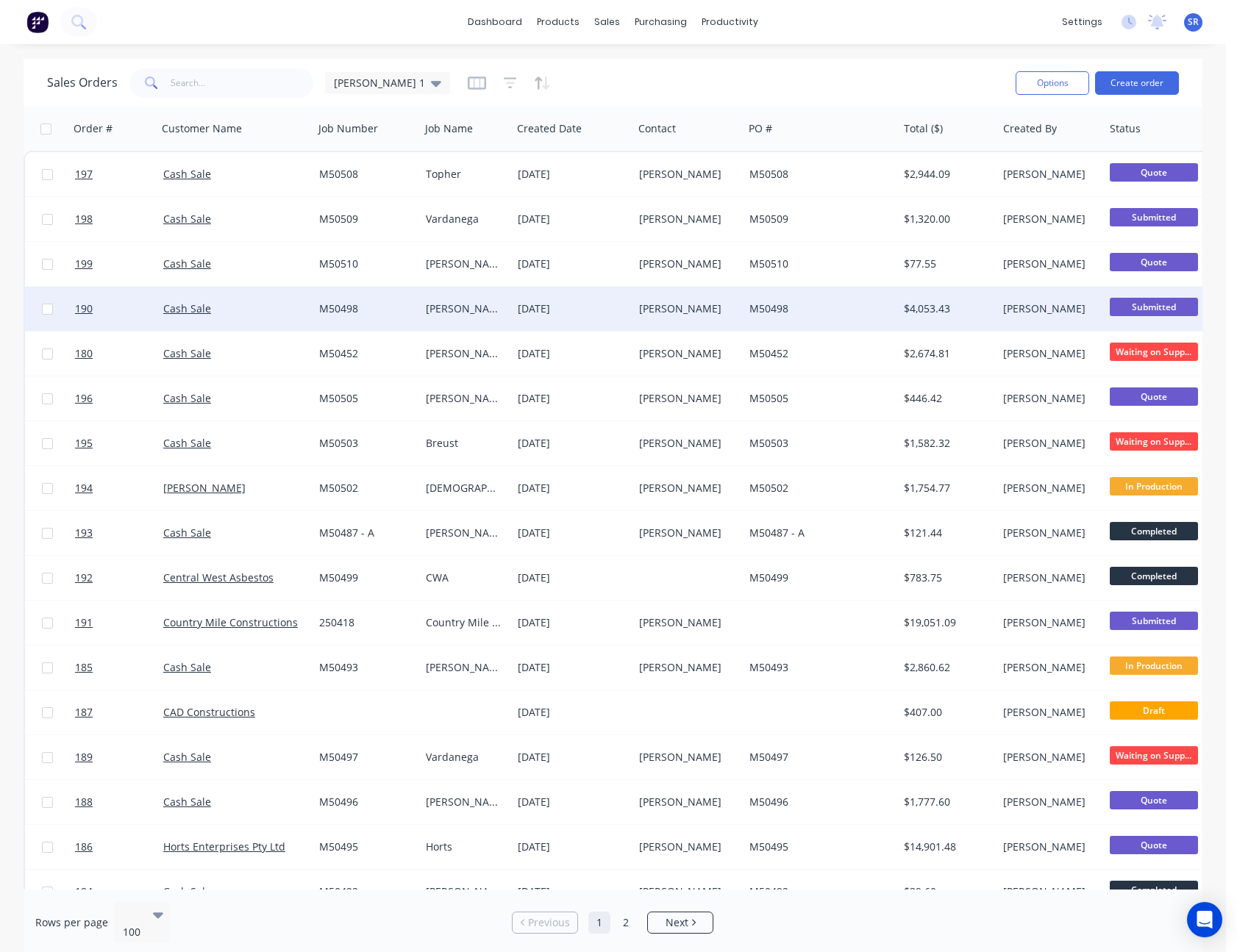
click at [1165, 309] on span "Submitted" at bounding box center [1154, 307] width 88 height 19
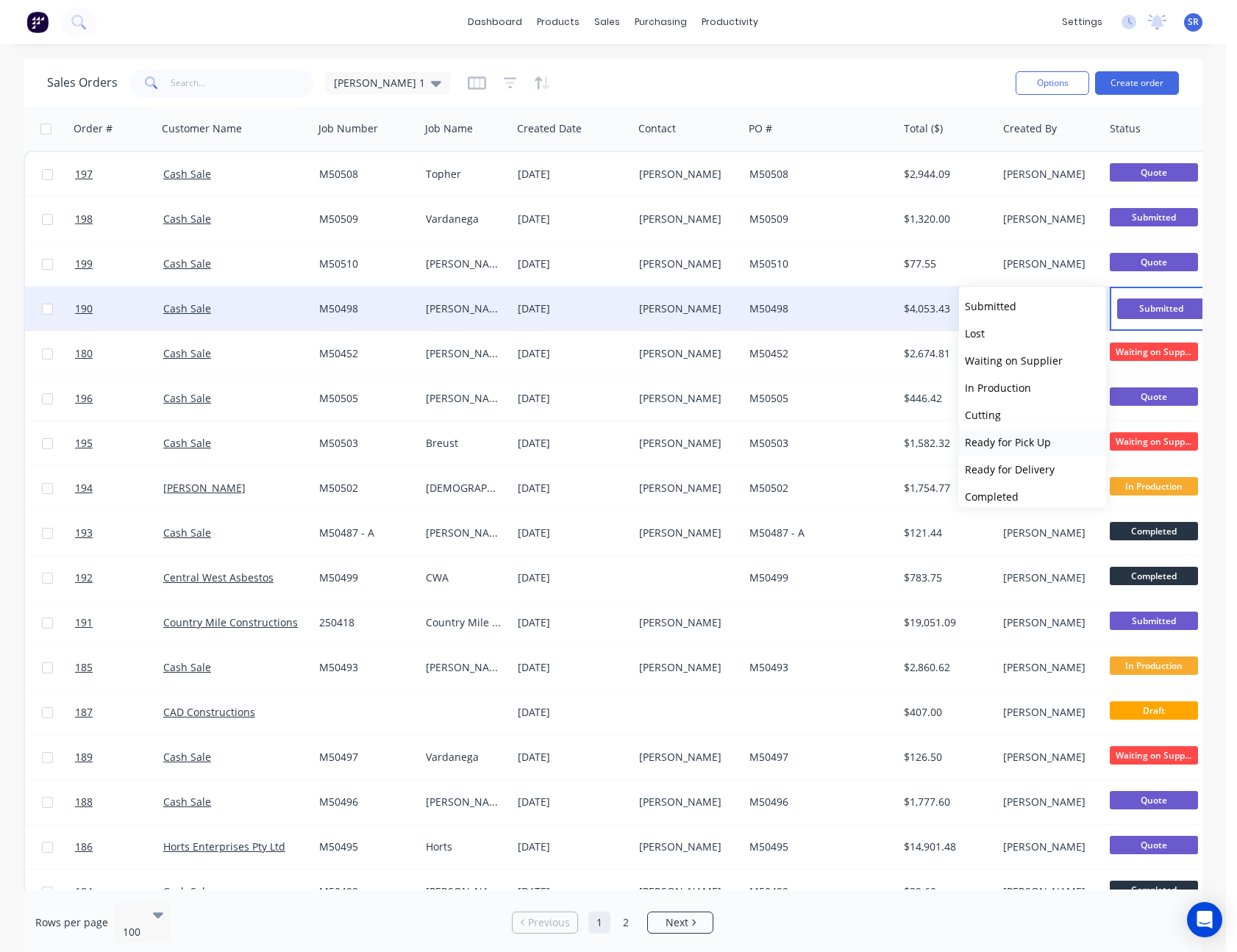
click at [1007, 436] on span "Ready for Pick Up" at bounding box center [1008, 442] width 86 height 14
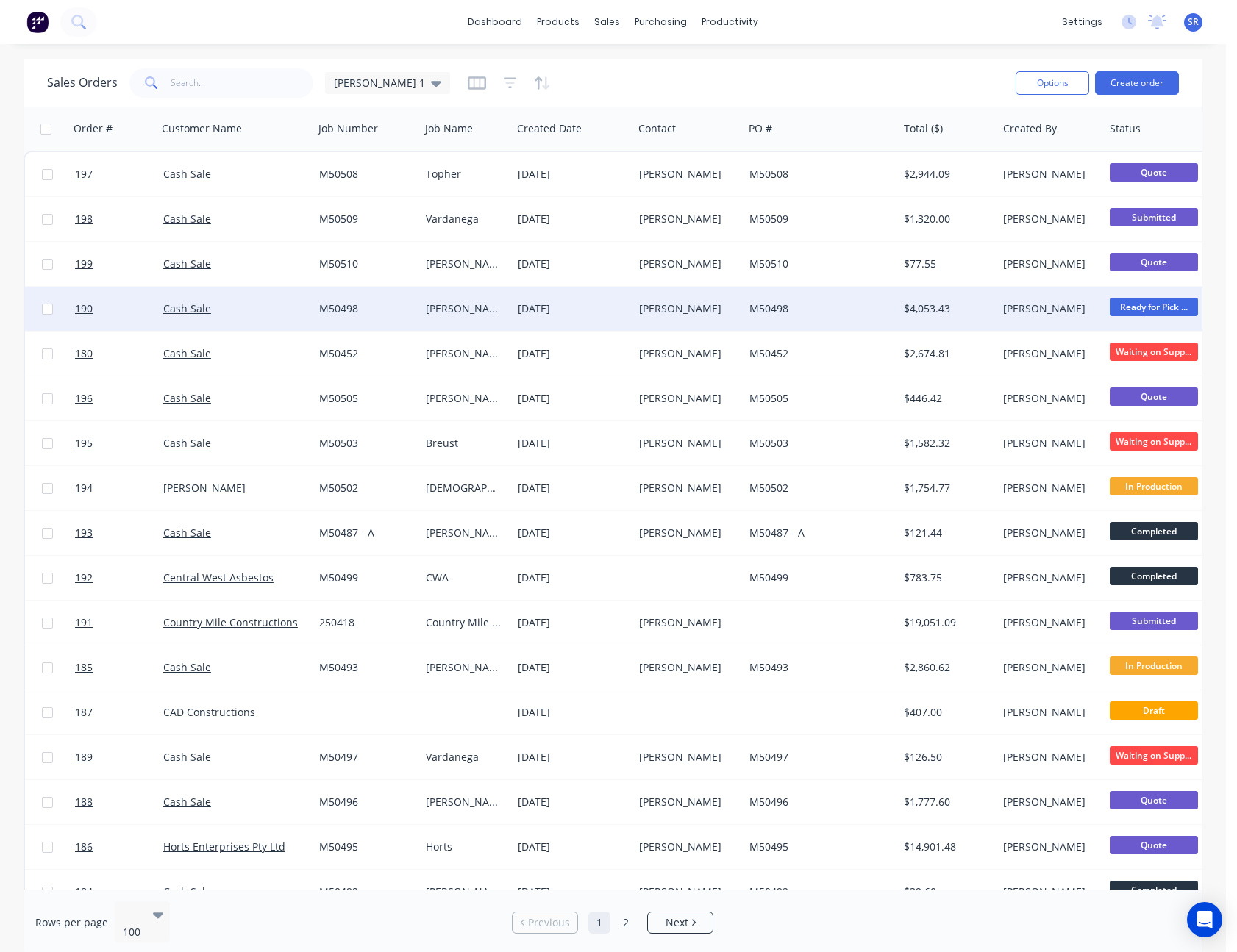
click at [928, 27] on div "dashboard products sales purchasing productivity dashboard products Product Cat…" at bounding box center [613, 22] width 1226 height 44
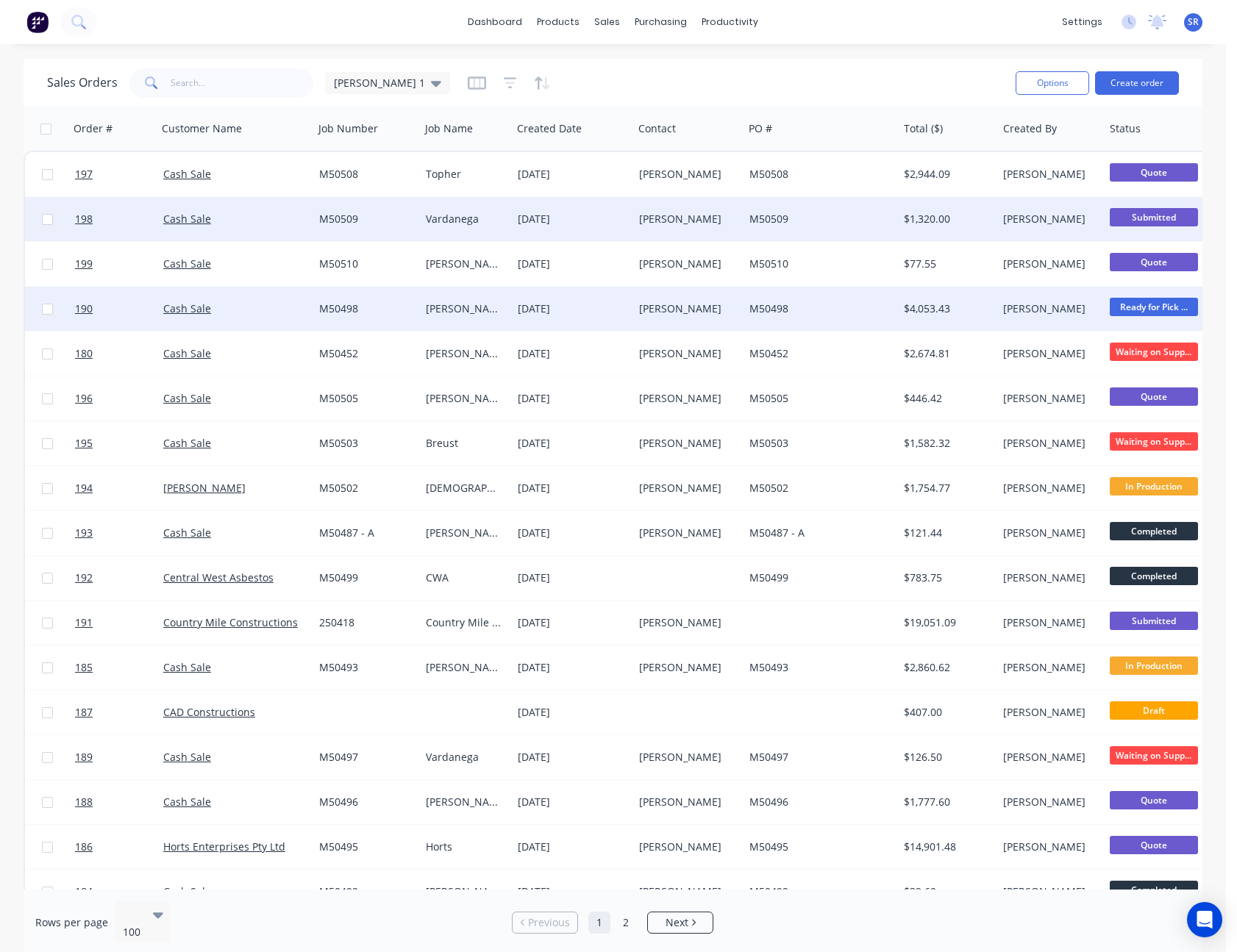
click at [1166, 217] on span "Submitted" at bounding box center [1154, 217] width 88 height 19
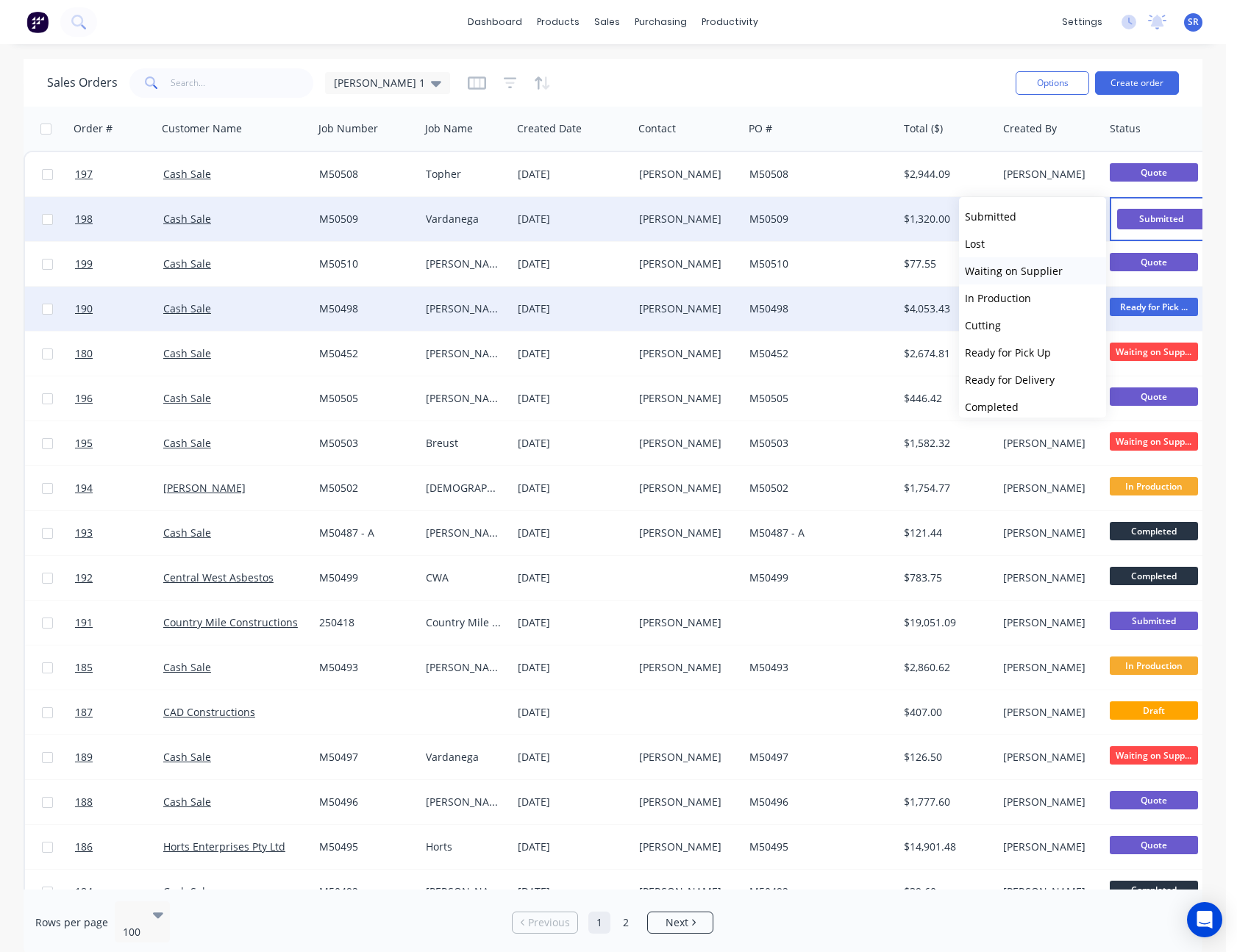
click at [1022, 264] on span "Waiting on Supplier" at bounding box center [1014, 271] width 98 height 14
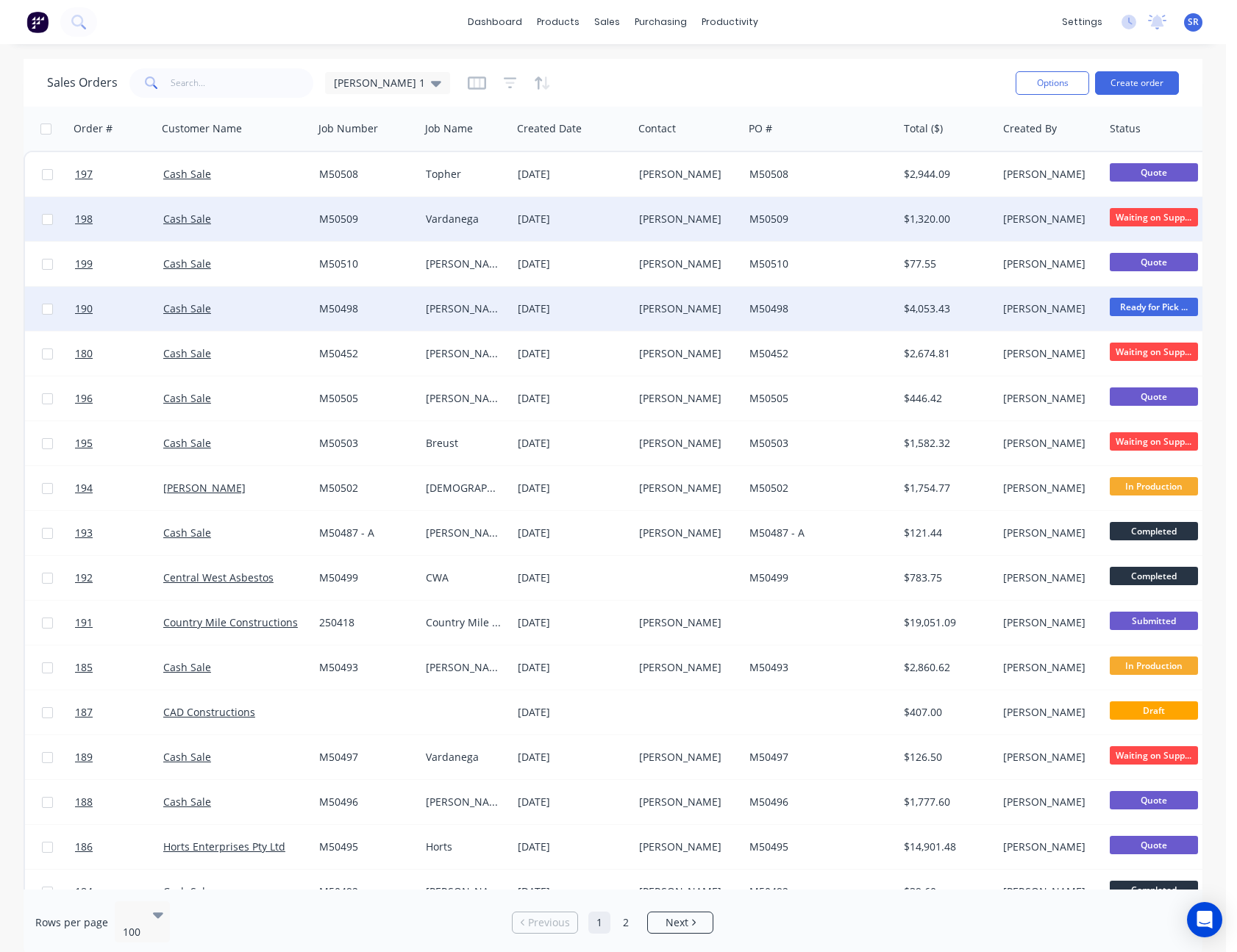
click at [935, 66] on div "Sales Orders [PERSON_NAME] 1" at bounding box center [526, 83] width 957 height 36
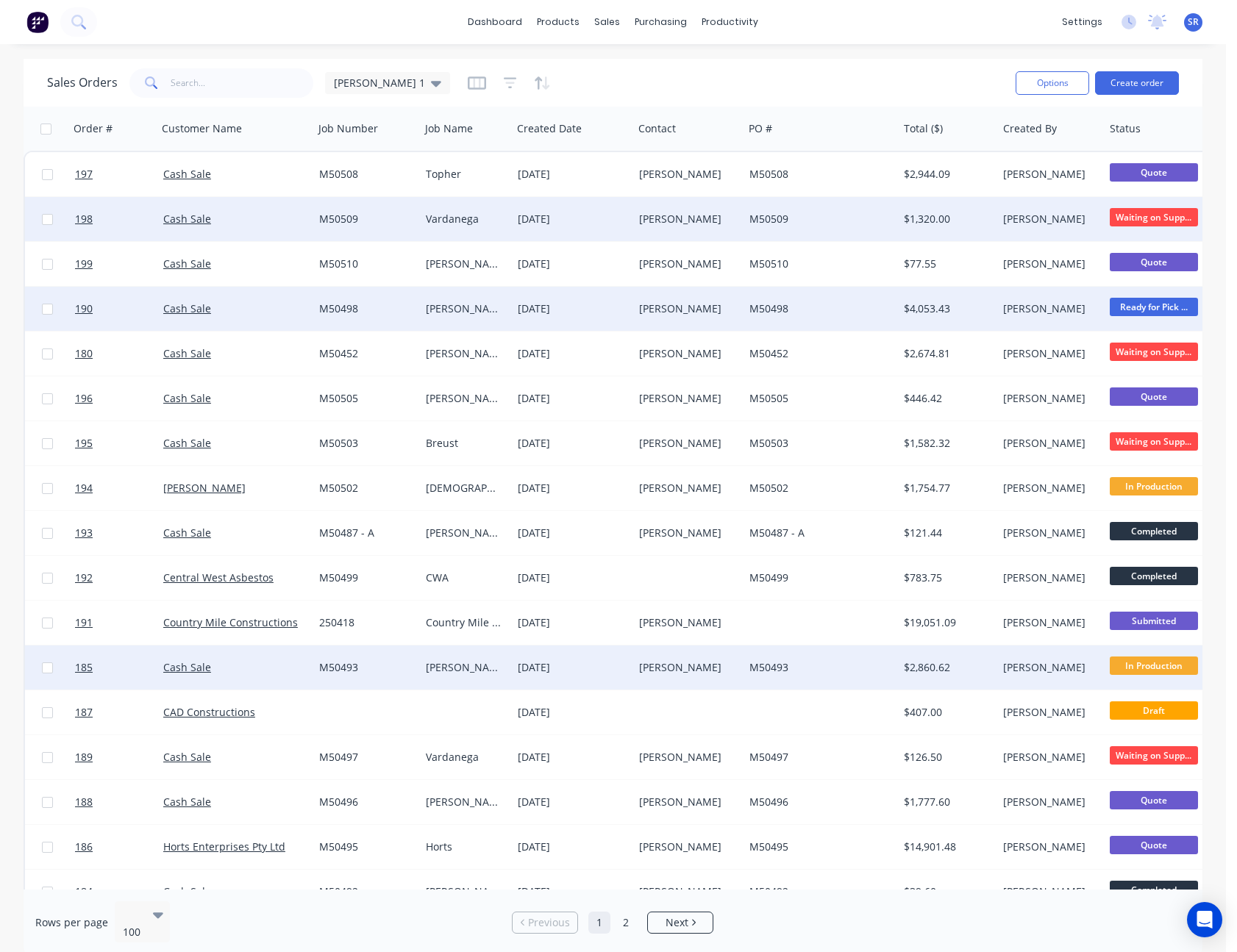
click at [820, 673] on div "M50493" at bounding box center [817, 667] width 136 height 14
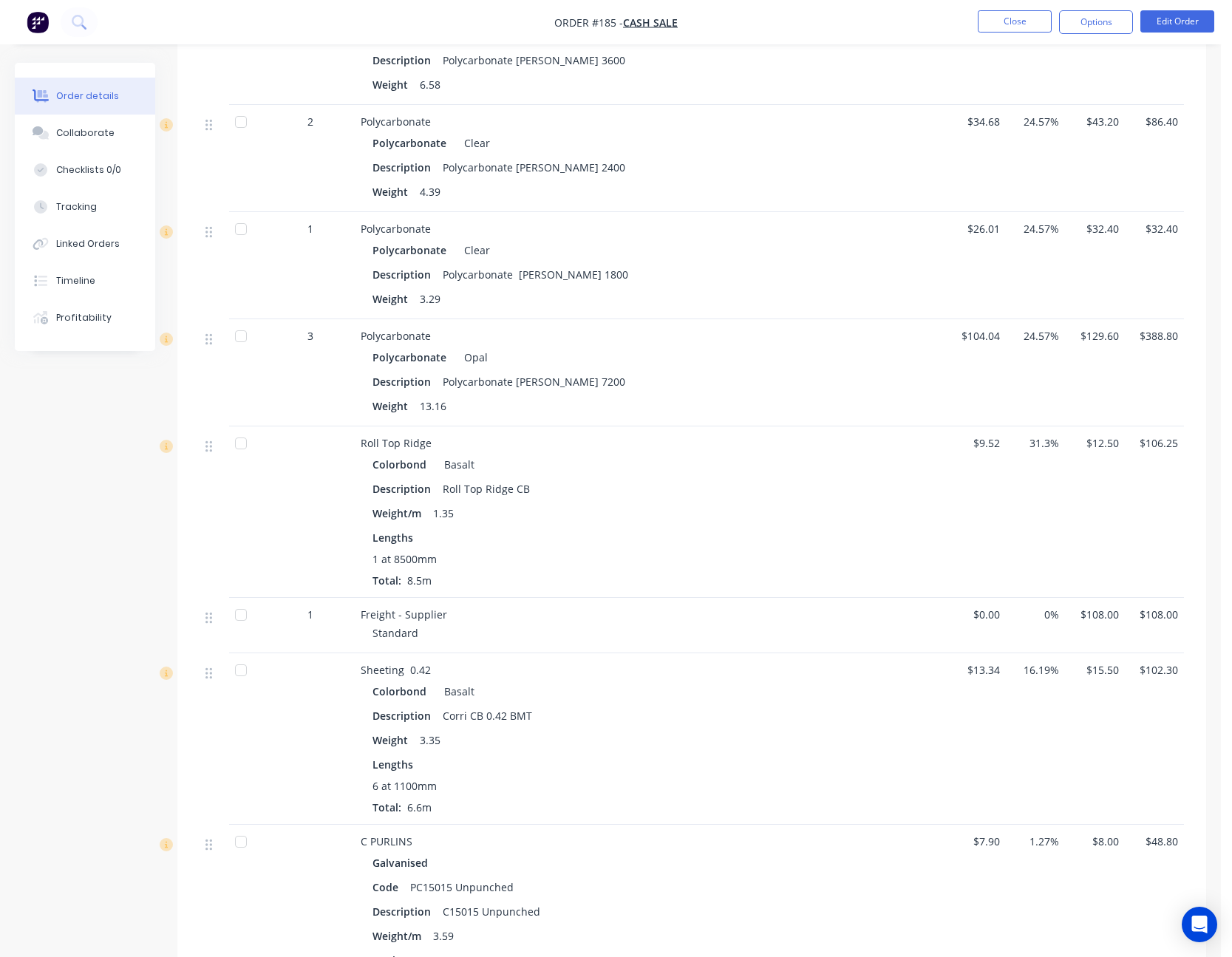
scroll to position [1035, 0]
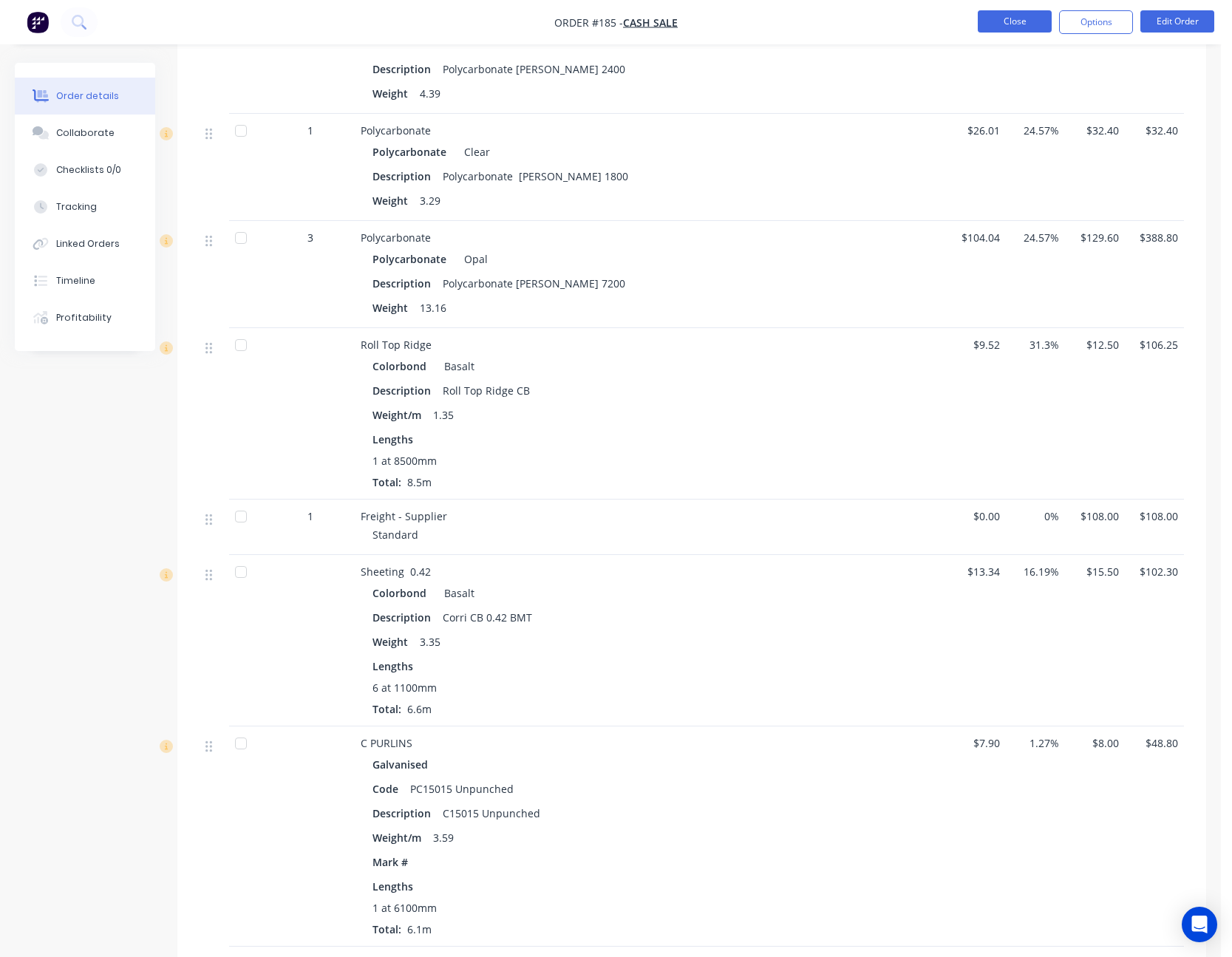
click at [1016, 22] on button "Close" at bounding box center [1015, 21] width 74 height 22
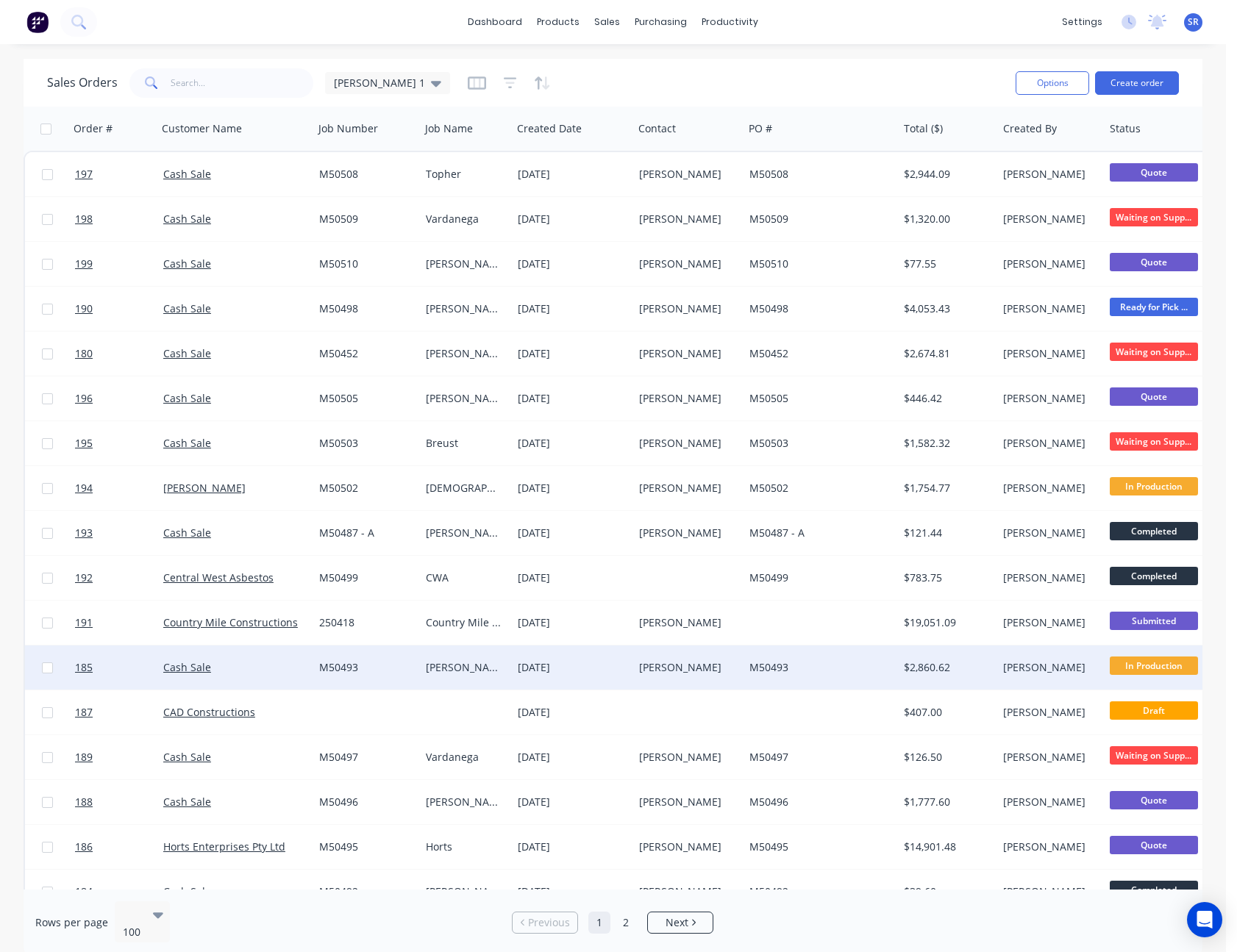
click at [900, 669] on div "$2,860.62" at bounding box center [948, 667] width 100 height 44
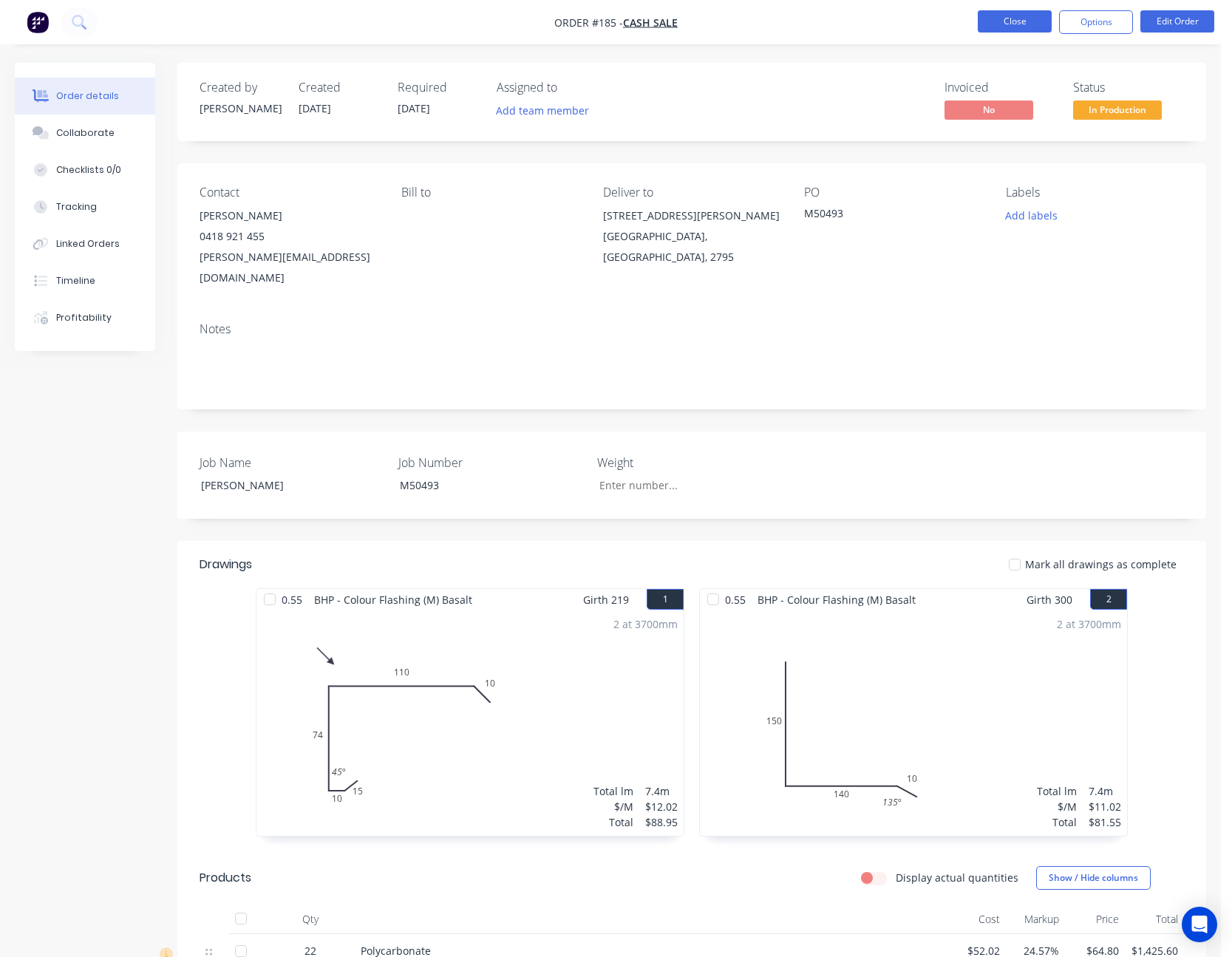
click at [1021, 23] on button "Close" at bounding box center [1015, 21] width 74 height 22
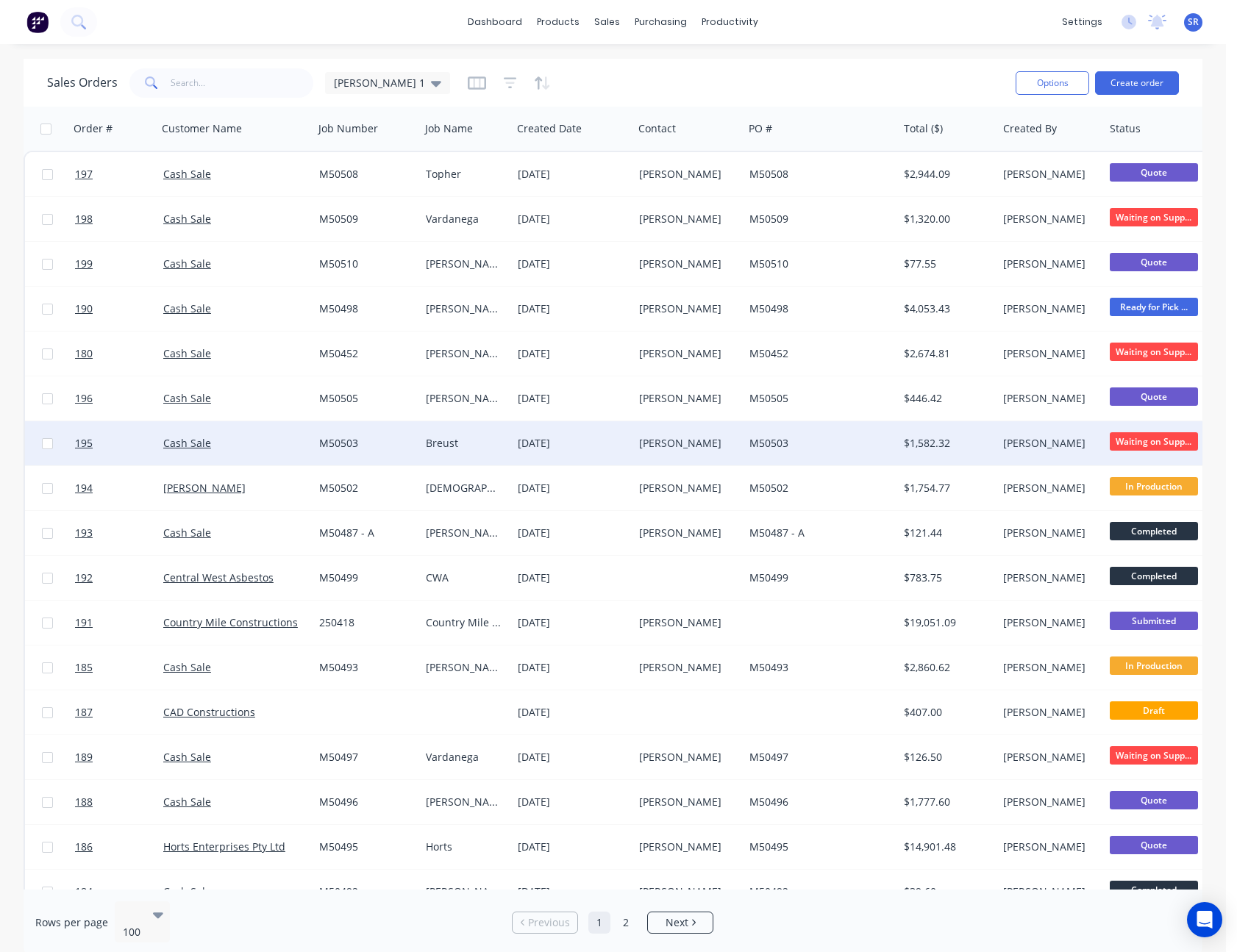
click at [1163, 443] on span "Waiting on Supp..." at bounding box center [1154, 442] width 88 height 19
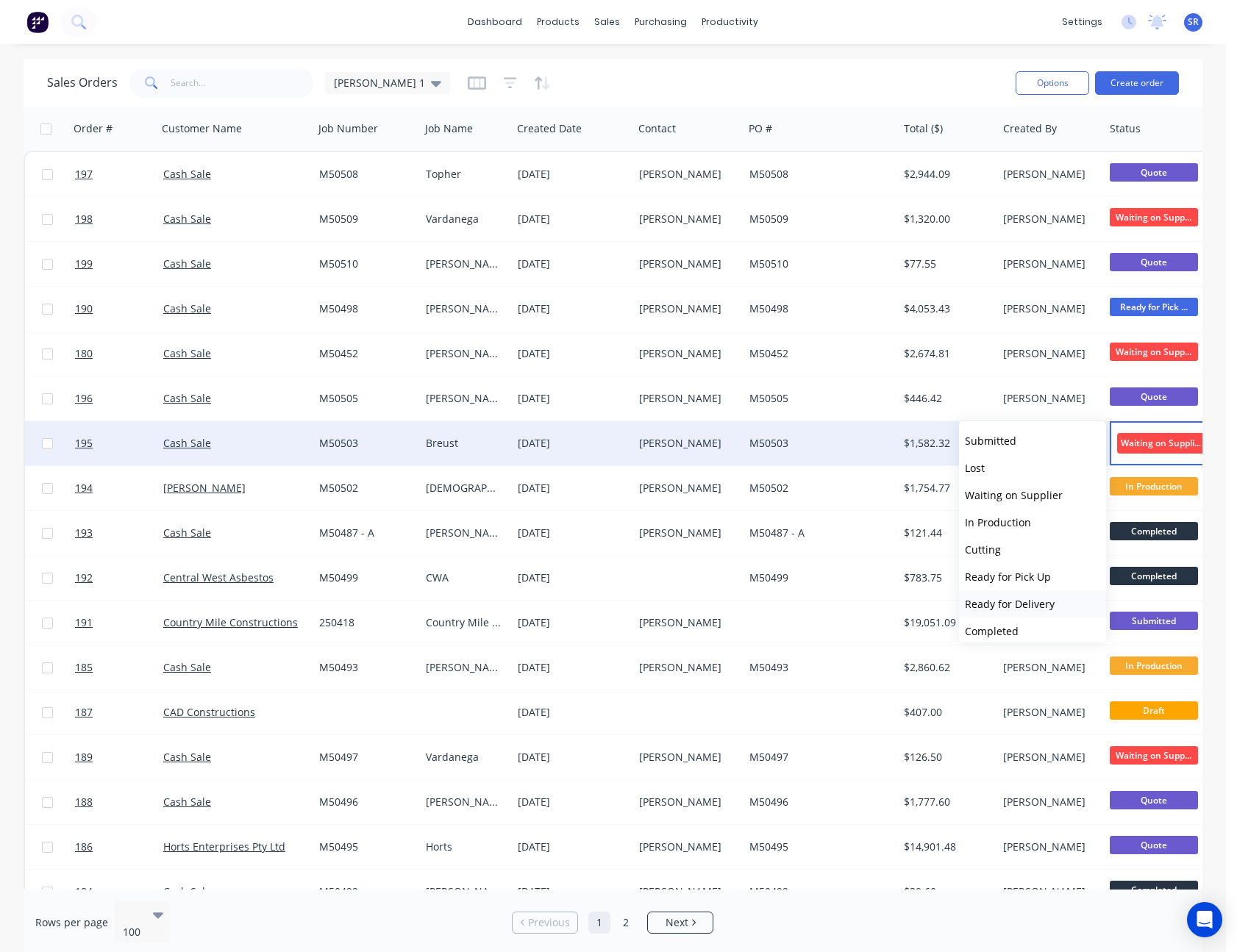
click at [1031, 596] on button "Ready for Delivery" at bounding box center [1033, 604] width 147 height 27
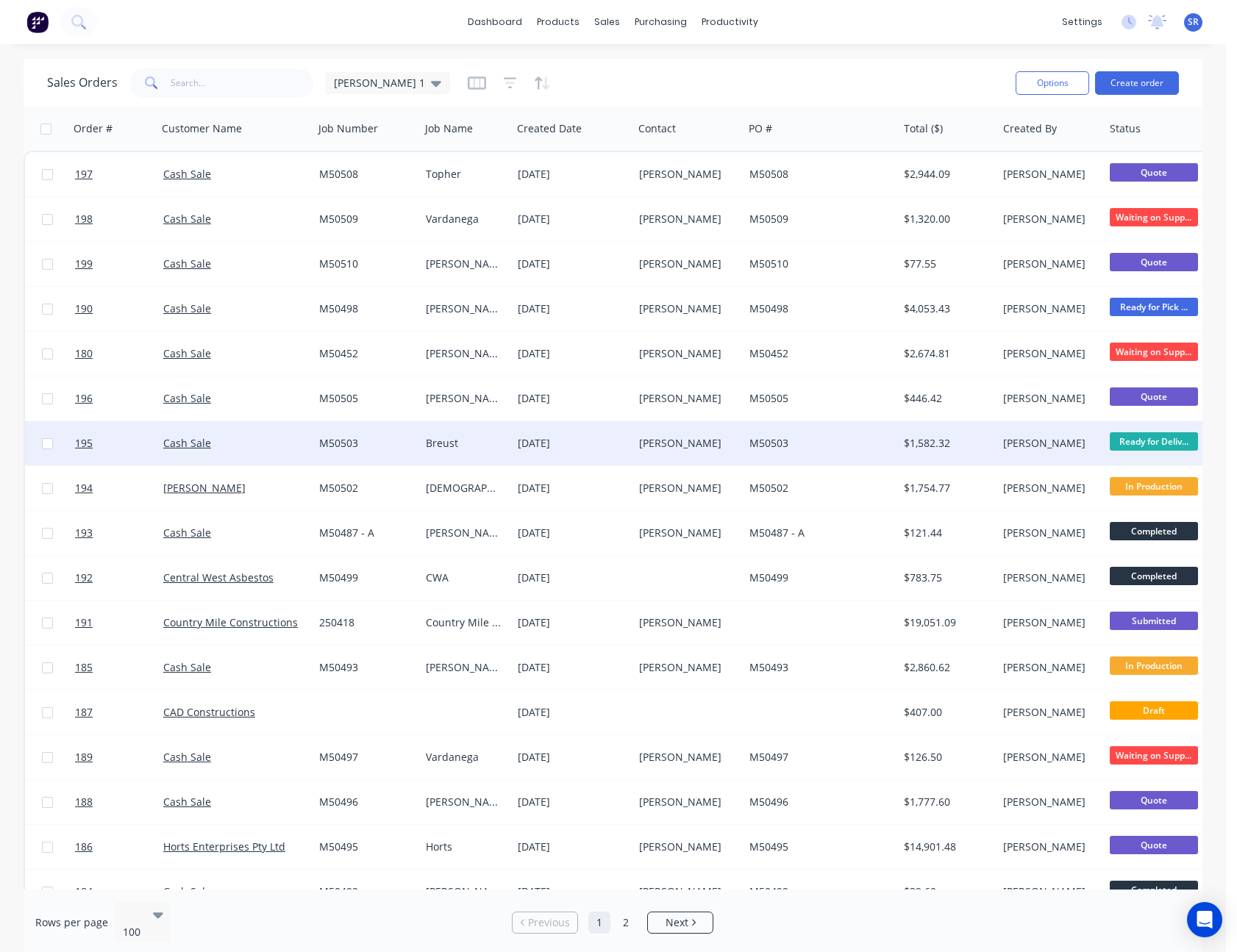
click at [1162, 441] on span "Ready for Deliv..." at bounding box center [1154, 442] width 88 height 19
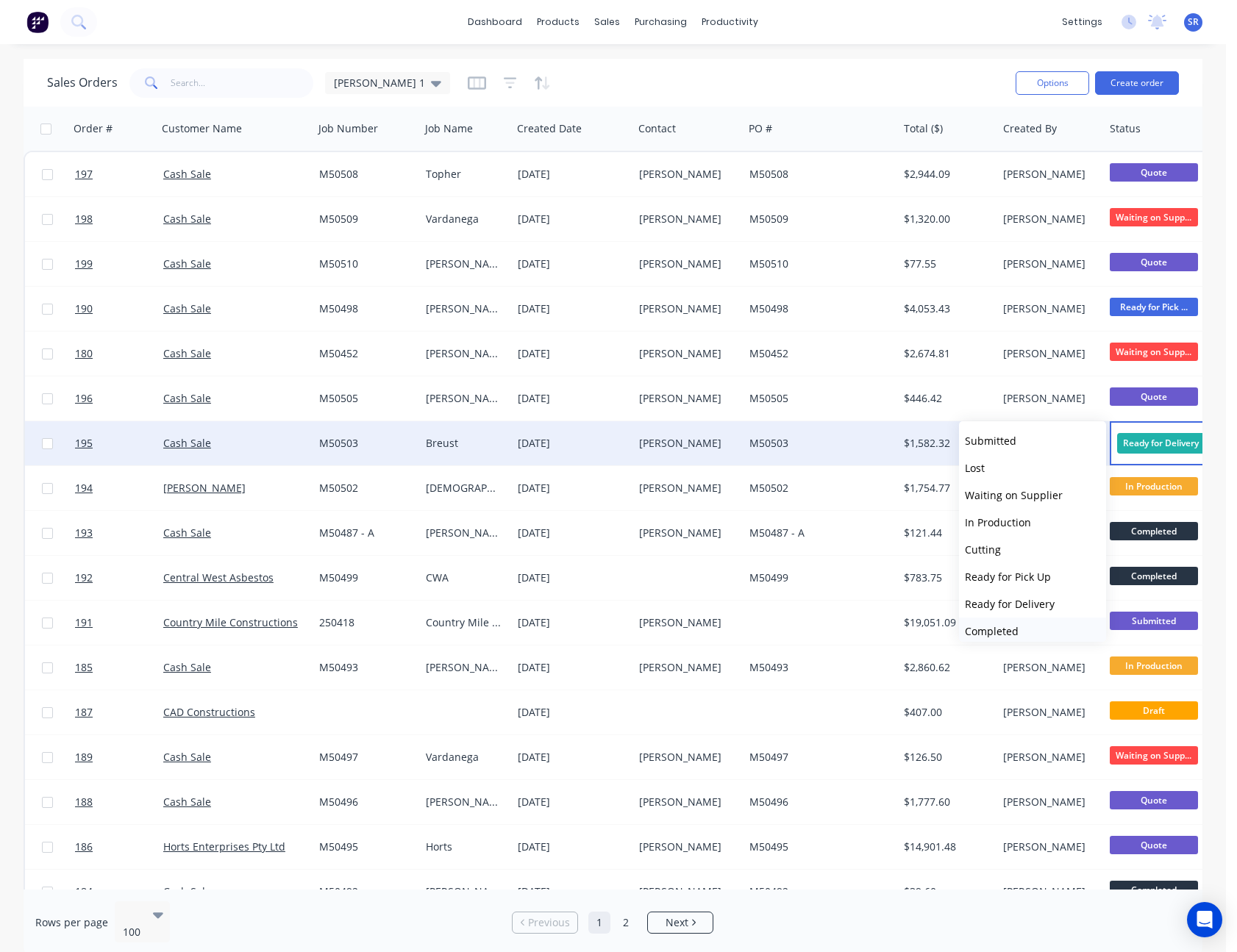
click at [996, 633] on span "Completed" at bounding box center [992, 631] width 54 height 14
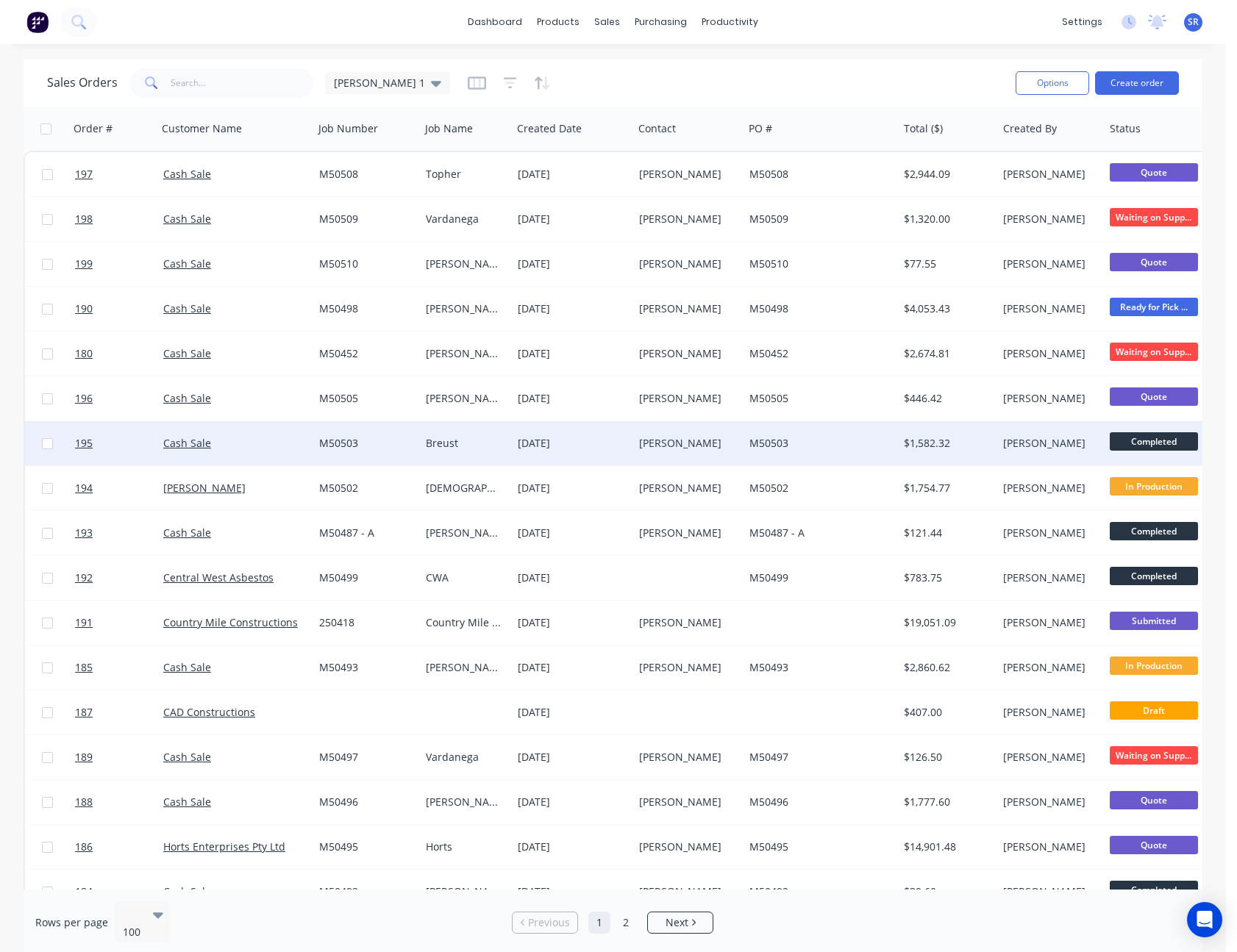
click at [975, 443] on div "$1,582.32" at bounding box center [945, 443] width 83 height 14
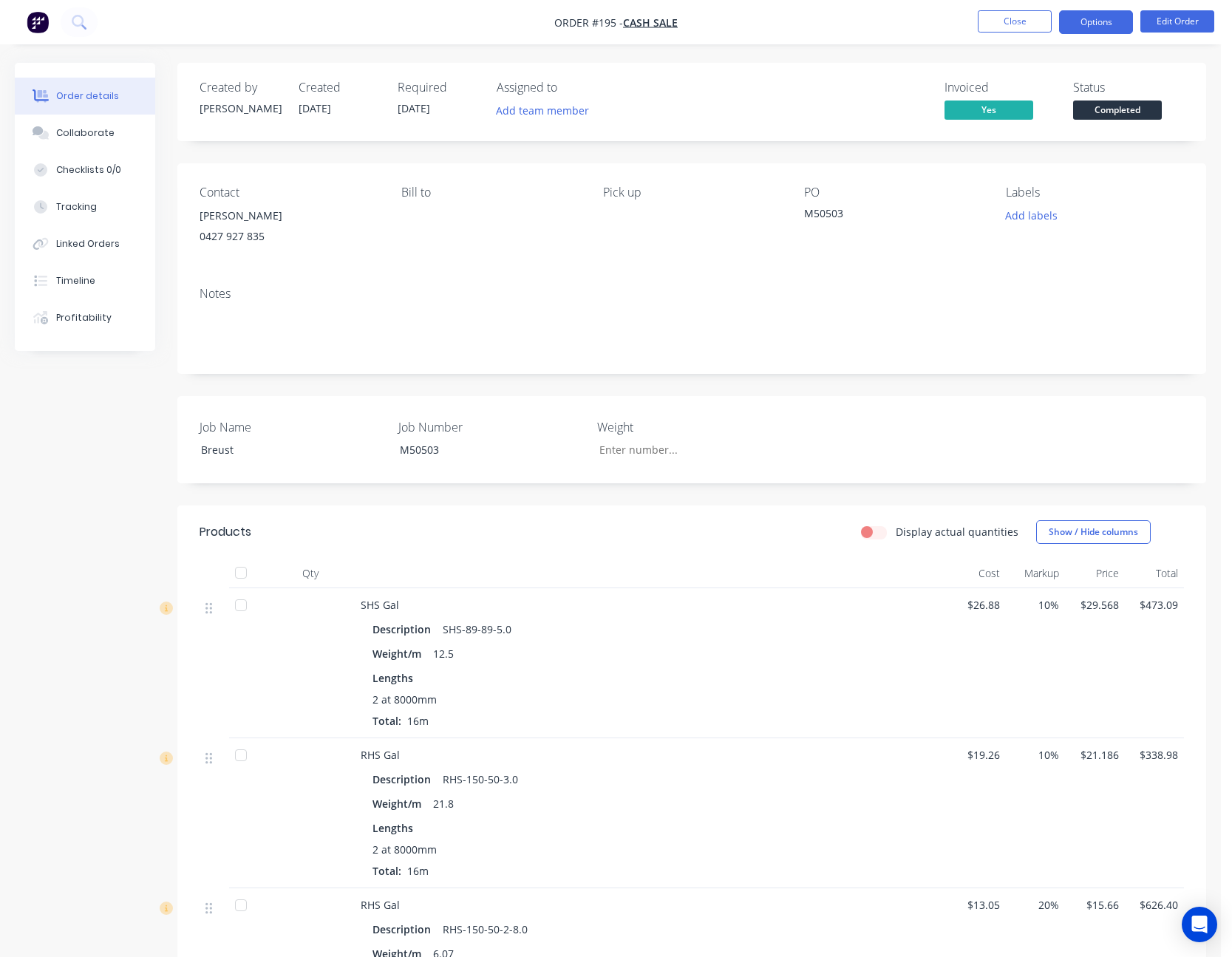
click at [1086, 20] on button "Options" at bounding box center [1095, 22] width 74 height 24
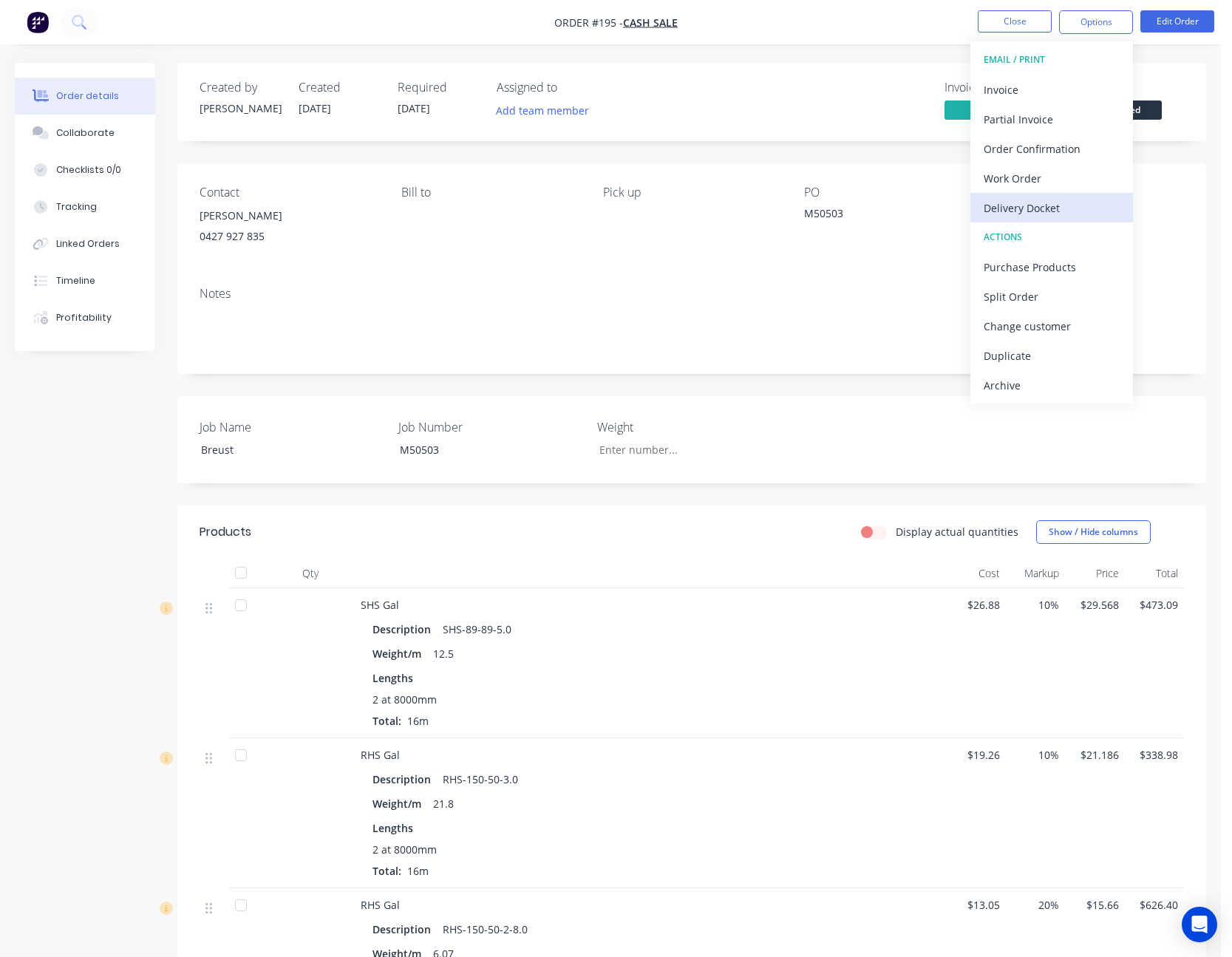
click at [1047, 213] on div "Delivery Docket" at bounding box center [1052, 207] width 136 height 21
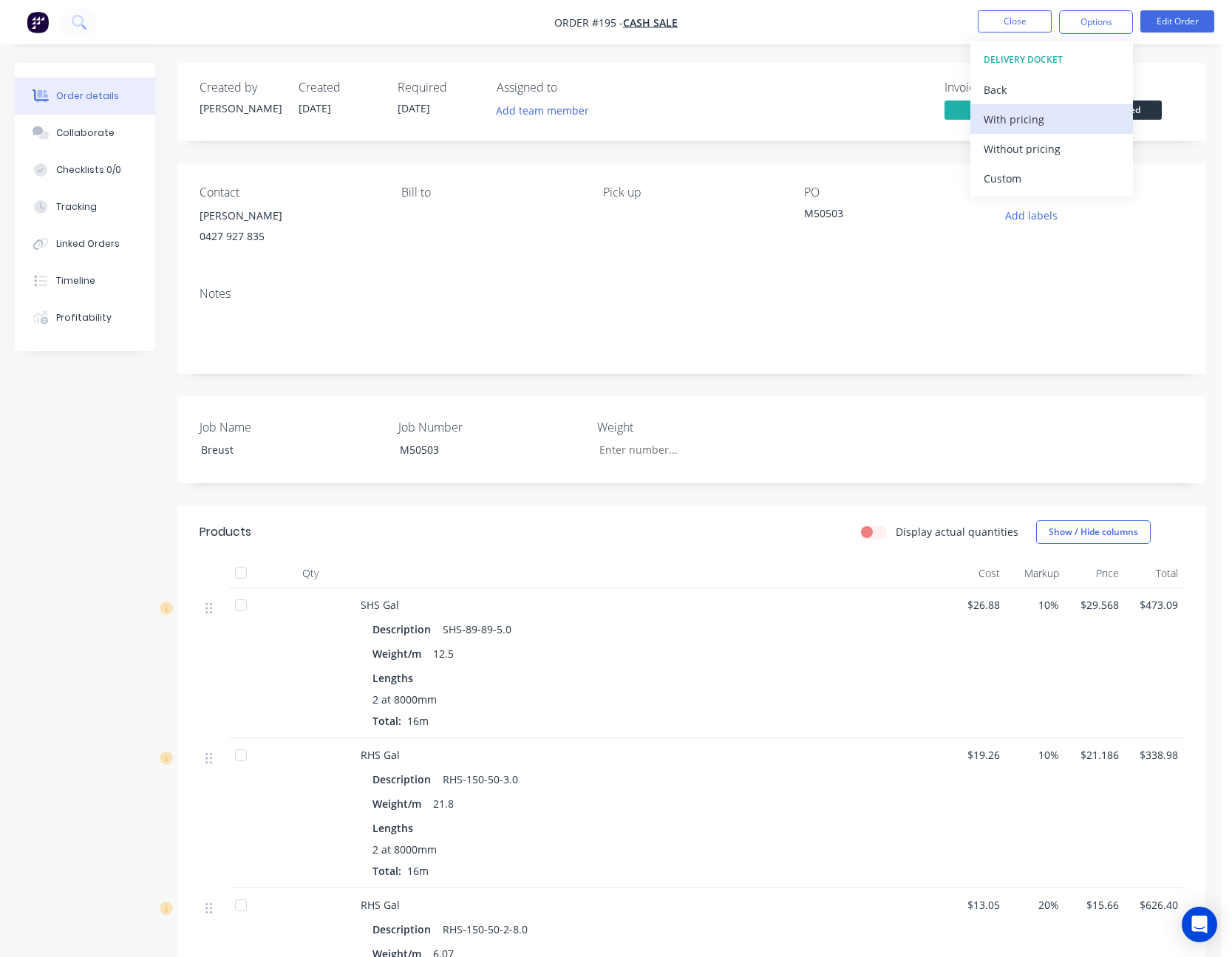
click at [1043, 122] on div "With pricing" at bounding box center [1052, 119] width 136 height 21
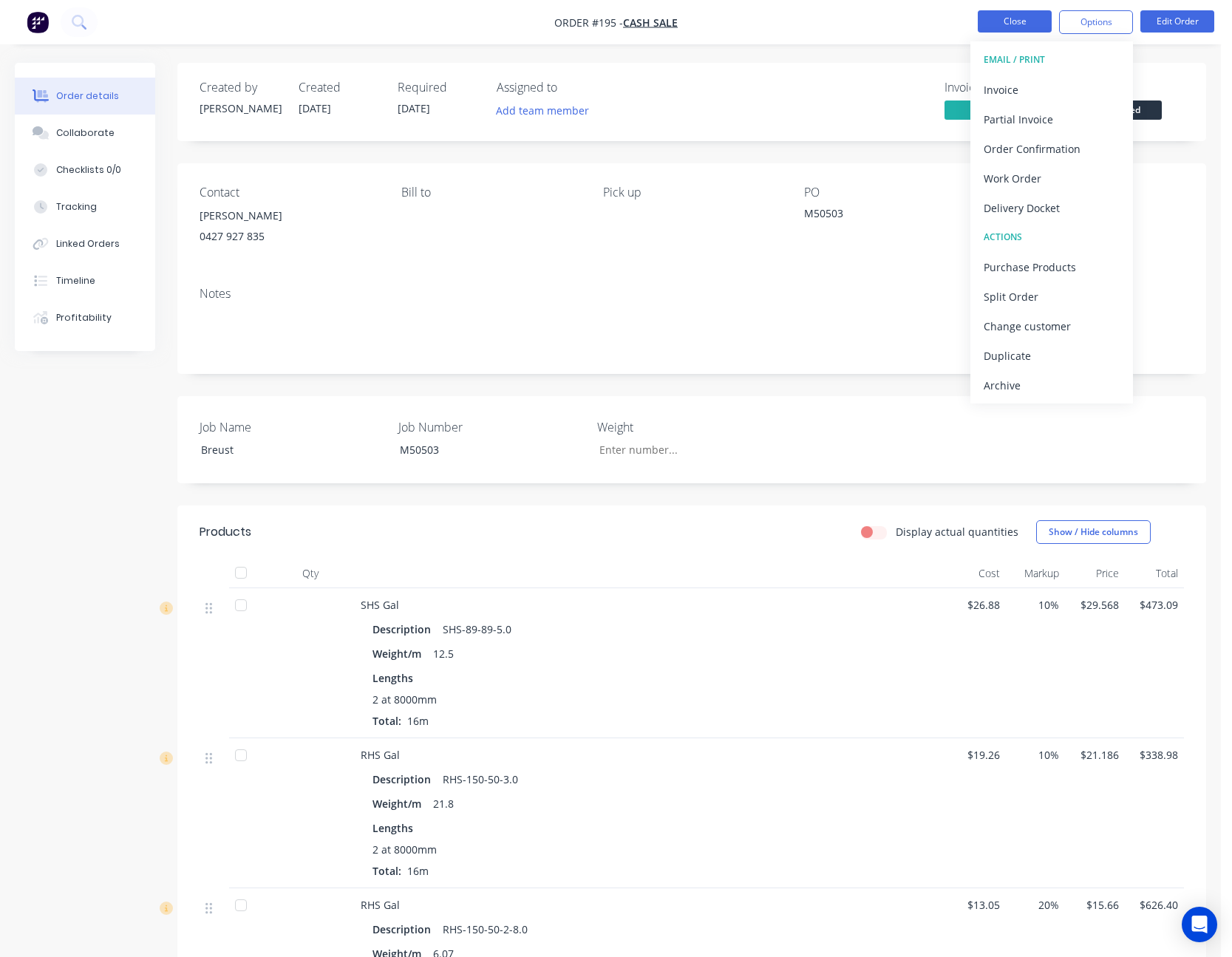
click at [1019, 20] on button "Close" at bounding box center [1015, 21] width 74 height 22
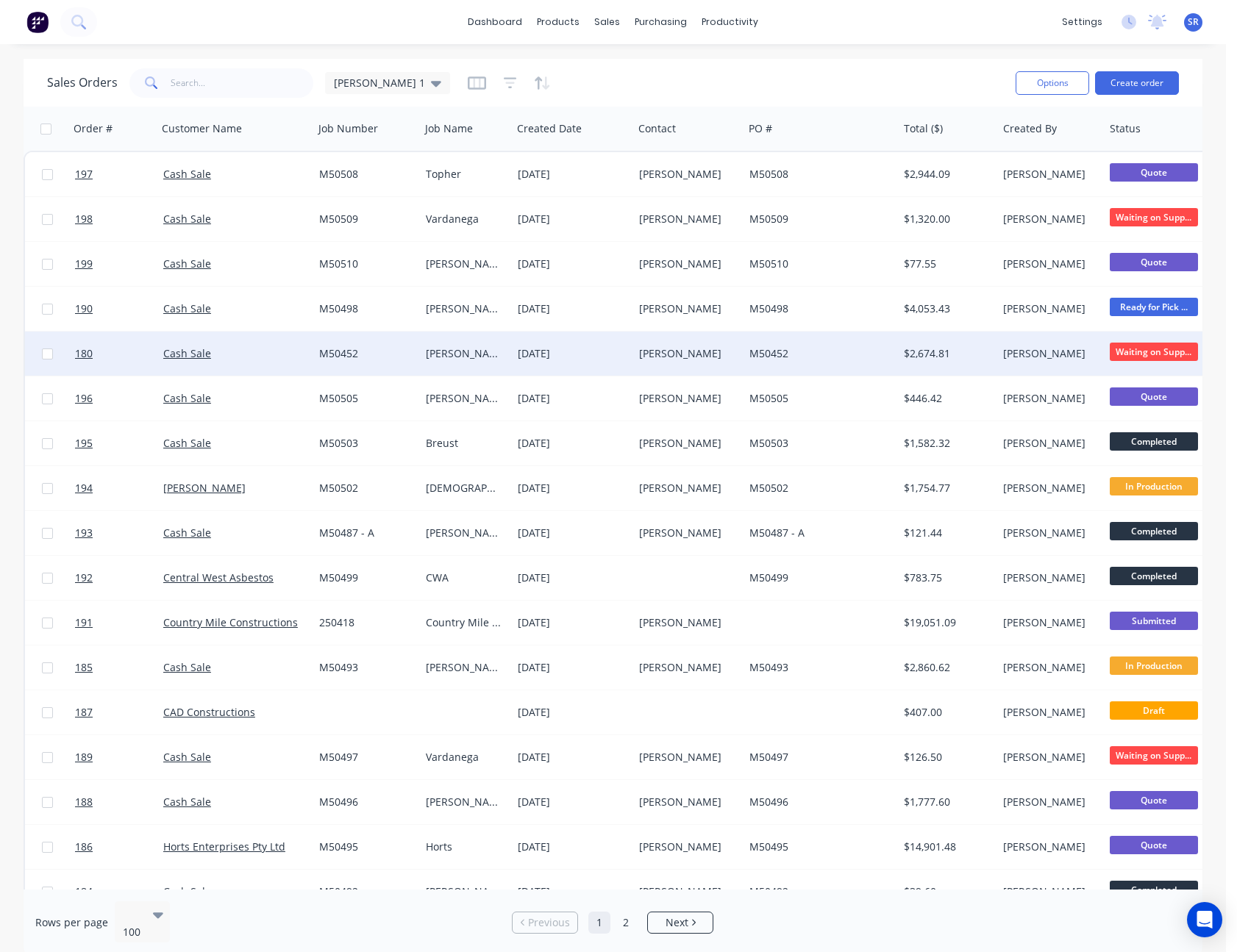
click at [183, 367] on div "Cash Sale" at bounding box center [235, 354] width 156 height 44
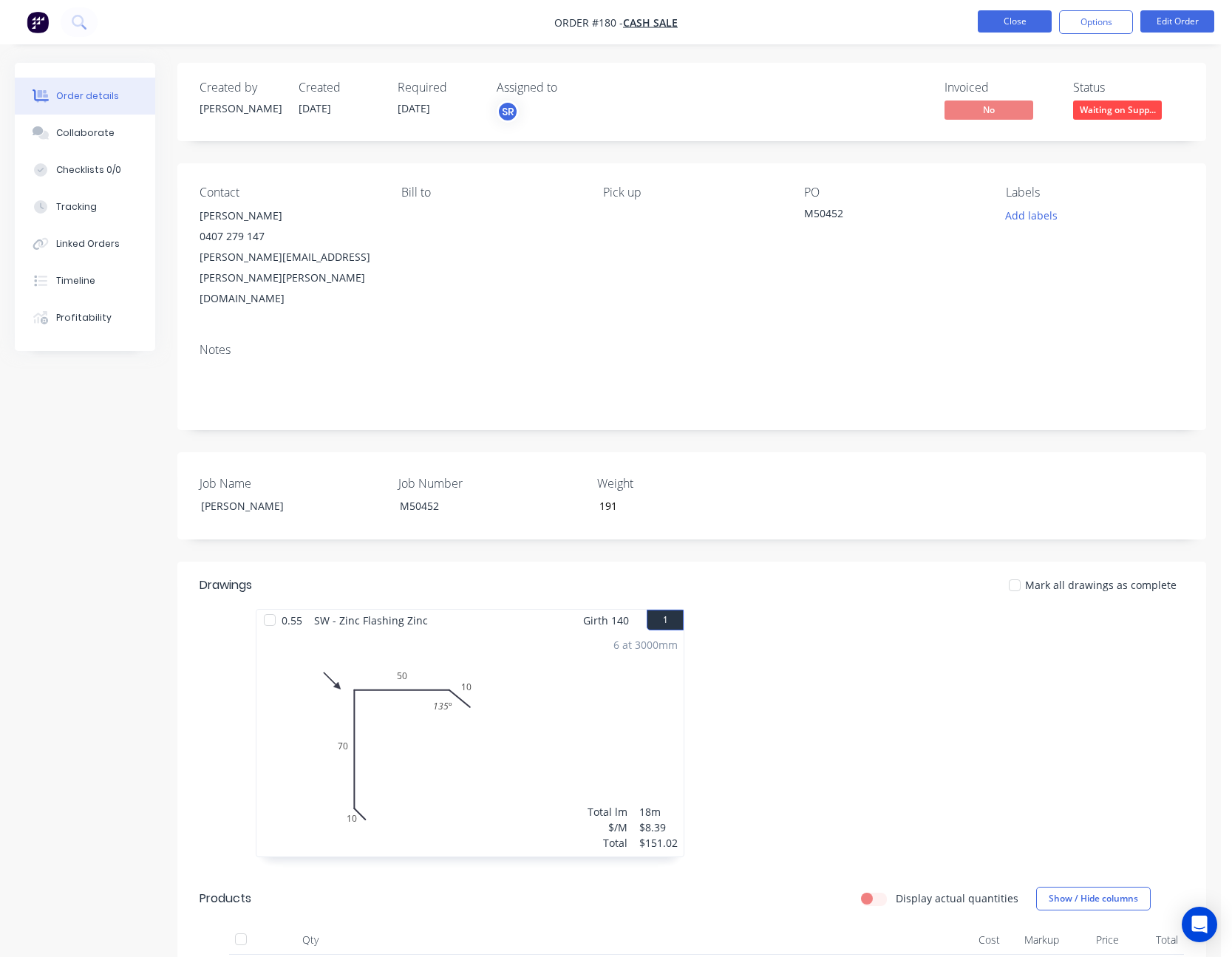
click at [1015, 22] on button "Close" at bounding box center [1015, 21] width 74 height 22
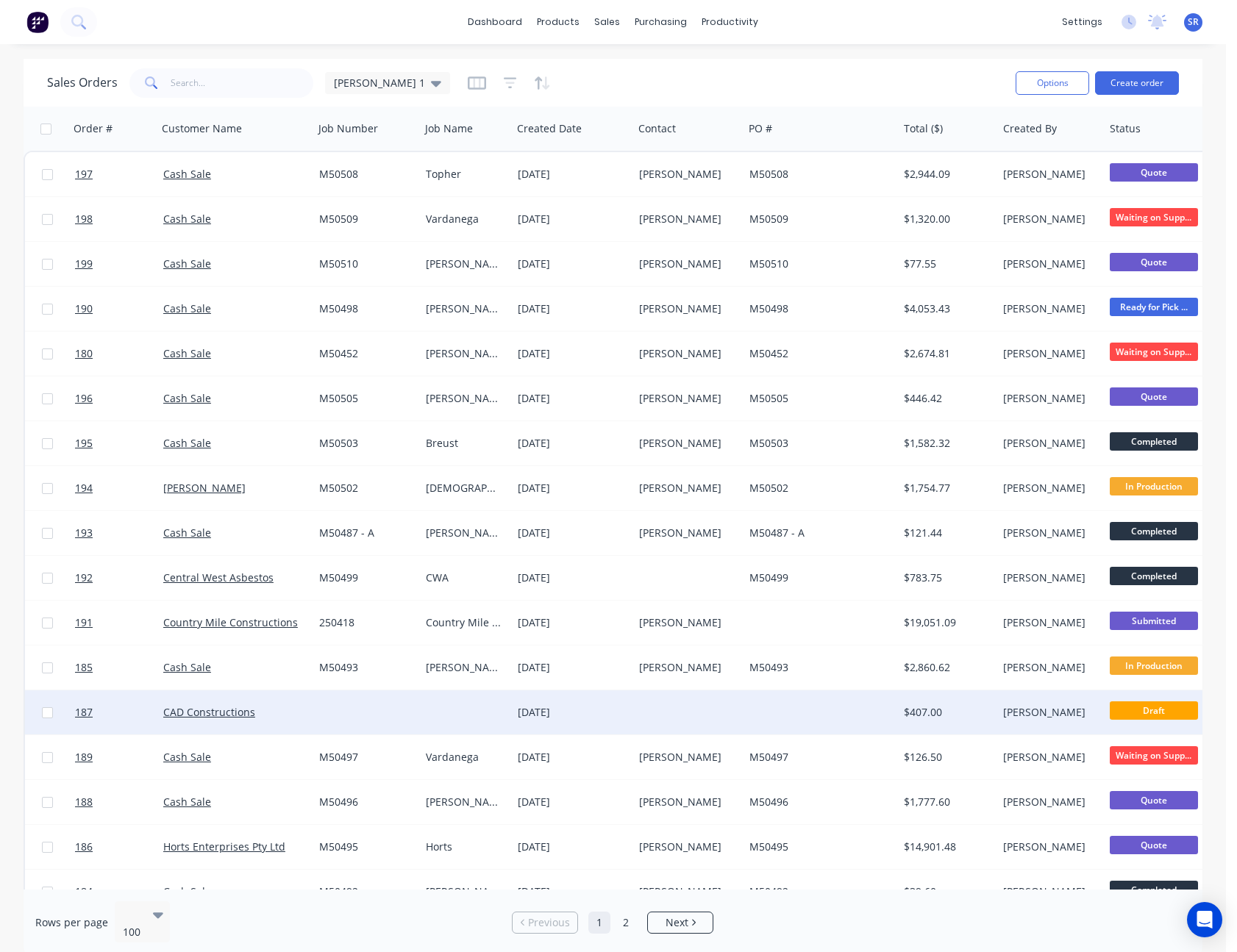
click at [1175, 713] on span "Draft" at bounding box center [1154, 710] width 88 height 19
click at [1153, 710] on span "Draft" at bounding box center [1154, 710] width 88 height 19
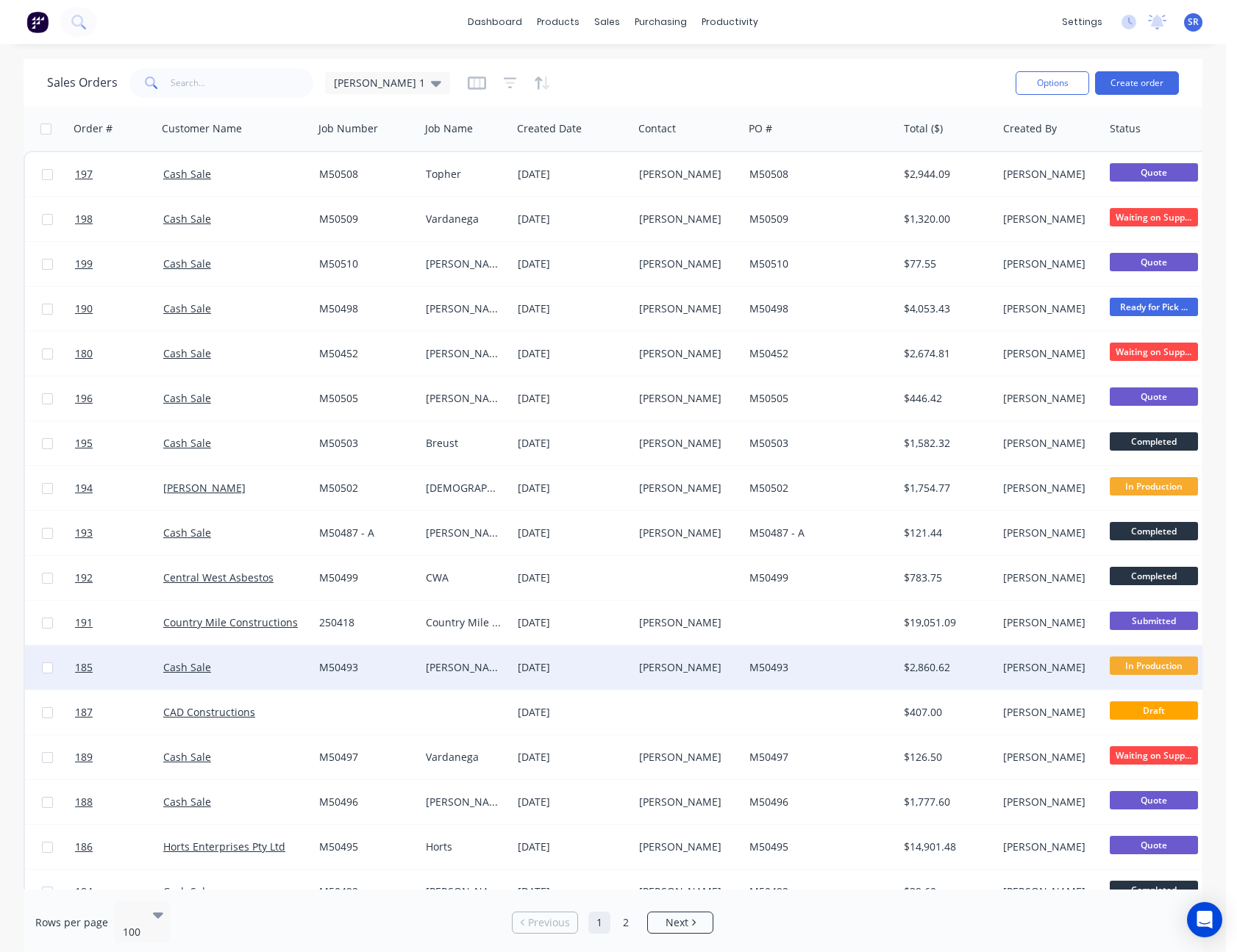
click at [1046, 665] on div "[PERSON_NAME]" at bounding box center [1048, 667] width 90 height 14
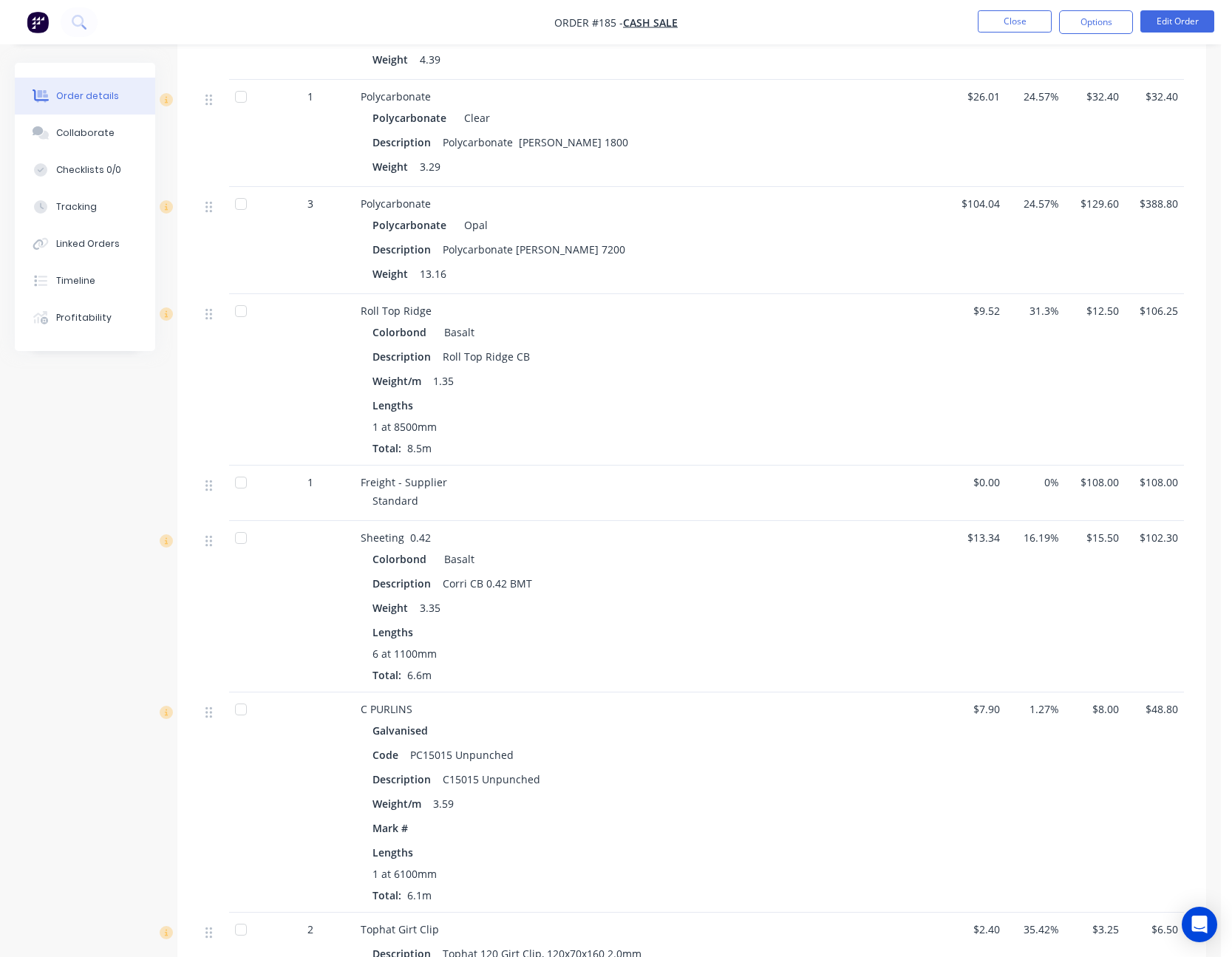
scroll to position [1109, 0]
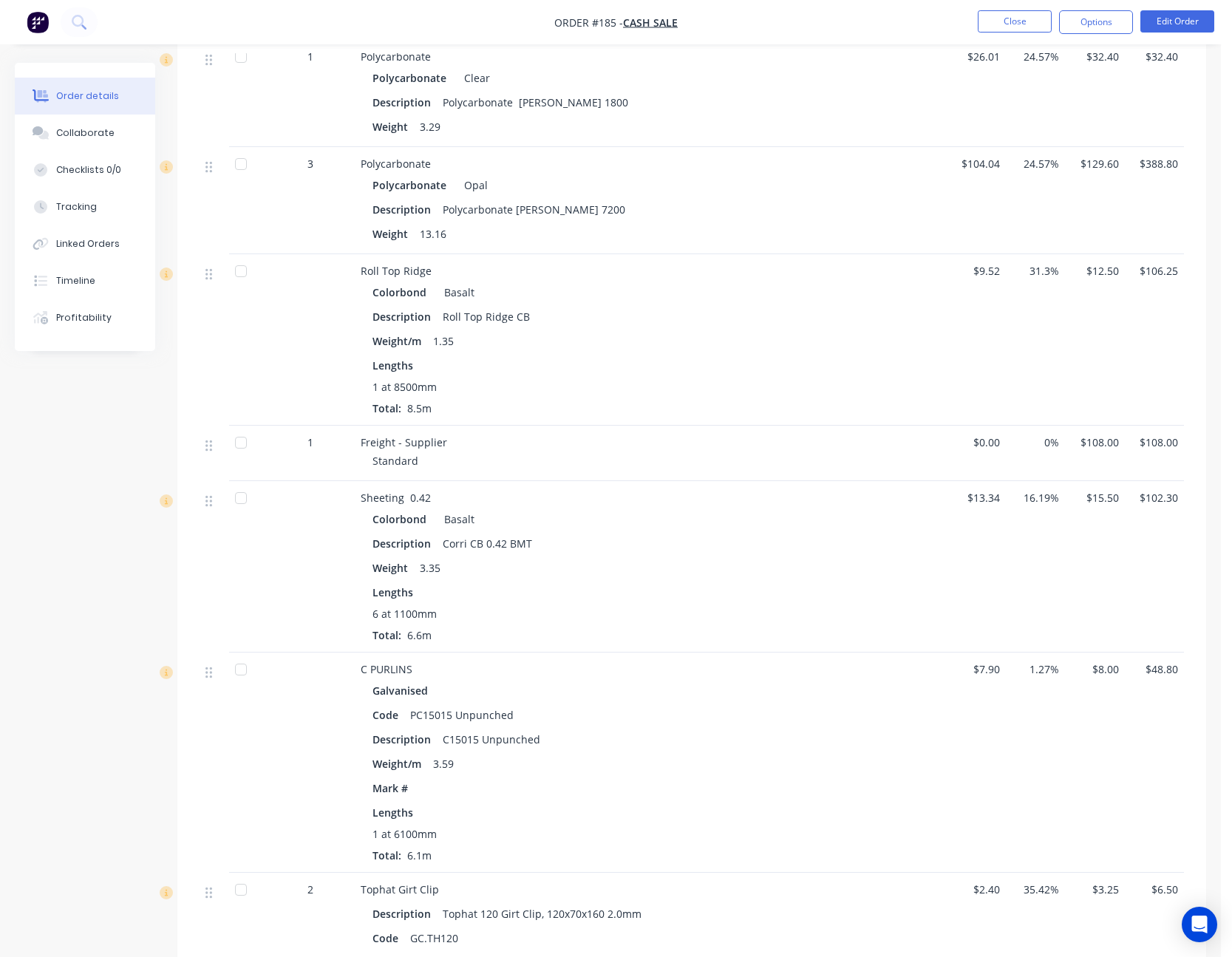
click at [242, 256] on div at bounding box center [240, 271] width 30 height 30
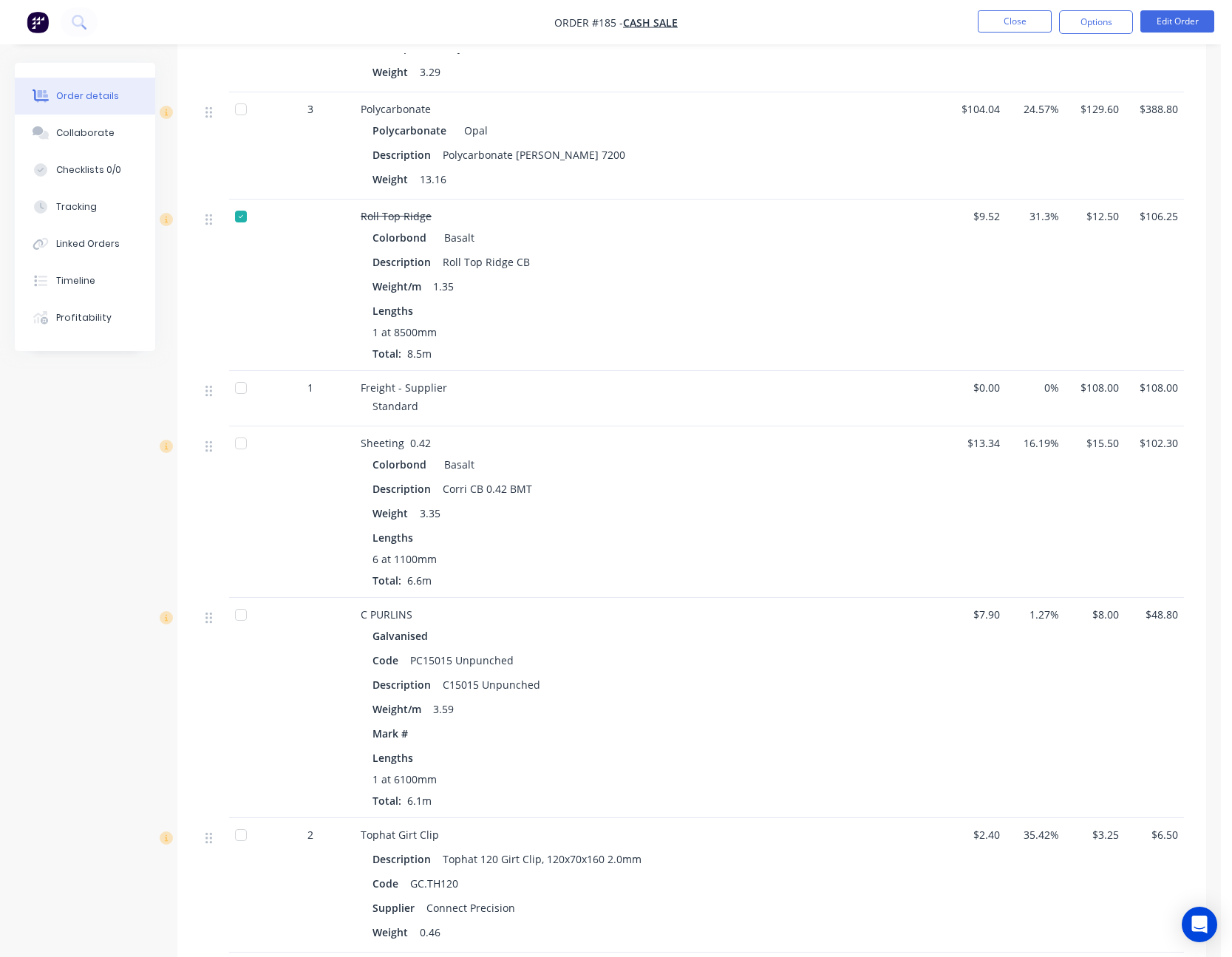
scroll to position [1257, 0]
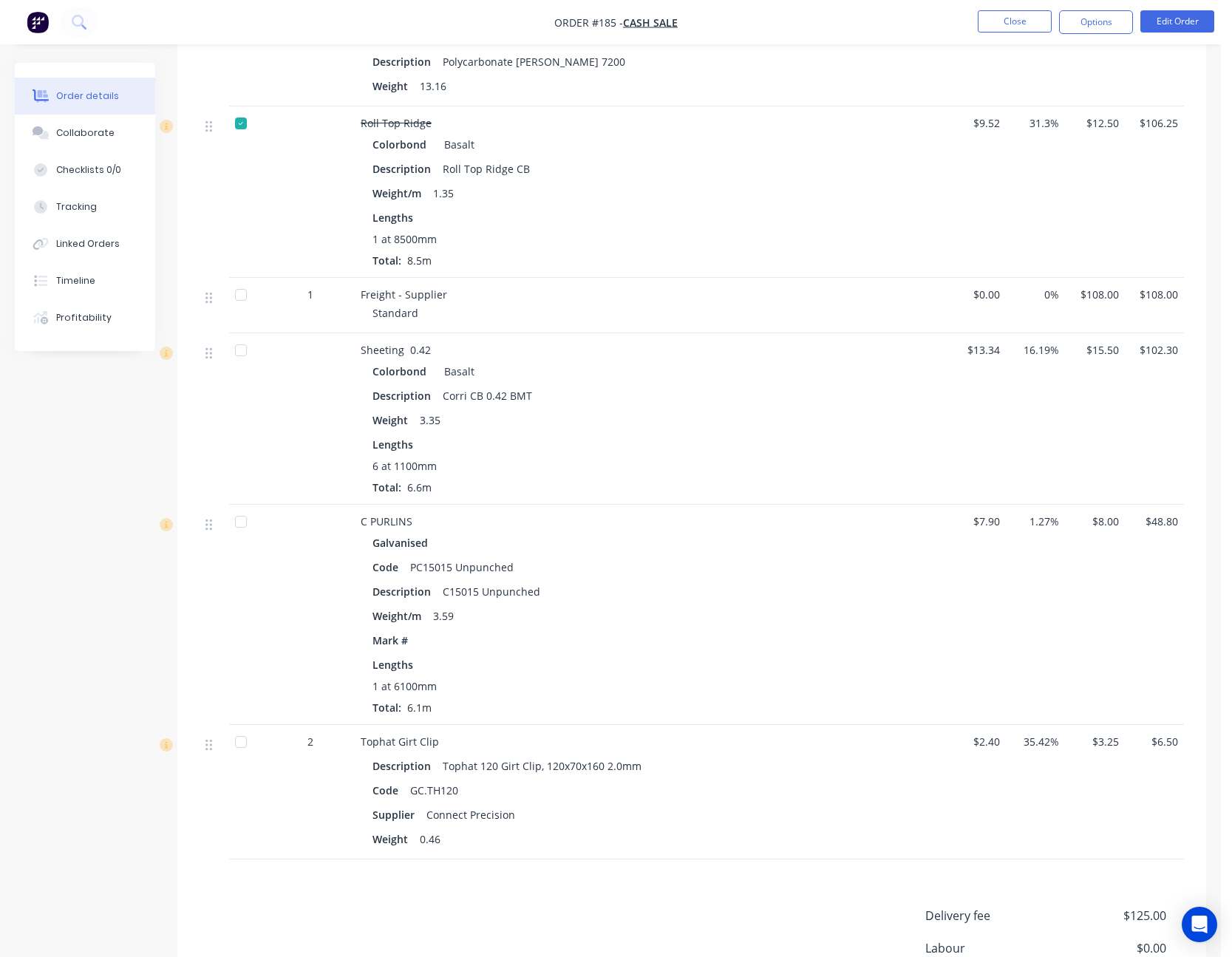
click at [246, 335] on div at bounding box center [240, 350] width 30 height 30
click at [240, 728] on div at bounding box center [240, 742] width 30 height 30
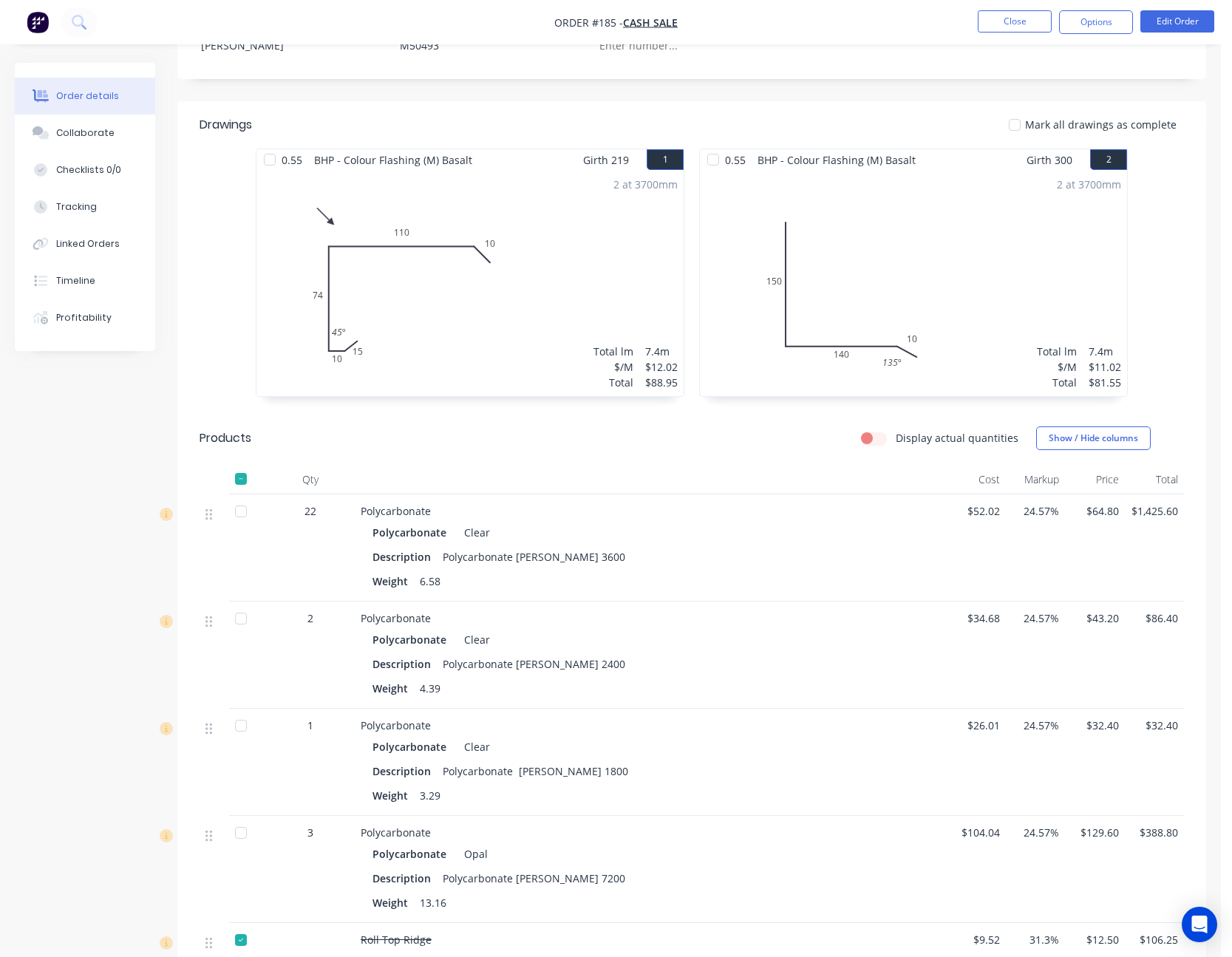
scroll to position [369, 0]
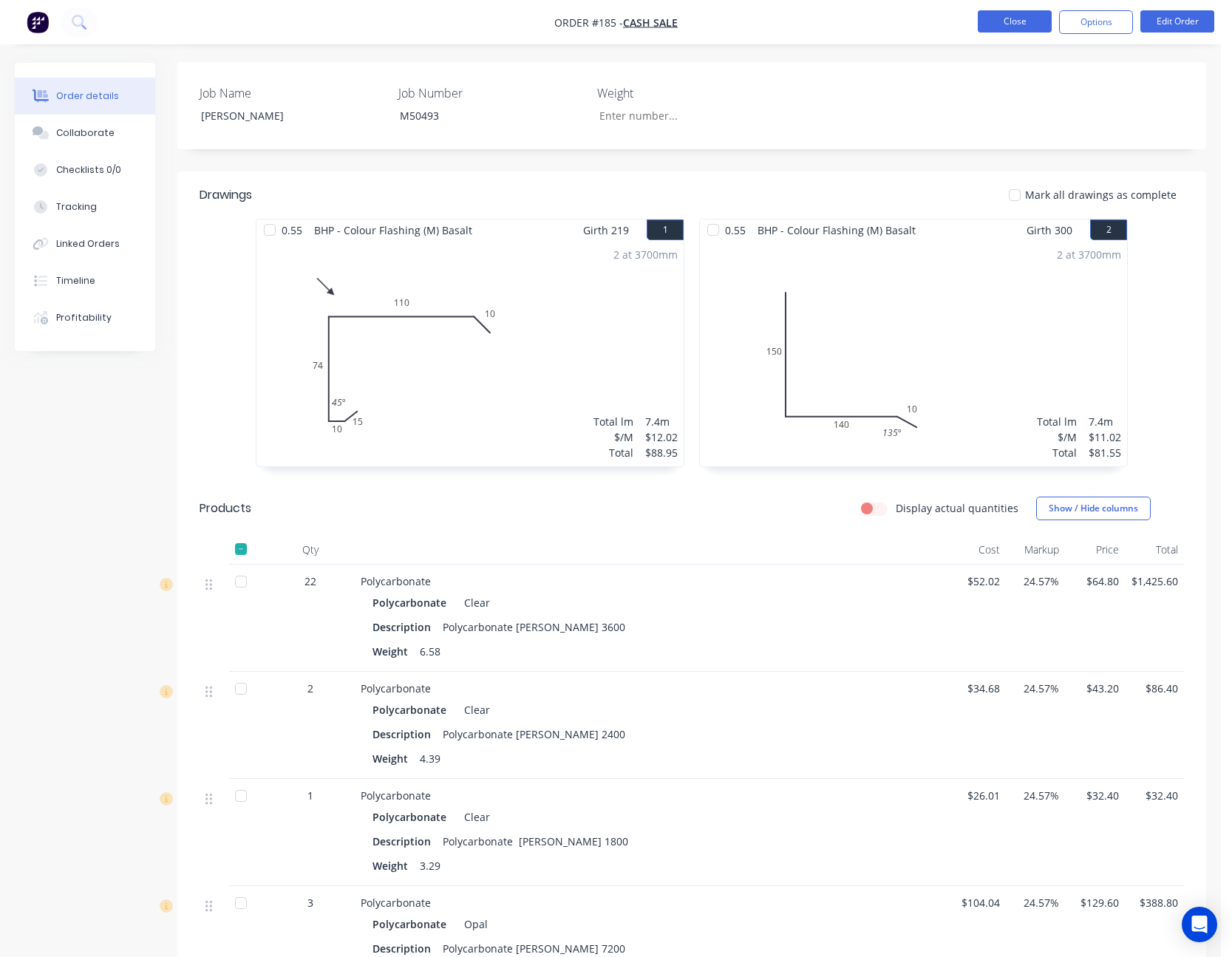
click at [1022, 20] on button "Close" at bounding box center [1015, 21] width 74 height 22
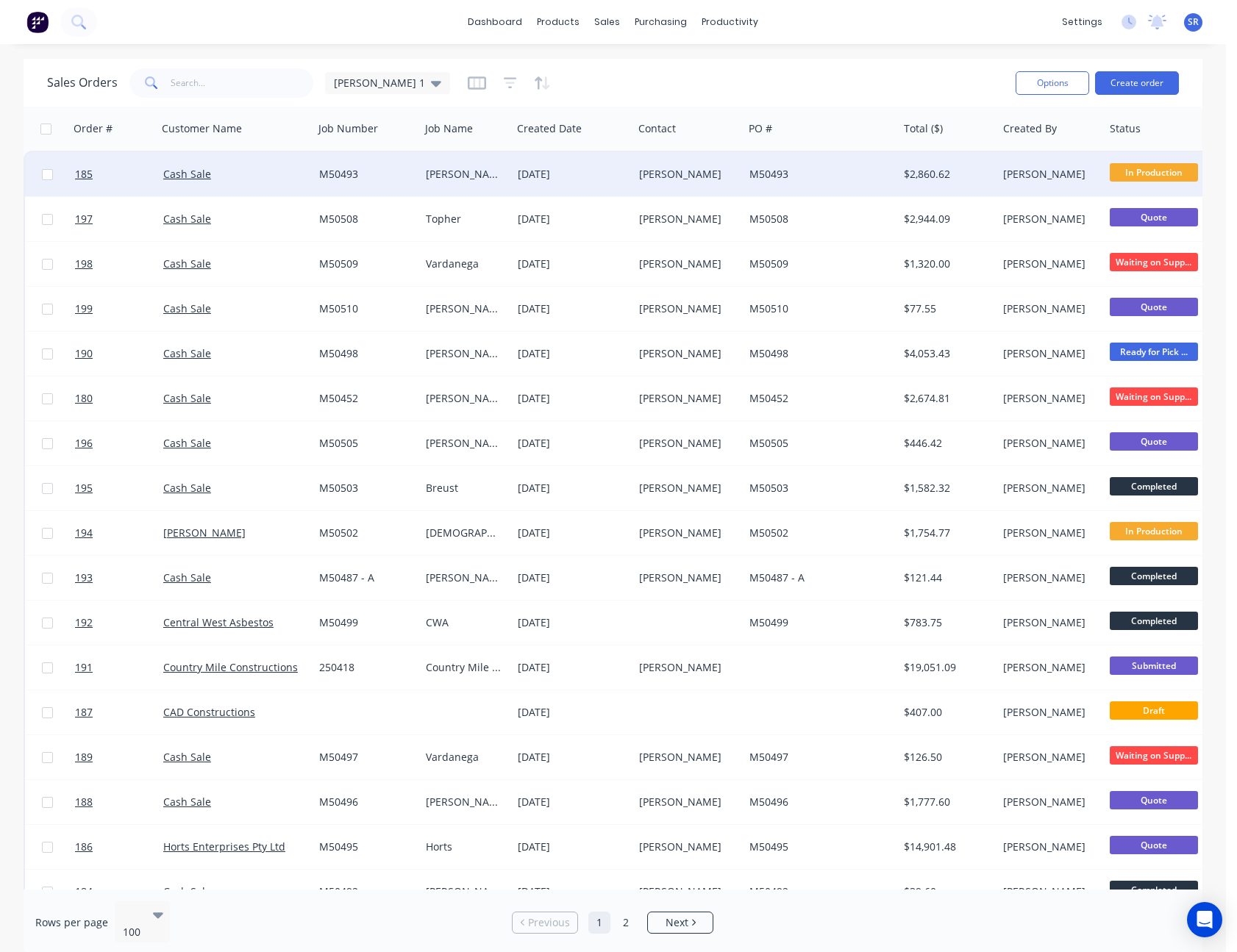
click at [1157, 171] on span "In Production" at bounding box center [1154, 172] width 88 height 19
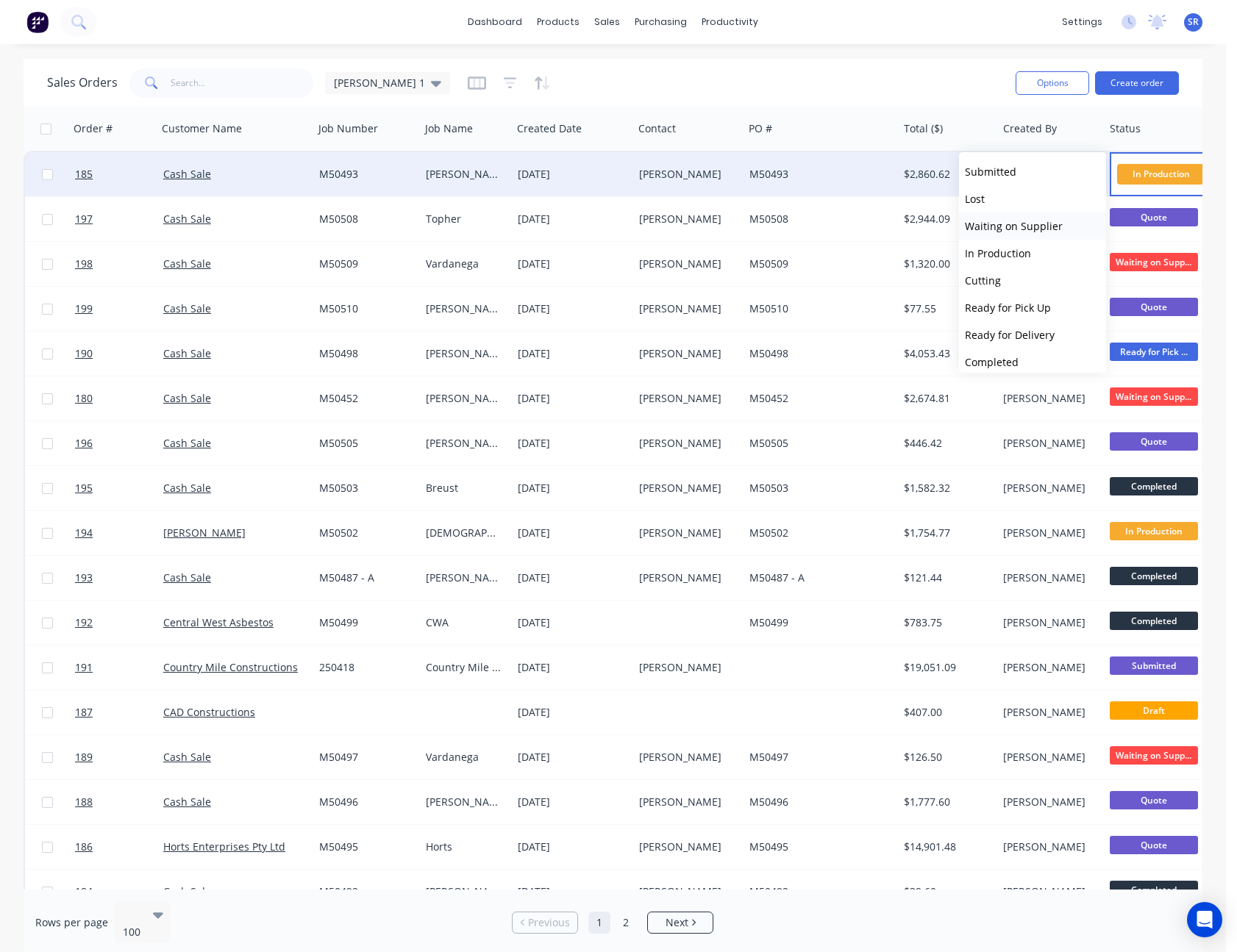
click at [1033, 223] on span "Waiting on Supplier" at bounding box center [1014, 226] width 98 height 14
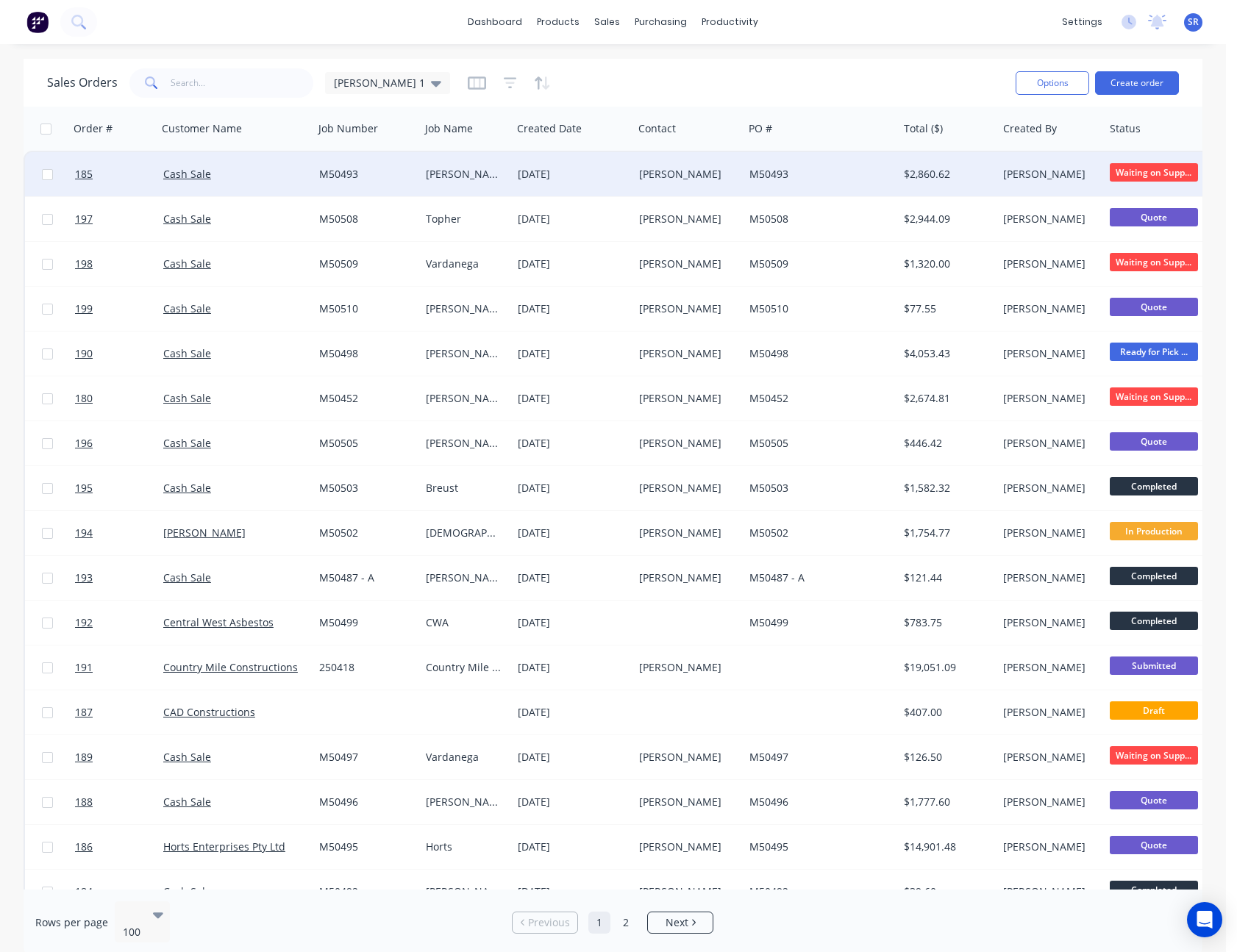
click at [894, 74] on div "Sales Orders [PERSON_NAME] 1" at bounding box center [526, 83] width 957 height 36
click at [695, 62] on link "Purchase Orders" at bounding box center [722, 69] width 195 height 30
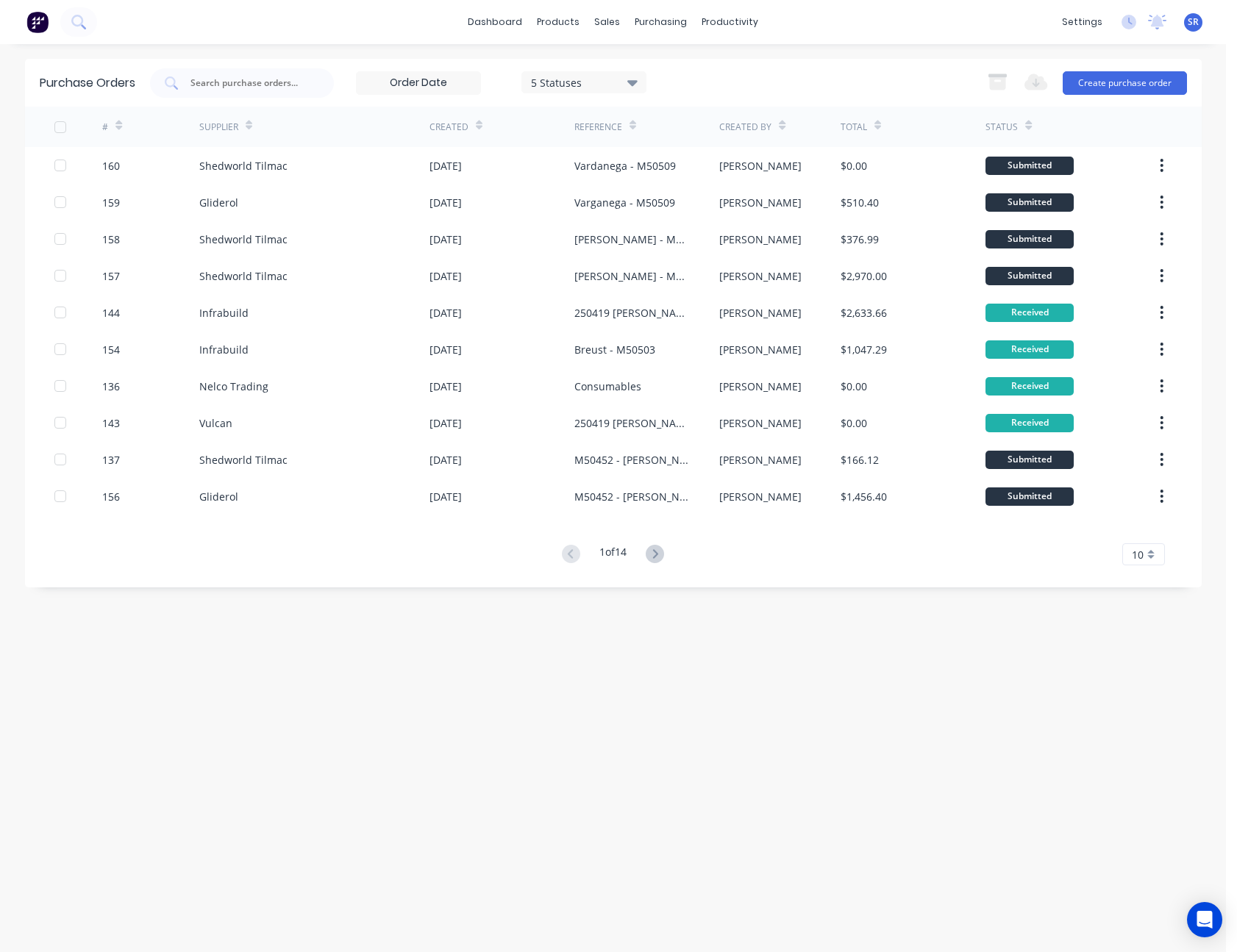
drag, startPoint x: 1145, startPoint y: 547, endPoint x: 1148, endPoint y: 531, distance: 16.3
click at [1147, 536] on div "# Supplier Created Reference Created By Total Status 160 Shedworld Tilmac [DATE…" at bounding box center [613, 335] width 1177 height 459
click at [1150, 554] on div "10" at bounding box center [1143, 554] width 42 height 22
click at [1158, 734] on div "35" at bounding box center [1143, 737] width 41 height 25
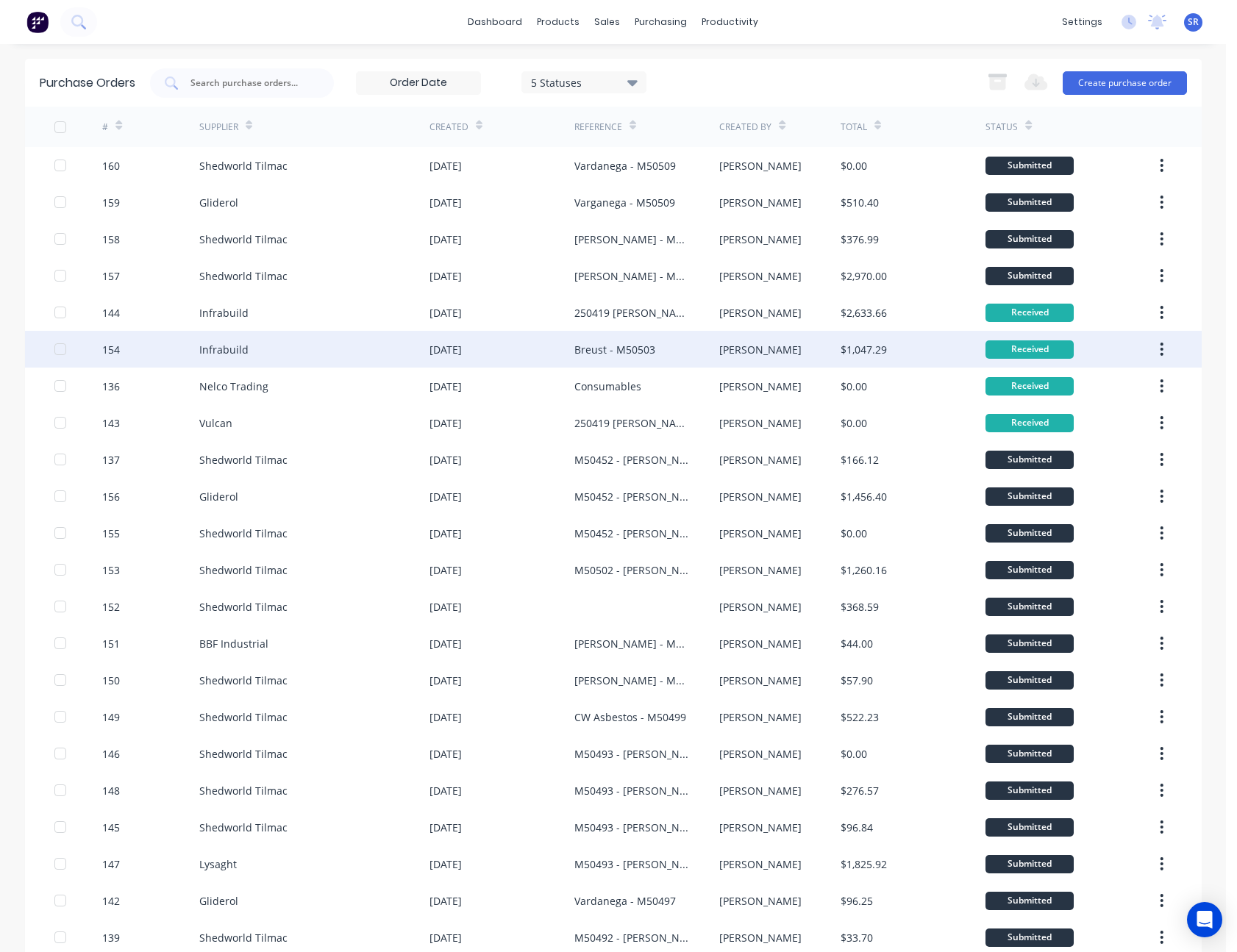
click at [841, 353] on div "$1,047.29" at bounding box center [864, 350] width 46 height 15
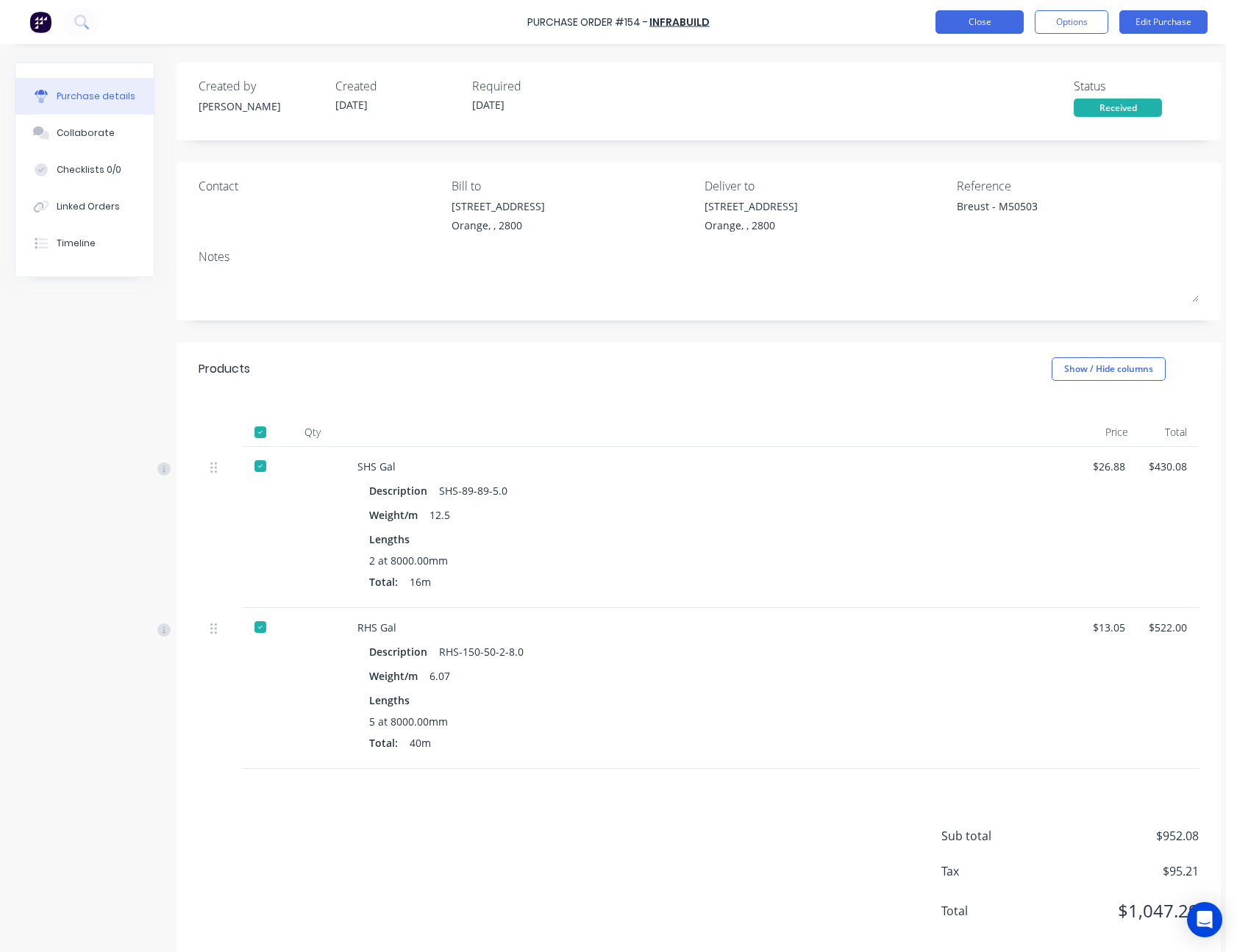
click at [984, 26] on button "Close" at bounding box center [979, 22] width 88 height 24
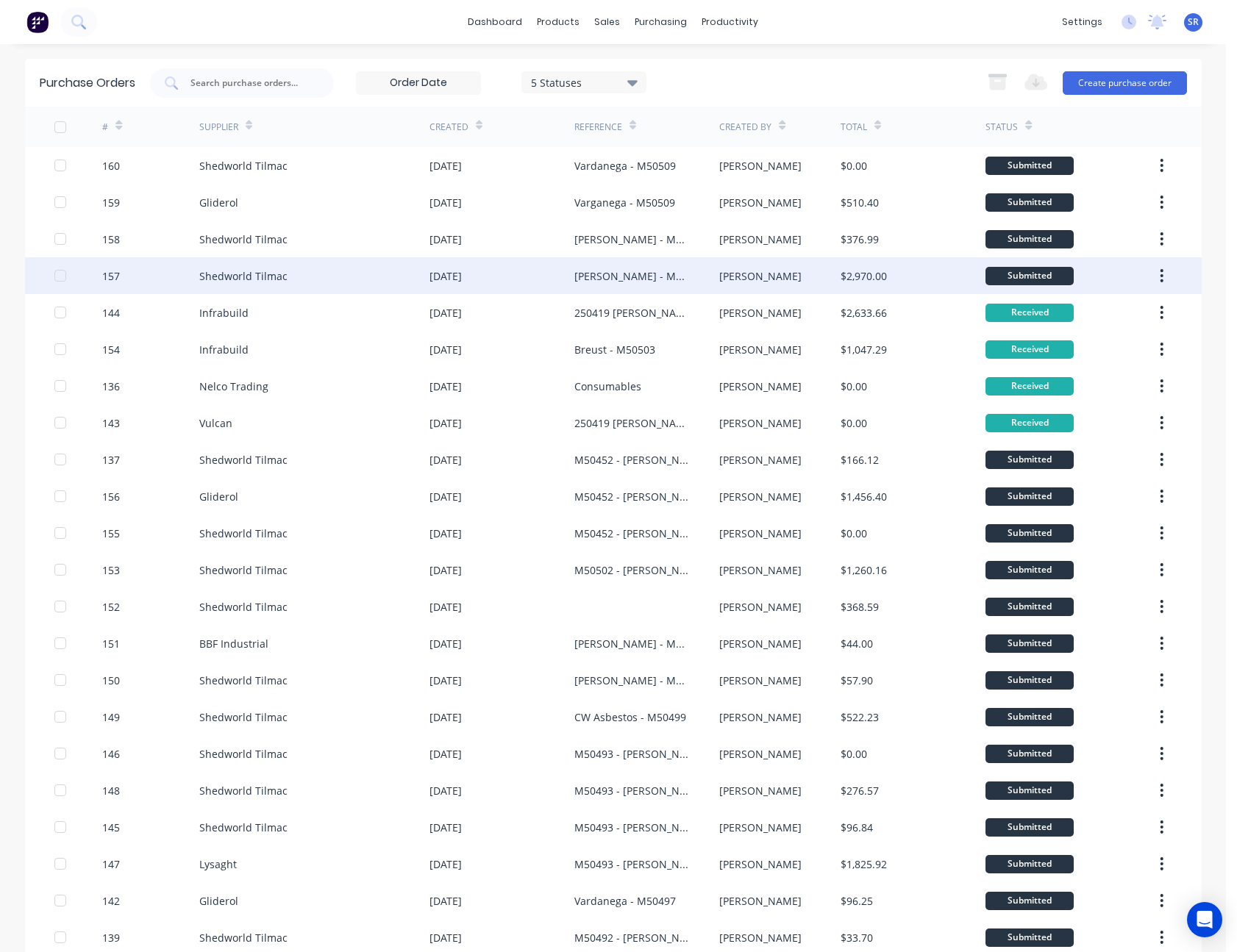
click at [846, 275] on div "$2,970.00" at bounding box center [864, 276] width 46 height 15
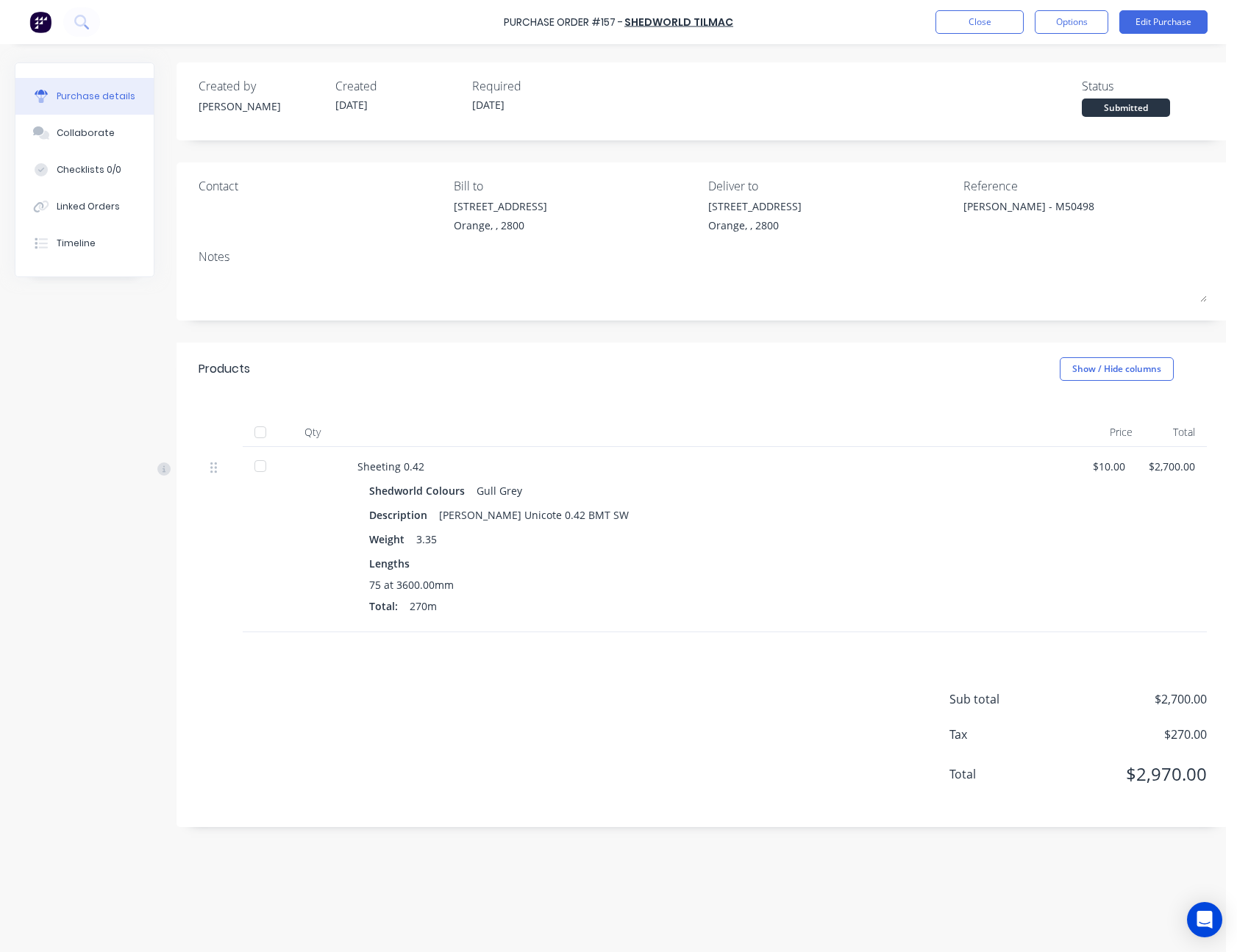
click at [264, 472] on div at bounding box center [260, 465] width 30 height 30
click at [988, 20] on button "Close" at bounding box center [979, 22] width 88 height 24
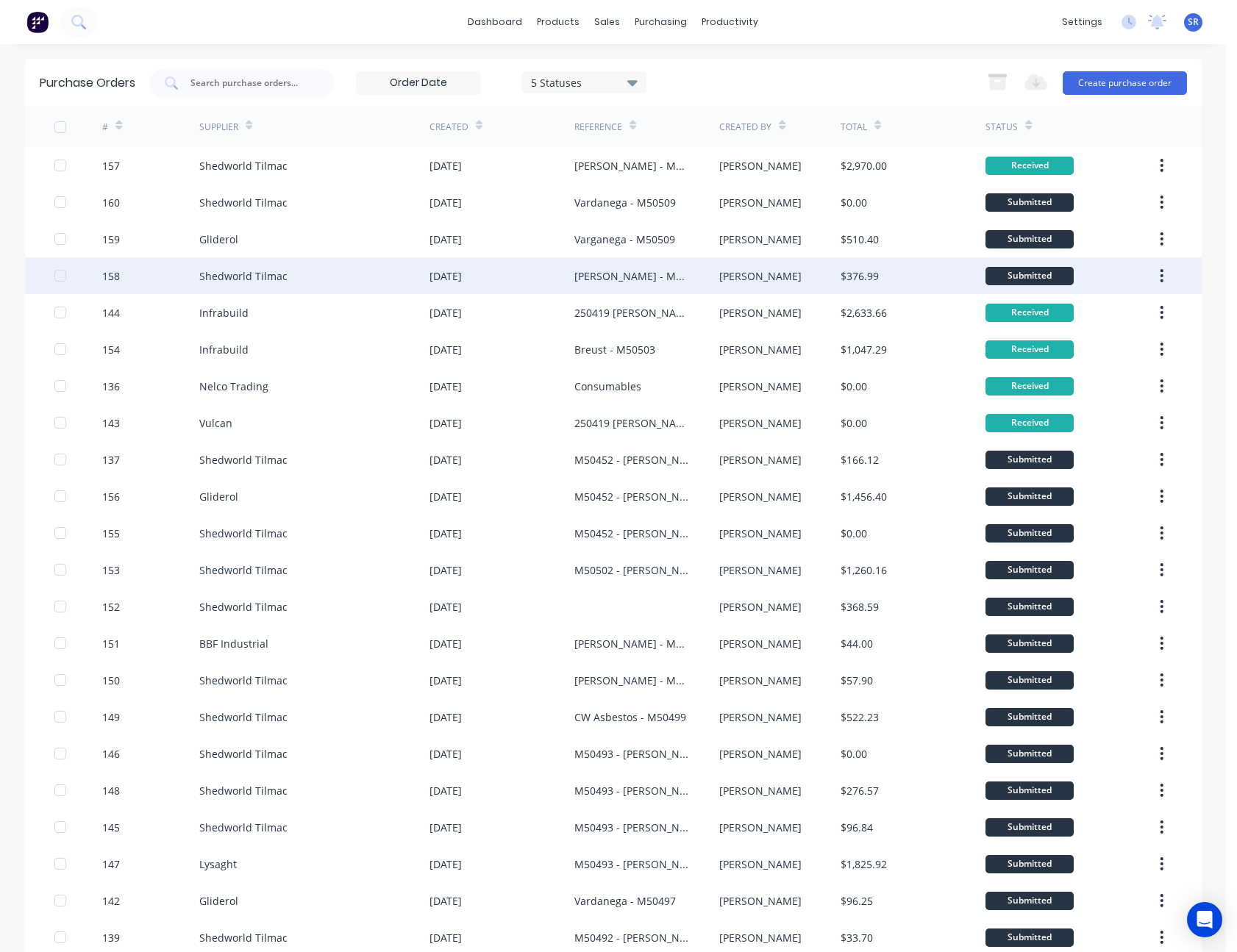
click at [786, 283] on div "[PERSON_NAME]" at bounding box center [780, 276] width 122 height 37
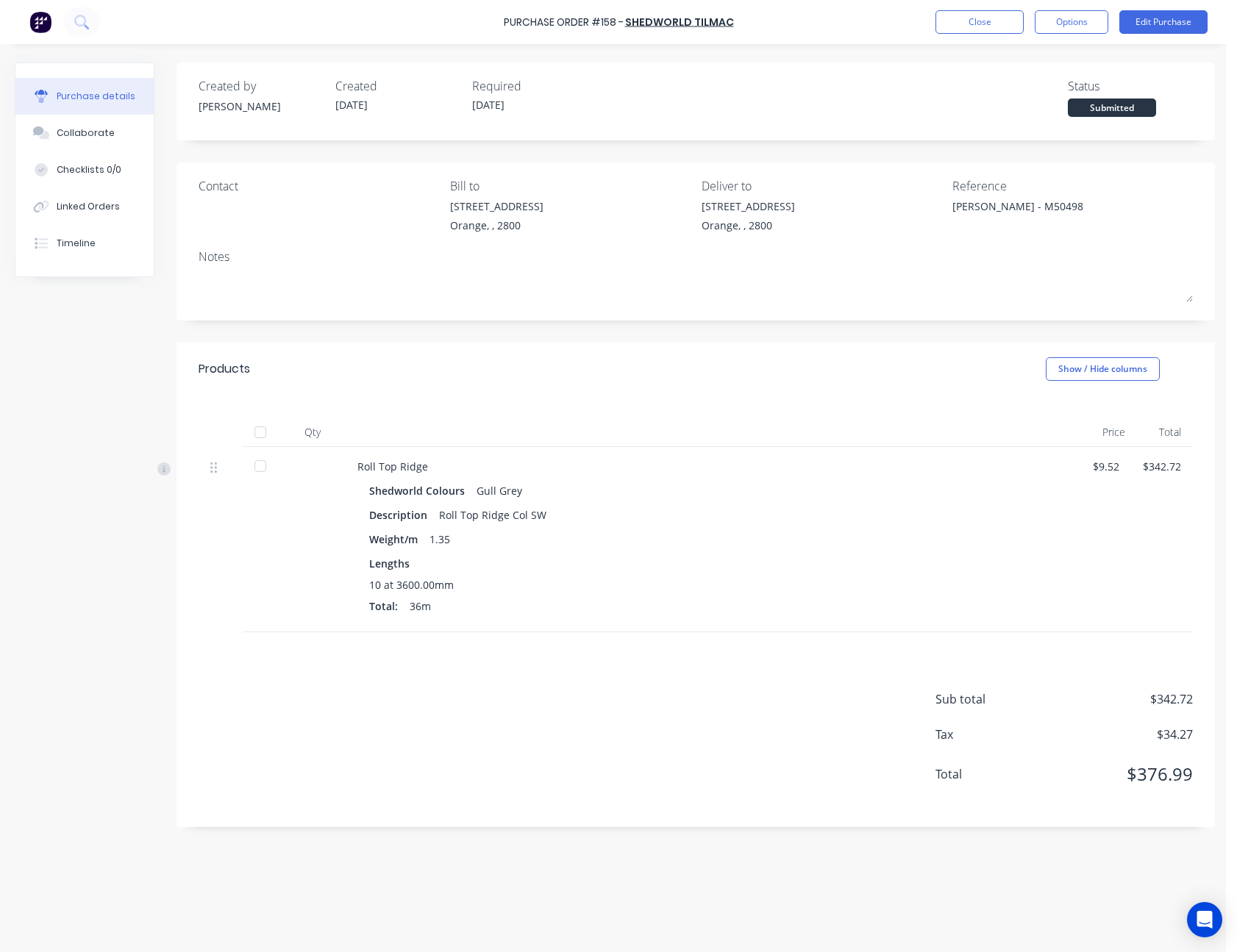
click at [263, 470] on div at bounding box center [260, 465] width 30 height 30
click at [1006, 25] on button "Close" at bounding box center [979, 22] width 88 height 24
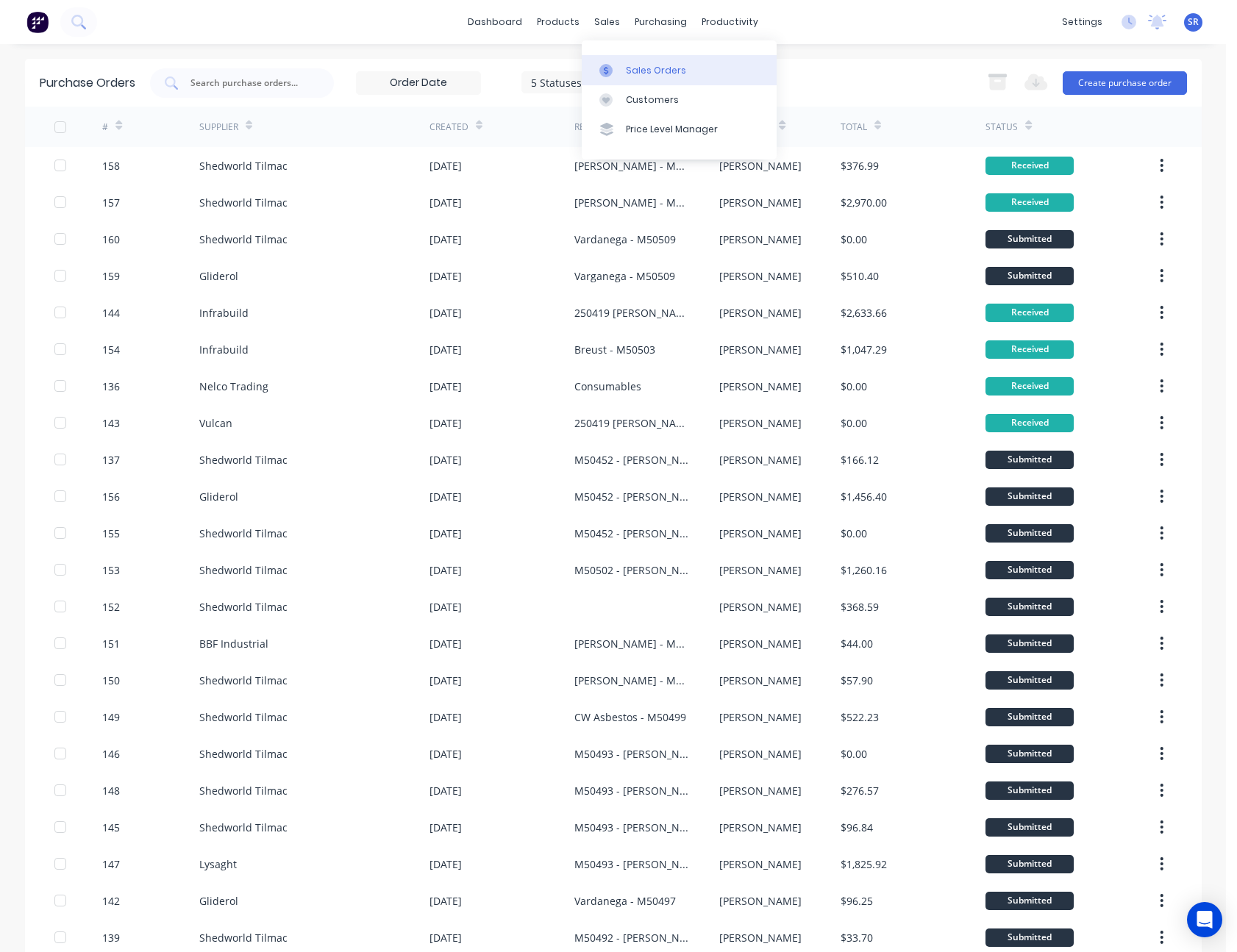
click at [636, 77] on link "Sales Orders" at bounding box center [679, 69] width 195 height 30
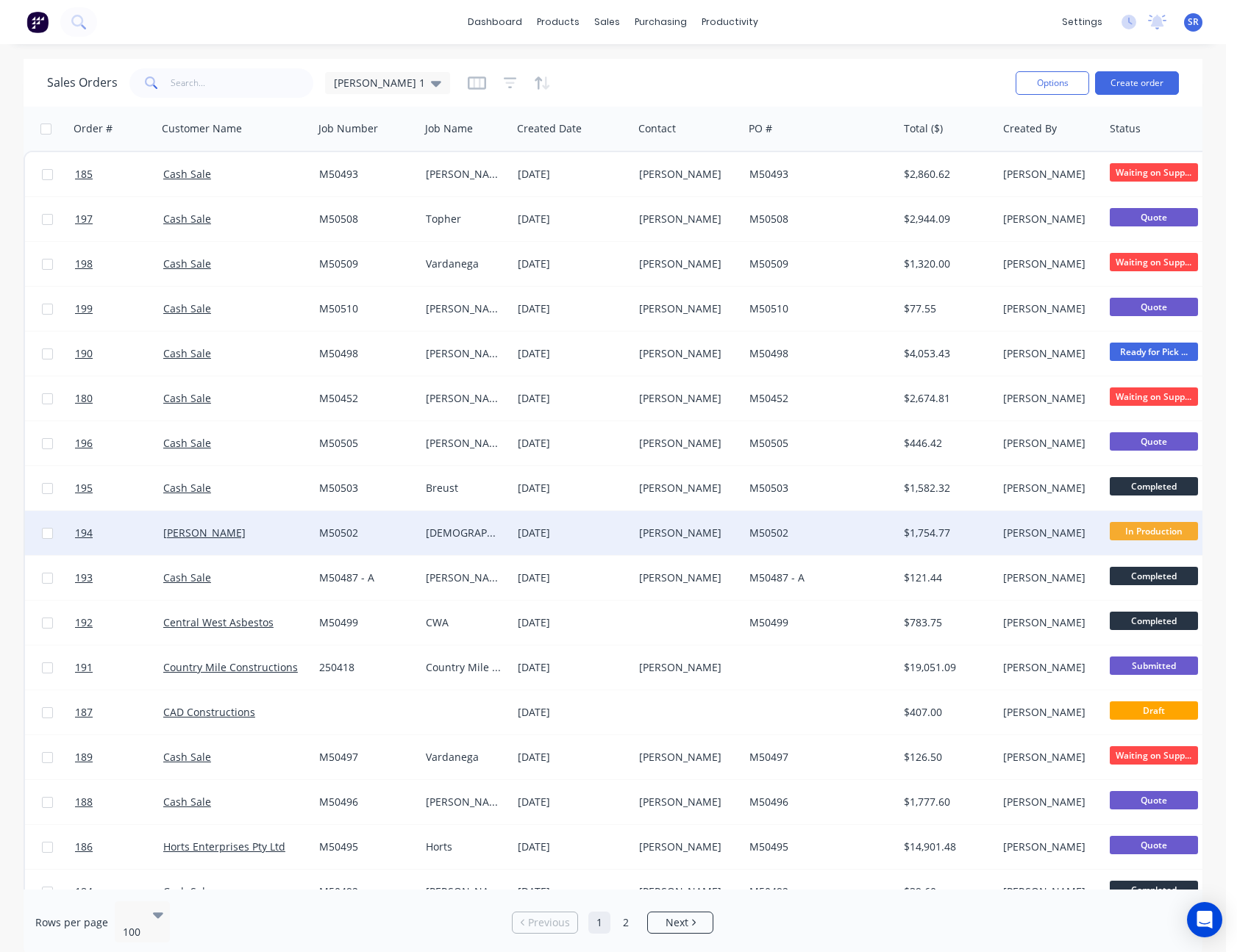
click at [1151, 532] on span "In Production" at bounding box center [1154, 531] width 88 height 19
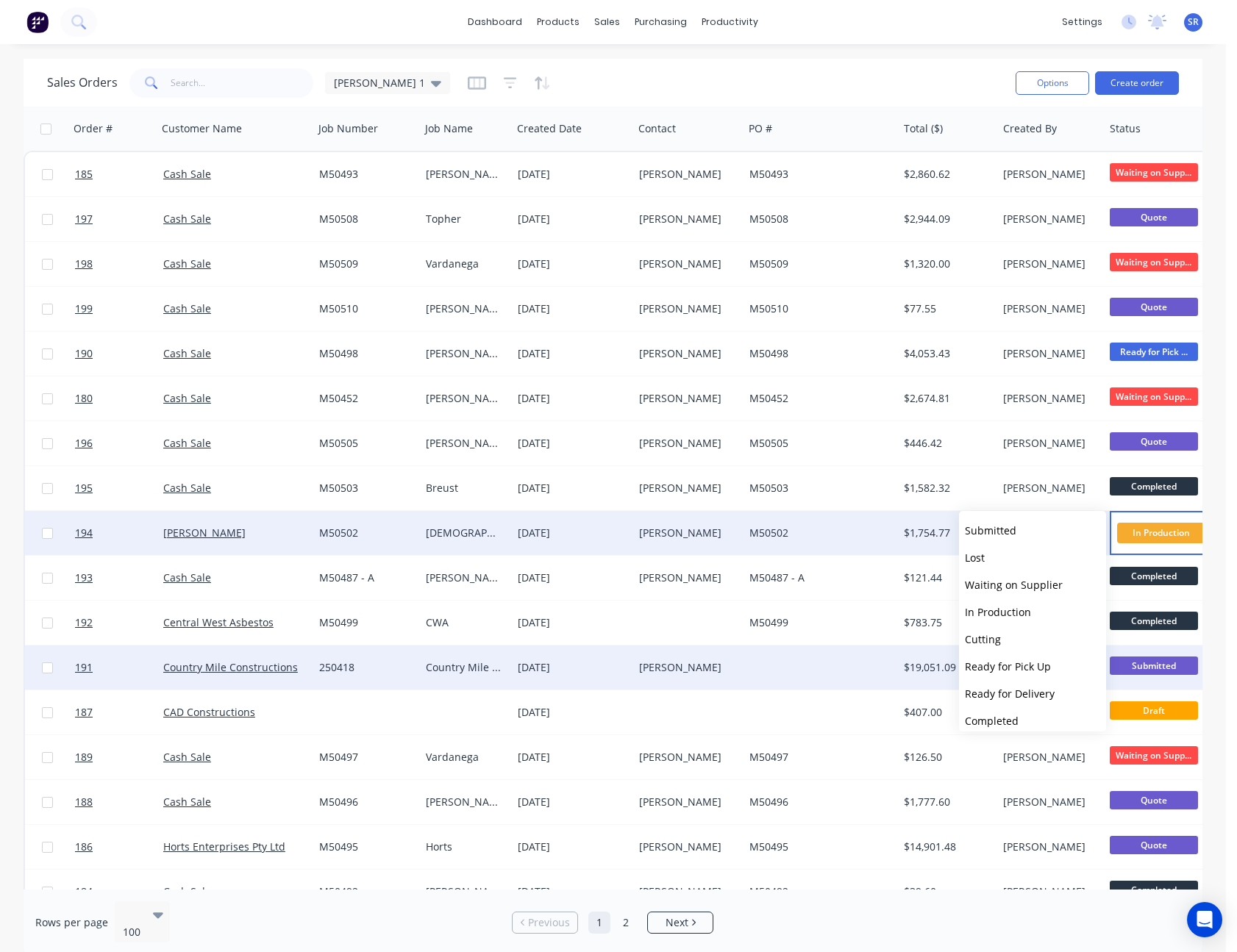
drag, startPoint x: 1036, startPoint y: 690, endPoint x: 1018, endPoint y: 689, distance: 18.0
click at [1035, 690] on span "Ready for Delivery" at bounding box center [1010, 694] width 90 height 14
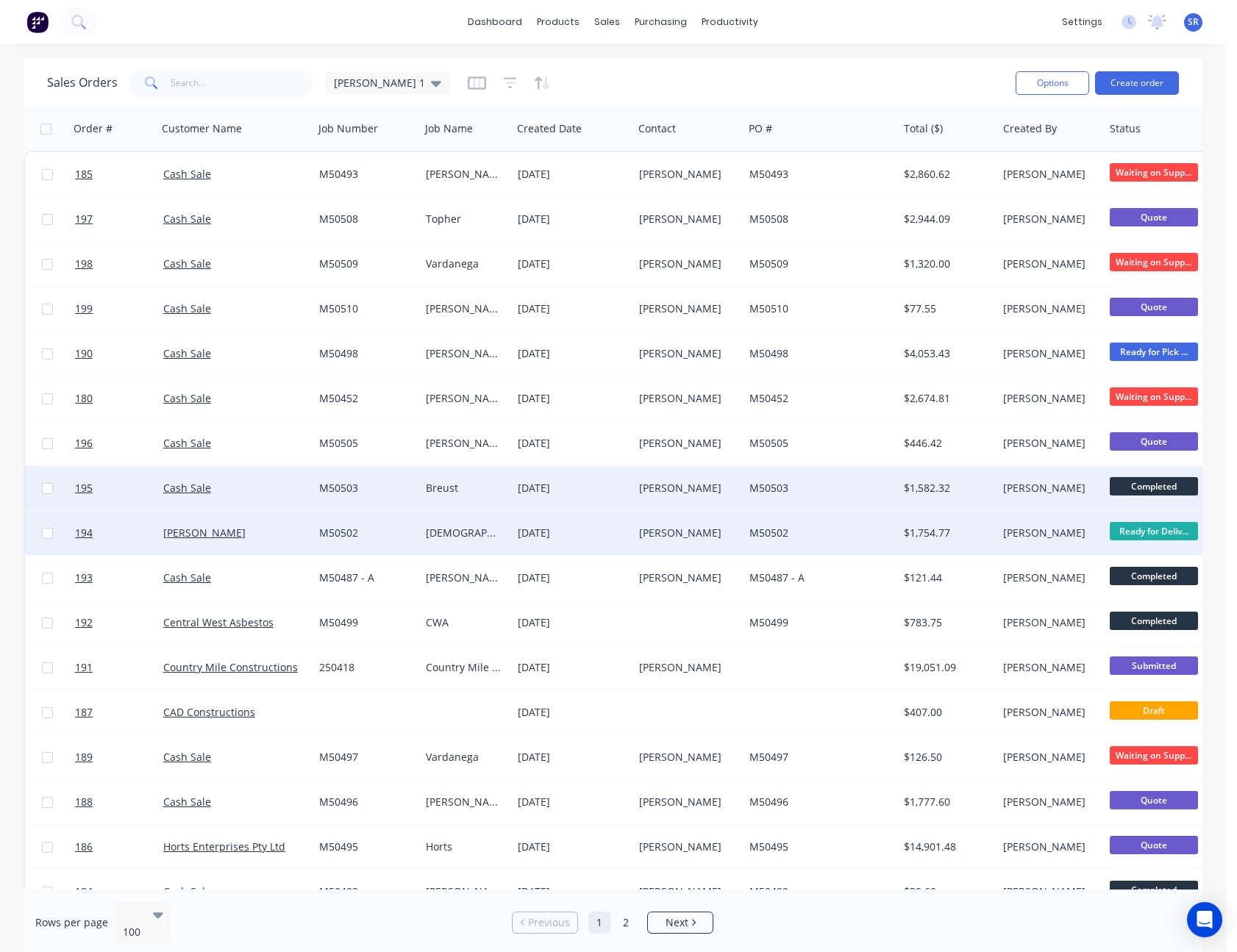
click at [789, 486] on div "M50503" at bounding box center [817, 487] width 136 height 14
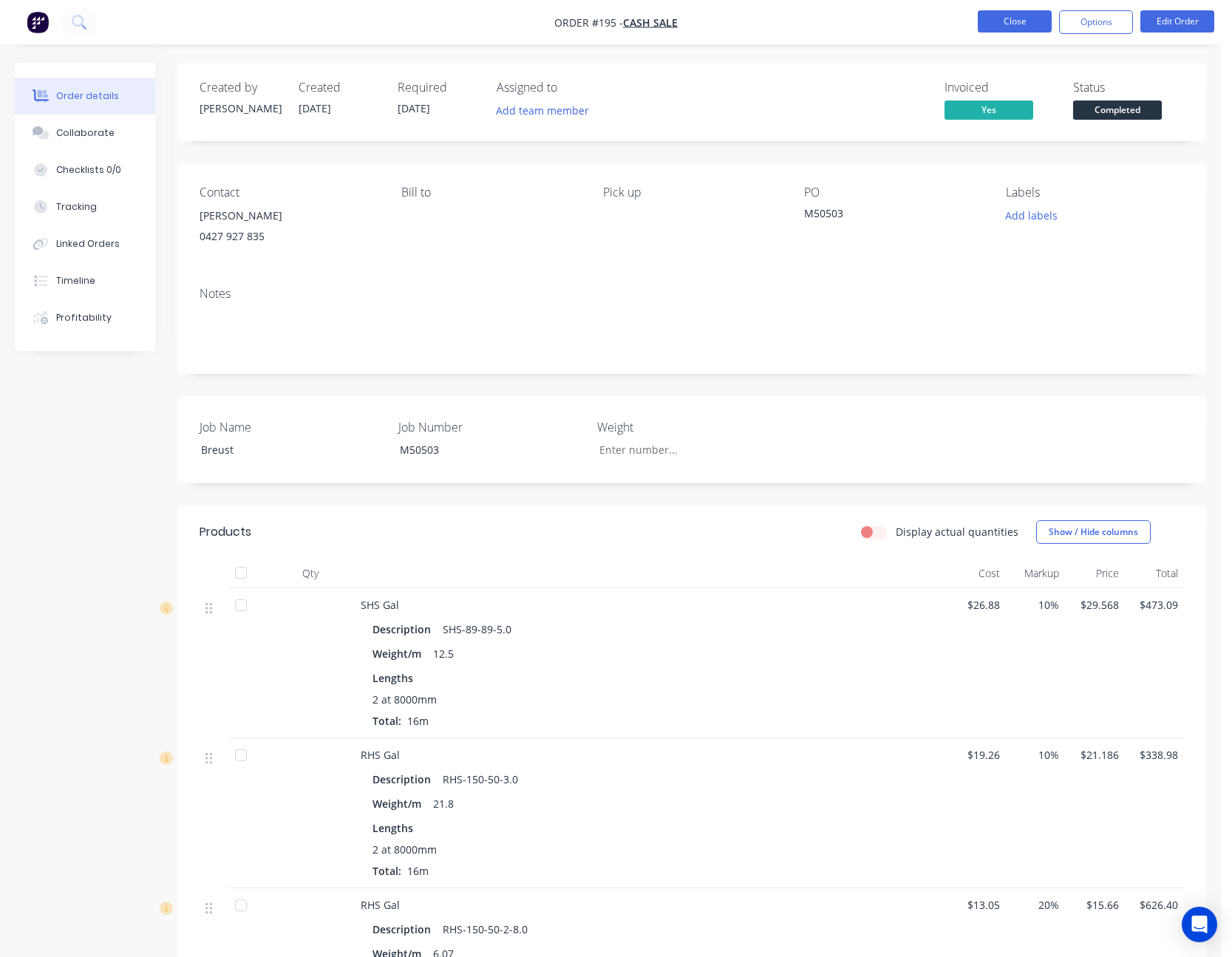
click at [1028, 31] on button "Close" at bounding box center [1015, 21] width 74 height 22
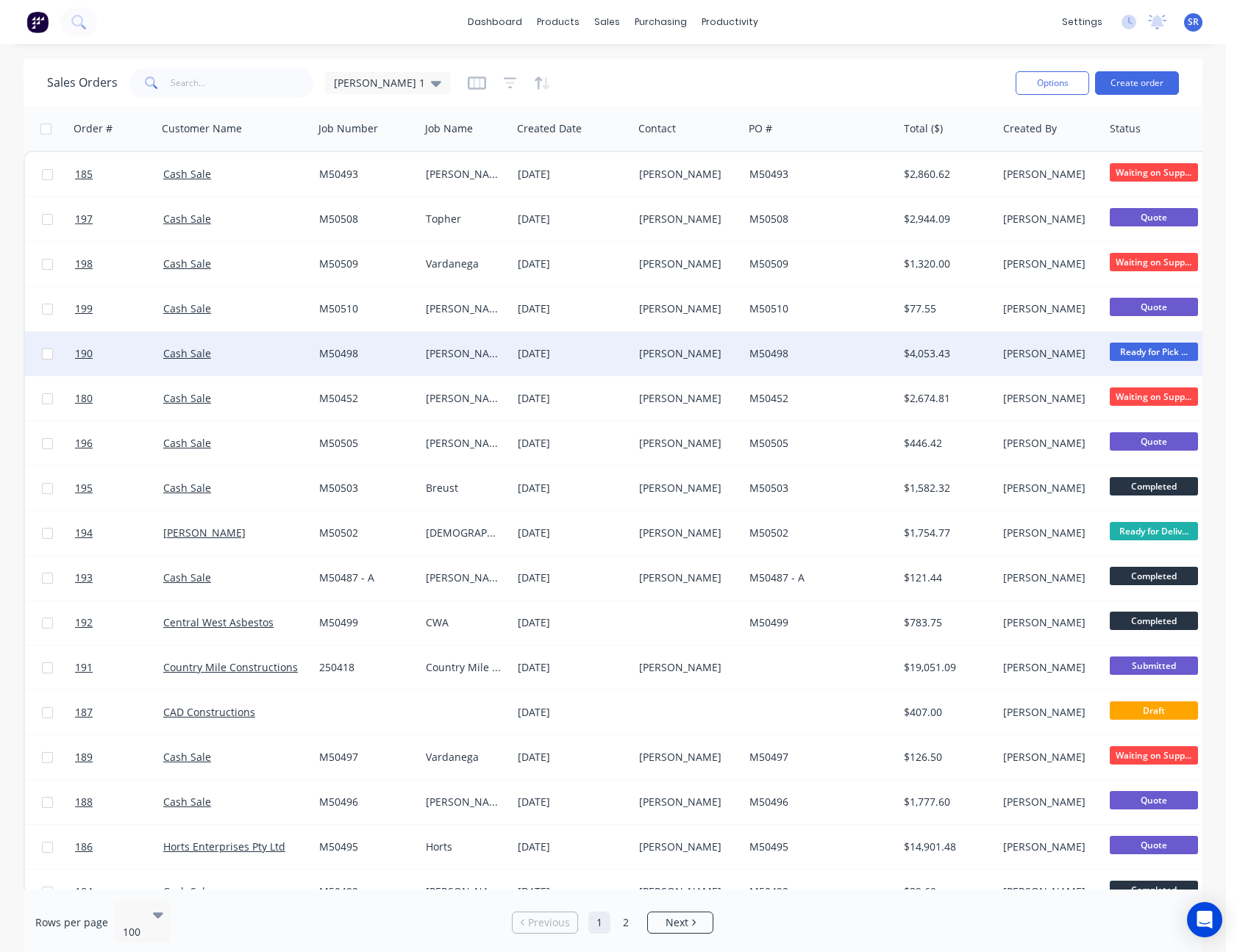
click at [793, 354] on div "M50498" at bounding box center [817, 353] width 136 height 14
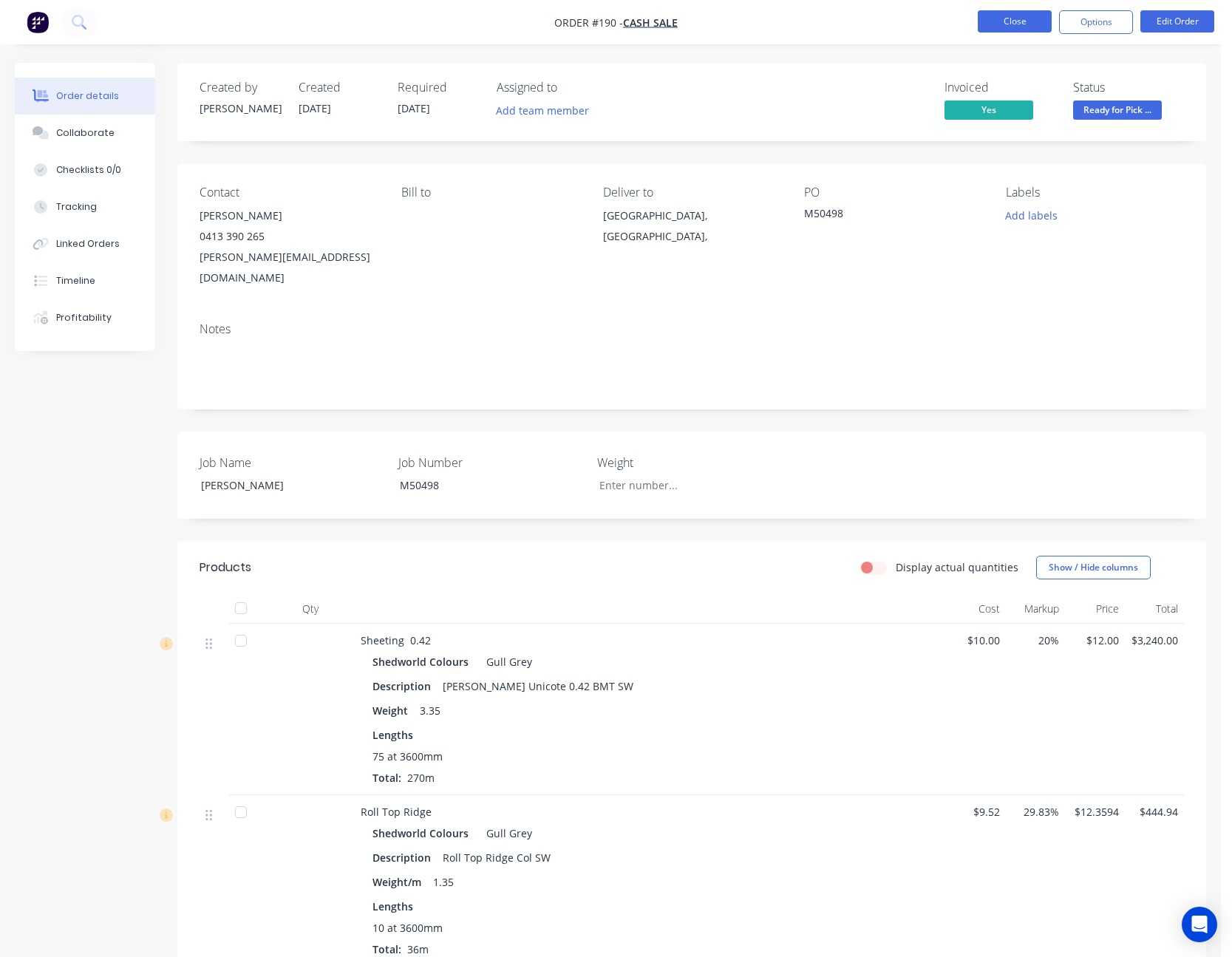
click at [1024, 20] on button "Close" at bounding box center [1015, 21] width 74 height 22
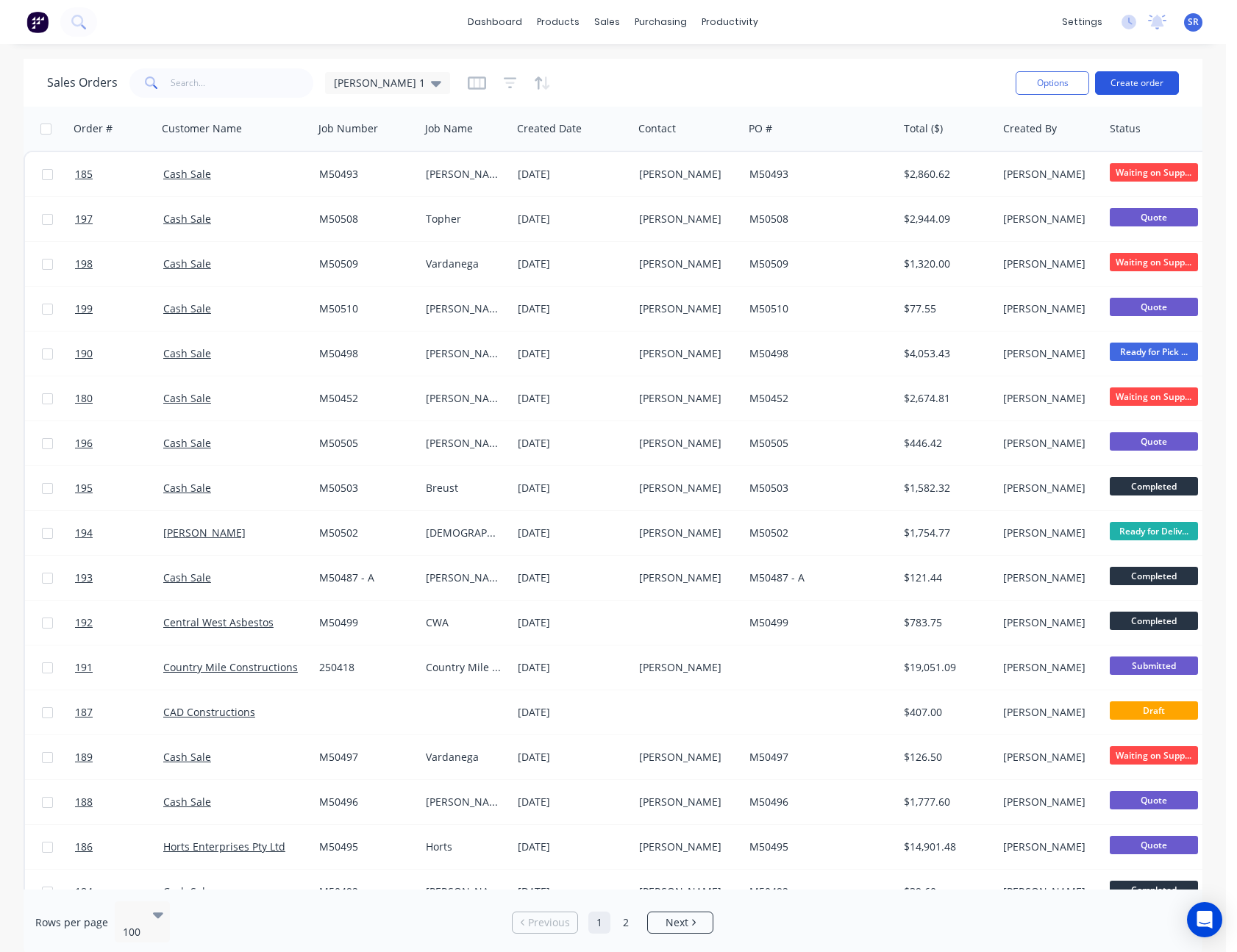
click at [1140, 79] on button "Create order" at bounding box center [1136, 83] width 84 height 24
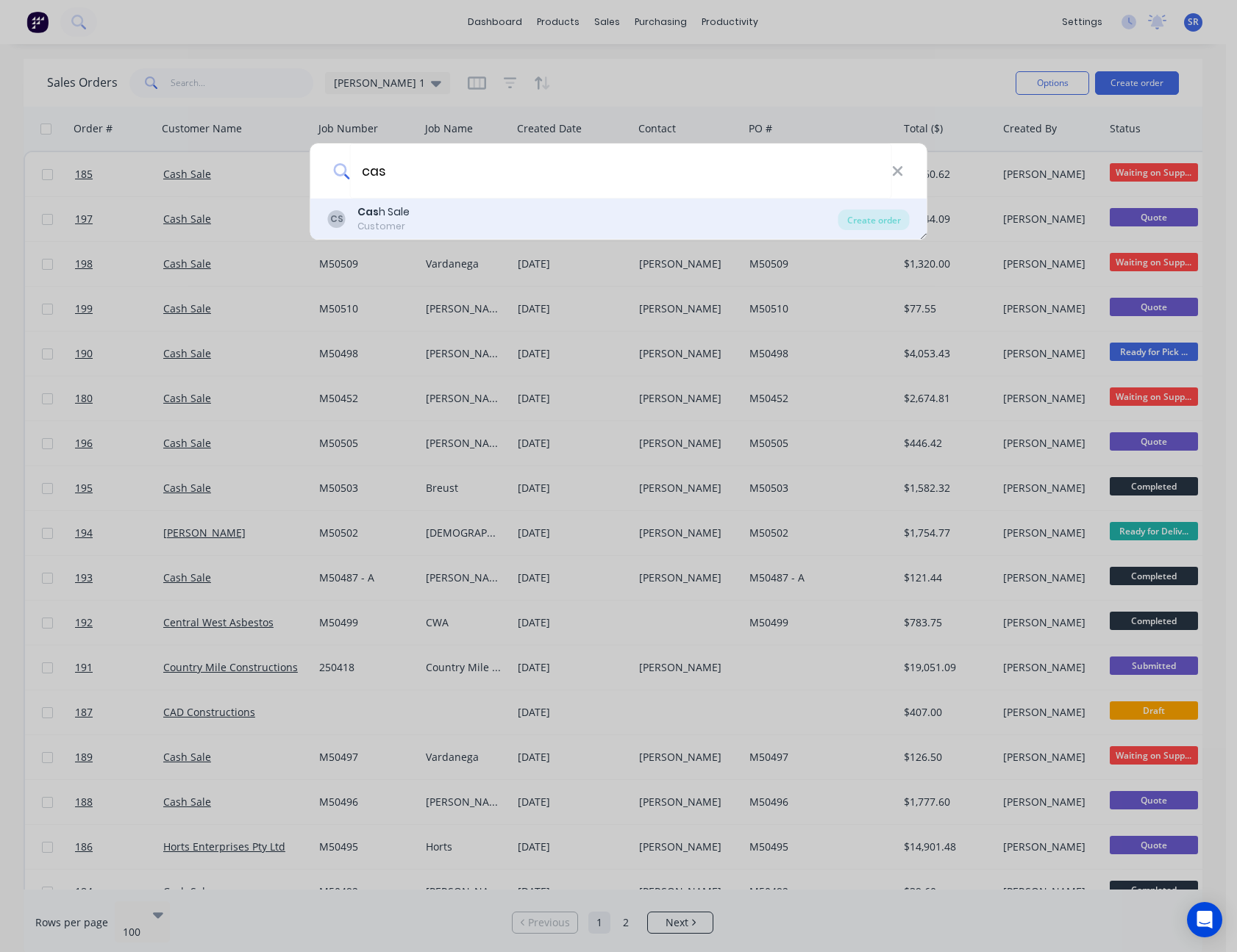
type input "cas"
click at [450, 209] on div "CS Cas h Sale Customer" at bounding box center [583, 219] width 510 height 29
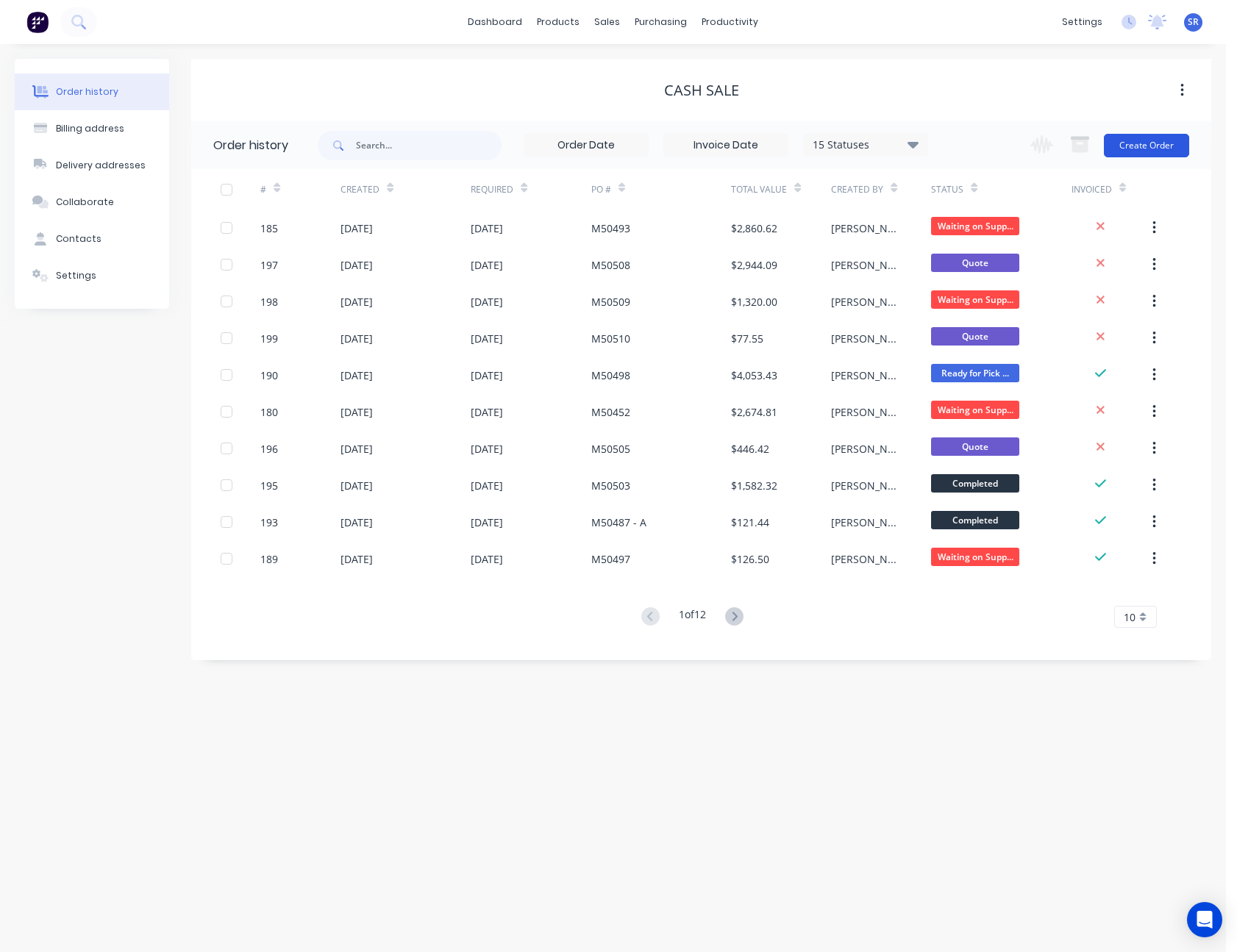
click at [1142, 149] on button "Create Order" at bounding box center [1147, 145] width 85 height 24
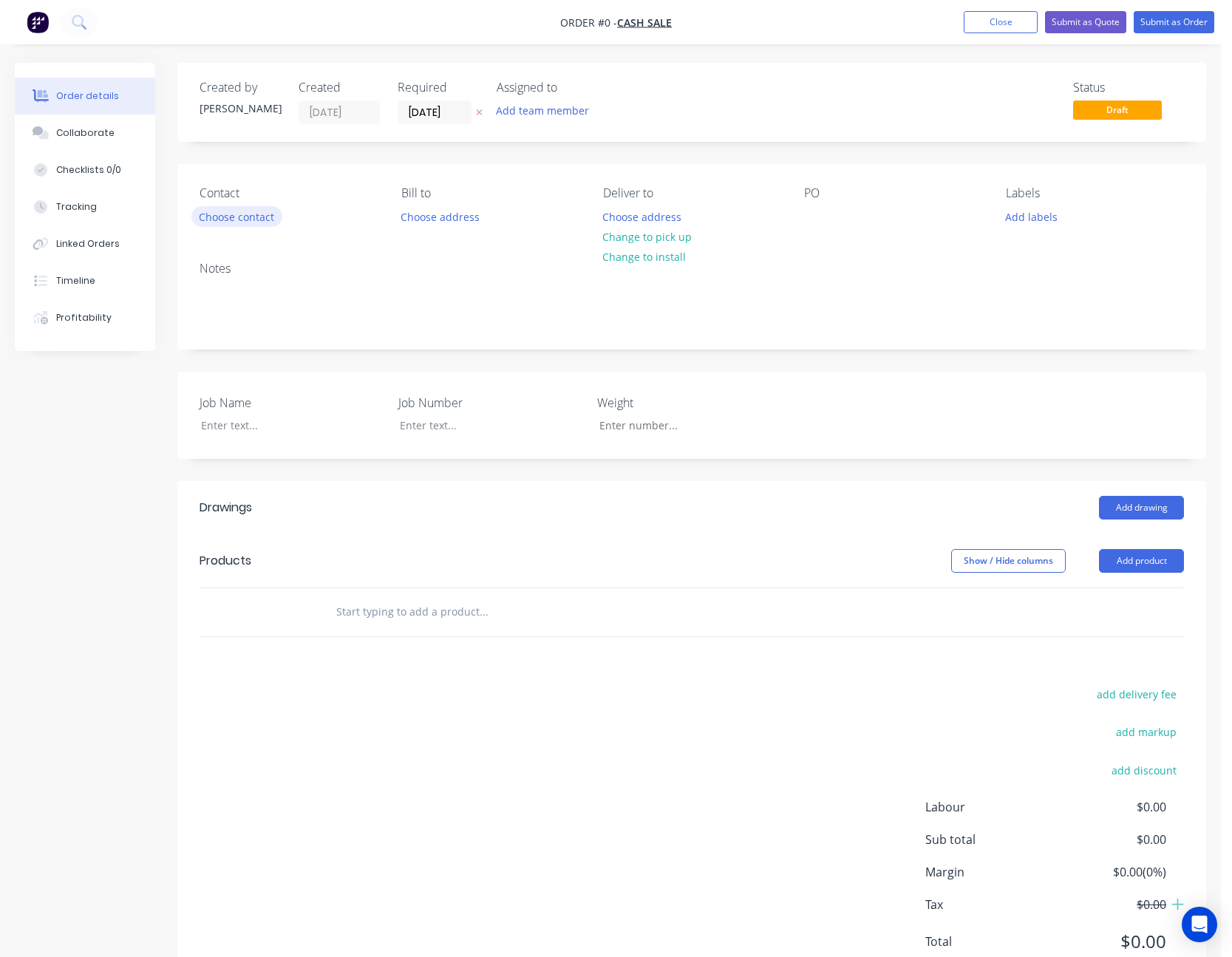
click at [251, 215] on button "Choose contact" at bounding box center [236, 217] width 91 height 20
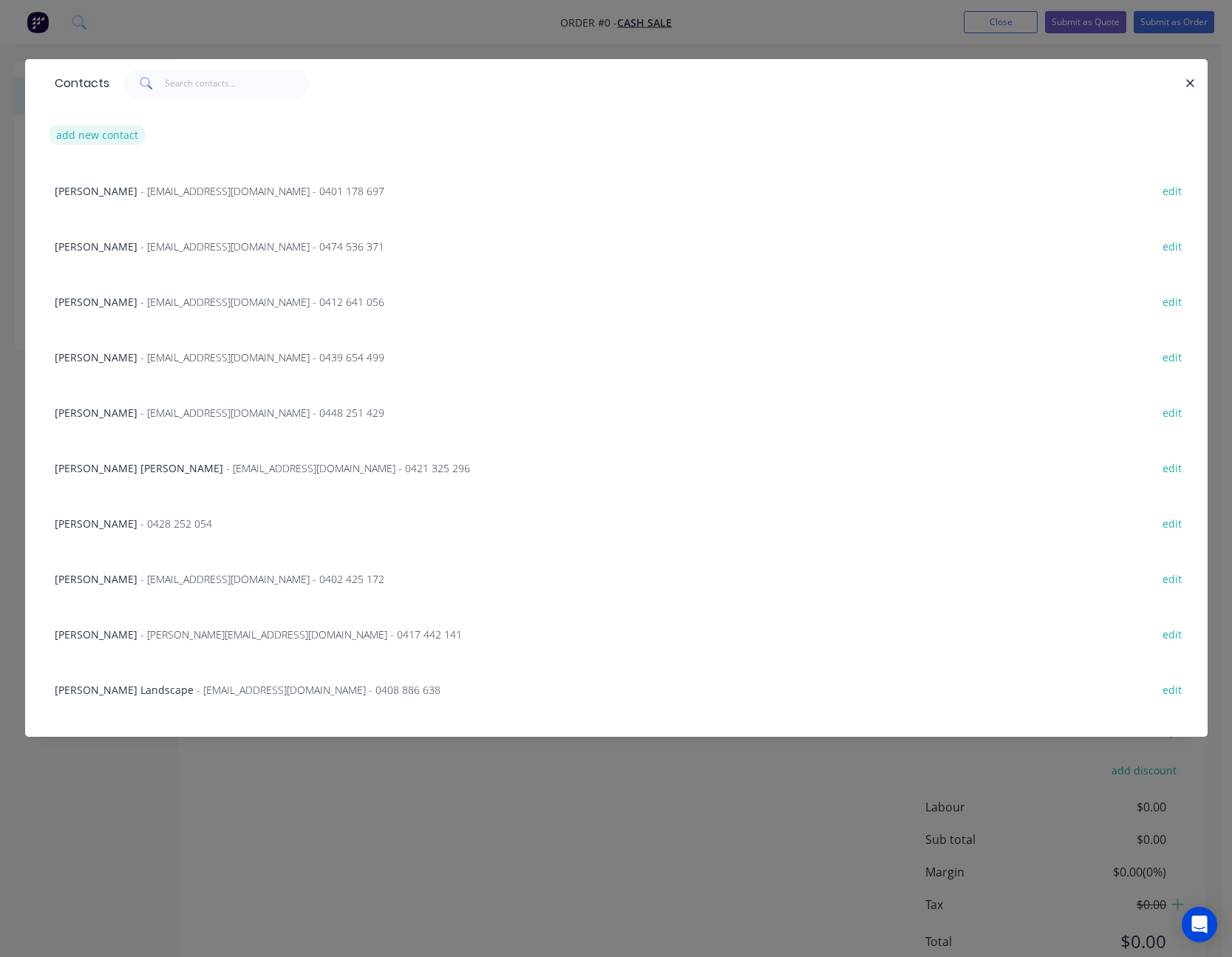
click at [111, 130] on button "add new contact" at bounding box center [97, 135] width 98 height 20
select select "AU"
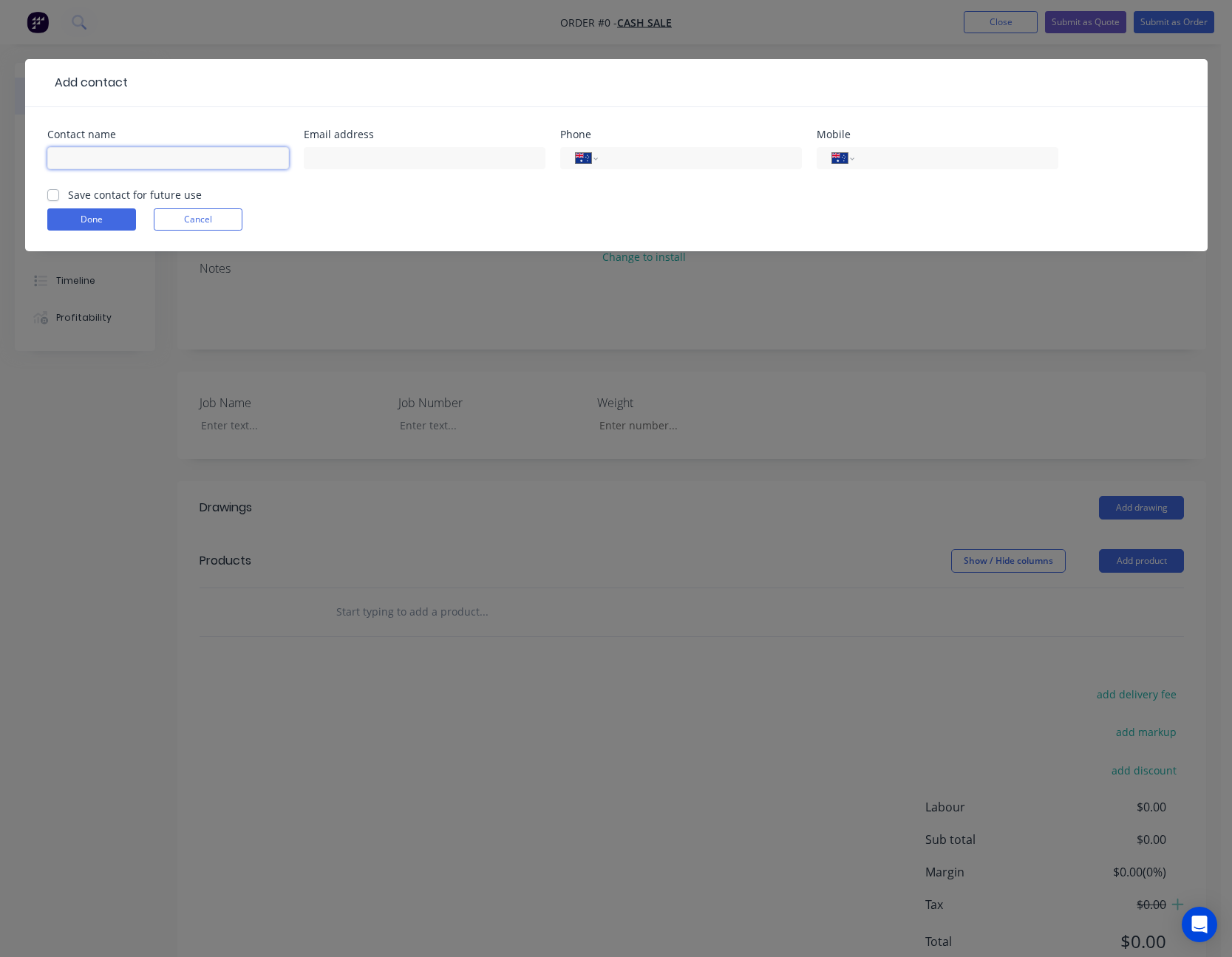
click at [145, 153] on input "text" at bounding box center [168, 158] width 242 height 22
type input "[PERSON_NAME]"
click at [417, 160] on input "text" at bounding box center [425, 158] width 242 height 22
type input "[PERSON_NAME][EMAIL_ADDRESS][DOMAIN_NAME]"
click at [905, 160] on input "tel" at bounding box center [953, 159] width 177 height 17
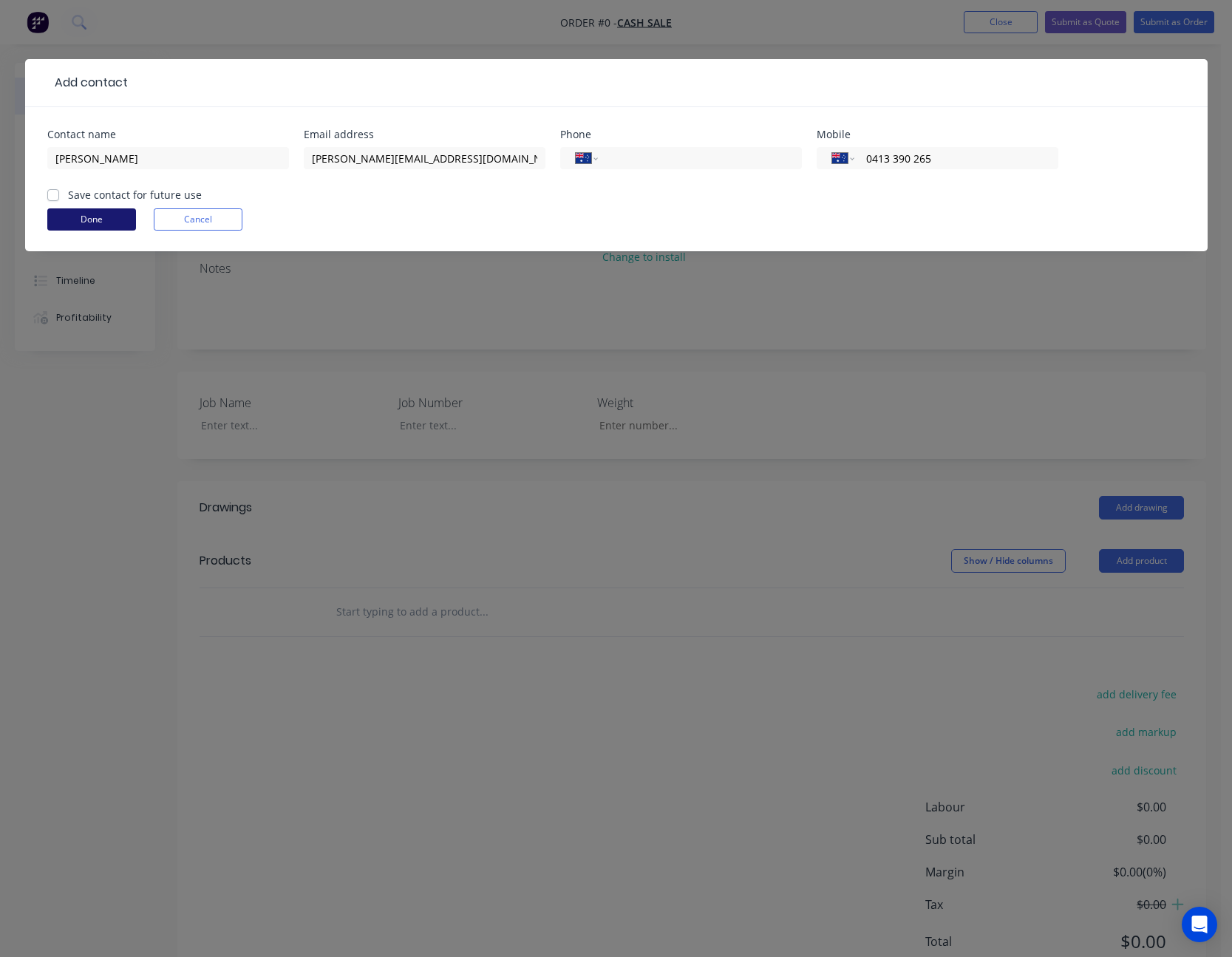
type input "0413 390 265"
click at [87, 225] on button "Done" at bounding box center [92, 219] width 88 height 22
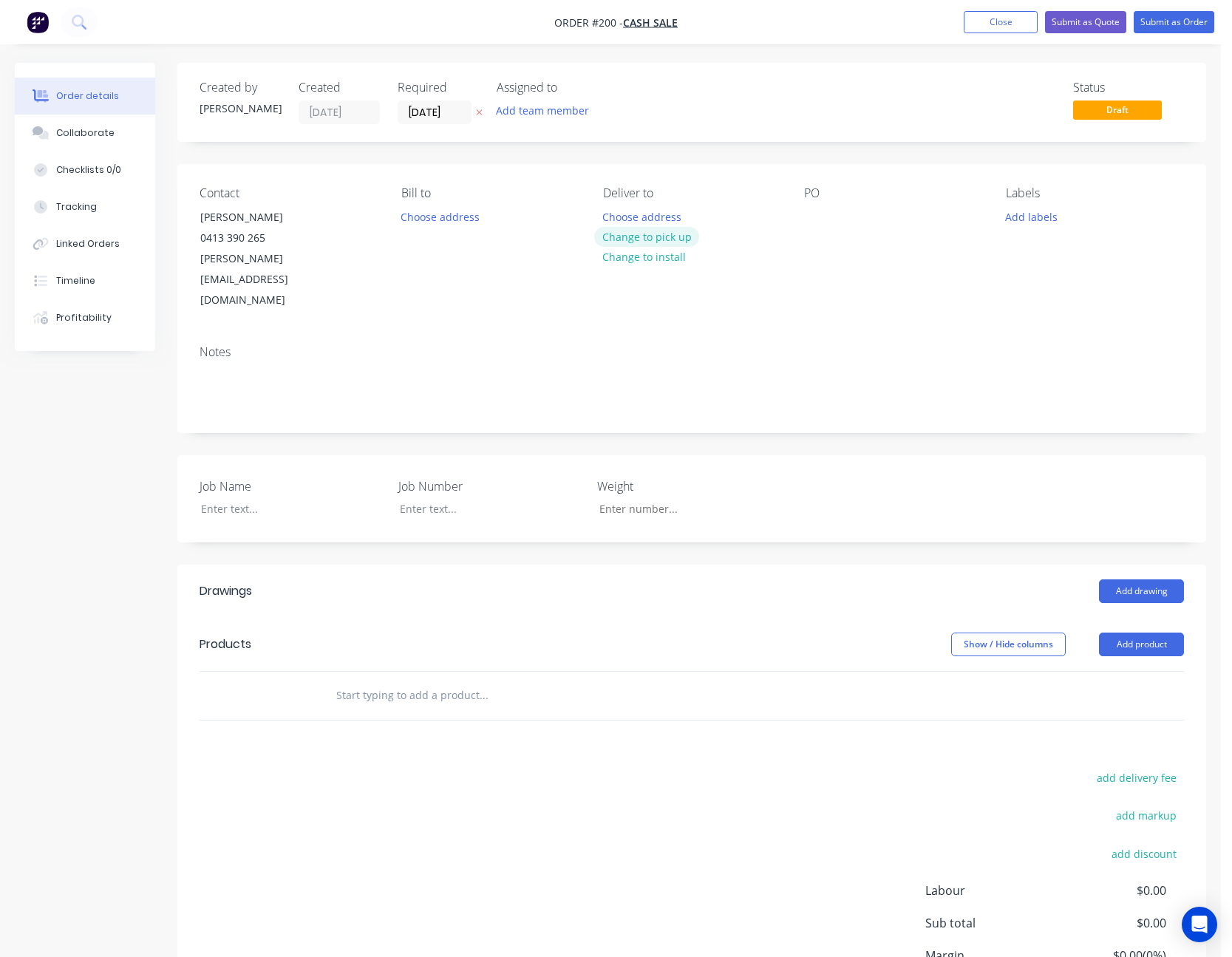
click at [648, 237] on button "Change to pick up" at bounding box center [647, 237] width 105 height 20
click at [809, 204] on div "PO" at bounding box center [893, 248] width 178 height 125
click at [813, 216] on div at bounding box center [816, 217] width 24 height 21
click at [256, 498] on div at bounding box center [282, 509] width 185 height 21
click at [1150, 633] on button "Add product" at bounding box center [1141, 645] width 85 height 24
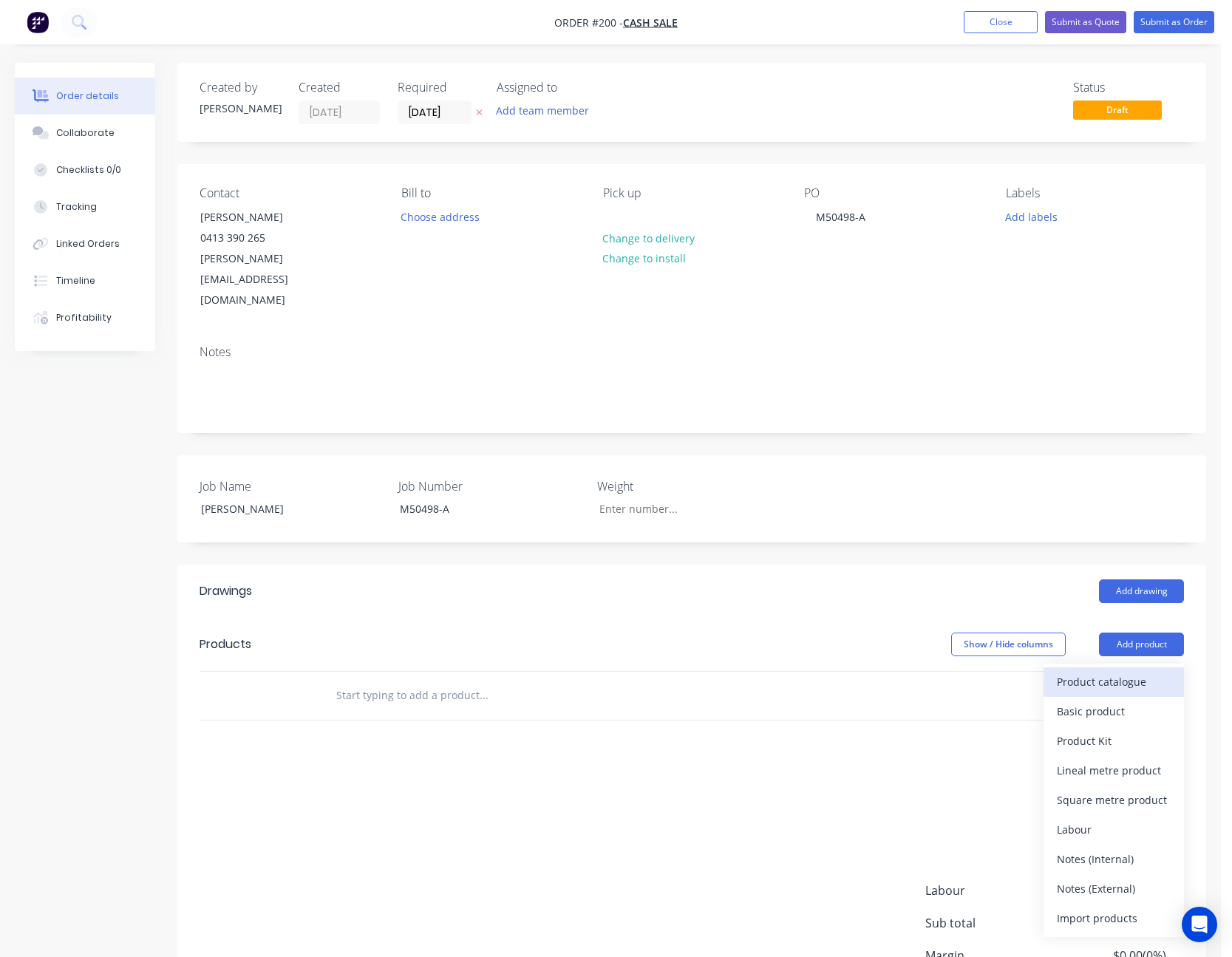
click at [1117, 671] on div "Product catalogue" at bounding box center [1114, 681] width 114 height 21
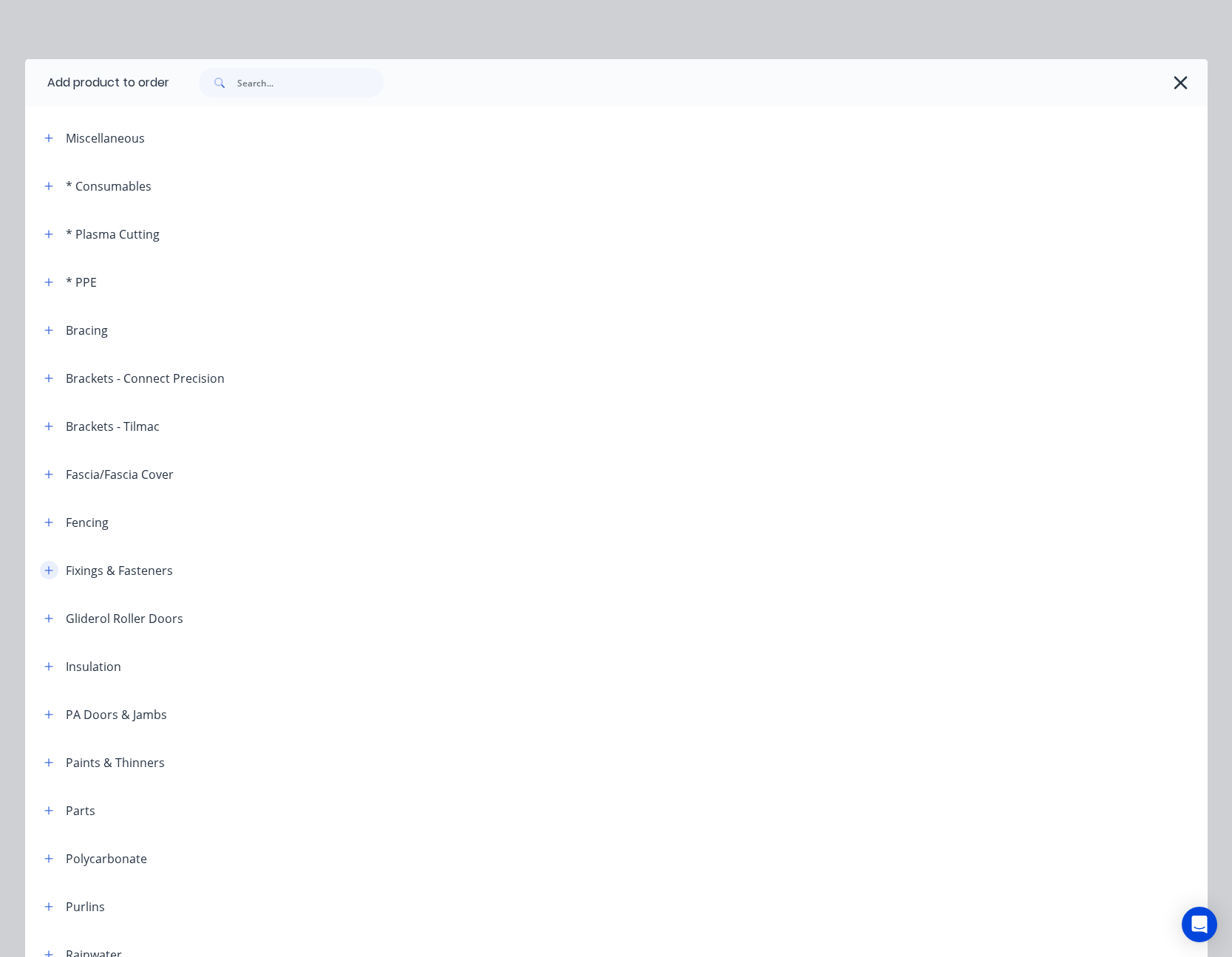
click at [44, 562] on button "button" at bounding box center [49, 571] width 19 height 19
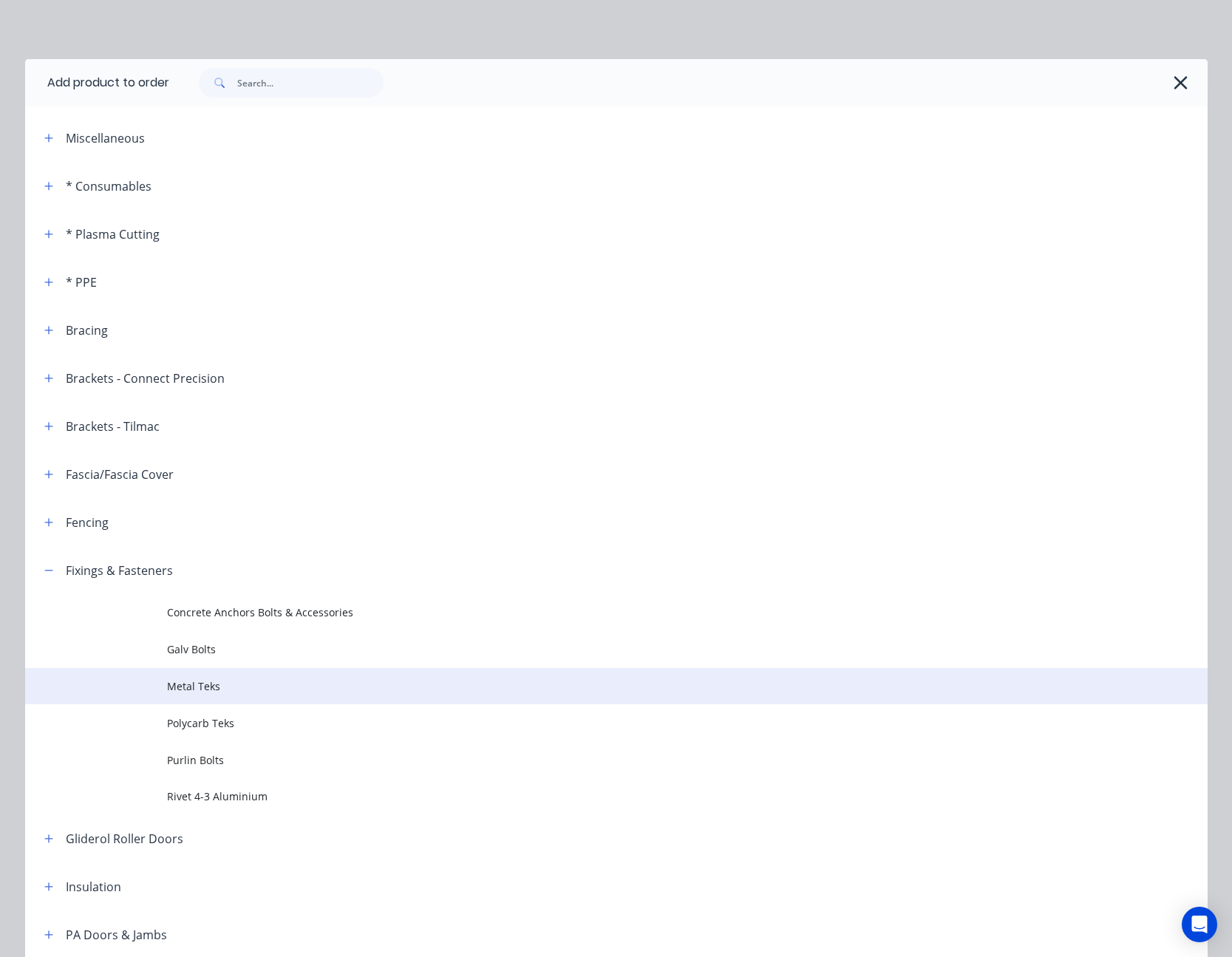
click at [188, 682] on span "Metal Teks" at bounding box center [583, 686] width 832 height 15
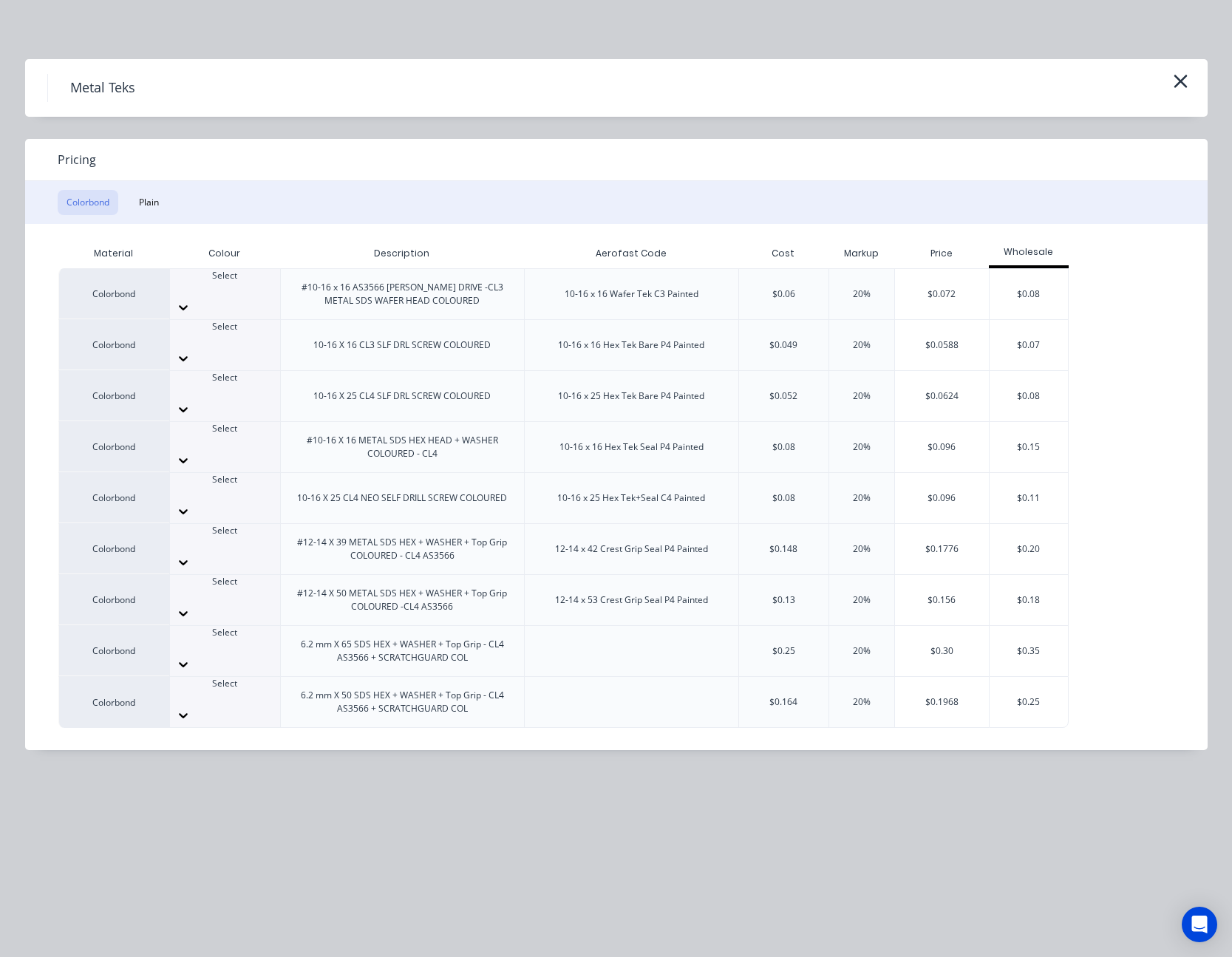
click at [188, 611] on icon at bounding box center [183, 614] width 8 height 5
click at [914, 575] on div "$0.156" at bounding box center [942, 600] width 94 height 50
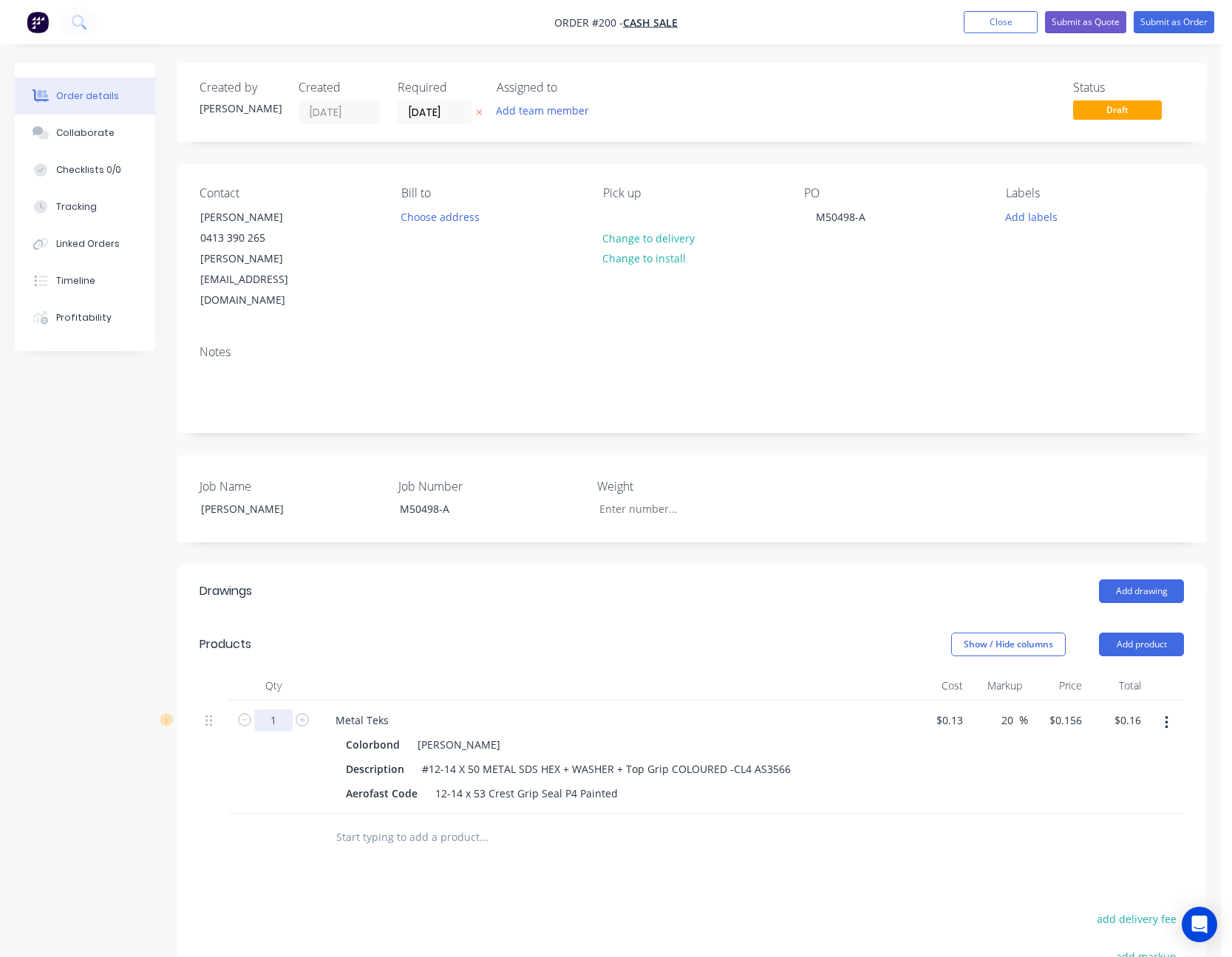
click at [277, 710] on input "1" at bounding box center [273, 721] width 38 height 22
type input "2000"
type input "$312.00"
click at [902, 858] on div "Drawings Add drawing Products Show / Hide columns Add product Qty Cost Markup P…" at bounding box center [692, 891] width 1029 height 652
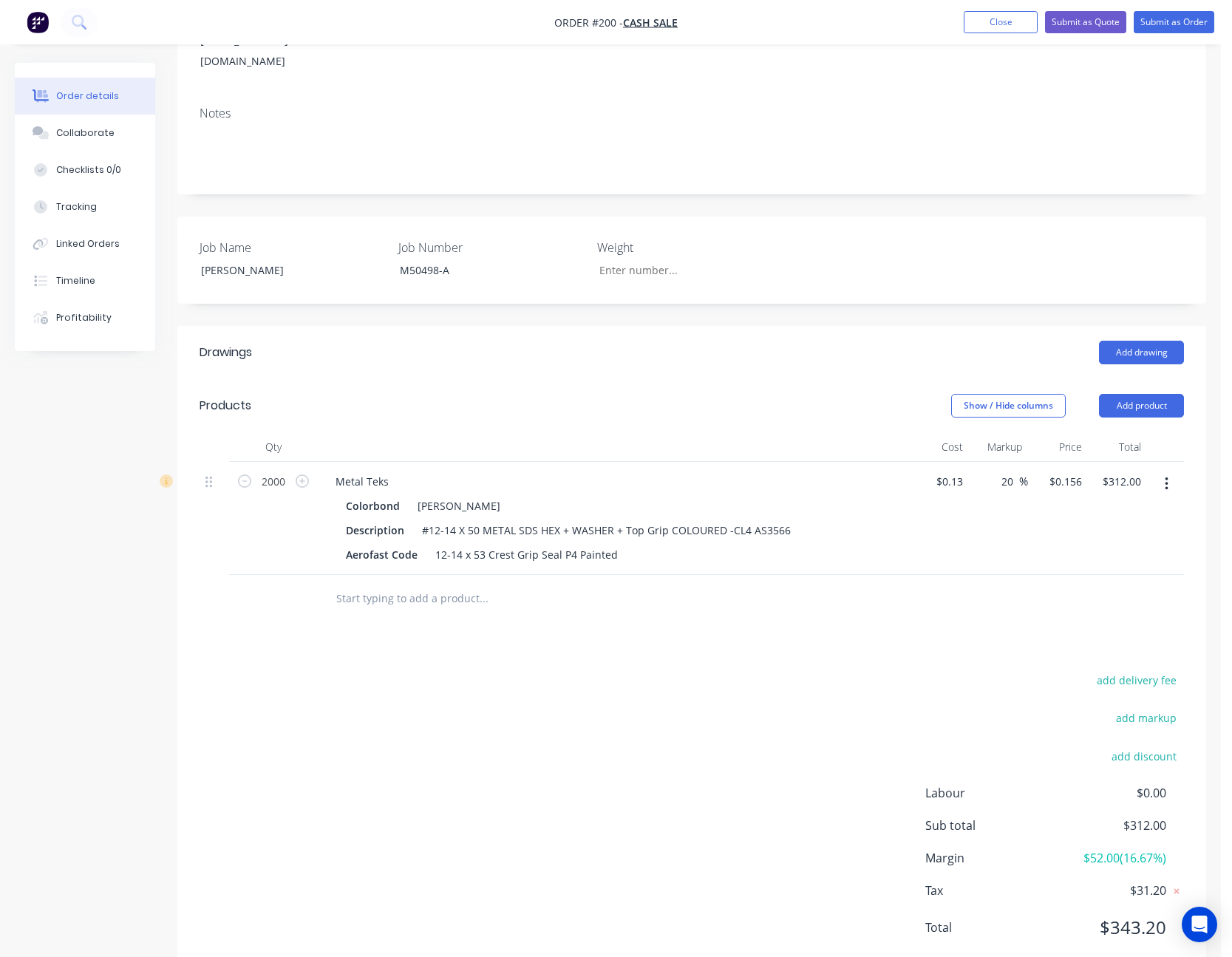
scroll to position [240, 0]
click at [1067, 470] on input "0.156" at bounding box center [1067, 480] width 40 height 21
type input "0.15"
type input "15.38"
type input "$0.15"
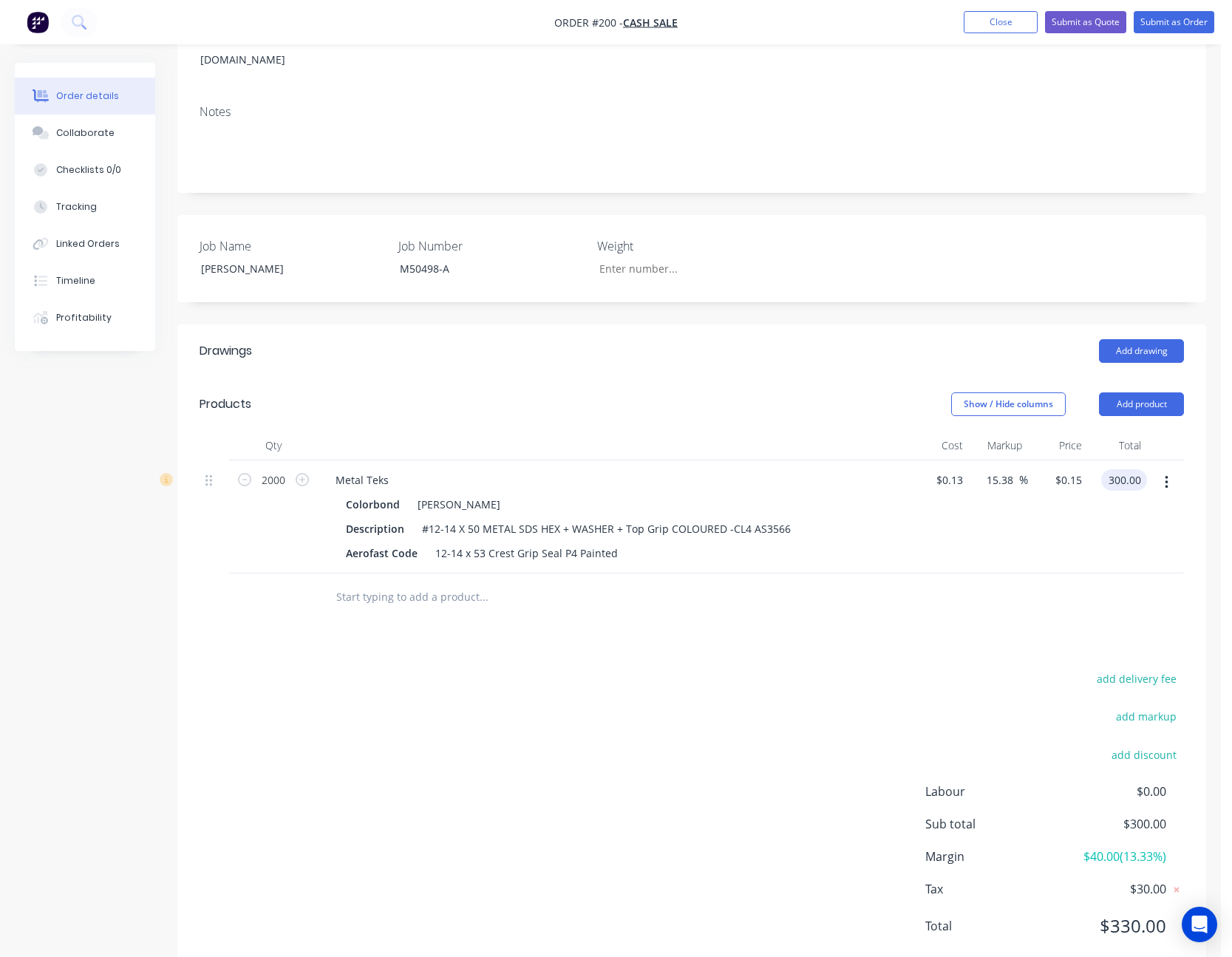
type input "$300.00"
click at [605, 588] on div "Drawings Add drawing Products Show / Hide columns Add product Qty Cost Markup P…" at bounding box center [692, 650] width 1029 height 652
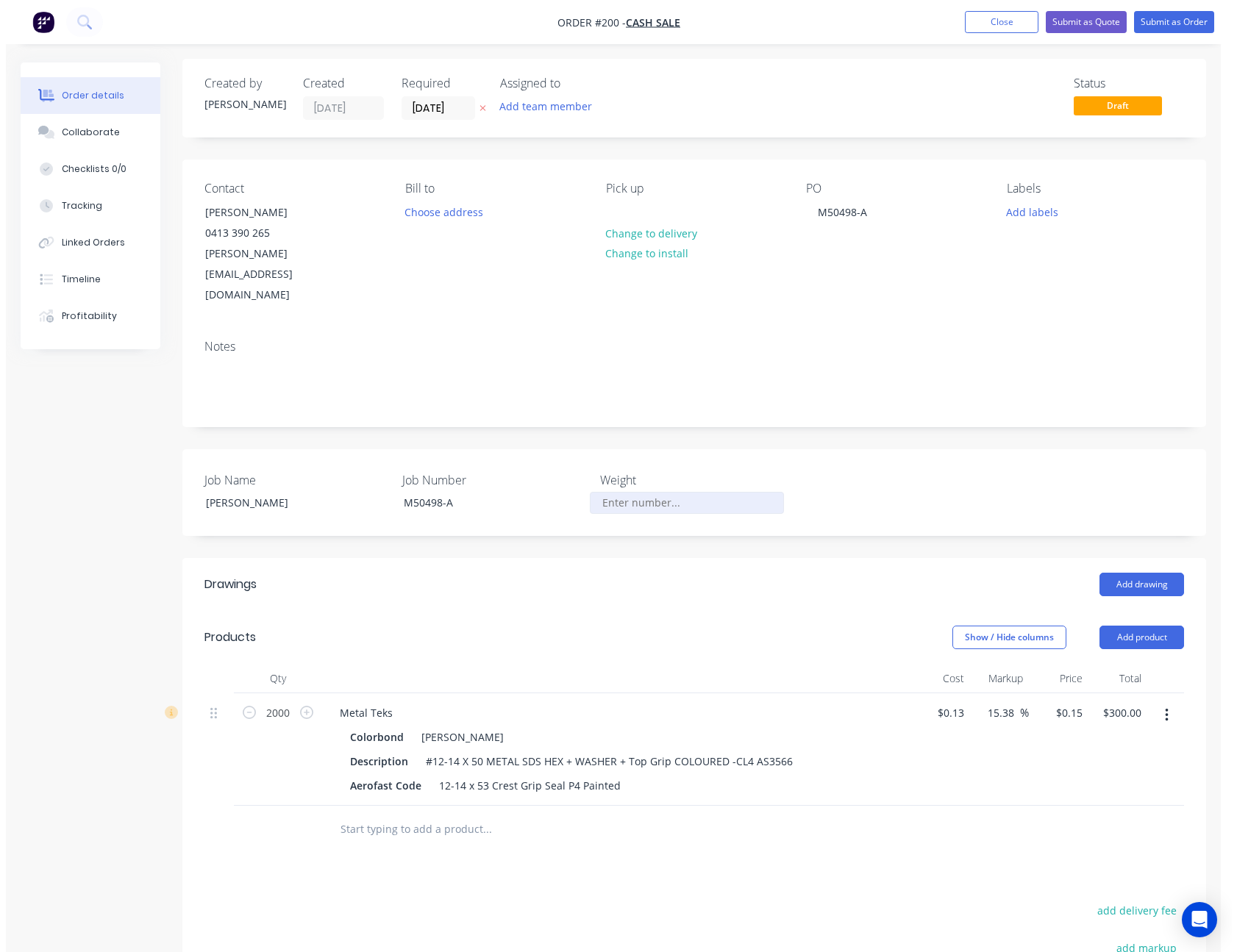
scroll to position [0, 0]
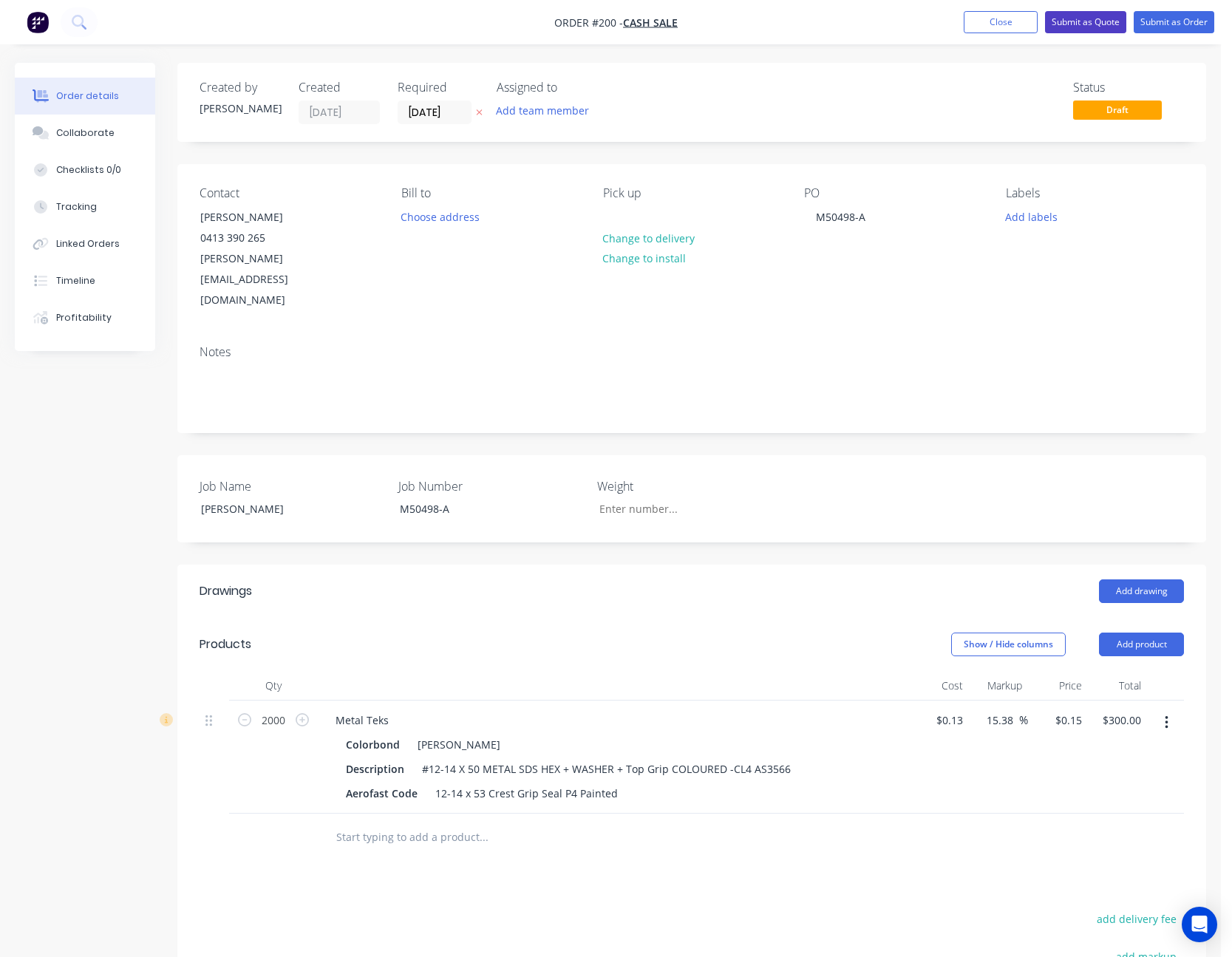
click at [1093, 16] on button "Submit as Quote" at bounding box center [1086, 22] width 82 height 22
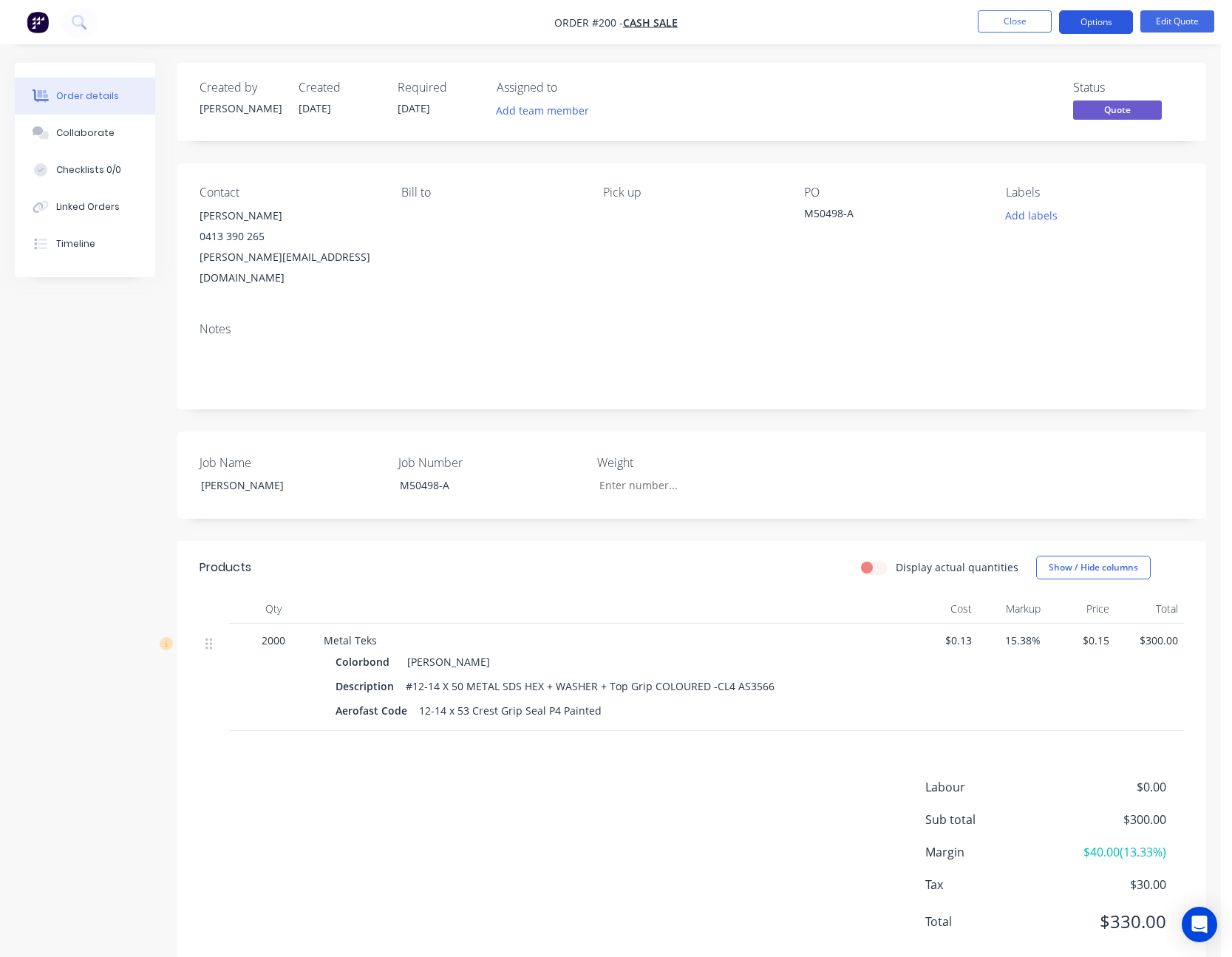
click at [1099, 25] on button "Options" at bounding box center [1095, 22] width 74 height 24
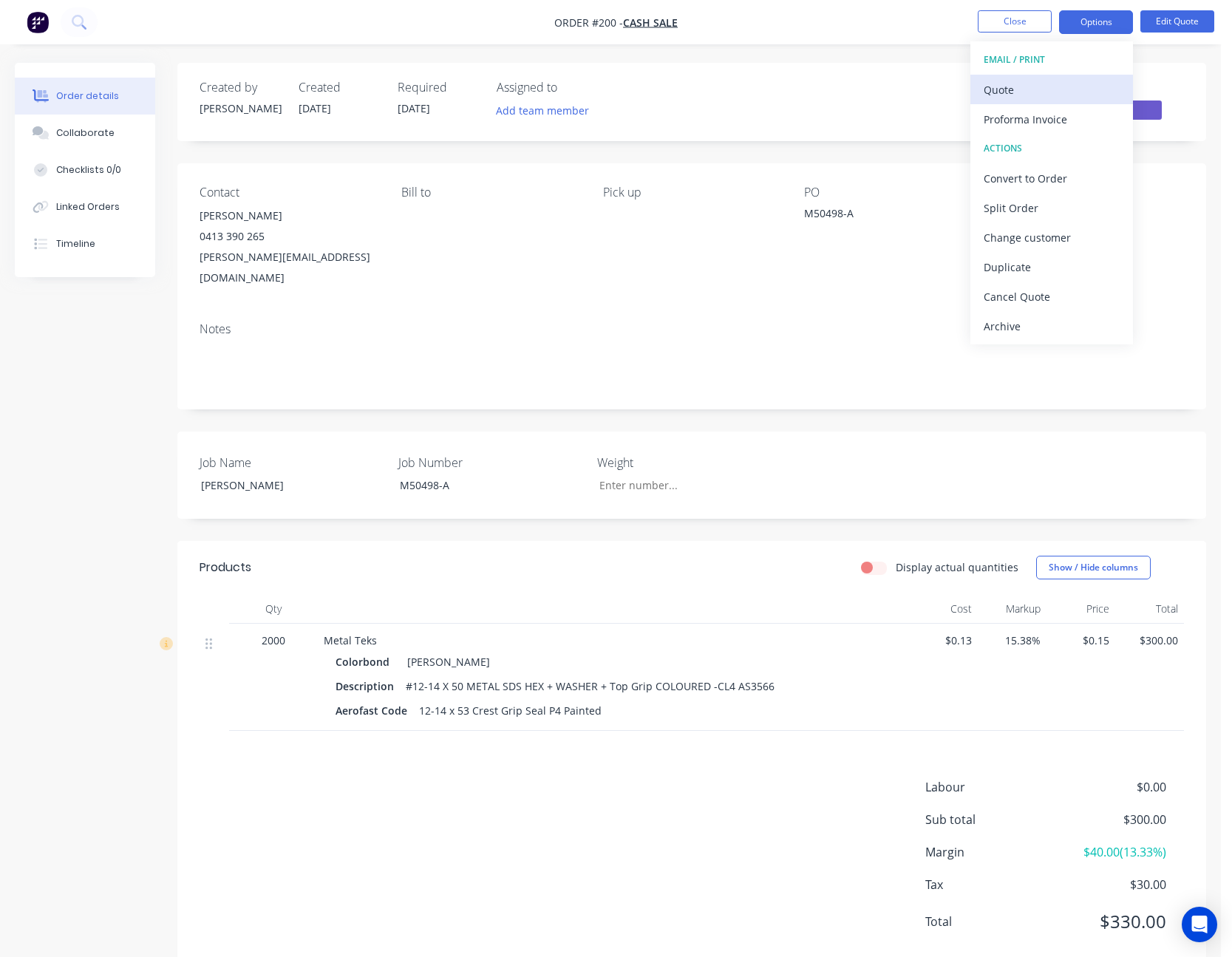
click at [1071, 91] on div "Quote" at bounding box center [1052, 89] width 136 height 21
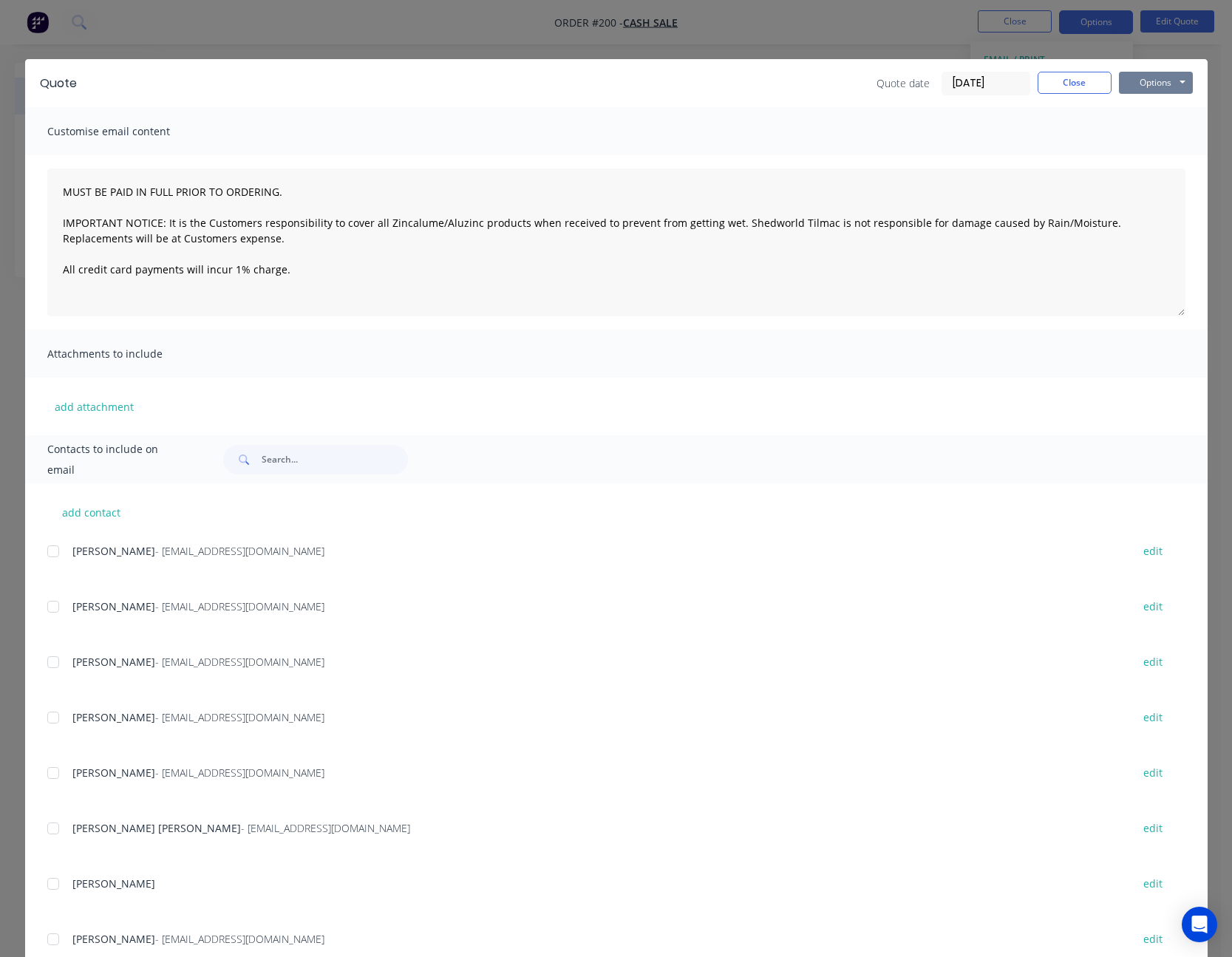
click at [1133, 88] on button "Options" at bounding box center [1156, 82] width 74 height 22
click at [1145, 131] on button "Print" at bounding box center [1166, 133] width 94 height 25
click at [1061, 84] on button "Close" at bounding box center [1074, 82] width 74 height 22
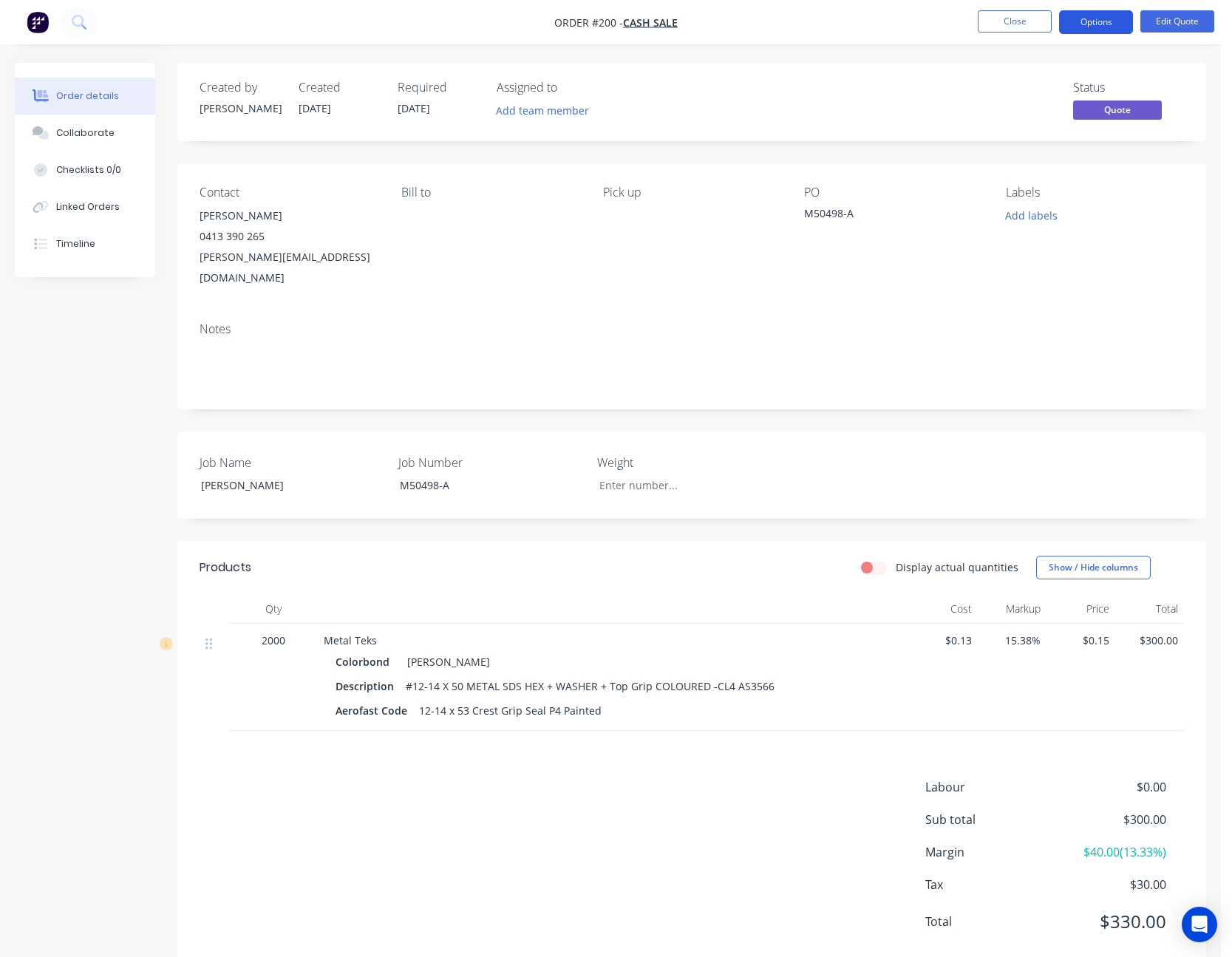
click at [1122, 25] on button "Options" at bounding box center [1095, 22] width 74 height 24
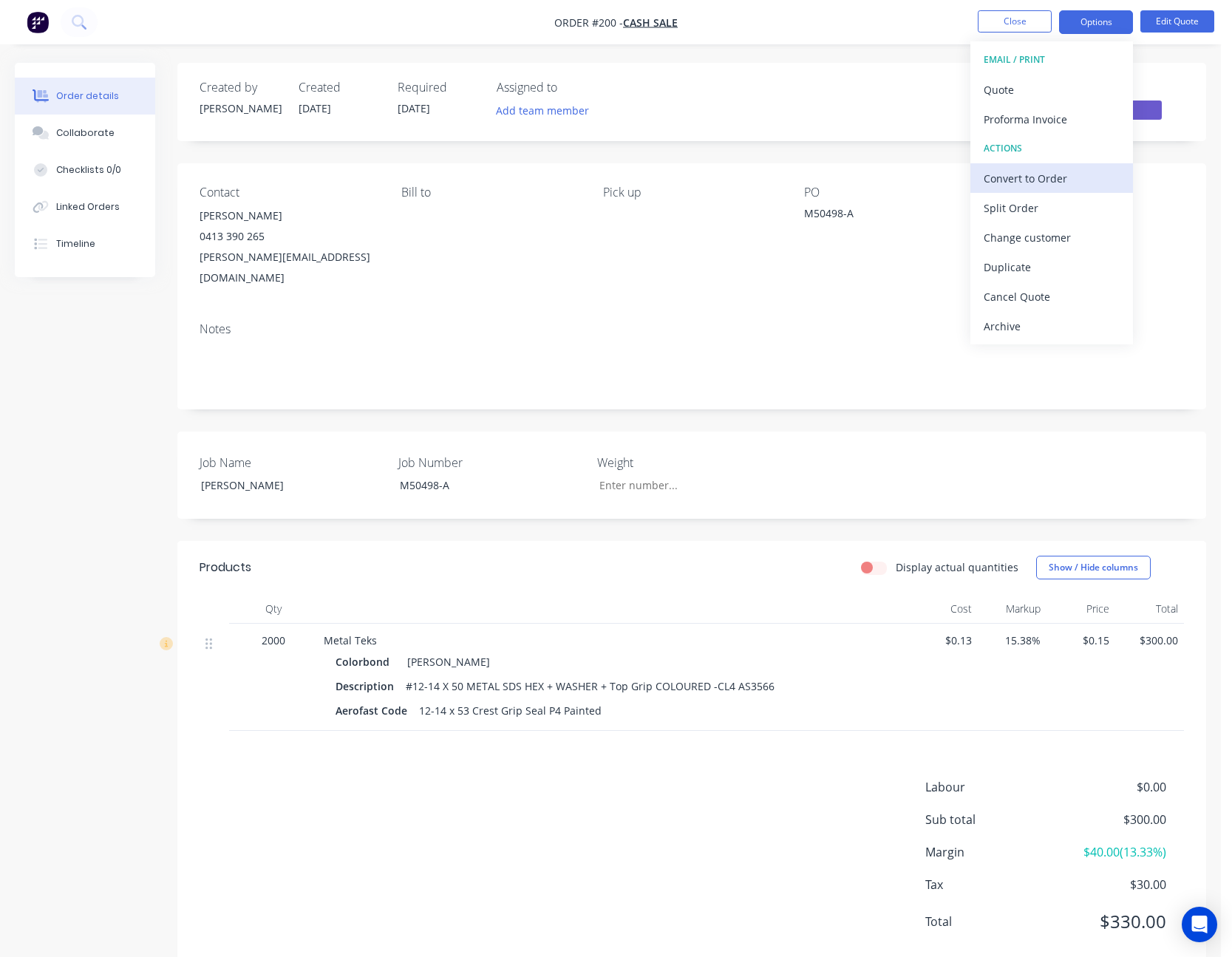
click at [1078, 171] on div "Convert to Order" at bounding box center [1052, 178] width 136 height 21
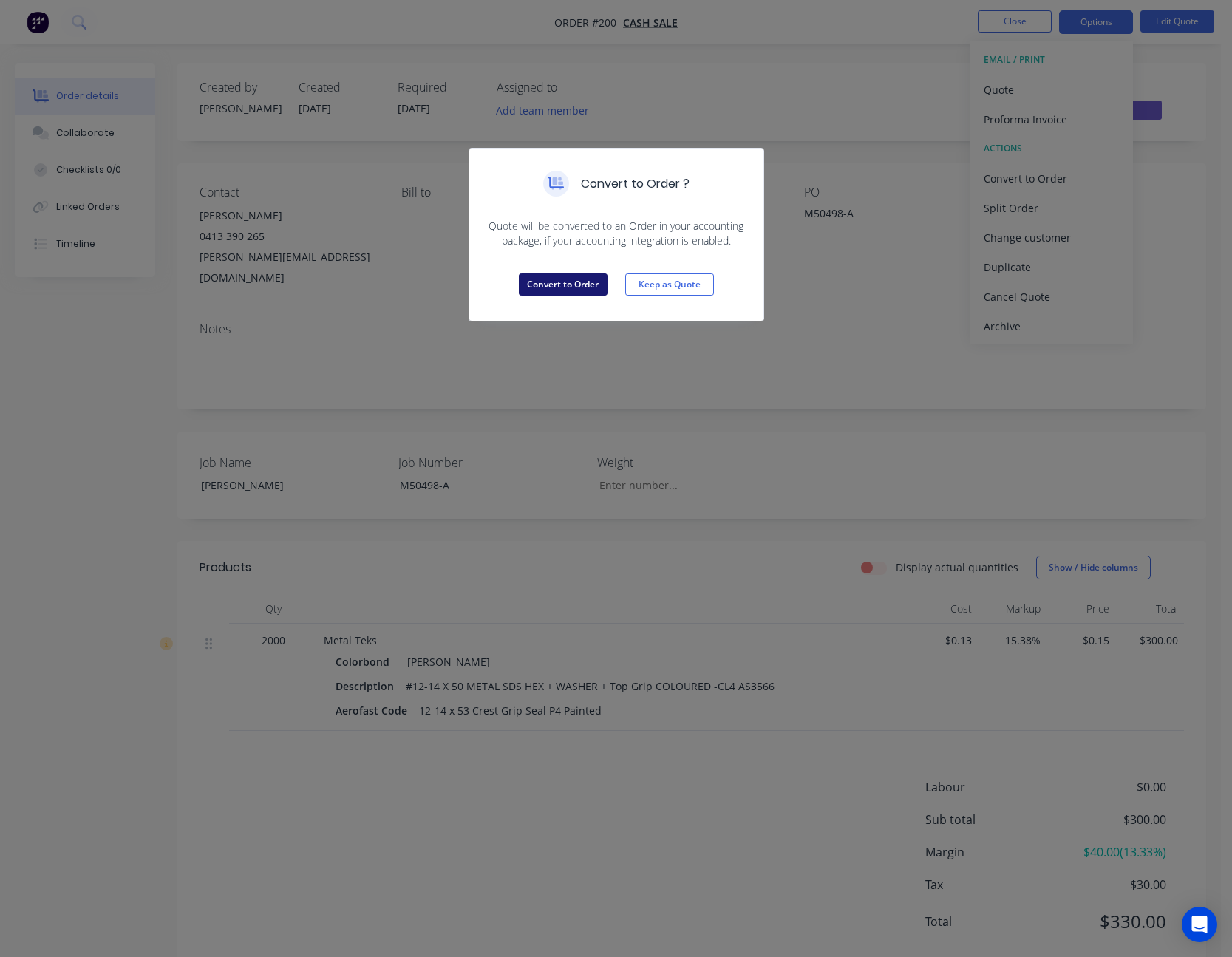
click at [579, 283] on button "Convert to Order" at bounding box center [563, 284] width 88 height 22
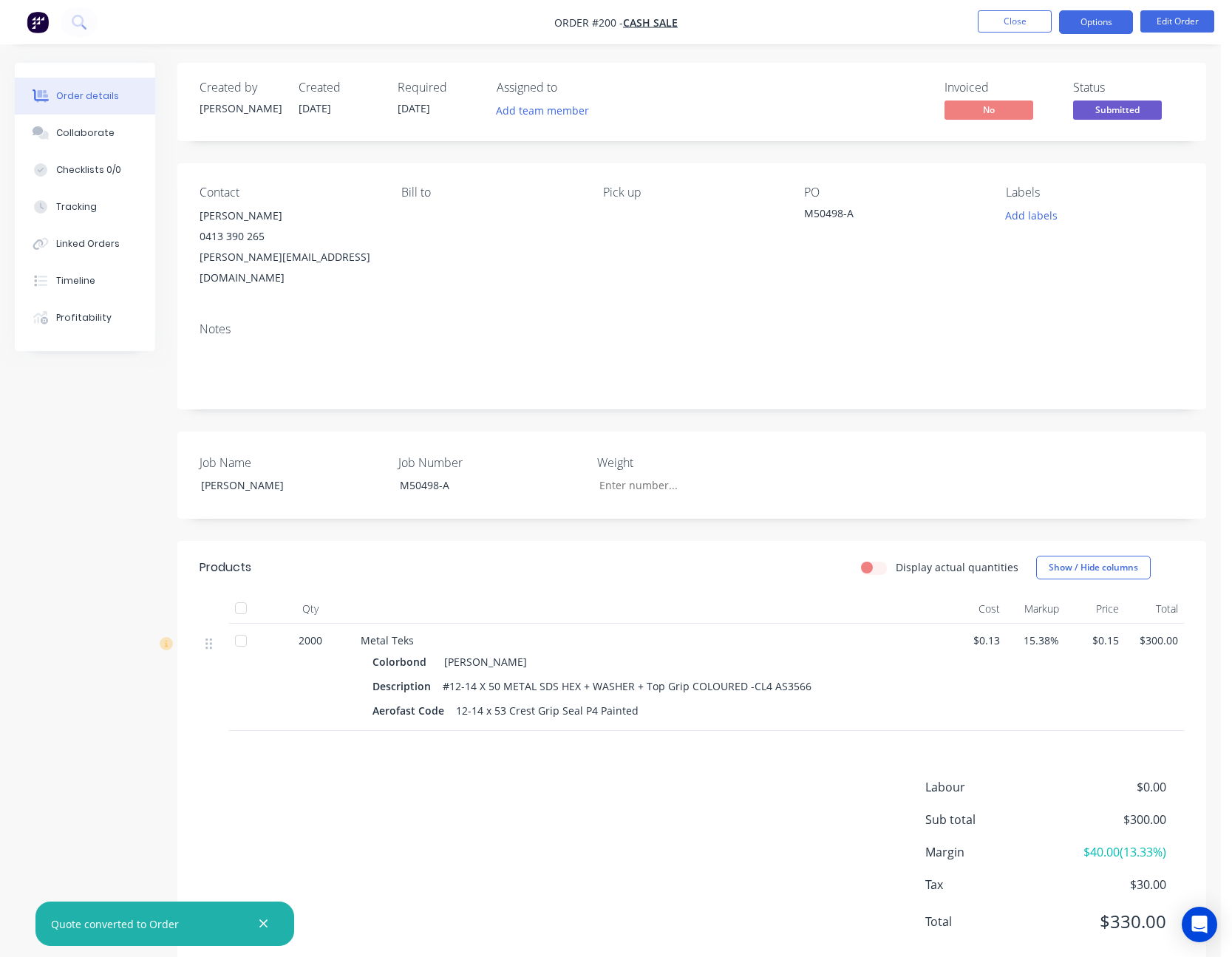
click at [1093, 20] on button "Options" at bounding box center [1095, 22] width 74 height 24
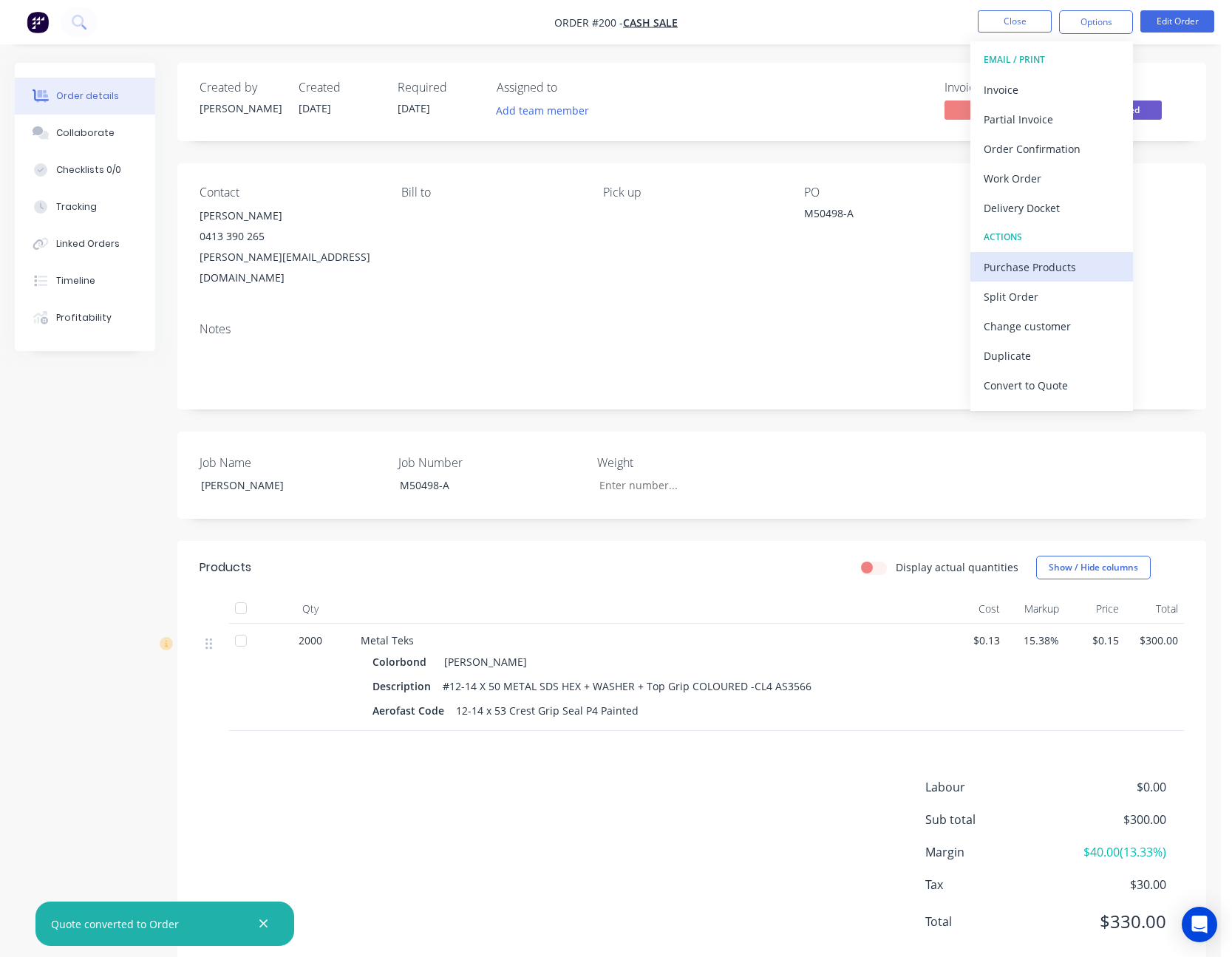
click at [1048, 264] on div "Purchase Products" at bounding box center [1052, 267] width 136 height 21
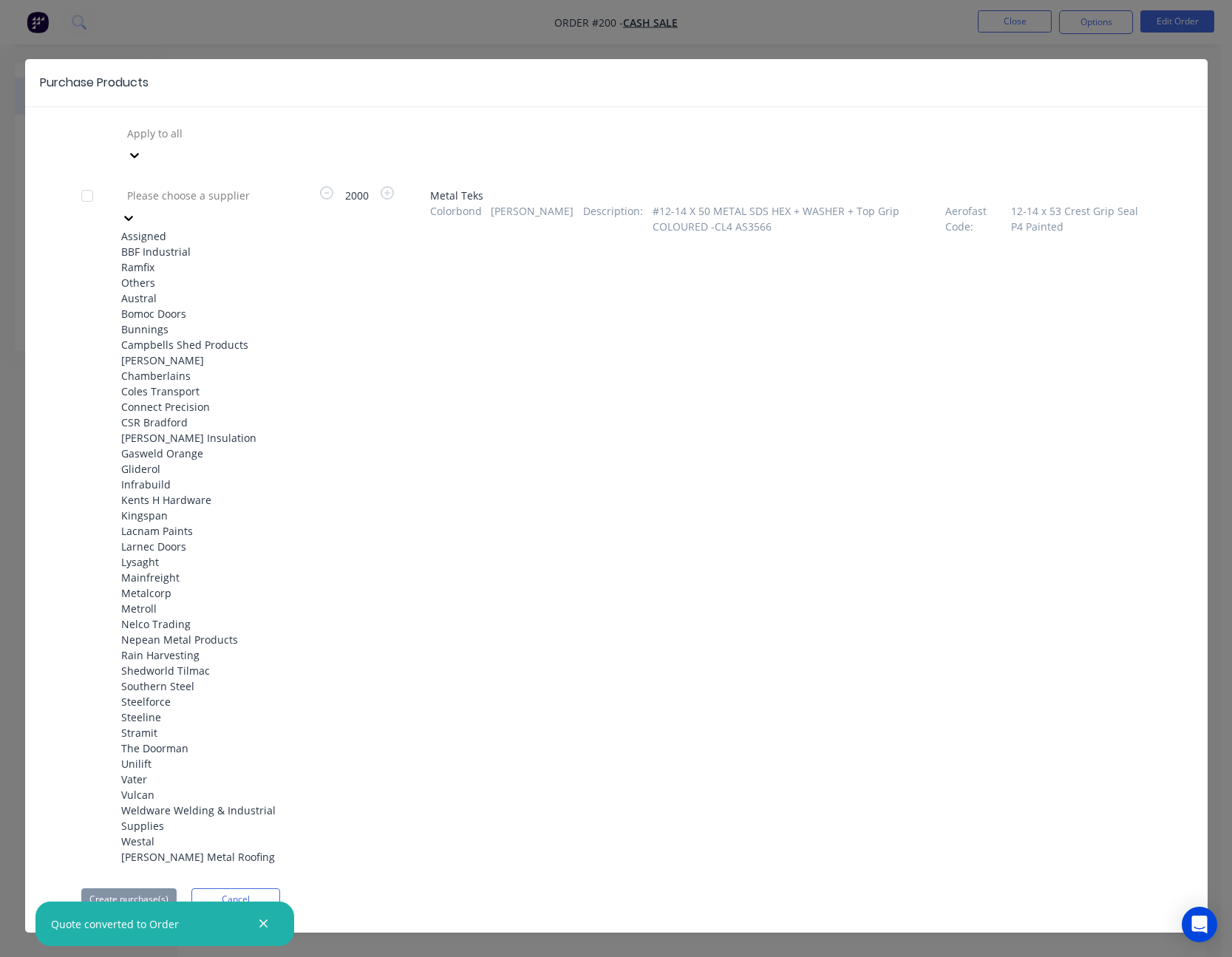
click at [133, 216] on icon at bounding box center [128, 218] width 8 height 5
click at [216, 244] on div "BBF Industrial" at bounding box center [203, 251] width 163 height 15
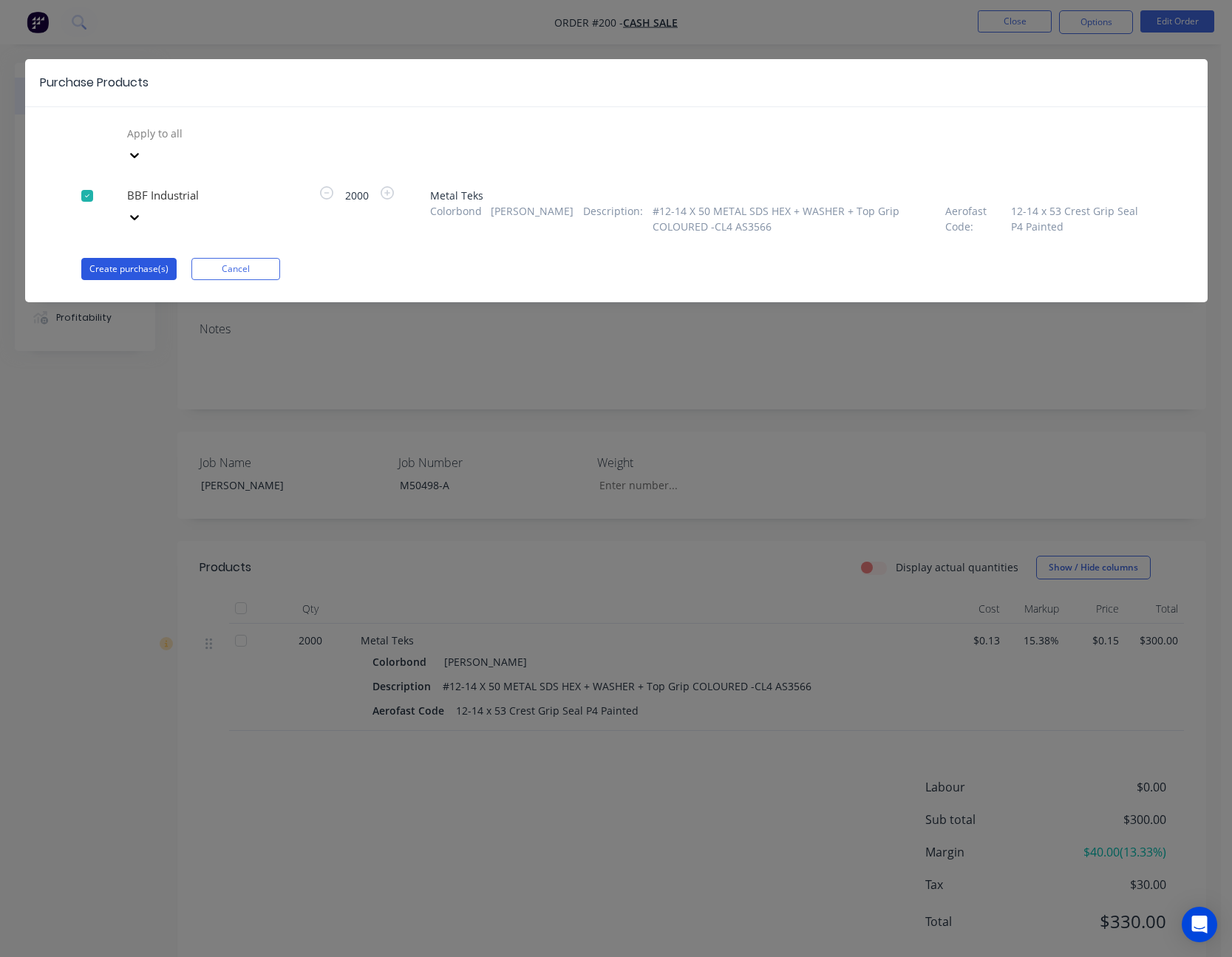
click at [143, 258] on button "Create purchase(s)" at bounding box center [129, 269] width 95 height 22
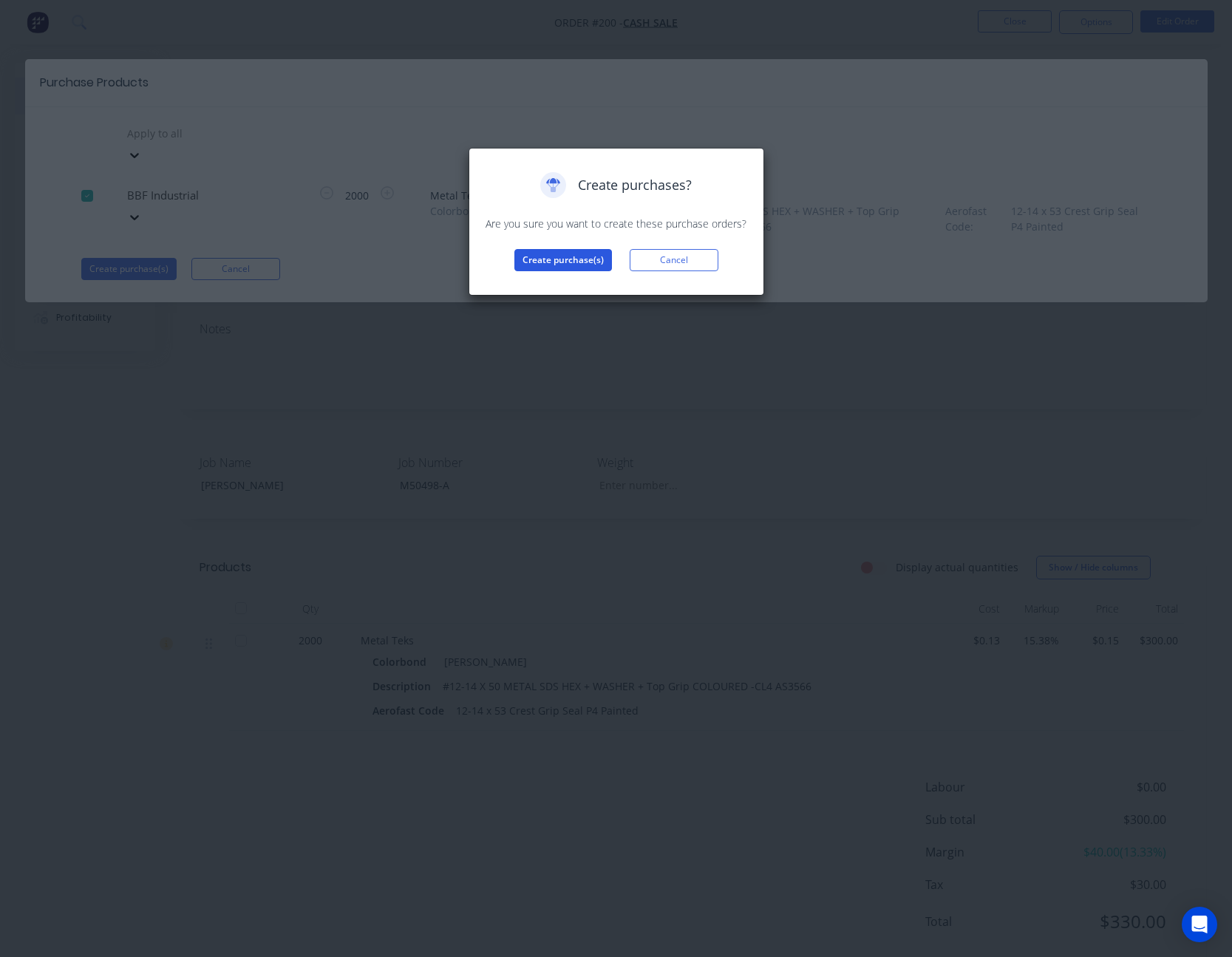
click at [571, 266] on button "Create purchase(s)" at bounding box center [563, 260] width 98 height 22
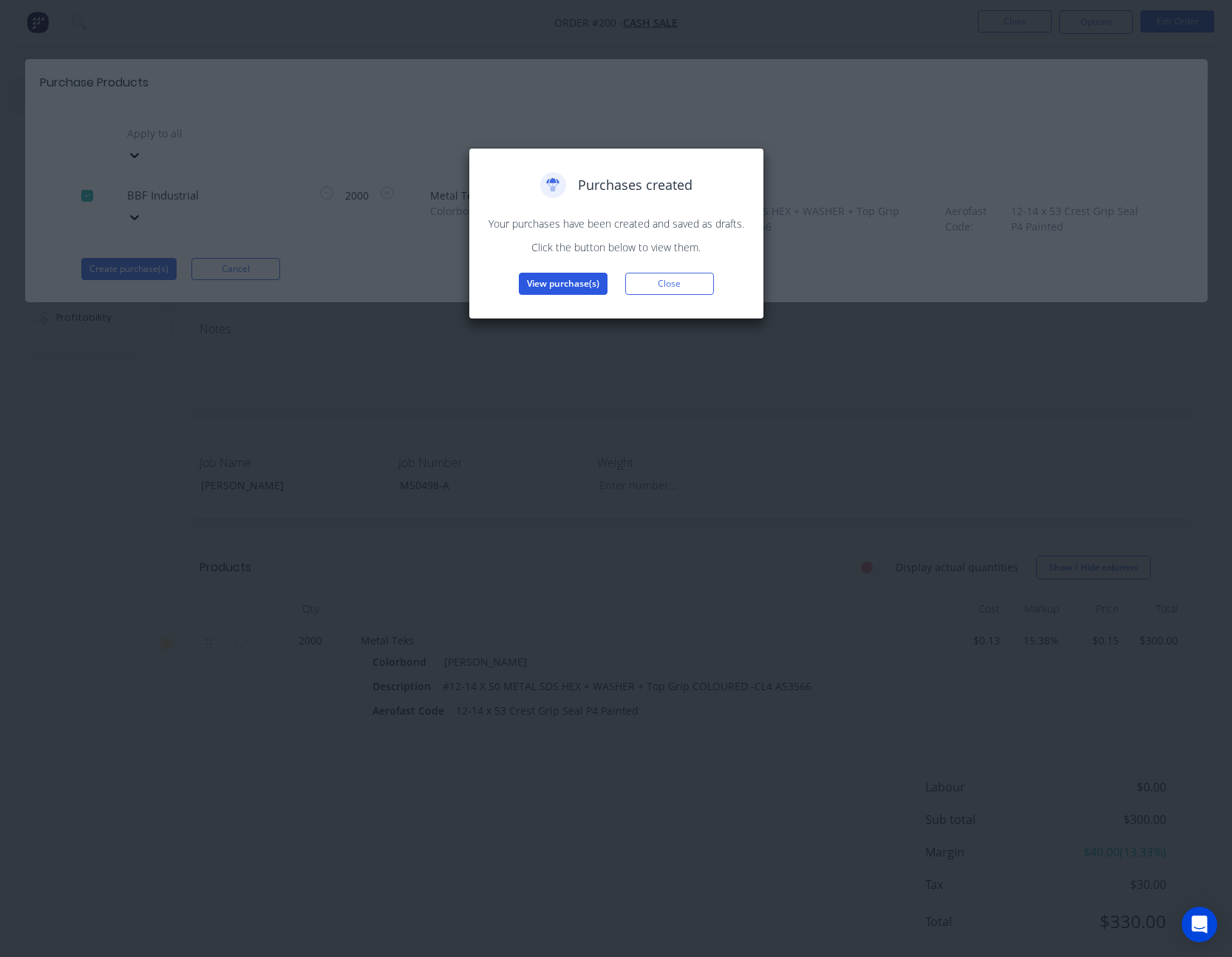
click at [565, 277] on button "View purchase(s)" at bounding box center [563, 284] width 88 height 22
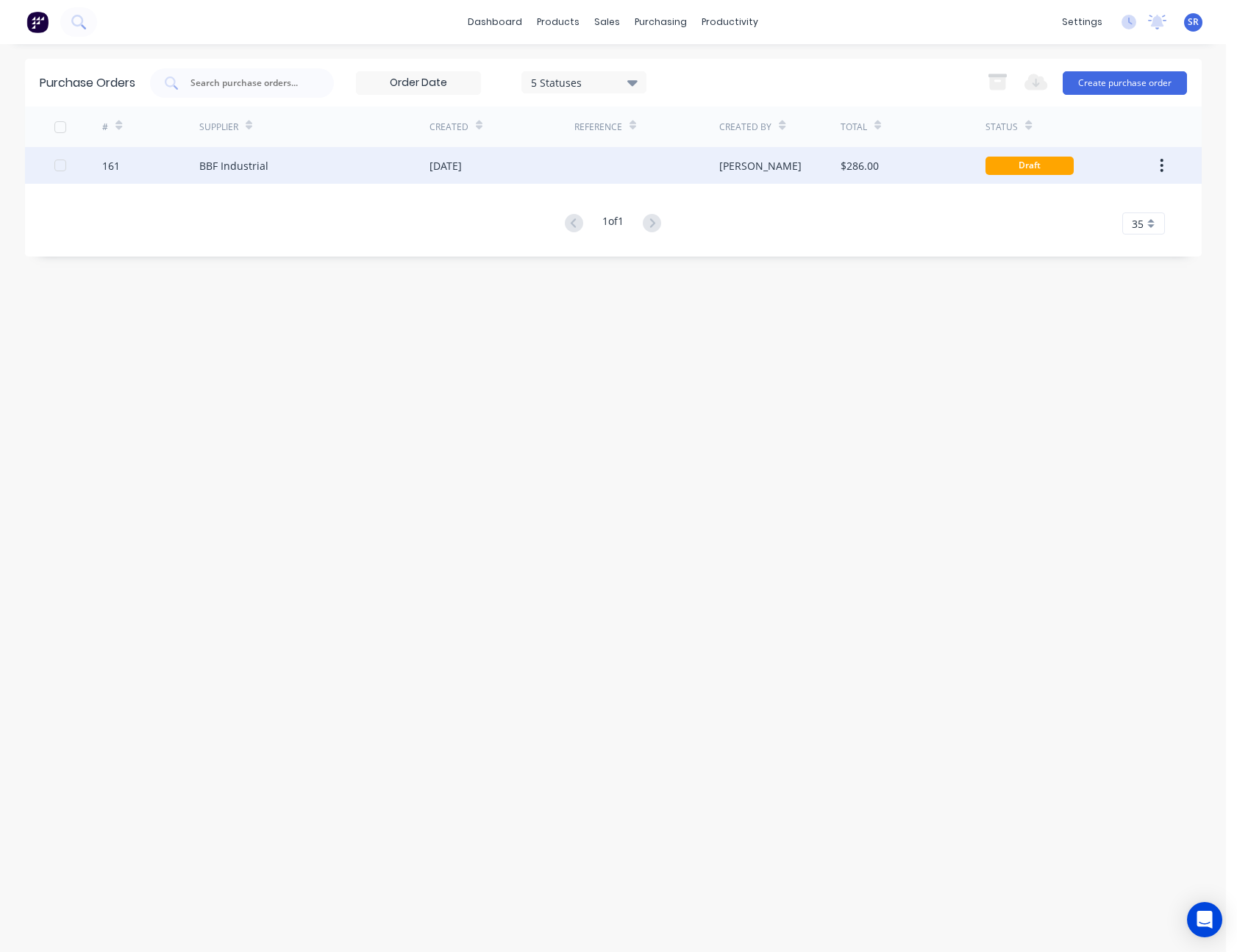
click at [724, 175] on div "[PERSON_NAME]" at bounding box center [780, 166] width 122 height 37
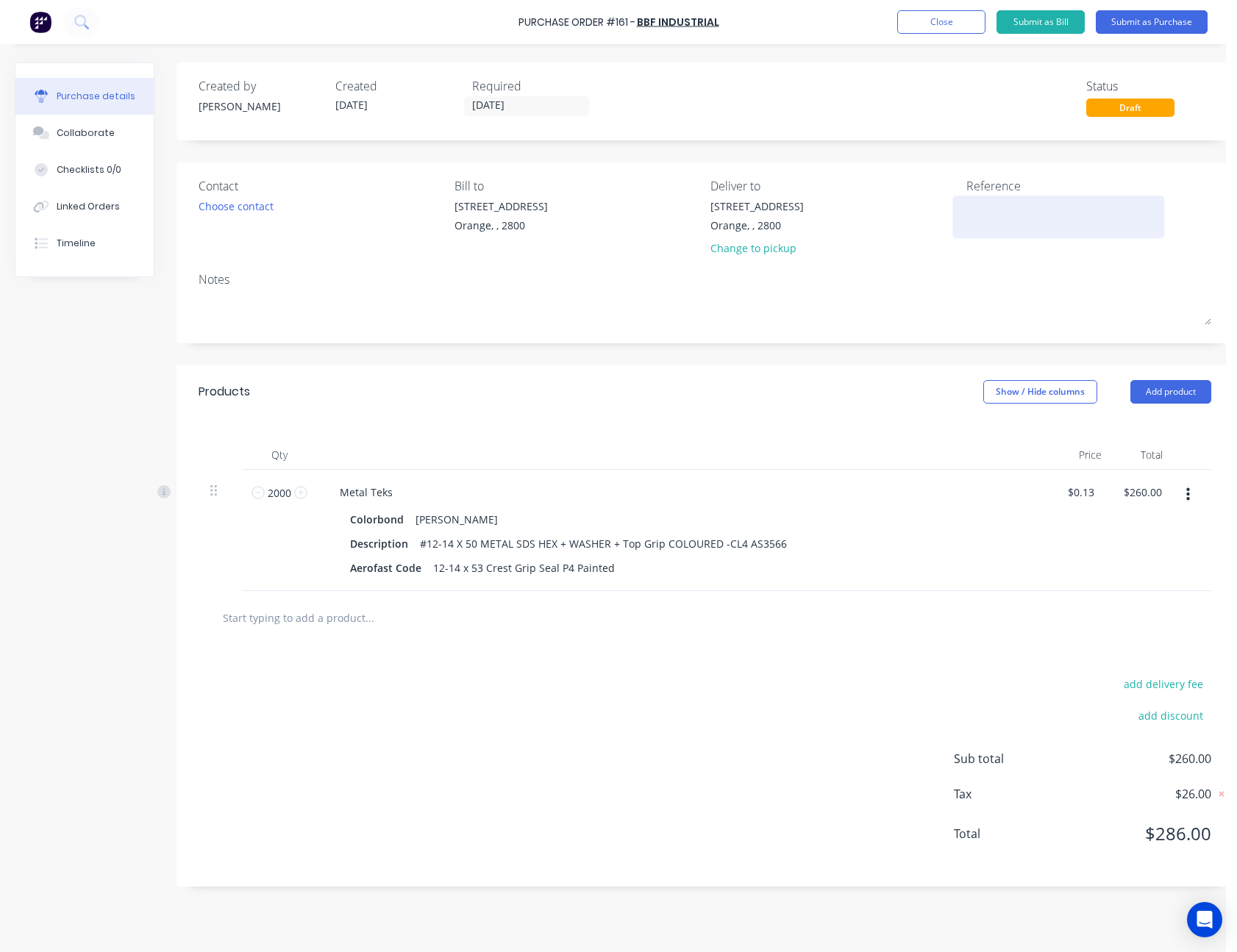
click at [984, 207] on textarea at bounding box center [1059, 215] width 184 height 33
type textarea "[PERSON_NAME] - M50498-A"
click at [994, 266] on div "Contact Choose contact [PERSON_NAME] to [STREET_ADDRESS] Deliver to [STREET_ADD…" at bounding box center [705, 253] width 1057 height 181
click at [1146, 26] on button "Submit as Purchase" at bounding box center [1152, 22] width 112 height 24
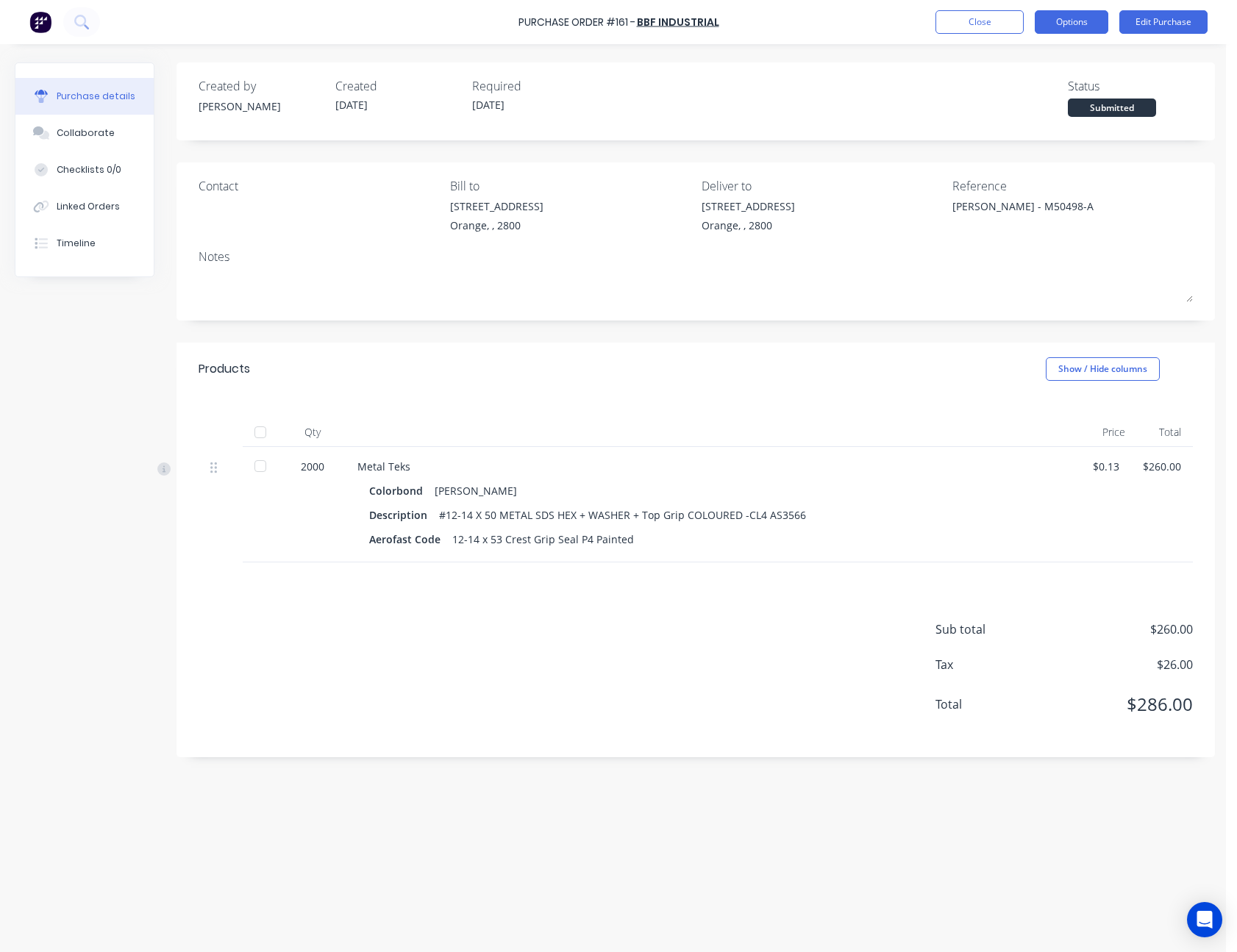
click at [1102, 24] on button "Options" at bounding box center [1071, 22] width 74 height 24
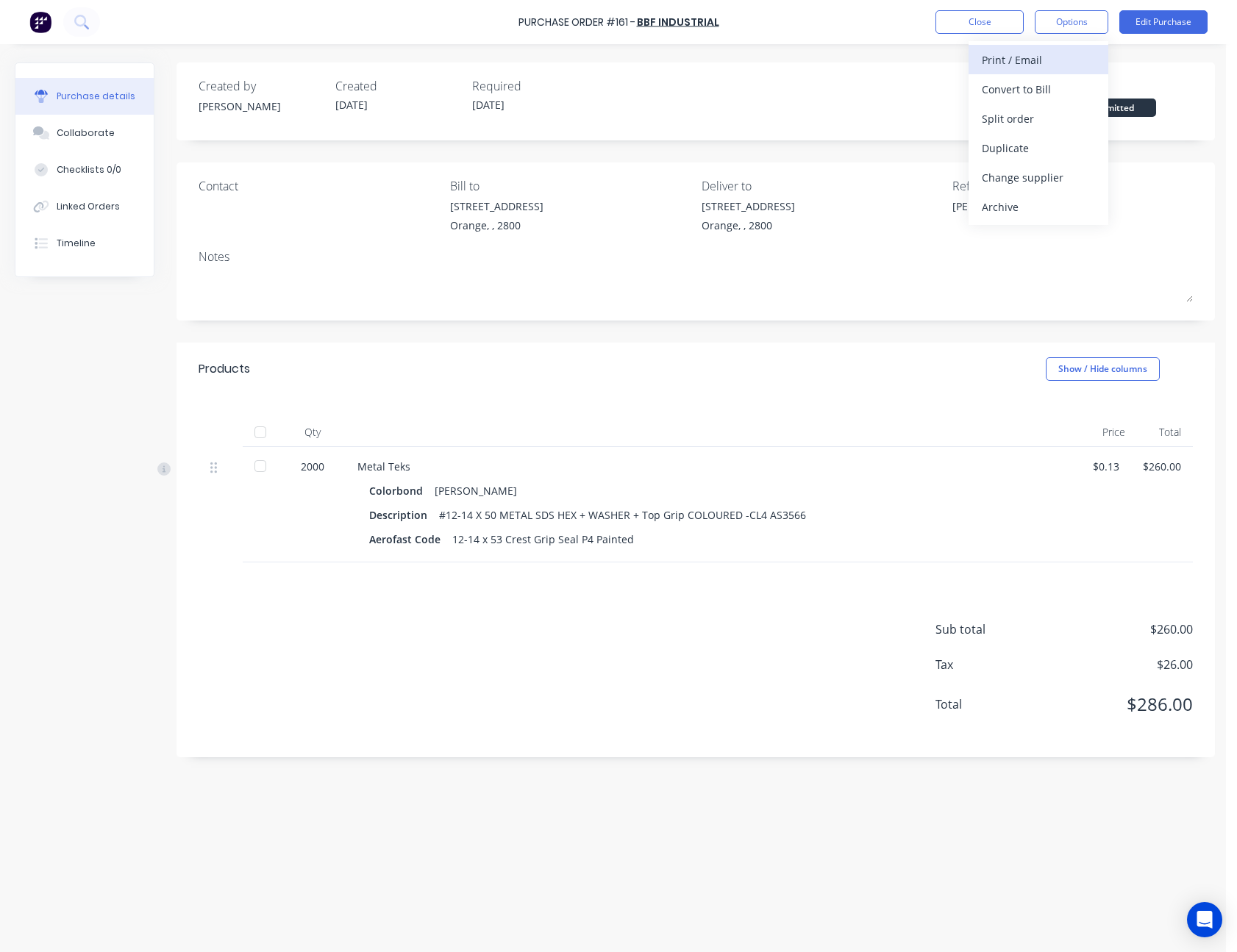
click at [1056, 60] on div "Print / Email" at bounding box center [1038, 59] width 113 height 21
click at [1051, 82] on div "With pricing" at bounding box center [1038, 89] width 113 height 21
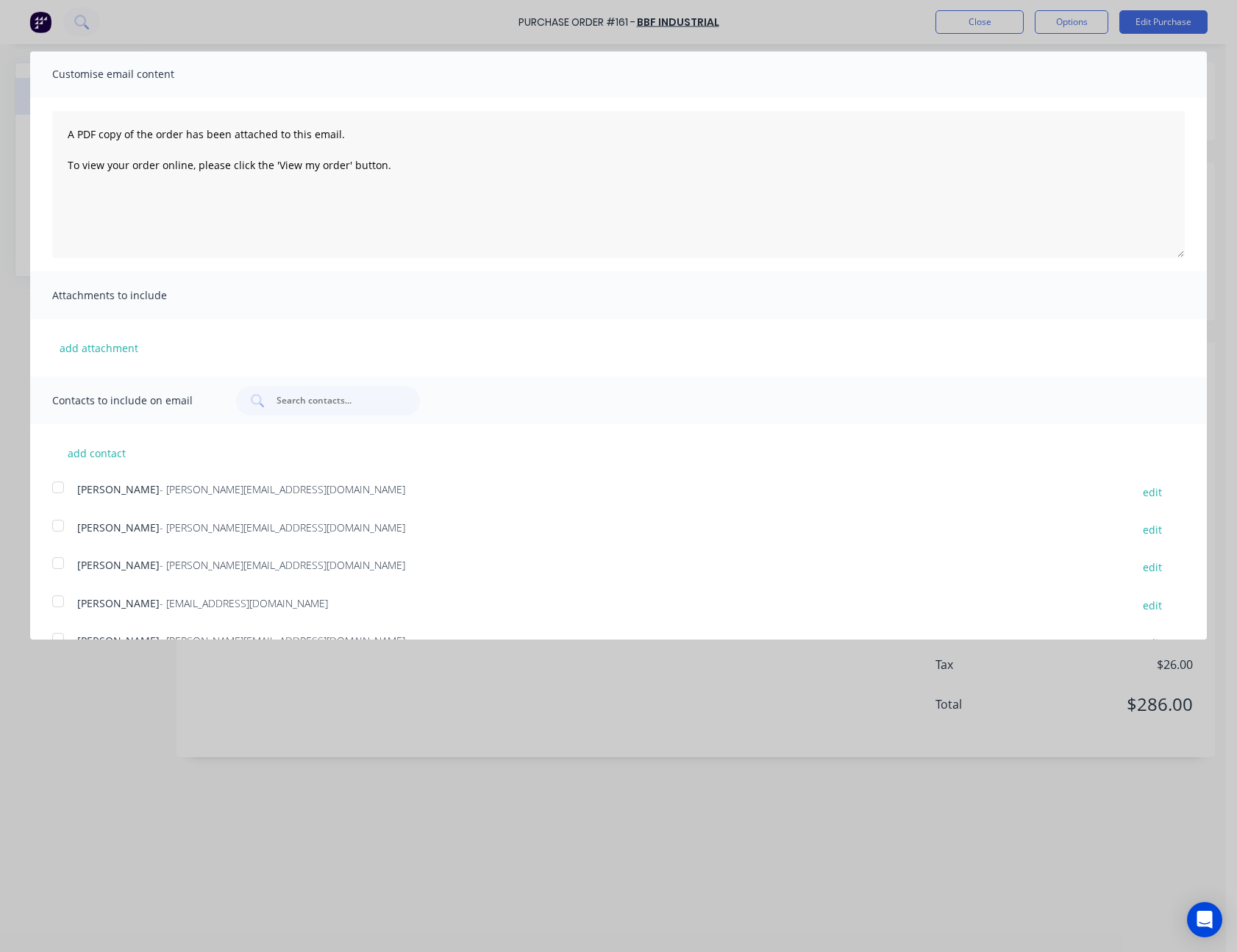
scroll to position [117, 0]
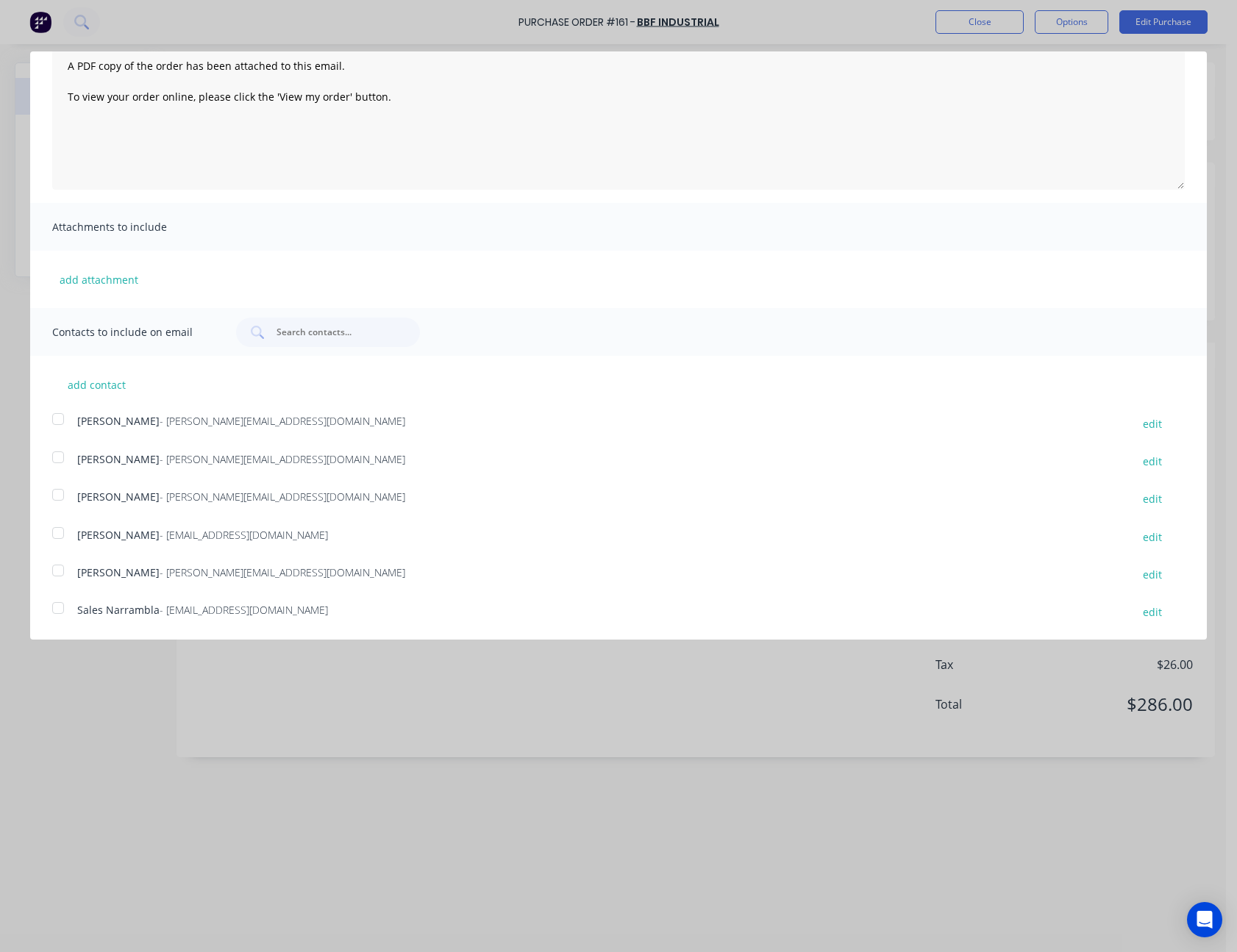
click at [59, 602] on div at bounding box center [57, 607] width 30 height 30
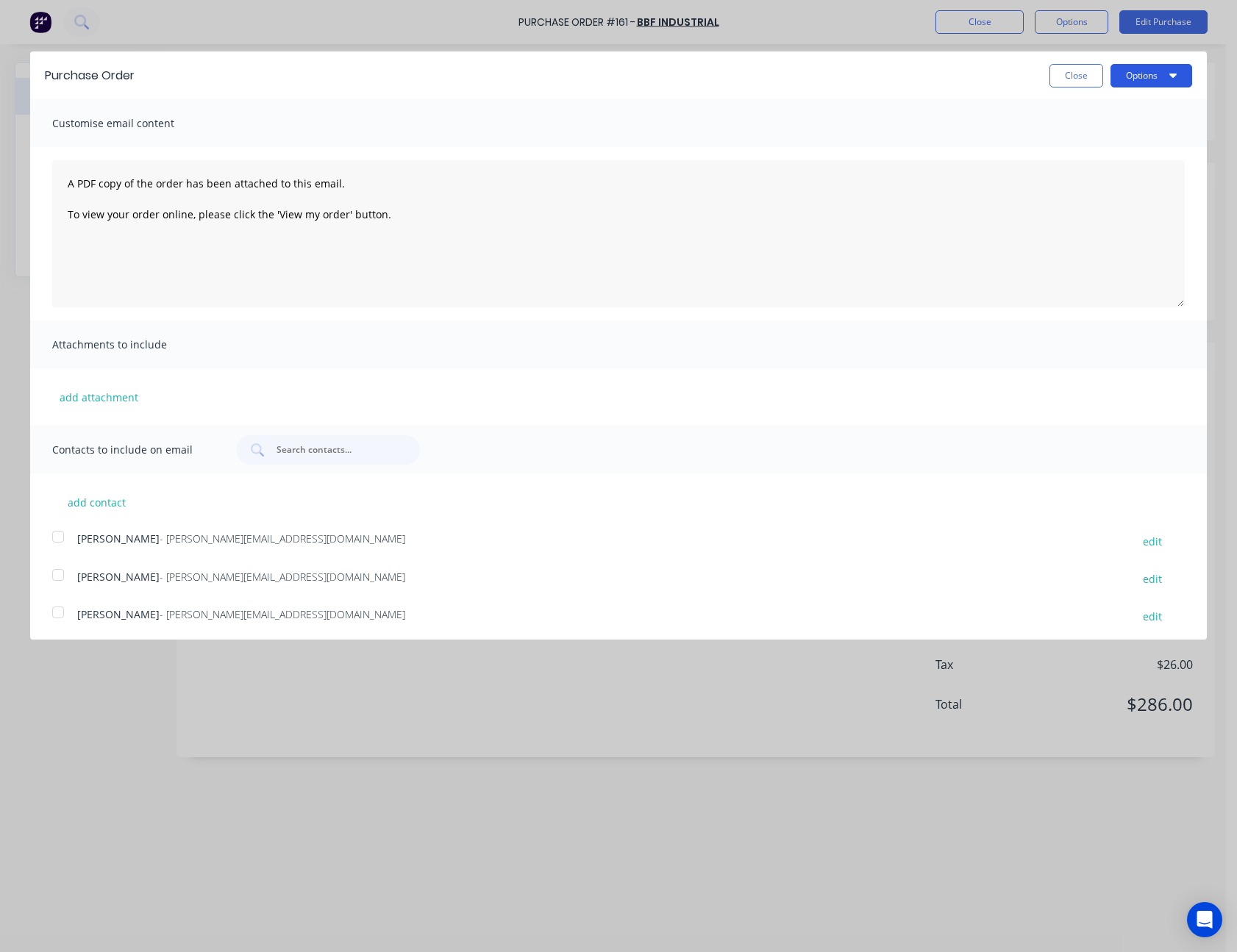
click at [1122, 72] on button "Options" at bounding box center [1151, 76] width 82 height 24
click at [1105, 138] on div "Email" at bounding box center [1122, 142] width 113 height 21
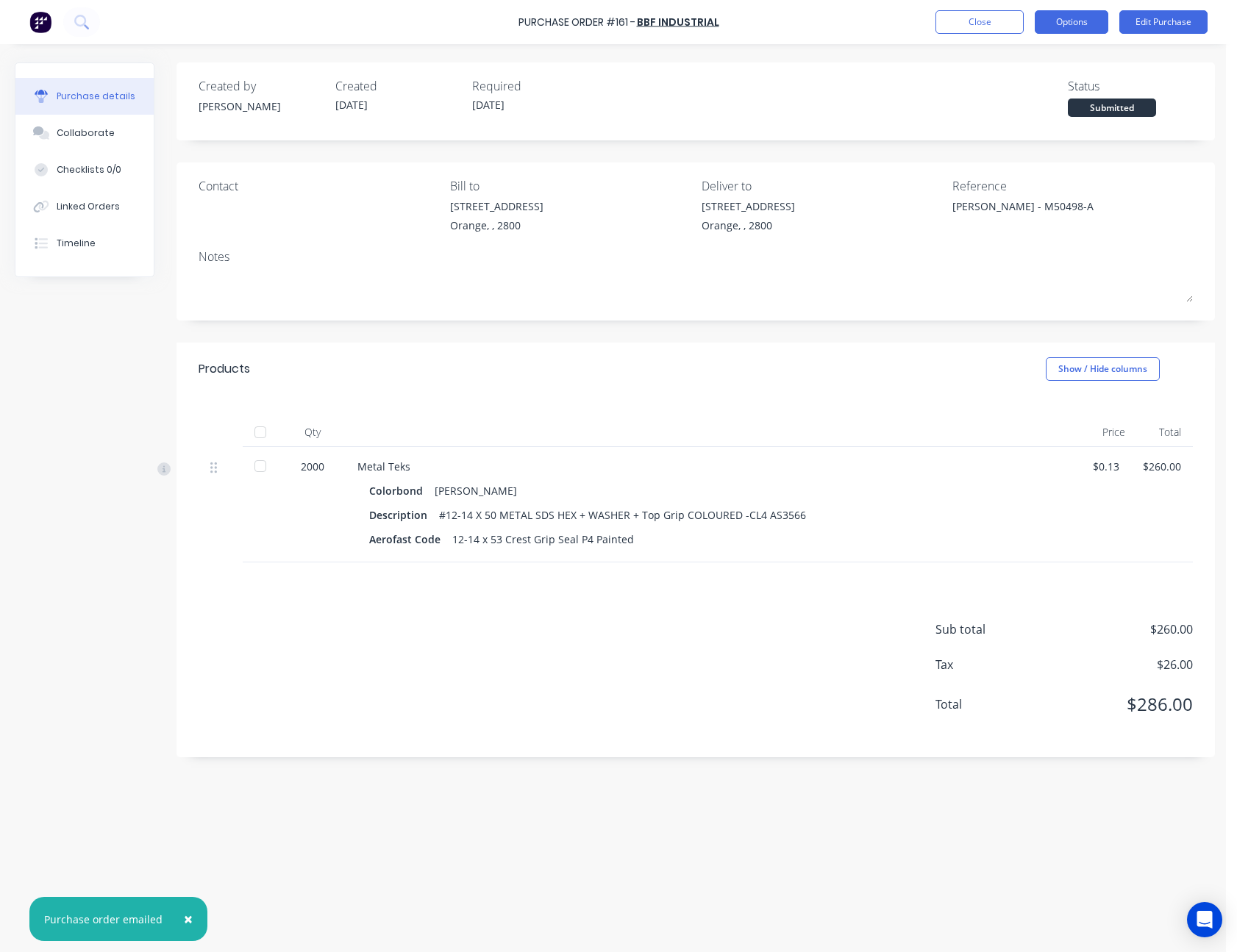
click at [1071, 30] on button "Options" at bounding box center [1071, 22] width 74 height 24
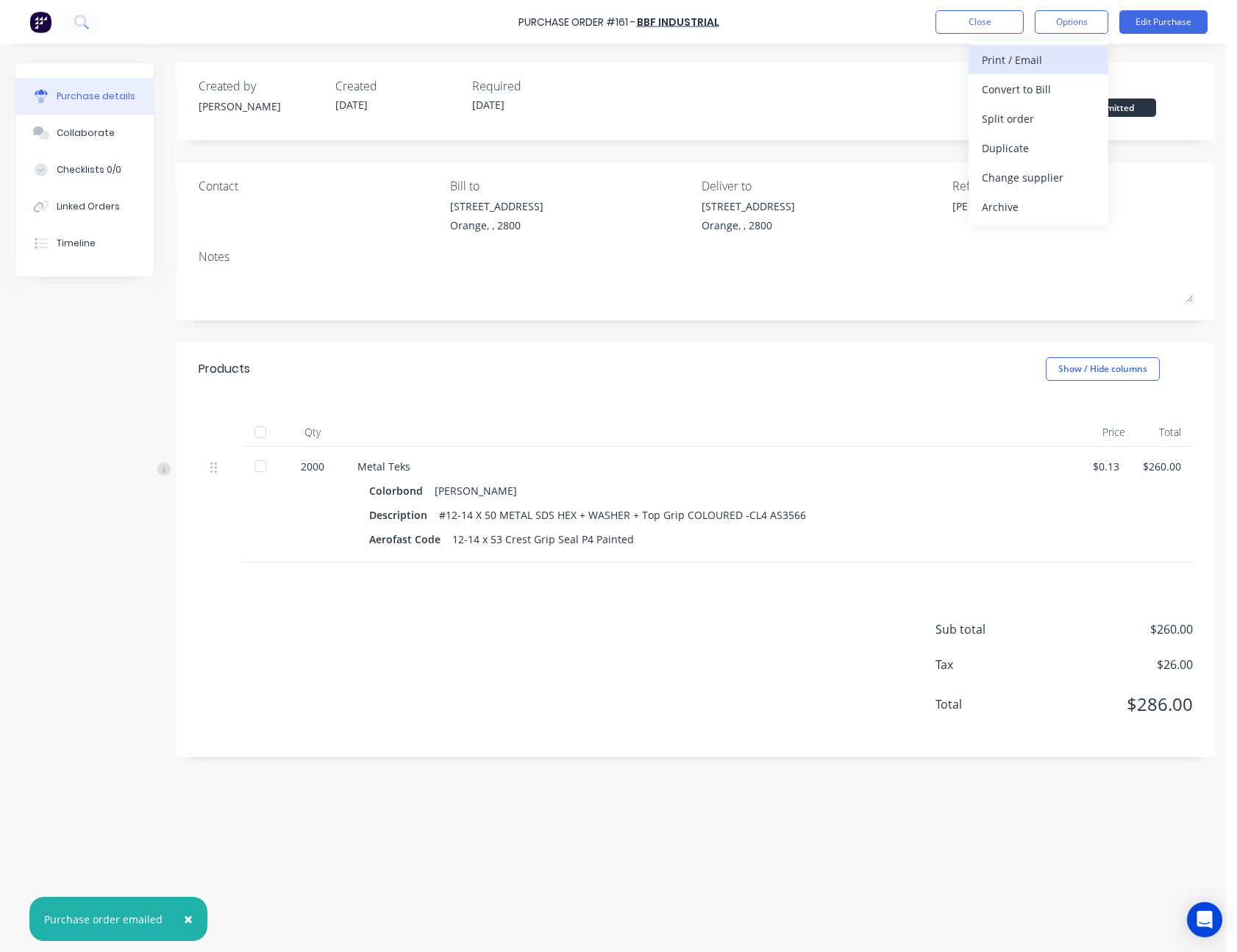
click at [1059, 70] on div "Print / Email" at bounding box center [1038, 59] width 113 height 21
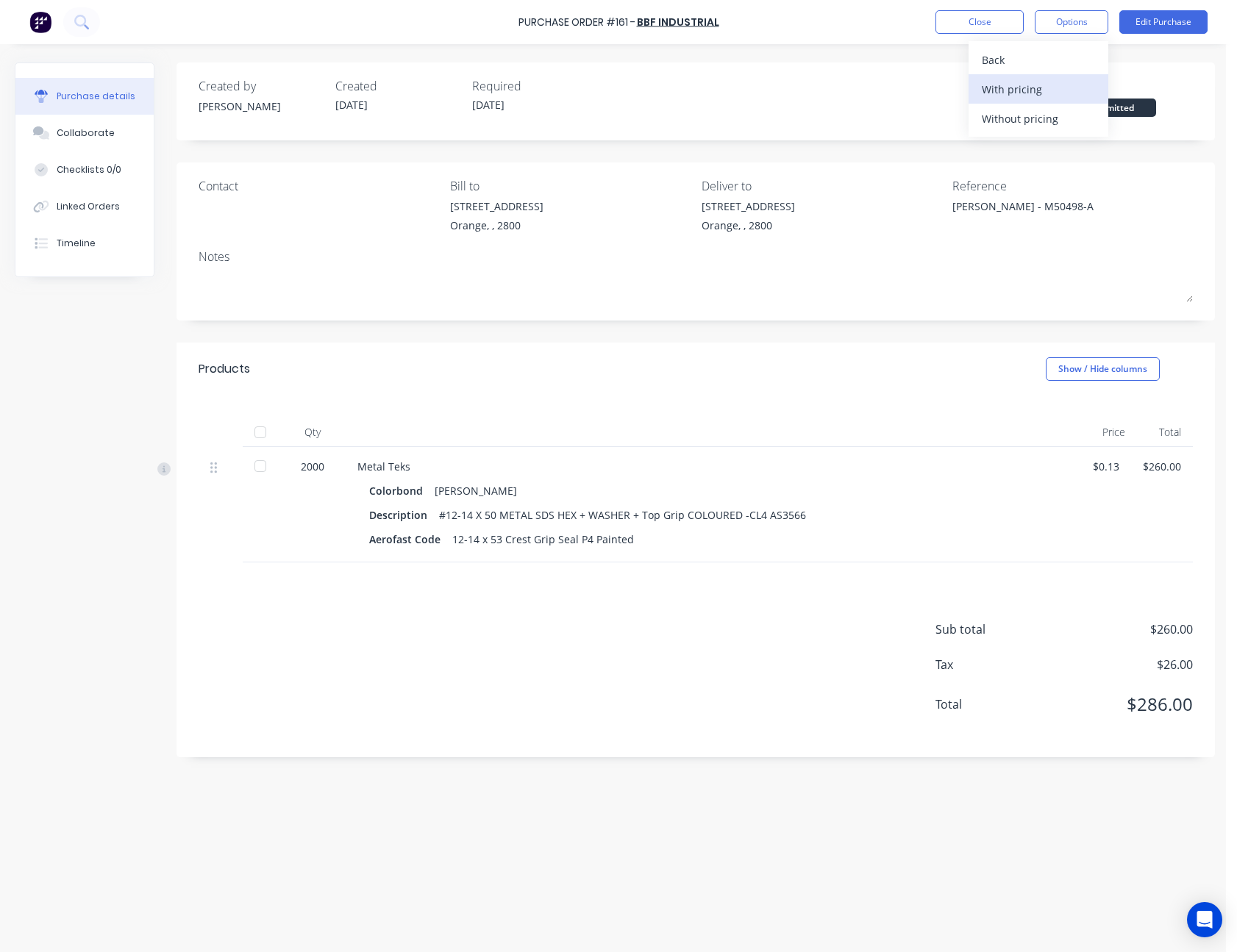
click at [1019, 94] on div "With pricing" at bounding box center [1038, 89] width 113 height 21
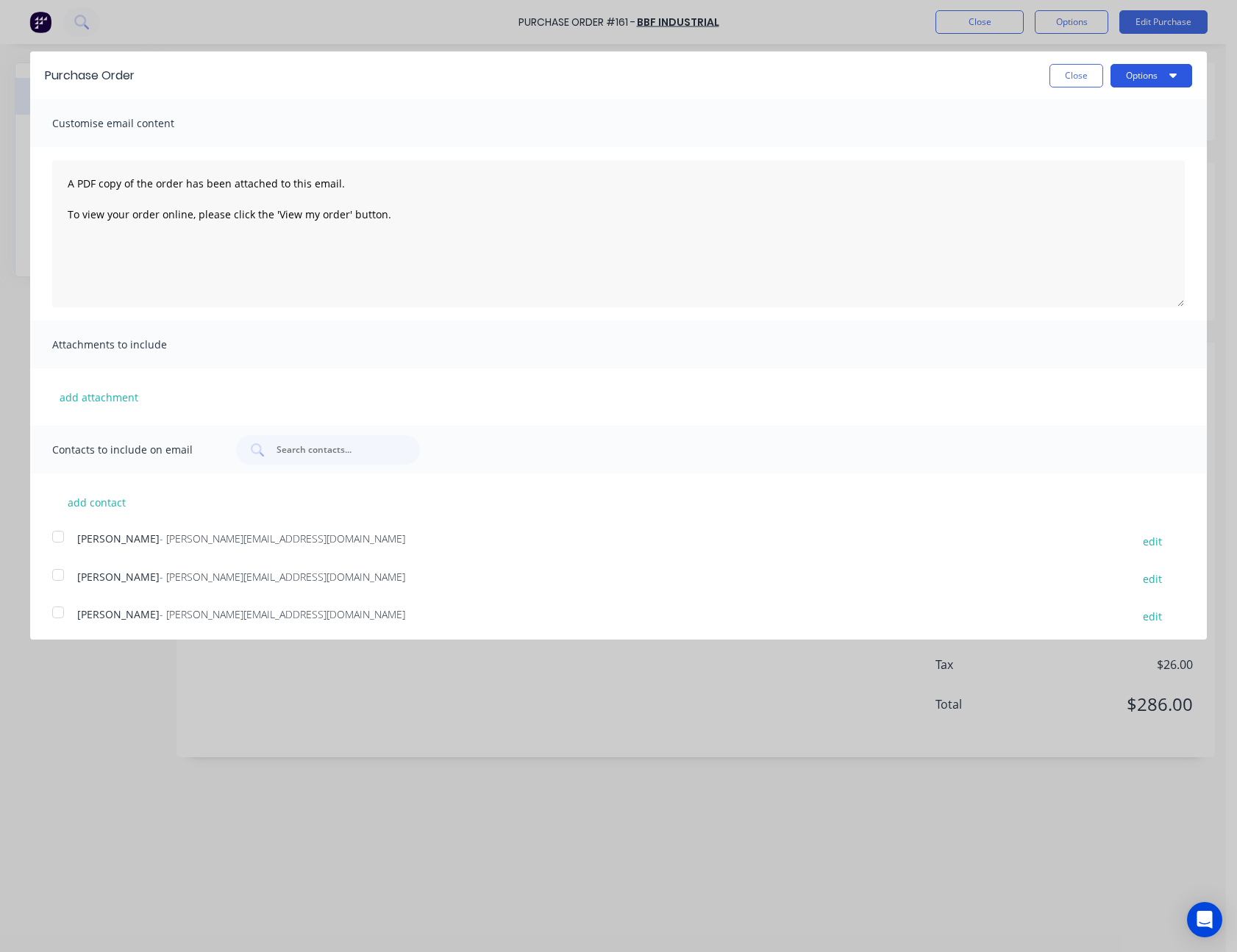
click at [1112, 73] on button "Options" at bounding box center [1151, 76] width 82 height 24
click at [1093, 136] on div "Email" at bounding box center [1122, 142] width 113 height 21
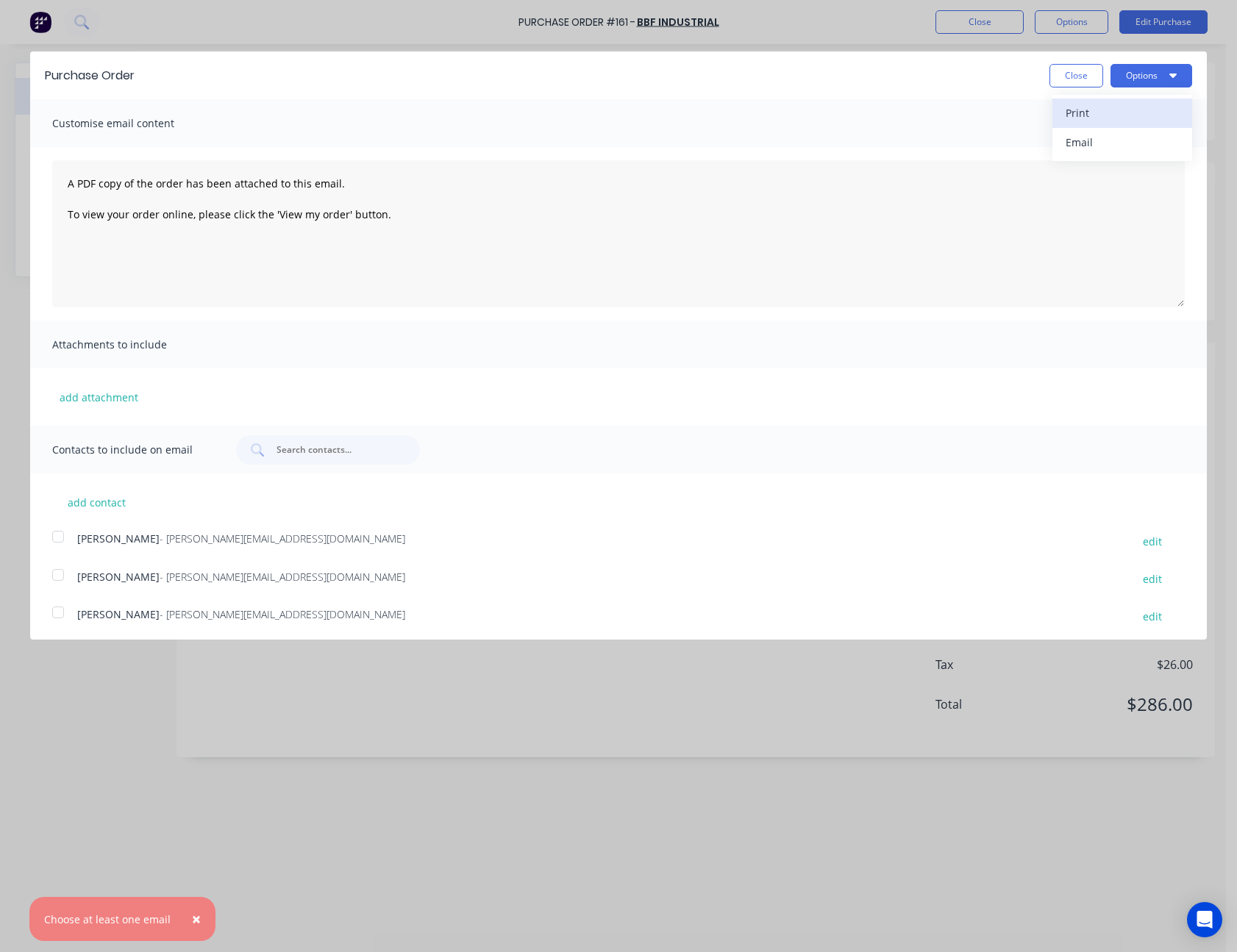
click at [1088, 108] on div "Print" at bounding box center [1122, 112] width 113 height 21
click at [1054, 71] on button "Close" at bounding box center [1076, 76] width 54 height 24
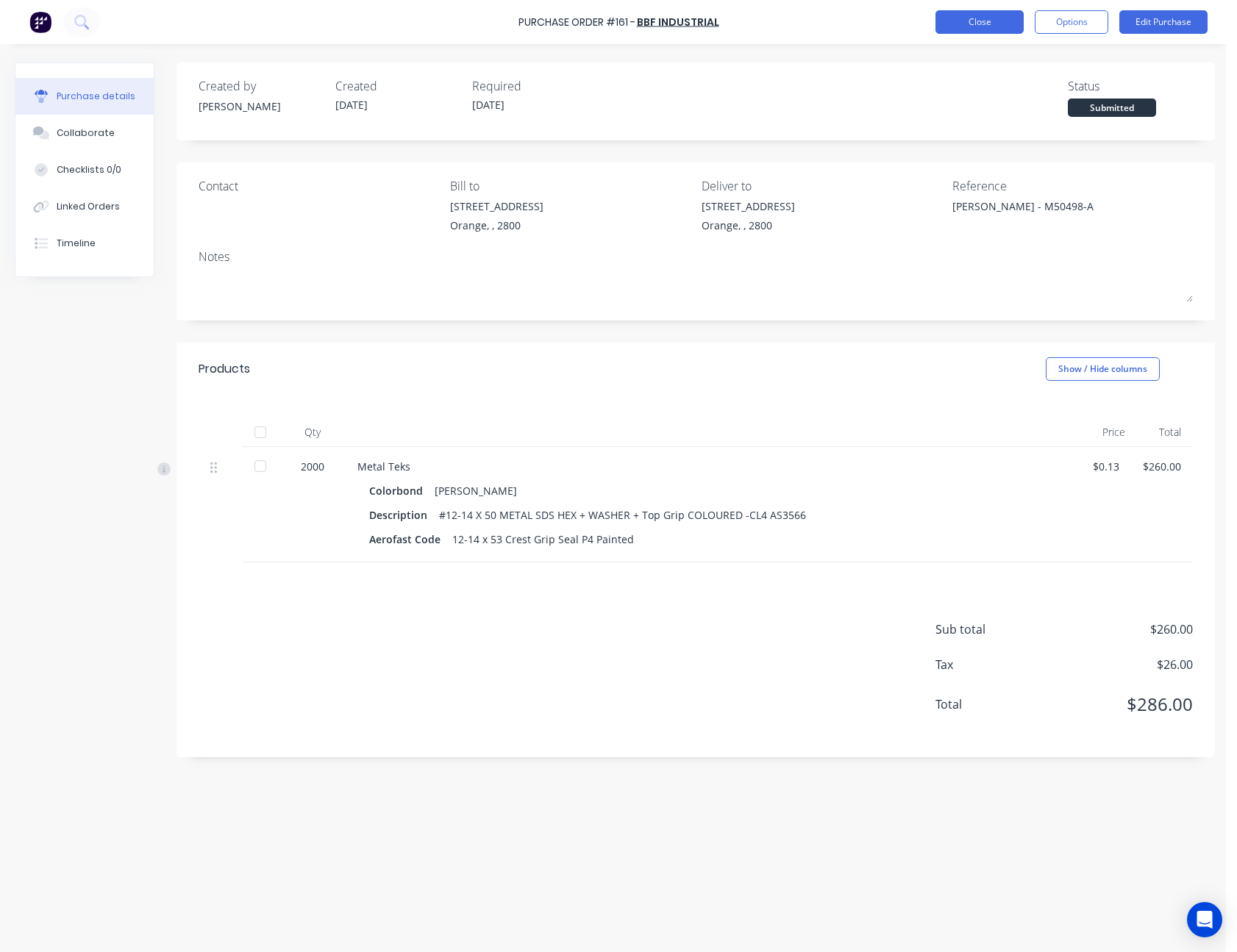
click at [985, 22] on button "Close" at bounding box center [979, 22] width 88 height 24
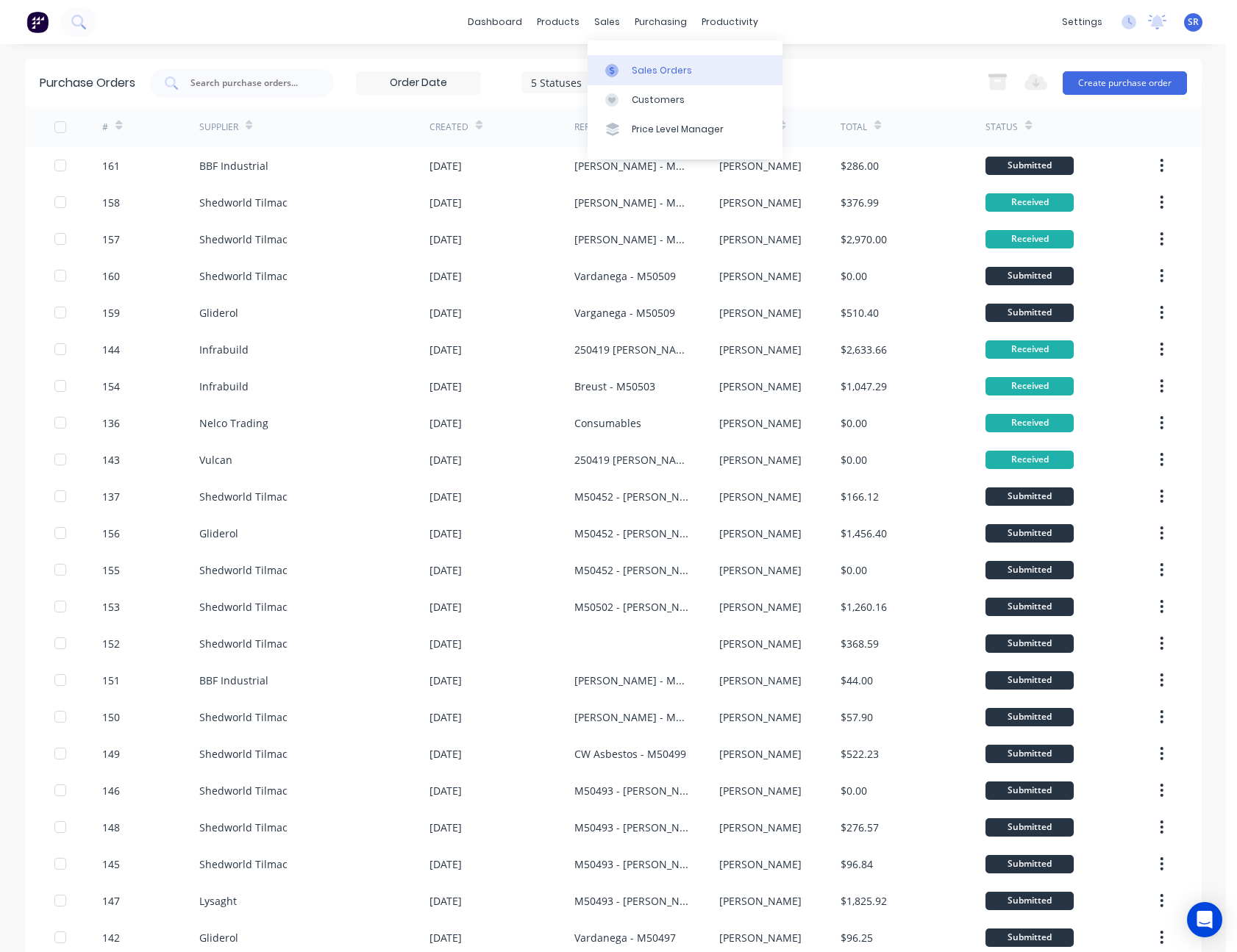
click at [629, 64] on link "Sales Orders" at bounding box center [685, 69] width 195 height 30
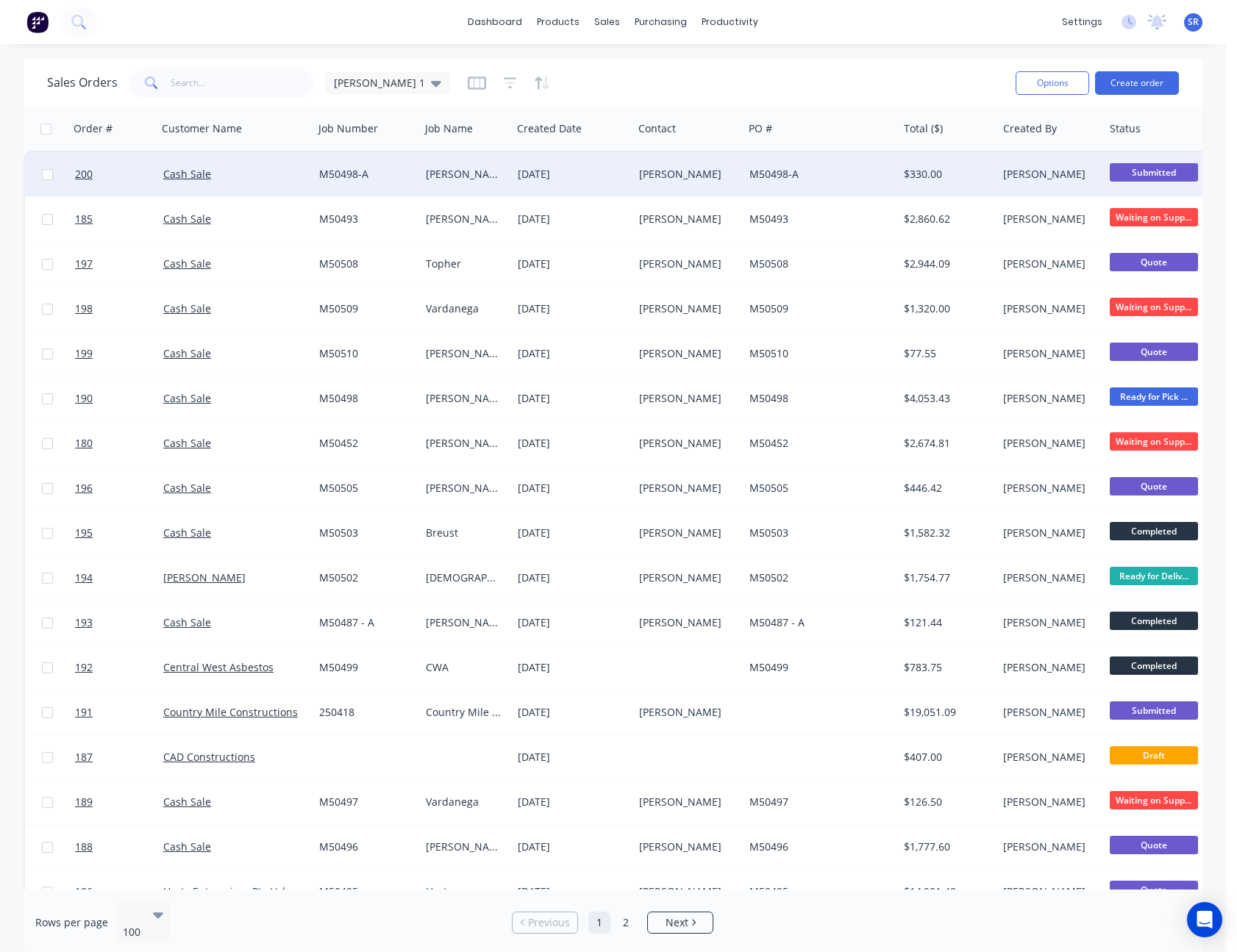
click at [651, 168] on div "[PERSON_NAME]" at bounding box center [685, 174] width 94 height 14
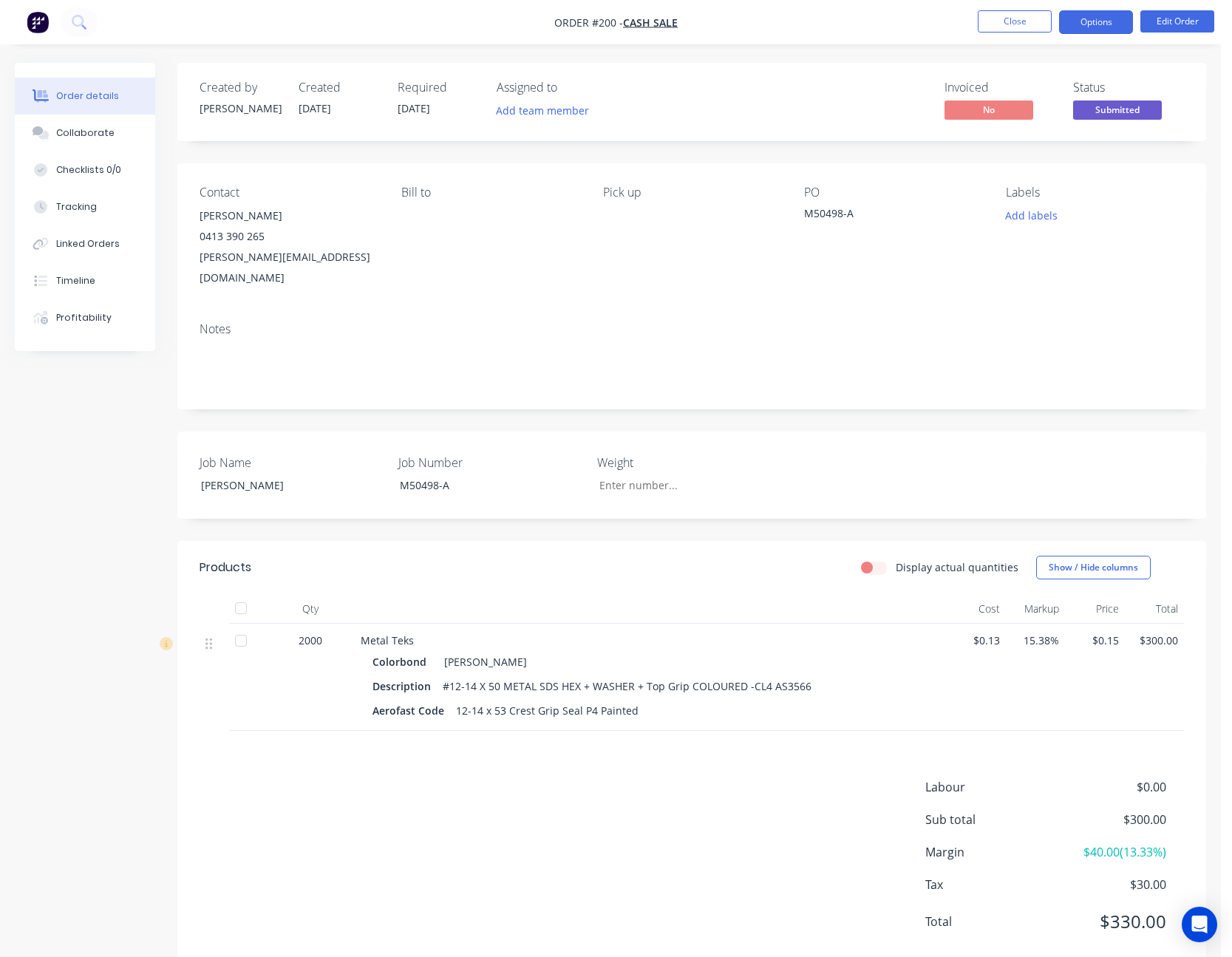
click at [1110, 16] on button "Options" at bounding box center [1095, 22] width 74 height 24
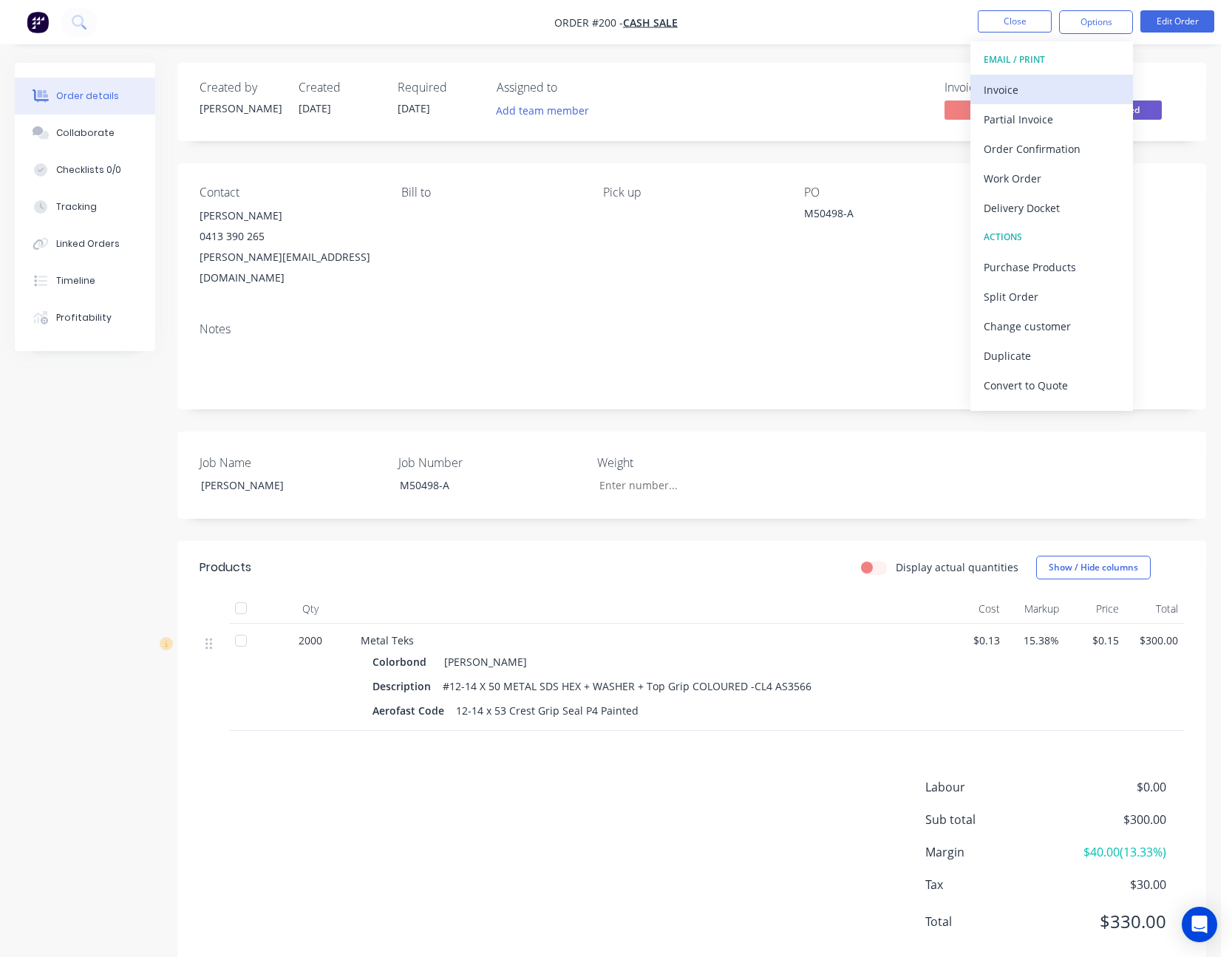
click at [1071, 88] on div "Invoice" at bounding box center [1052, 89] width 136 height 21
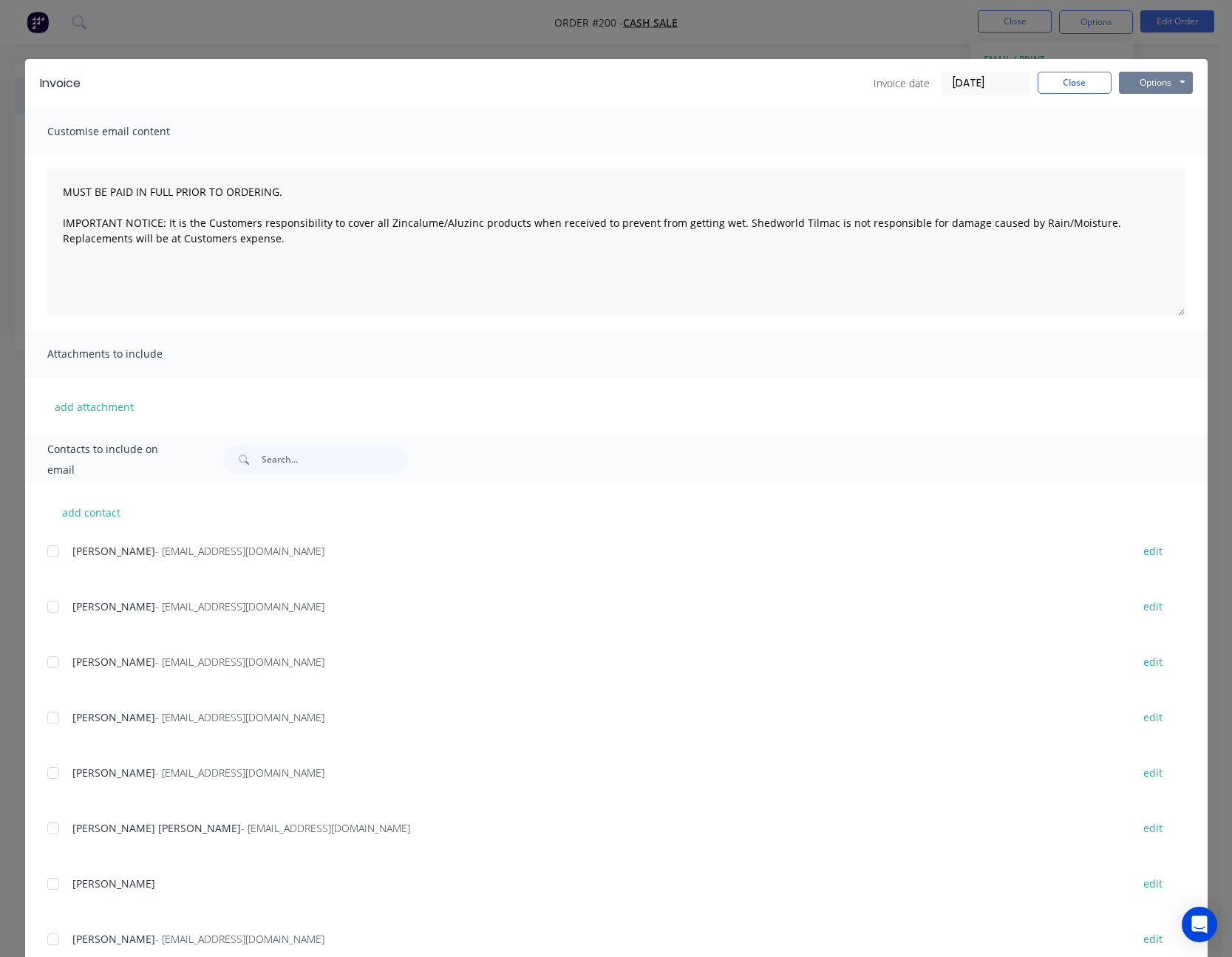
click at [1151, 80] on button "Options" at bounding box center [1156, 82] width 74 height 22
click at [1150, 125] on button "Print" at bounding box center [1166, 133] width 94 height 25
click at [1074, 88] on button "Close" at bounding box center [1074, 82] width 74 height 22
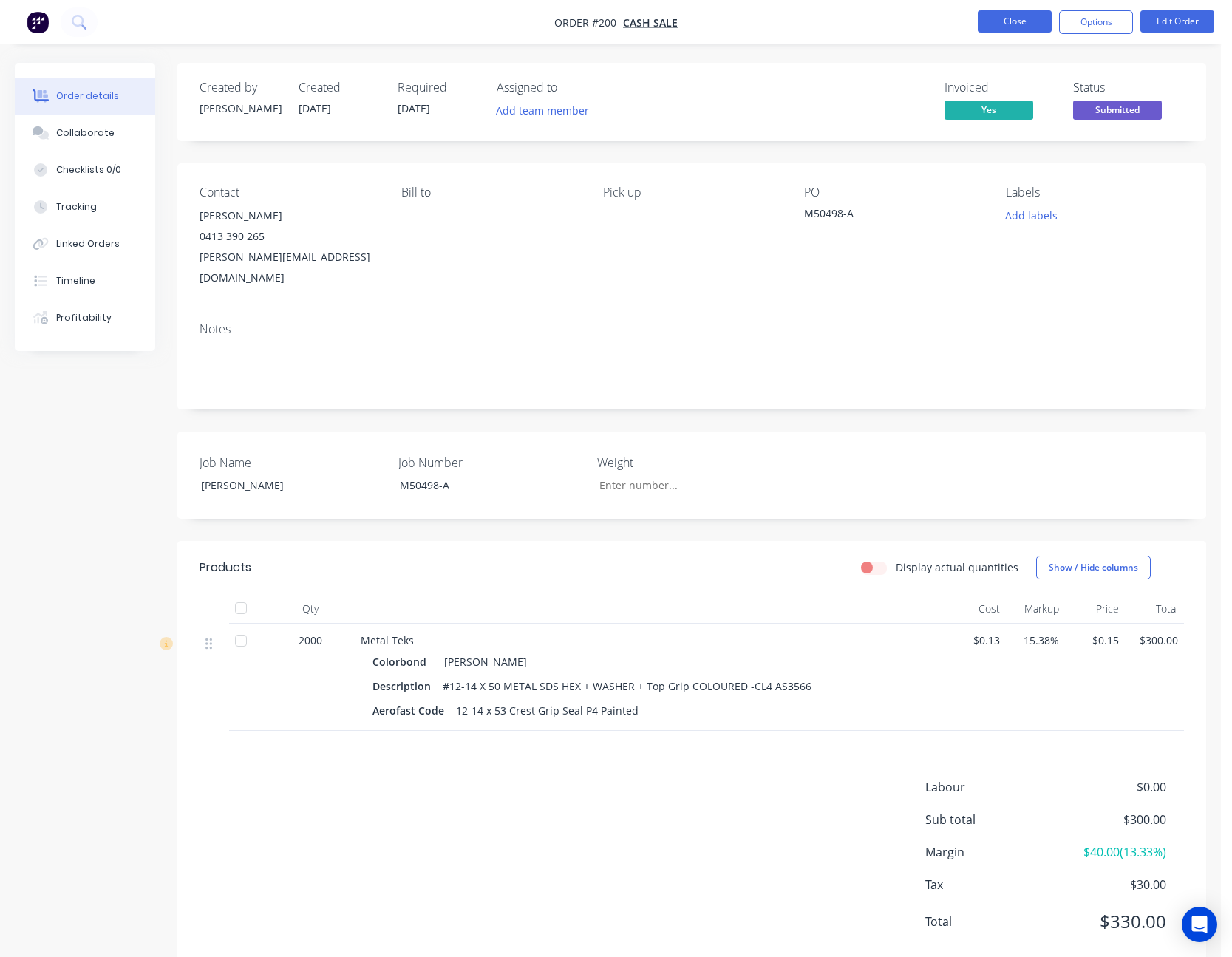
click at [1026, 19] on button "Close" at bounding box center [1015, 21] width 74 height 22
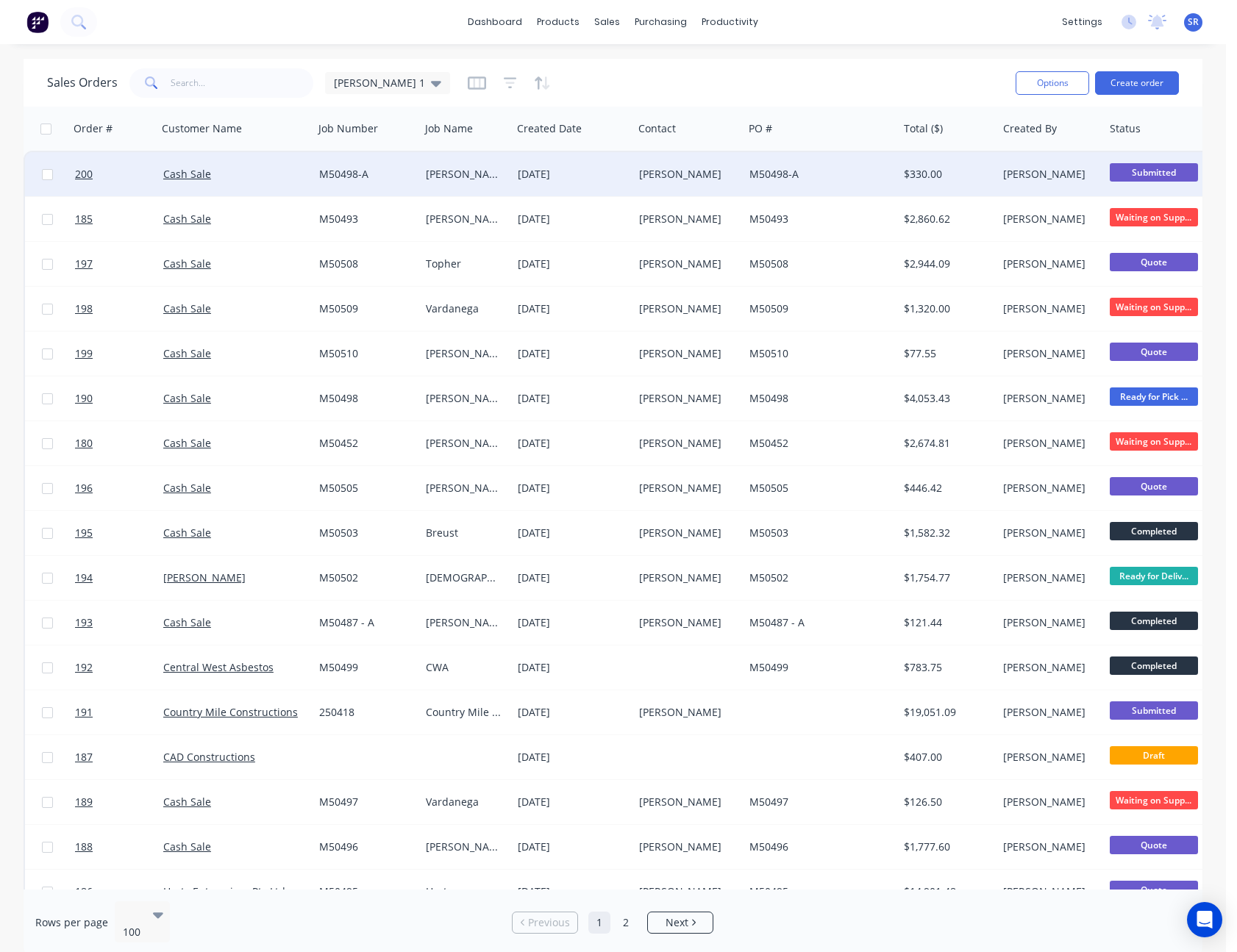
click at [1151, 171] on span "Submitted" at bounding box center [1154, 172] width 88 height 19
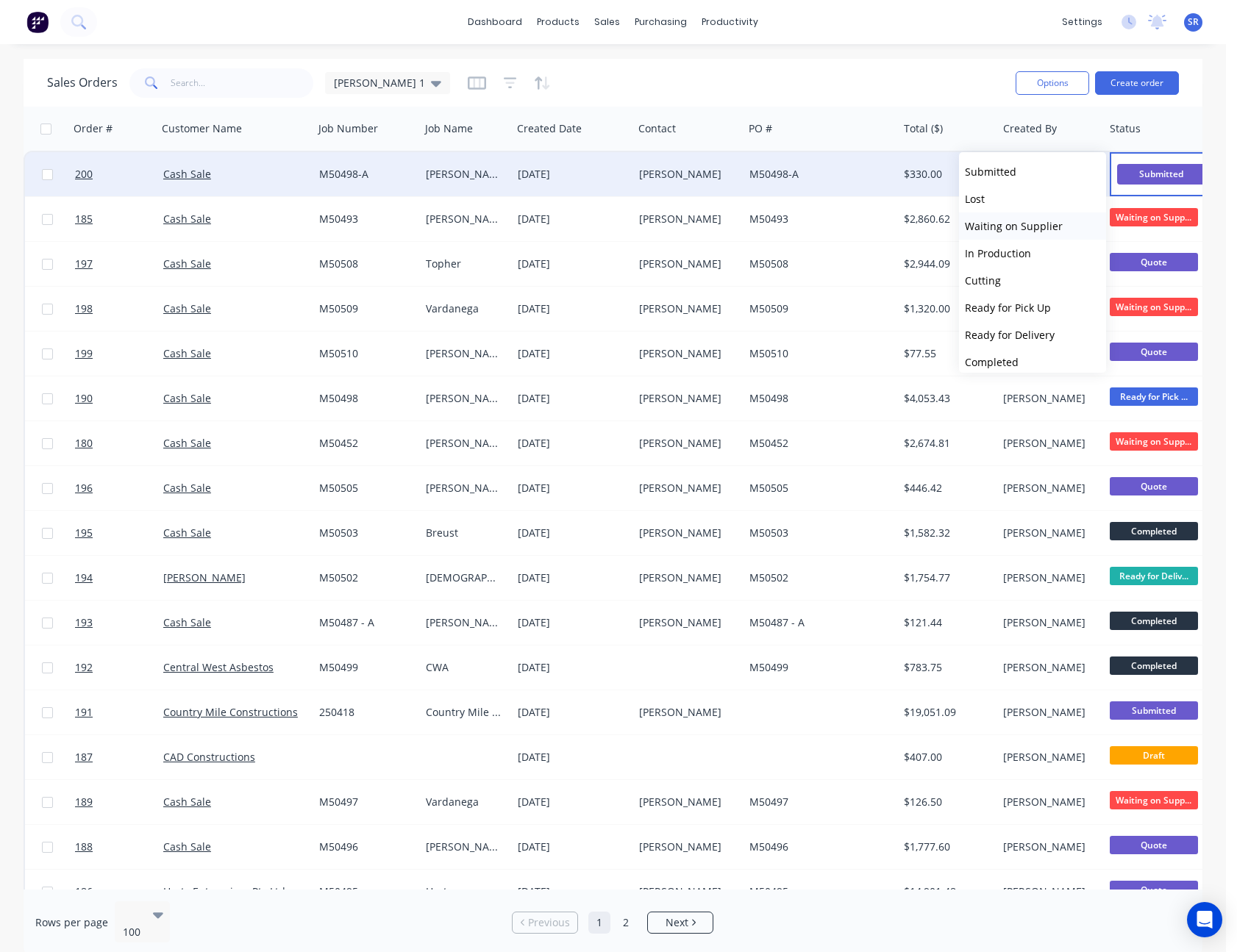
click at [1039, 220] on span "Waiting on Supplier" at bounding box center [1014, 226] width 98 height 14
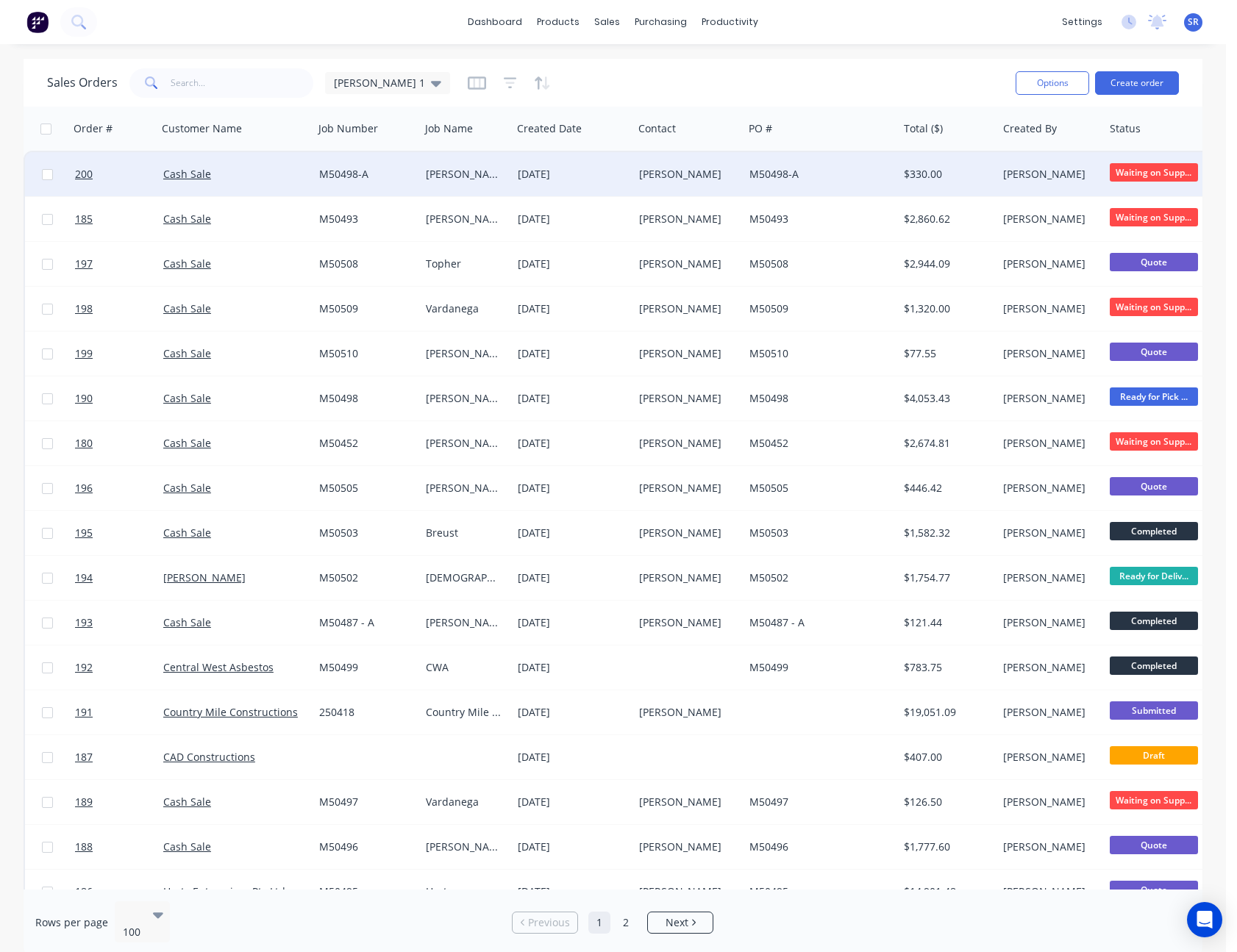
click at [925, 88] on div "Sales Orders [PERSON_NAME] 1" at bounding box center [526, 83] width 957 height 36
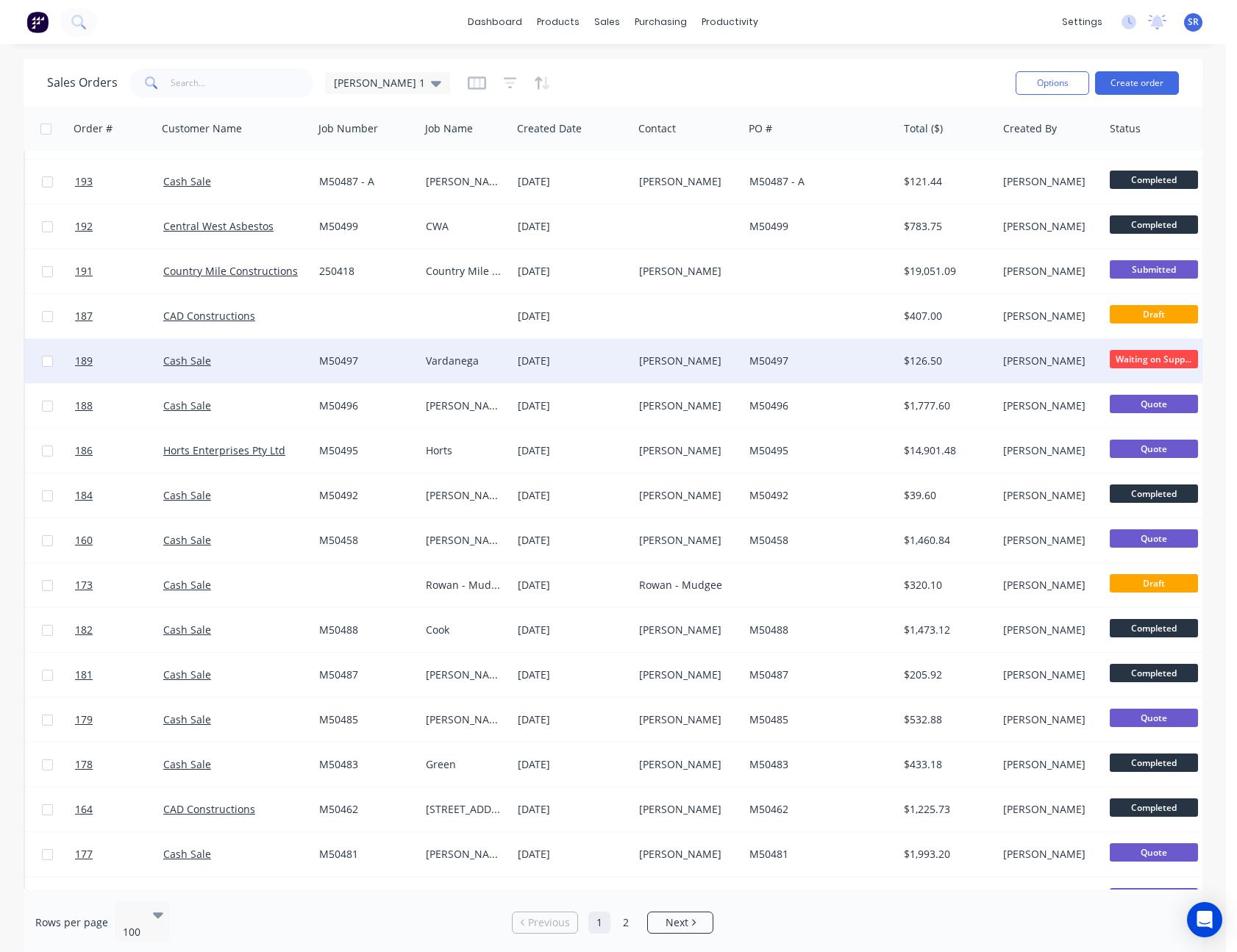
scroll to position [809, 0]
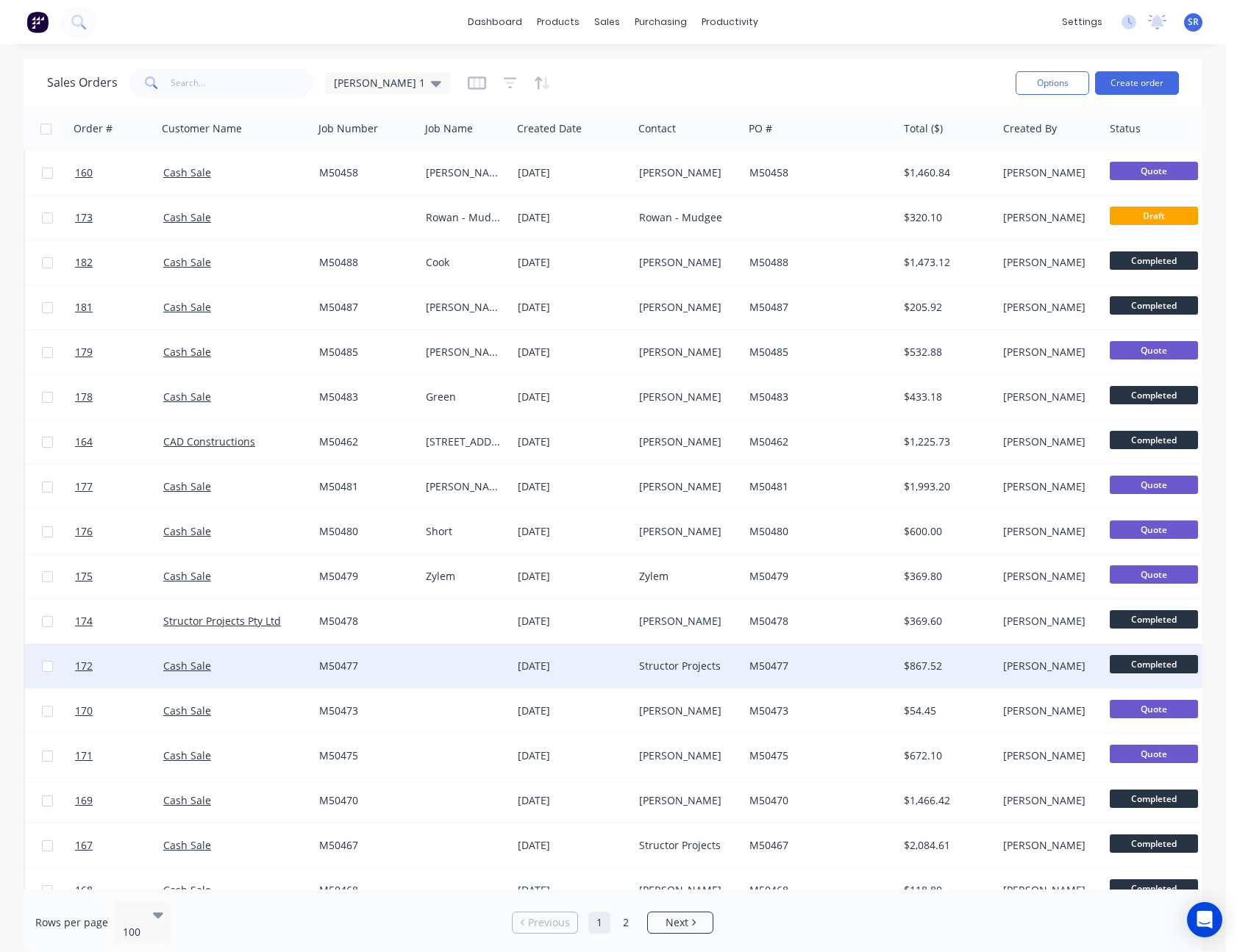
click at [741, 670] on div "Structor Projects" at bounding box center [689, 666] width 111 height 44
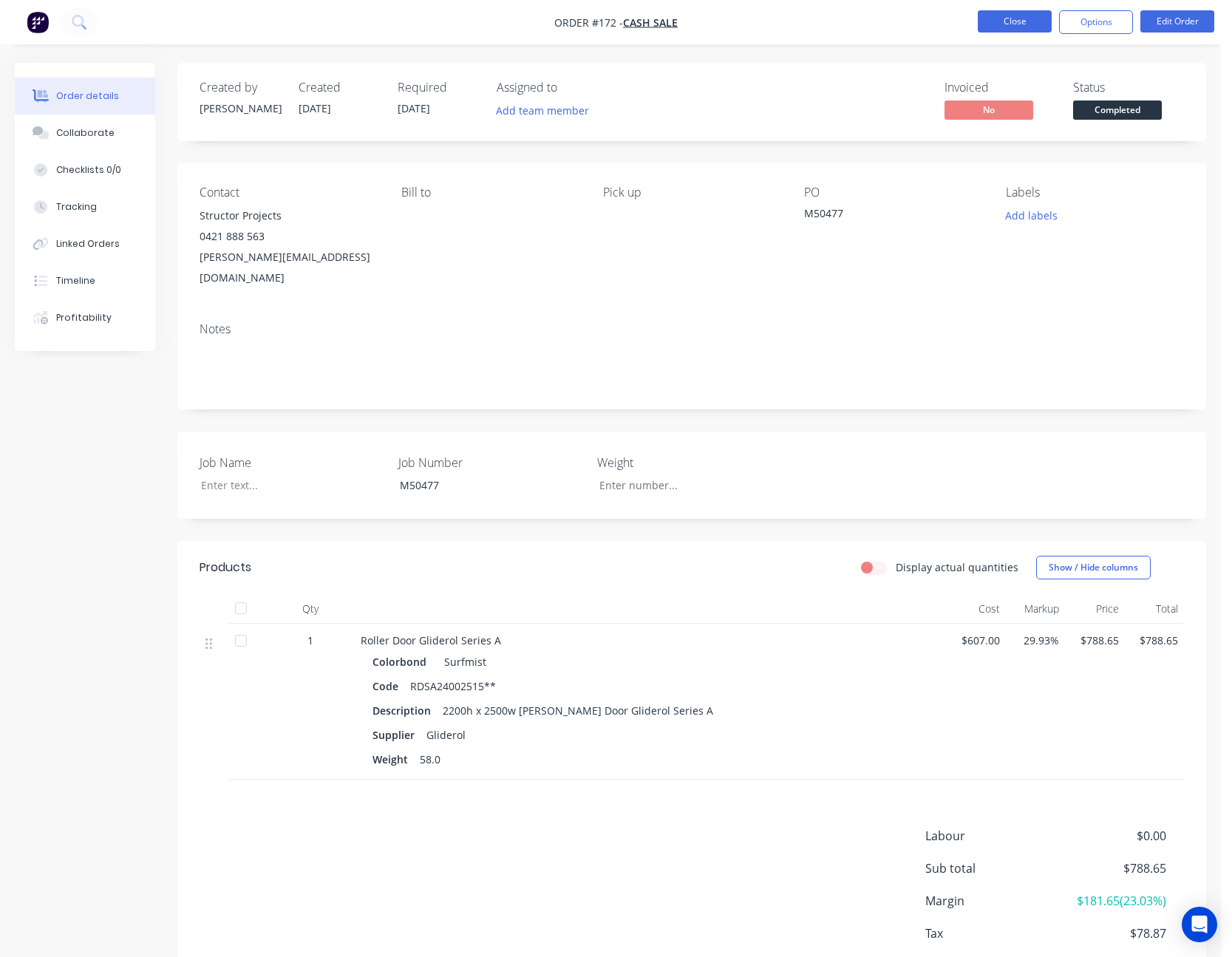
click at [1021, 17] on button "Close" at bounding box center [1015, 21] width 74 height 22
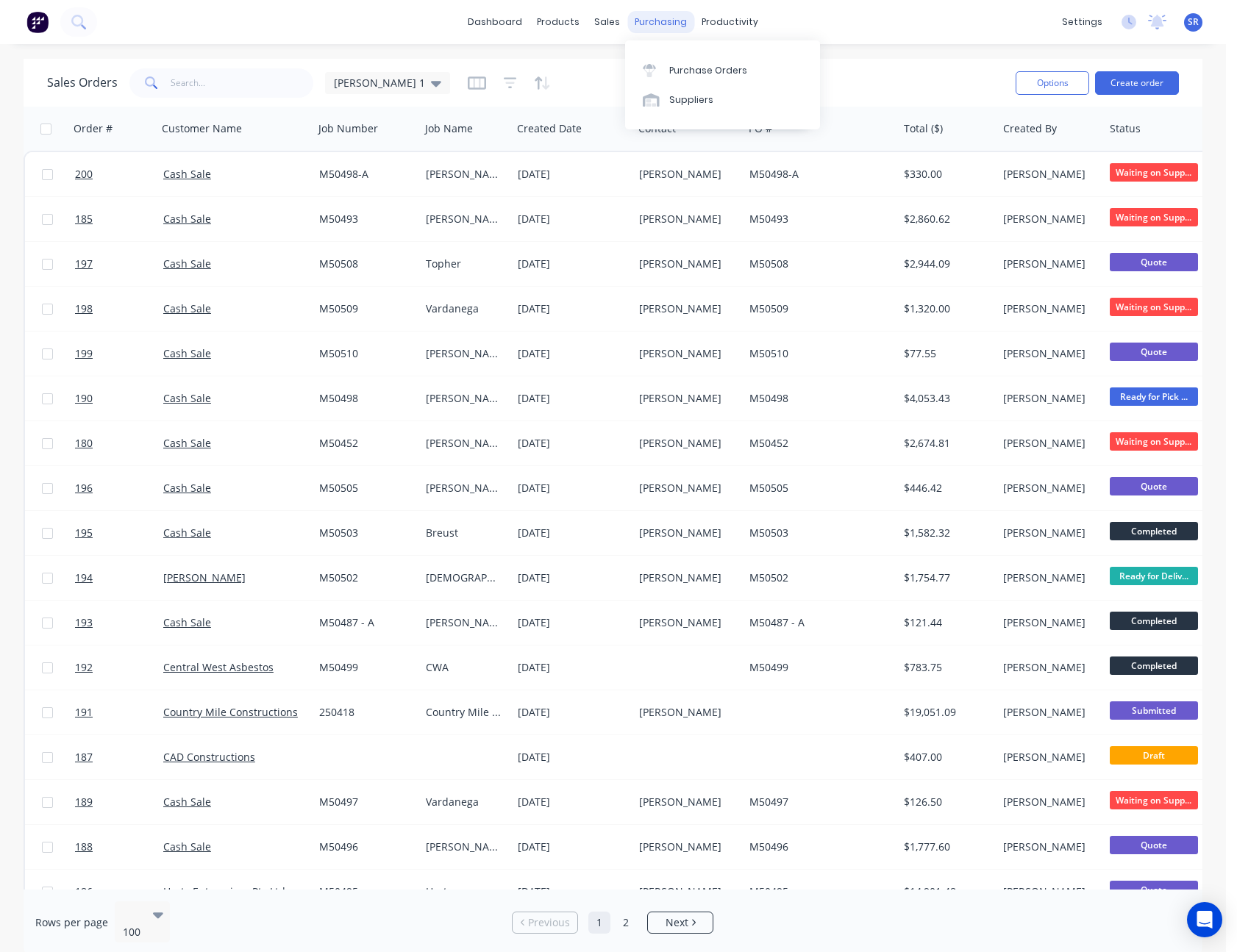
click at [651, 19] on div "purchasing" at bounding box center [661, 22] width 67 height 22
click at [717, 65] on div "Purchase Orders" at bounding box center [708, 71] width 78 height 14
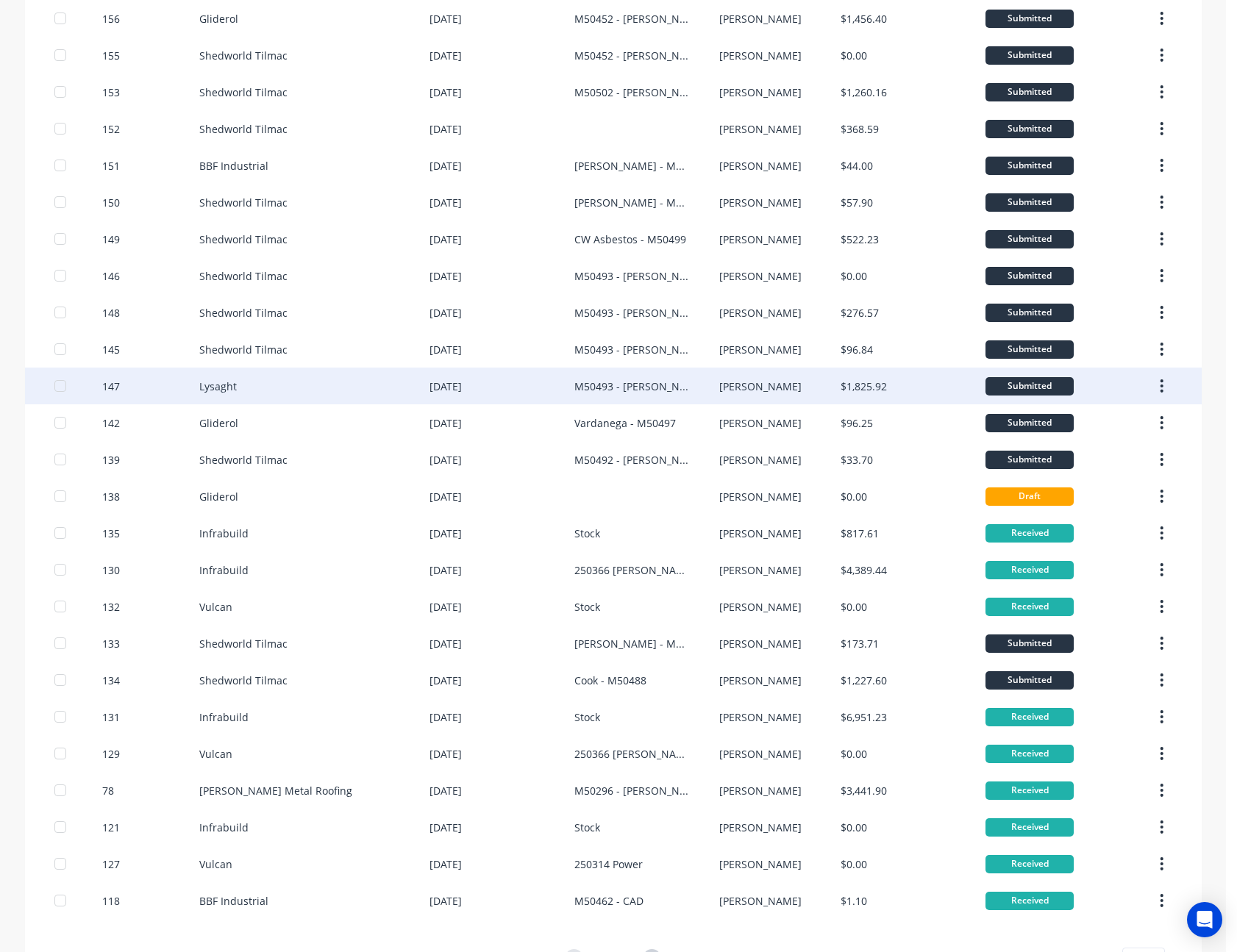
scroll to position [569, 0]
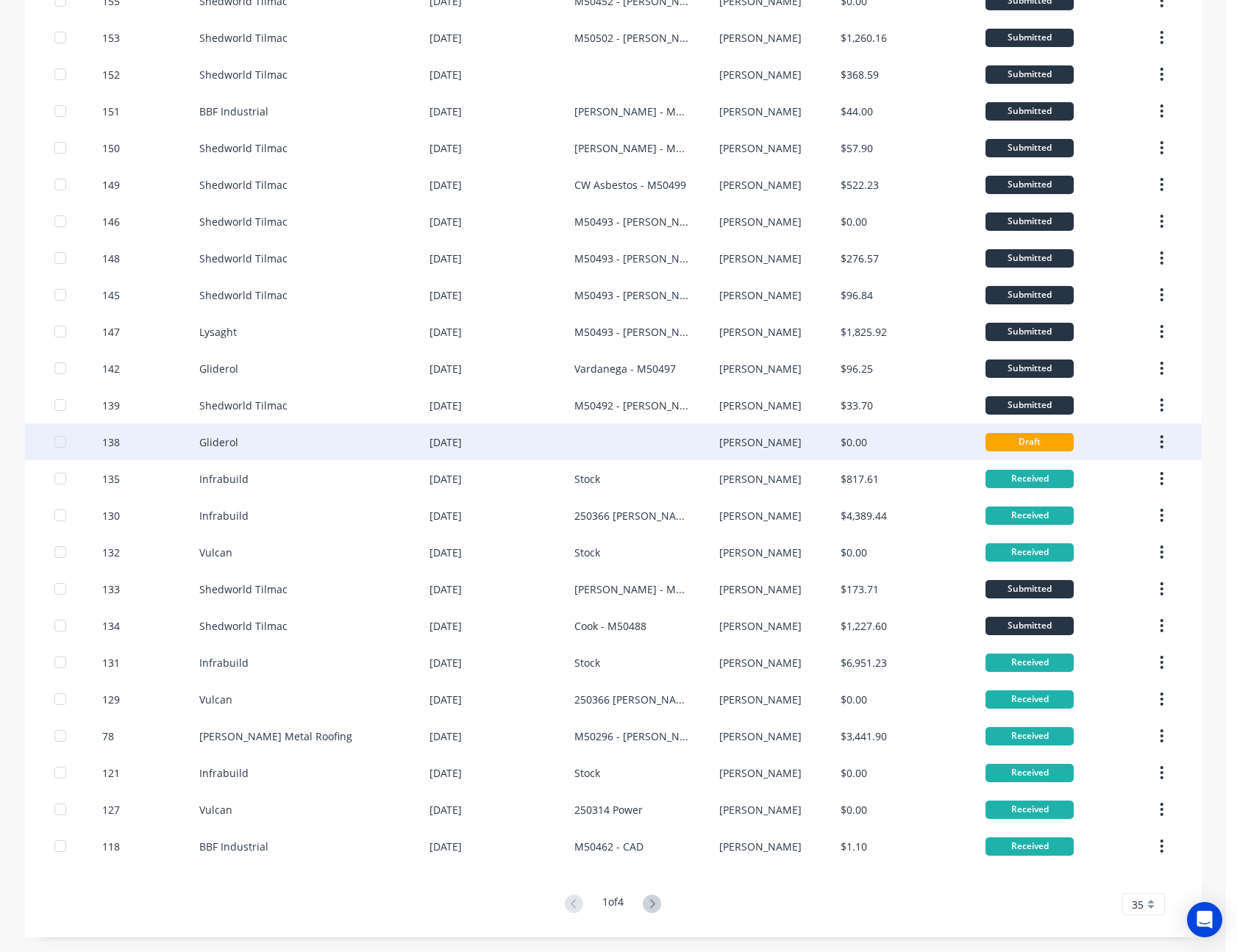
click at [619, 450] on div at bounding box center [646, 442] width 144 height 37
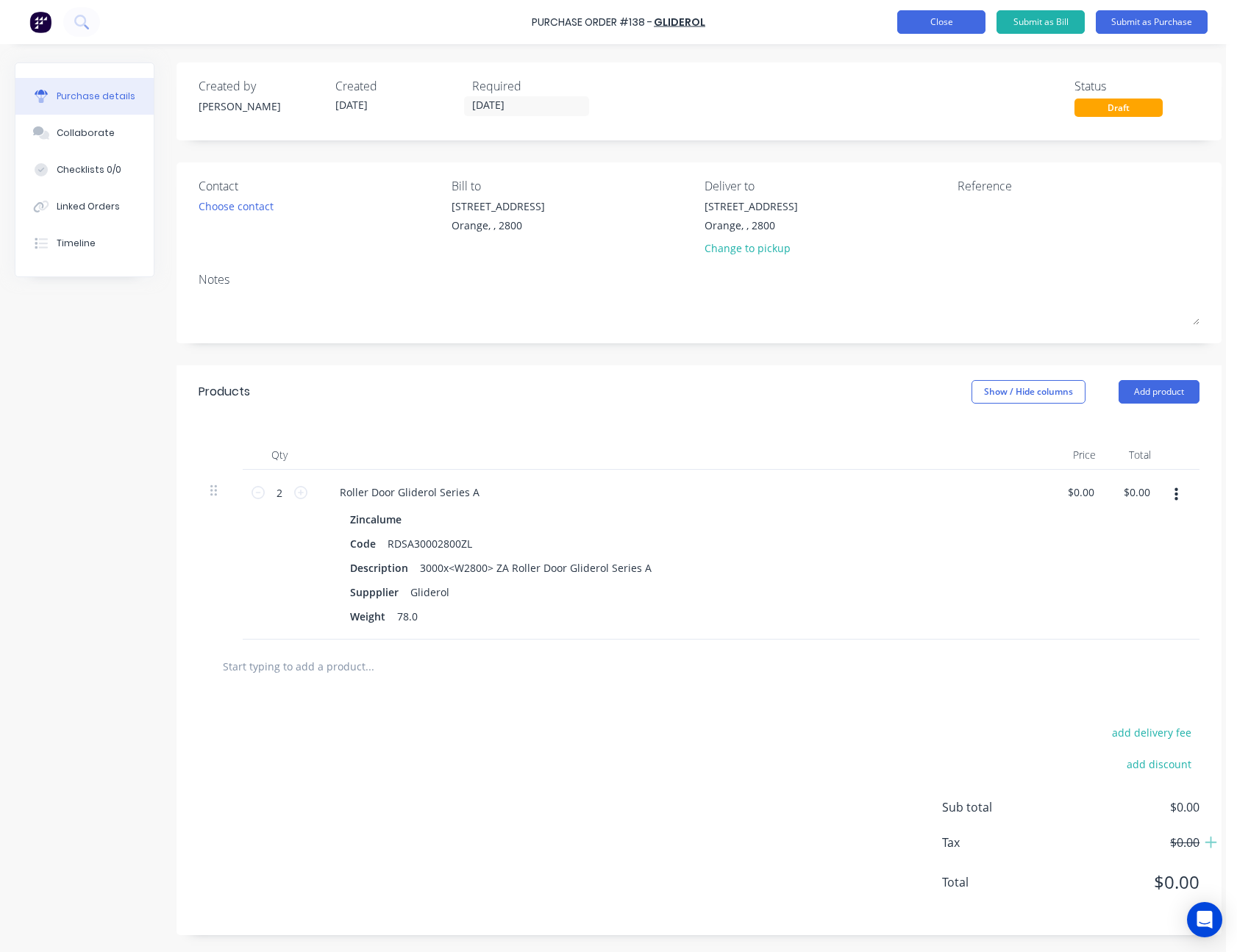
click at [935, 20] on button "Close" at bounding box center [941, 22] width 88 height 24
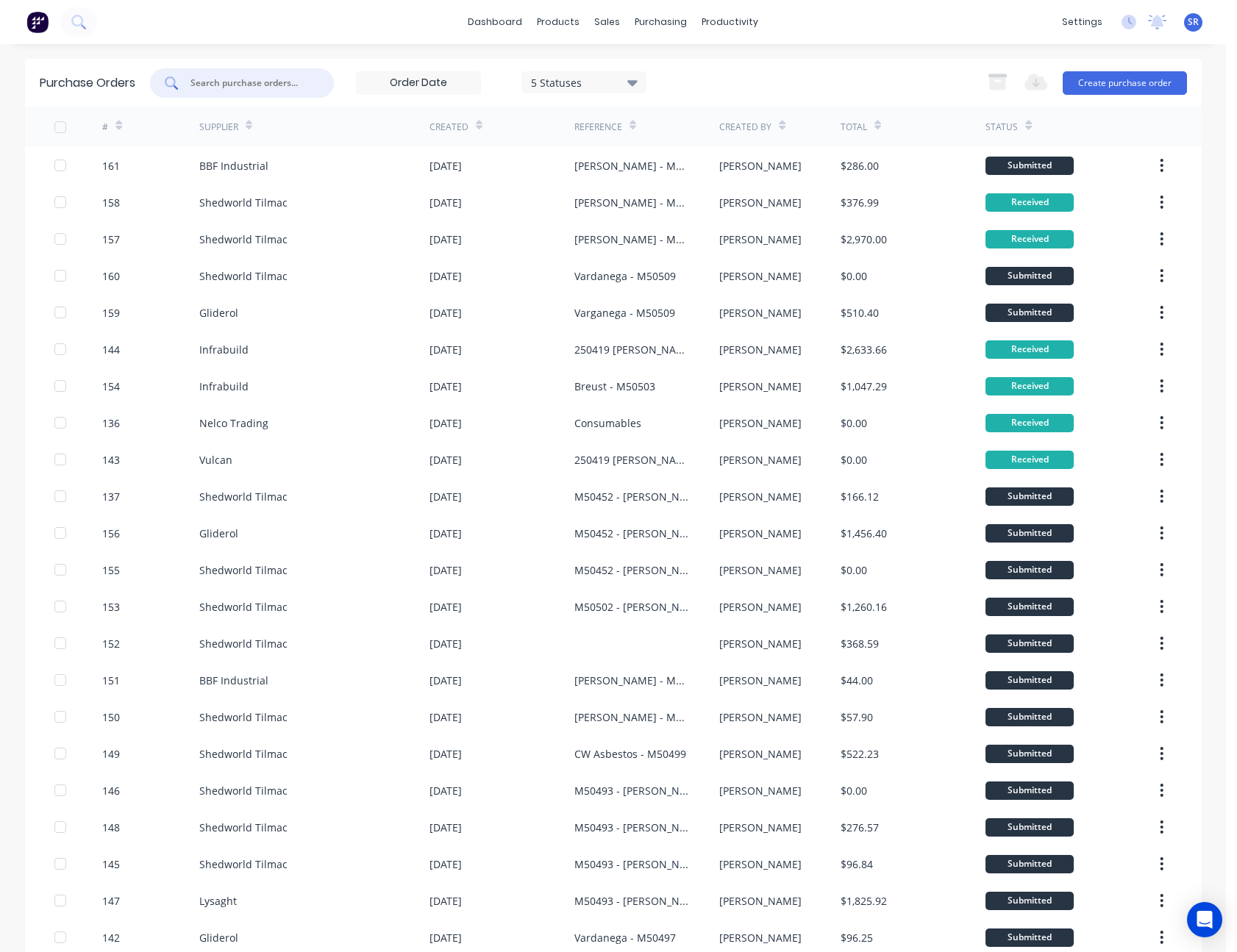
click at [275, 82] on input "text" at bounding box center [250, 83] width 123 height 14
type input "c"
type input "gliderol"
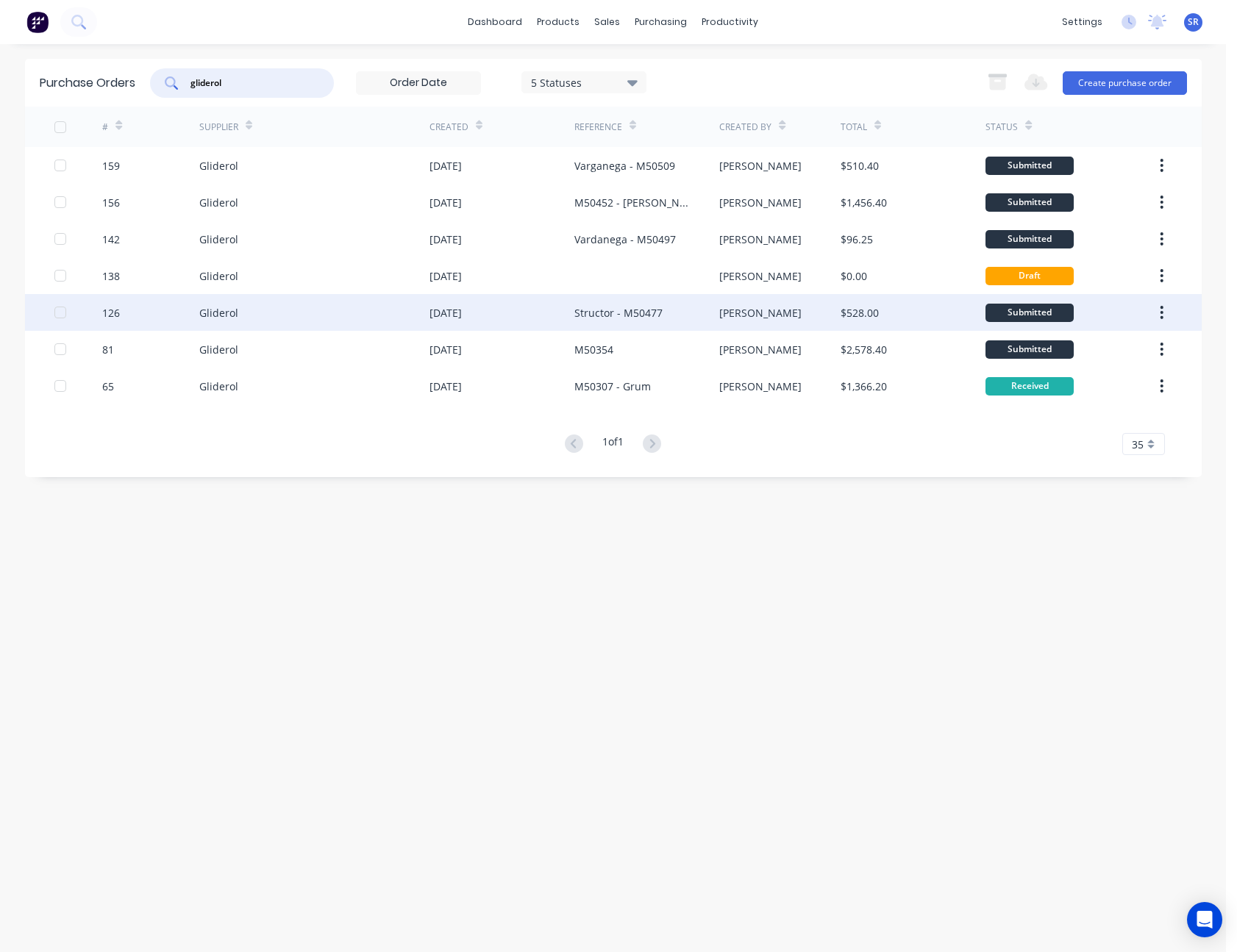
click at [639, 312] on div "Structor - M50477" at bounding box center [618, 313] width 88 height 15
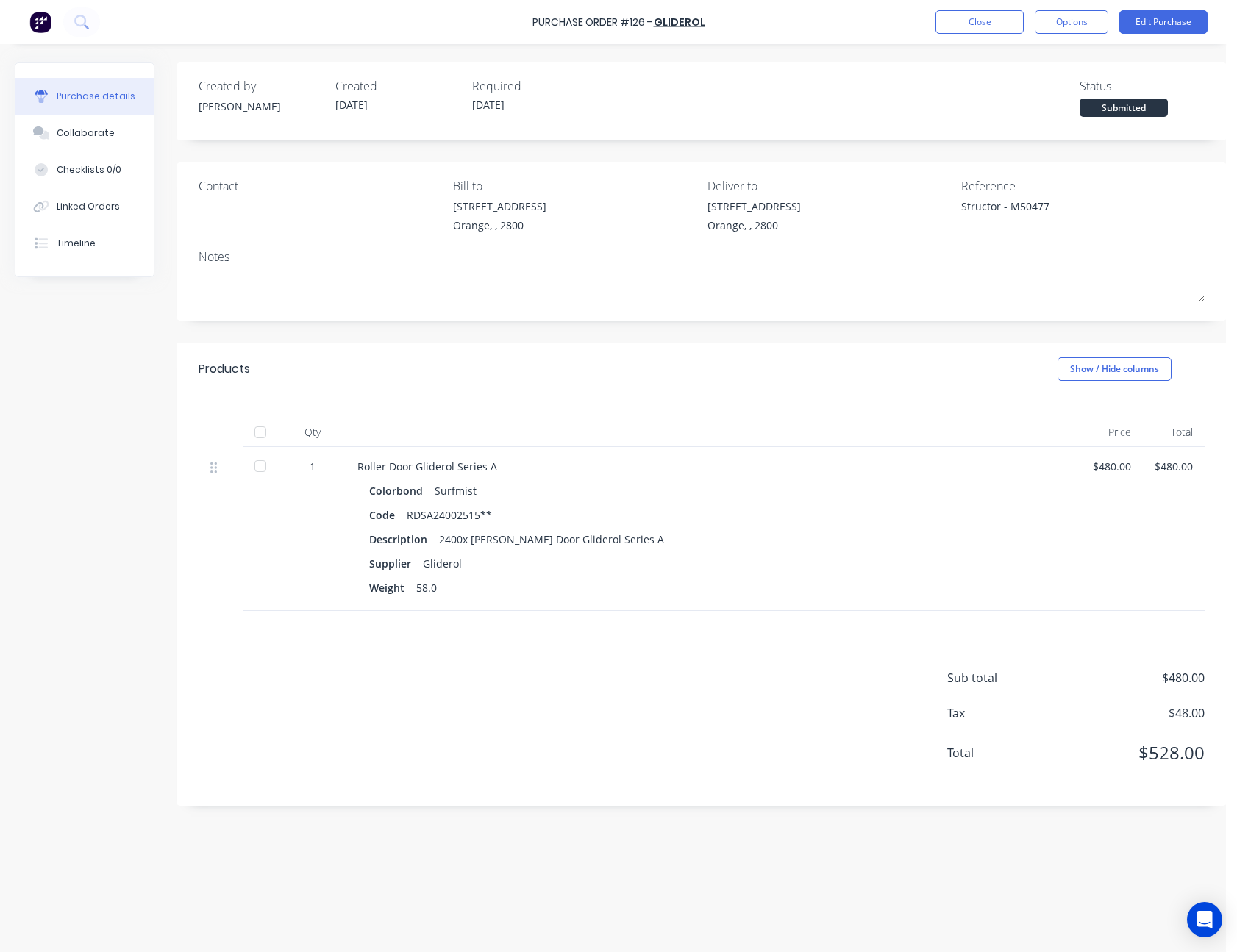
click at [1114, 470] on div "$480.00" at bounding box center [1112, 466] width 38 height 15
click at [1190, 22] on button "Edit Purchase" at bounding box center [1163, 22] width 88 height 24
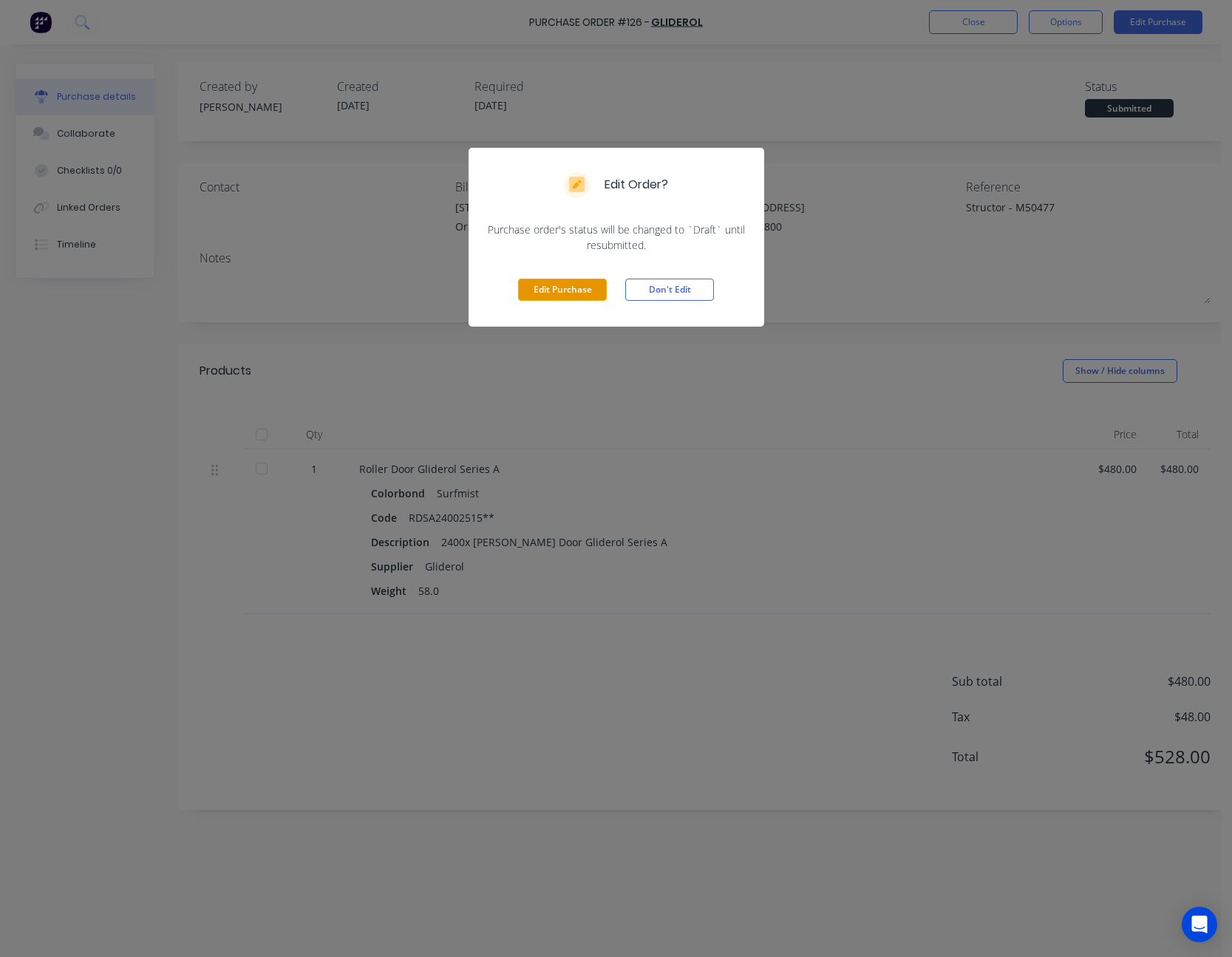
click at [563, 287] on button "Edit Purchase" at bounding box center [562, 290] width 88 height 22
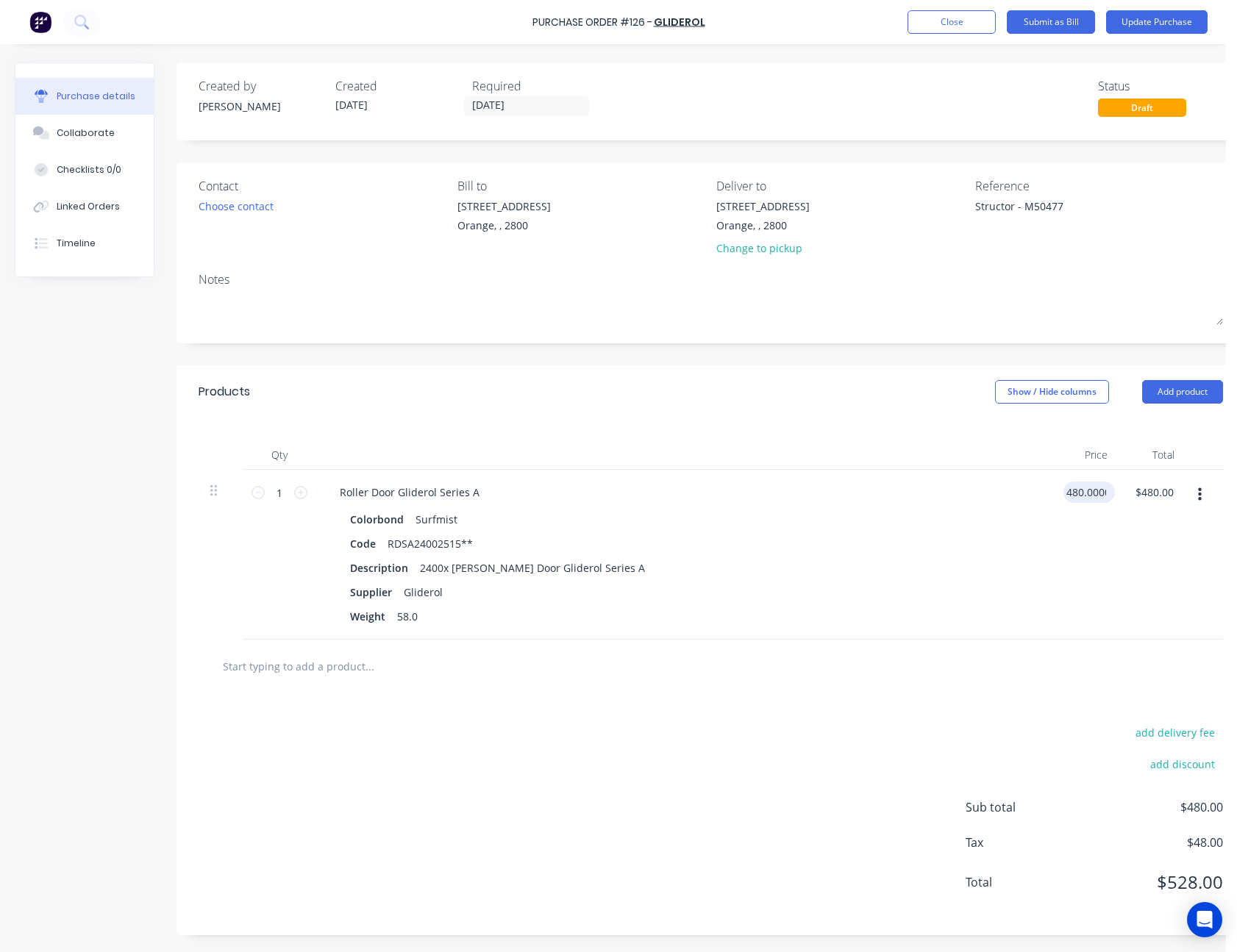
click at [1090, 493] on input "480.0000" at bounding box center [1087, 492] width 46 height 21
type input "$606.00"
click at [1148, 22] on button "Update Purchase" at bounding box center [1157, 22] width 101 height 24
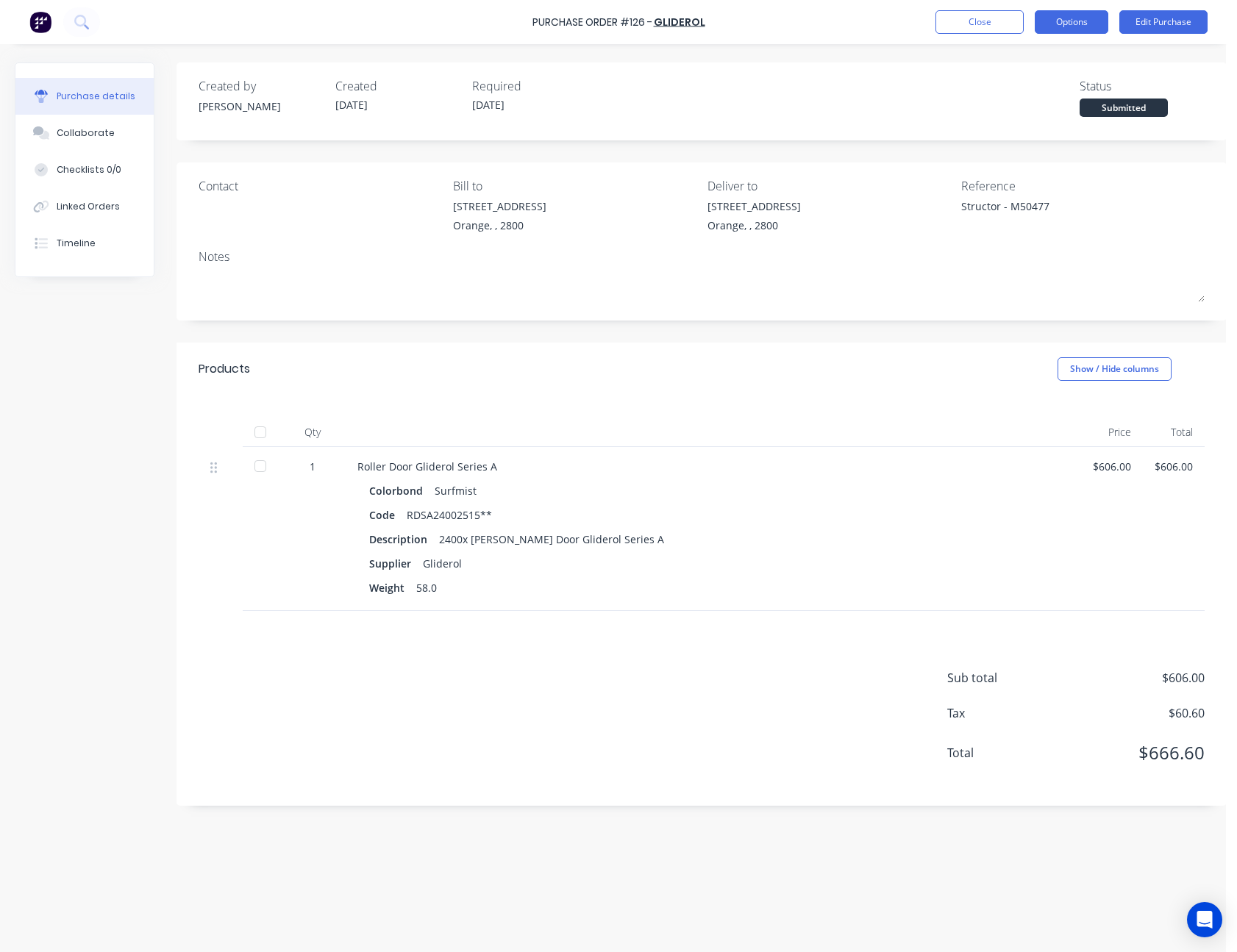
click at [1099, 29] on button "Options" at bounding box center [1071, 22] width 74 height 24
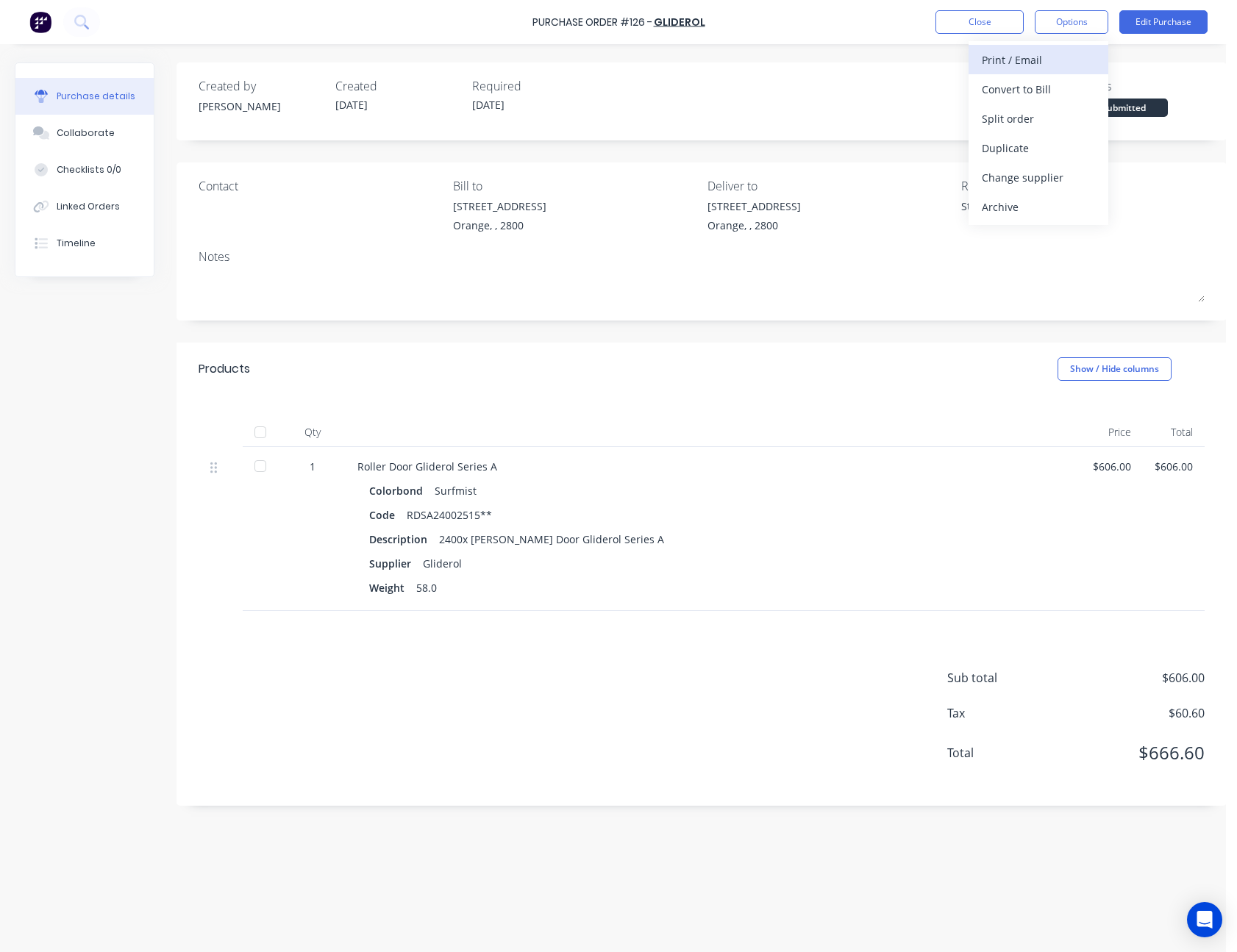
click at [1078, 66] on div "Print / Email" at bounding box center [1038, 59] width 113 height 21
click at [1071, 86] on div "With pricing" at bounding box center [1038, 89] width 113 height 21
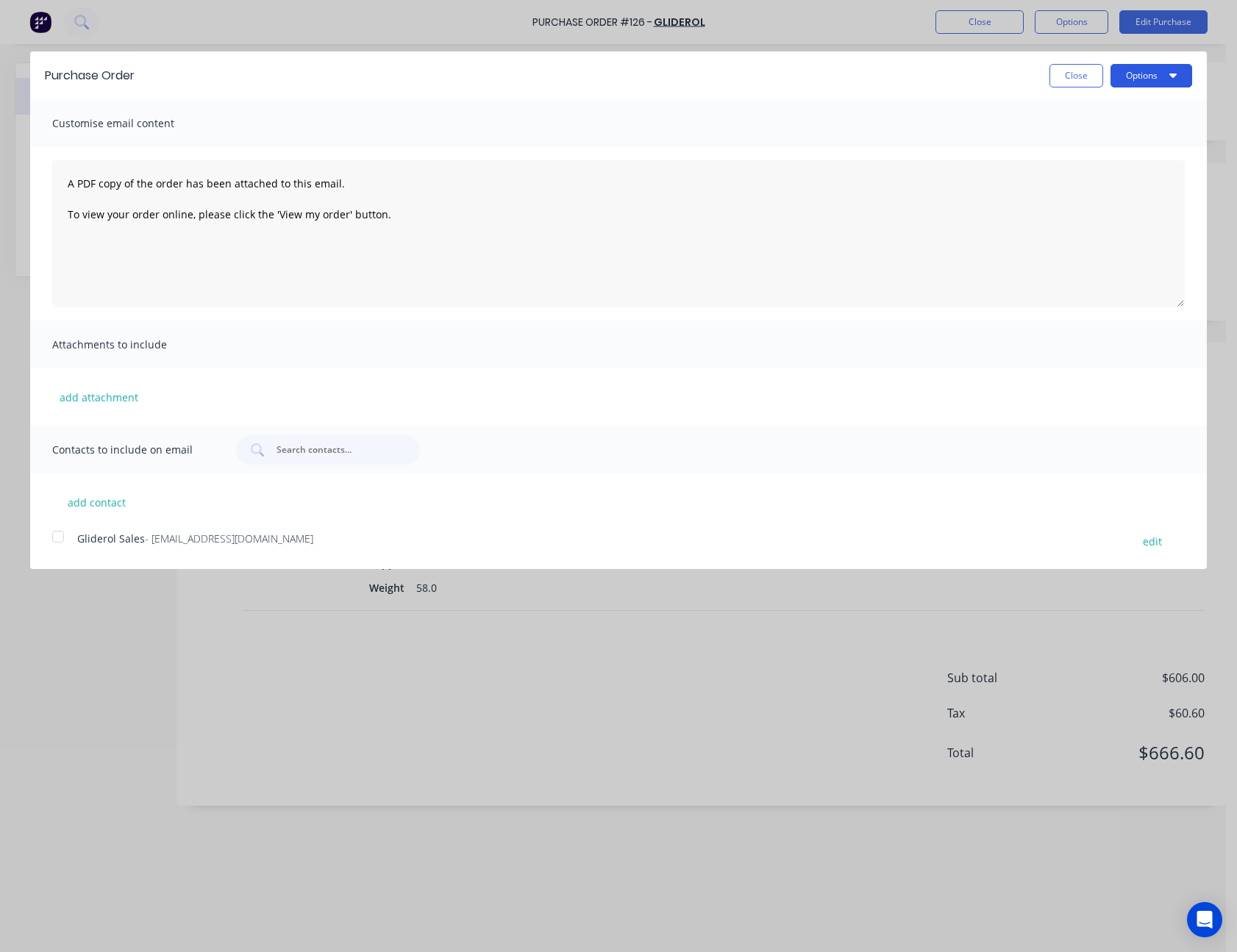
click at [1153, 78] on button "Options" at bounding box center [1151, 76] width 82 height 24
click at [1141, 110] on div "Print" at bounding box center [1122, 112] width 113 height 21
click at [1082, 77] on button "Close" at bounding box center [1076, 76] width 54 height 24
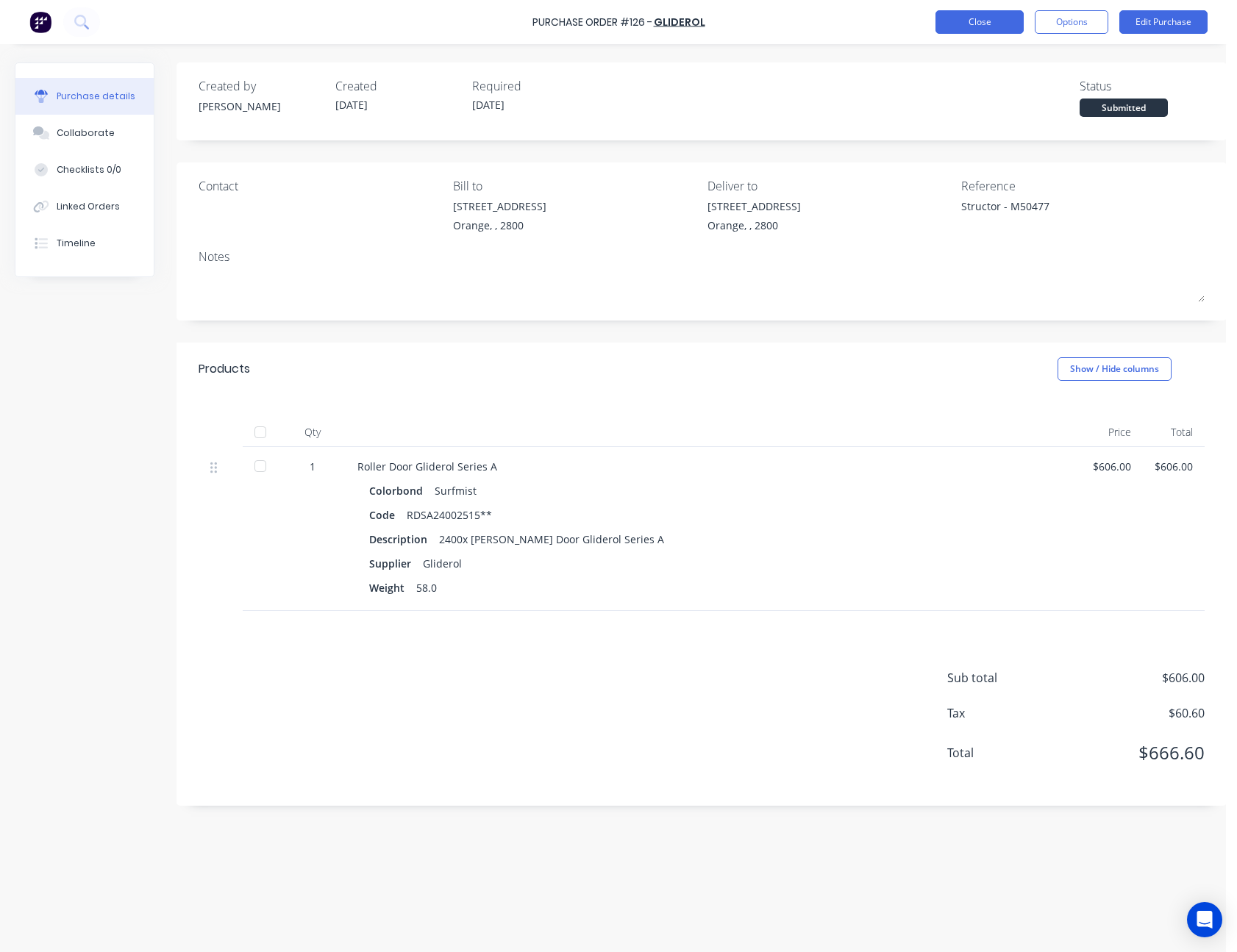
drag, startPoint x: 995, startPoint y: 23, endPoint x: 985, endPoint y: 24, distance: 10.0
click at [985, 24] on button "Close" at bounding box center [979, 22] width 88 height 24
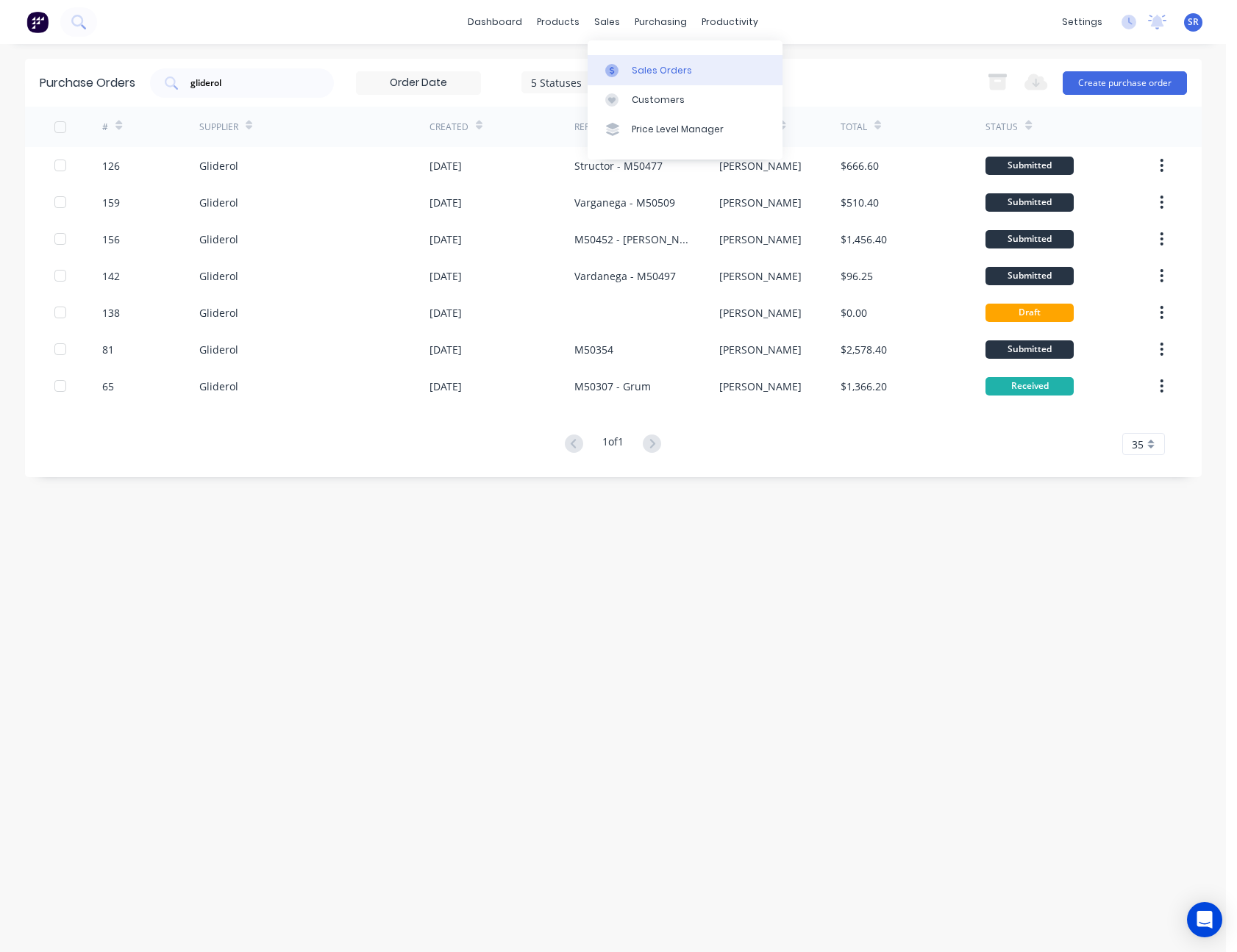
click at [635, 67] on div "Sales Orders" at bounding box center [662, 71] width 60 height 14
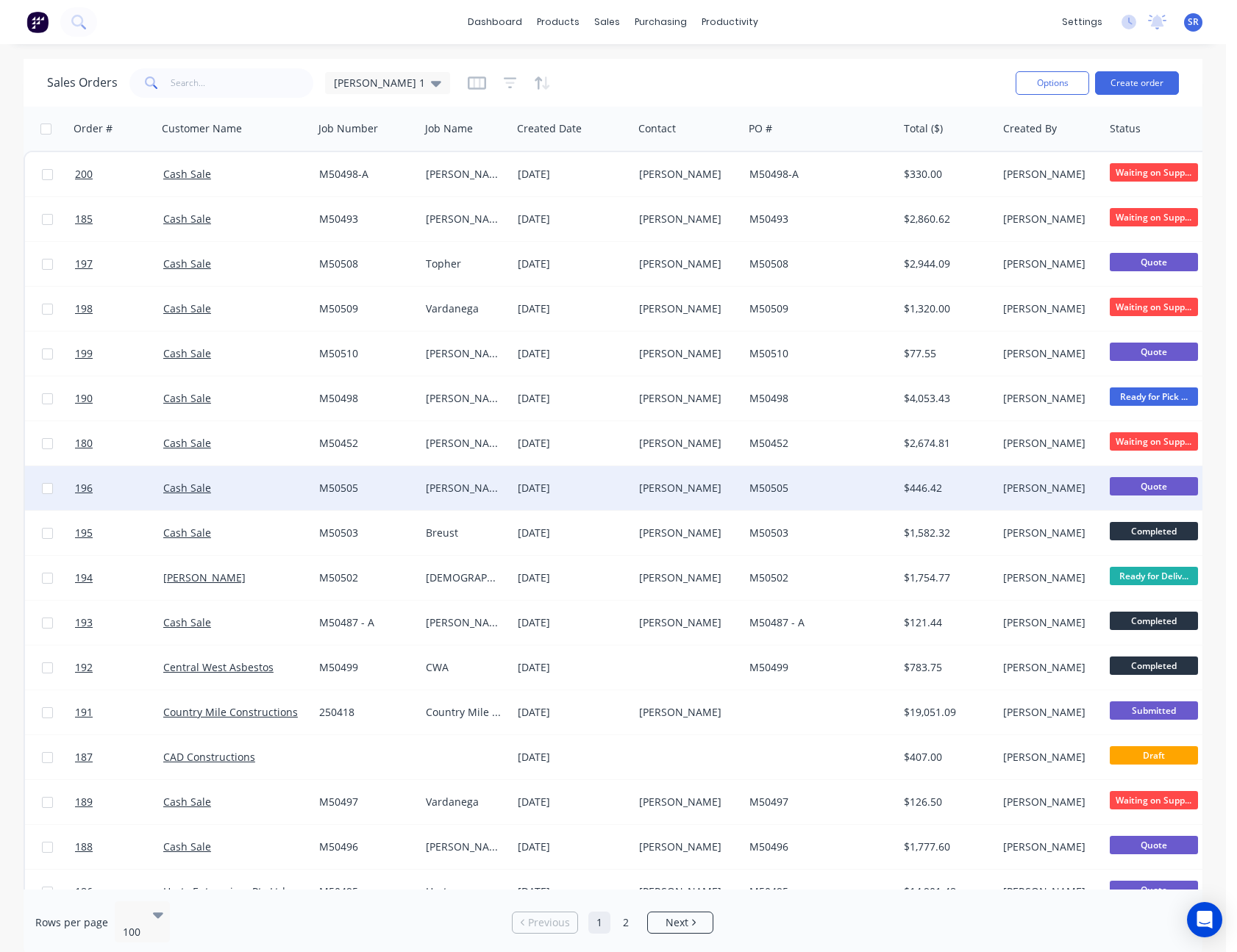
click at [611, 500] on div "[DATE]" at bounding box center [573, 488] width 122 height 44
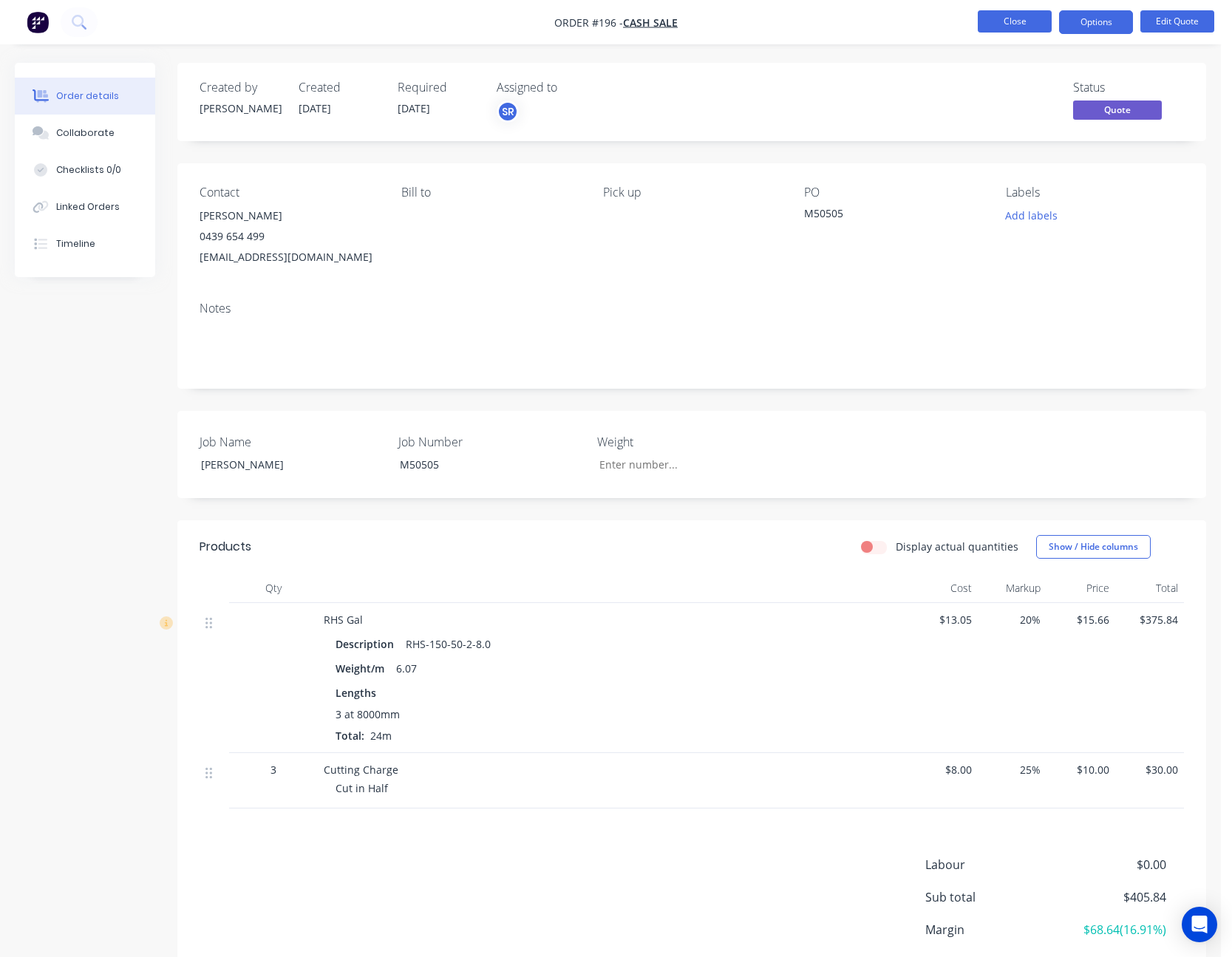
click at [1002, 22] on button "Close" at bounding box center [1015, 21] width 74 height 22
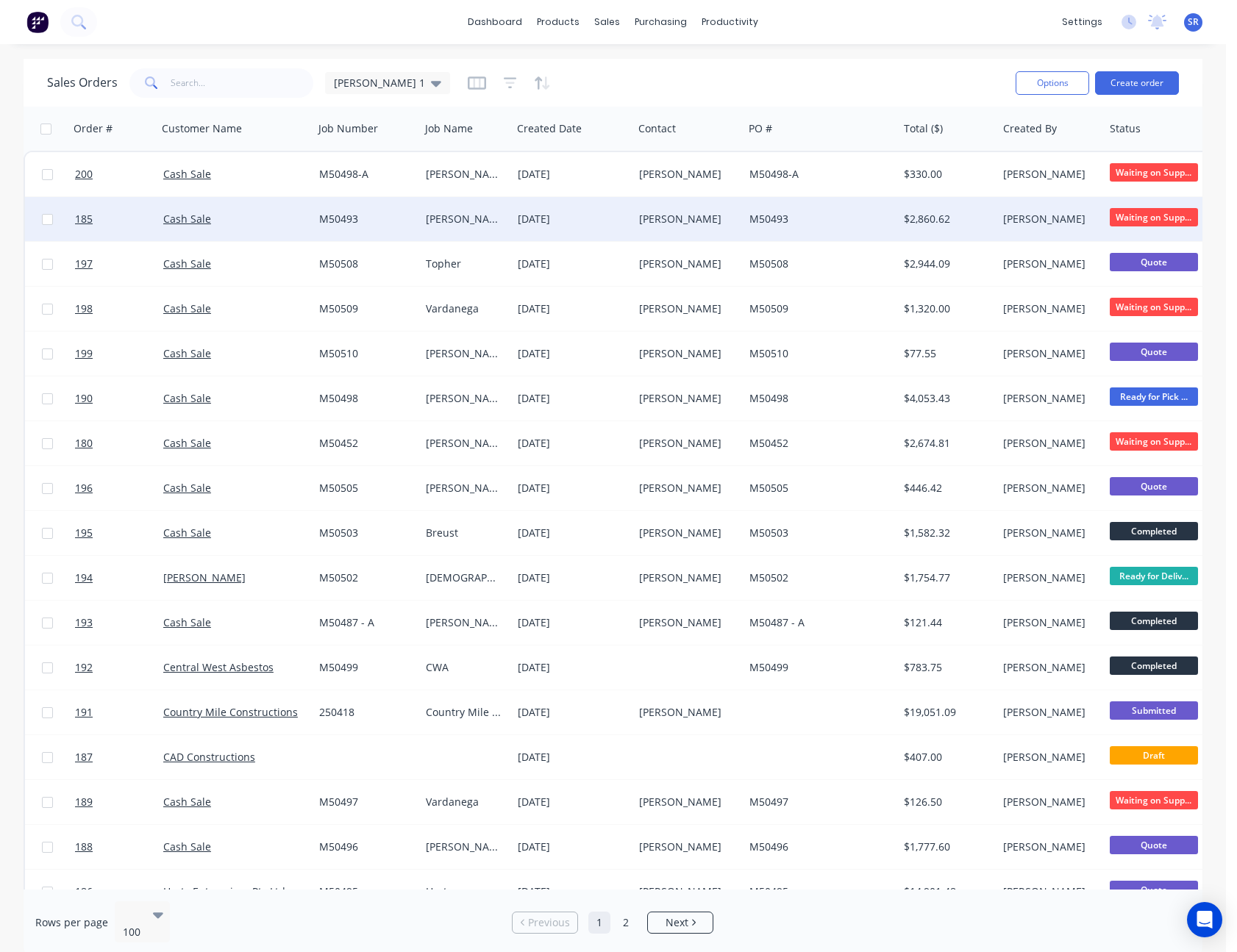
click at [847, 204] on div "M50493" at bounding box center [820, 219] width 155 height 44
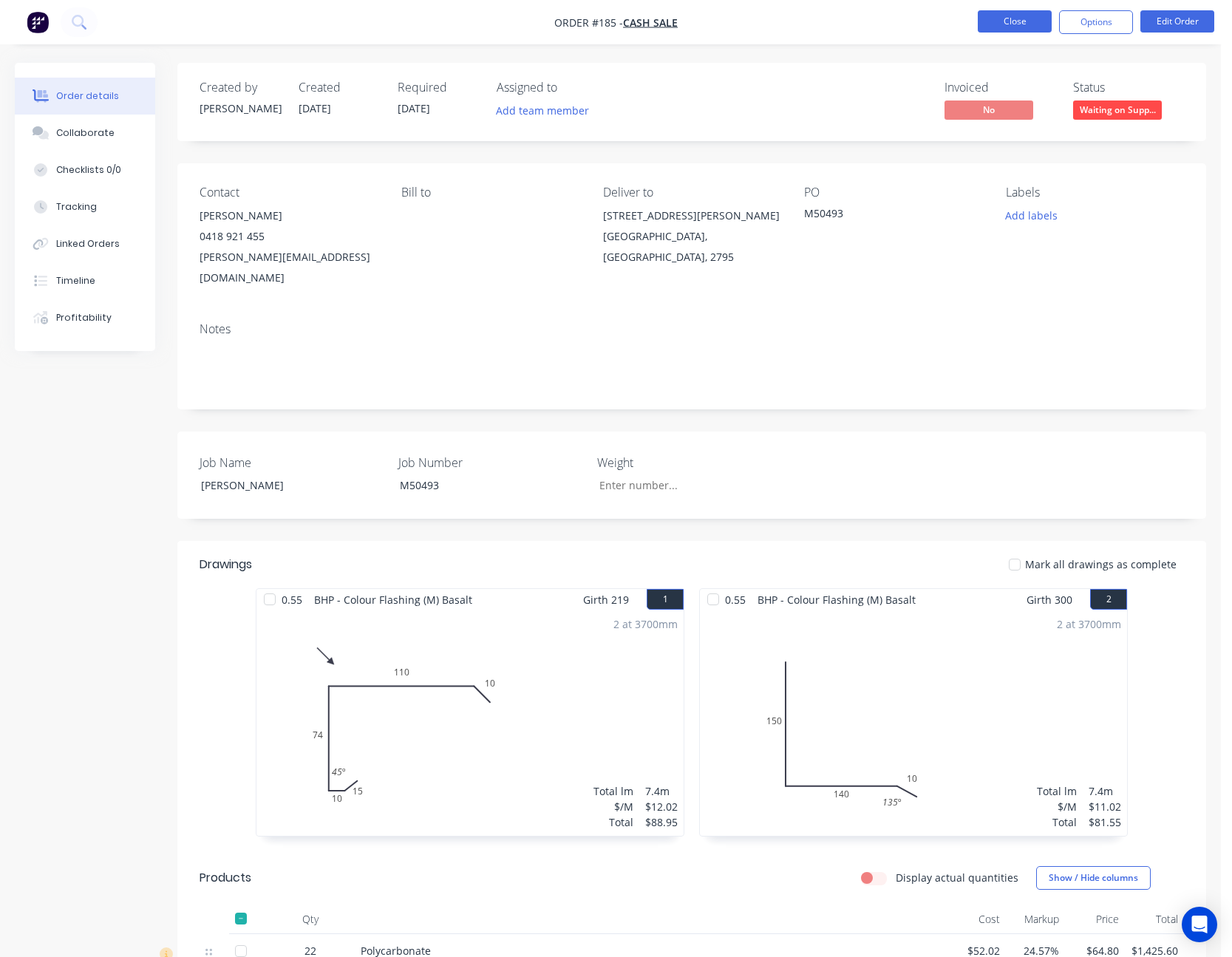
click at [1030, 29] on button "Close" at bounding box center [1015, 21] width 74 height 22
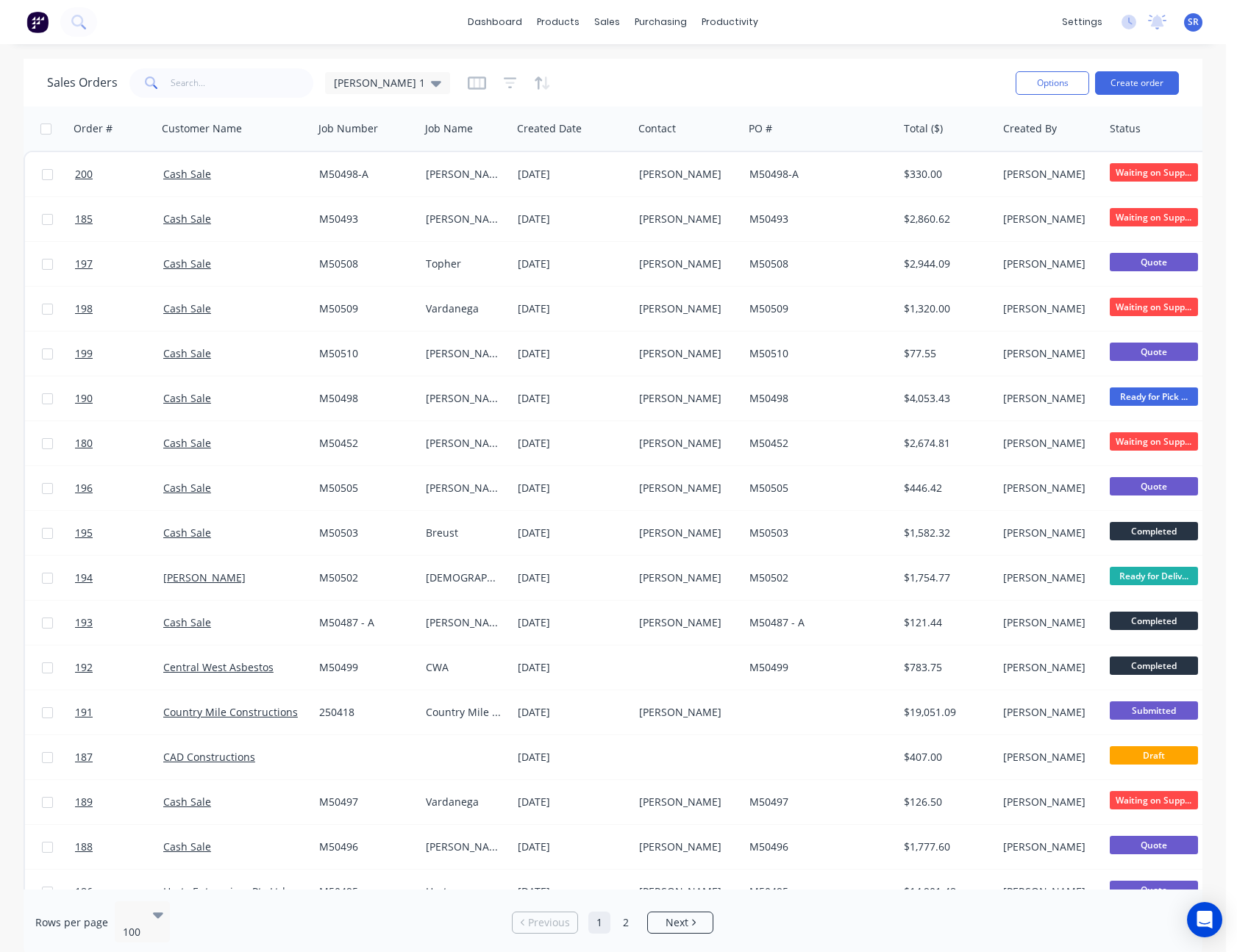
click at [1025, 29] on div "dashboard products sales purchasing productivity dashboard products Product Cat…" at bounding box center [613, 22] width 1226 height 44
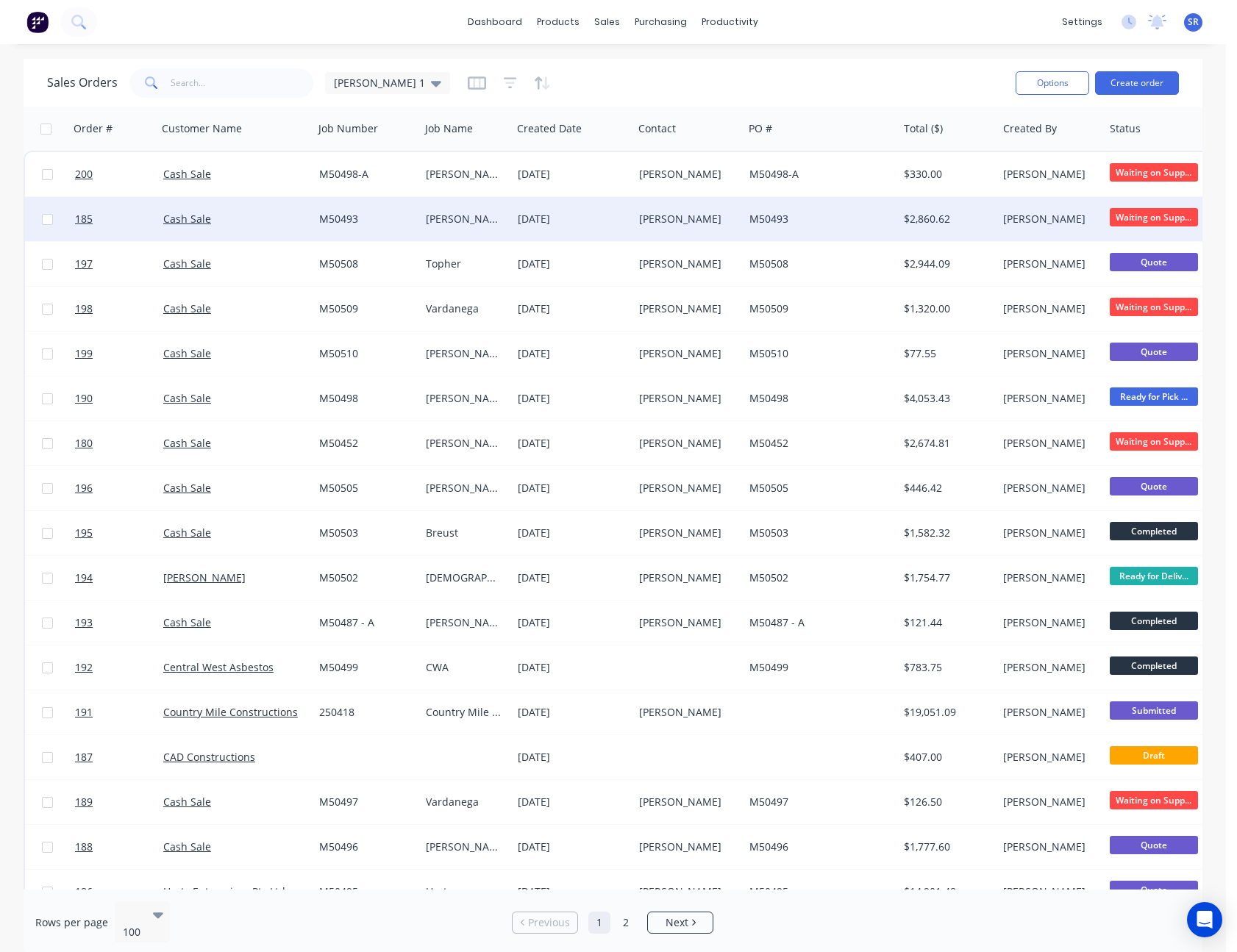
click at [1016, 226] on div "[PERSON_NAME]" at bounding box center [1048, 219] width 90 height 14
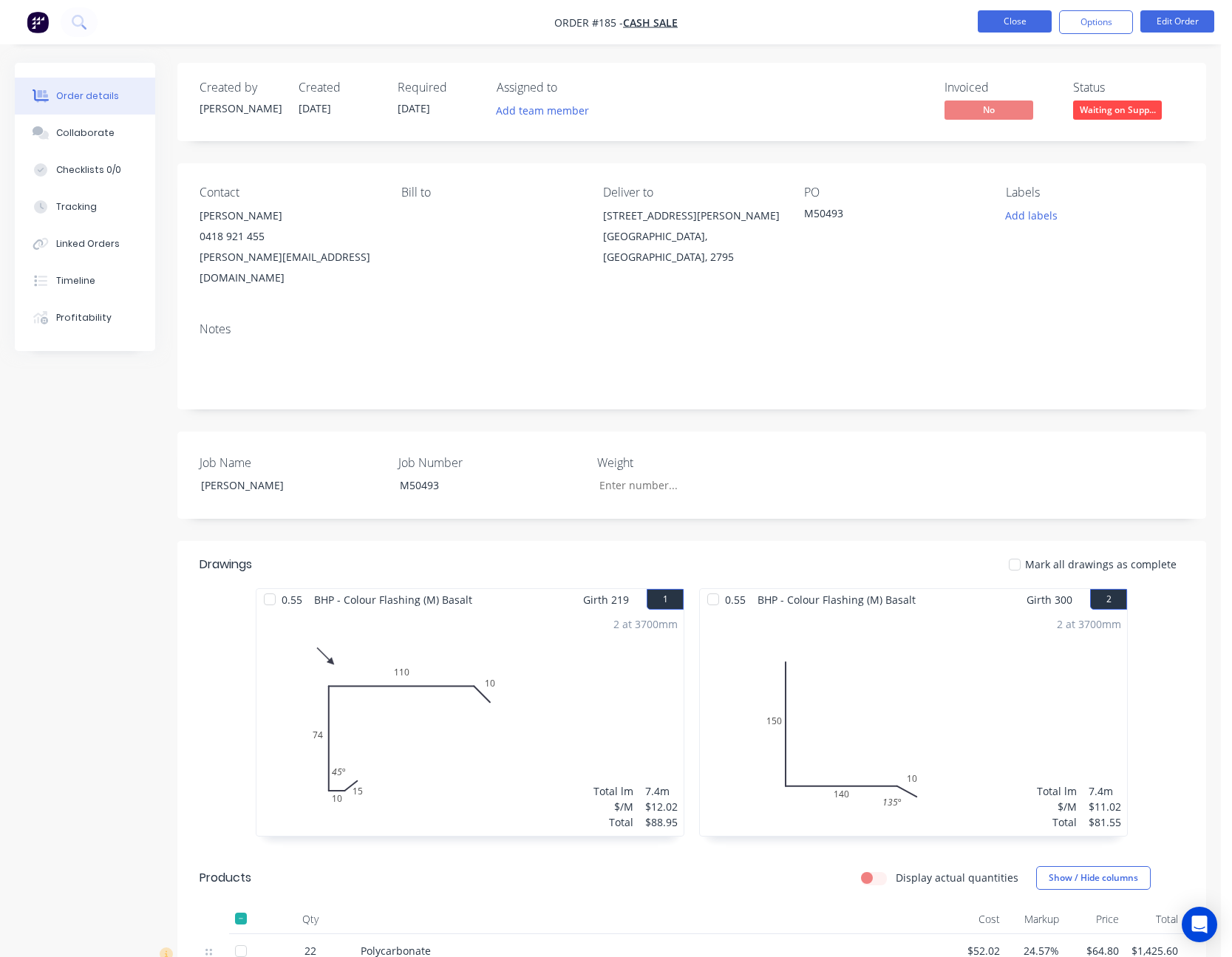
click at [1025, 18] on button "Close" at bounding box center [1015, 21] width 74 height 22
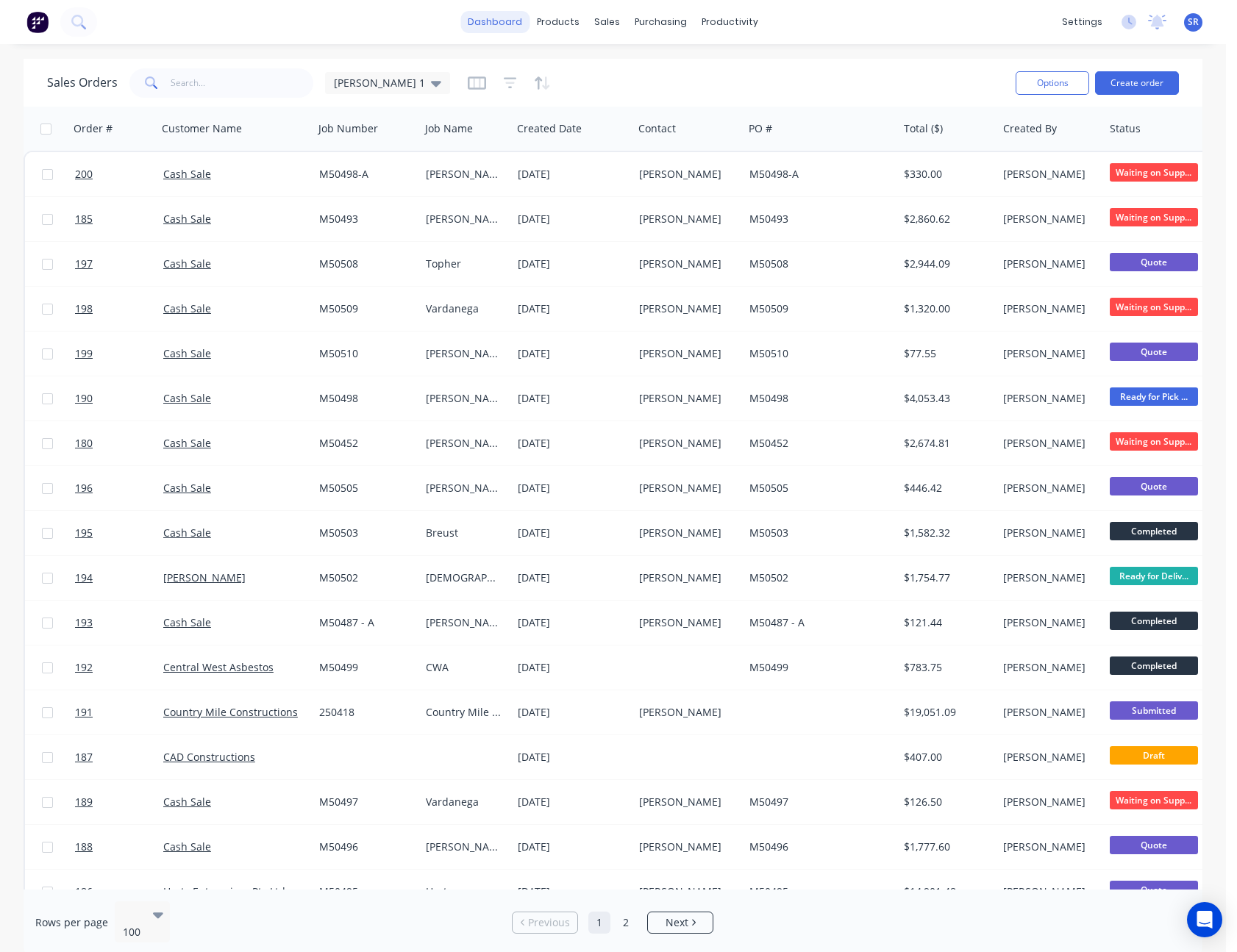
click at [505, 20] on link "dashboard" at bounding box center [495, 22] width 69 height 22
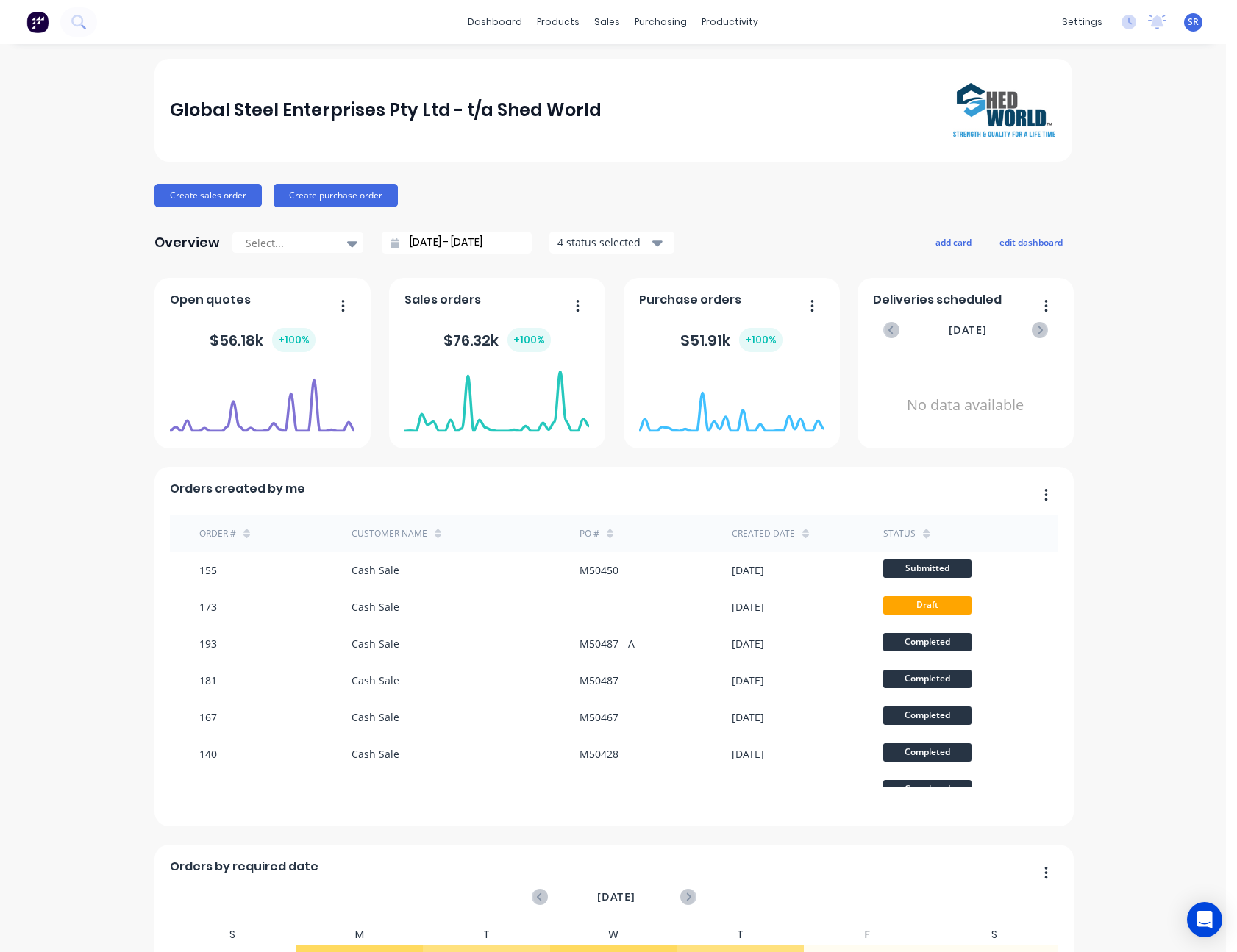
click at [569, 299] on button "button" at bounding box center [572, 307] width 31 height 23
click at [648, 67] on div "Sales Orders" at bounding box center [656, 71] width 60 height 14
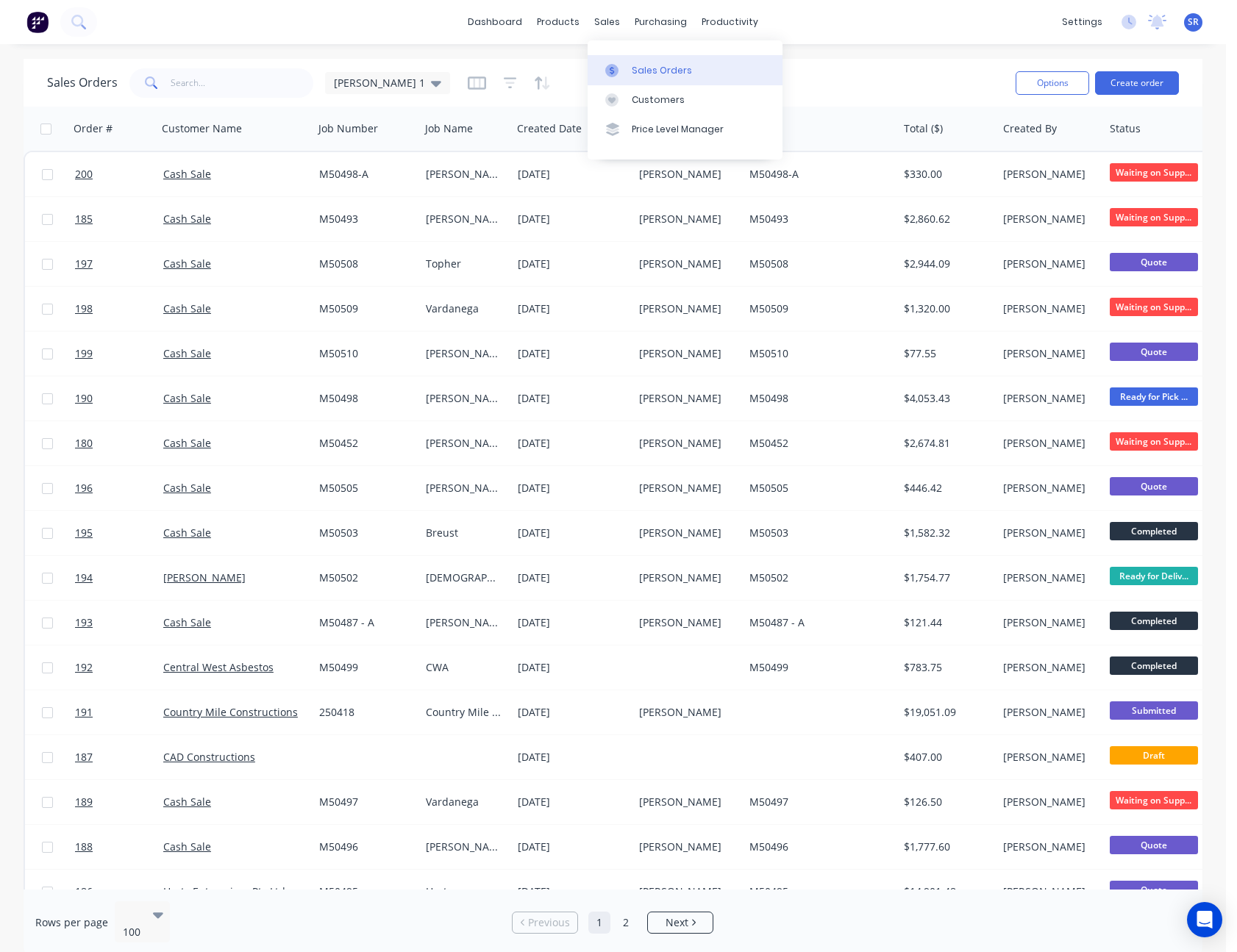
click at [637, 66] on div "Sales Orders" at bounding box center [662, 71] width 60 height 14
click at [893, 72] on div "Sales Orders [PERSON_NAME] 1" at bounding box center [526, 83] width 957 height 36
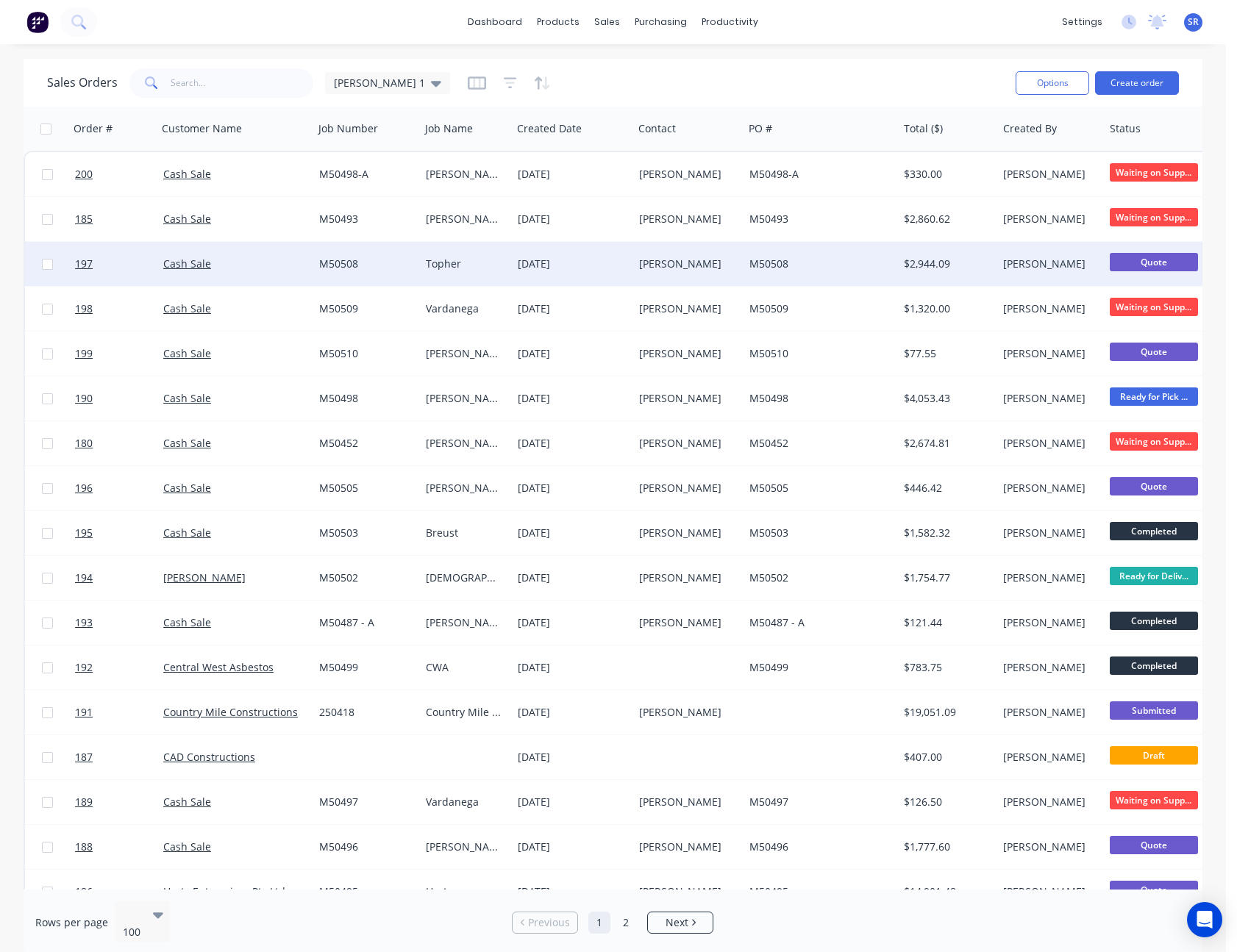
click at [783, 258] on div "M50508" at bounding box center [817, 264] width 136 height 14
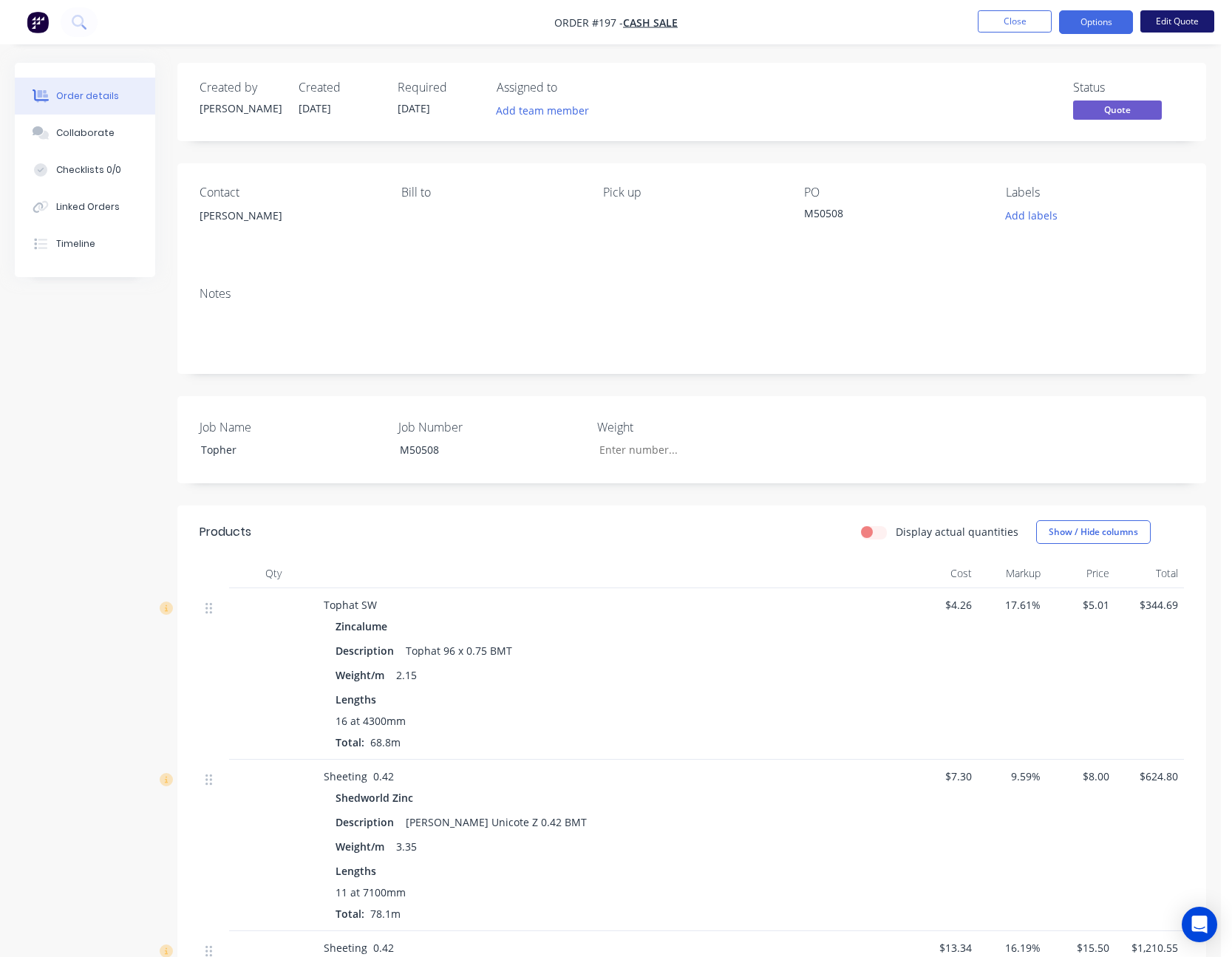
click at [1178, 20] on button "Edit Quote" at bounding box center [1177, 21] width 74 height 22
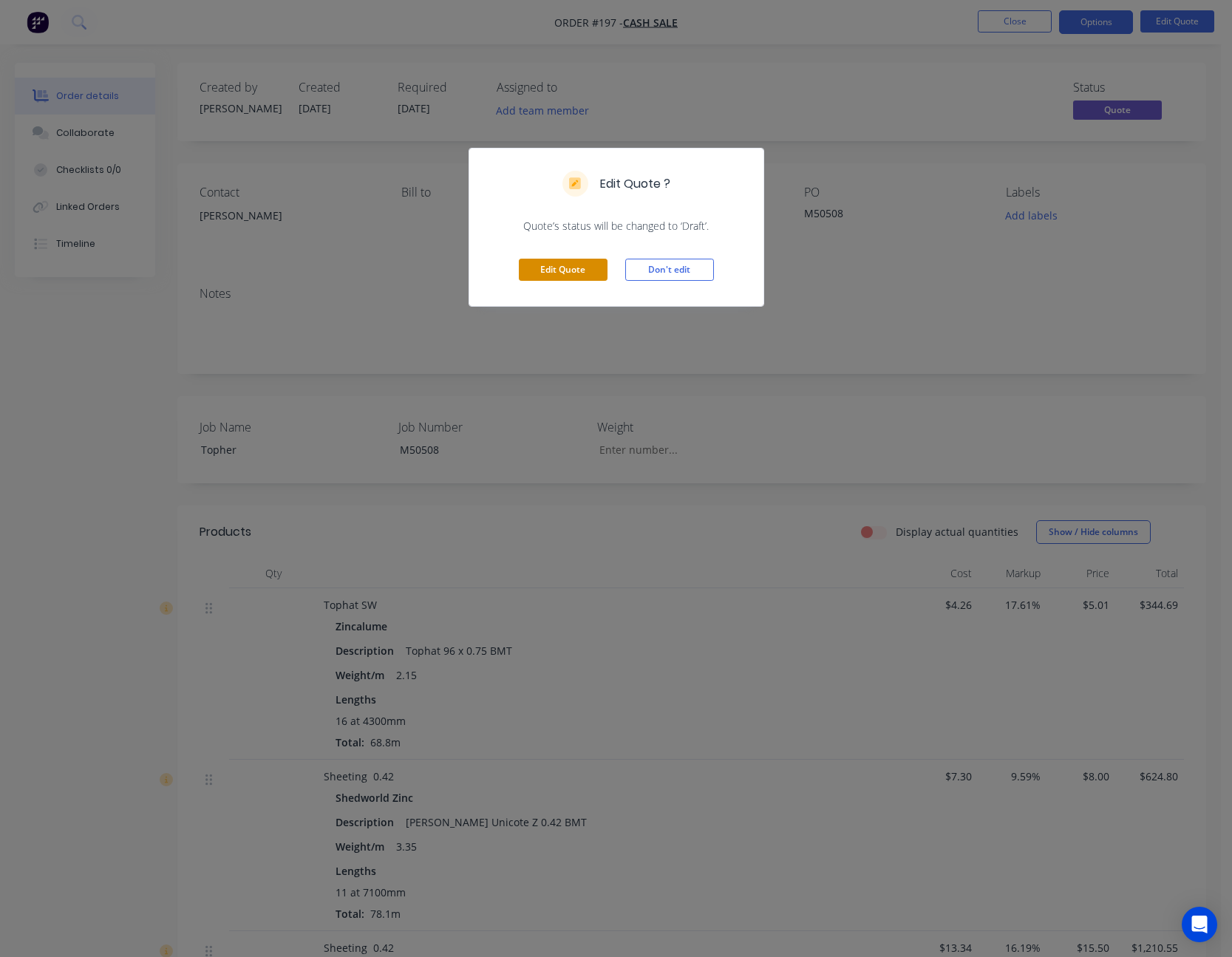
click at [579, 277] on button "Edit Quote" at bounding box center [563, 270] width 88 height 22
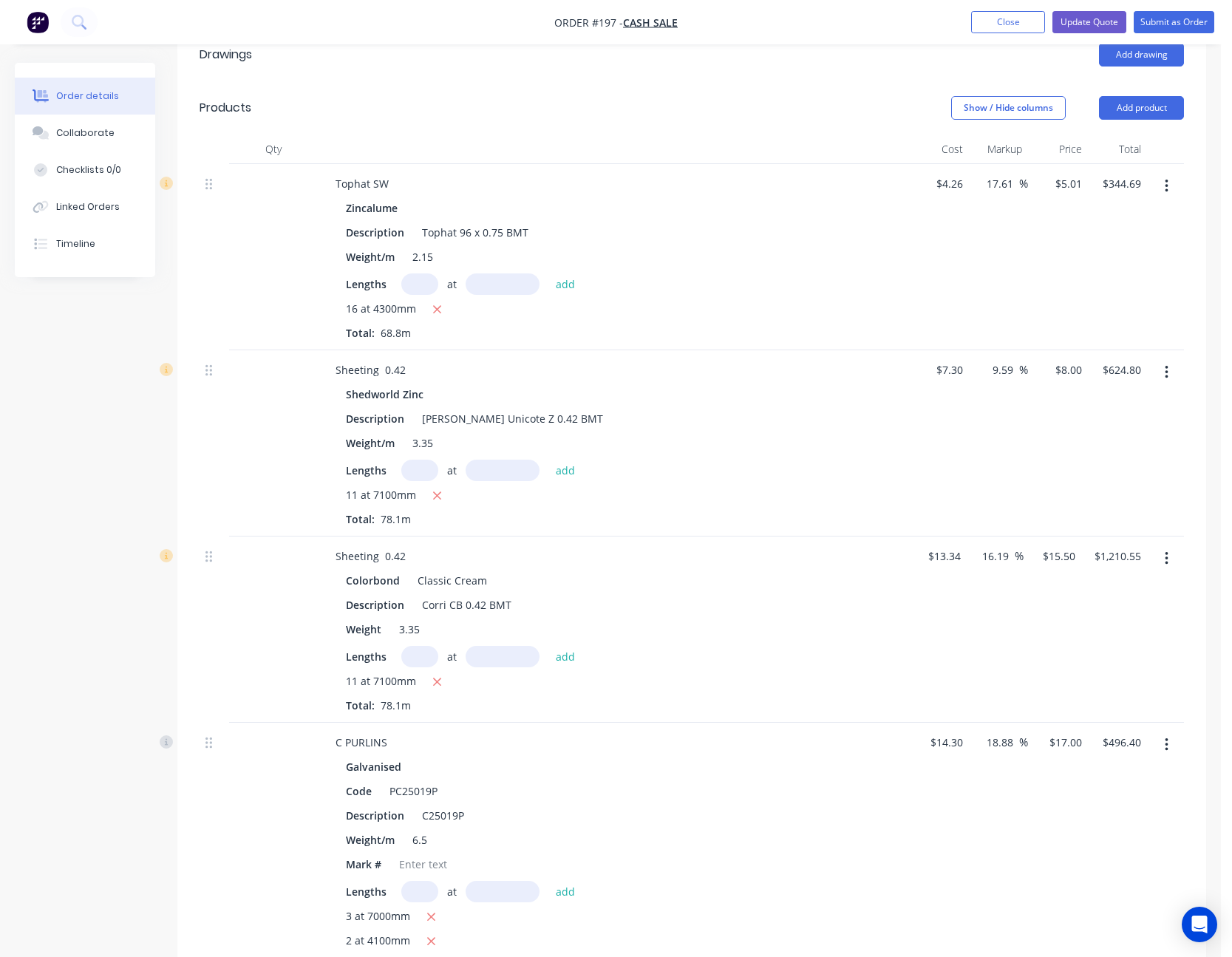
scroll to position [443, 0]
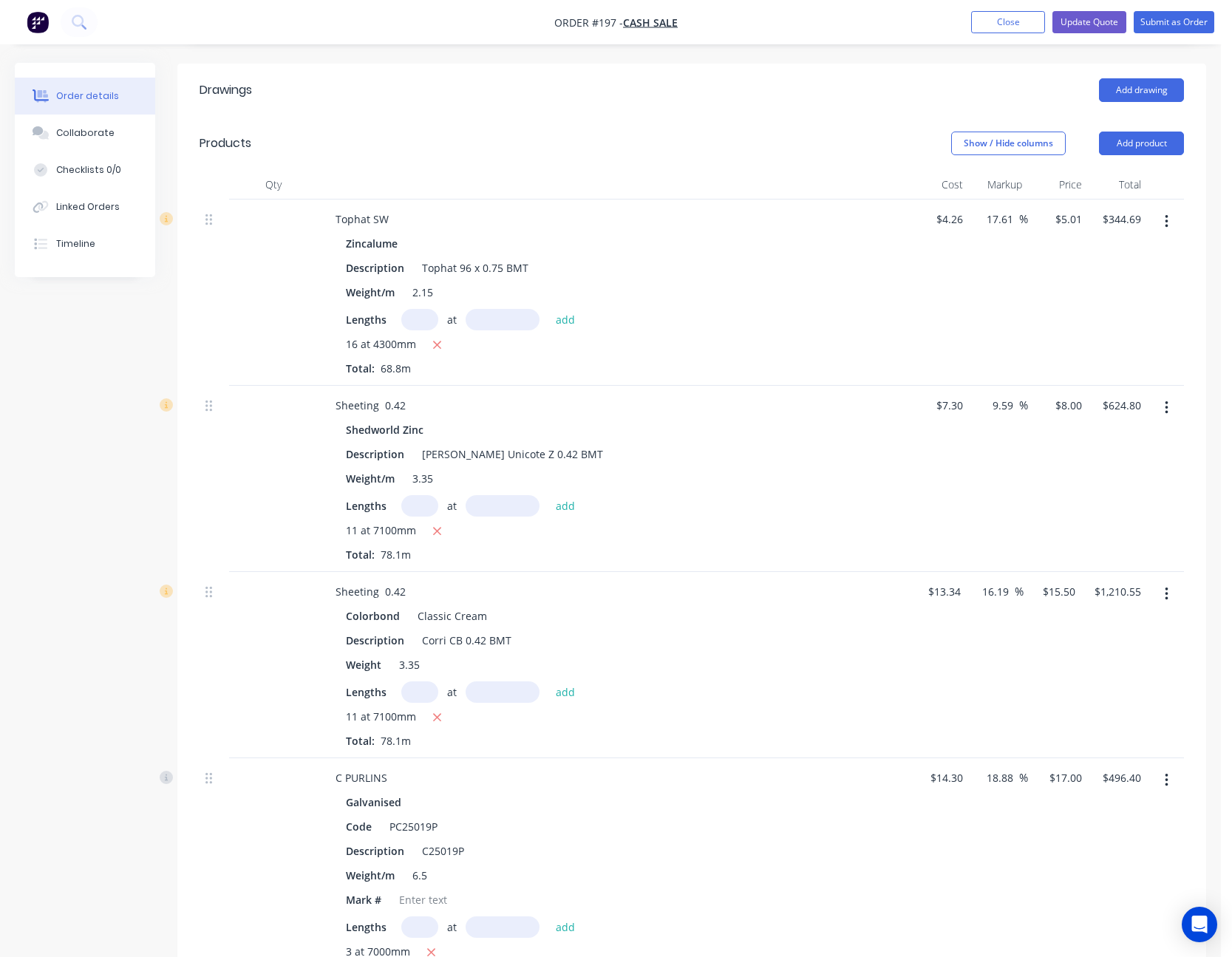
click at [1167, 218] on icon "button" at bounding box center [1167, 222] width 3 height 16
click at [1145, 262] on div "Edit" at bounding box center [1114, 260] width 114 height 21
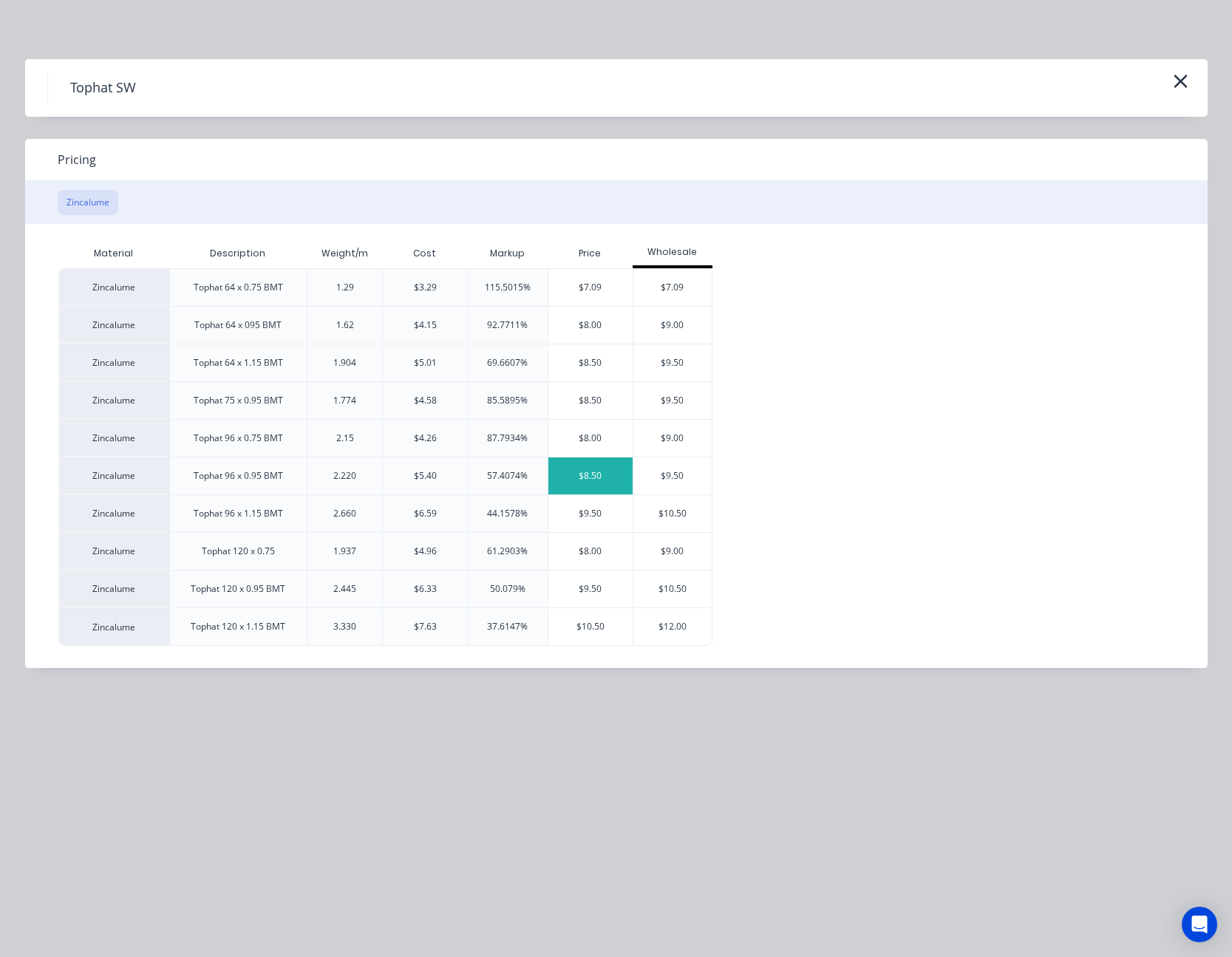
click at [599, 476] on div "$8.50" at bounding box center [590, 476] width 84 height 37
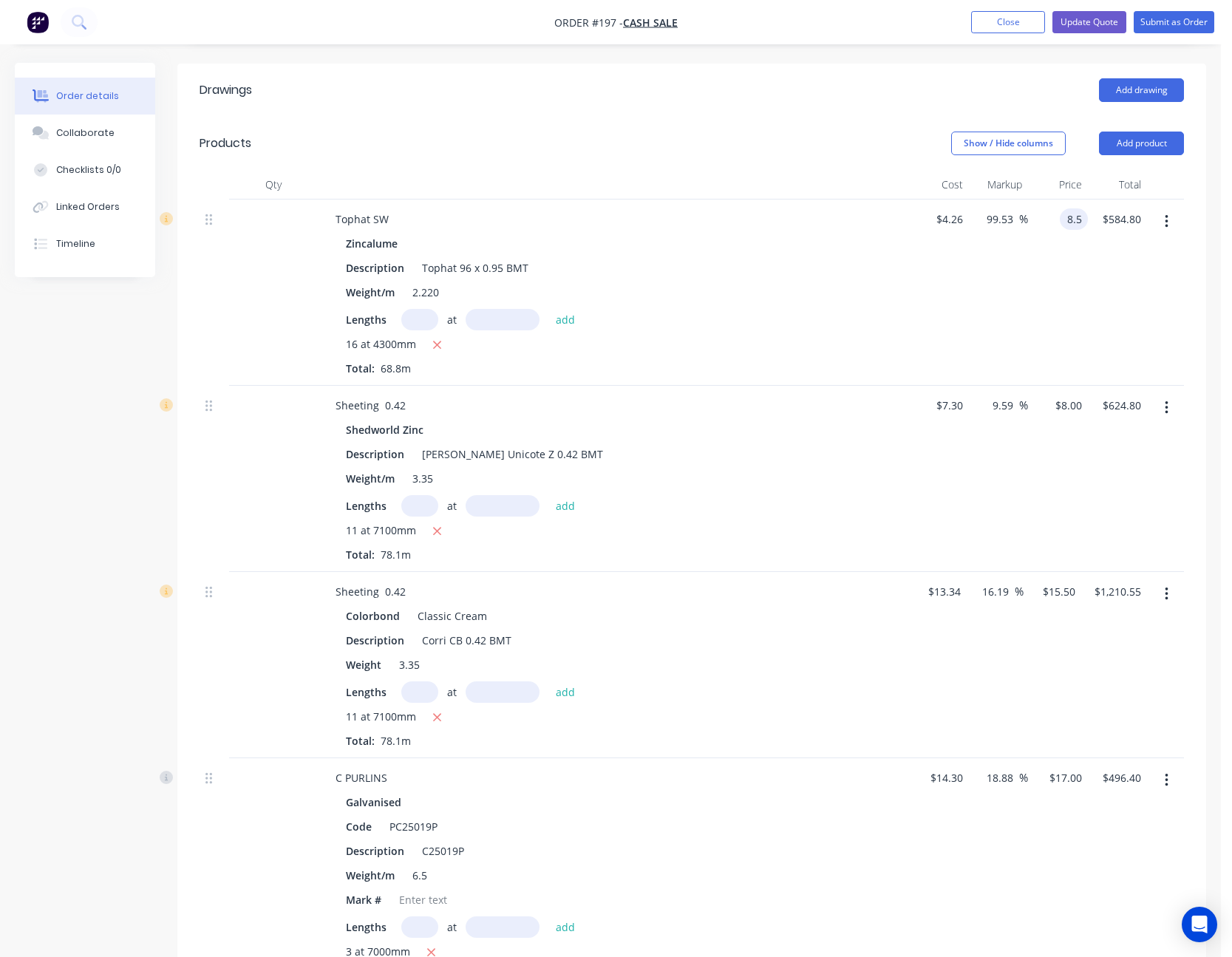
click at [1076, 227] on input "8.5" at bounding box center [1077, 218] width 22 height 21
click at [1076, 320] on div "$6.50 $6.50" at bounding box center [1058, 292] width 60 height 186
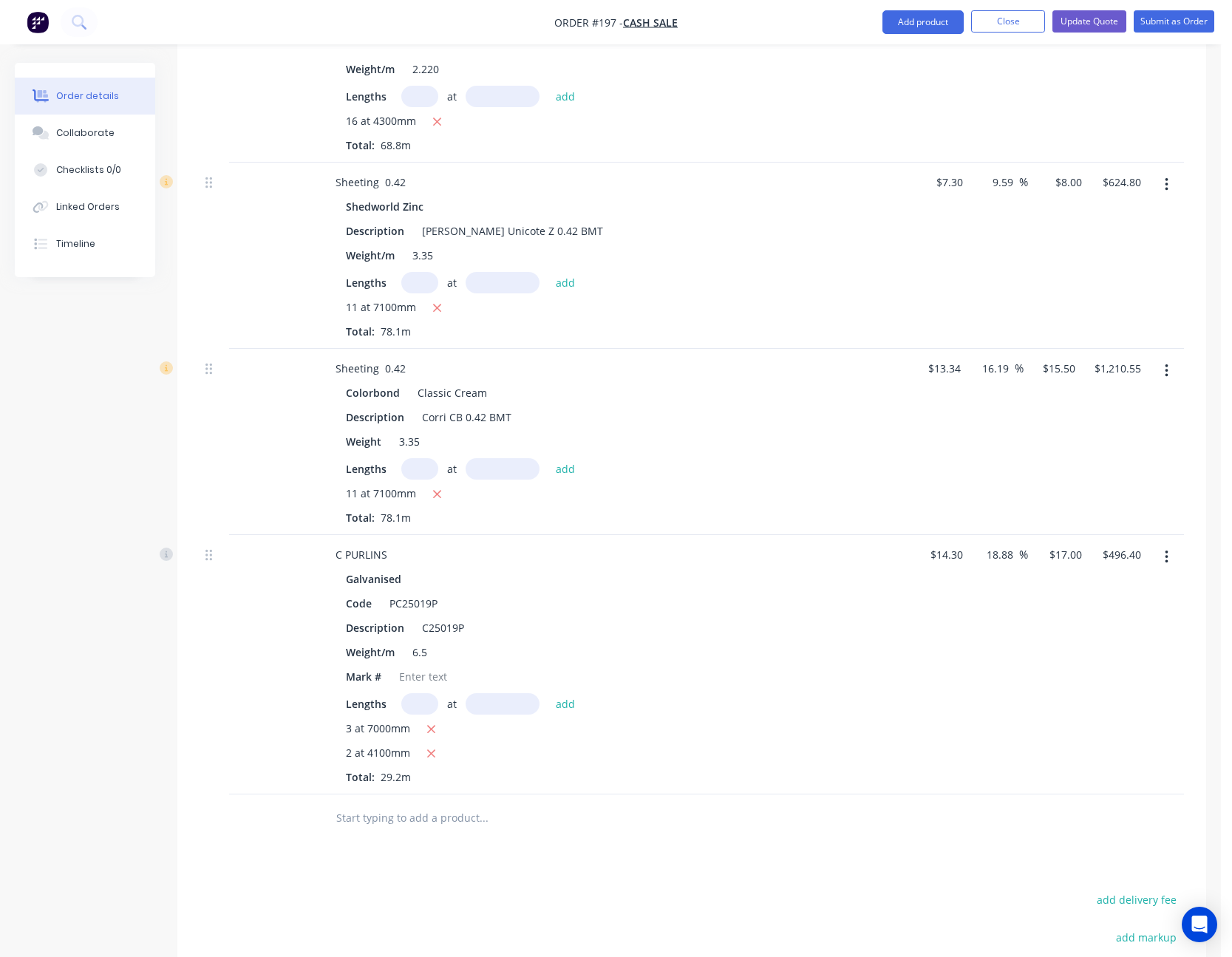
scroll to position [740, 0]
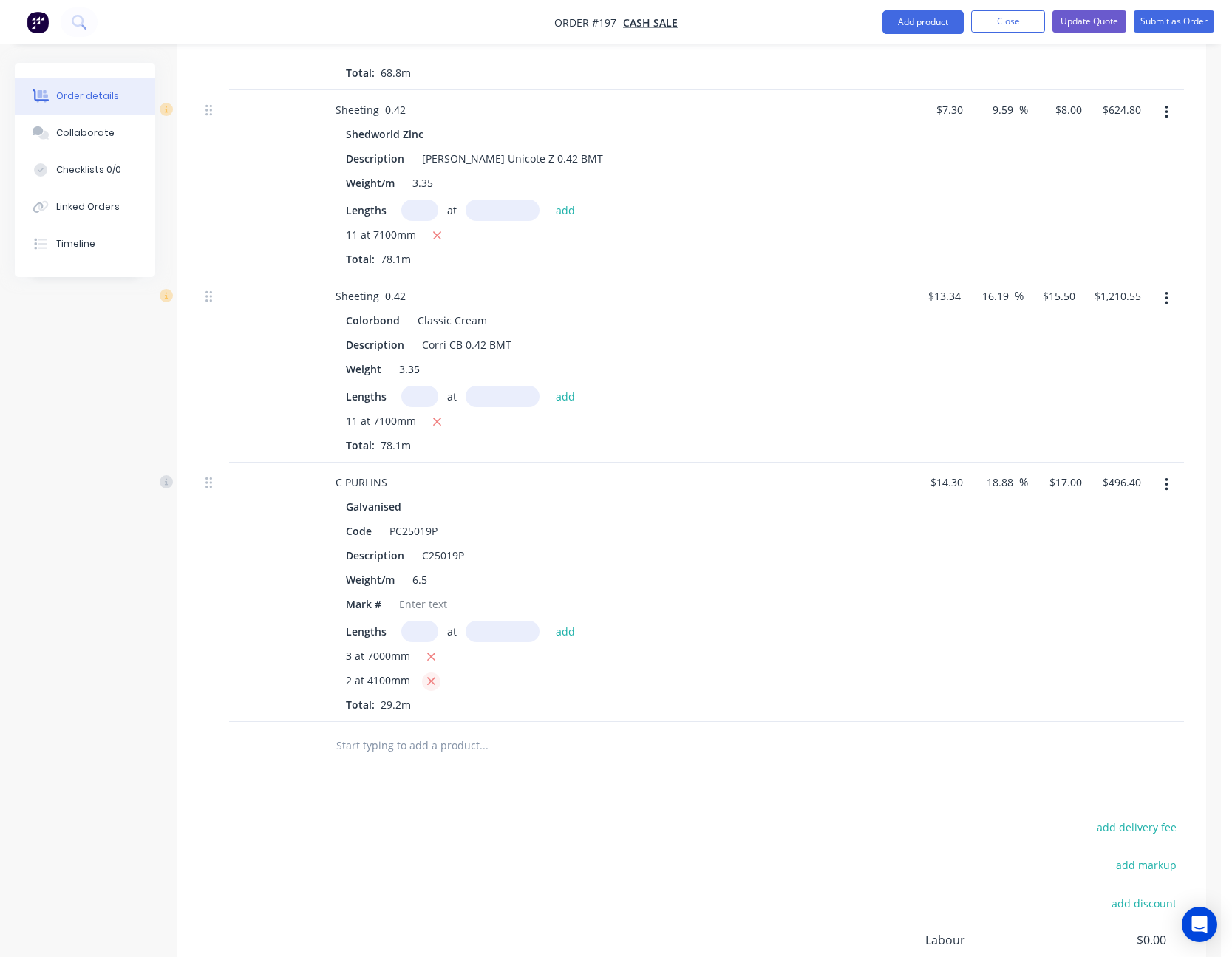
click at [434, 680] on icon "button" at bounding box center [430, 682] width 9 height 14
click at [427, 634] on input "text" at bounding box center [420, 631] width 37 height 21
click at [548, 621] on button "add" at bounding box center [565, 631] width 35 height 20
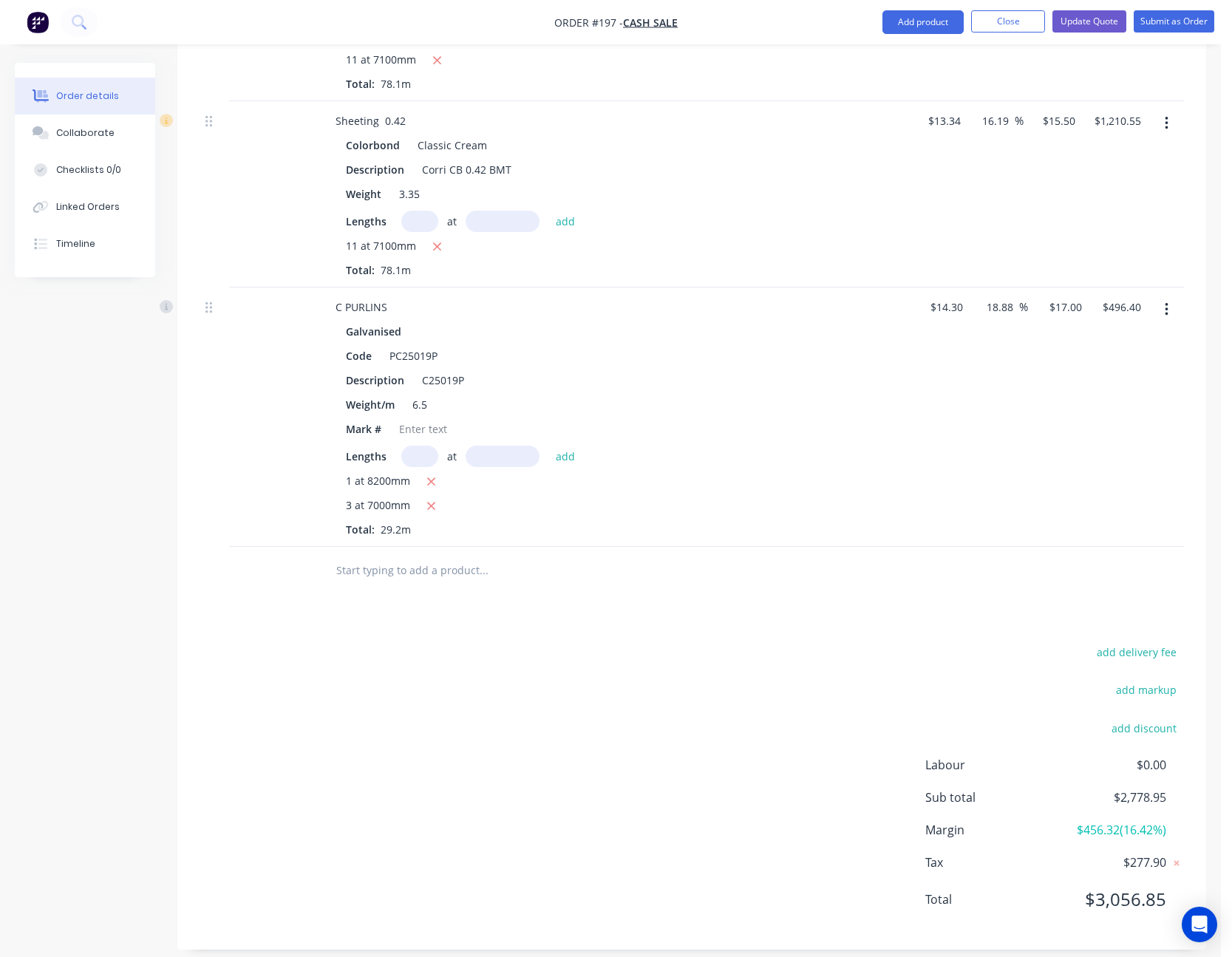
scroll to position [929, 0]
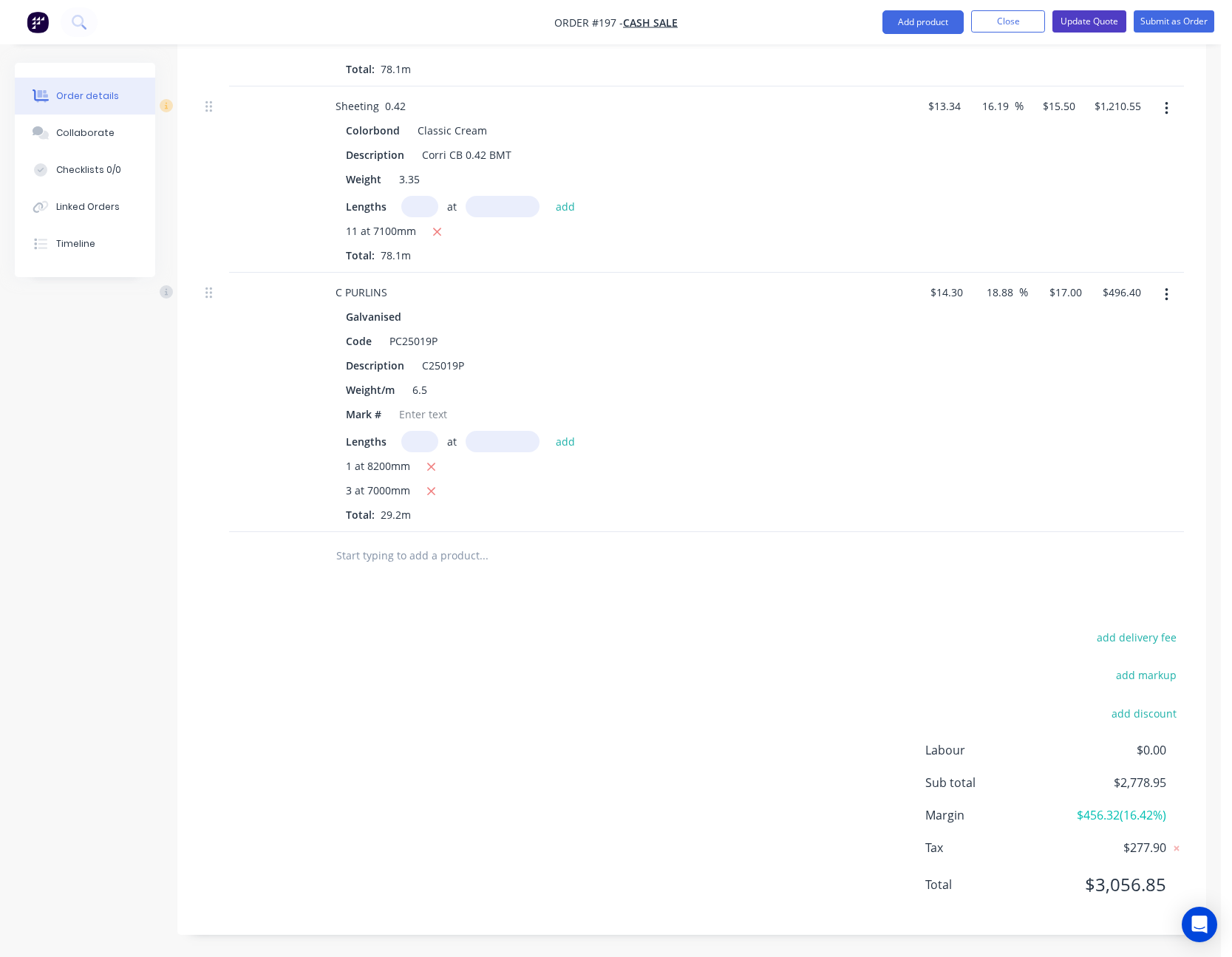
click at [1115, 20] on button "Update Quote" at bounding box center [1089, 21] width 74 height 22
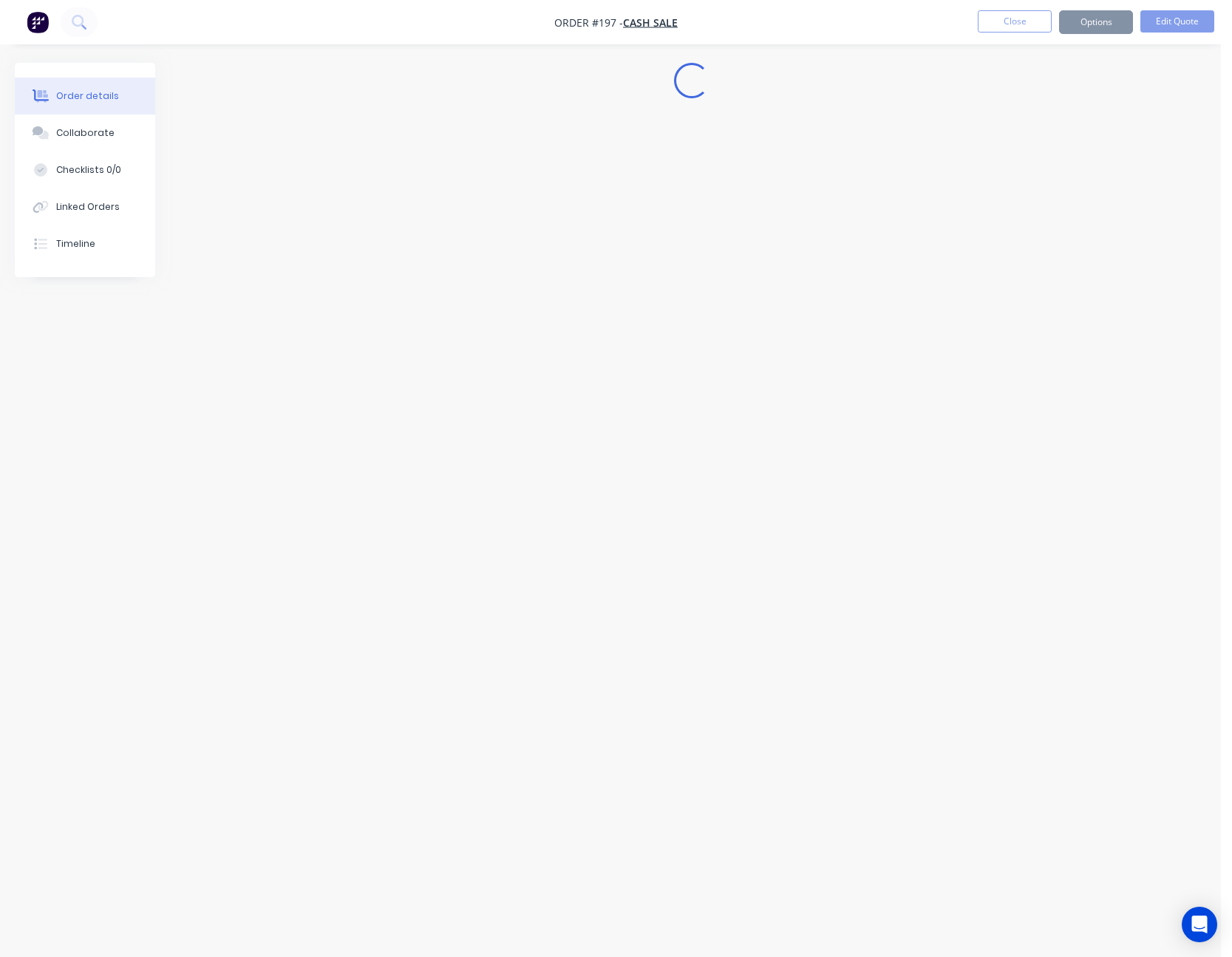
scroll to position [0, 0]
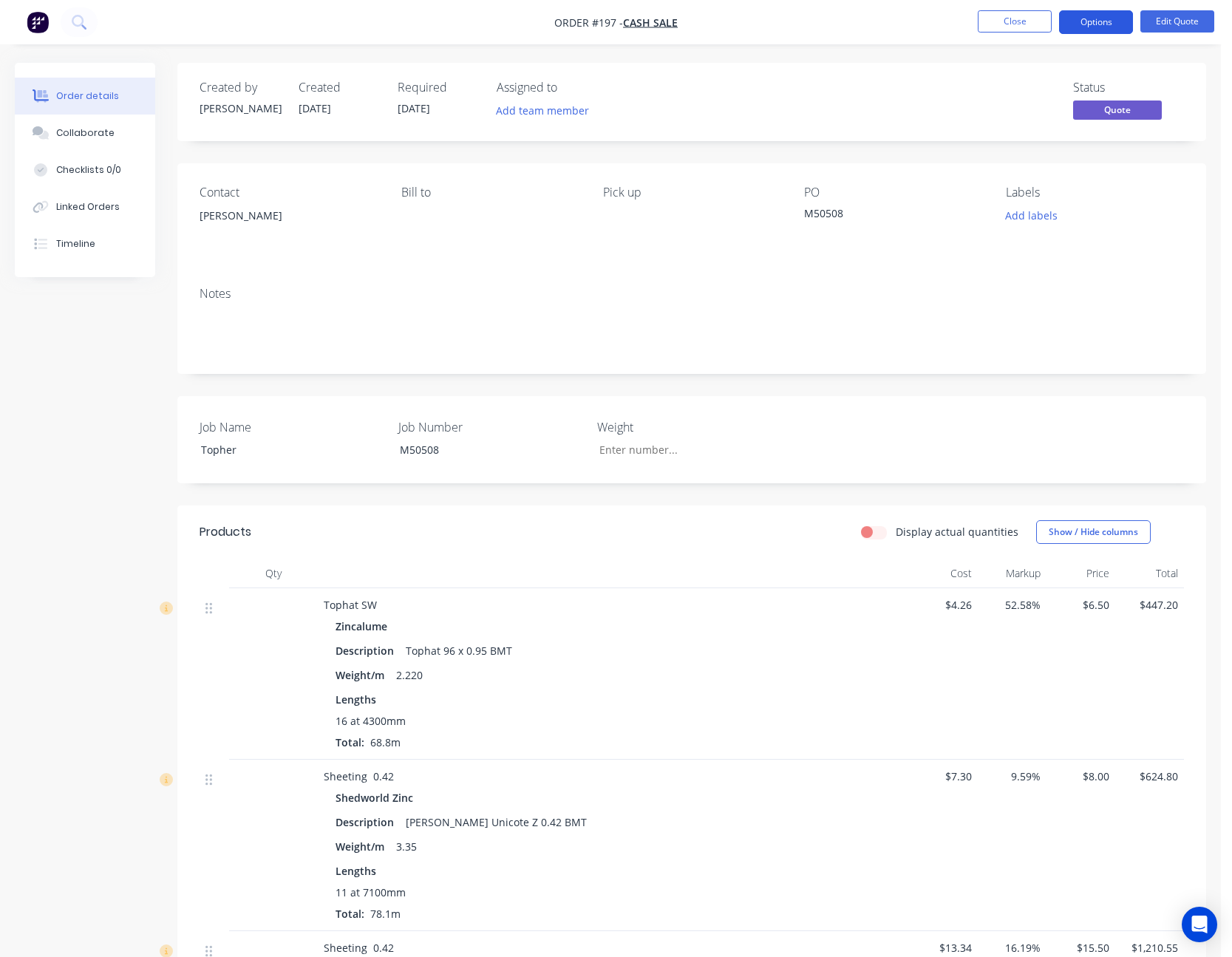
click at [1111, 20] on button "Options" at bounding box center [1095, 22] width 74 height 24
click at [933, 90] on div "Status Quote" at bounding box center [914, 102] width 539 height 42
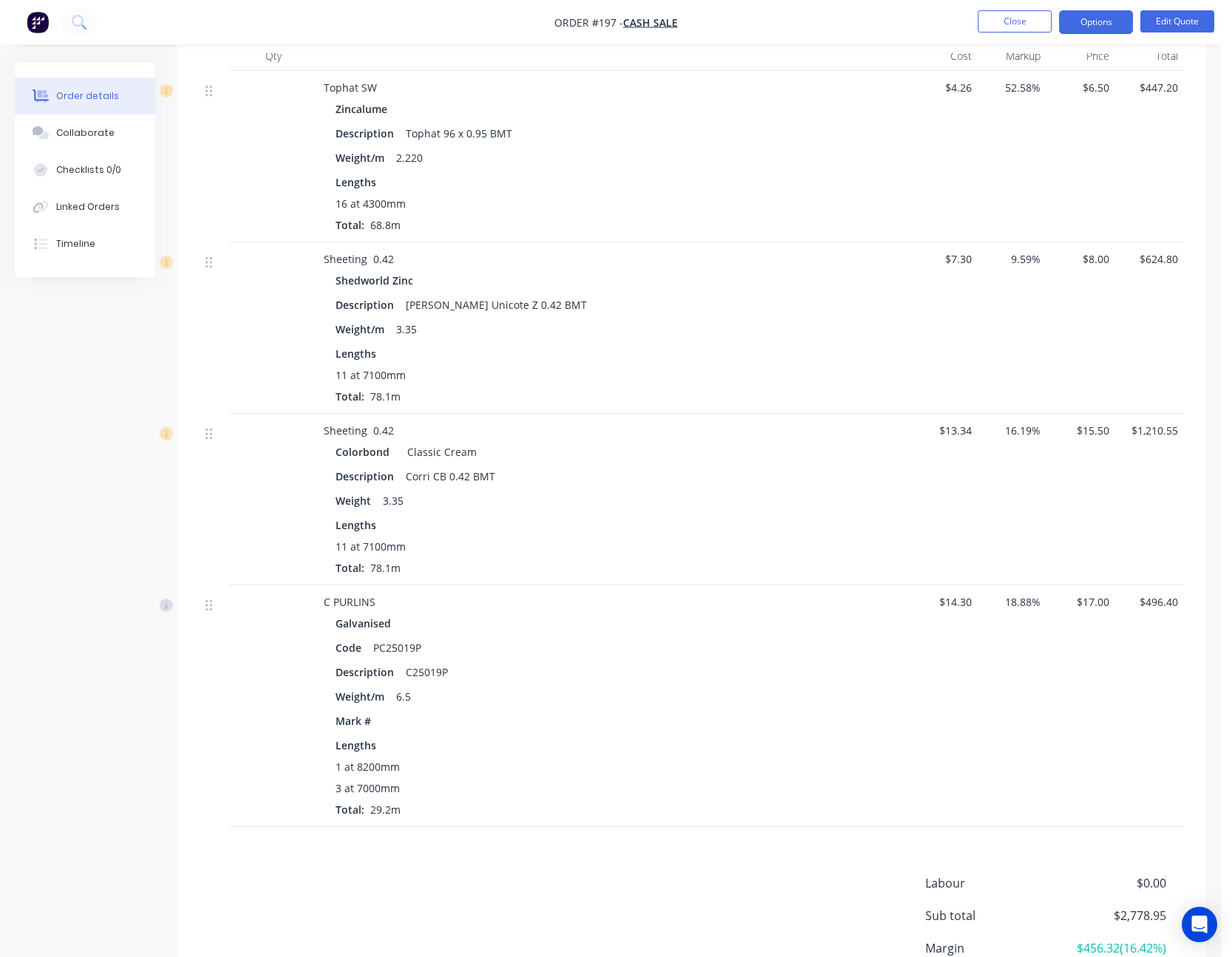
scroll to position [296, 0]
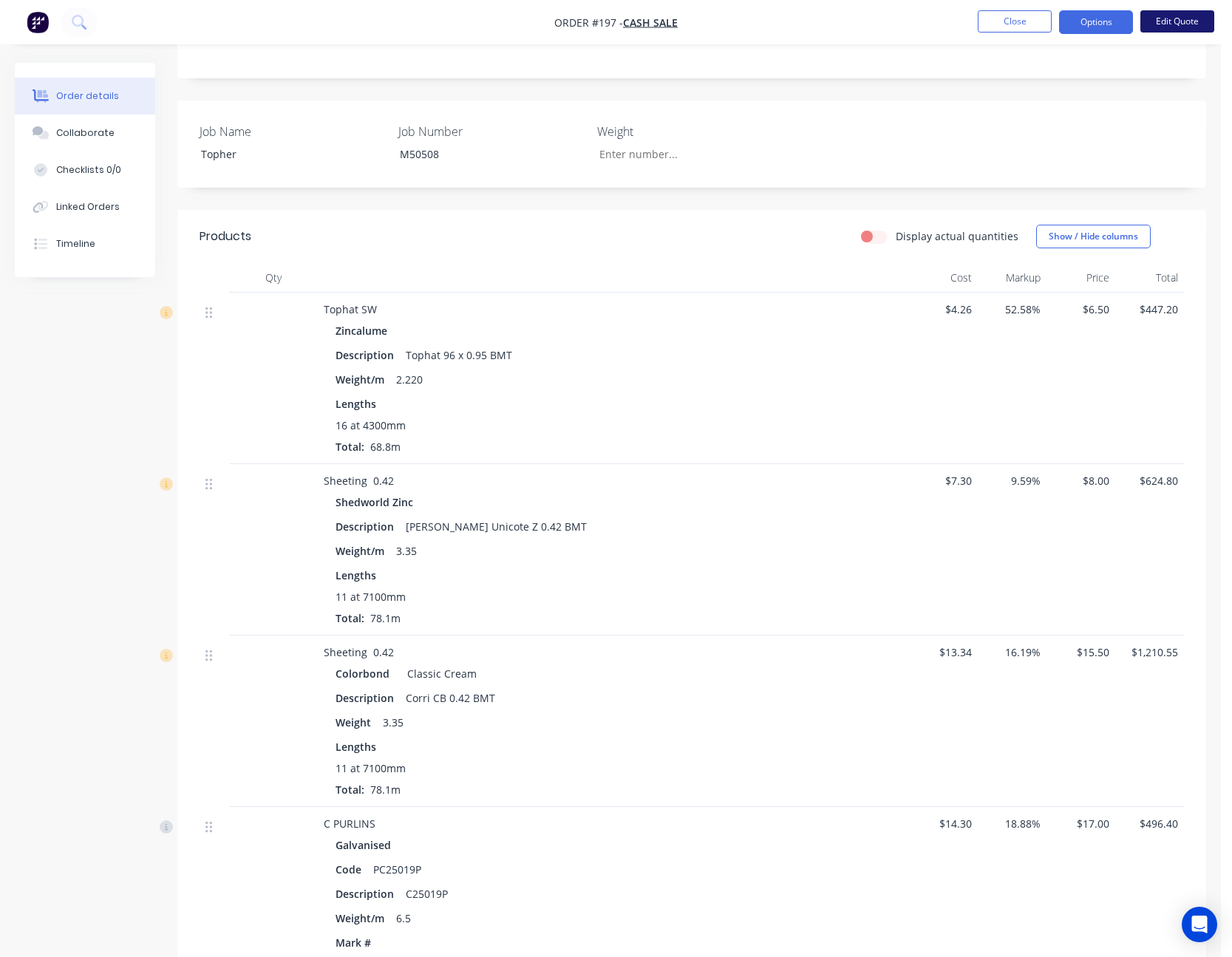
click at [1179, 20] on button "Edit Quote" at bounding box center [1177, 21] width 74 height 22
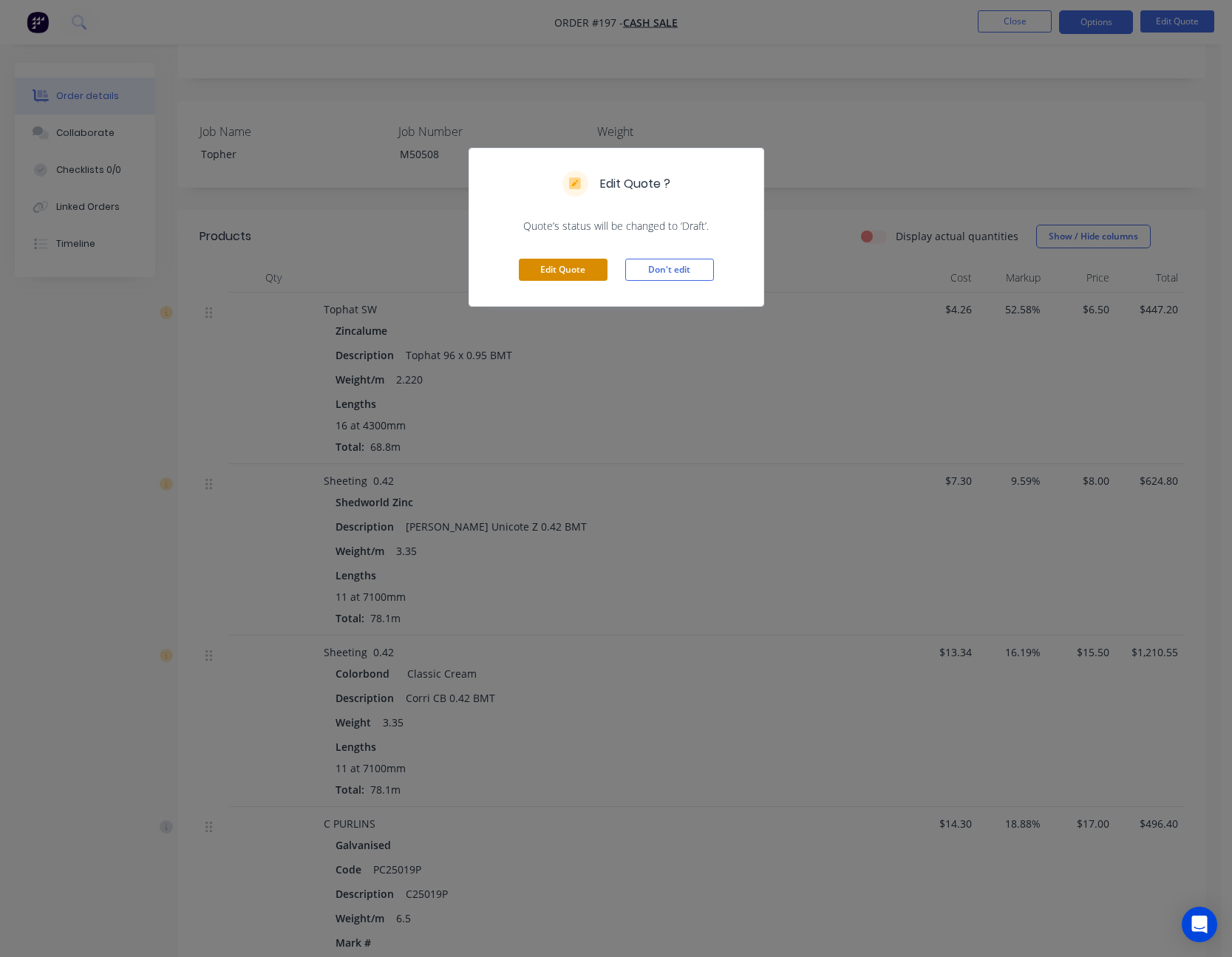
click at [562, 271] on button "Edit Quote" at bounding box center [563, 270] width 88 height 22
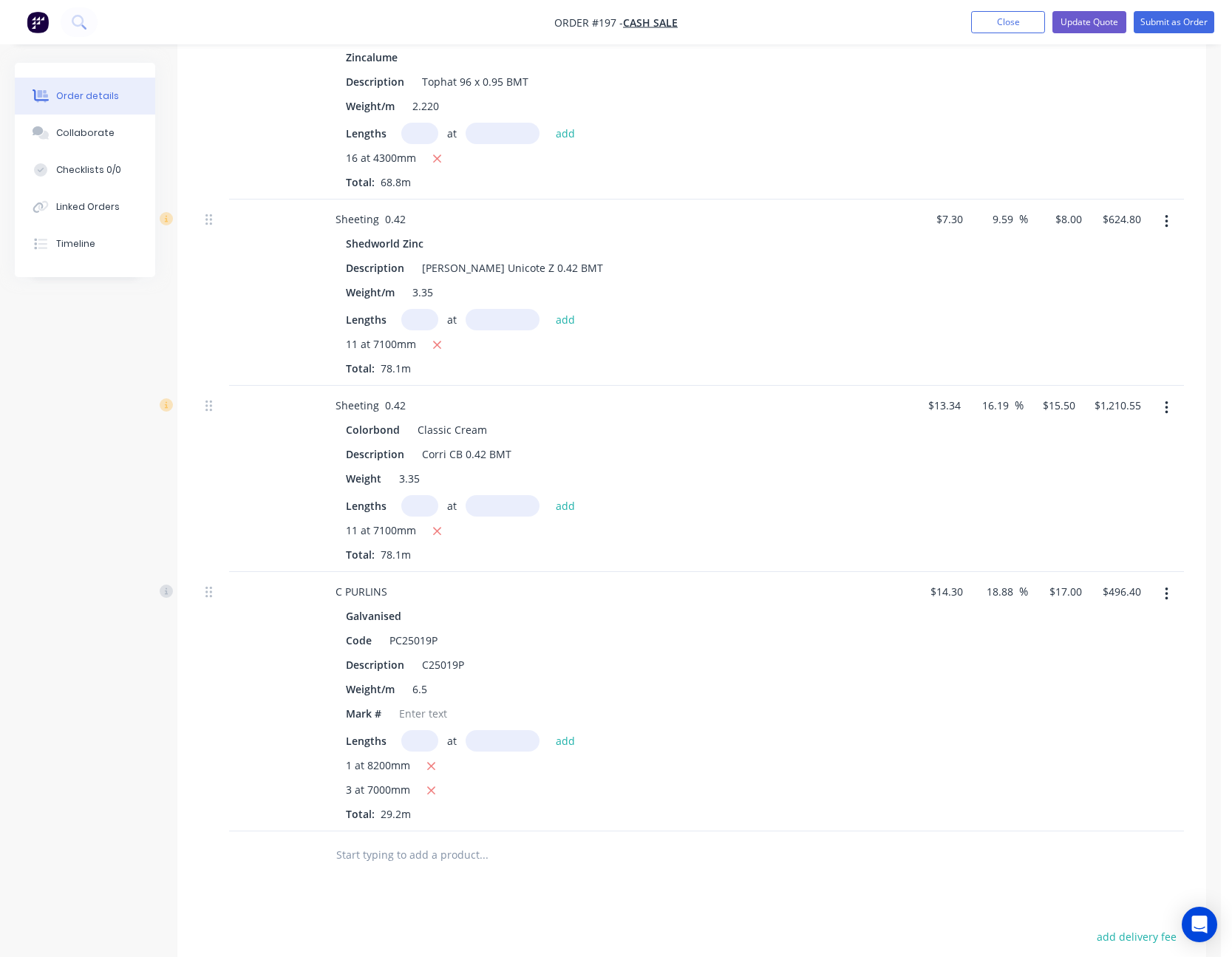
scroll to position [665, 0]
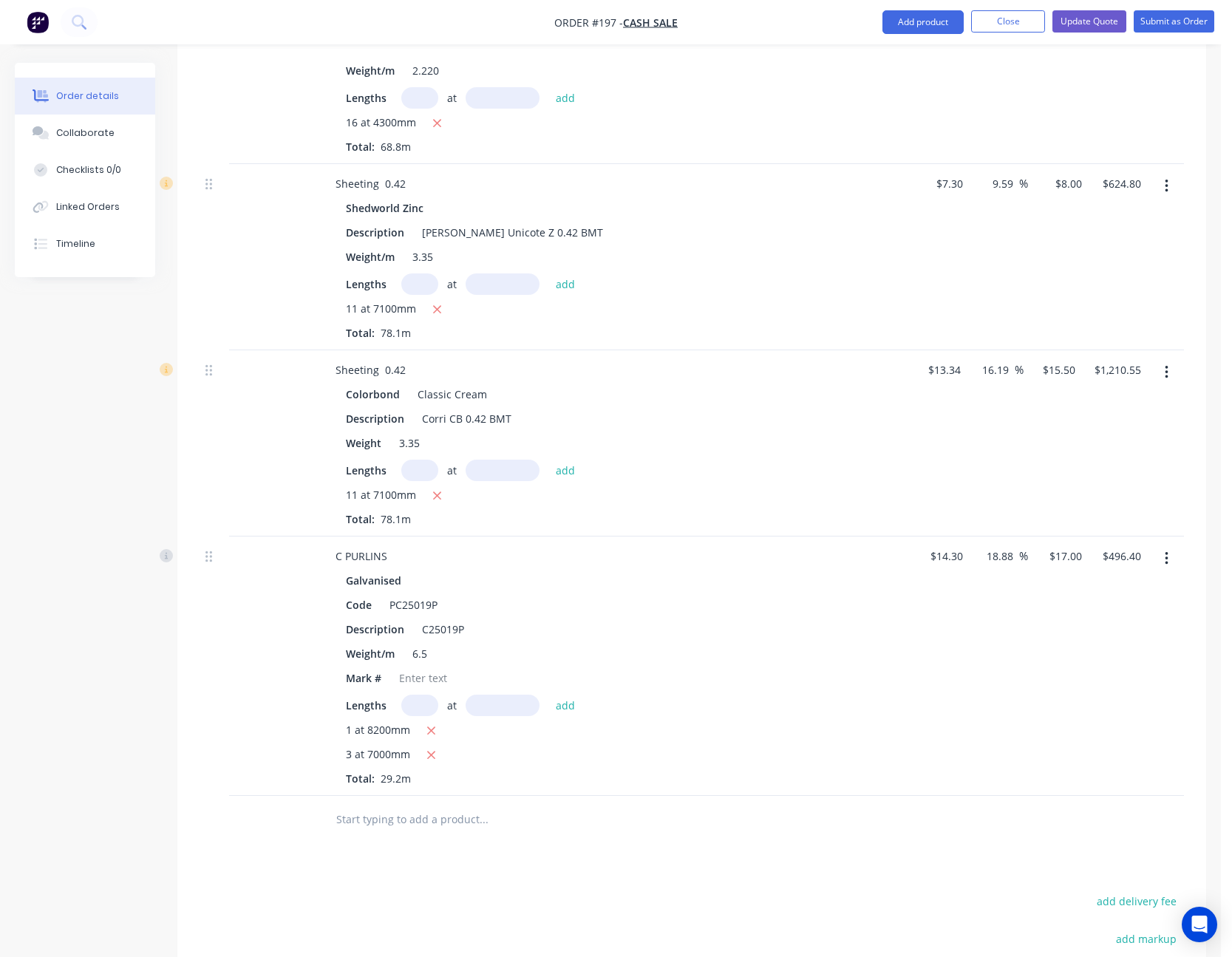
click at [1169, 373] on button "button" at bounding box center [1167, 372] width 35 height 26
click at [1092, 496] on div "Delete" at bounding box center [1114, 499] width 114 height 21
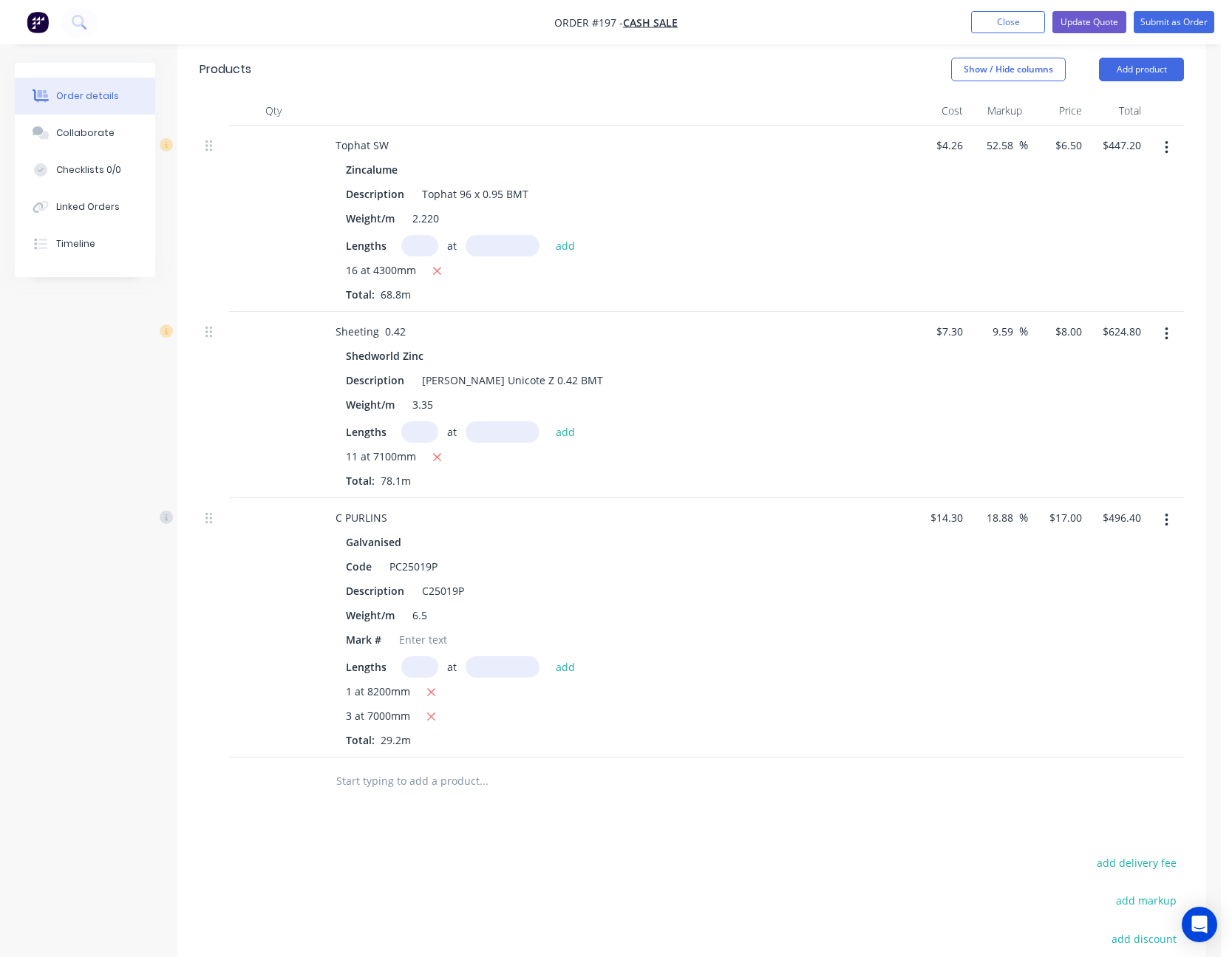
scroll to position [148, 0]
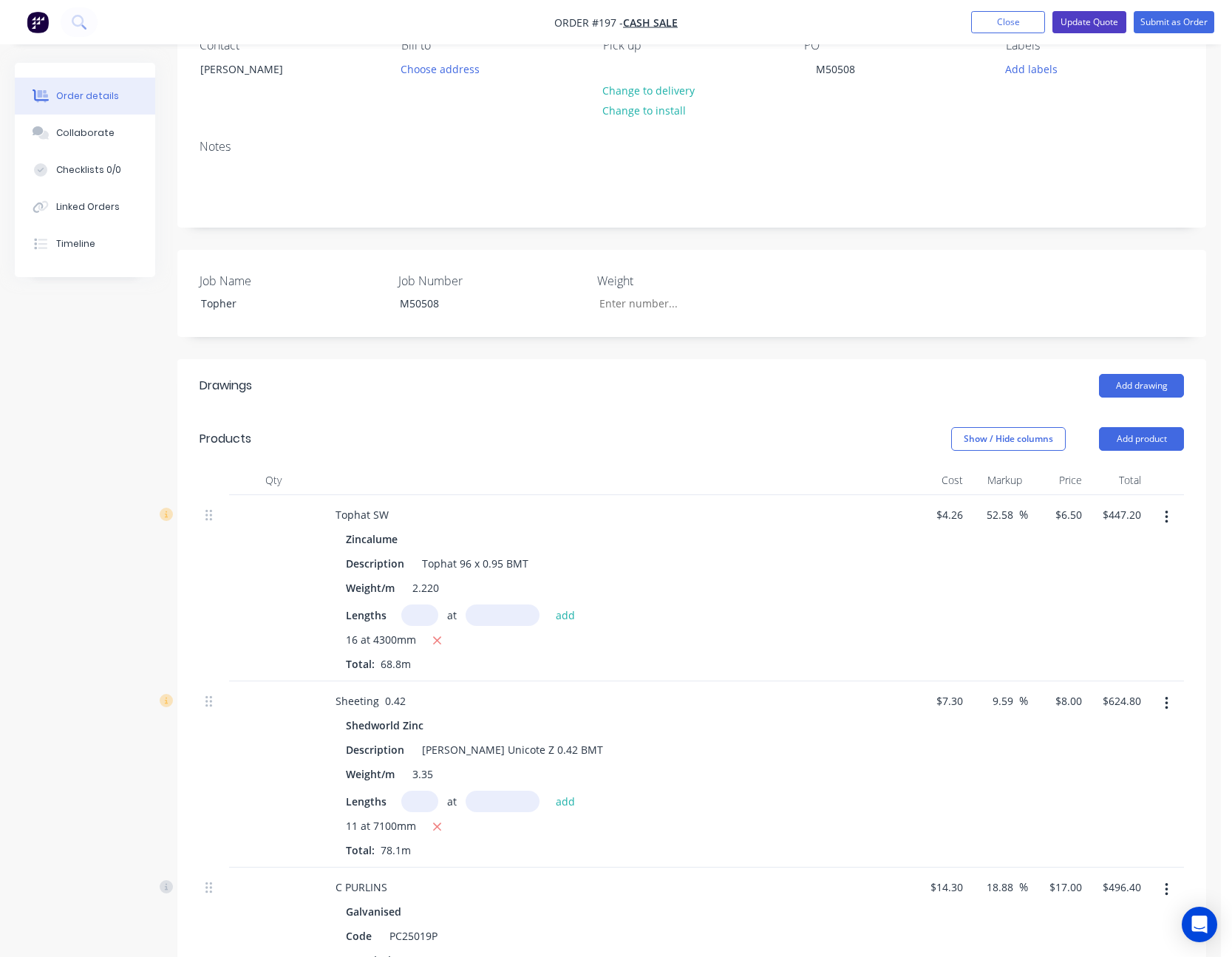
click at [1093, 18] on button "Update Quote" at bounding box center [1089, 22] width 74 height 22
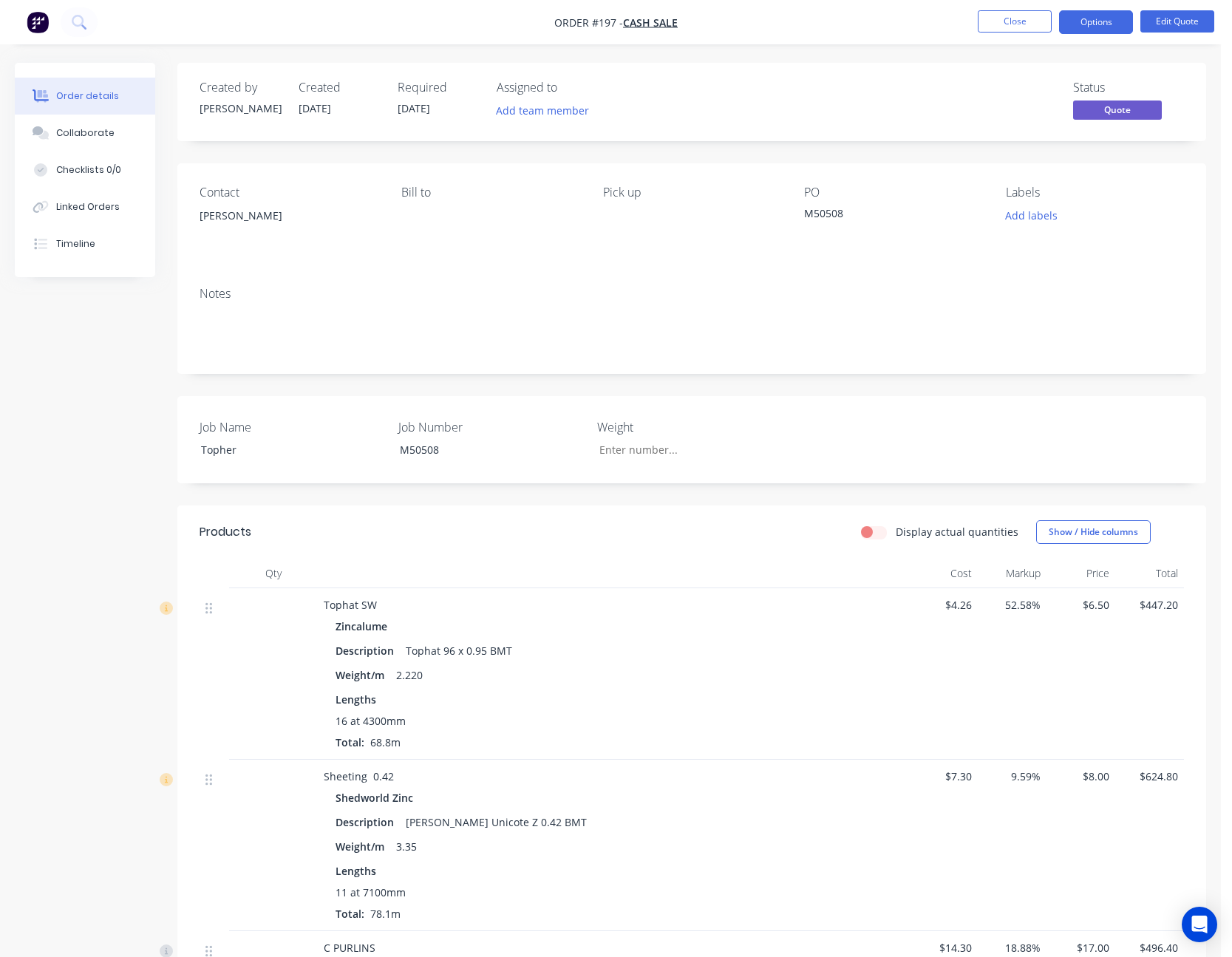
click at [1093, 18] on button "Options" at bounding box center [1095, 22] width 74 height 24
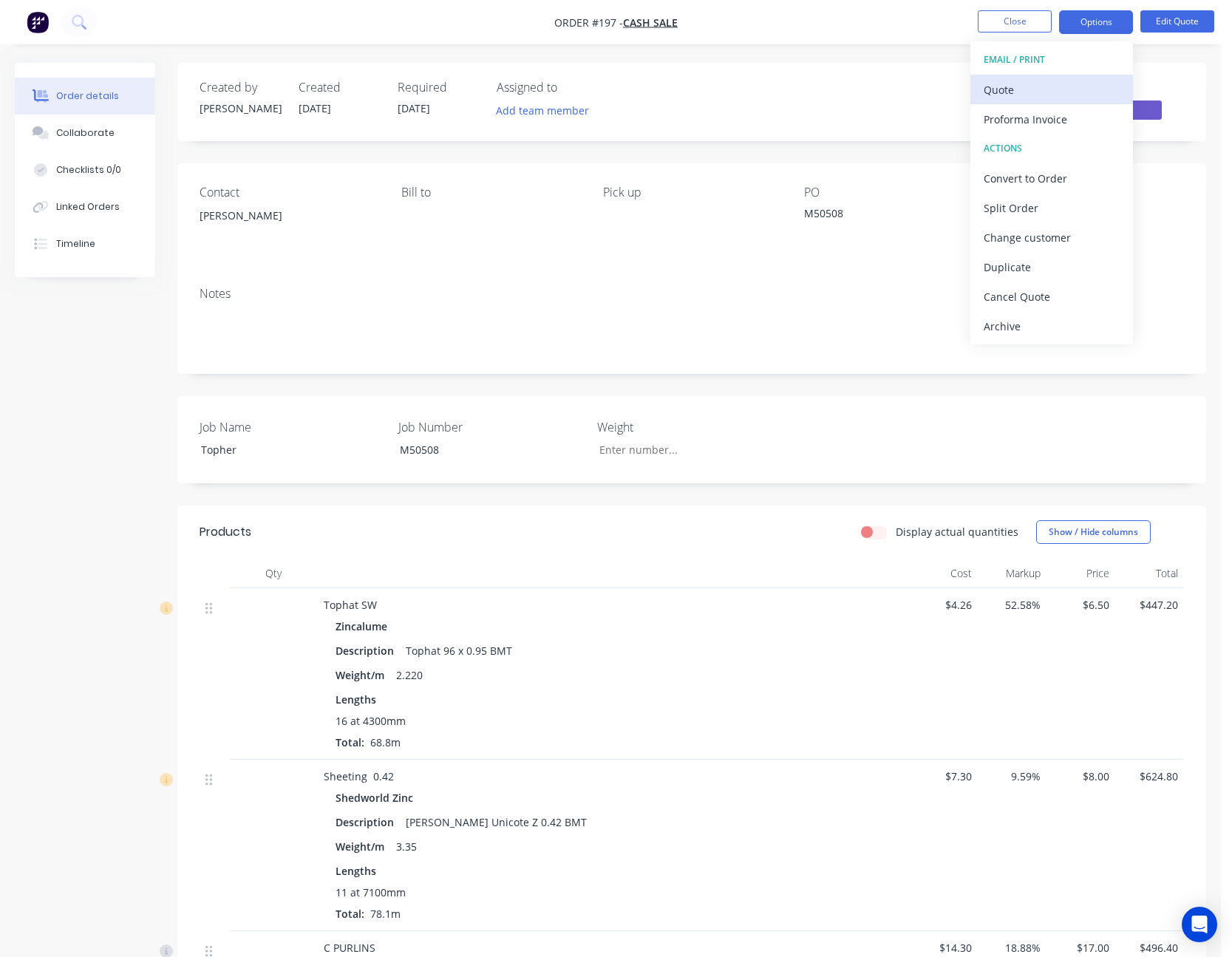
click at [1060, 95] on div "Quote" at bounding box center [1052, 89] width 136 height 21
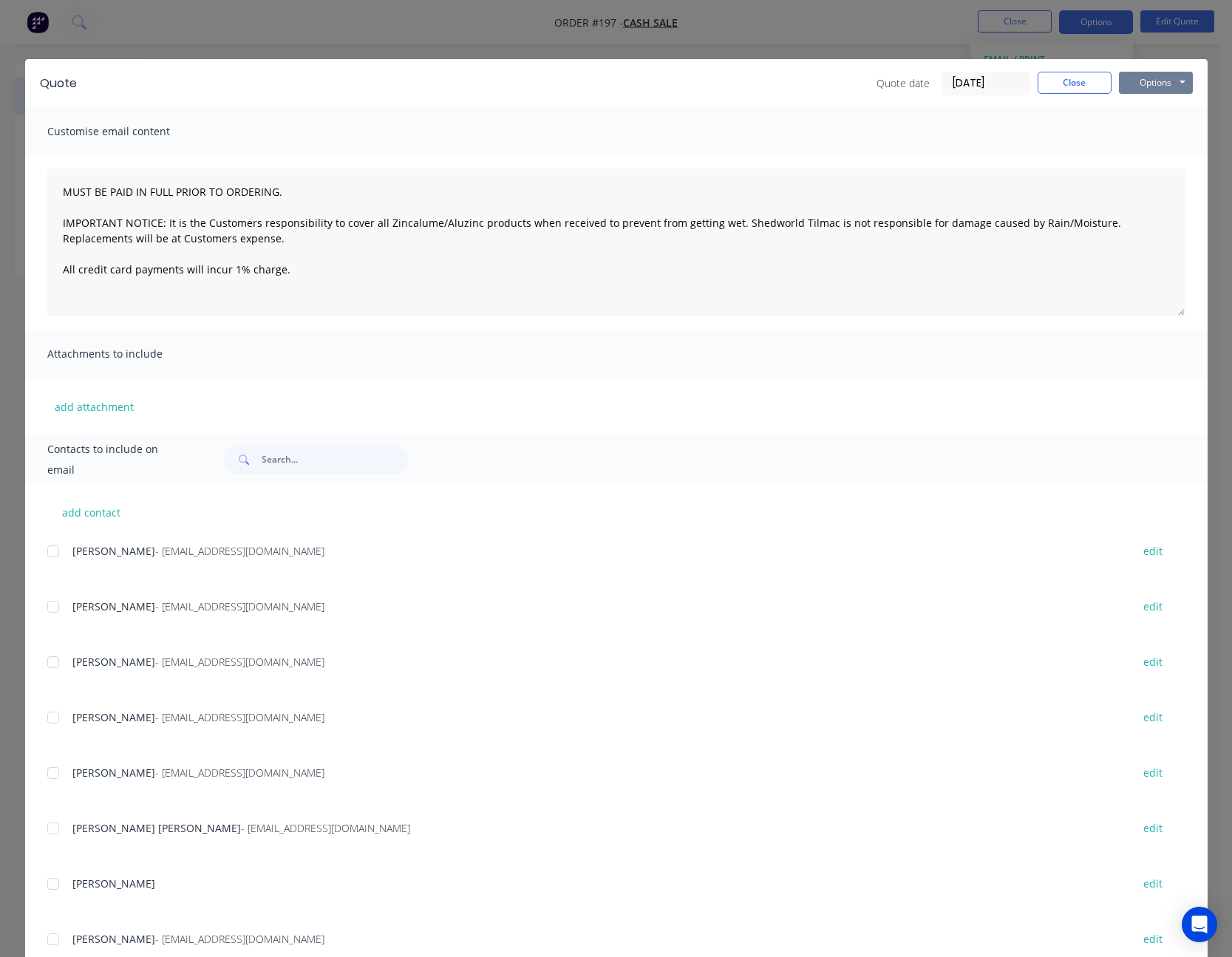
click at [1162, 82] on button "Options" at bounding box center [1156, 82] width 74 height 22
click at [1155, 127] on button "Print" at bounding box center [1166, 133] width 94 height 25
click at [1068, 85] on button "Close" at bounding box center [1074, 82] width 74 height 22
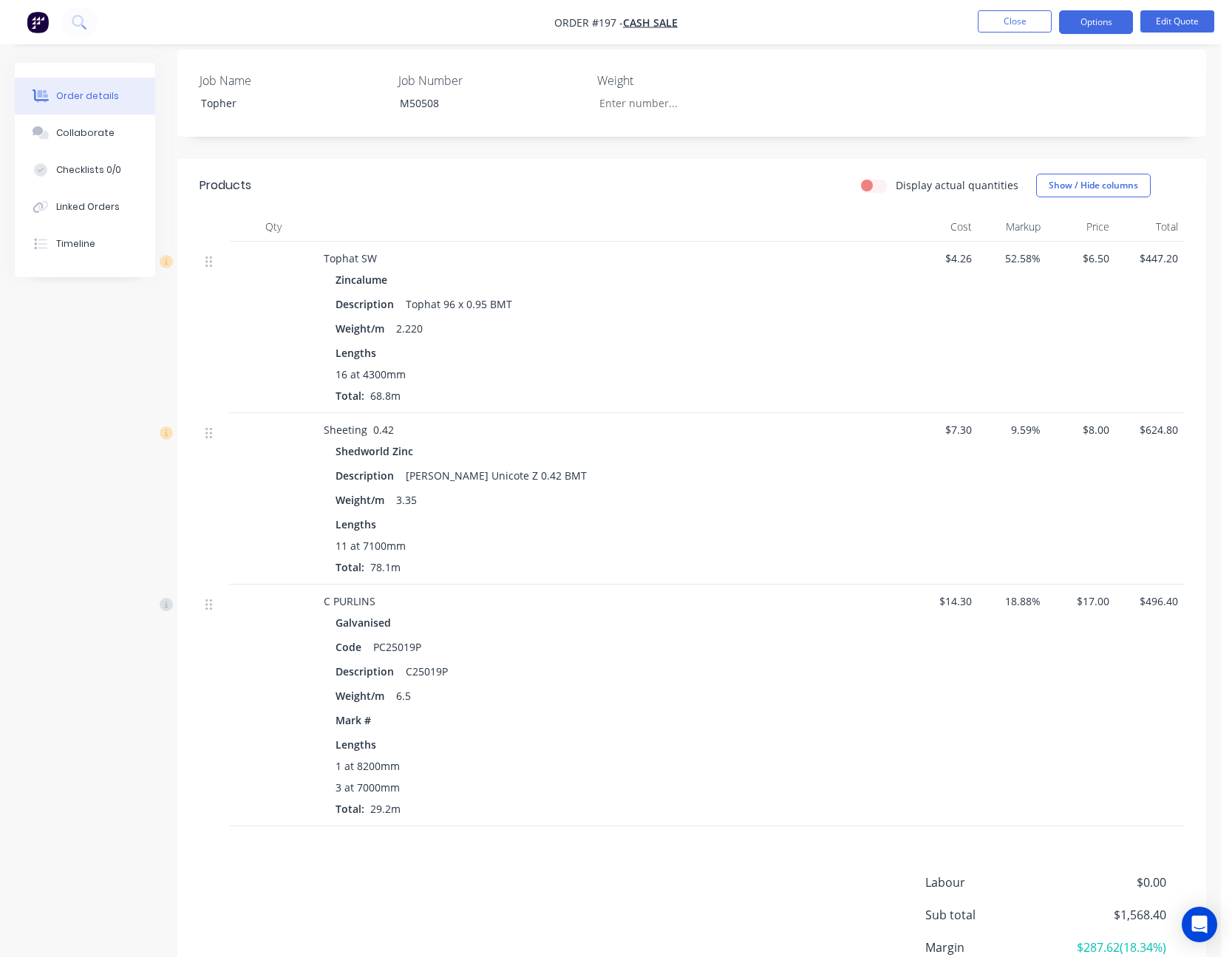
scroll to position [443, 0]
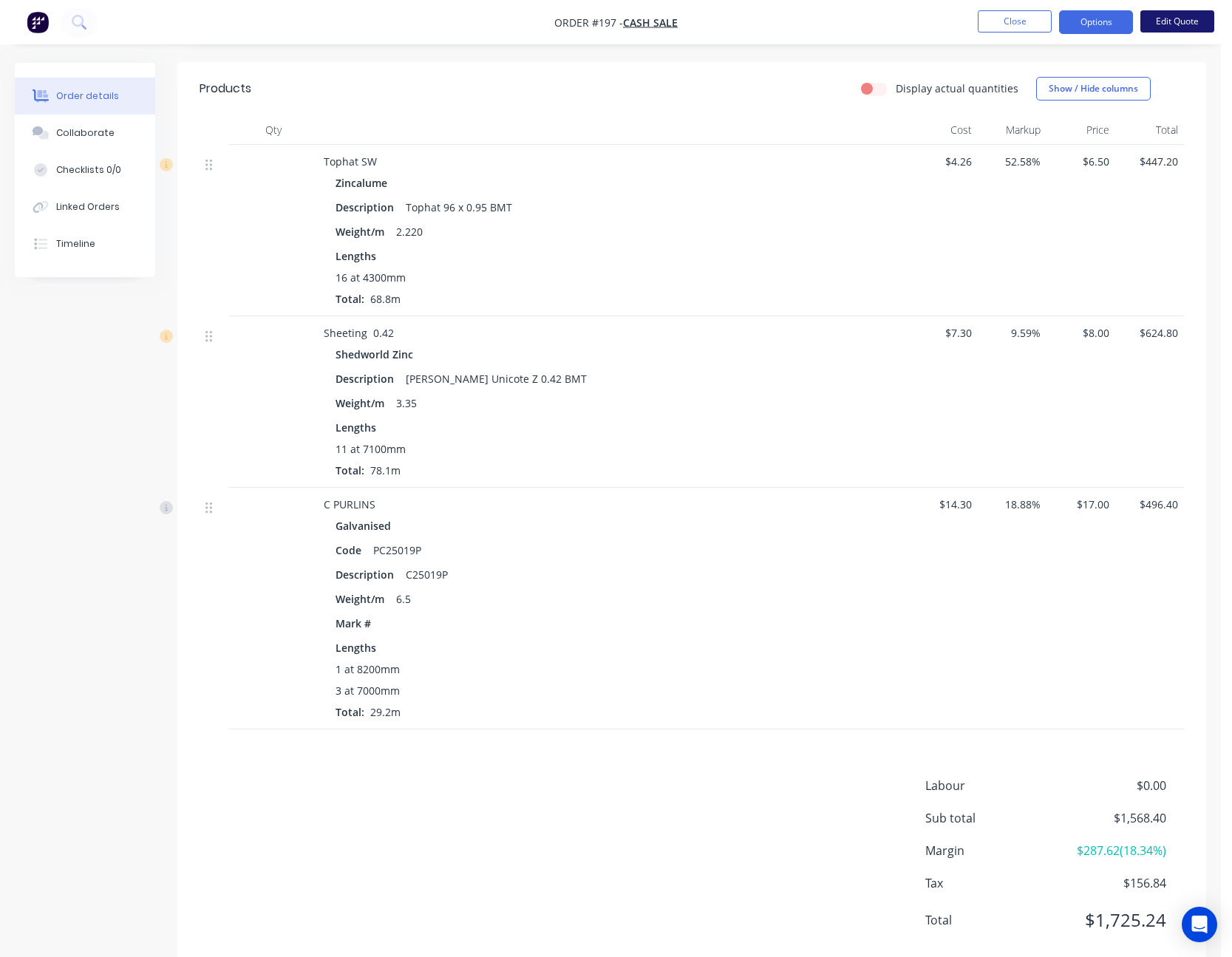
click at [1177, 23] on button "Edit Quote" at bounding box center [1177, 21] width 74 height 22
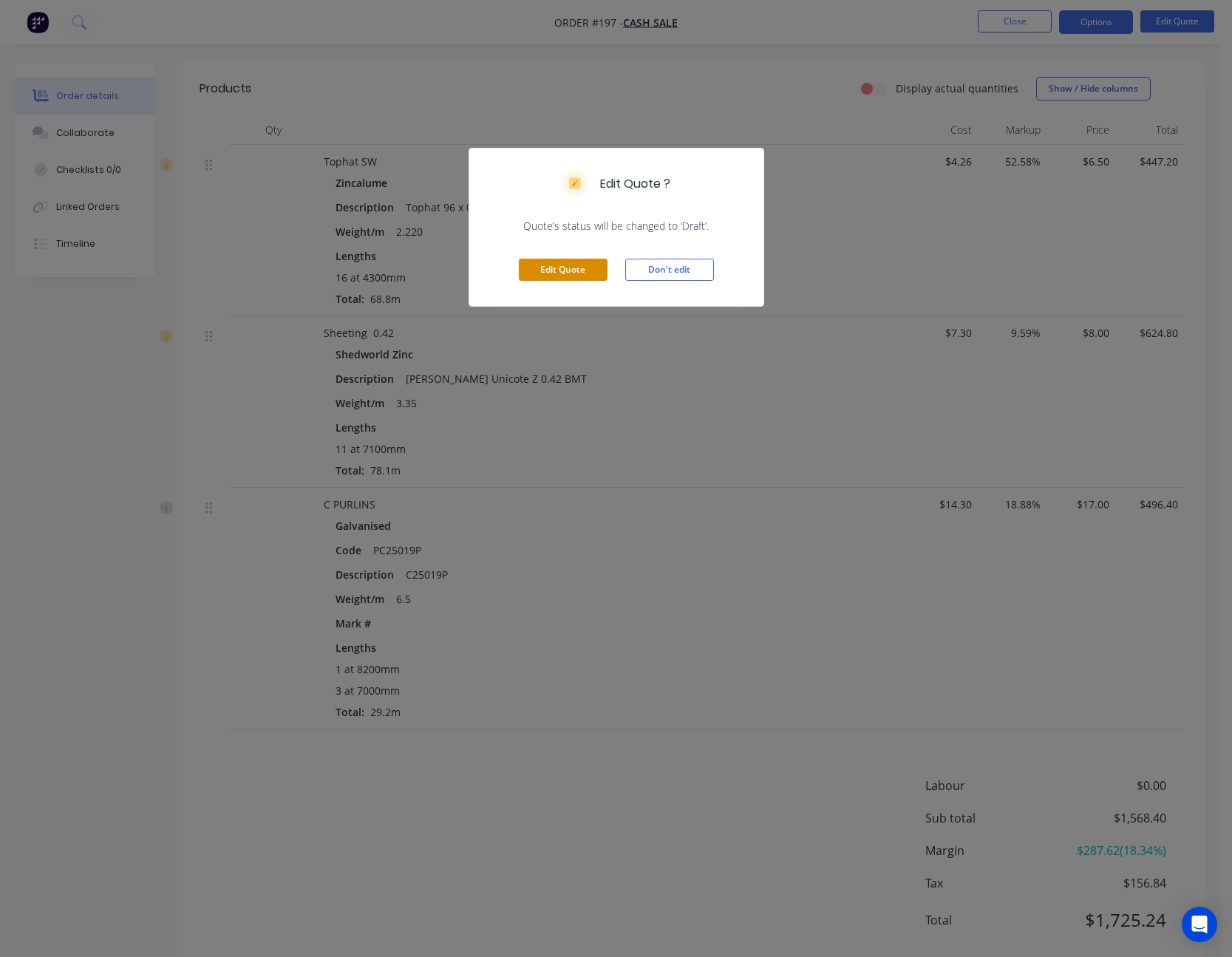
click at [582, 262] on button "Edit Quote" at bounding box center [563, 270] width 88 height 22
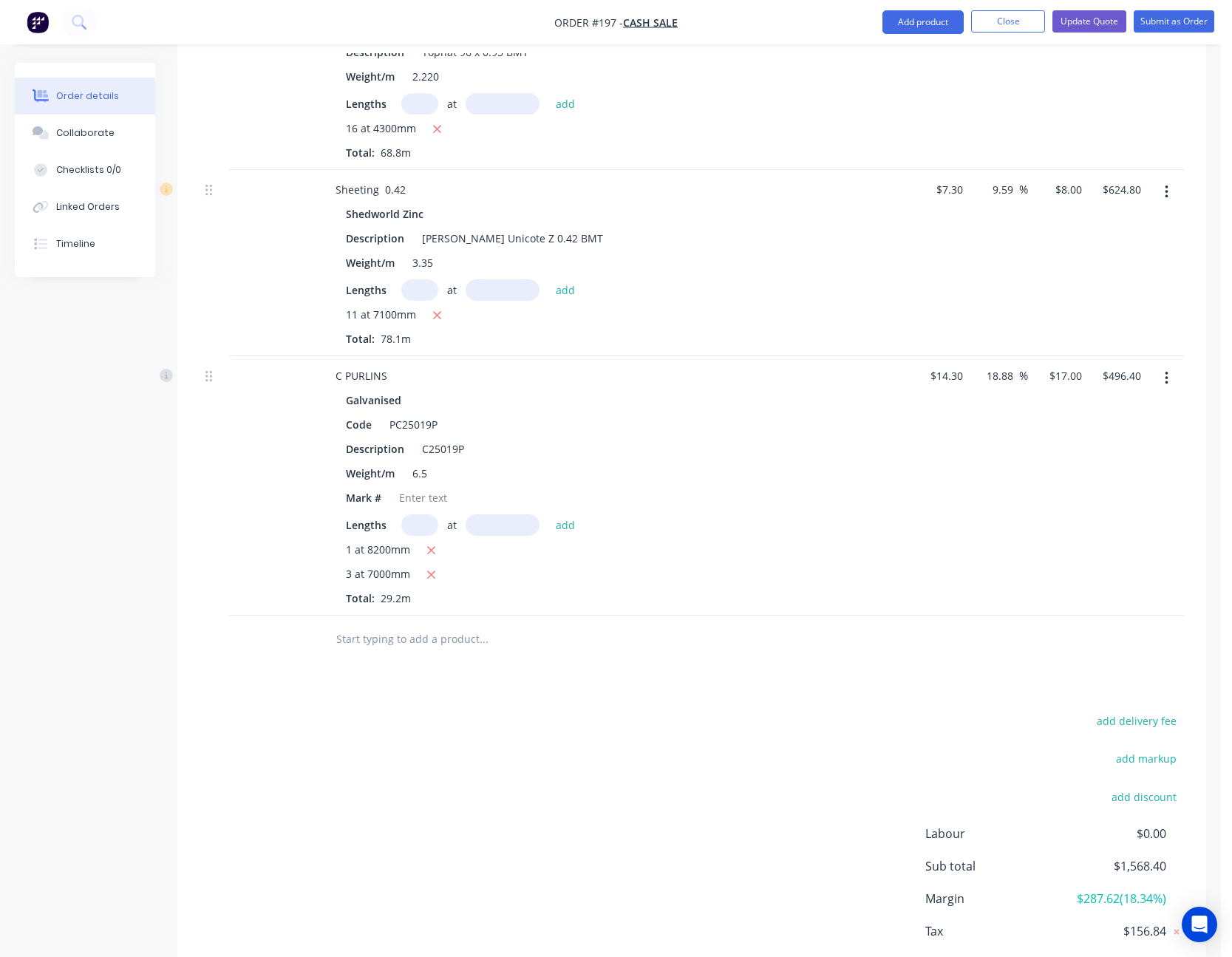
scroll to position [743, 0]
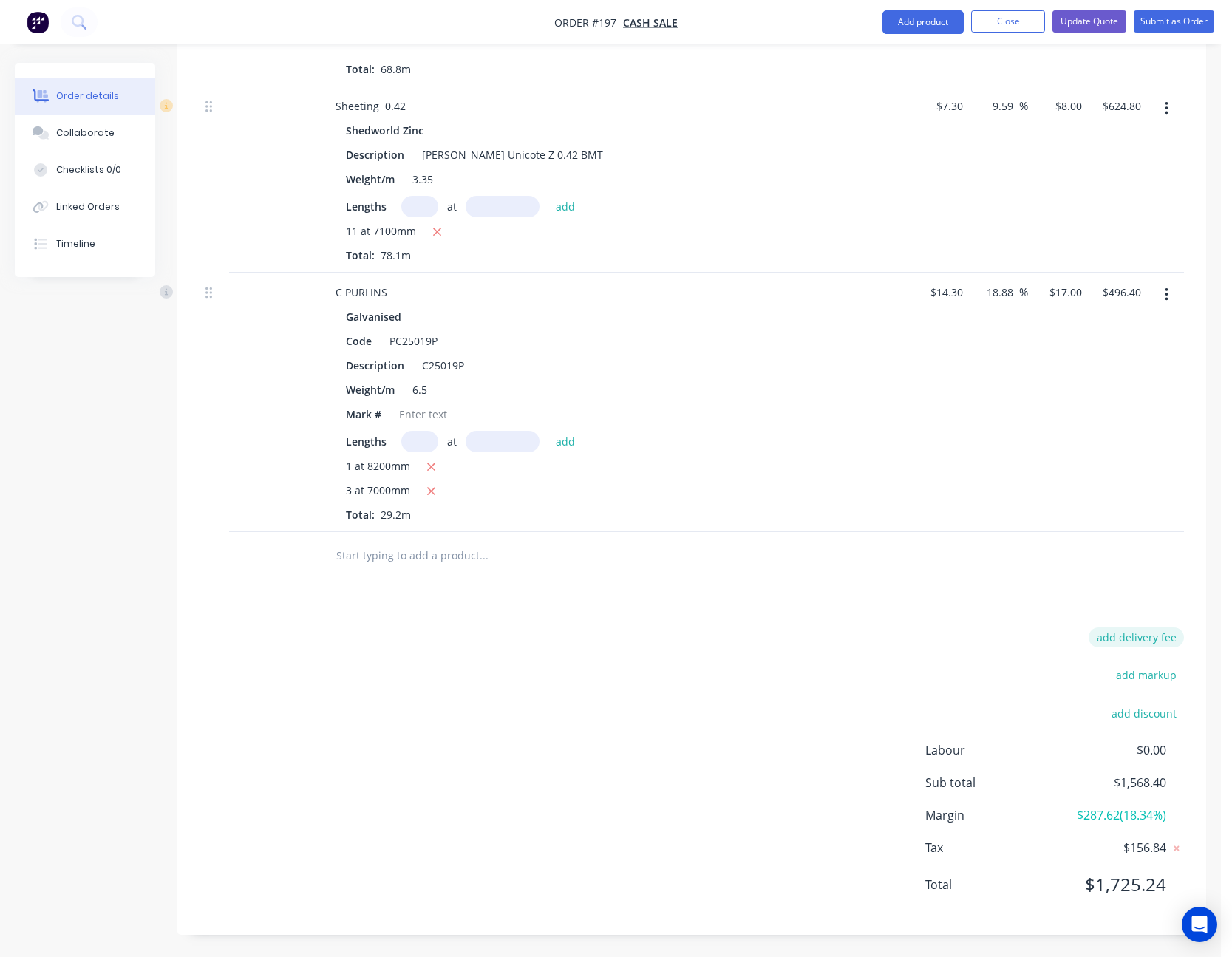
click at [1154, 639] on button "add delivery fee" at bounding box center [1136, 638] width 95 height 20
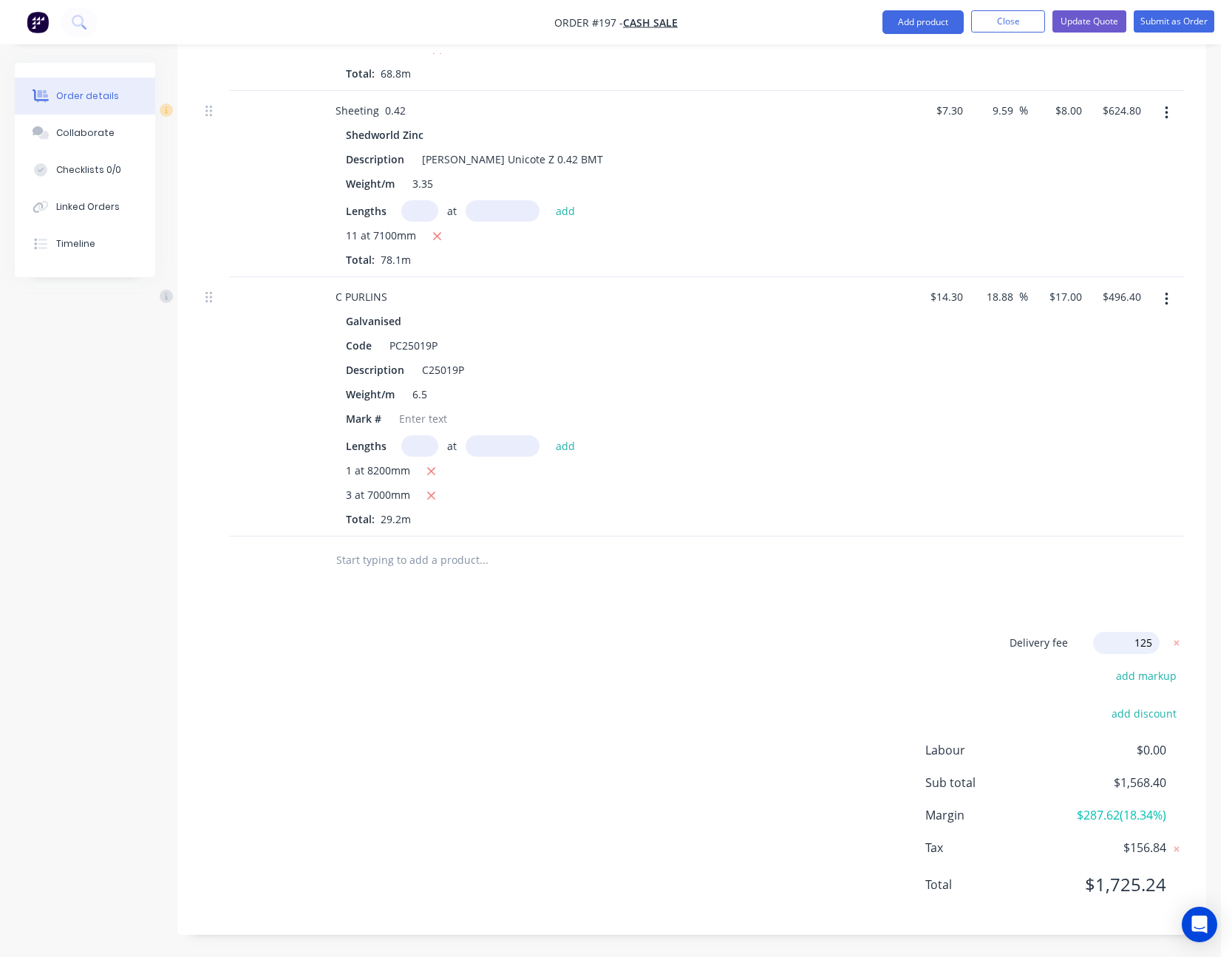
click input "submit" at bounding box center [0, 0] width 0 height 0
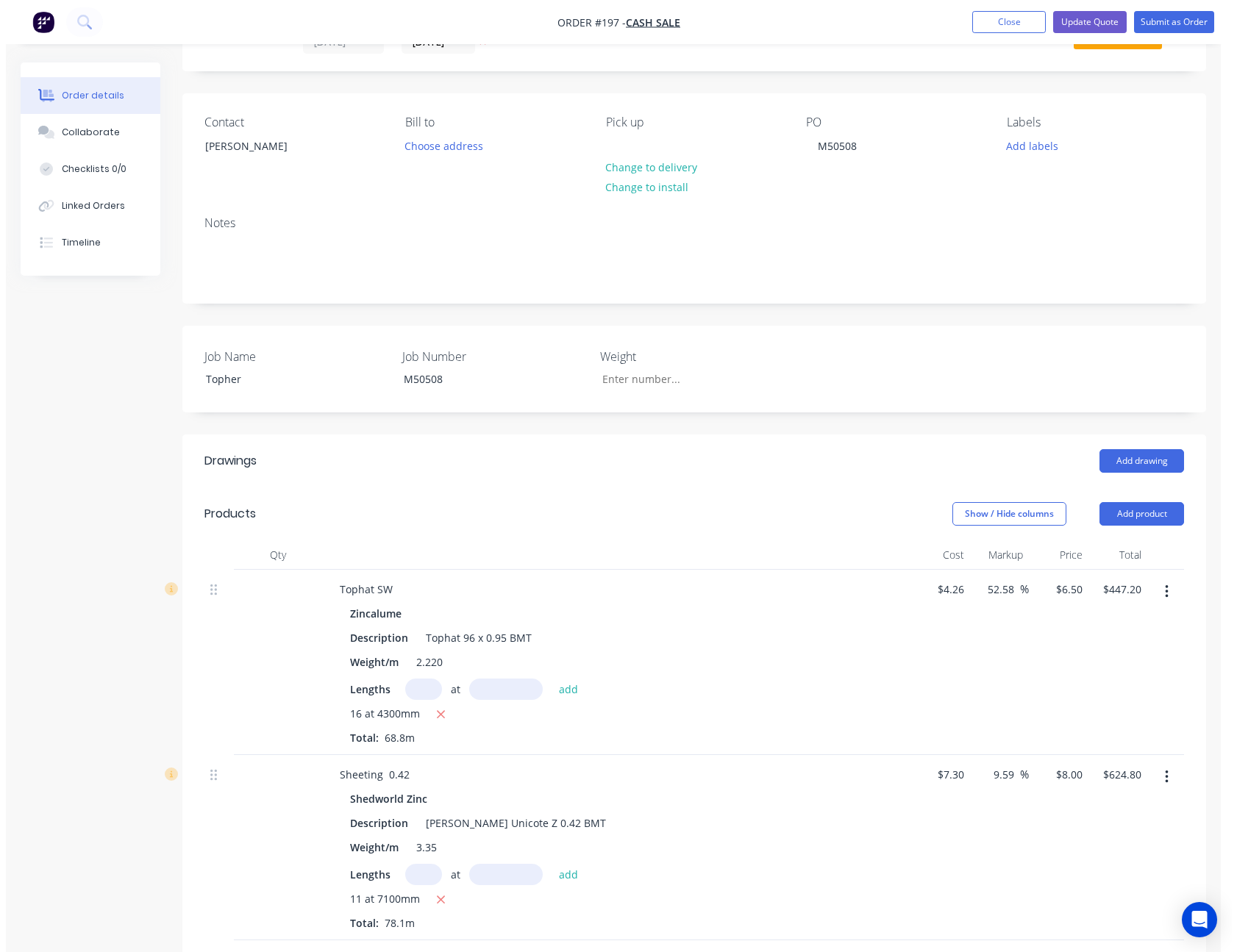
scroll to position [0, 0]
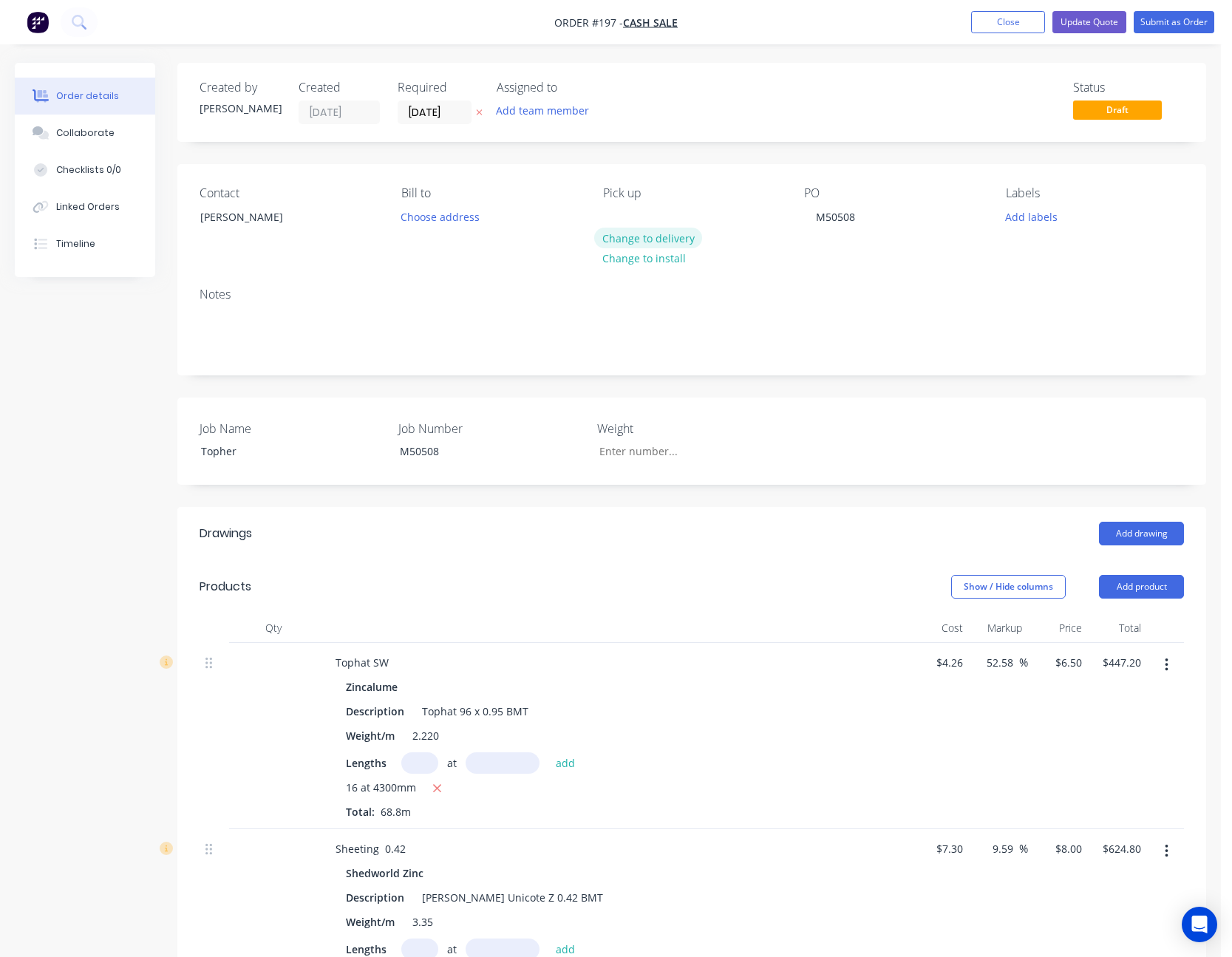
click at [671, 237] on button "Change to delivery" at bounding box center [648, 238] width 108 height 20
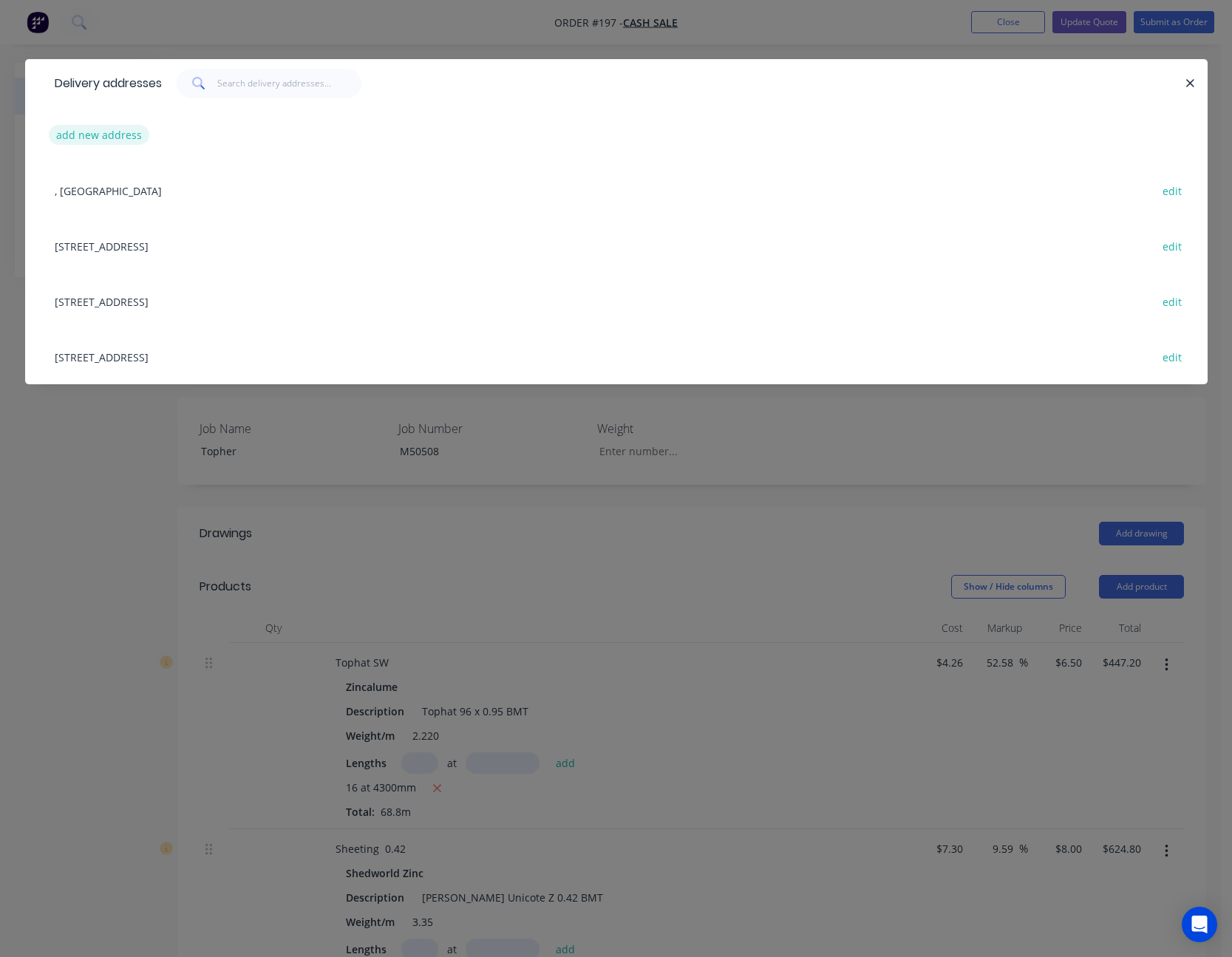
click at [118, 138] on button "add new address" at bounding box center [98, 135] width 101 height 20
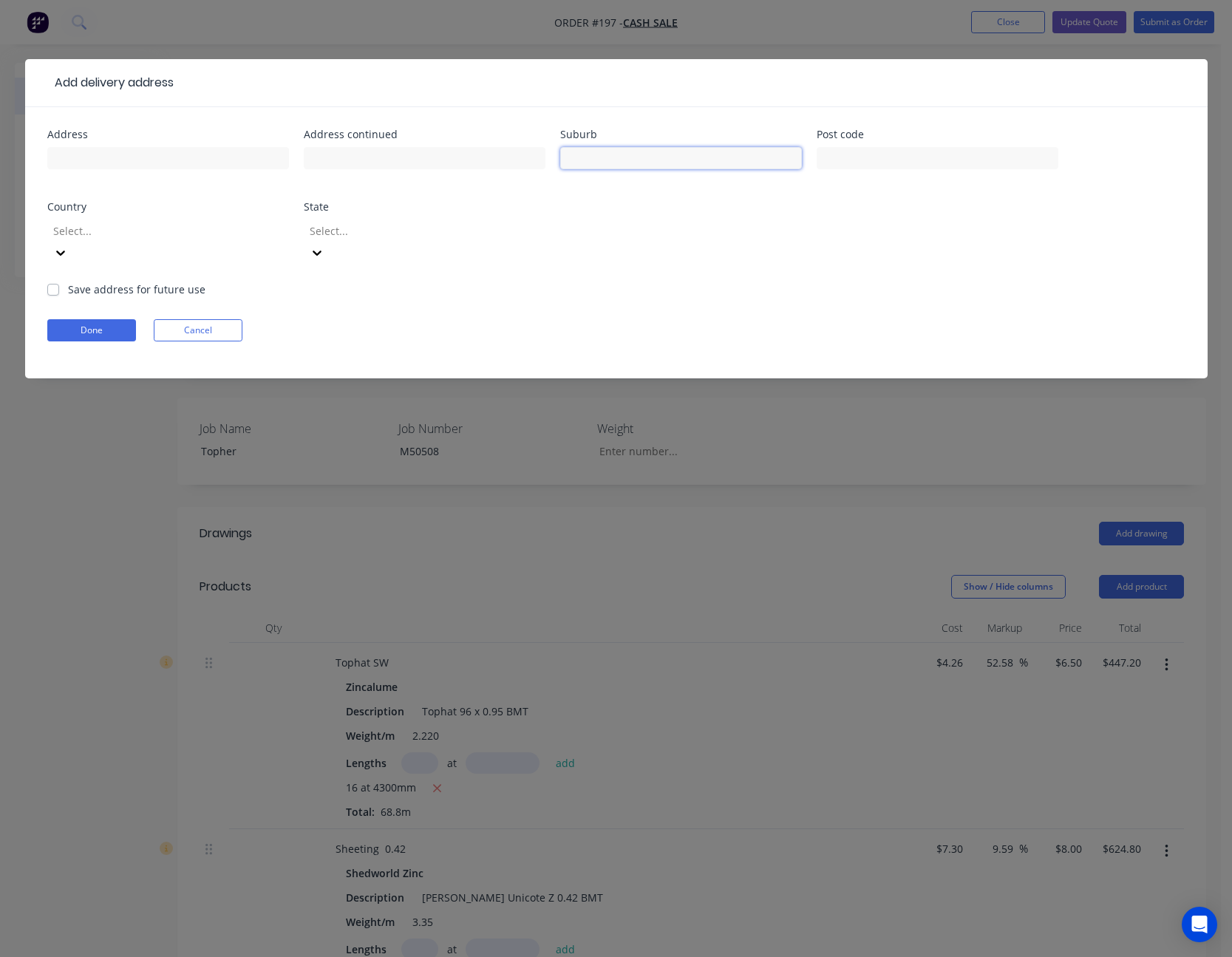
click at [699, 164] on input "text" at bounding box center [681, 158] width 242 height 22
click at [200, 234] on div at bounding box center [158, 231] width 213 height 19
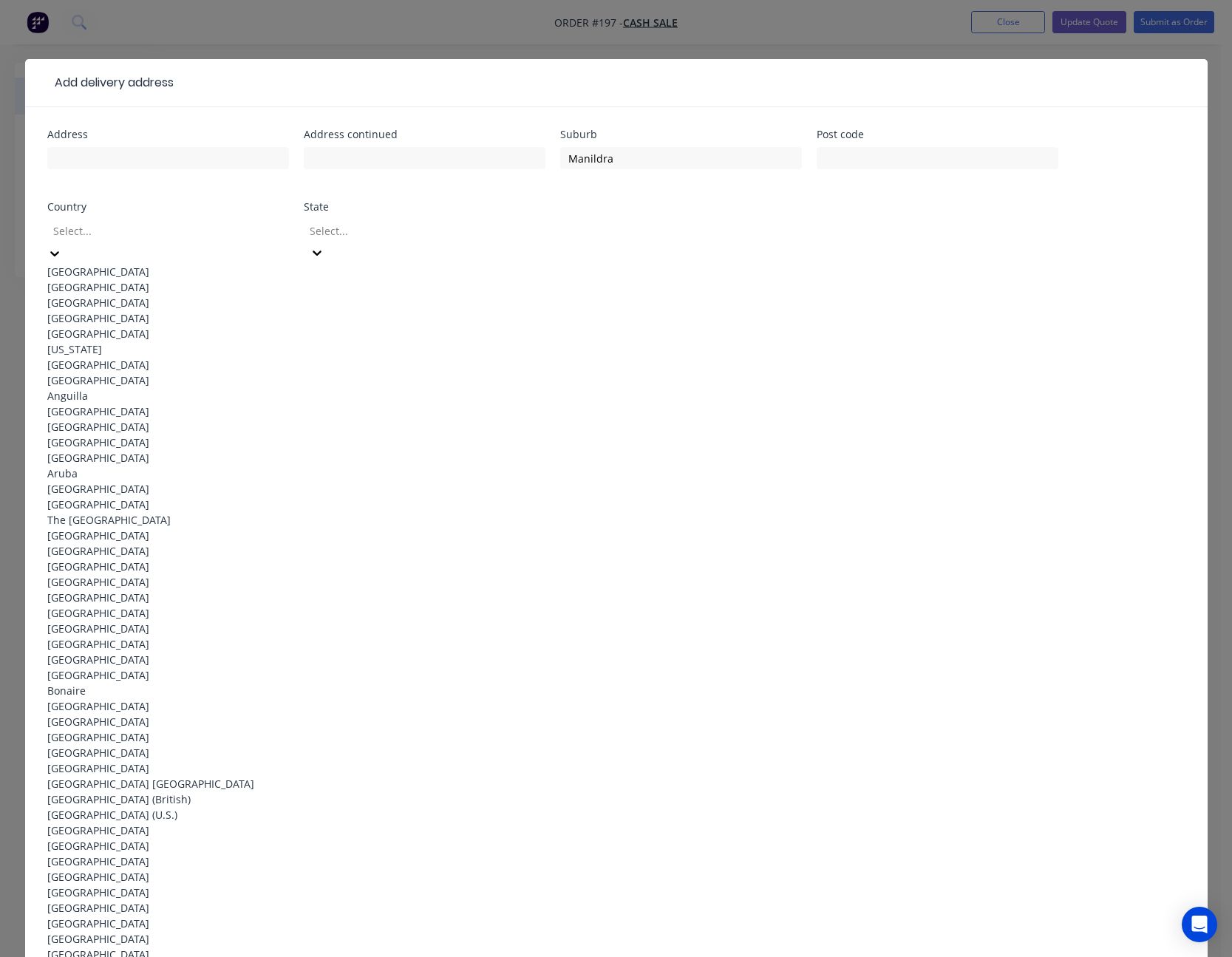
click at [185, 267] on div "[GEOGRAPHIC_DATA]" at bounding box center [168, 272] width 242 height 15
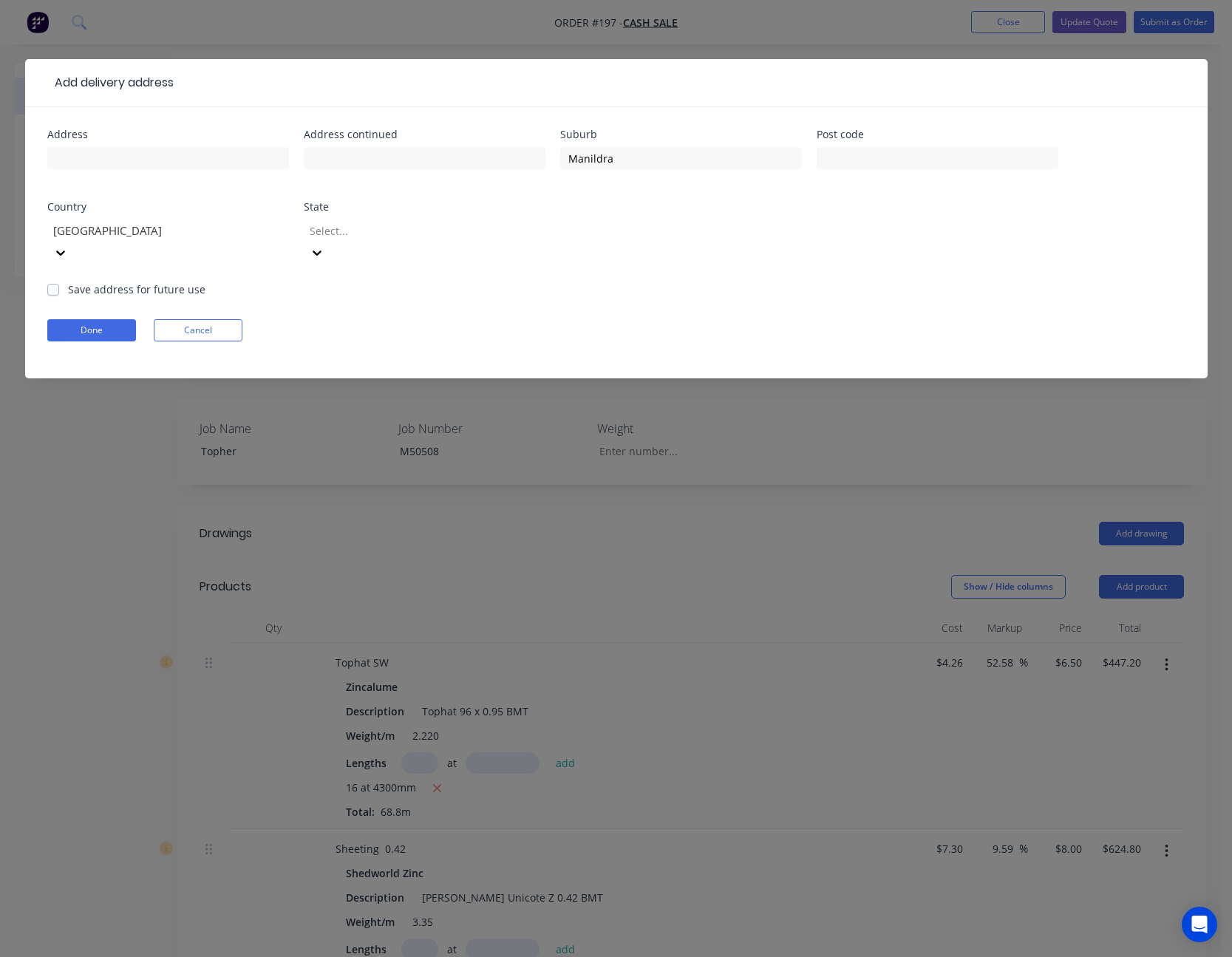
click at [374, 227] on div at bounding box center [414, 231] width 213 height 19
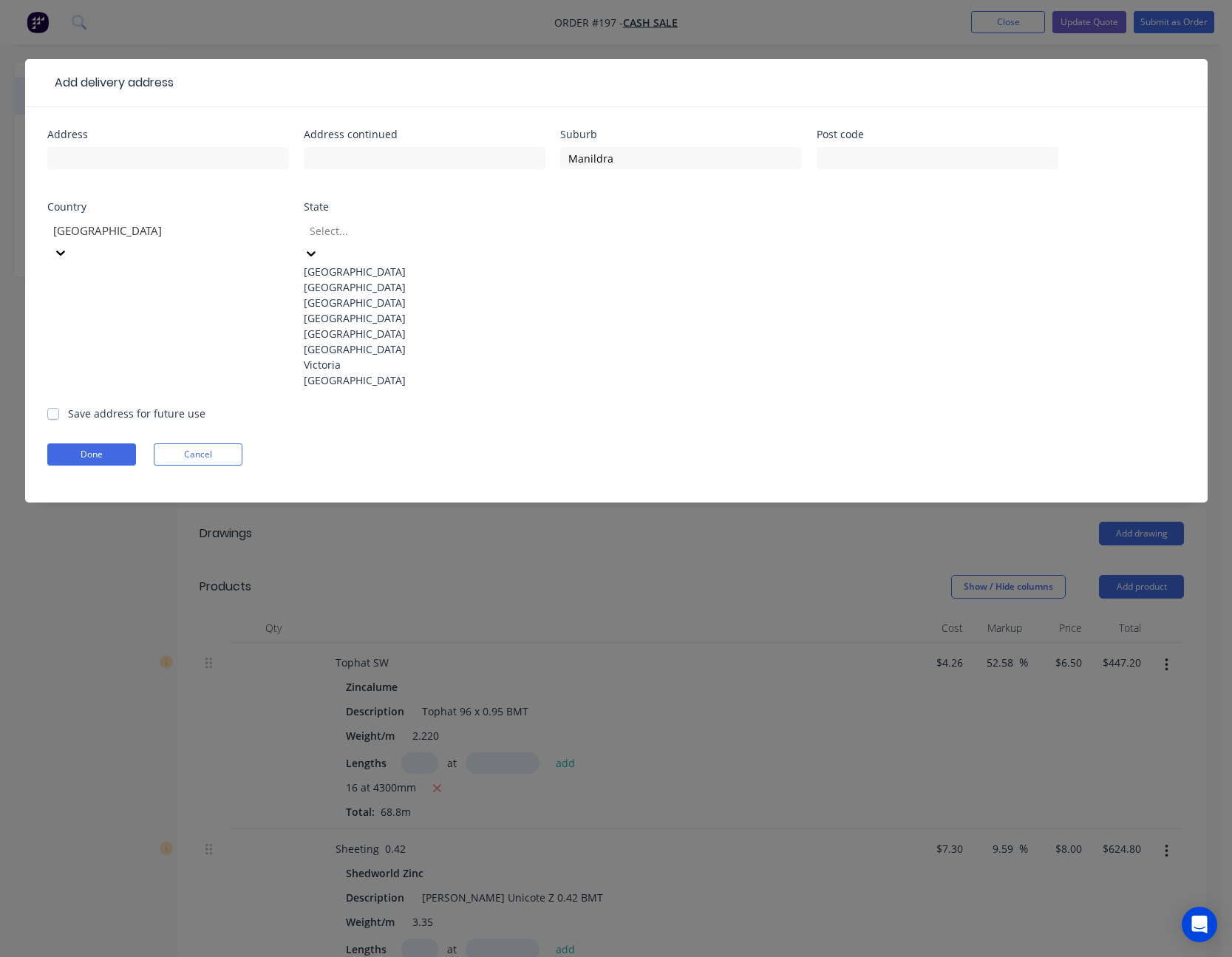
click at [370, 295] on div "[GEOGRAPHIC_DATA]" at bounding box center [425, 287] width 242 height 15
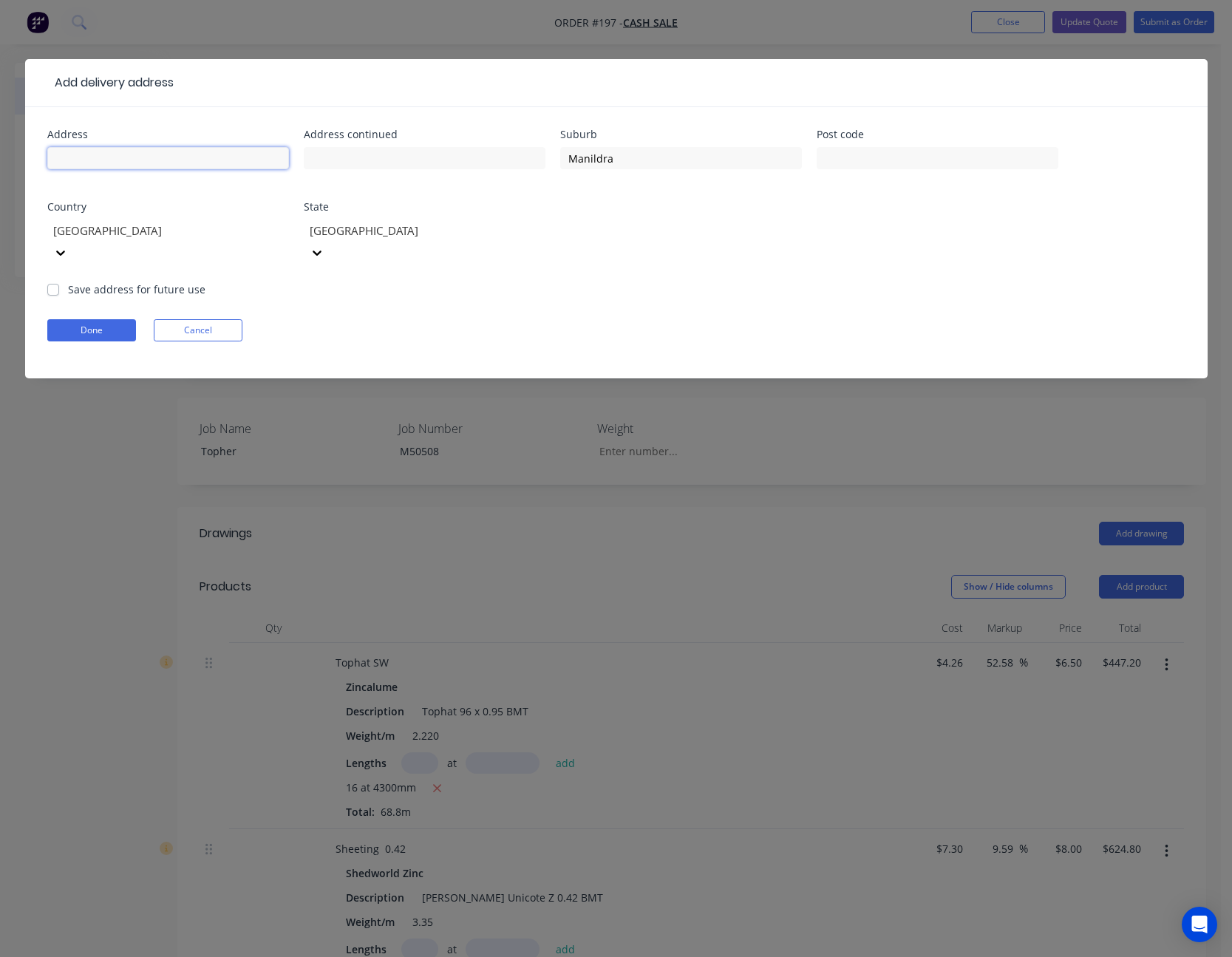
click at [160, 160] on input "text" at bounding box center [168, 158] width 242 height 22
click at [147, 157] on input "text" at bounding box center [168, 158] width 242 height 22
click at [111, 319] on button "Done" at bounding box center [92, 330] width 88 height 22
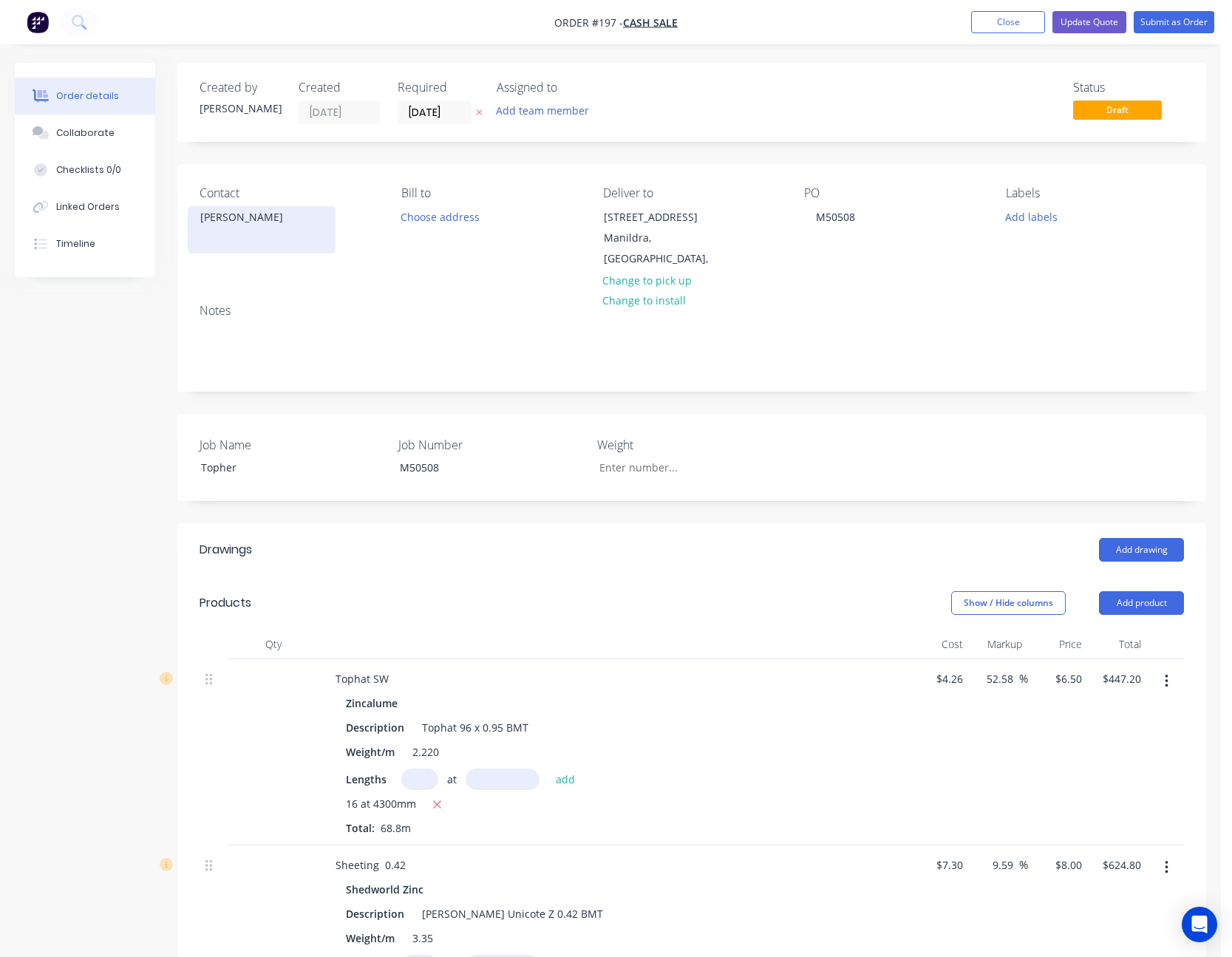
click at [253, 217] on div "[PERSON_NAME]" at bounding box center [262, 217] width 123 height 20
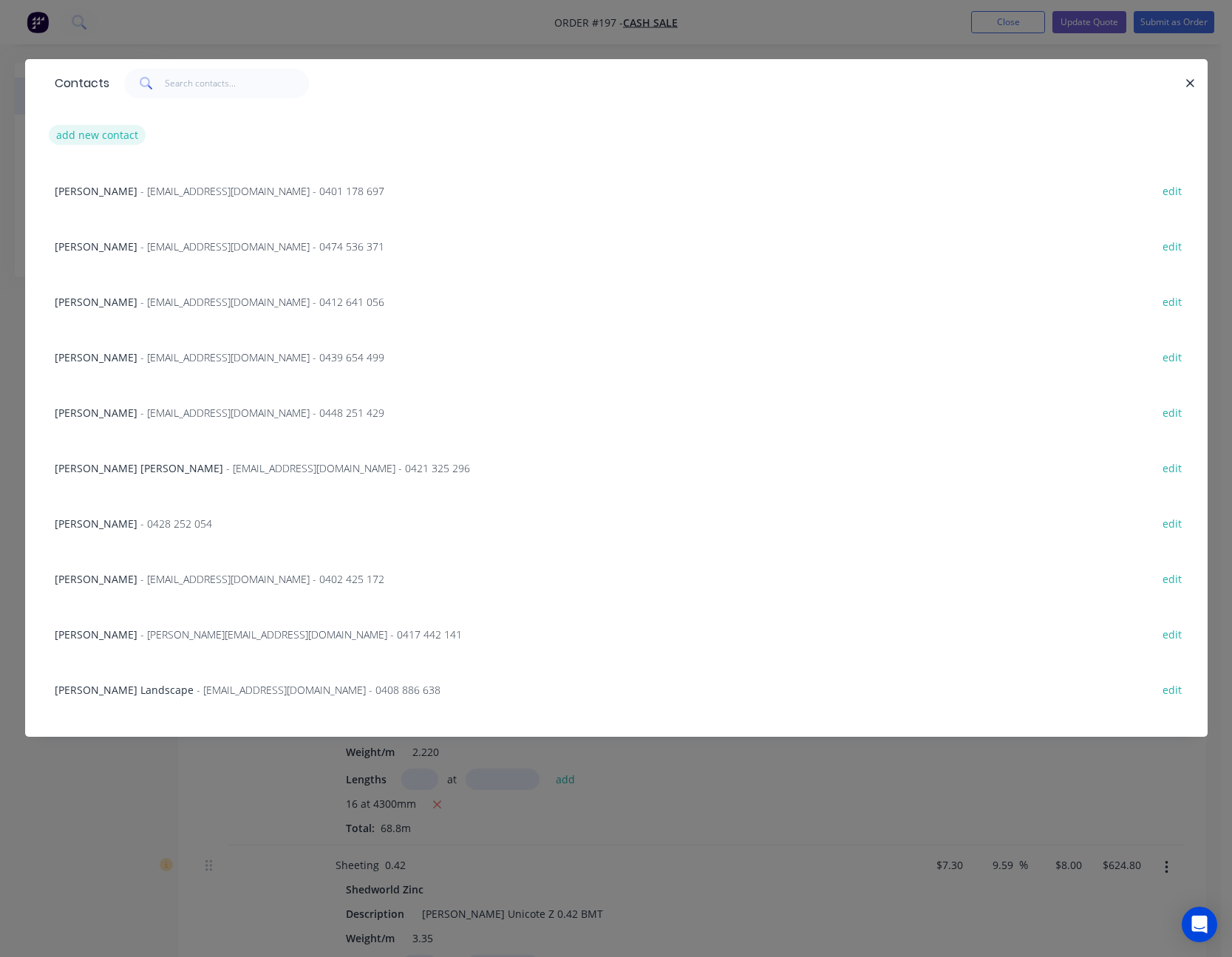
click at [102, 128] on button "add new contact" at bounding box center [97, 135] width 98 height 20
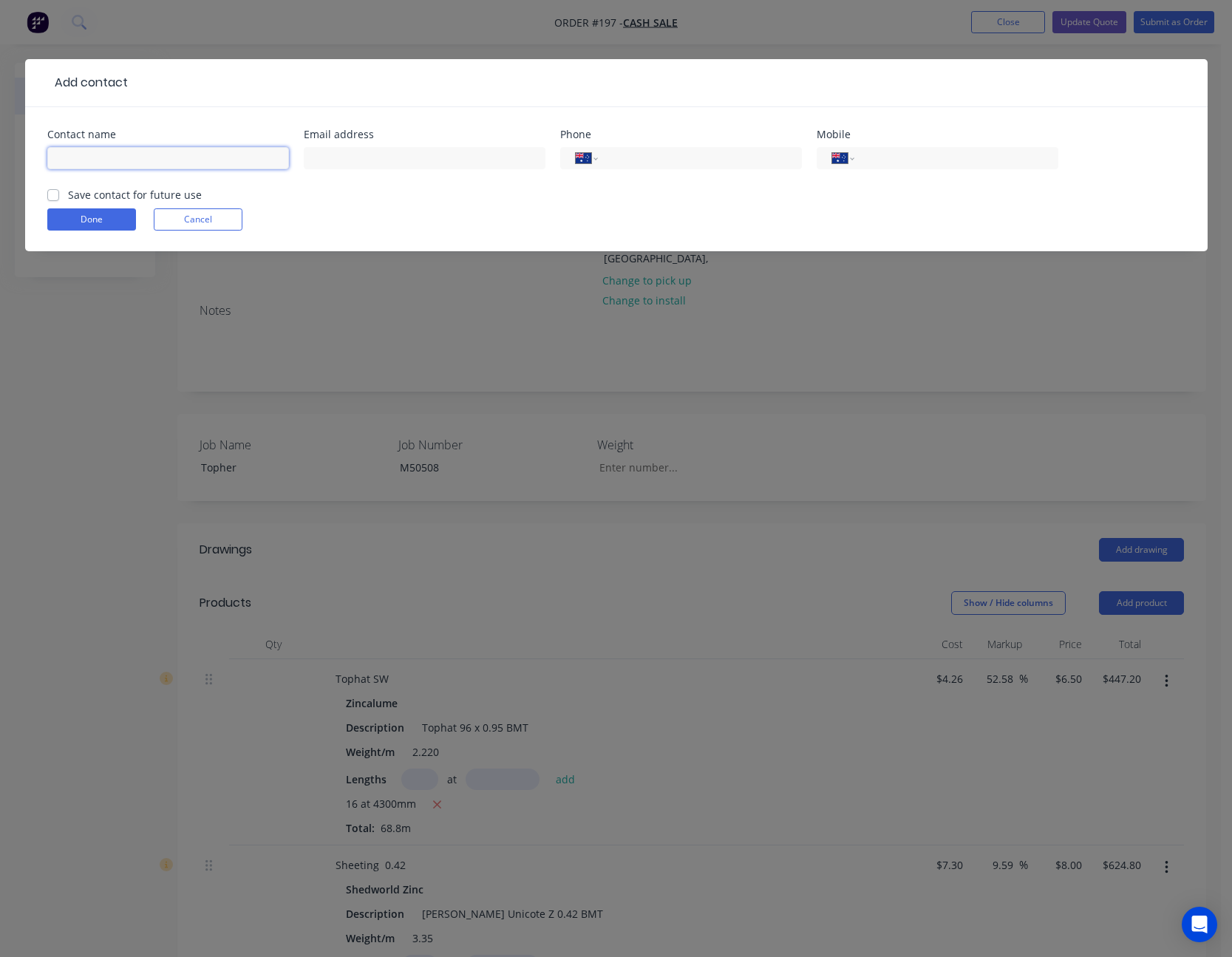
click at [134, 160] on input "text" at bounding box center [168, 158] width 242 height 22
click at [893, 157] on input "0428" at bounding box center [953, 159] width 177 height 17
click at [92, 222] on button "Done" at bounding box center [92, 219] width 88 height 22
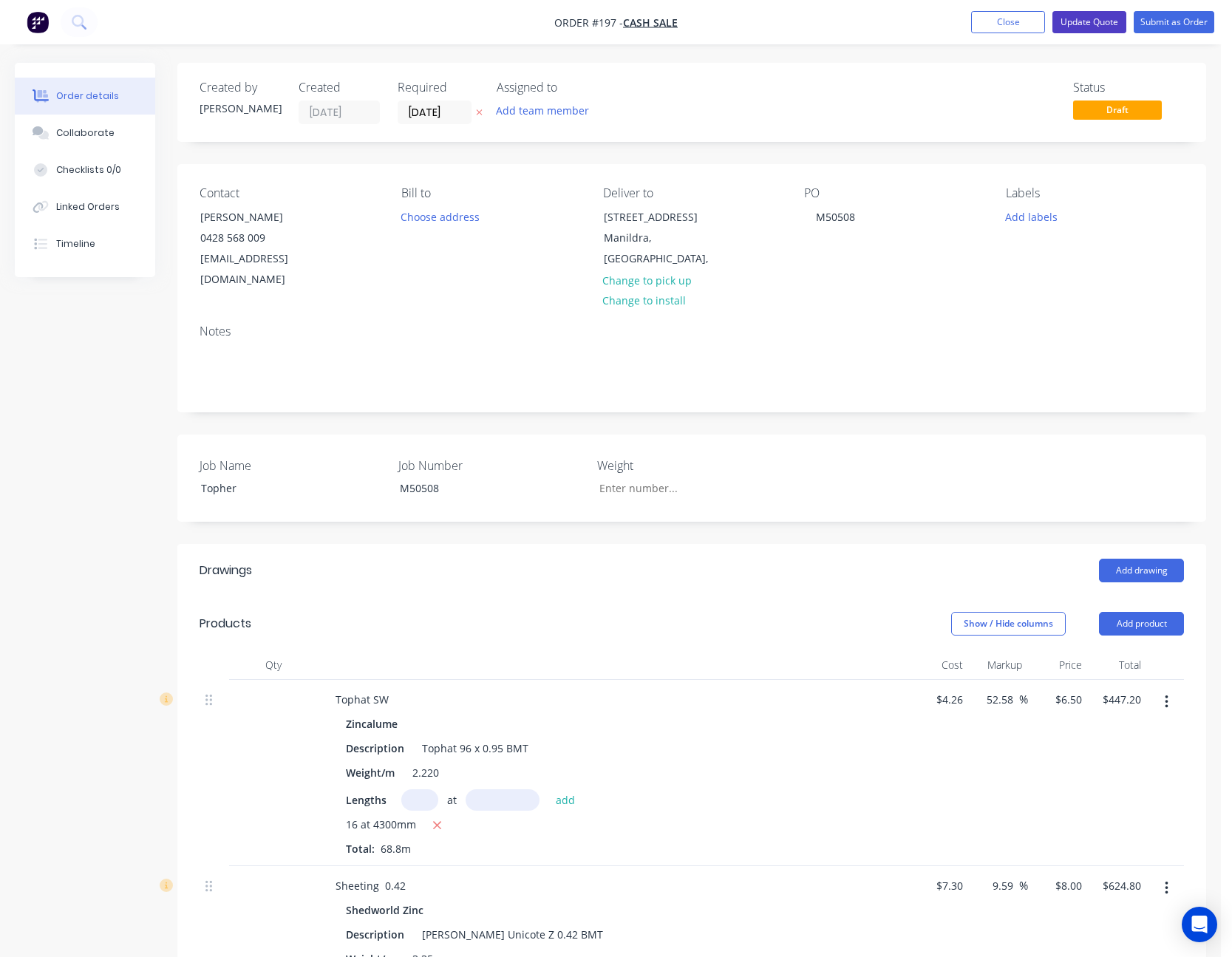
click at [1111, 20] on button "Update Quote" at bounding box center [1089, 22] width 74 height 22
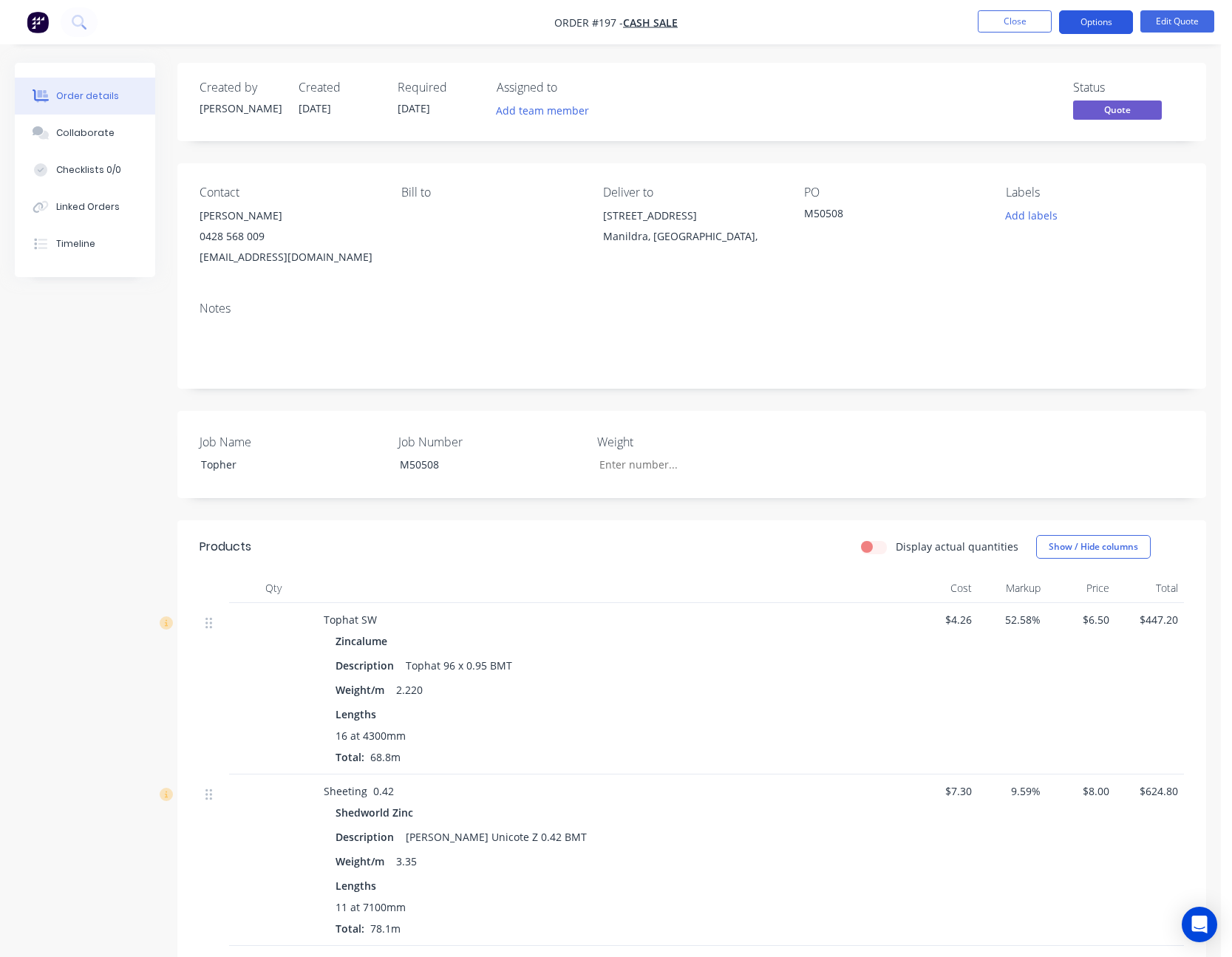
click at [1111, 20] on button "Options" at bounding box center [1095, 22] width 74 height 24
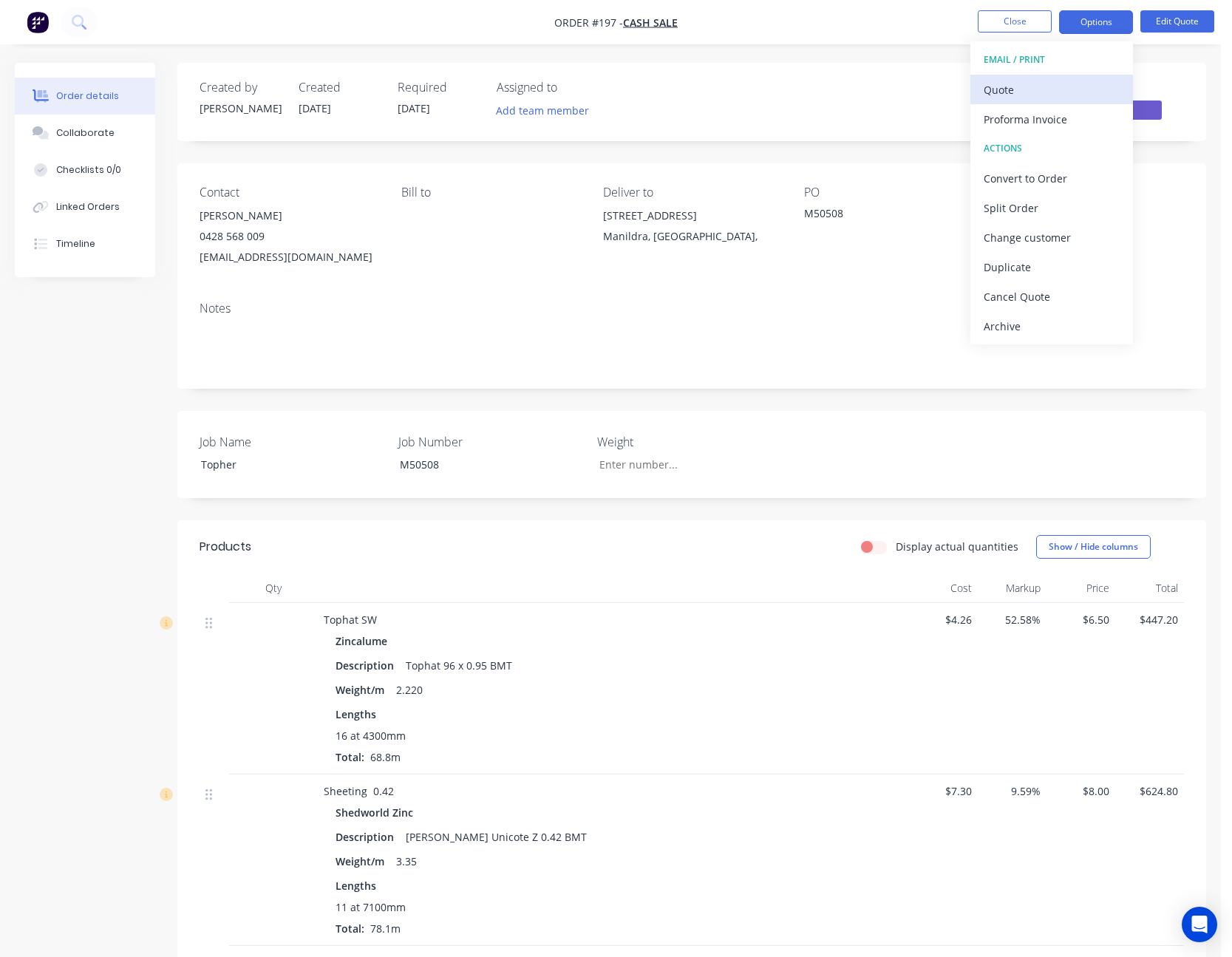
click at [1055, 88] on div "Quote" at bounding box center [1052, 89] width 136 height 21
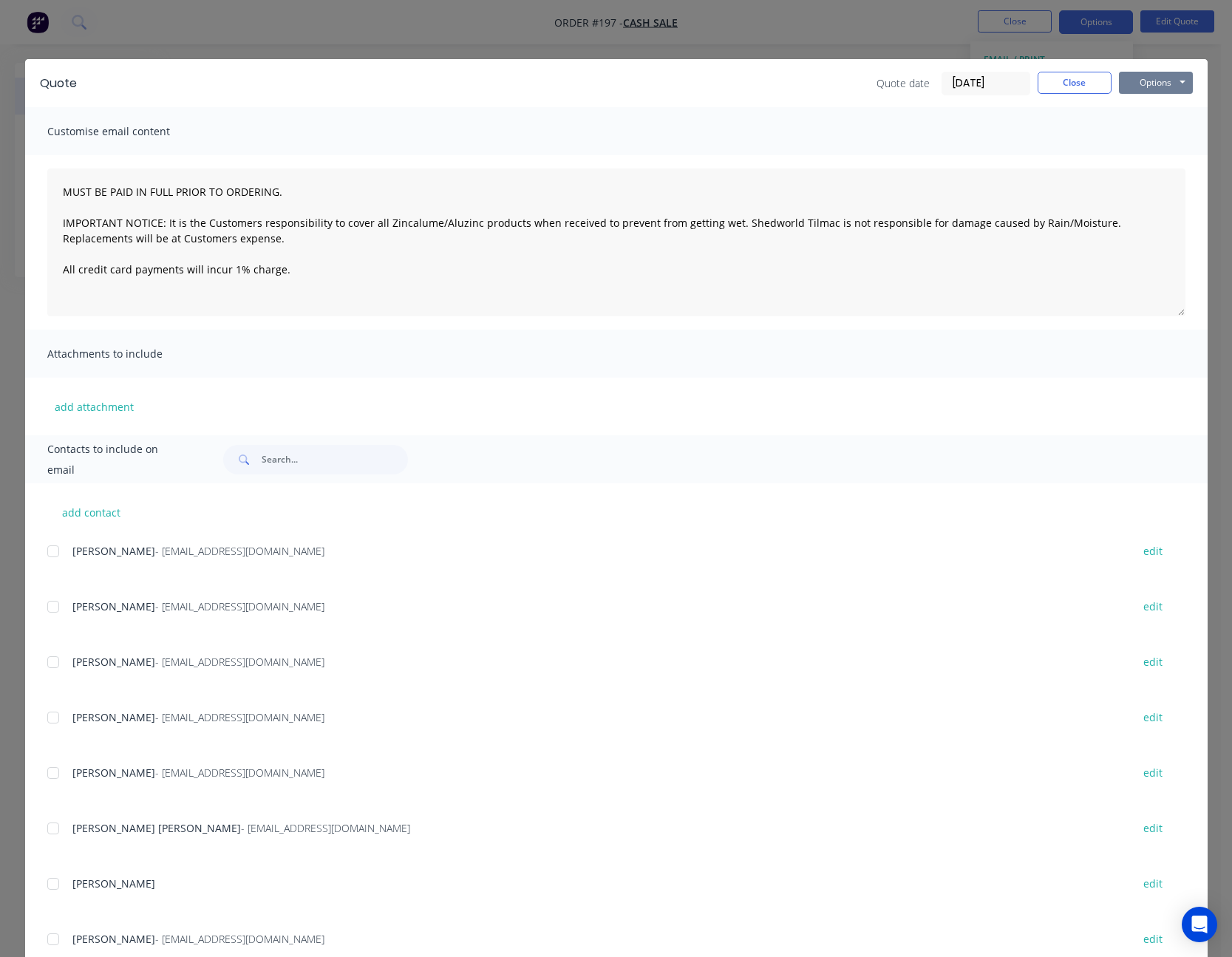
click at [1131, 85] on button "Options" at bounding box center [1156, 82] width 74 height 22
click at [1145, 128] on button "Print" at bounding box center [1166, 133] width 94 height 25
click at [1074, 85] on button "Close" at bounding box center [1074, 82] width 74 height 22
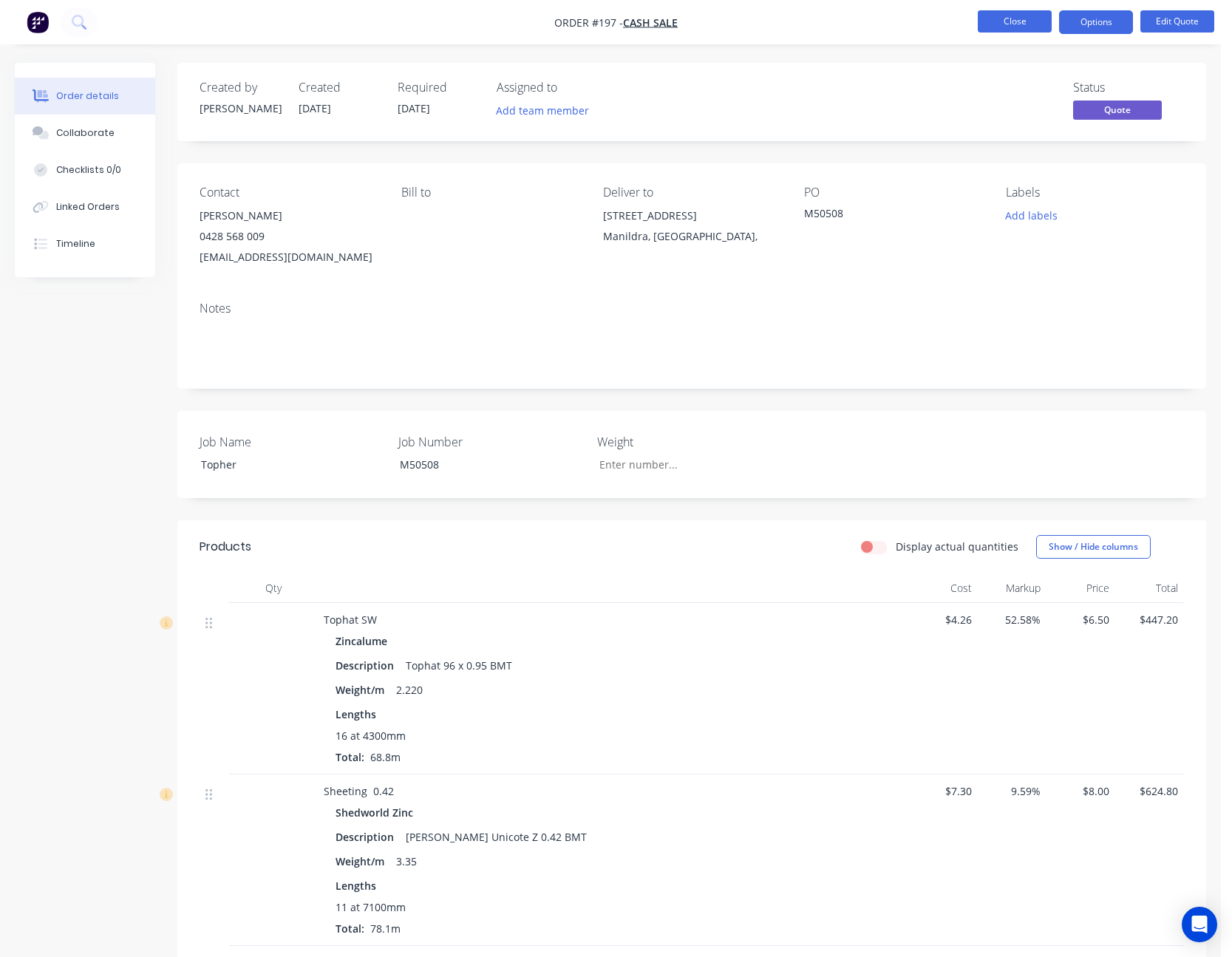
click at [1018, 14] on button "Close" at bounding box center [1015, 21] width 74 height 22
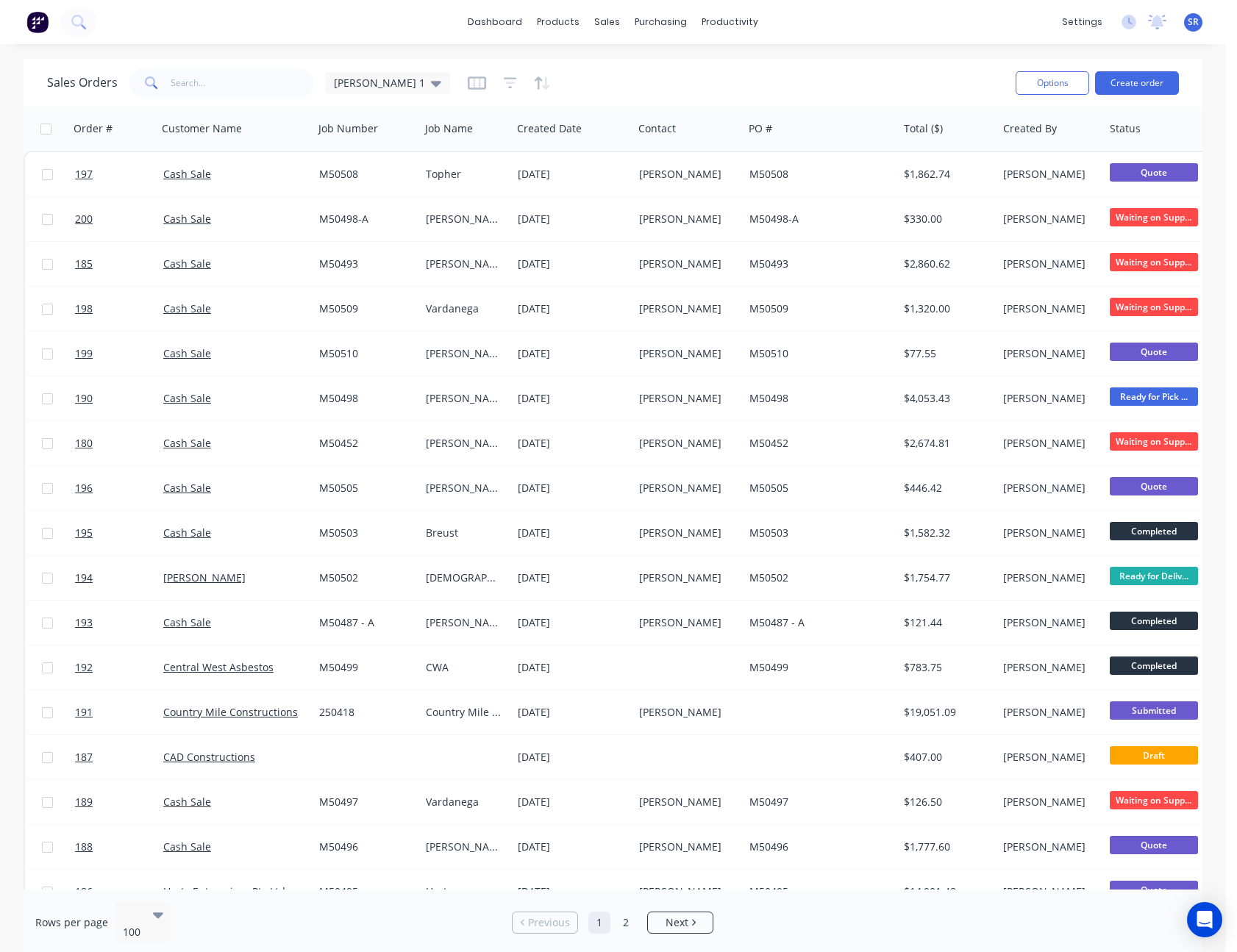
click at [1196, 18] on span "SR" at bounding box center [1193, 22] width 11 height 14
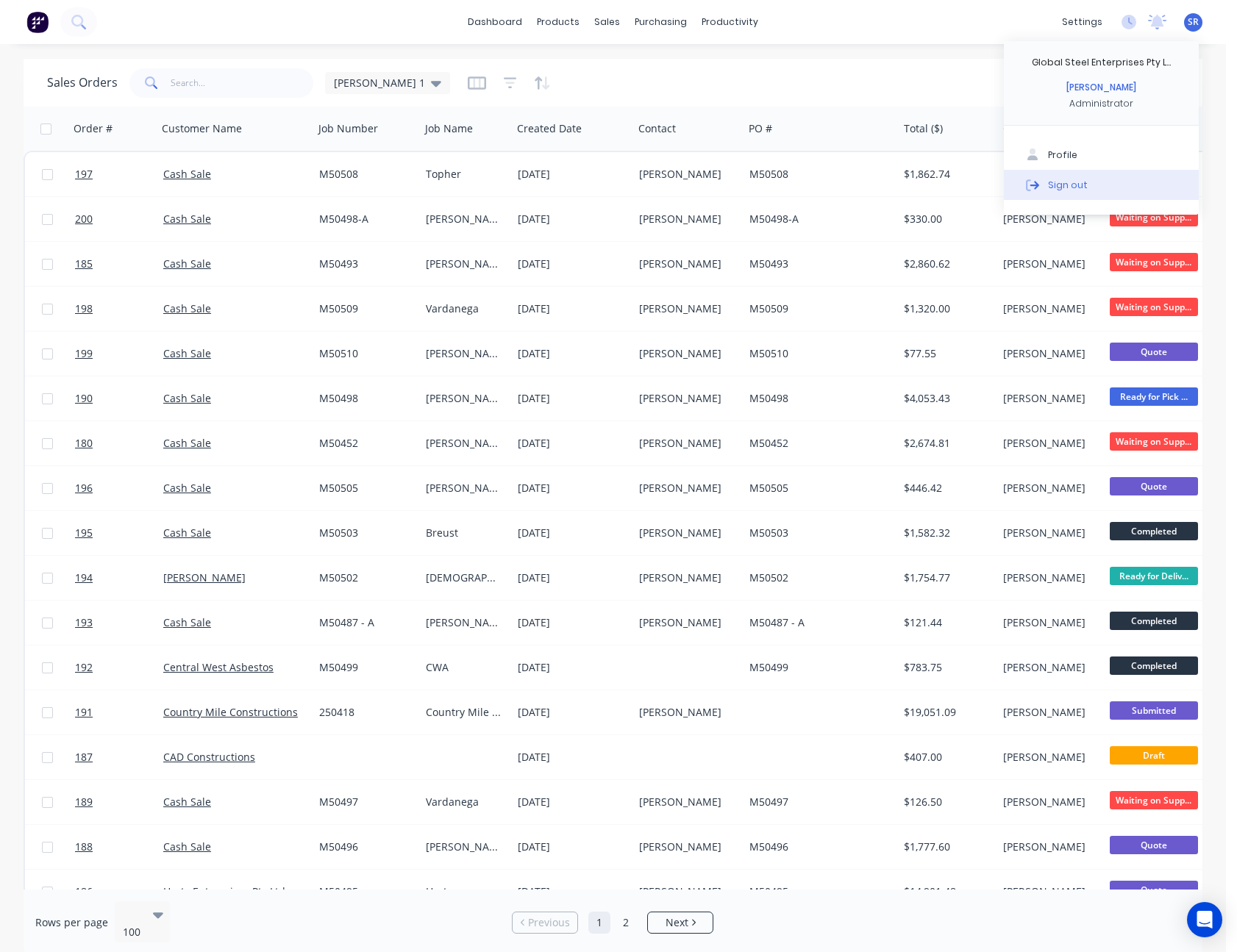
click at [1087, 177] on button "Sign out" at bounding box center [1101, 184] width 195 height 30
